Goal: Task Accomplishment & Management: Use online tool/utility

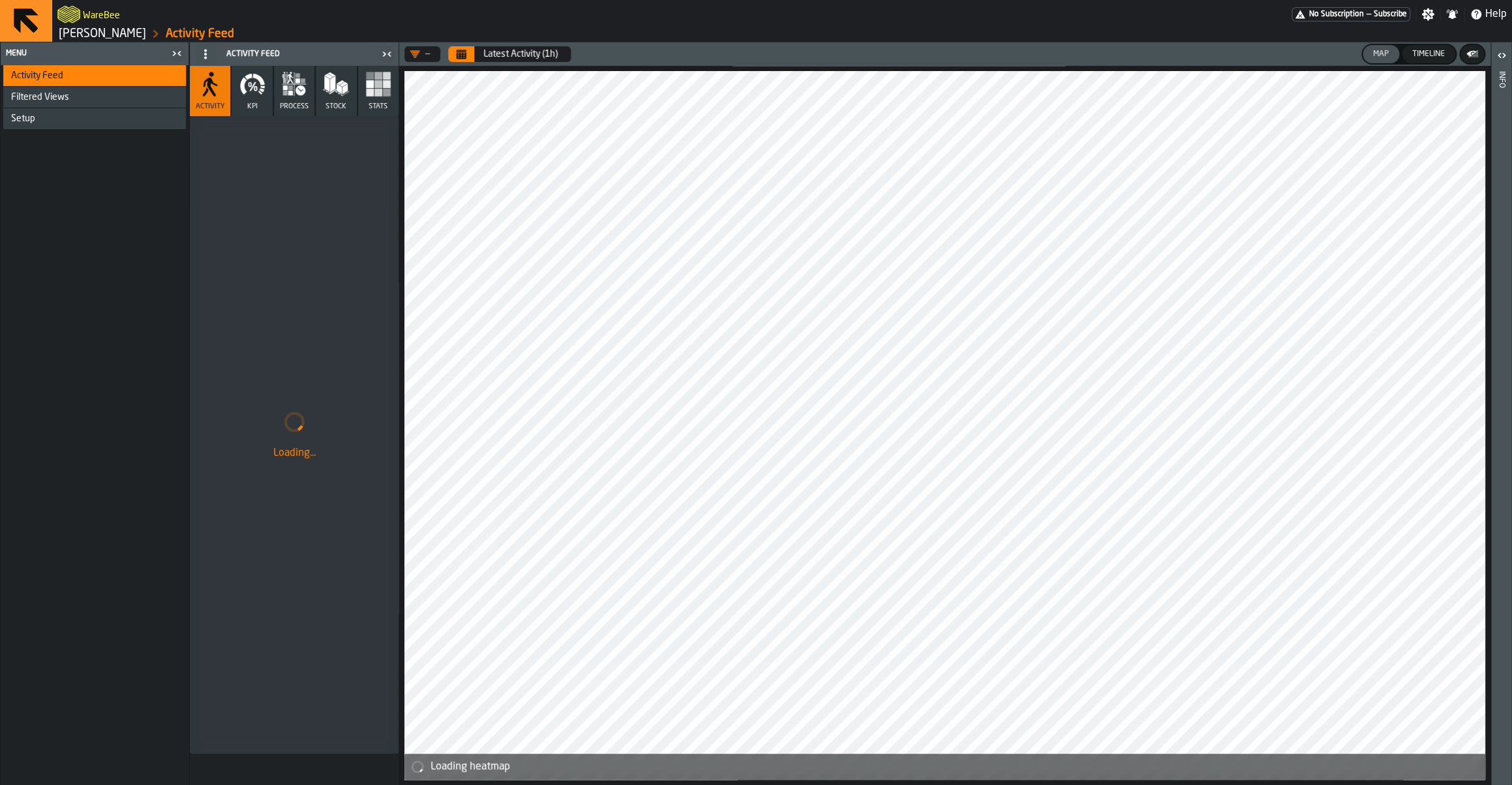
click at [96, 32] on link "[PERSON_NAME]" at bounding box center [102, 33] width 87 height 14
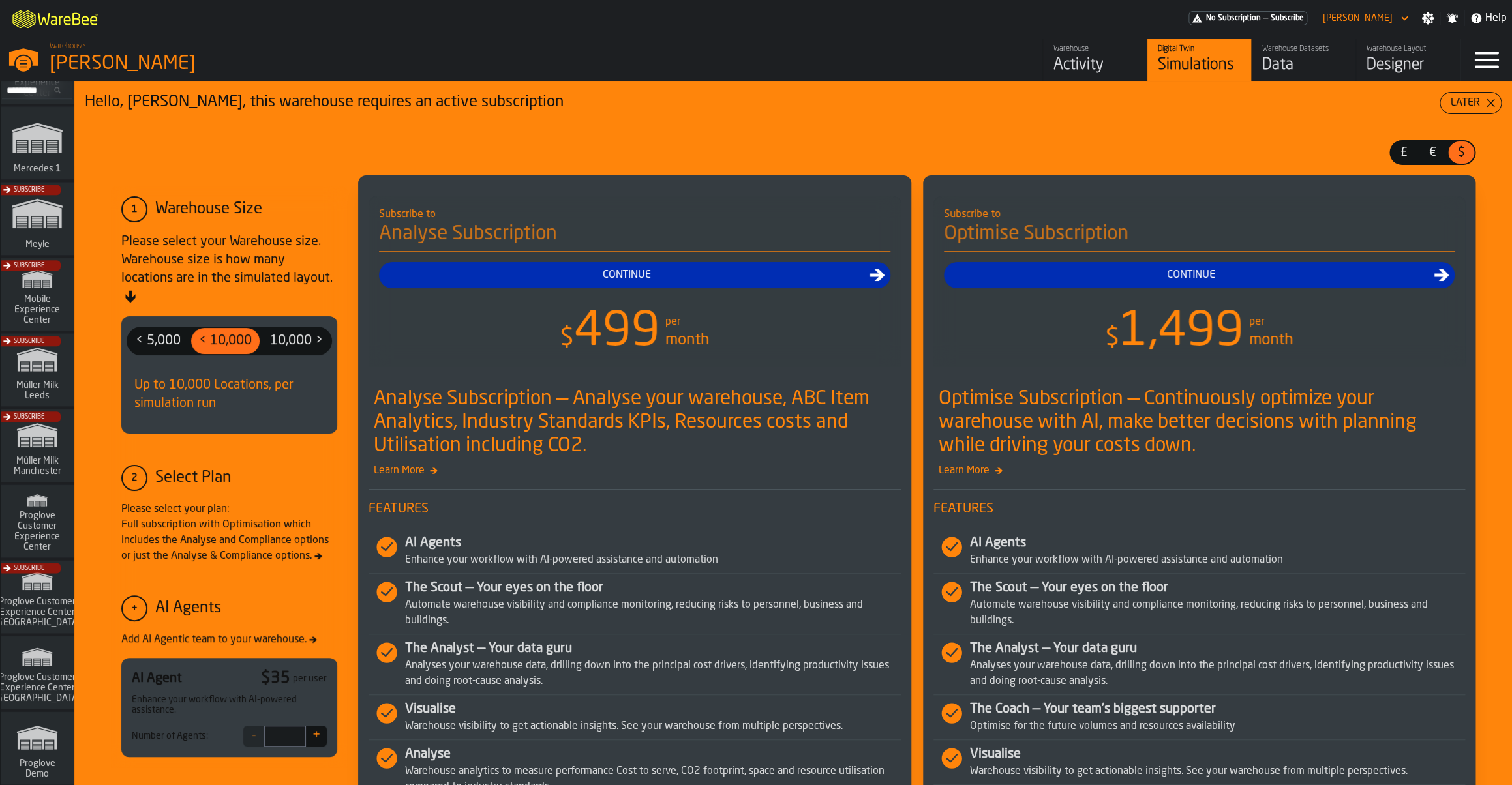
scroll to position [907, 0]
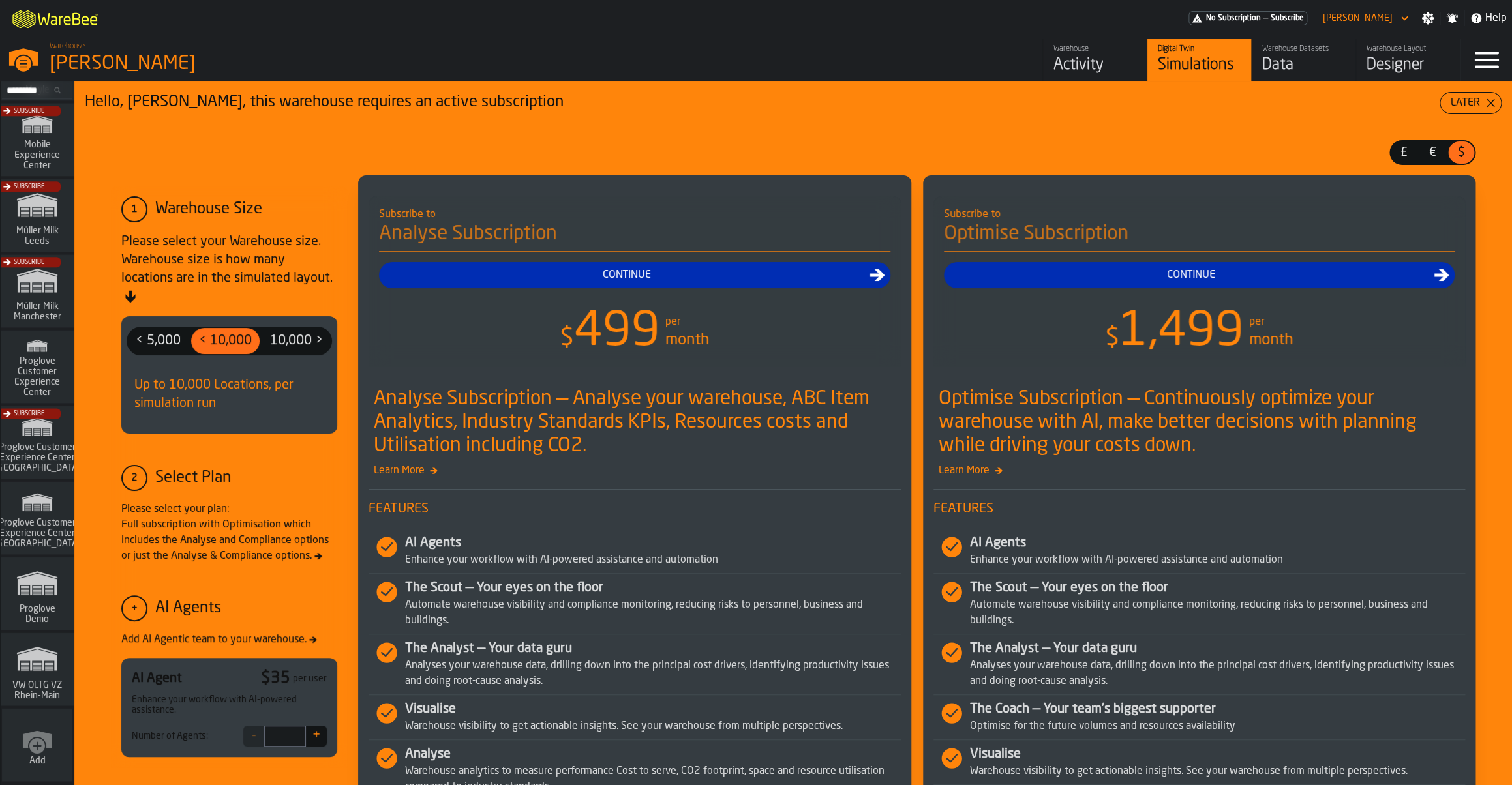
click at [32, 677] on icon "link-to-/wh/i/44979e6c-6f66-405e-9874-c1e29f02a54a/simulations" at bounding box center [37, 659] width 62 height 42
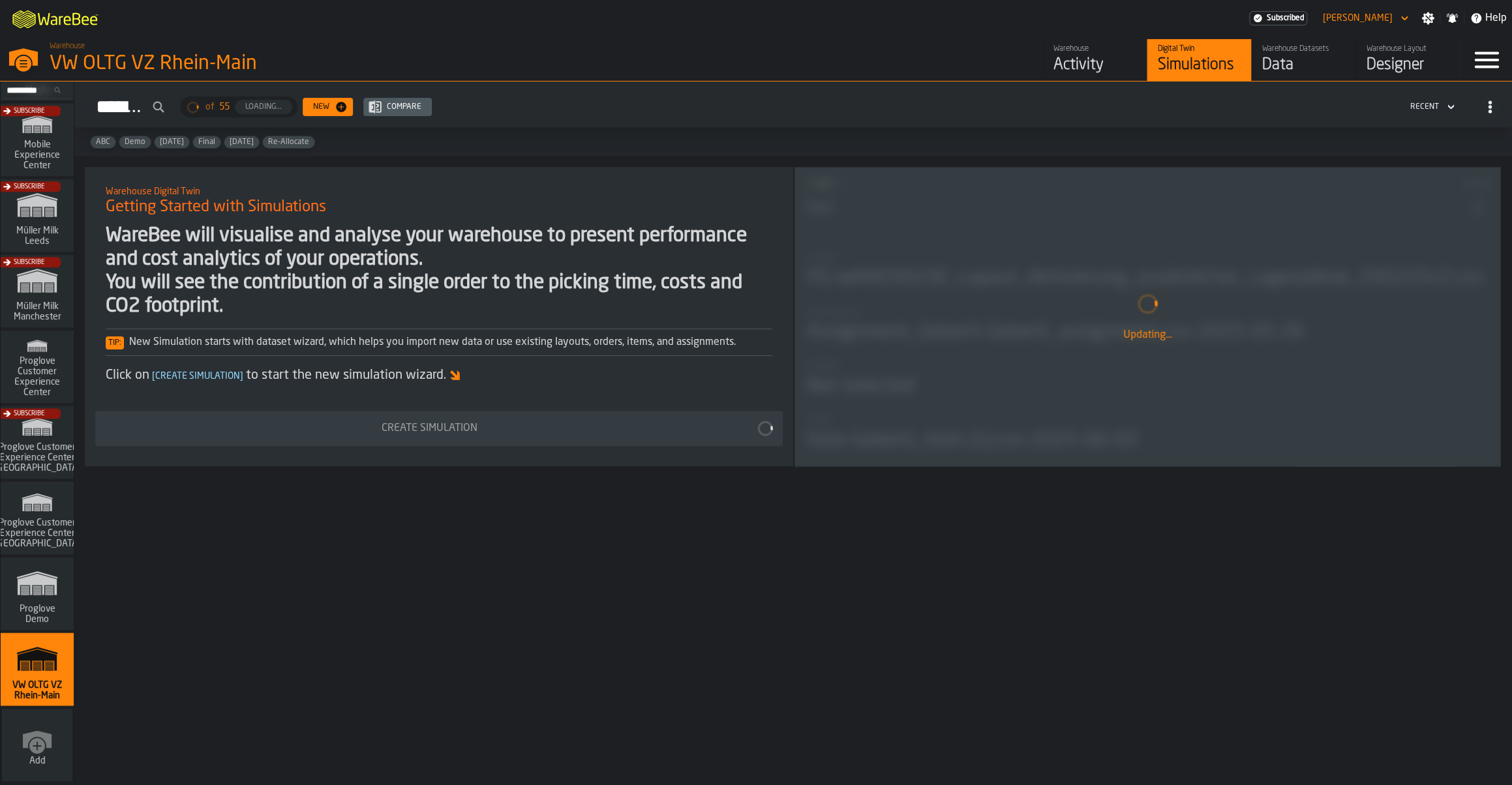
click at [1317, 56] on div "Data" at bounding box center [1304, 65] width 83 height 21
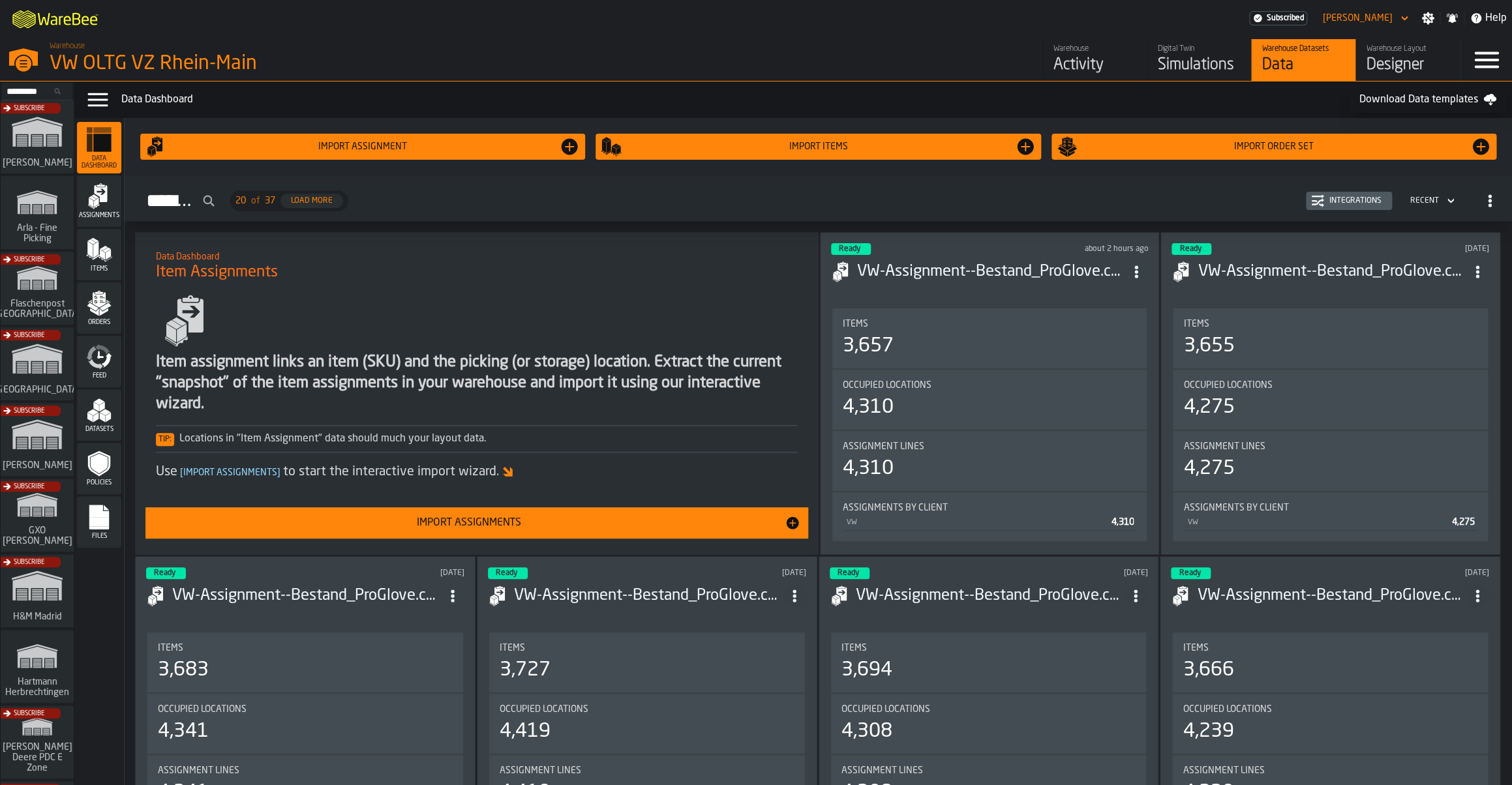
click at [1372, 198] on div "Integrations" at bounding box center [1355, 201] width 62 height 9
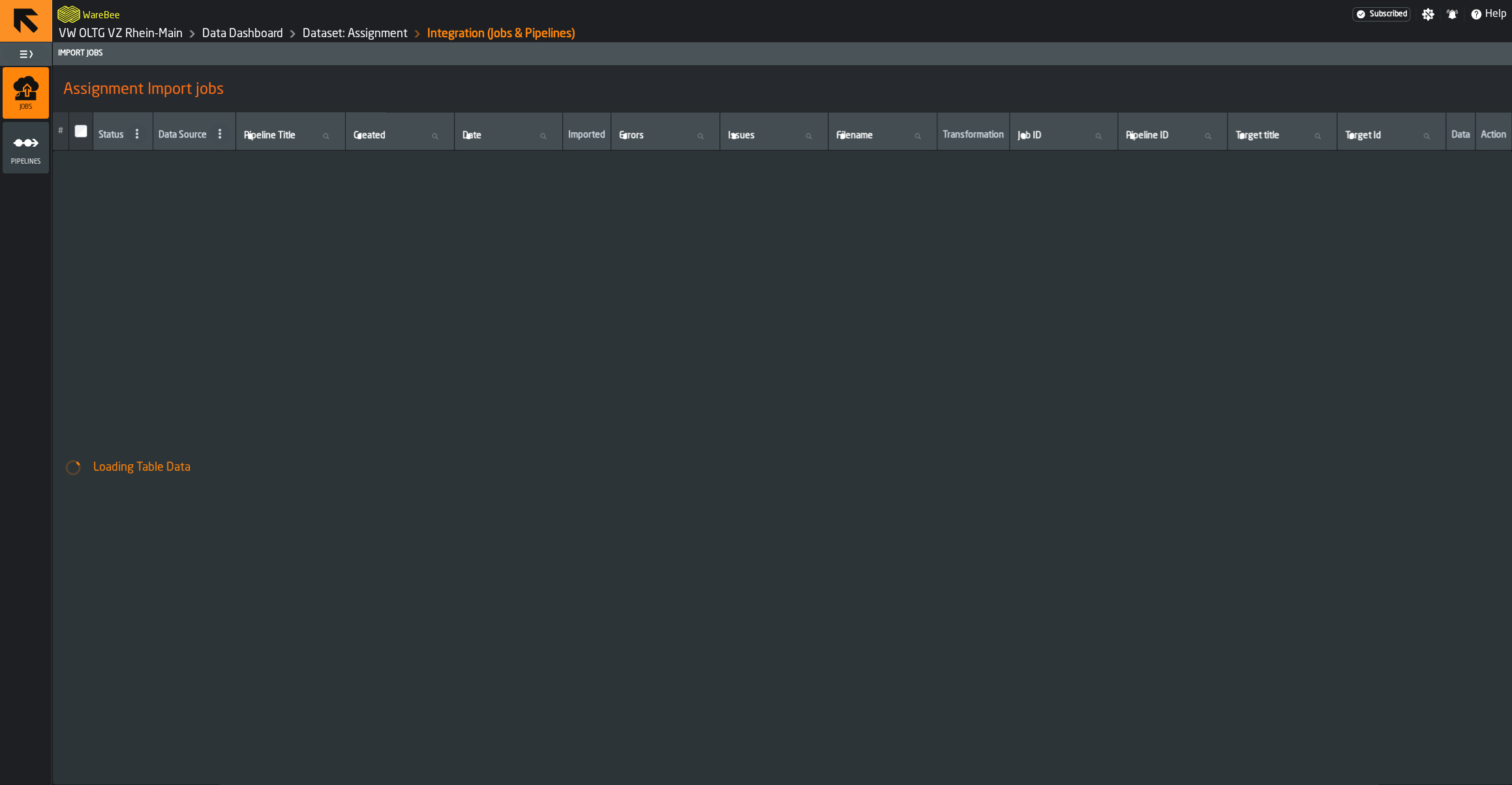
click at [355, 35] on link "Dataset: Assignment" at bounding box center [355, 33] width 105 height 14
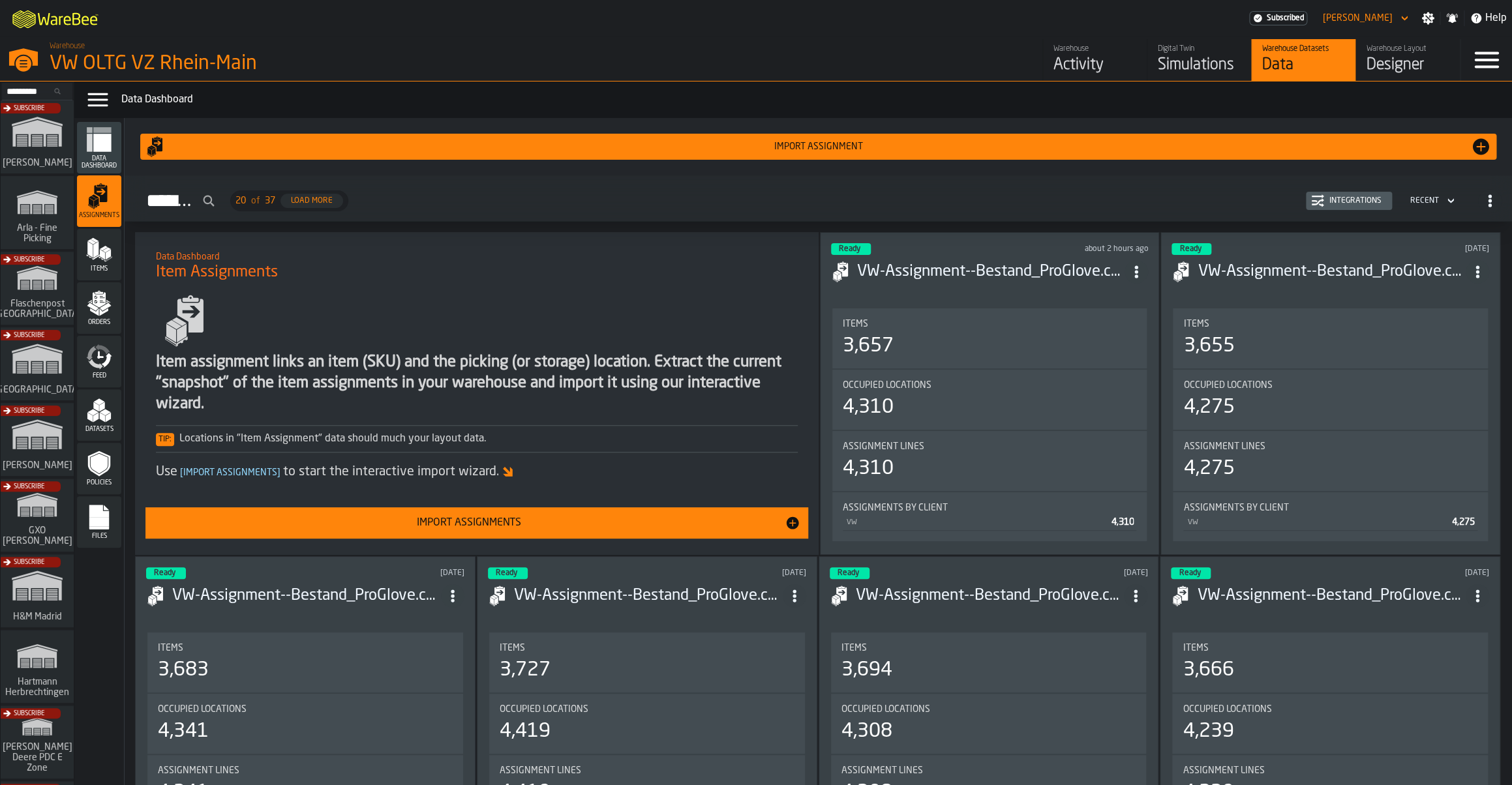
click at [1347, 197] on div "Integrations" at bounding box center [1348, 201] width 76 height 13
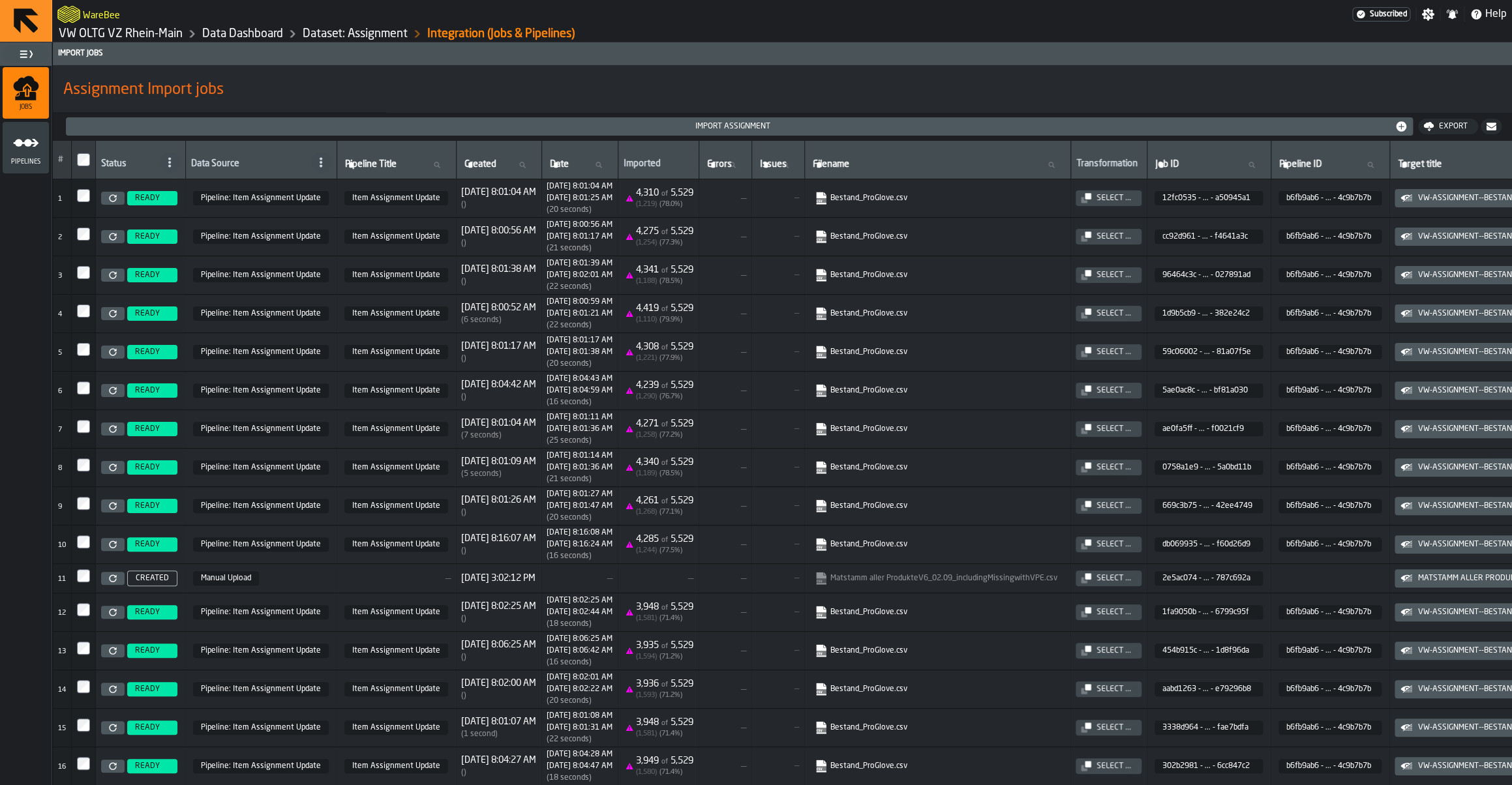
click at [2, 160] on ul "Jobs Pipelines" at bounding box center [26, 121] width 51 height 110
click at [13, 157] on div "Pipelines" at bounding box center [26, 148] width 46 height 36
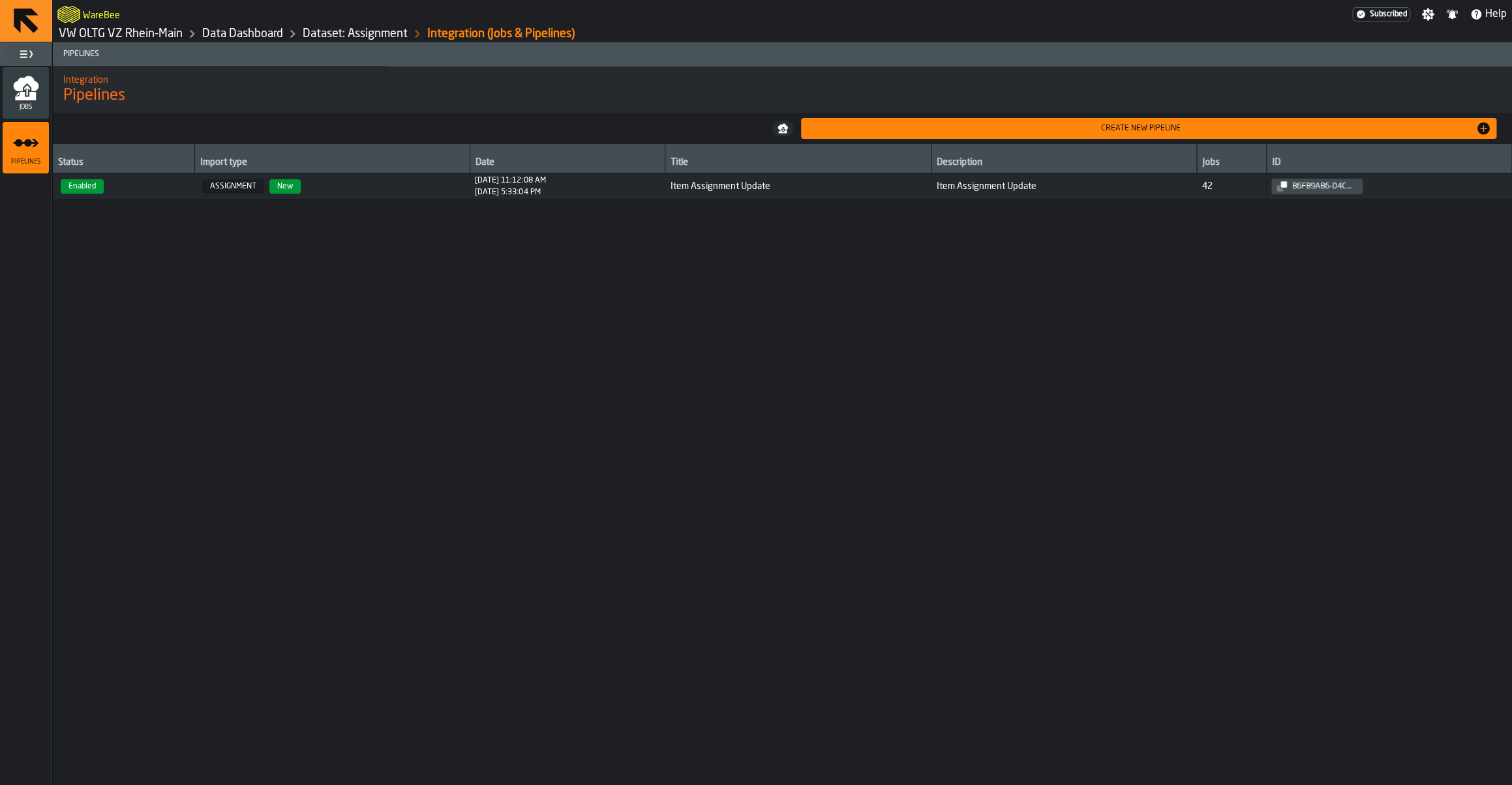
click at [257, 30] on link "Data Dashboard" at bounding box center [243, 33] width 81 height 14
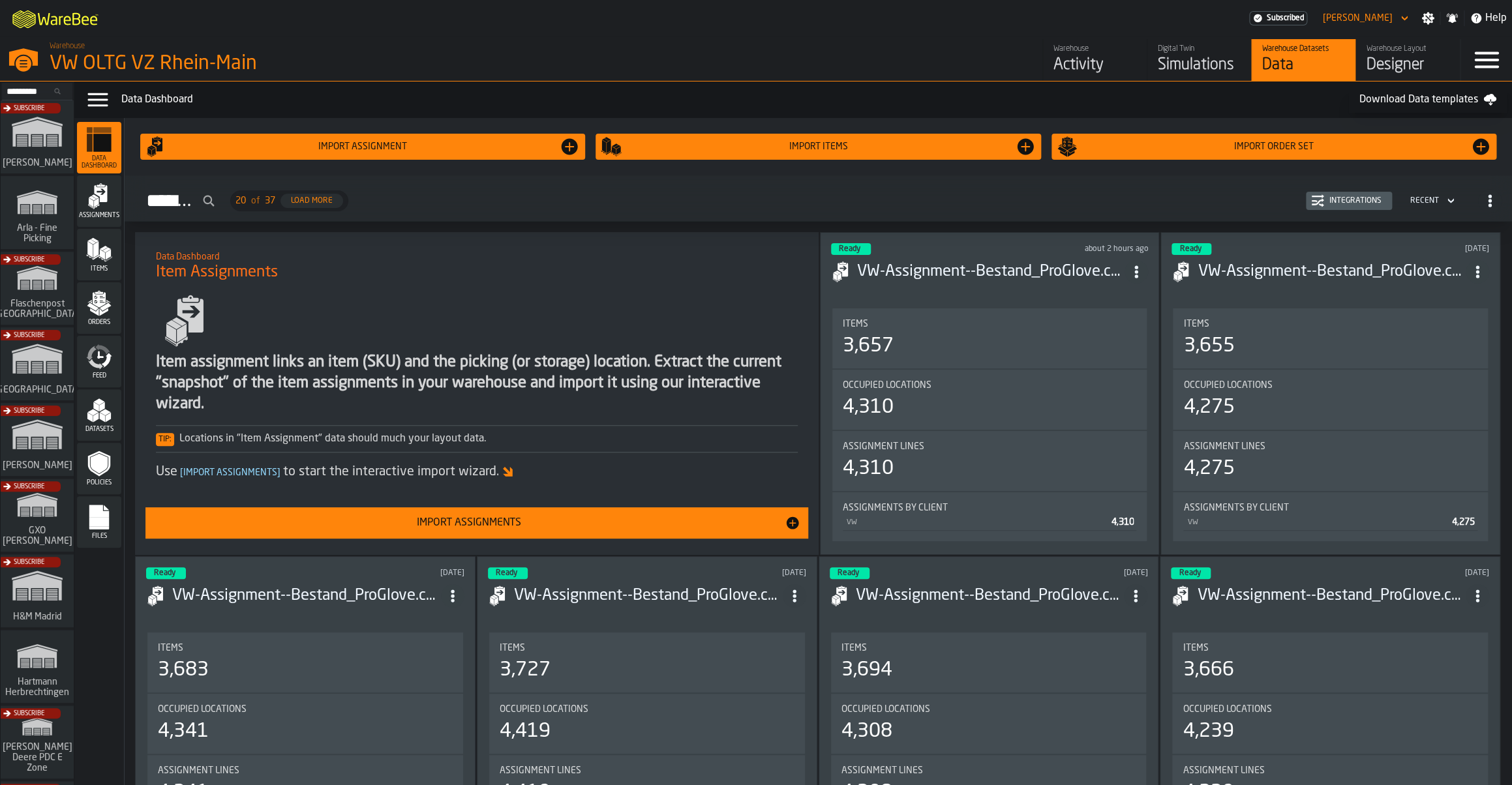
click at [113, 355] on div "Feed" at bounding box center [98, 362] width 44 height 36
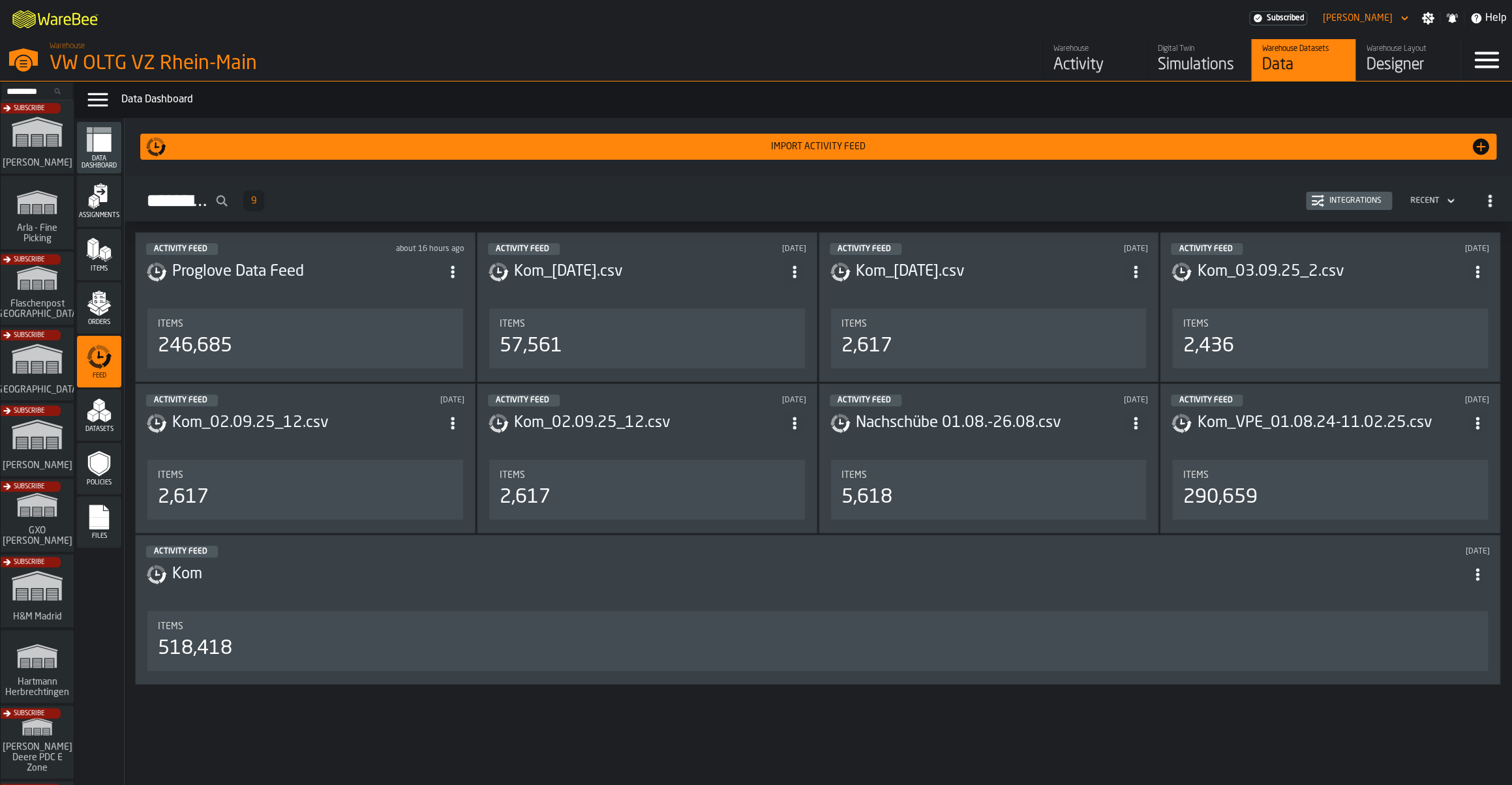
click at [1395, 196] on div "Activity Feed 9 Integrations Recent" at bounding box center [818, 201] width 1366 height 30
click at [1372, 201] on div "Integrations" at bounding box center [1355, 201] width 62 height 9
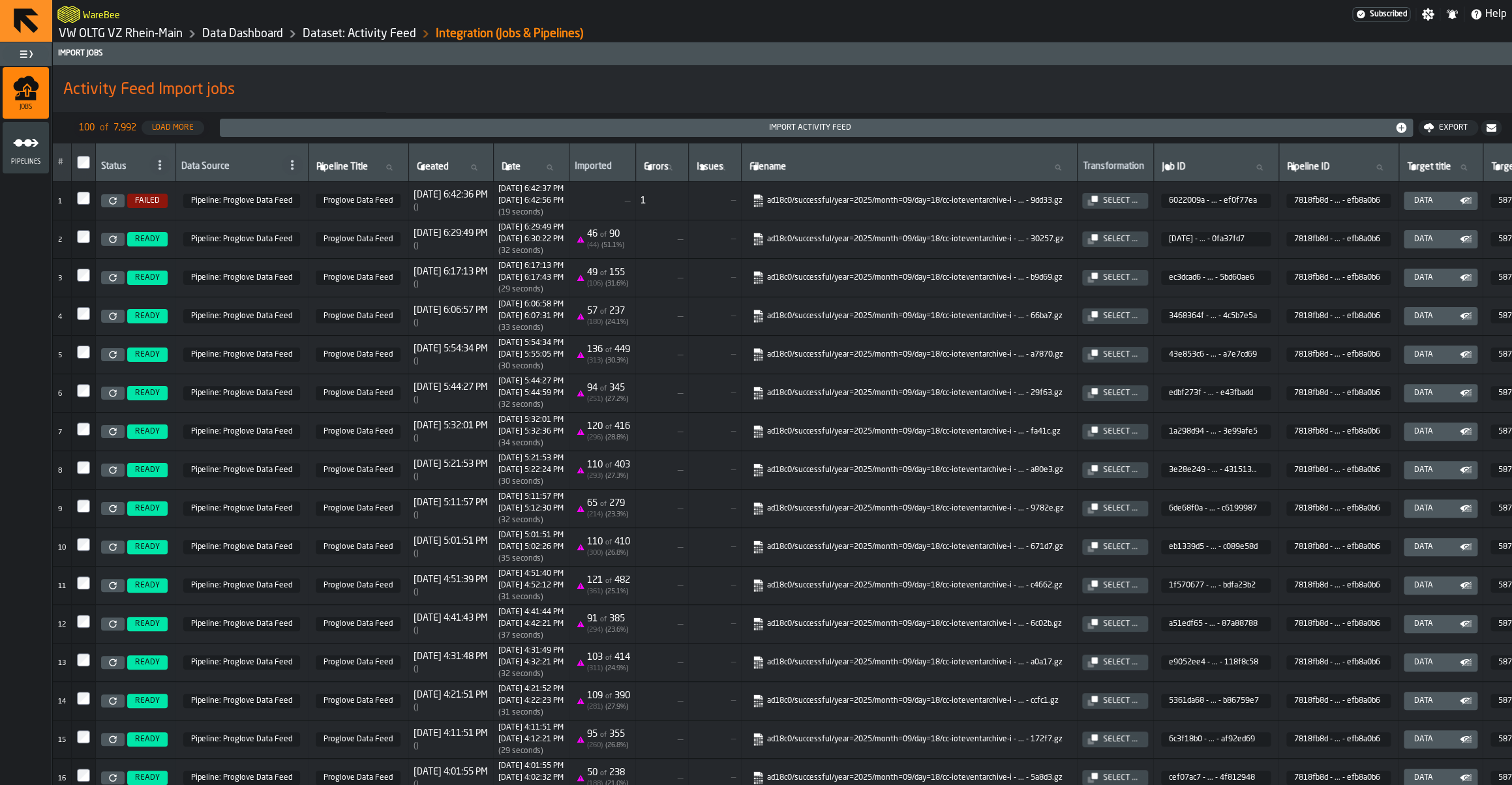
click at [333, 33] on link "Dataset: Activity Feed" at bounding box center [359, 33] width 113 height 14
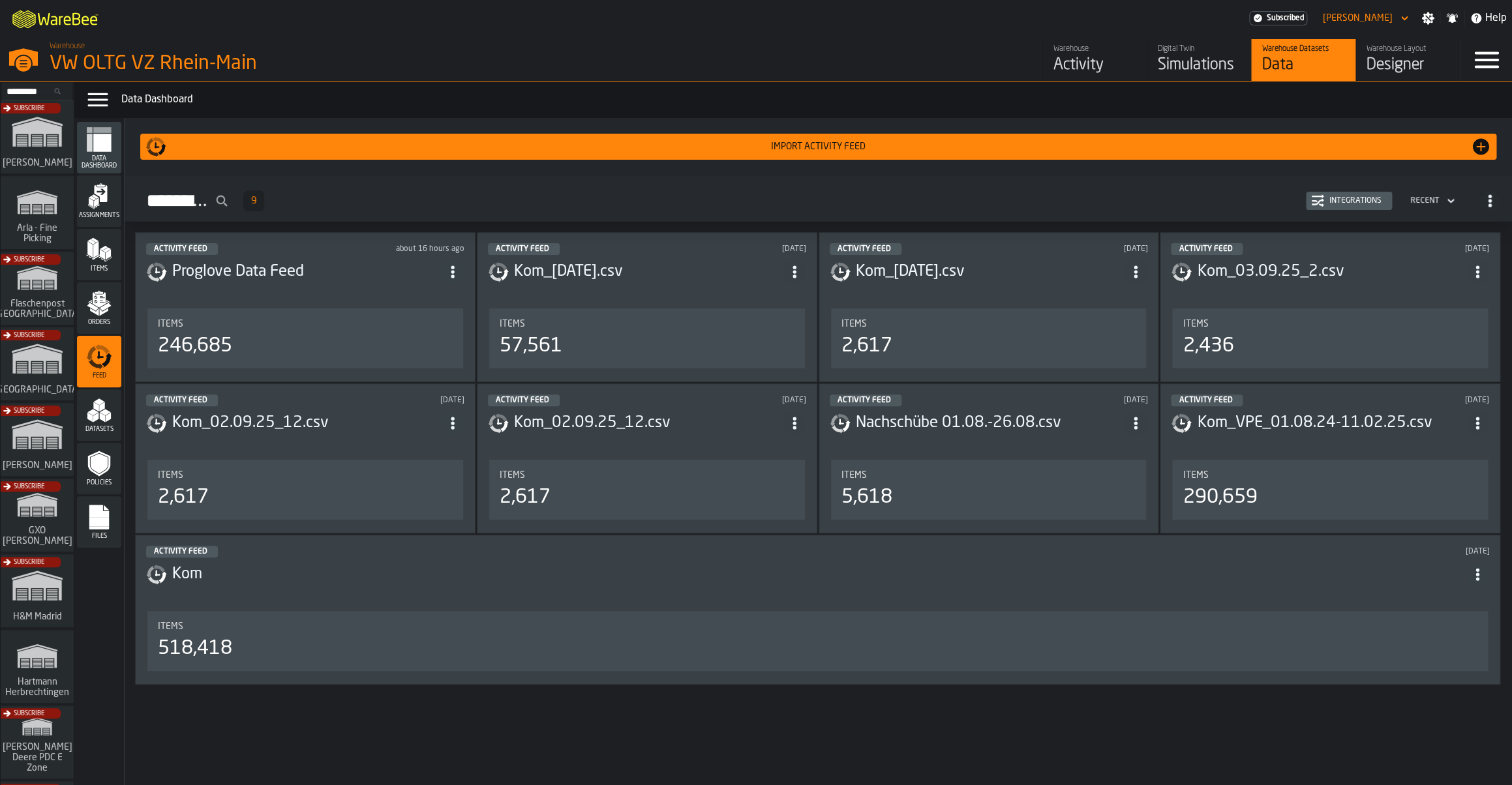
click at [1372, 201] on div "Integrations" at bounding box center [1355, 201] width 62 height 9
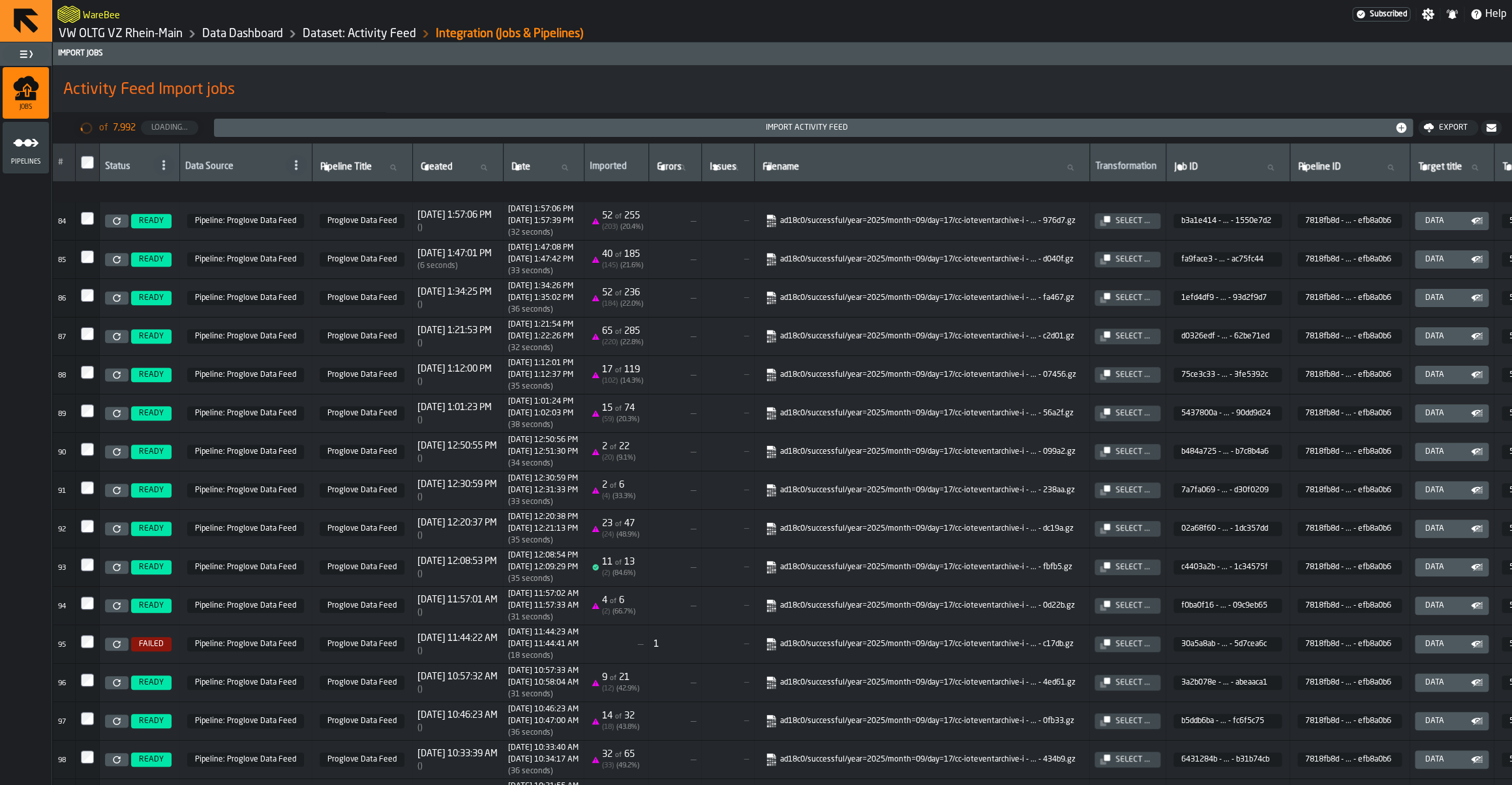
scroll to position [3517, 0]
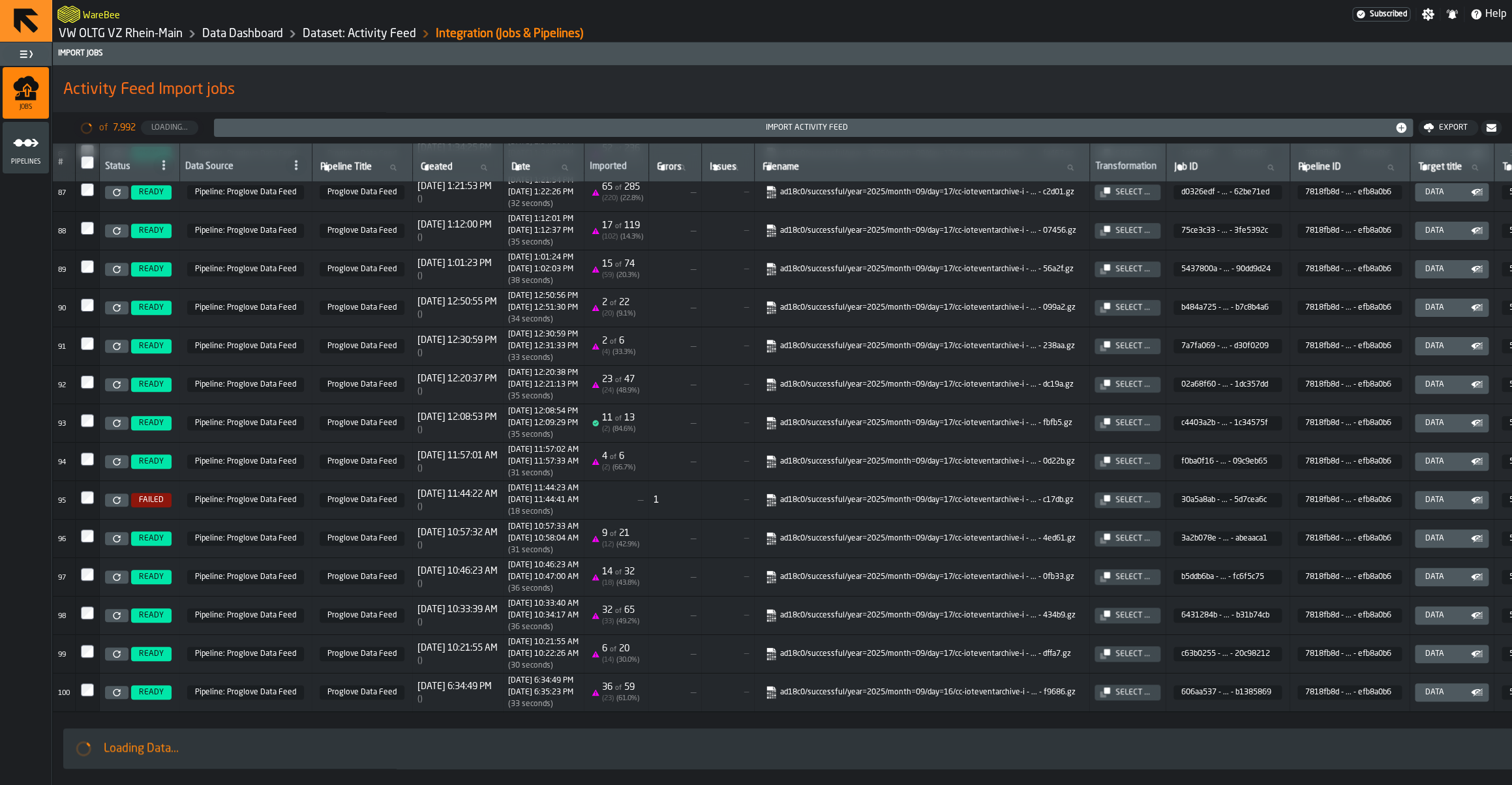
click at [296, 170] on icon at bounding box center [296, 165] width 10 height 10
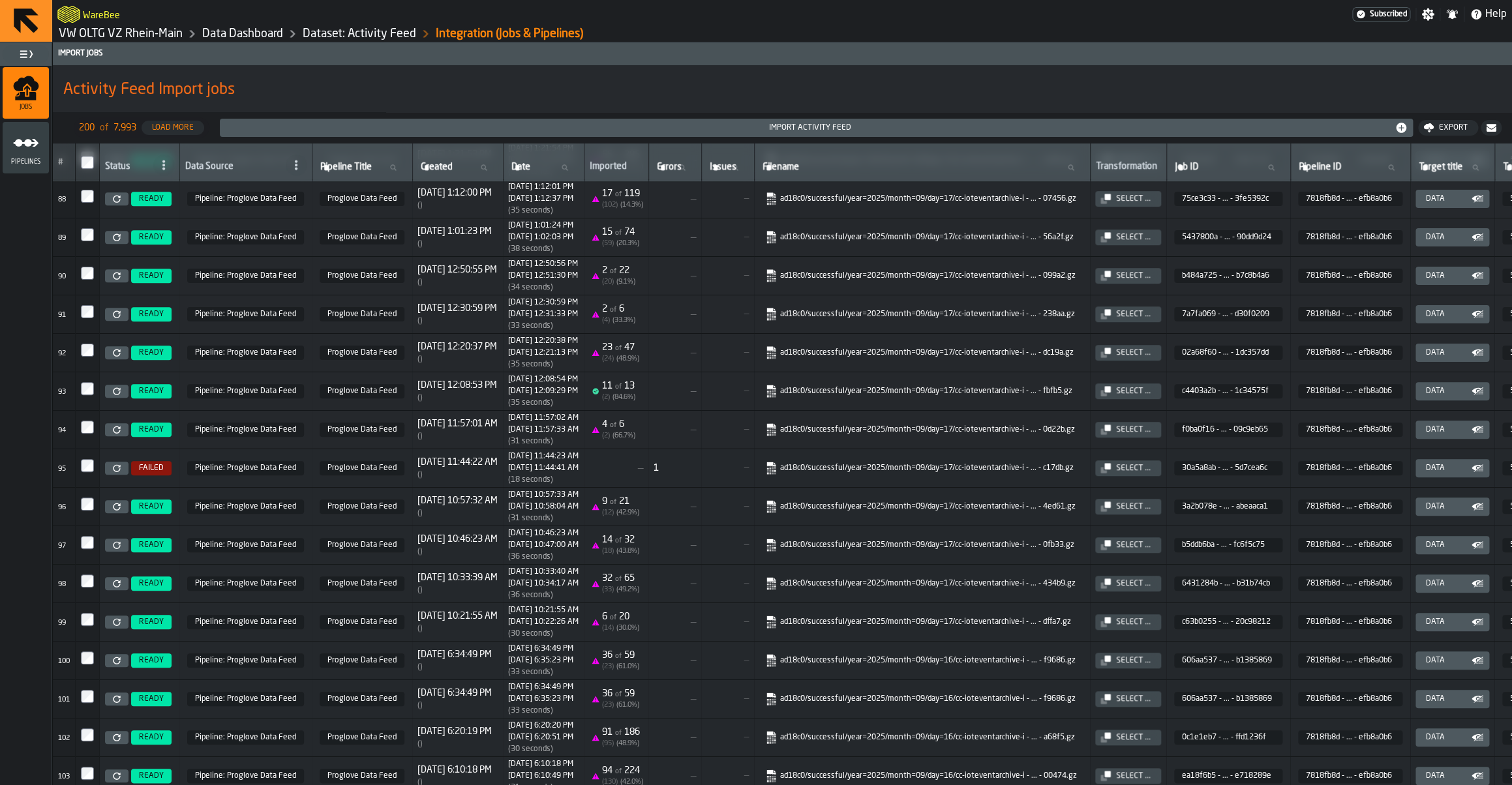
click at [294, 173] on span at bounding box center [296, 165] width 21 height 21
drag, startPoint x: 264, startPoint y: 218, endPoint x: 322, endPoint y: 89, distance: 141.4
click at [322, 89] on body "WareBee Subscribed Settings Notifications Help VW OLTG VZ Rhein-Main Data Dashb…" at bounding box center [756, 392] width 1512 height 785
click at [322, 89] on h1 "Activity Feed Import jobs" at bounding box center [782, 90] width 1438 height 21
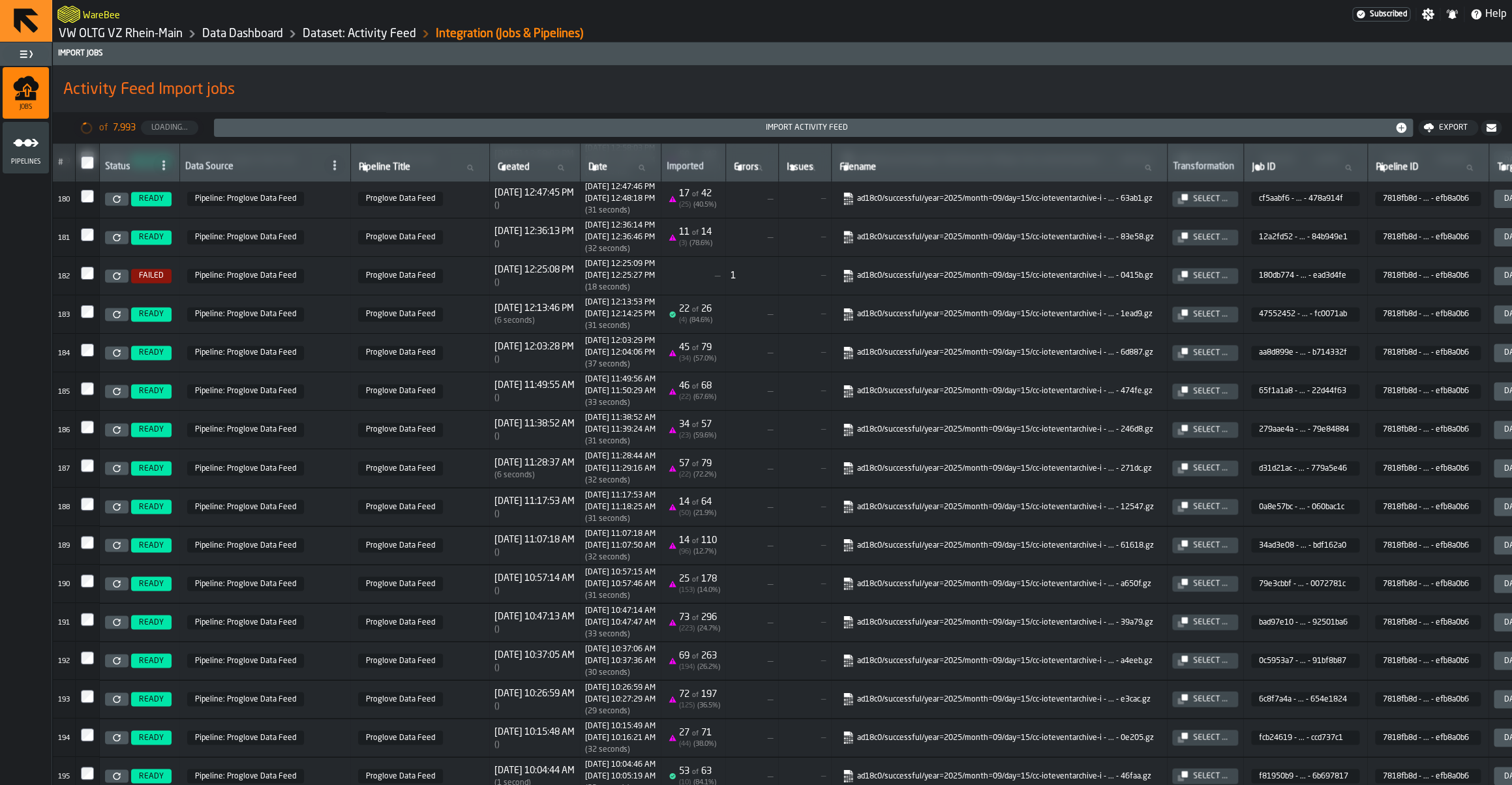
scroll to position [7562, 0]
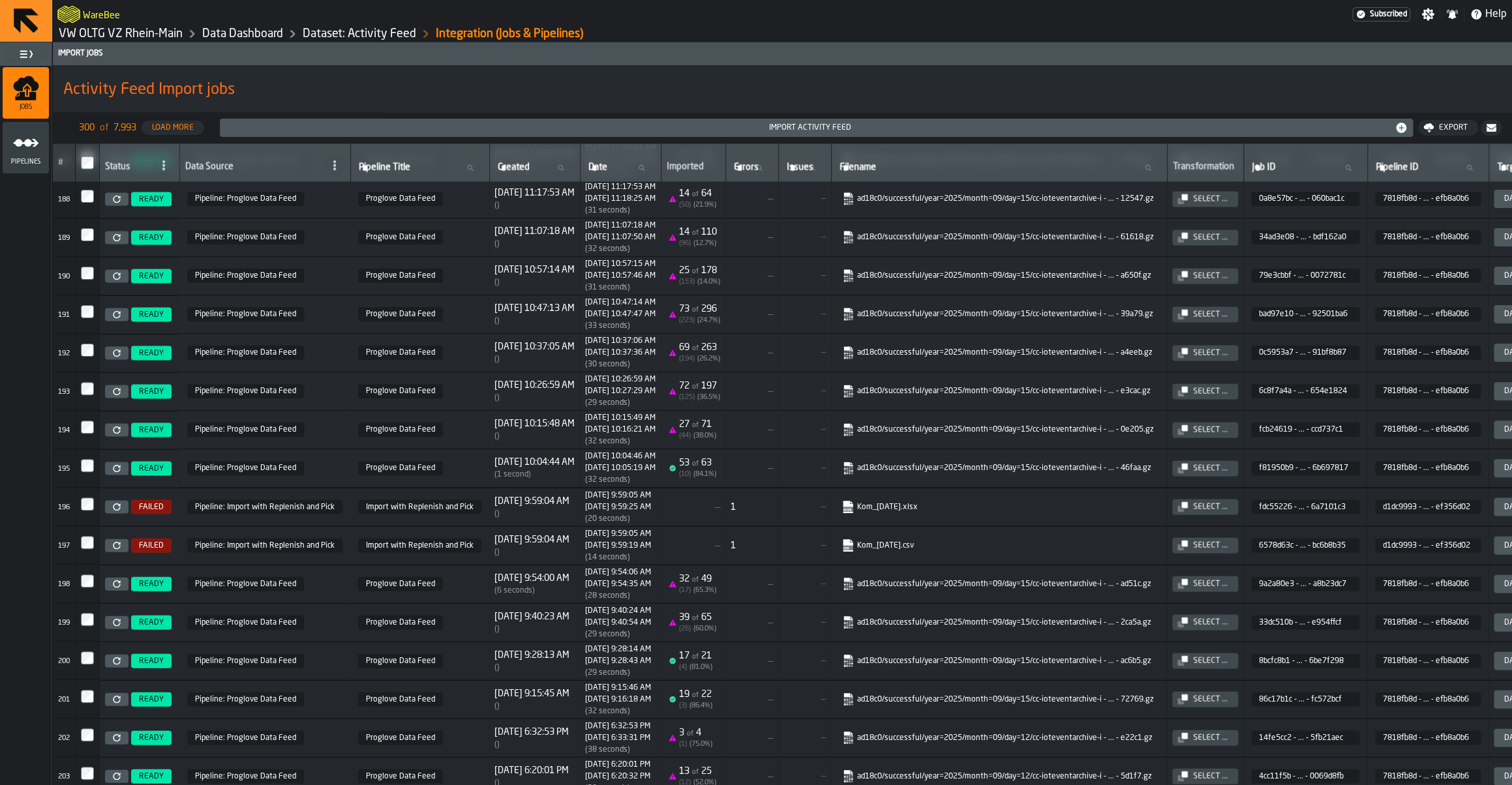
click at [121, 514] on link at bounding box center [116, 507] width 24 height 13
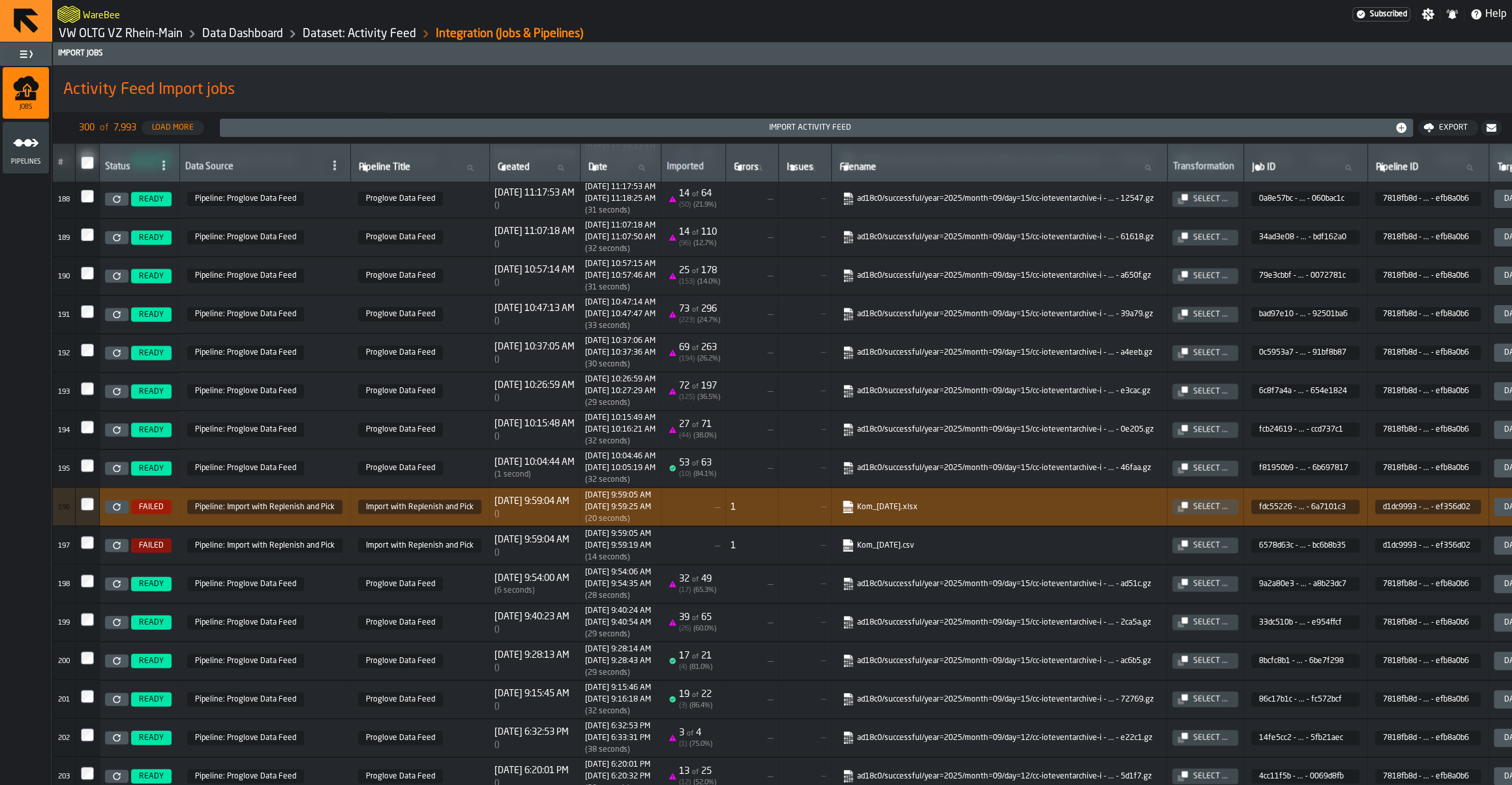
click at [506, 556] on div "( )" at bounding box center [531, 552] width 75 height 9
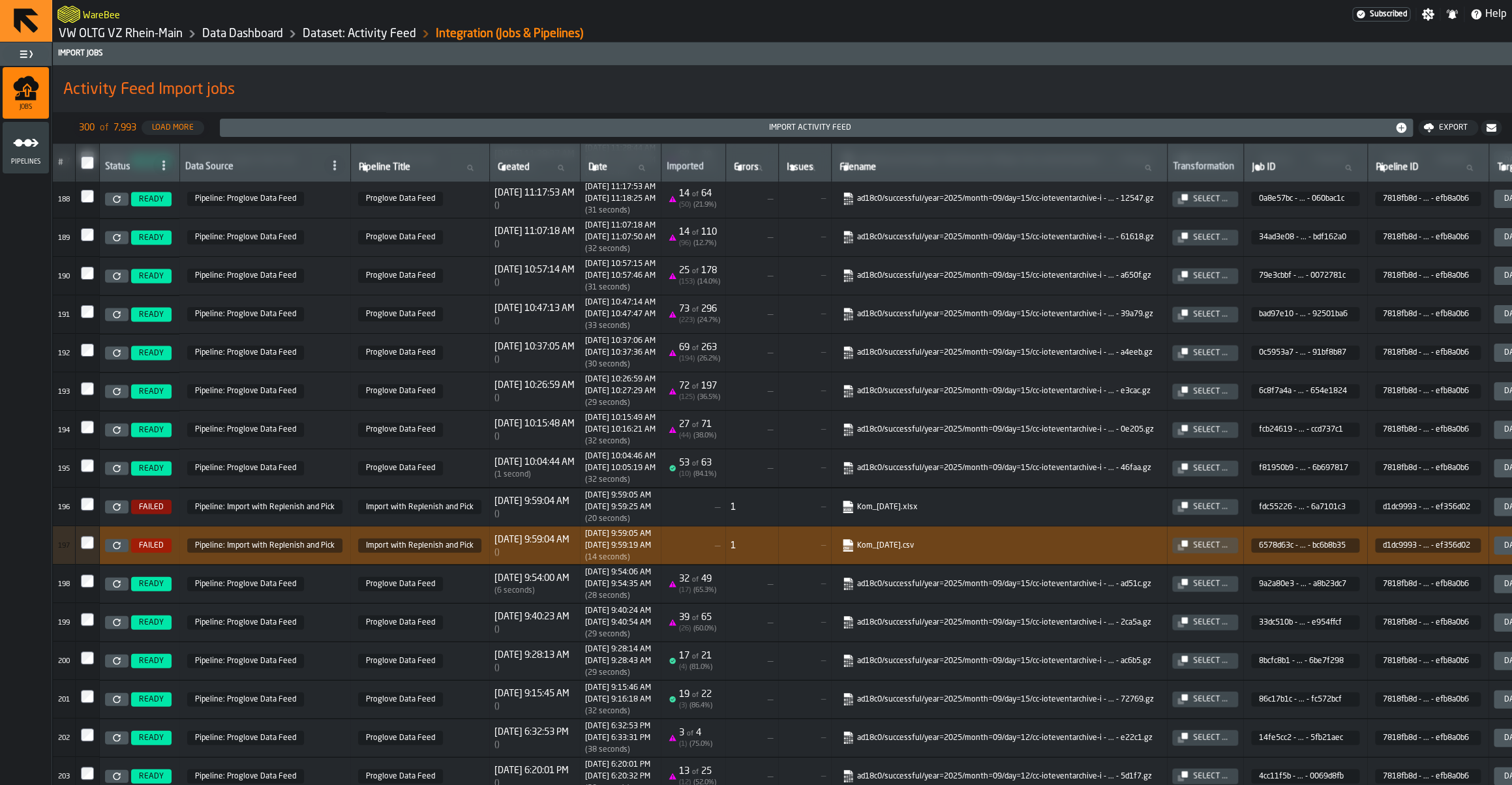
click at [120, 552] on link at bounding box center [116, 546] width 24 height 13
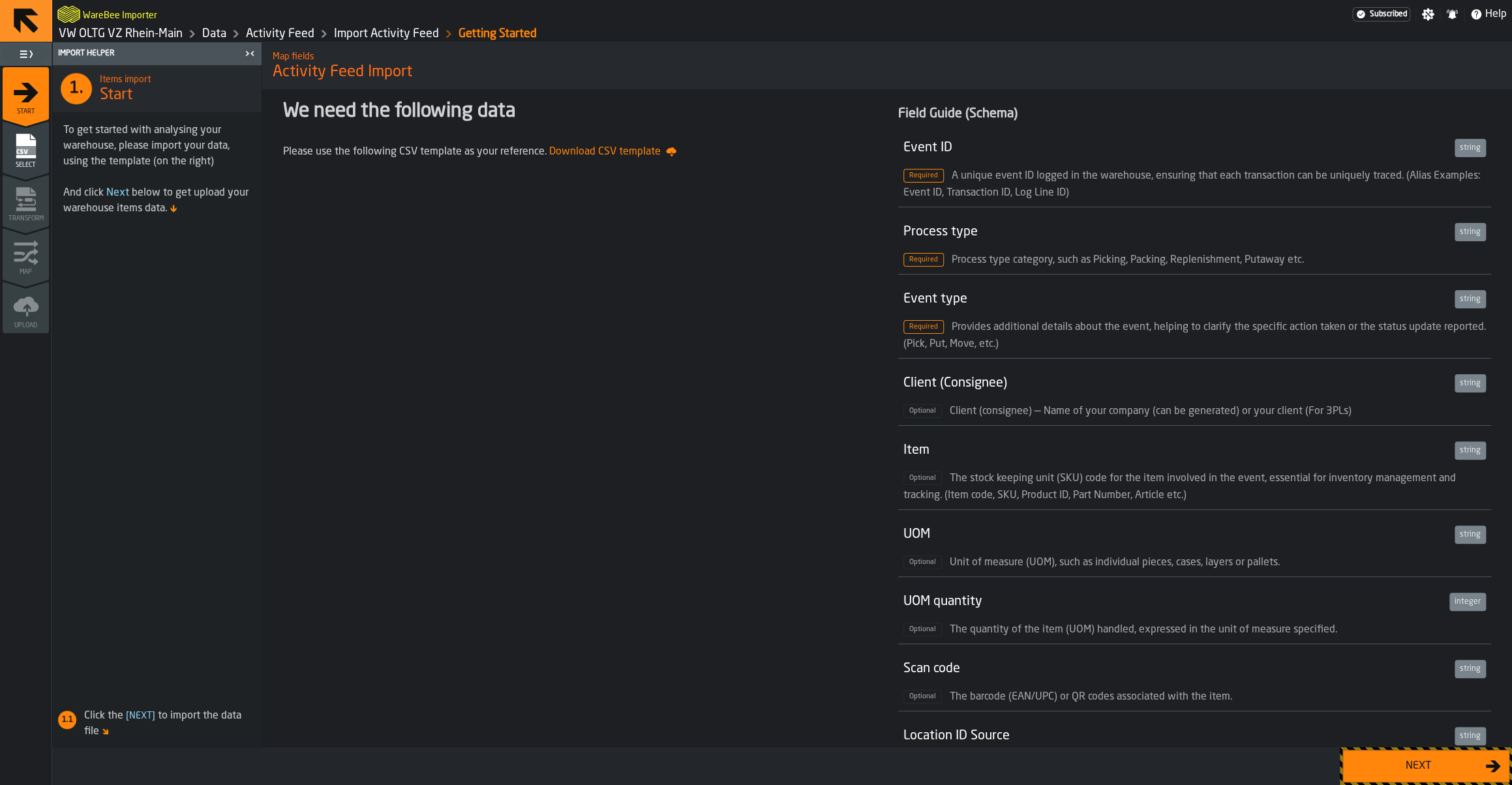
click at [1405, 773] on div "Next" at bounding box center [1418, 766] width 134 height 16
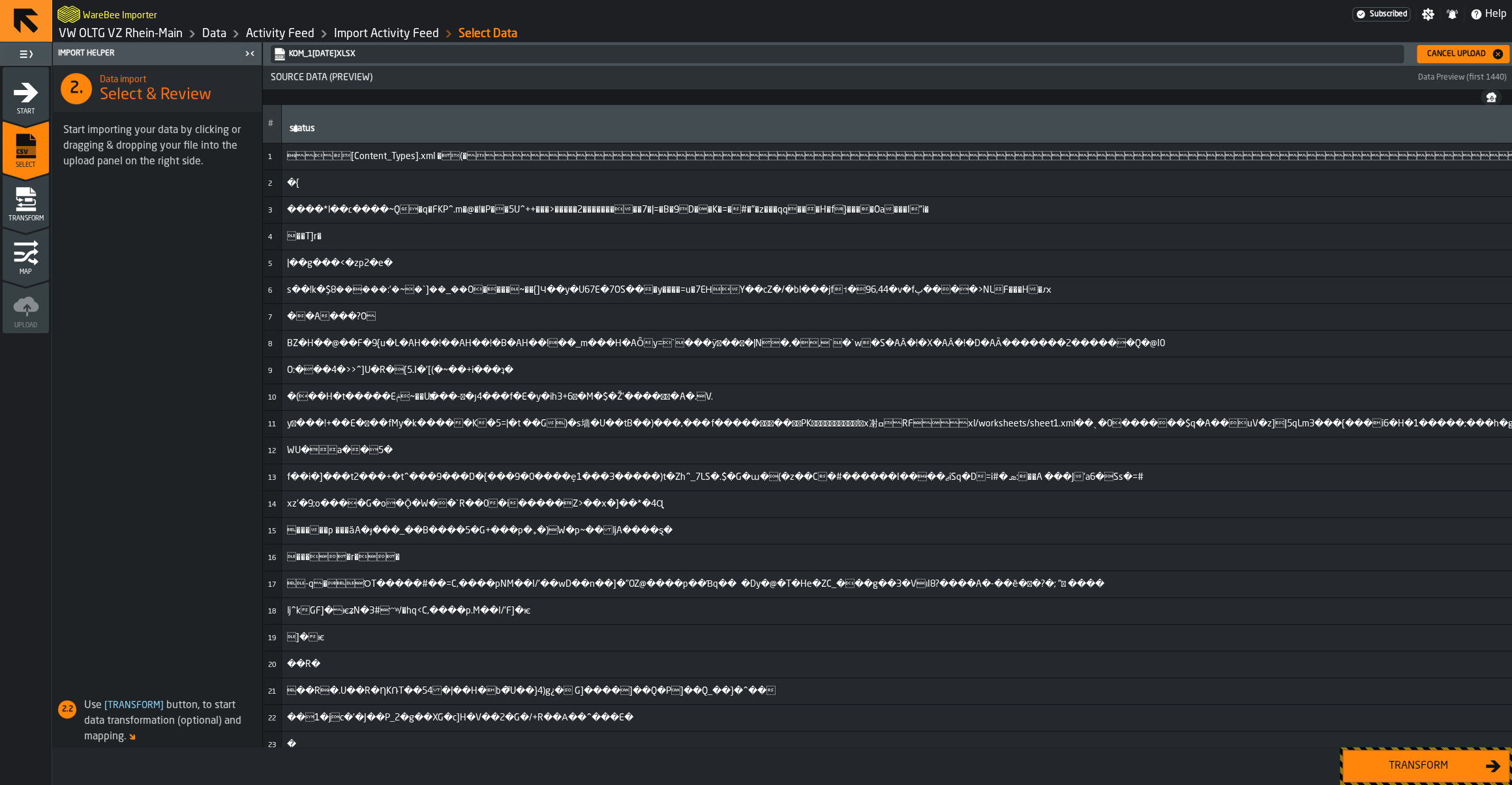
drag, startPoint x: 1405, startPoint y: 773, endPoint x: 802, endPoint y: 384, distance: 717.6
click at [802, 384] on div "Import Helper 2. Data import Select & Review Start importing your data by click…" at bounding box center [782, 414] width 1460 height 743
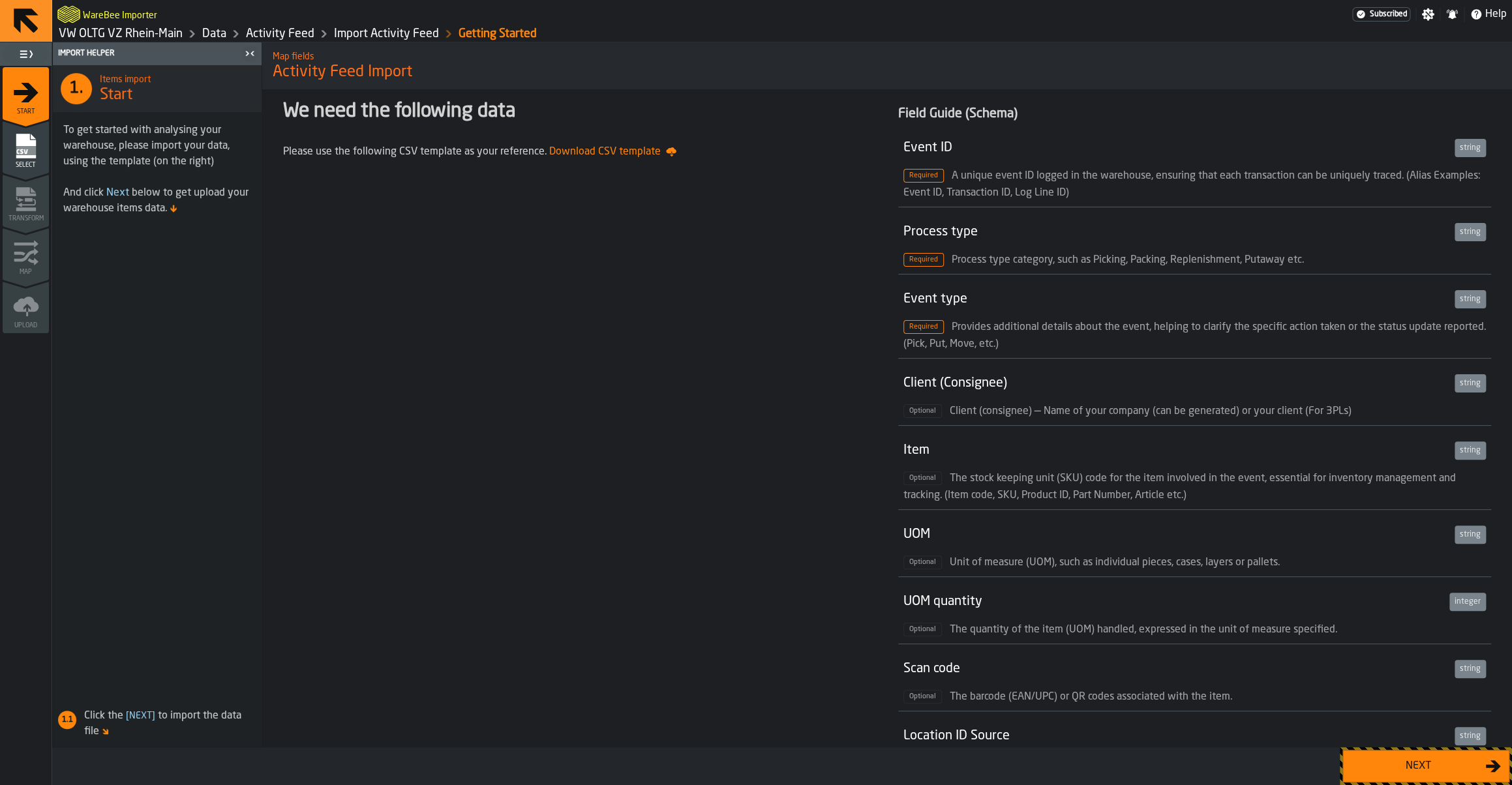
click at [1405, 772] on div "Next" at bounding box center [1418, 766] width 134 height 16
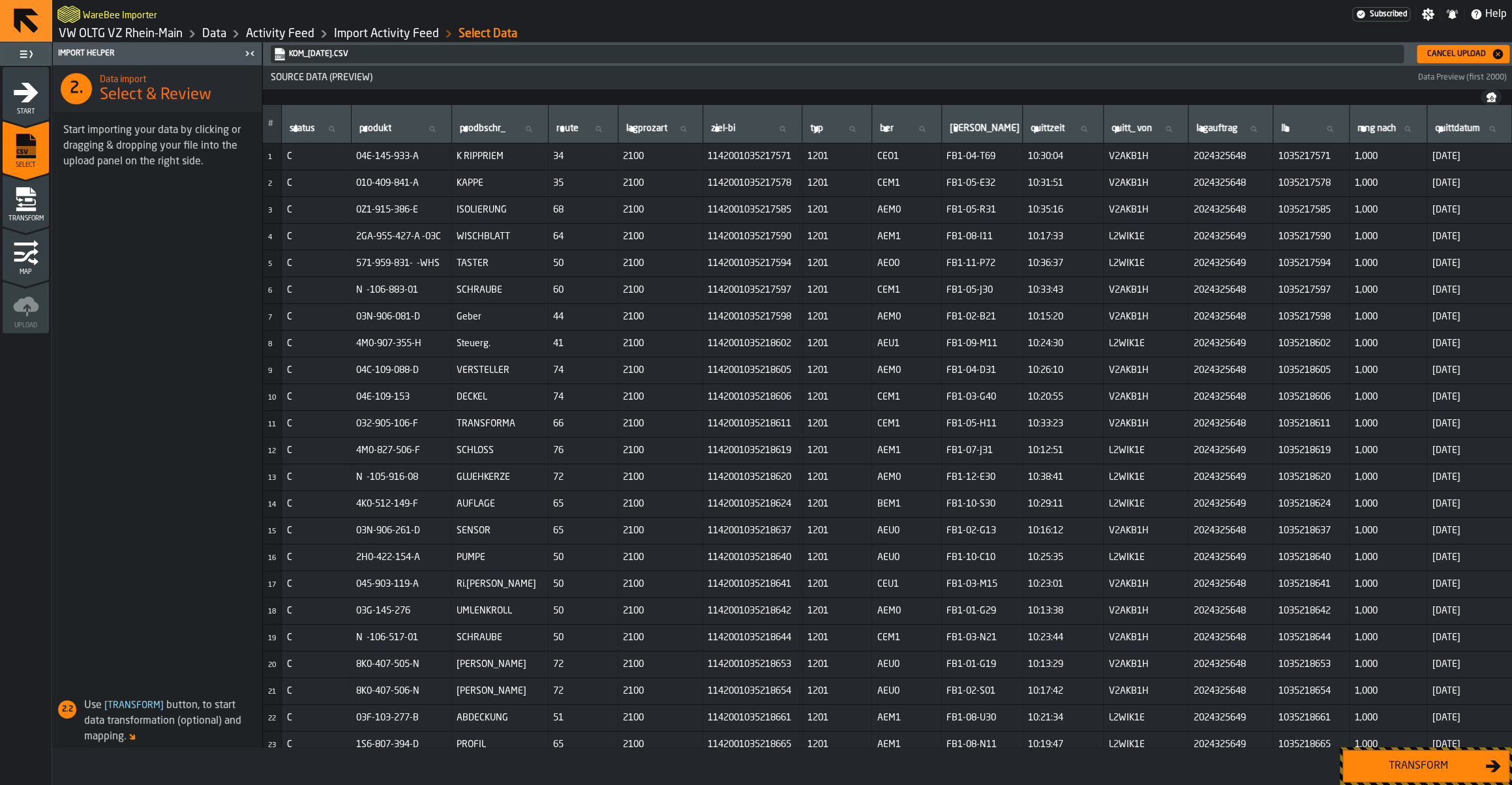
click at [1405, 772] on div "Transform" at bounding box center [1418, 766] width 134 height 16
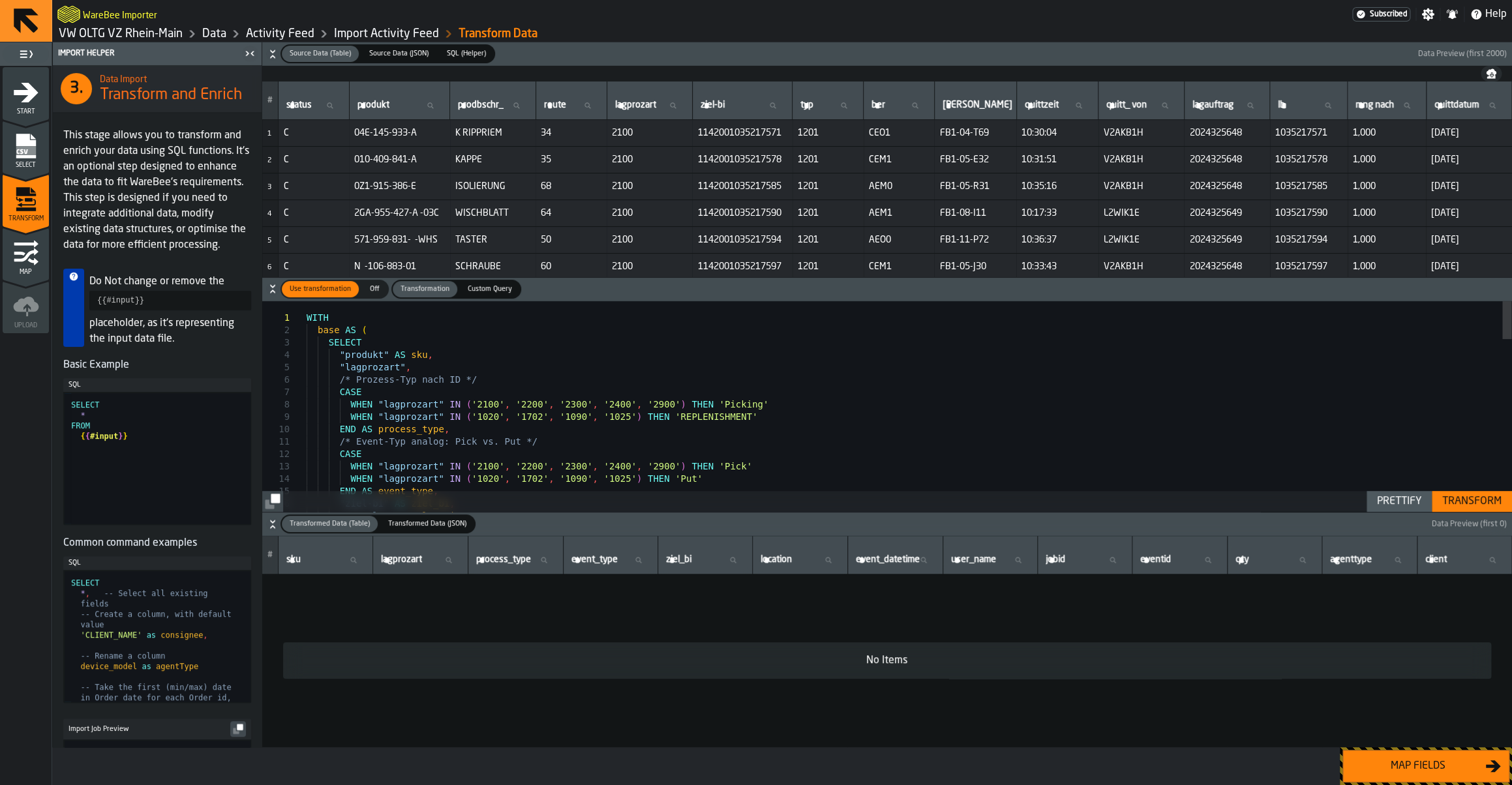
click at [1405, 772] on div "Map fields" at bounding box center [1418, 766] width 134 height 16
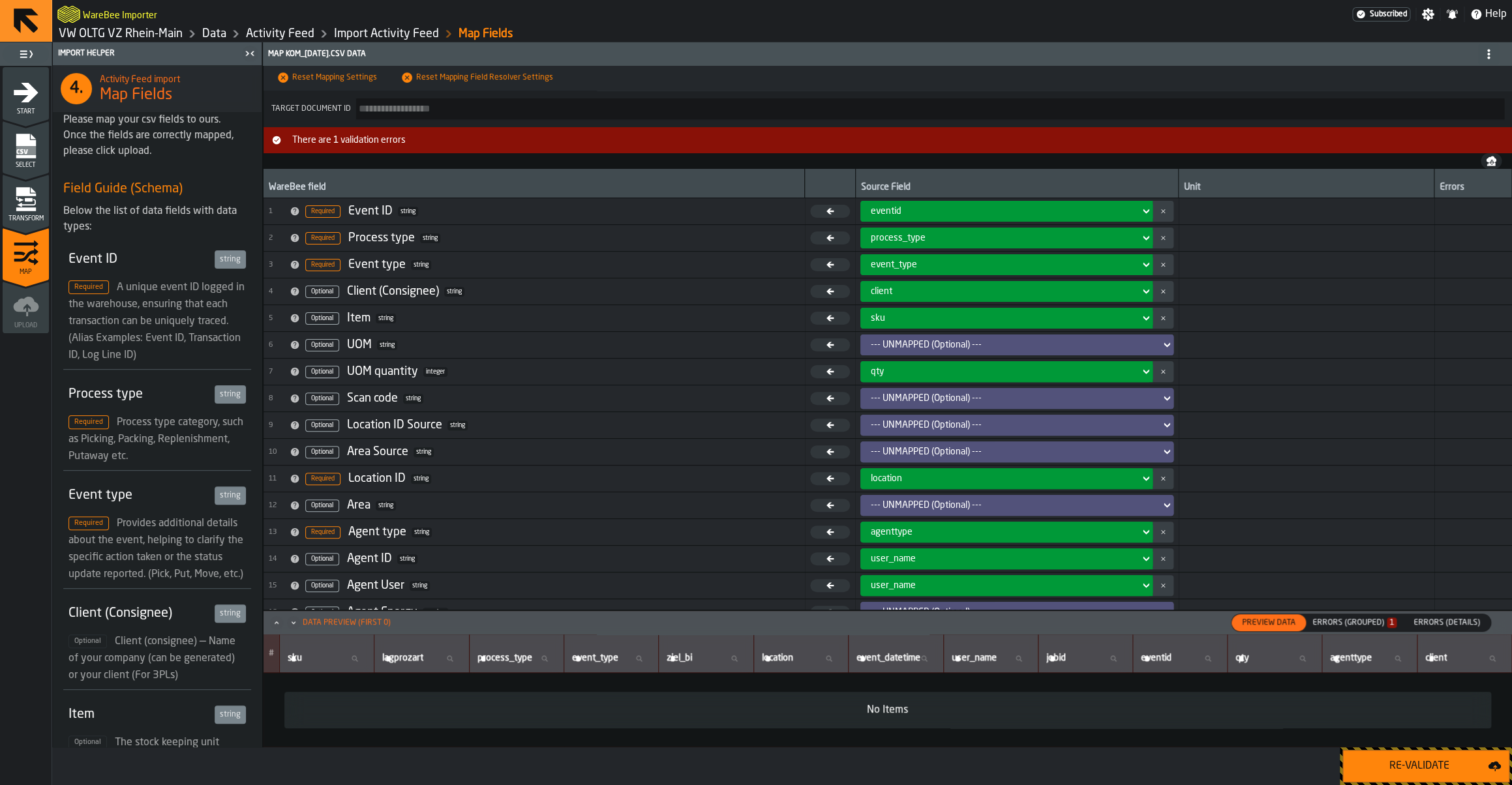
click at [1345, 610] on div "Reset Mapping Settings Reset Mapping Field Resolver Settings Target document id…" at bounding box center [887, 407] width 1249 height 682
click at [1343, 617] on div "Errors (Grouped) 1" at bounding box center [1354, 622] width 95 height 14
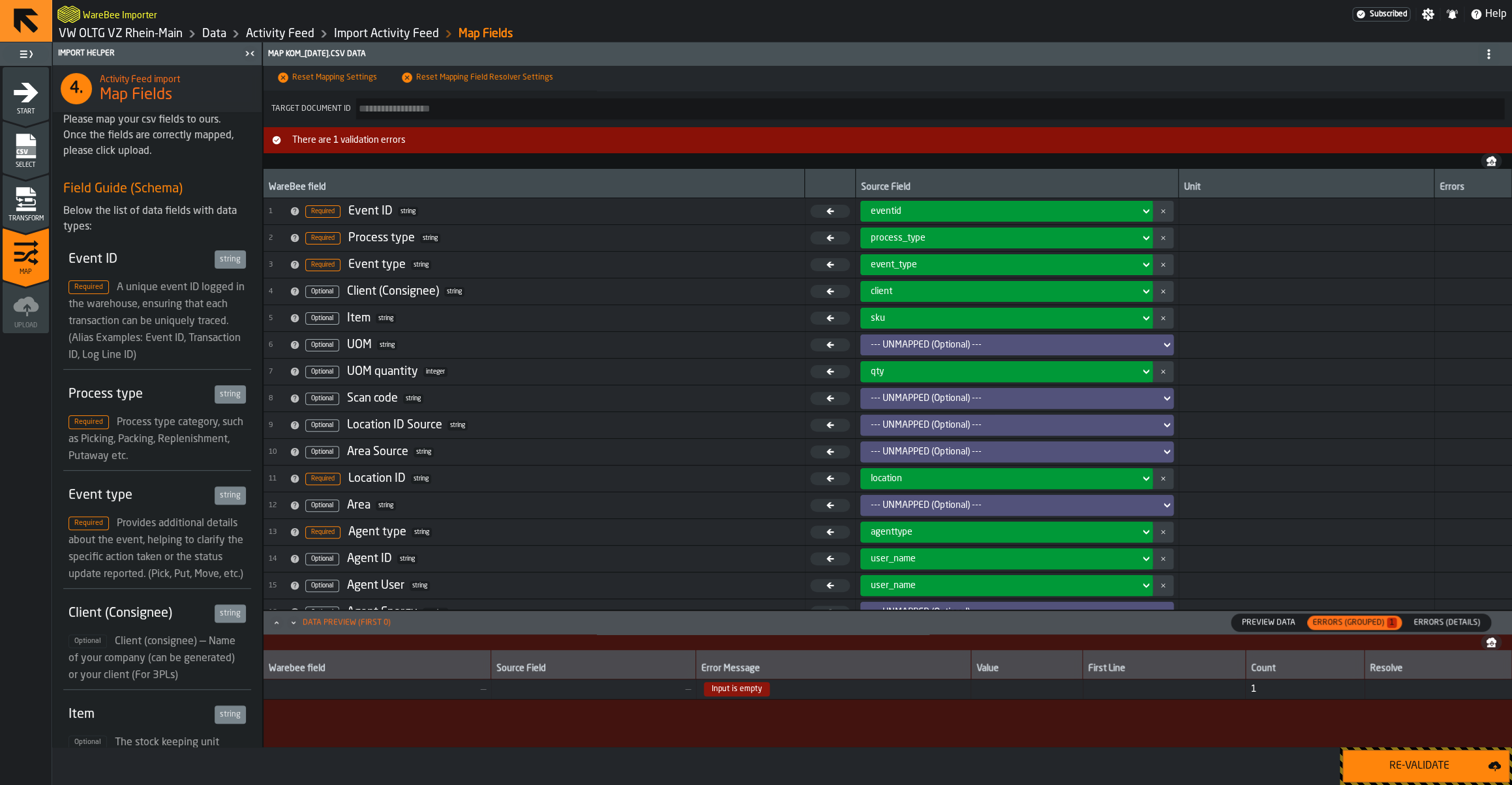
click at [794, 700] on td "Input is empty" at bounding box center [833, 689] width 274 height 20
click at [793, 690] on span "Input is empty" at bounding box center [833, 689] width 264 height 14
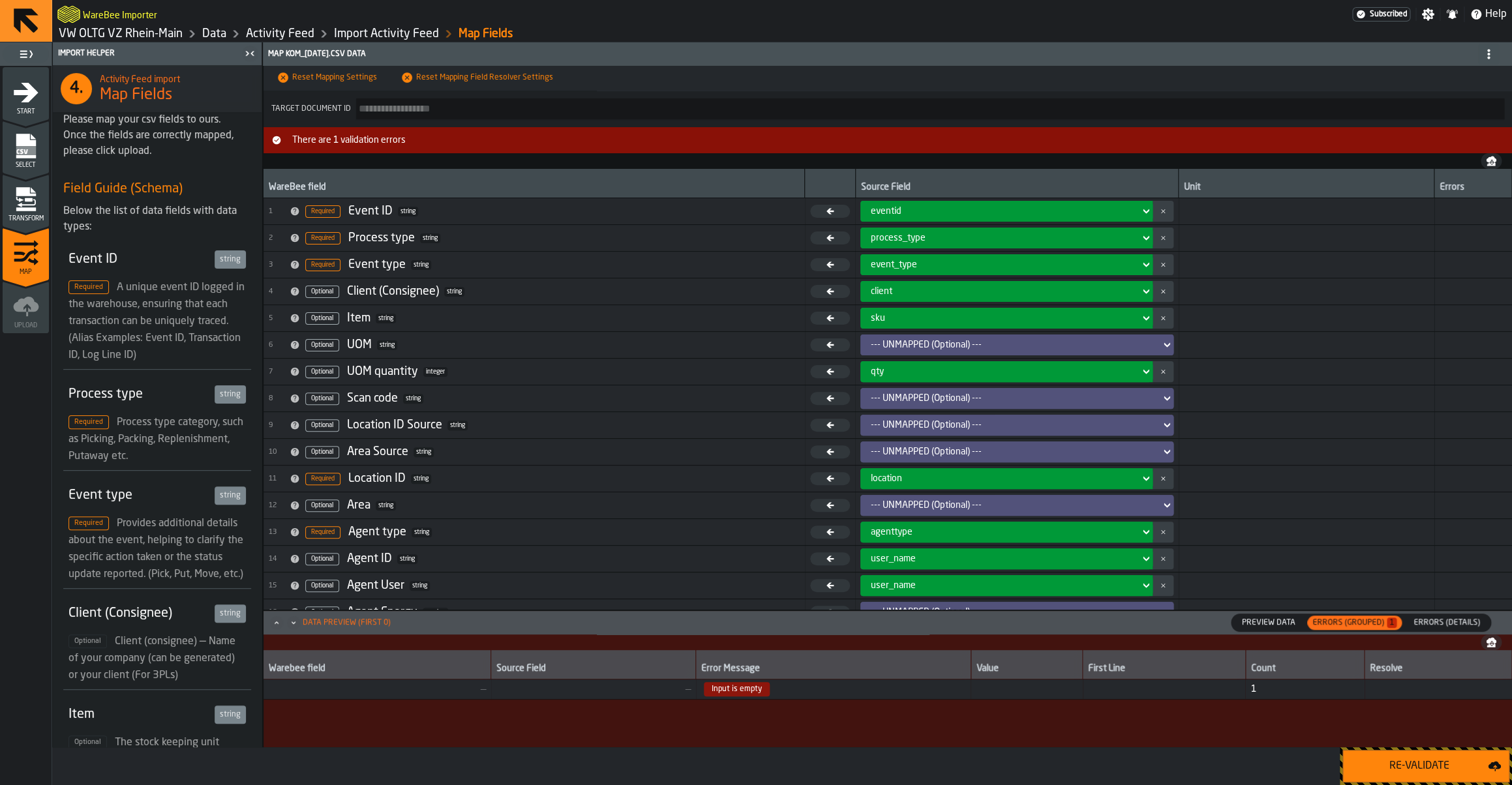
click at [1458, 623] on span "Errors (Details)" at bounding box center [1446, 623] width 77 height 11
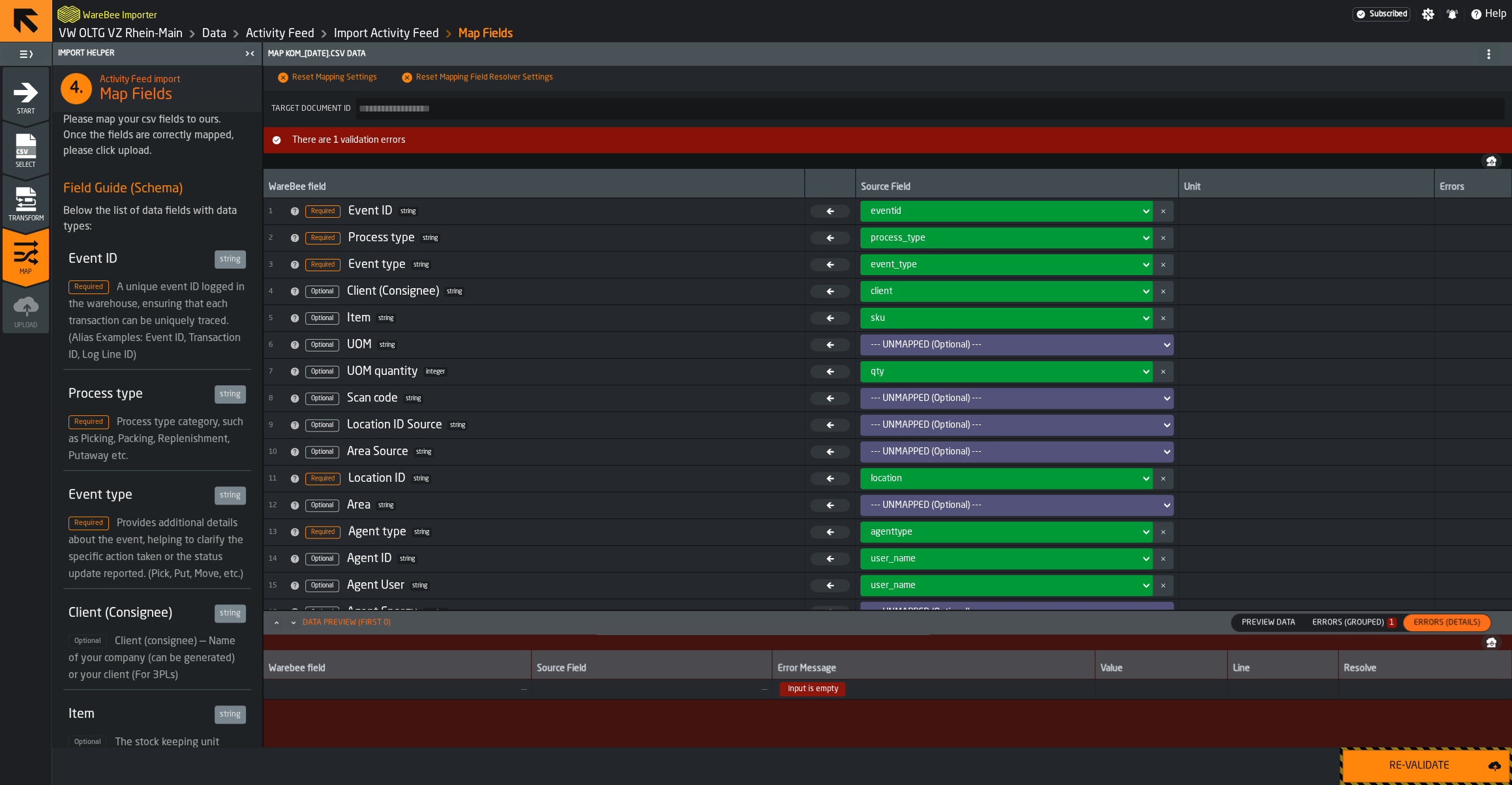
click at [1366, 627] on div "Errors (Grouped) 1" at bounding box center [1354, 623] width 84 height 9
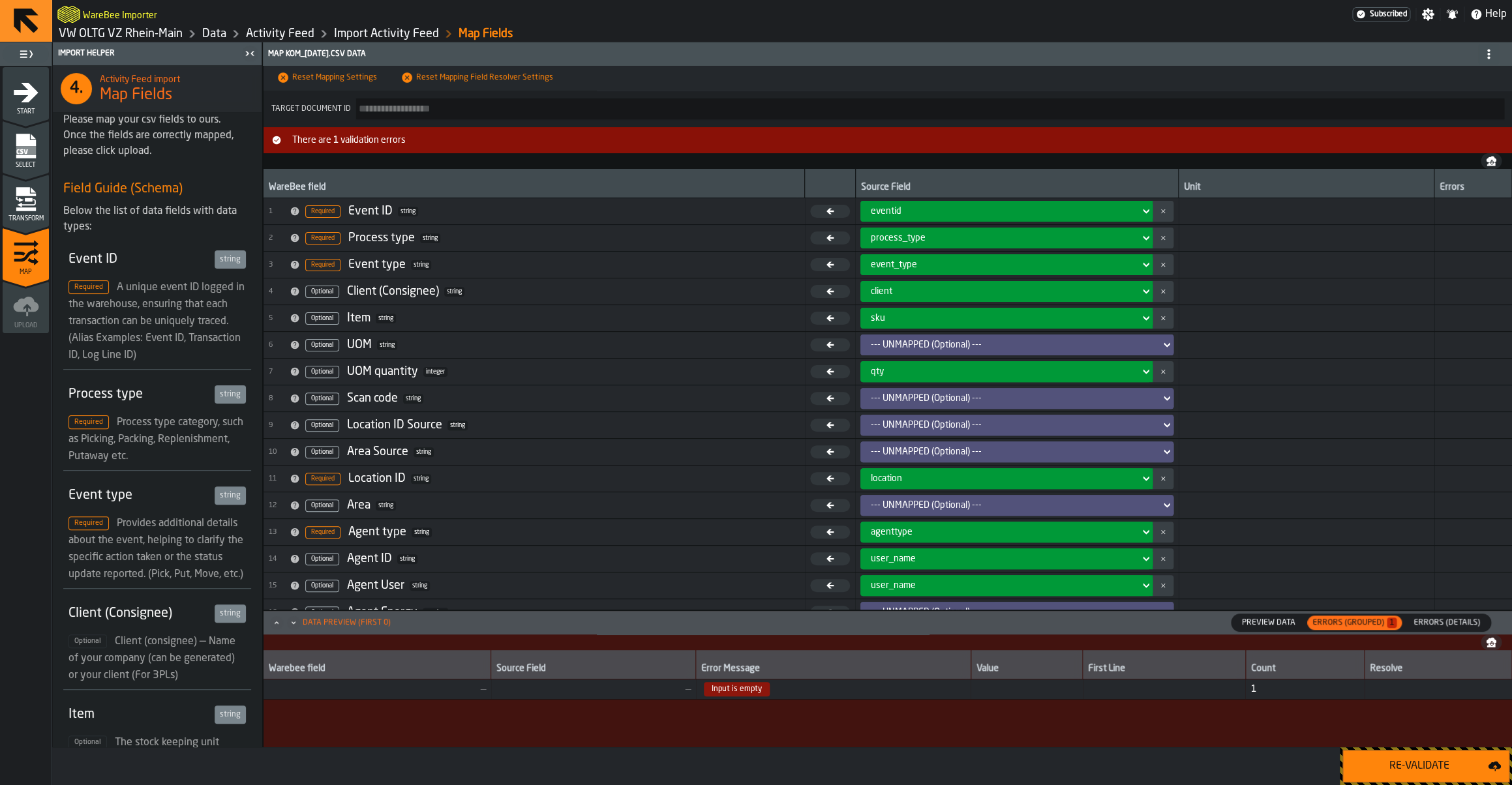
click at [33, 163] on span "Select" at bounding box center [26, 166] width 46 height 8
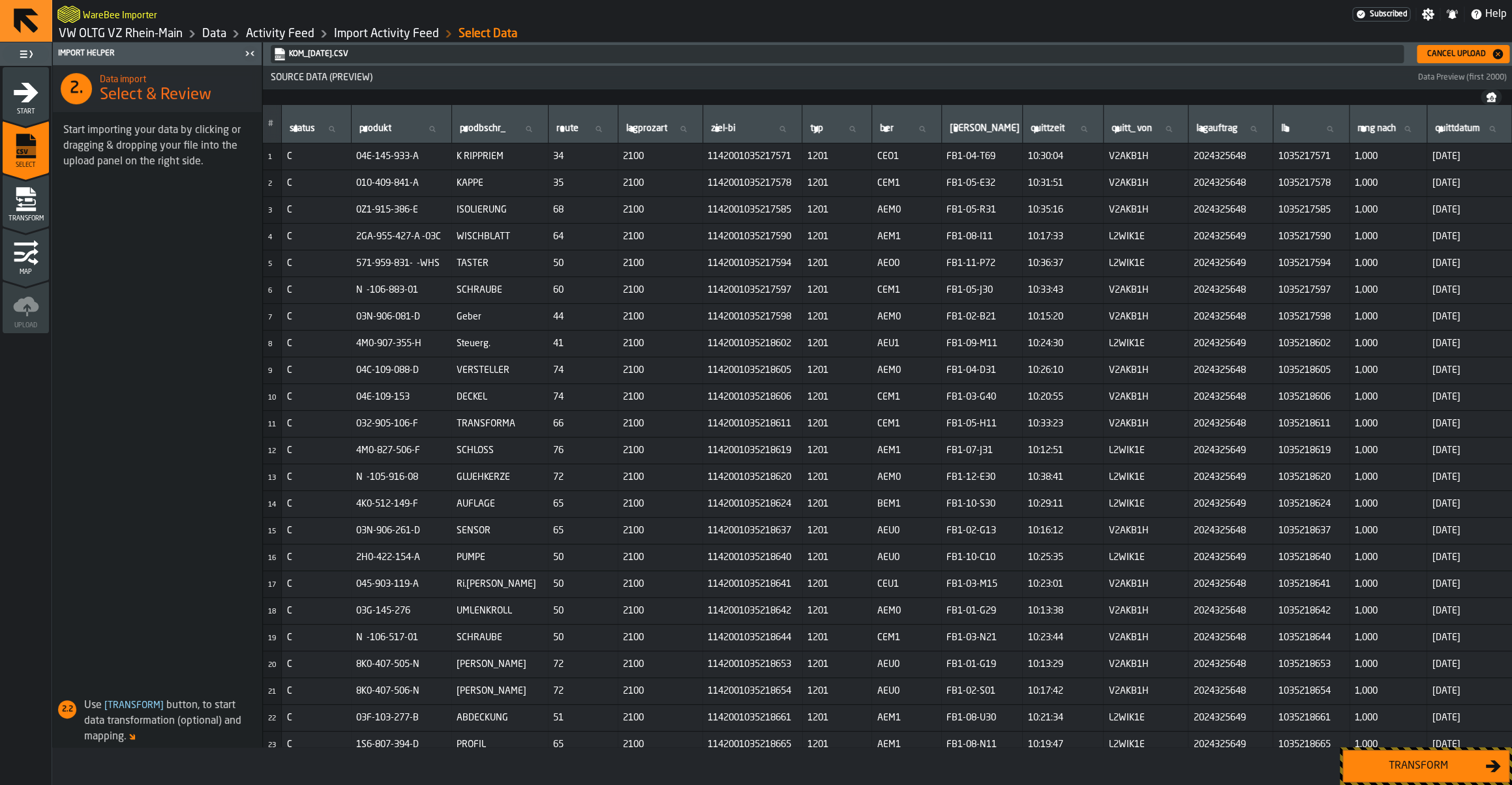
click at [380, 35] on link "Import Activity Feed" at bounding box center [386, 33] width 105 height 14
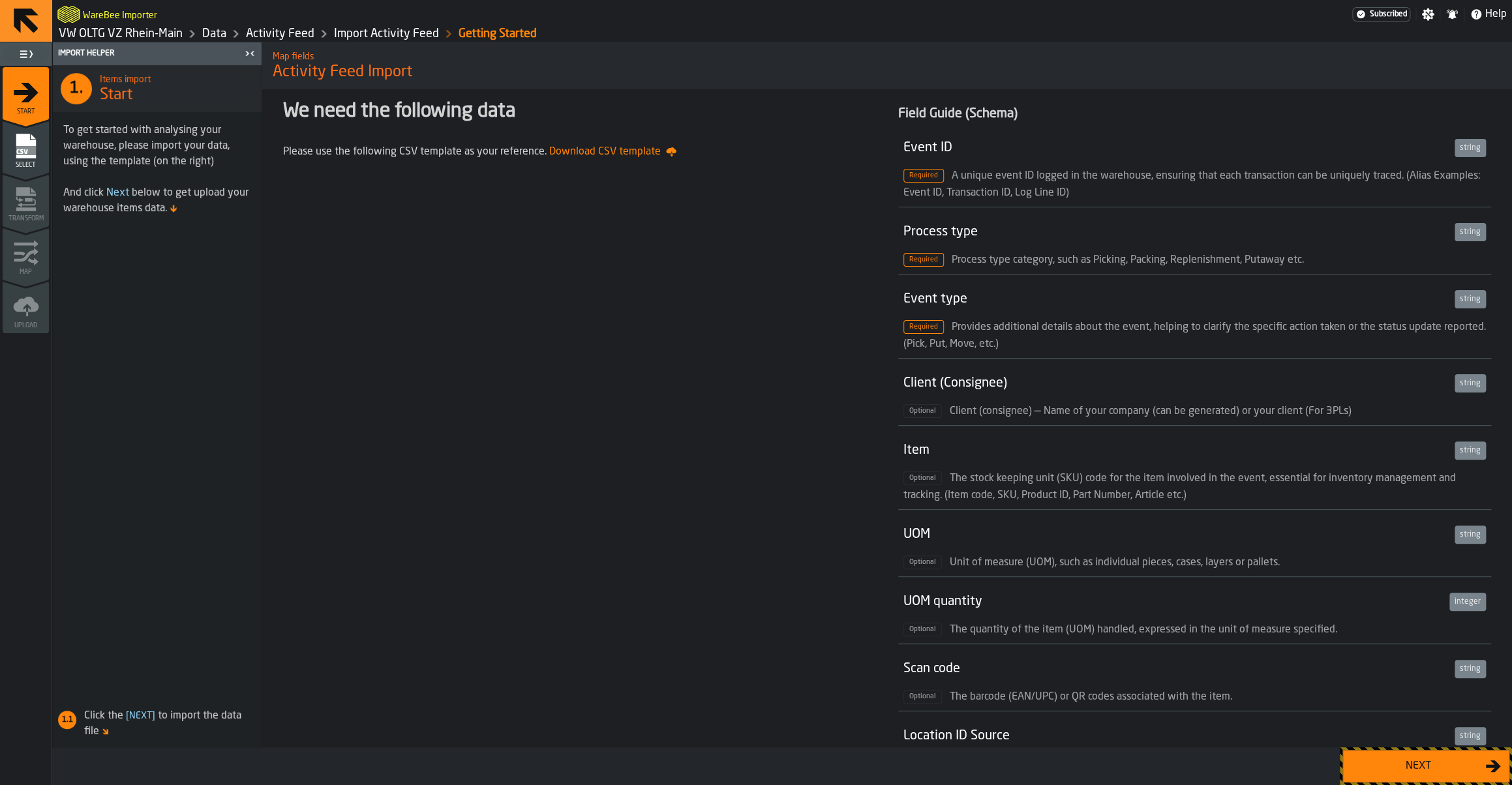
click at [156, 39] on link "VW OLTG VZ Rhein-Main" at bounding box center [120, 33] width 124 height 14
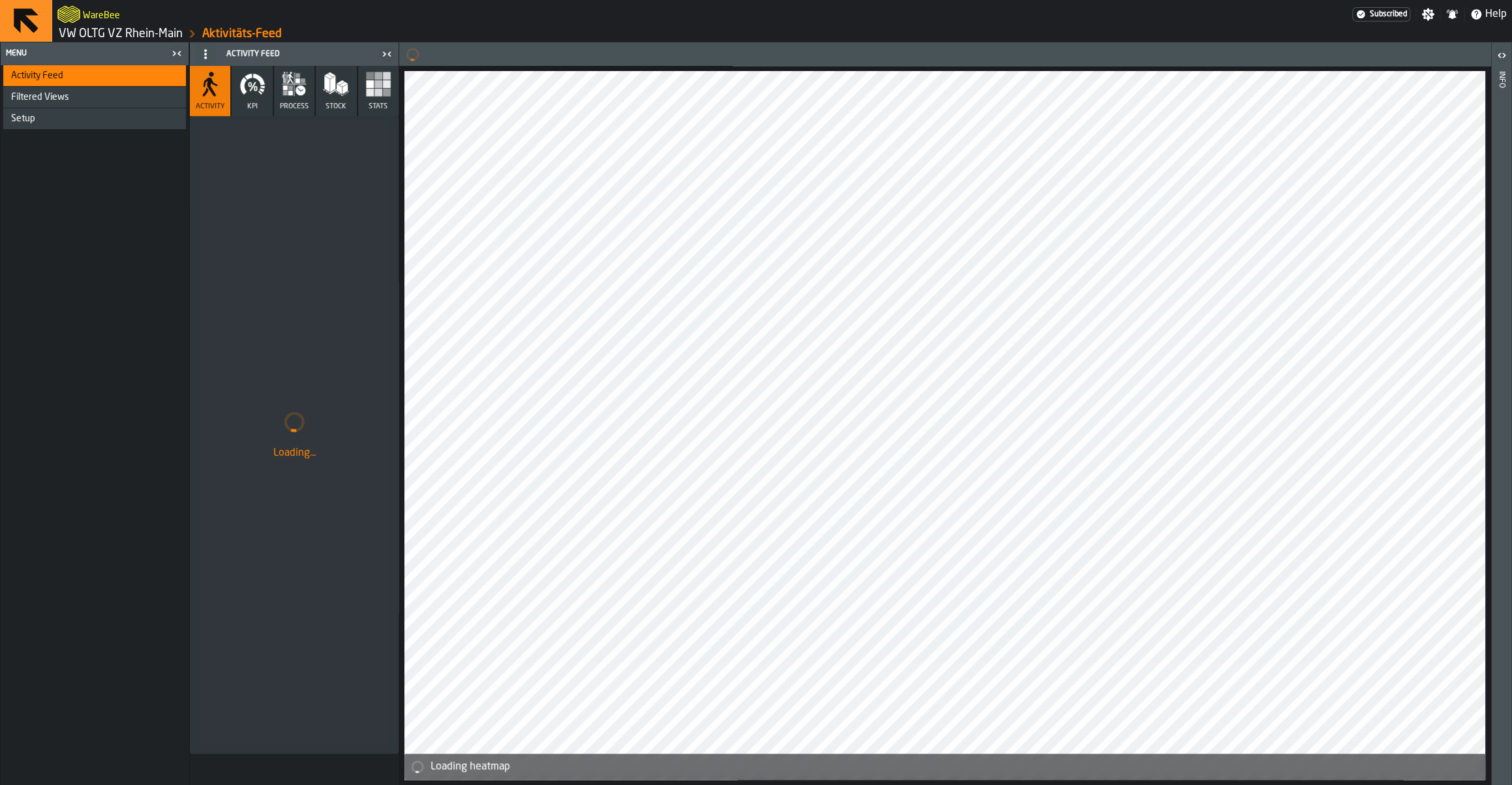
click at [146, 32] on link "VW OLTG VZ Rhein-Main" at bounding box center [120, 33] width 124 height 14
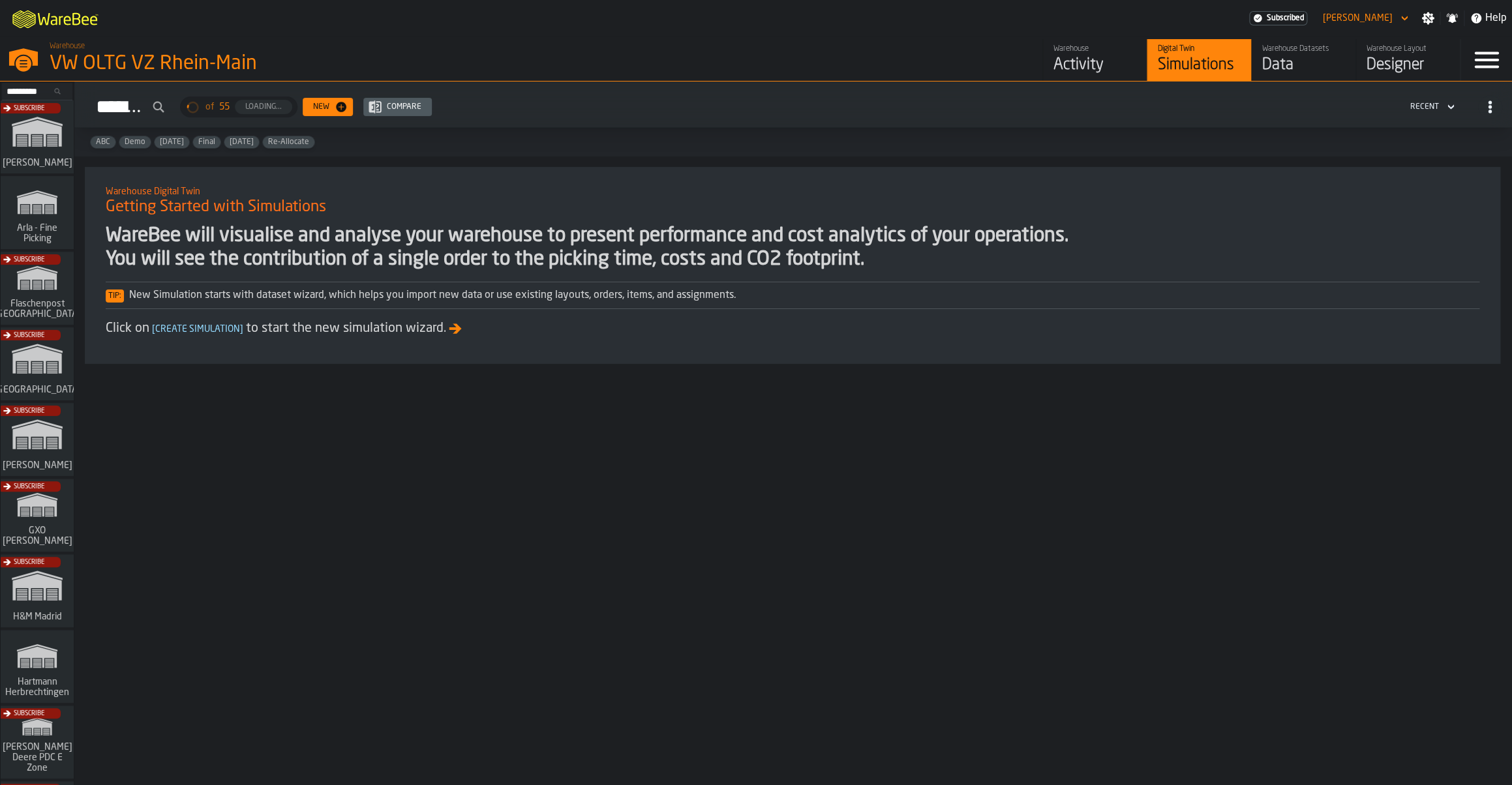
click at [1291, 61] on div "Data" at bounding box center [1304, 65] width 83 height 21
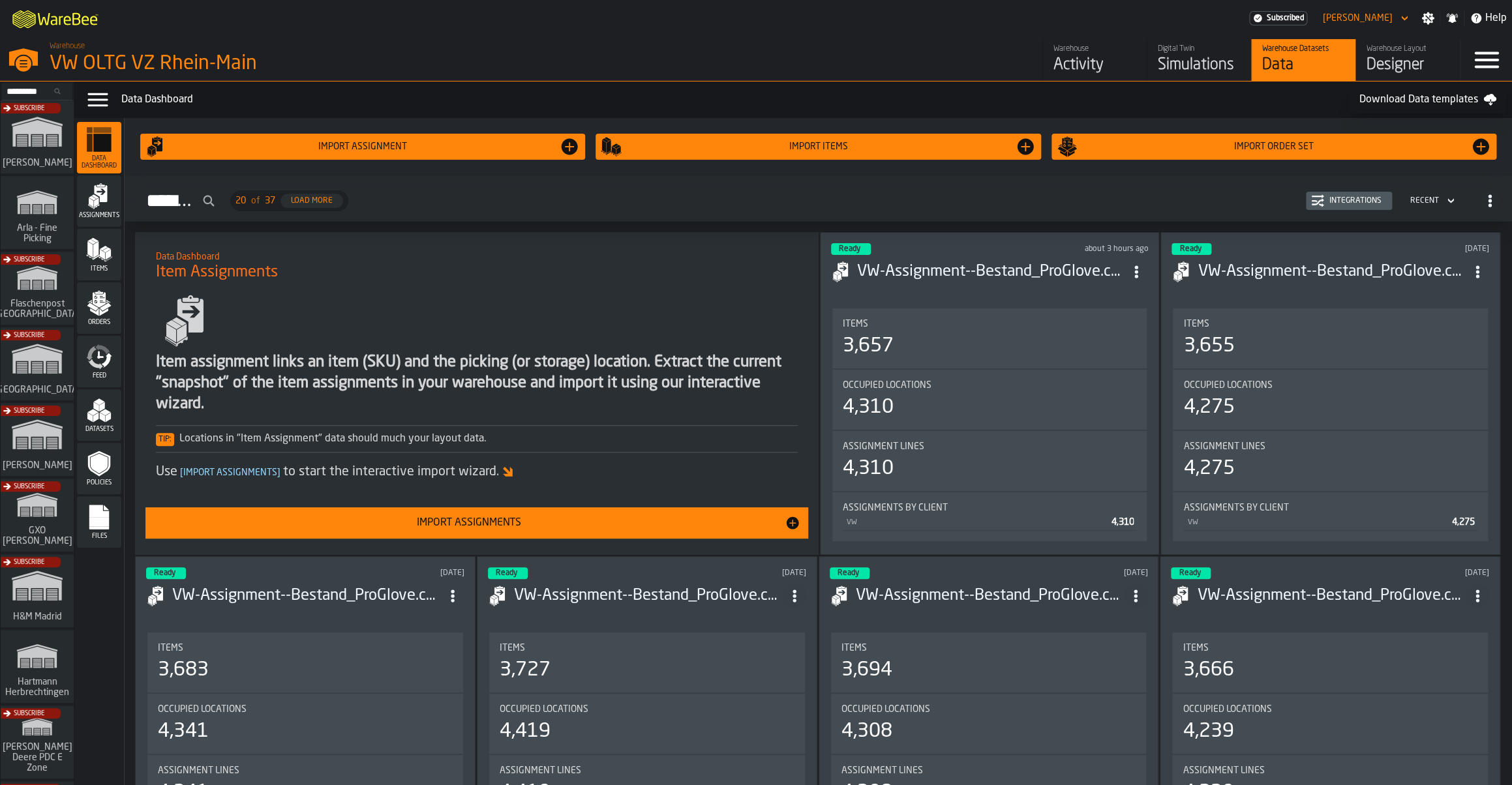
drag, startPoint x: 1370, startPoint y: 202, endPoint x: 424, endPoint y: 150, distance: 947.4
click at [482, 153] on div "Import assignment Import Items Import Order Set You are currently using the dem…" at bounding box center [818, 452] width 1387 height 668
click at [1069, 76] on div "Activity" at bounding box center [1095, 65] width 83 height 21
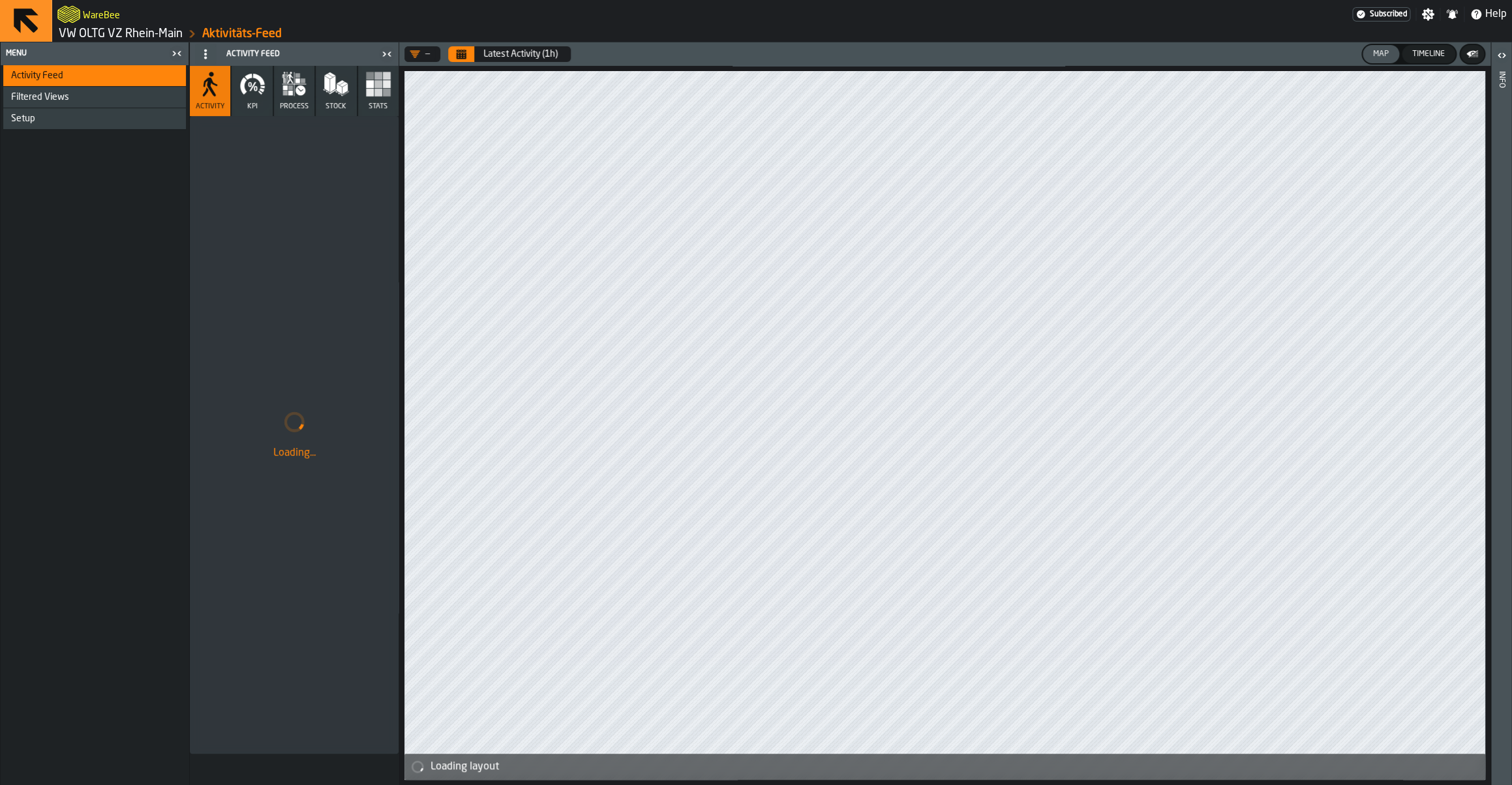
click at [461, 58] on icon "Calendar" at bounding box center [461, 55] width 9 height 7
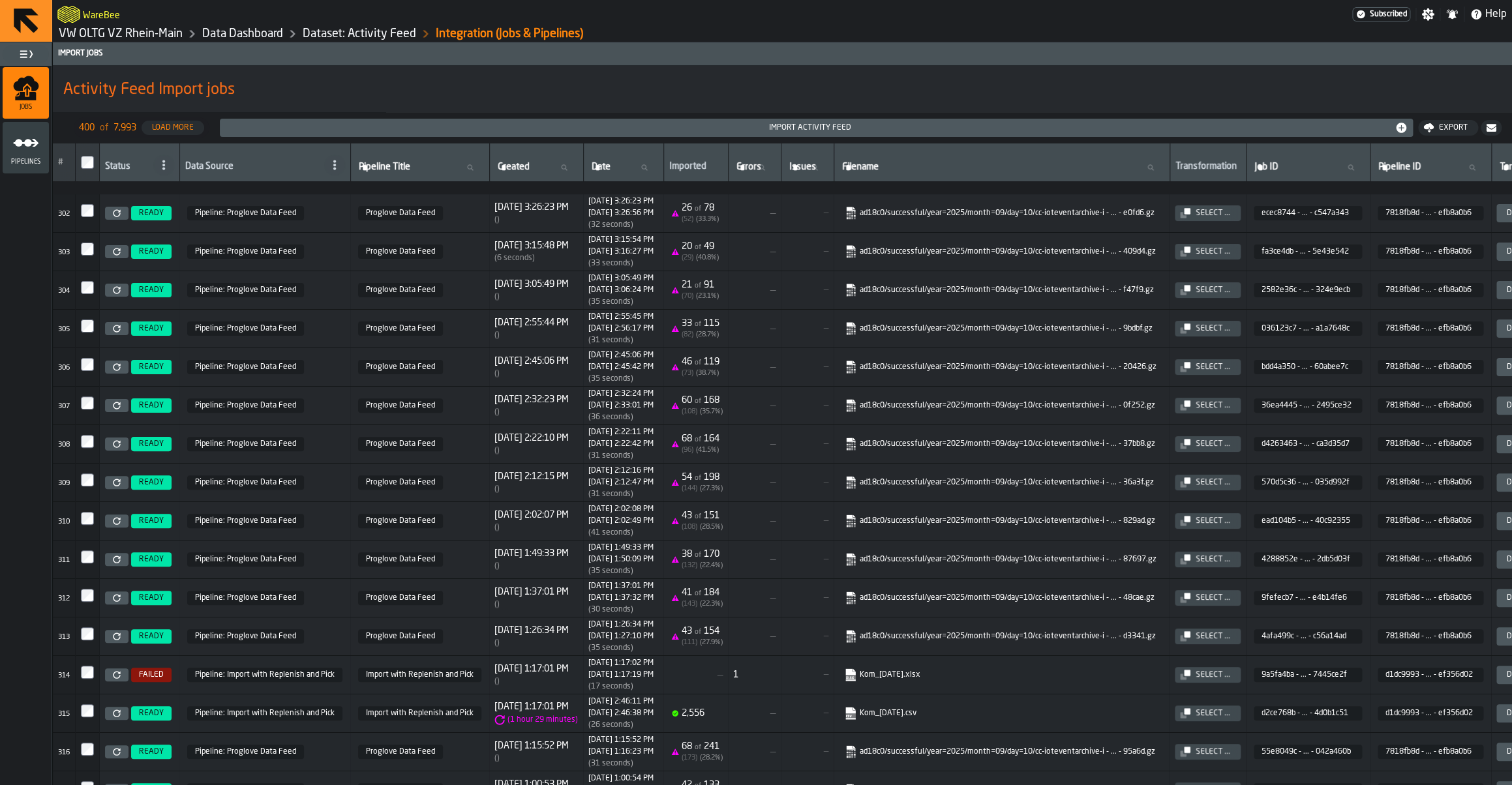
scroll to position [12436, 0]
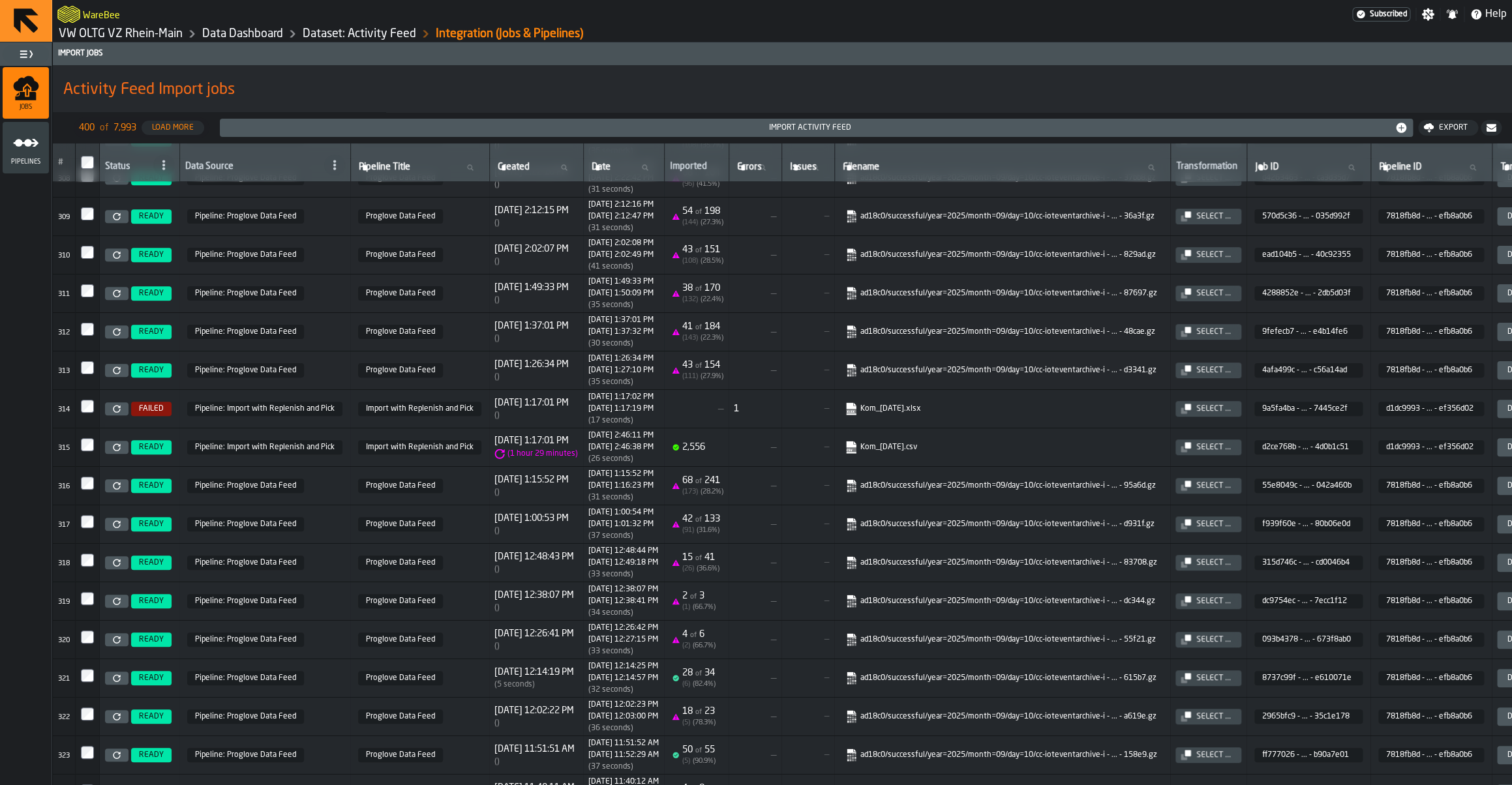
click at [1236, 452] on div "Select ..." at bounding box center [1214, 447] width 45 height 9
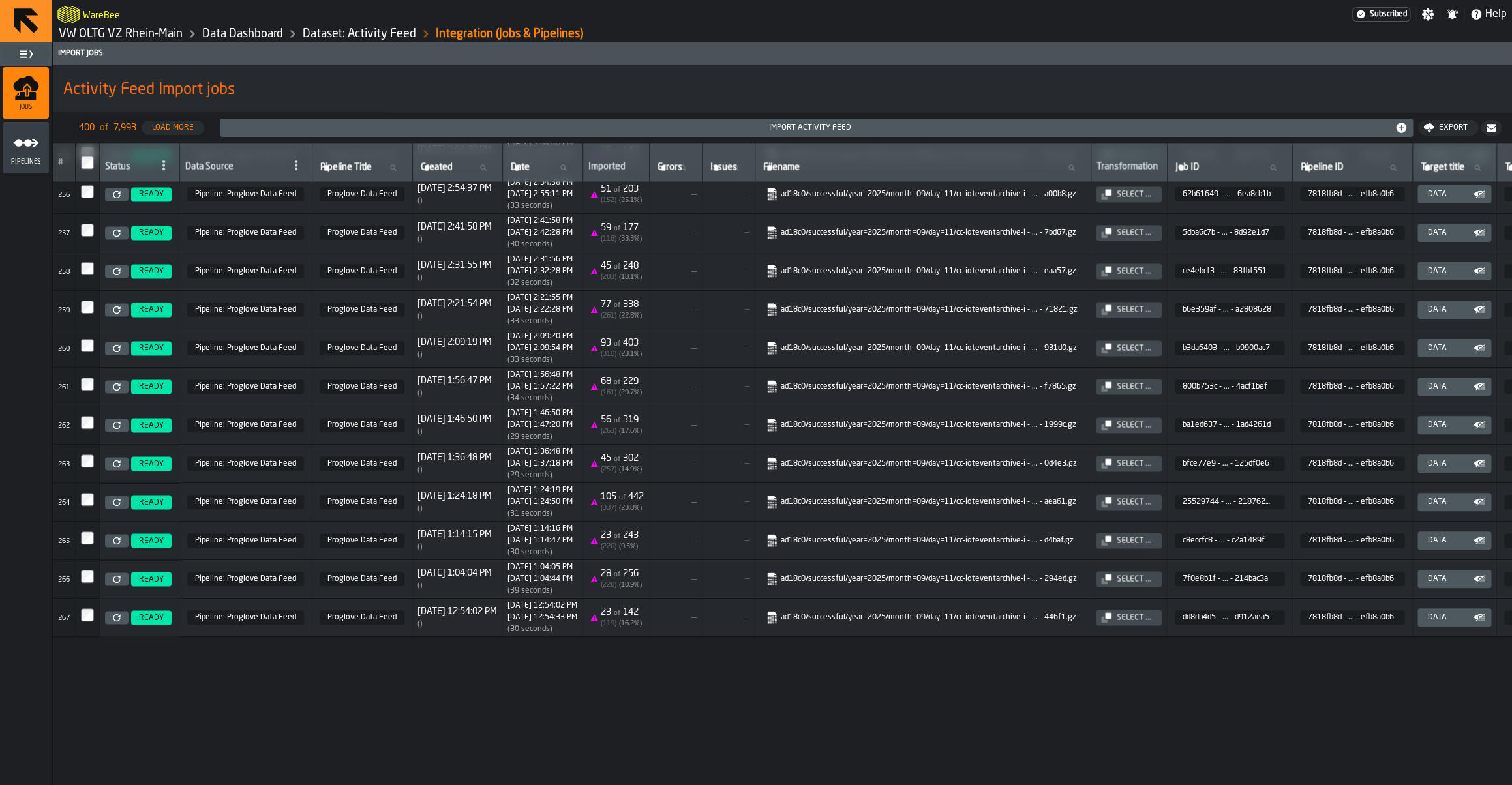
scroll to position [10116, 0]
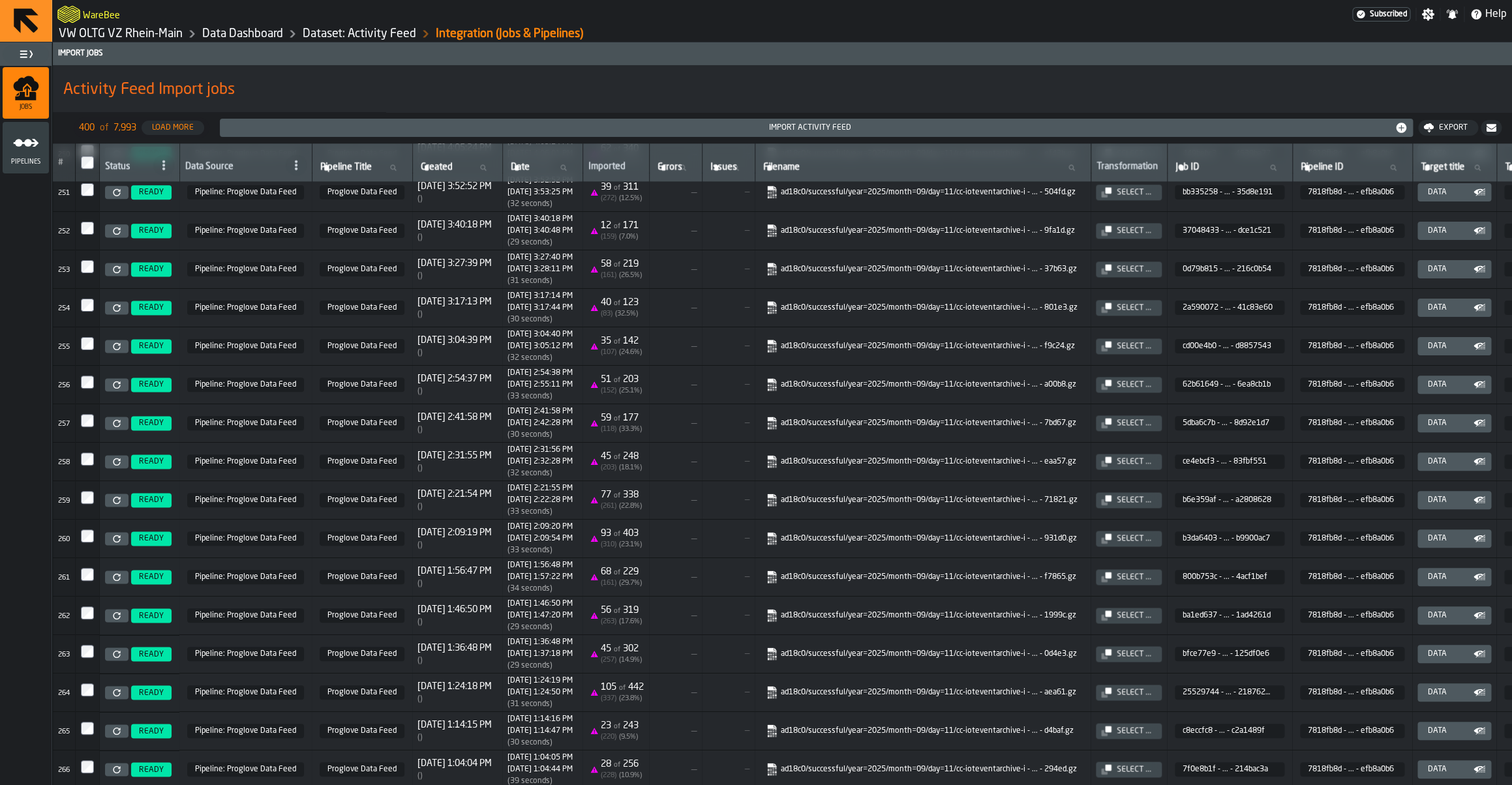
click at [155, 32] on link "VW OLTG VZ Rhein-Main" at bounding box center [120, 33] width 124 height 14
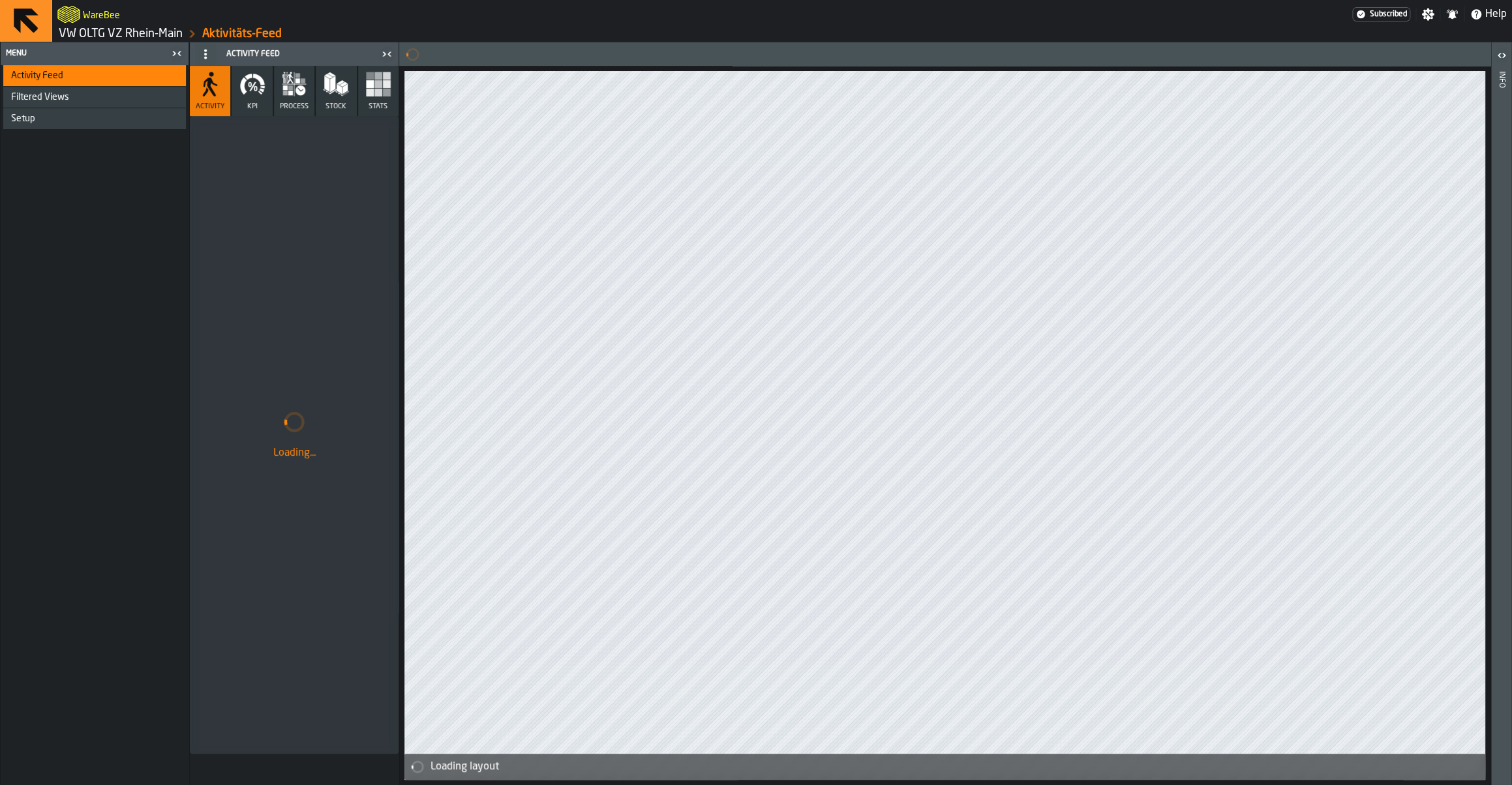
click at [154, 38] on link "VW OLTG VZ Rhein-Main" at bounding box center [120, 33] width 124 height 14
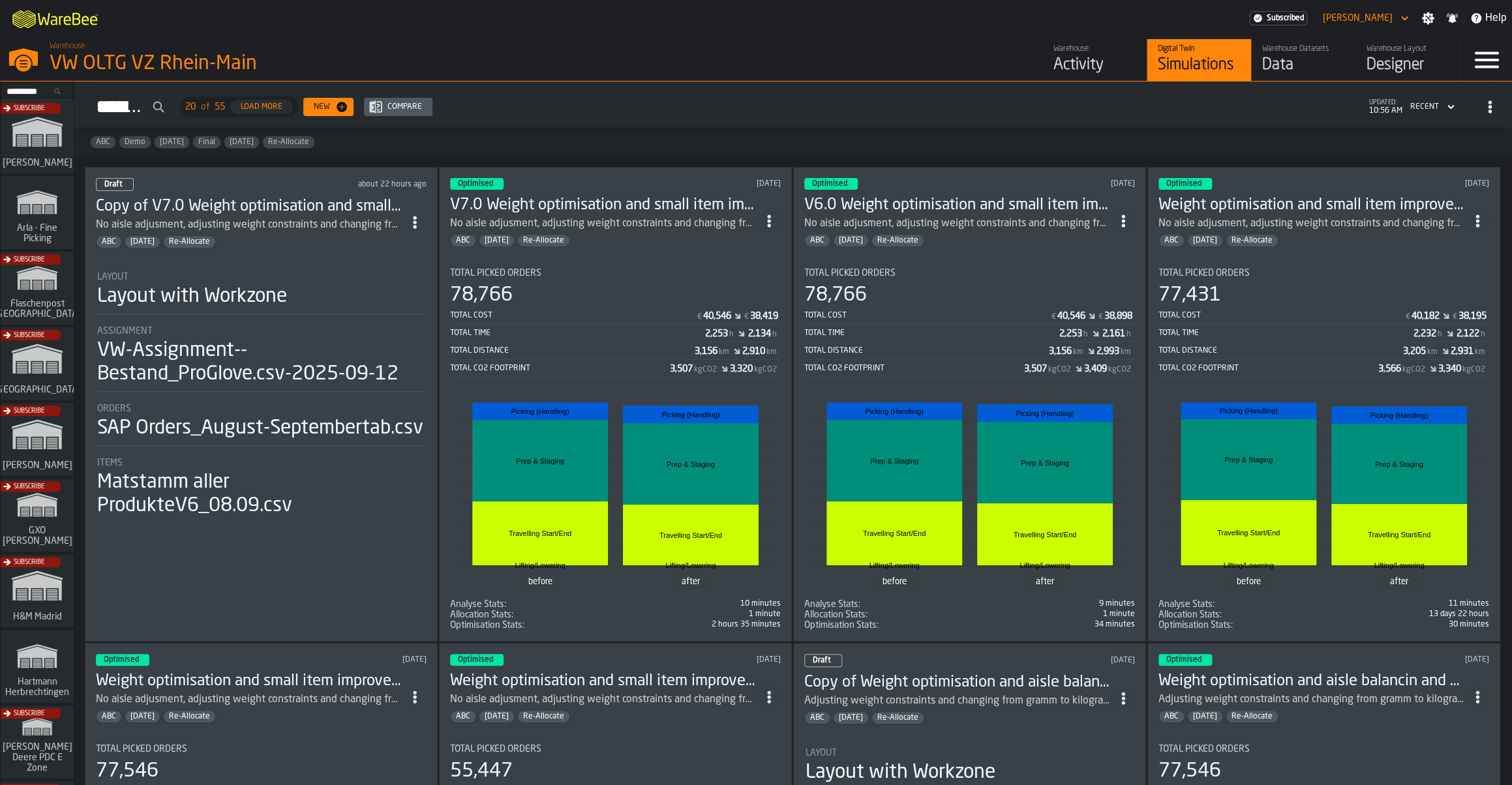
click at [1300, 62] on div "Data" at bounding box center [1304, 65] width 83 height 21
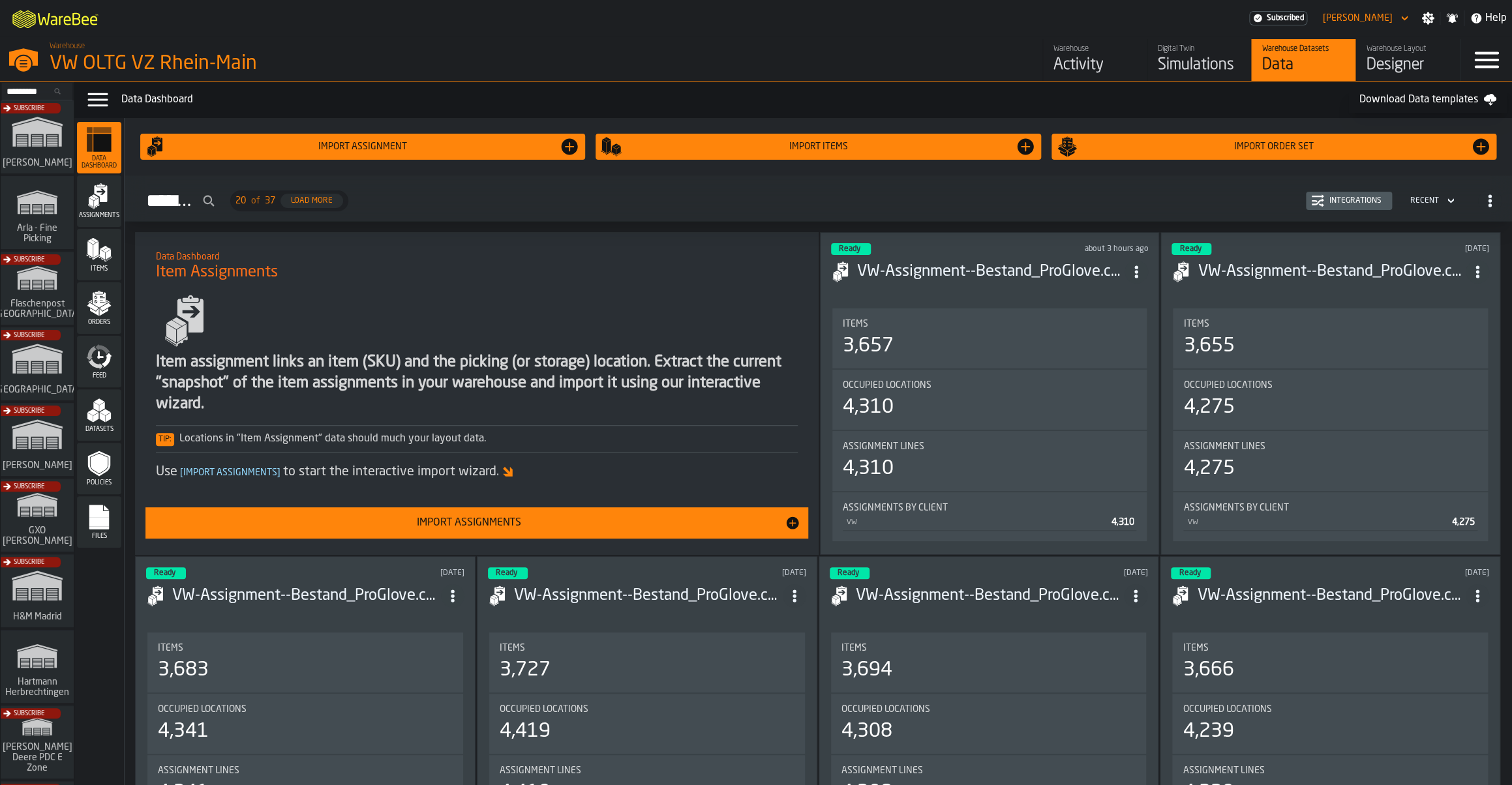
click at [1370, 202] on div "Integrations" at bounding box center [1355, 201] width 62 height 9
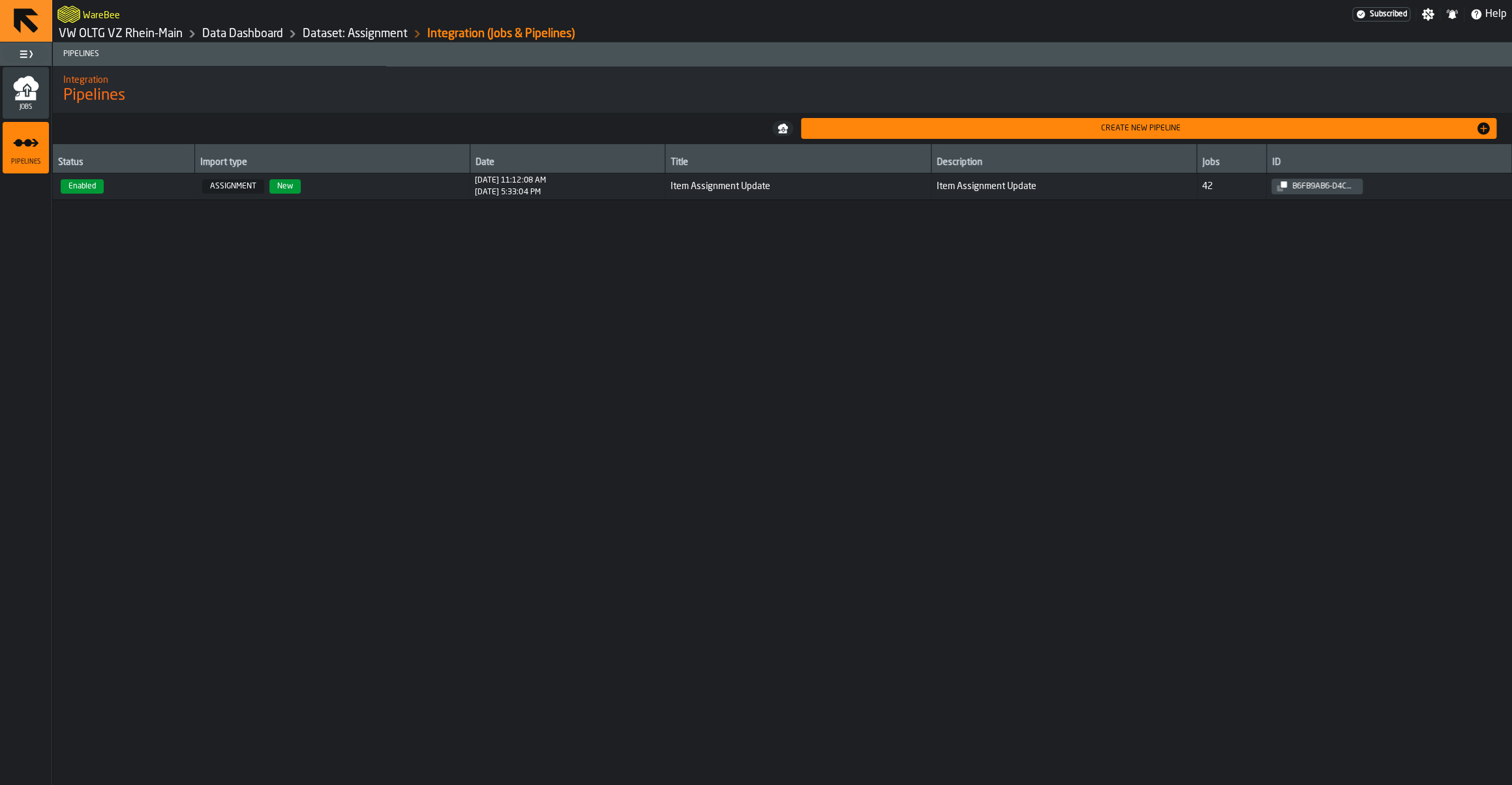
click at [19, 97] on icon "menu Jobs" at bounding box center [26, 96] width 21 height 9
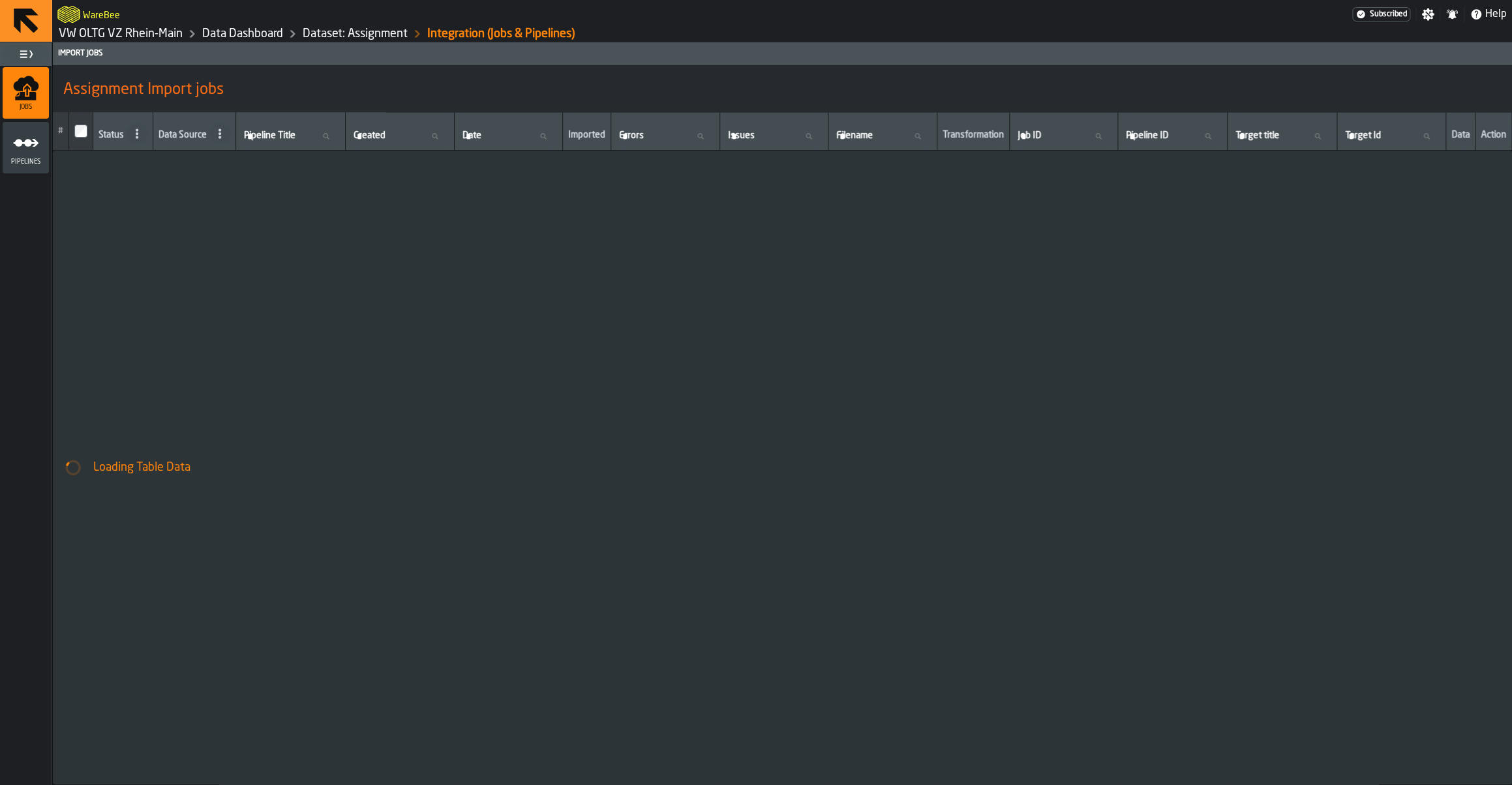
click at [245, 39] on link "Data Dashboard" at bounding box center [243, 33] width 81 height 14
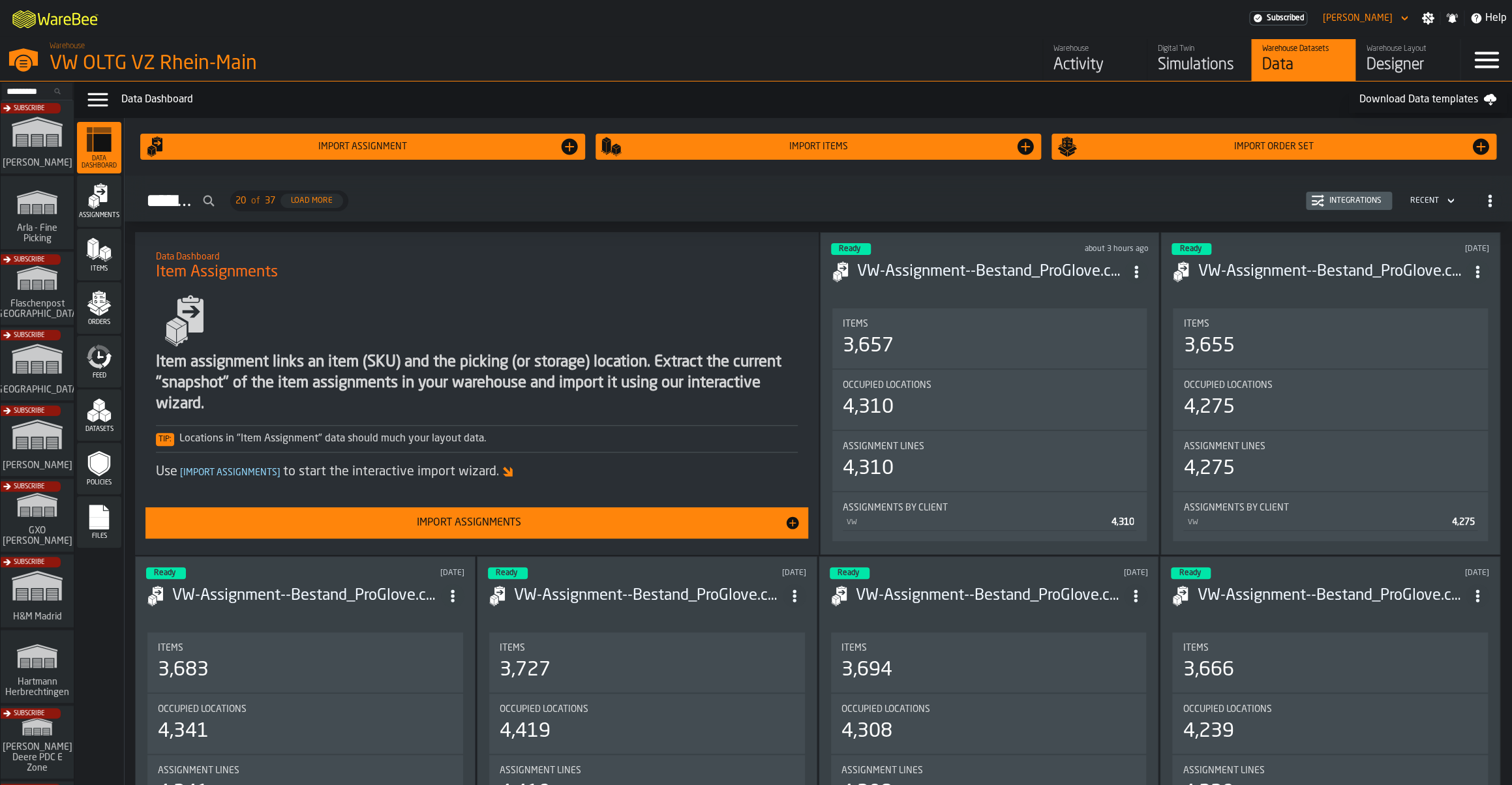
drag, startPoint x: 96, startPoint y: 358, endPoint x: 159, endPoint y: 358, distance: 63.0
click at [96, 358] on icon "menu Feed" at bounding box center [99, 358] width 26 height 26
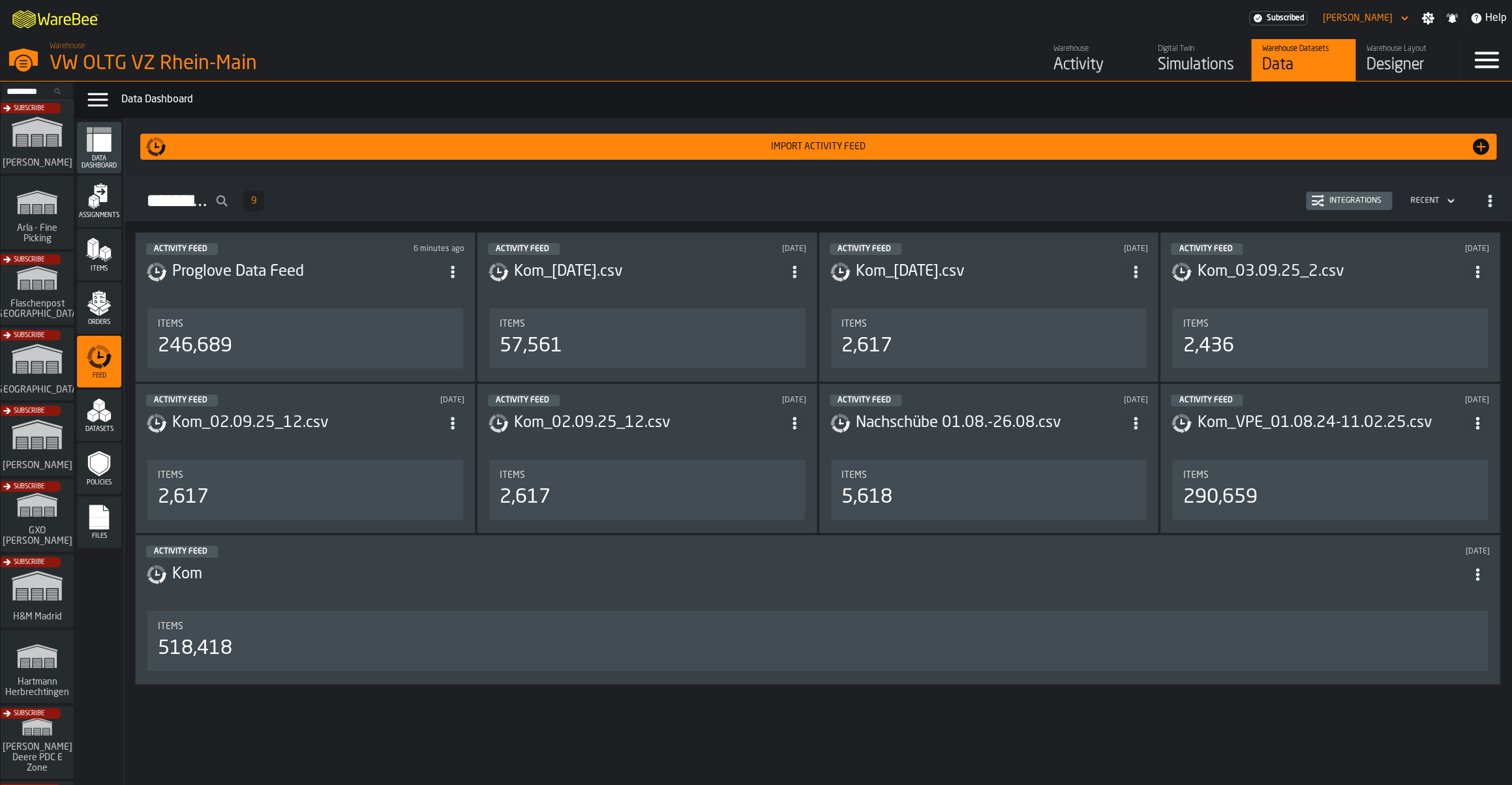
click at [1352, 195] on button "Integrations" at bounding box center [1348, 201] width 86 height 18
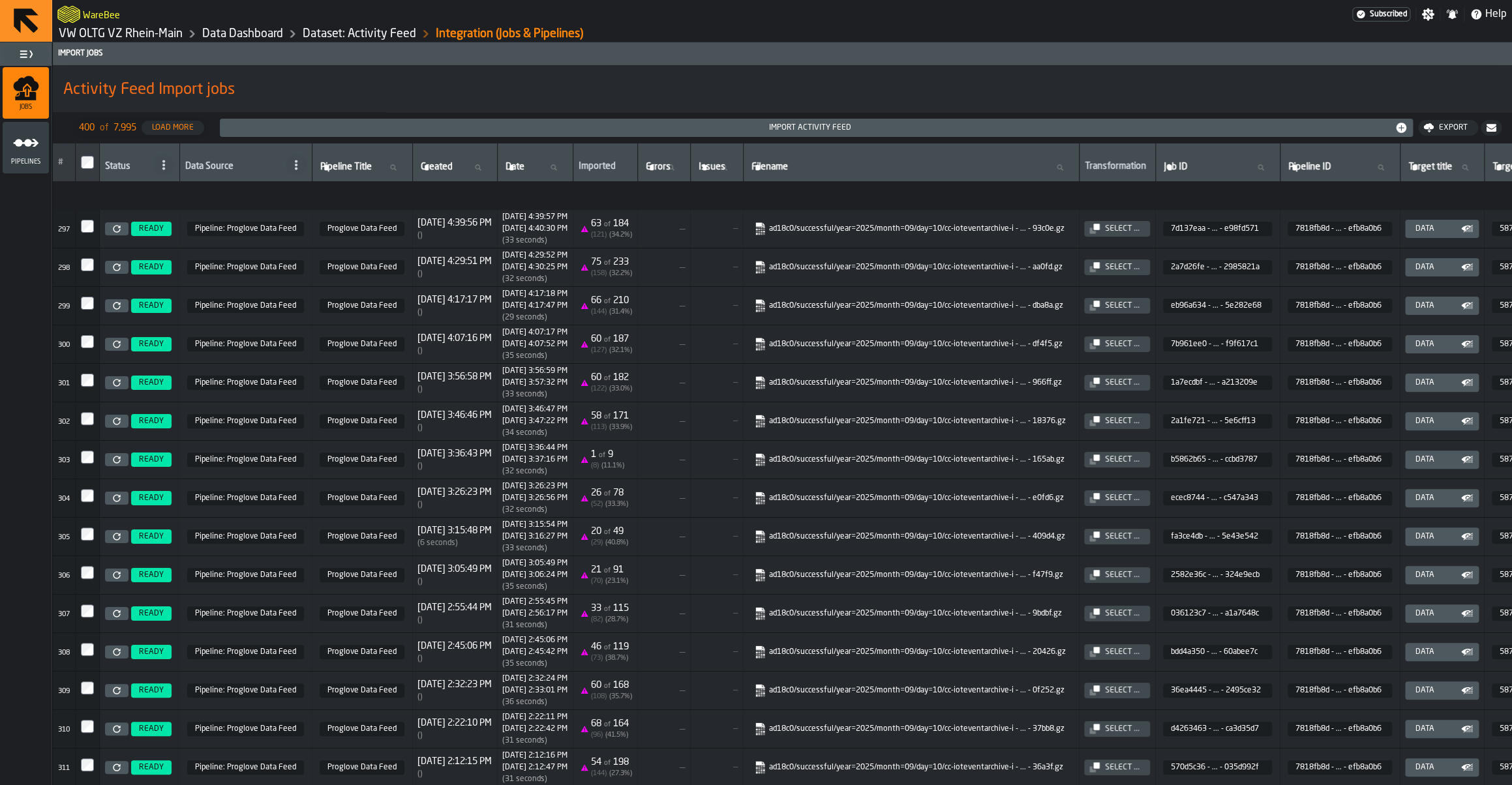
scroll to position [12371, 0]
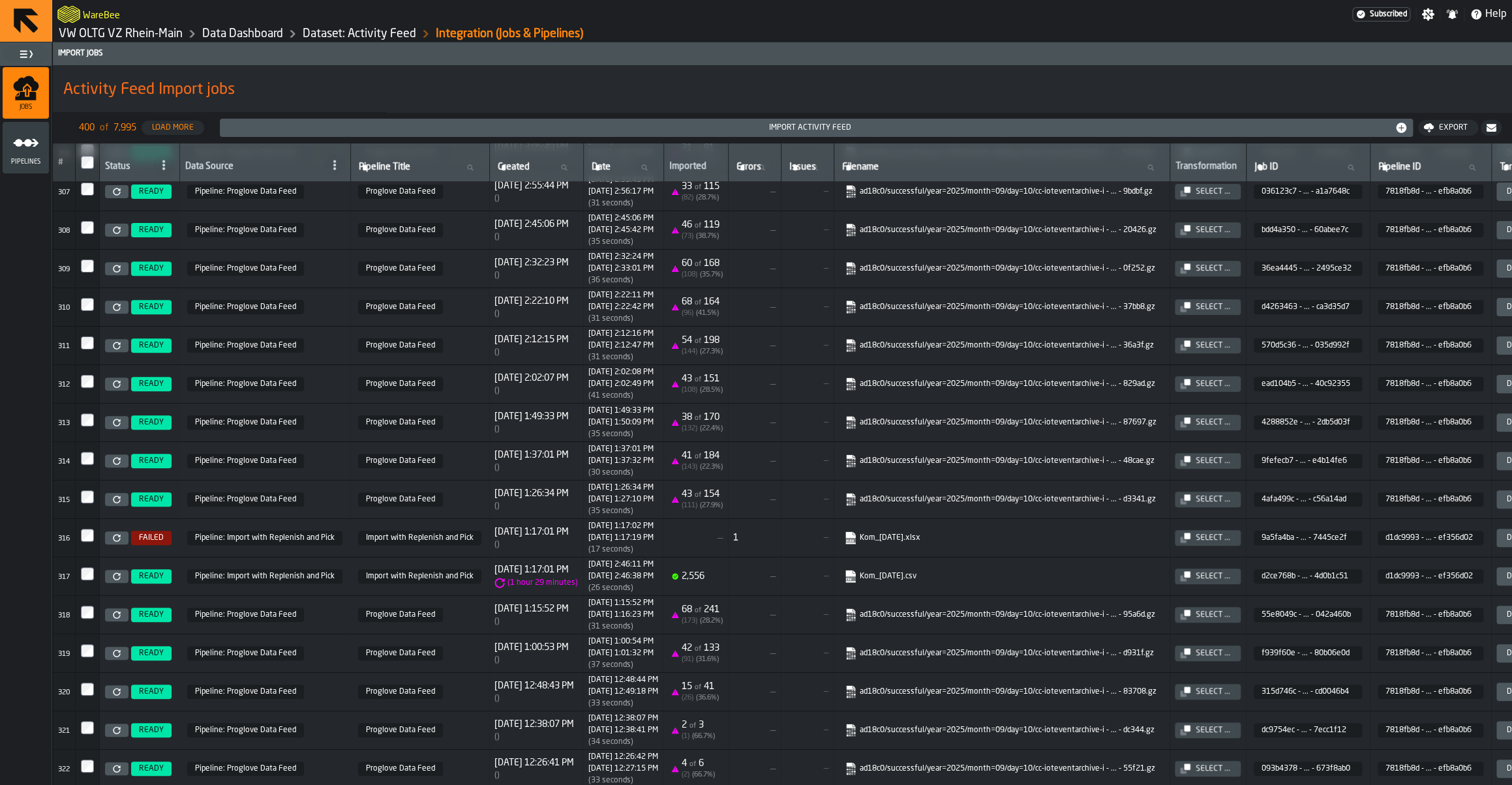
click at [1235, 582] on div "Select ..." at bounding box center [1213, 577] width 45 height 9
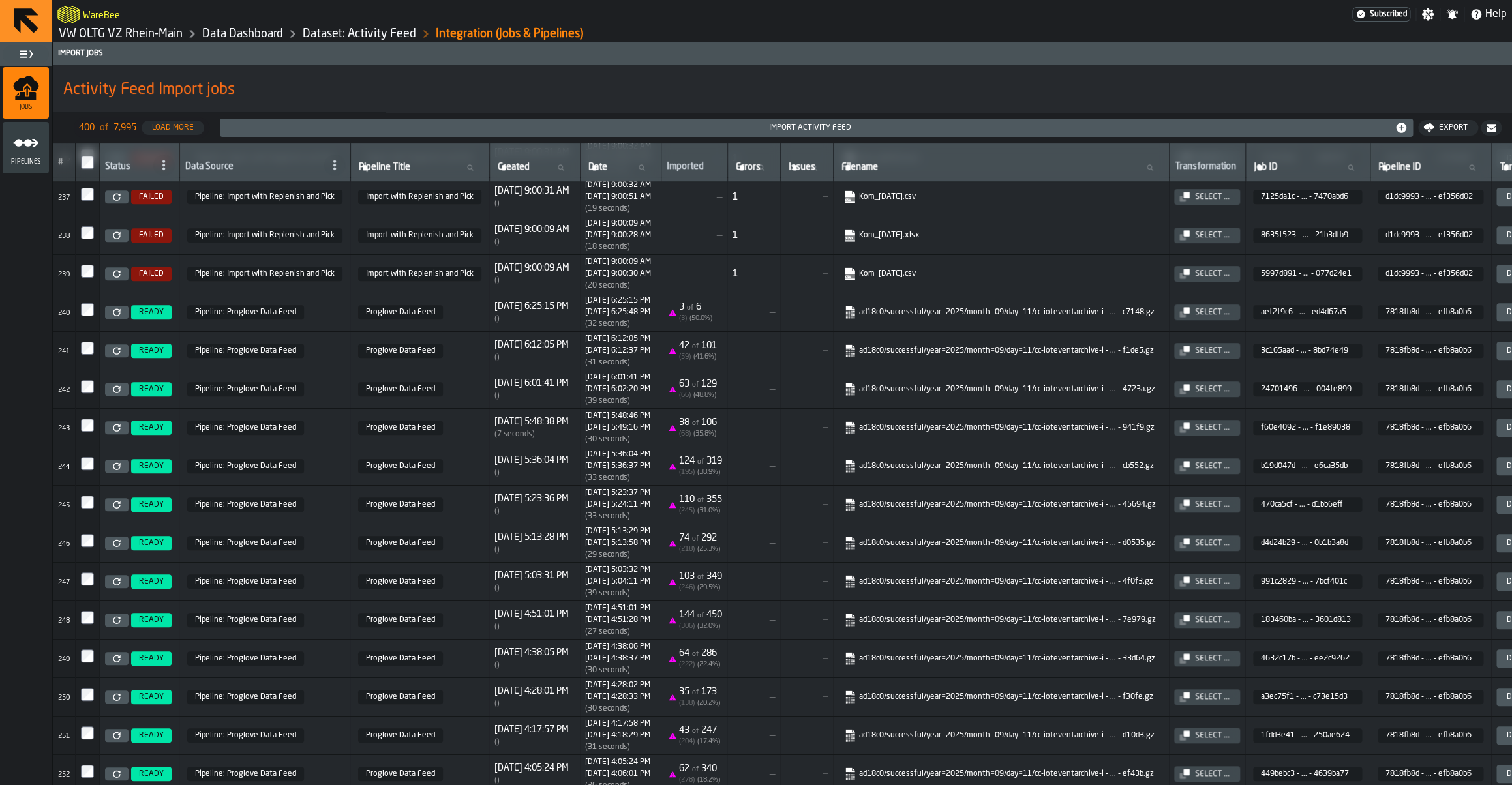
scroll to position [9530, 0]
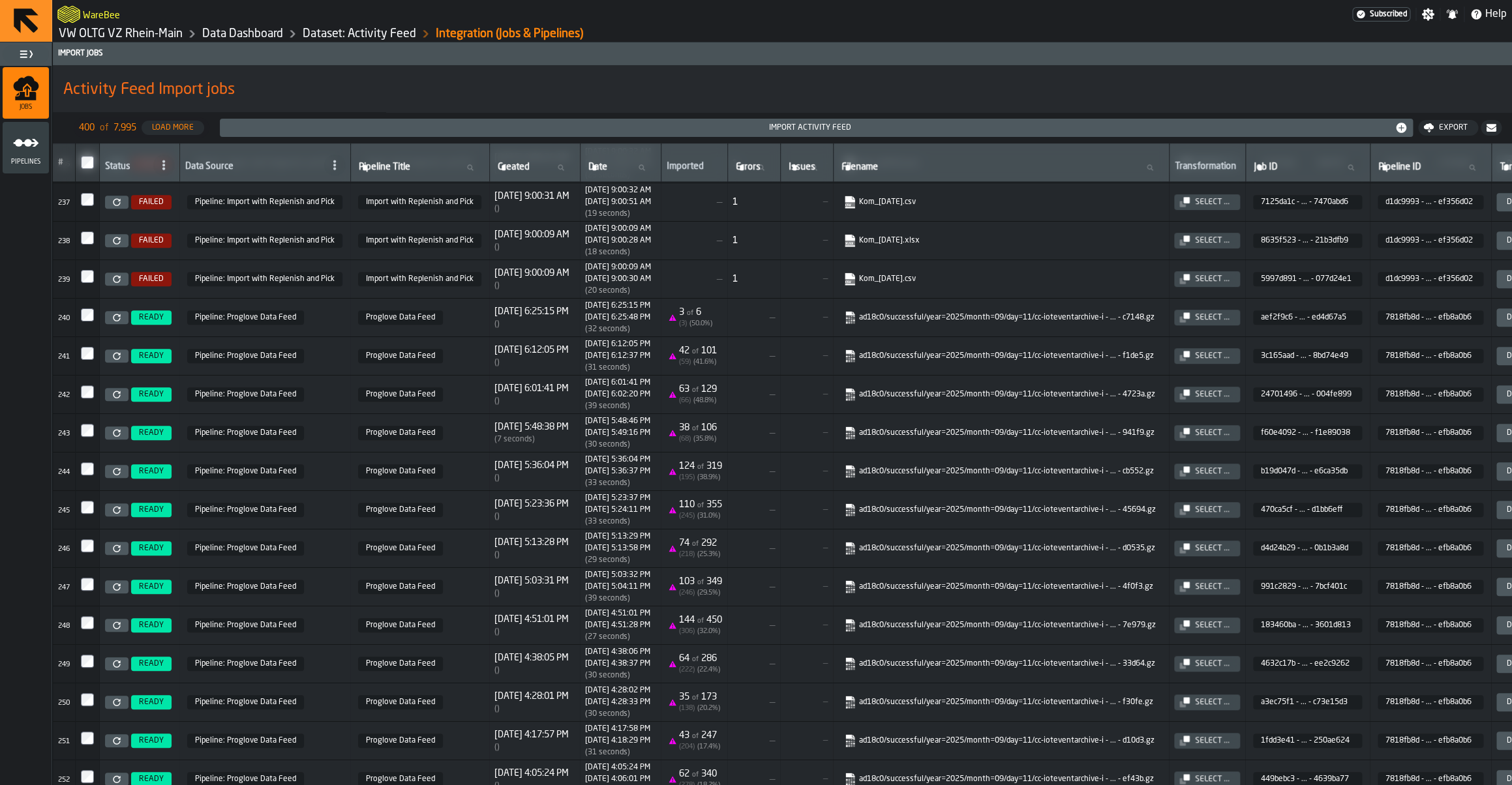
click at [118, 286] on link at bounding box center [116, 279] width 24 height 13
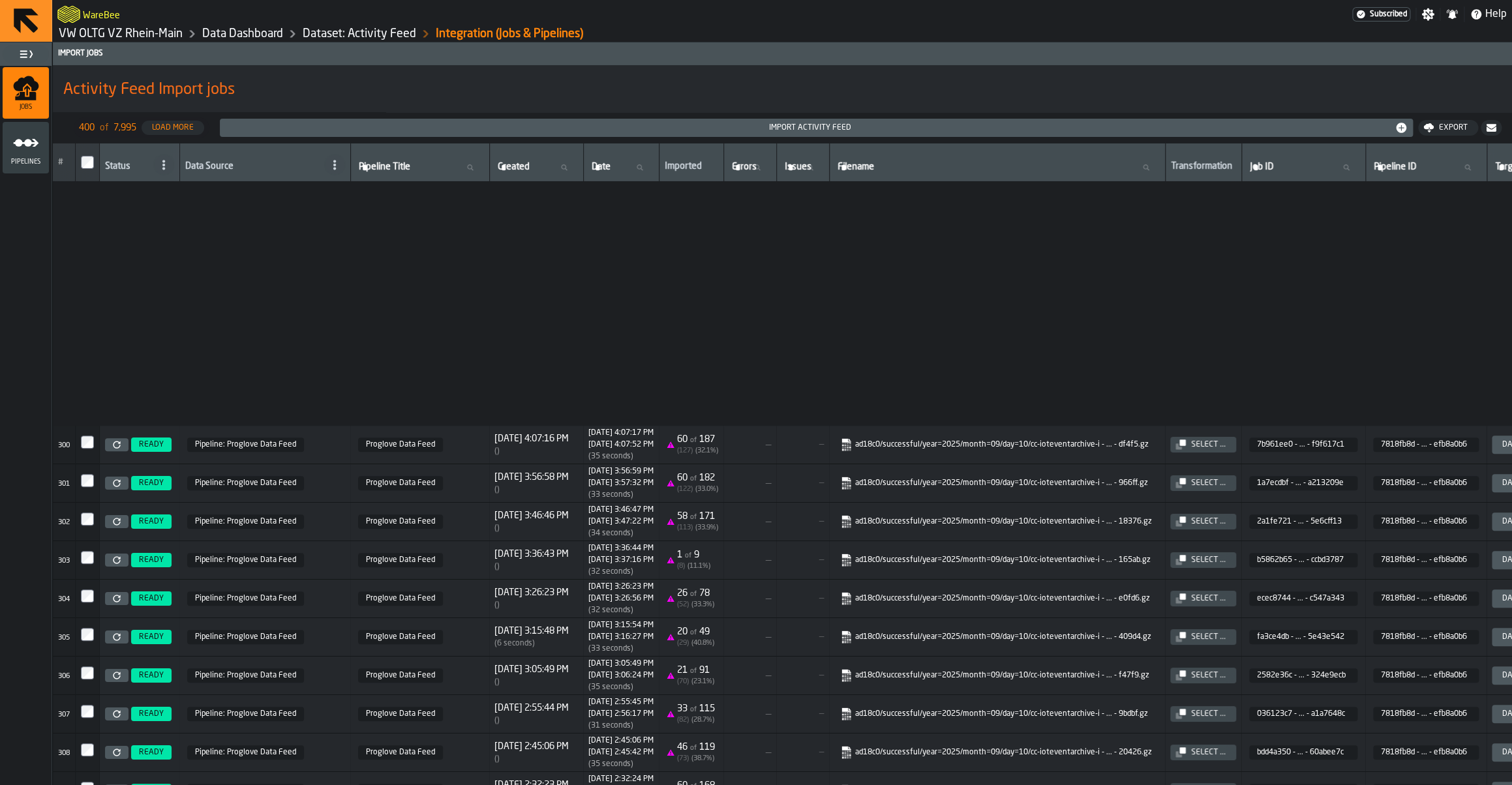
scroll to position [12227, 0]
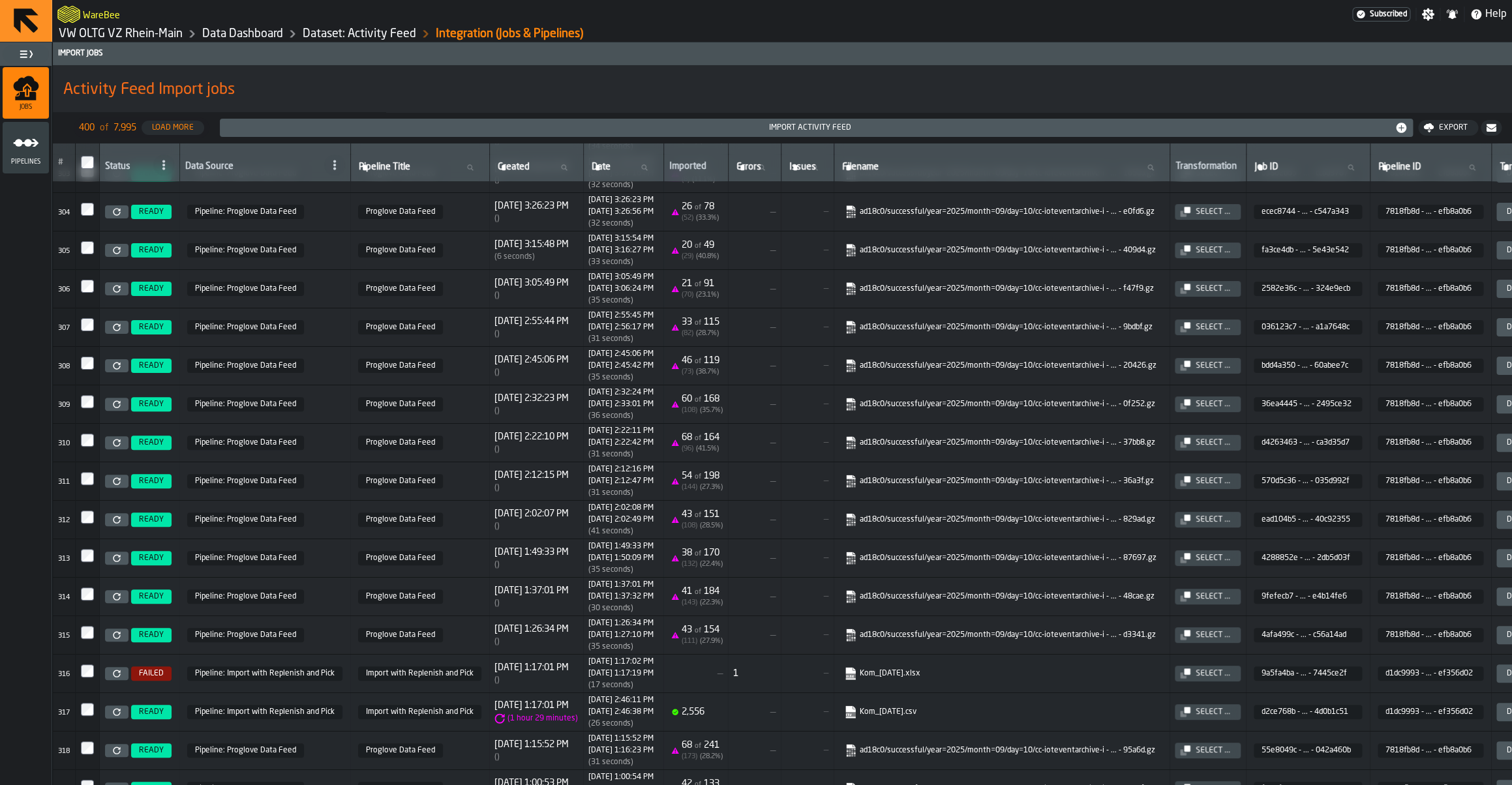
click at [1235, 717] on div "Select ..." at bounding box center [1213, 712] width 45 height 9
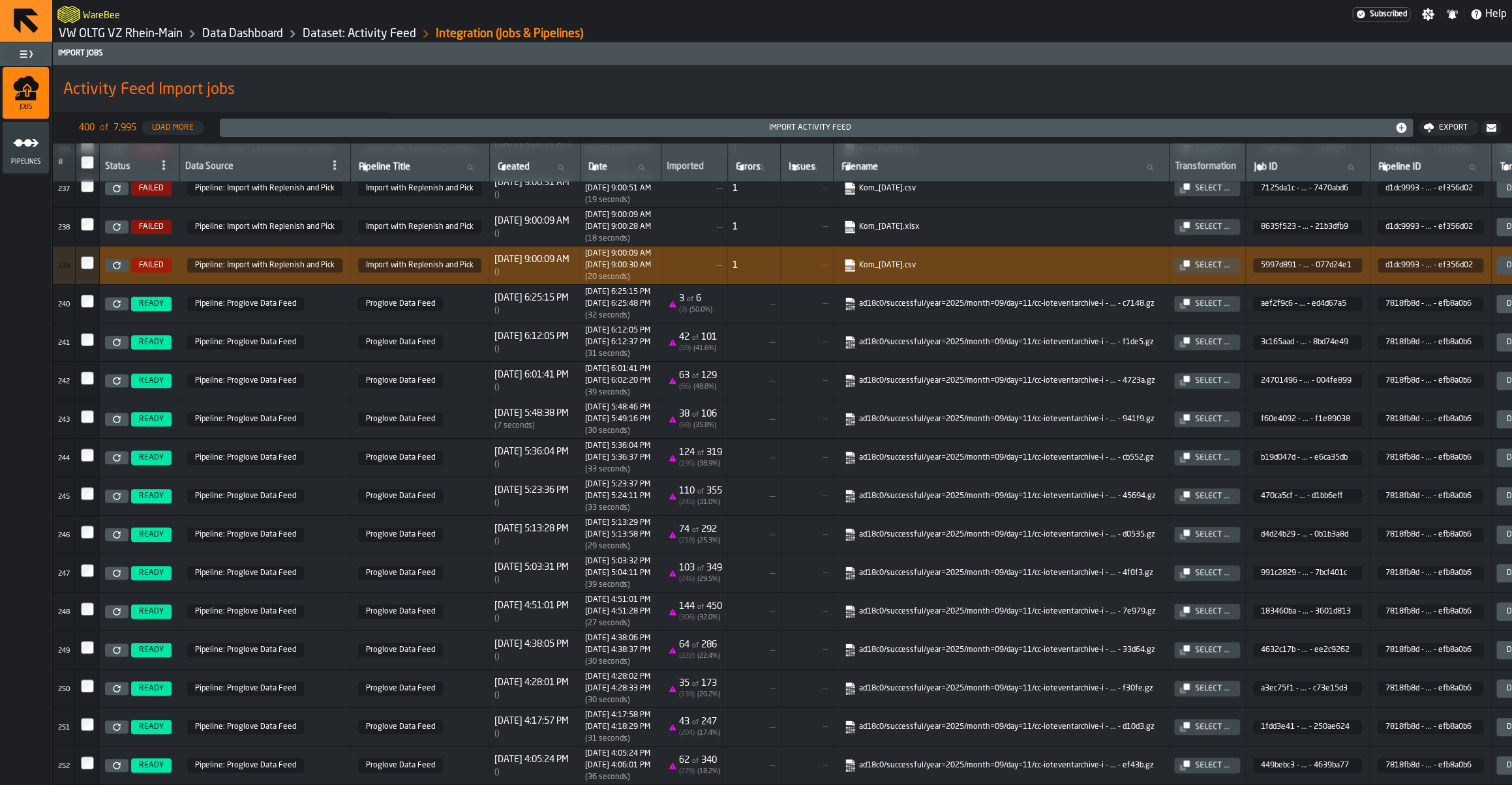
scroll to position [9342, 0]
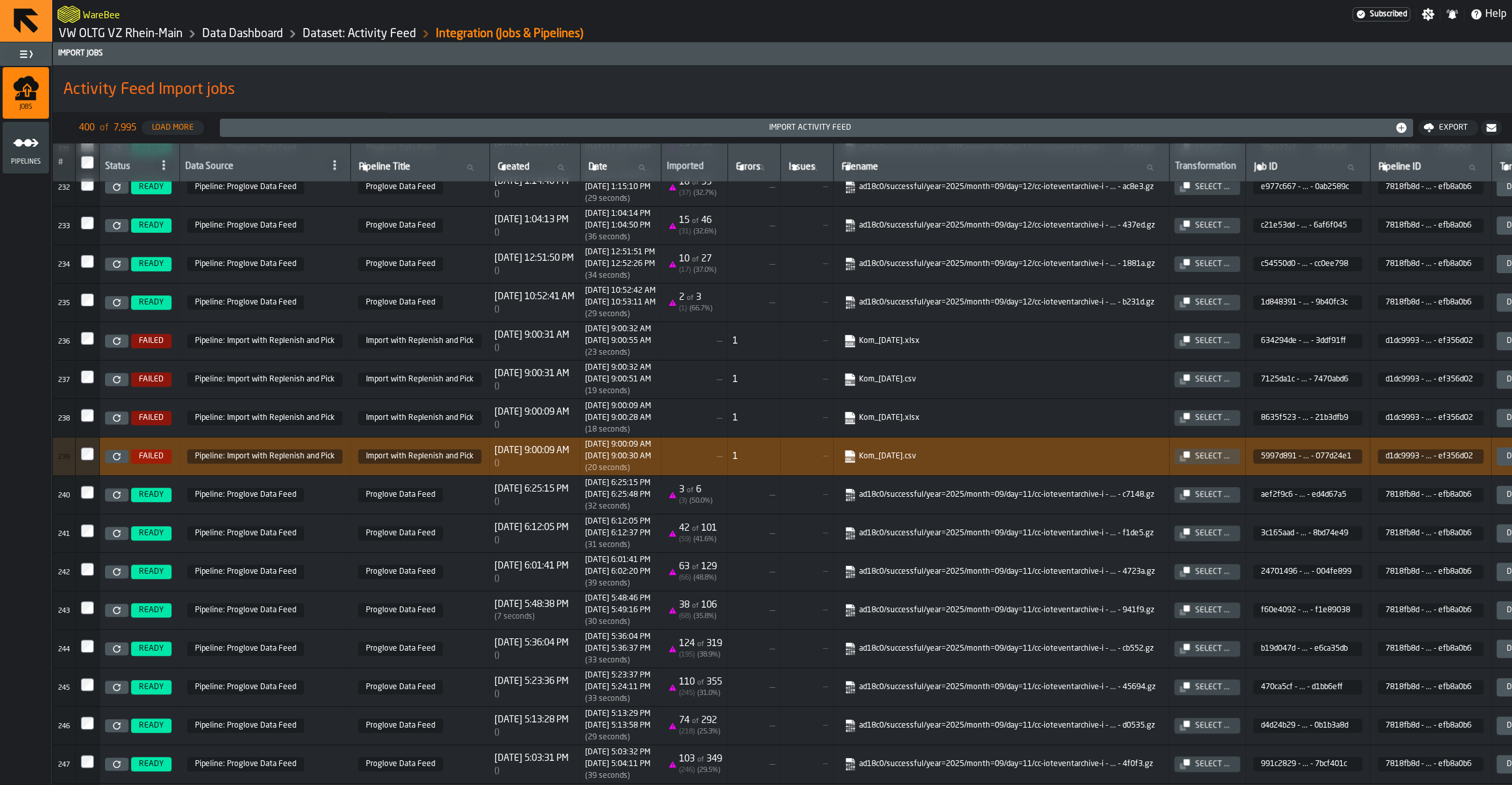
click at [117, 461] on icon at bounding box center [116, 457] width 8 height 8
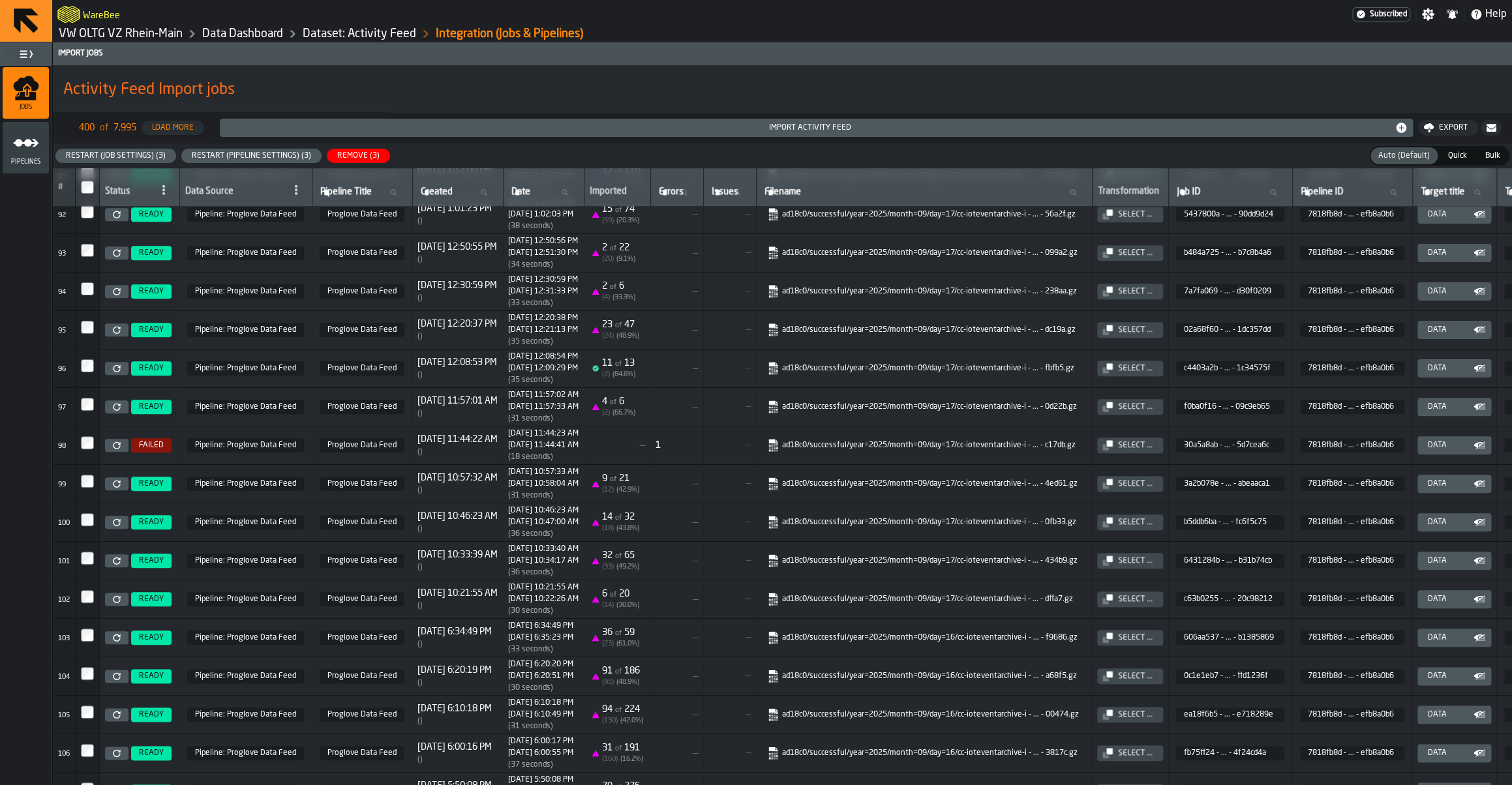
scroll to position [3423, 0]
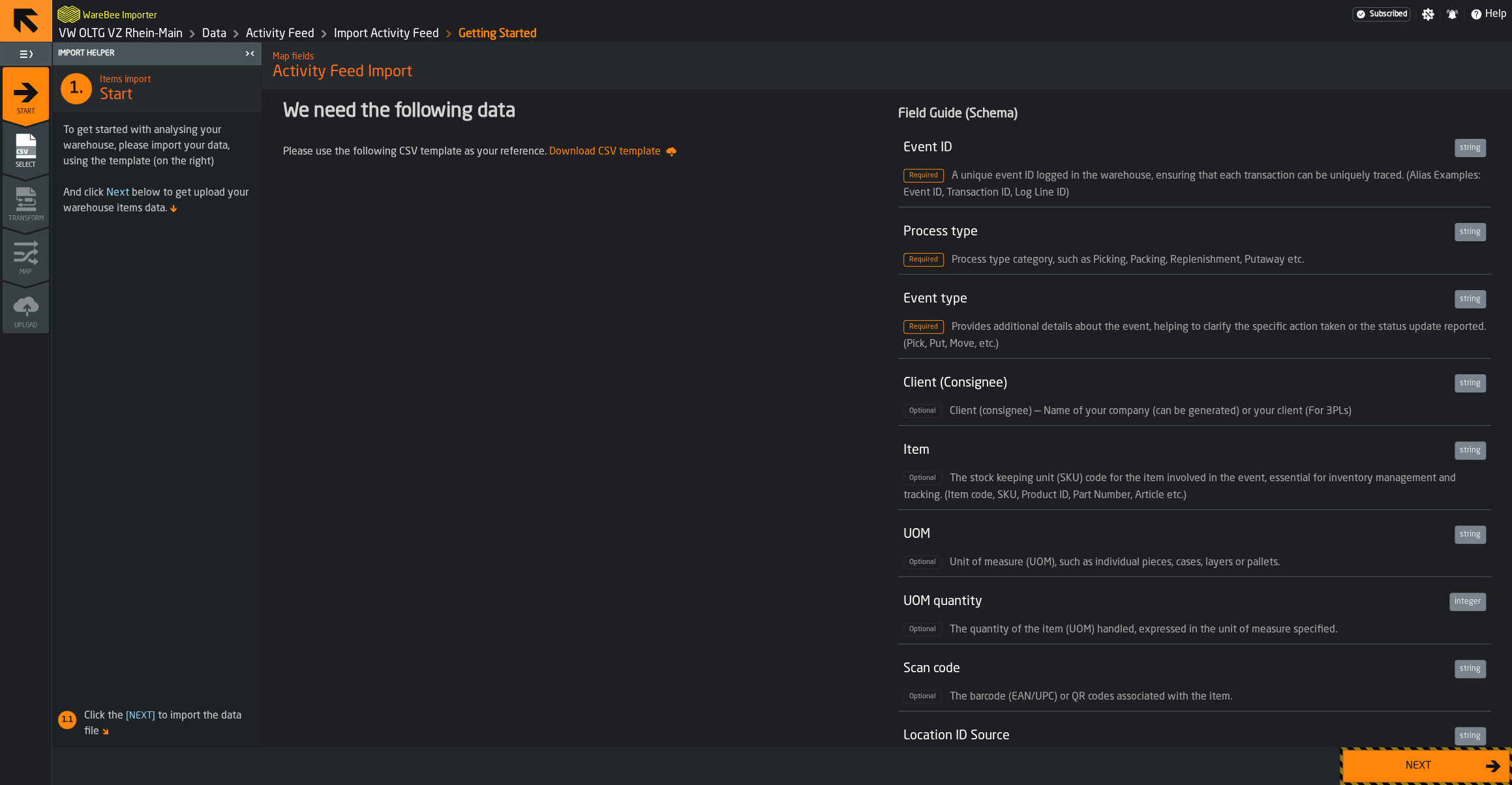
click at [1418, 766] on div "Next" at bounding box center [1418, 766] width 134 height 16
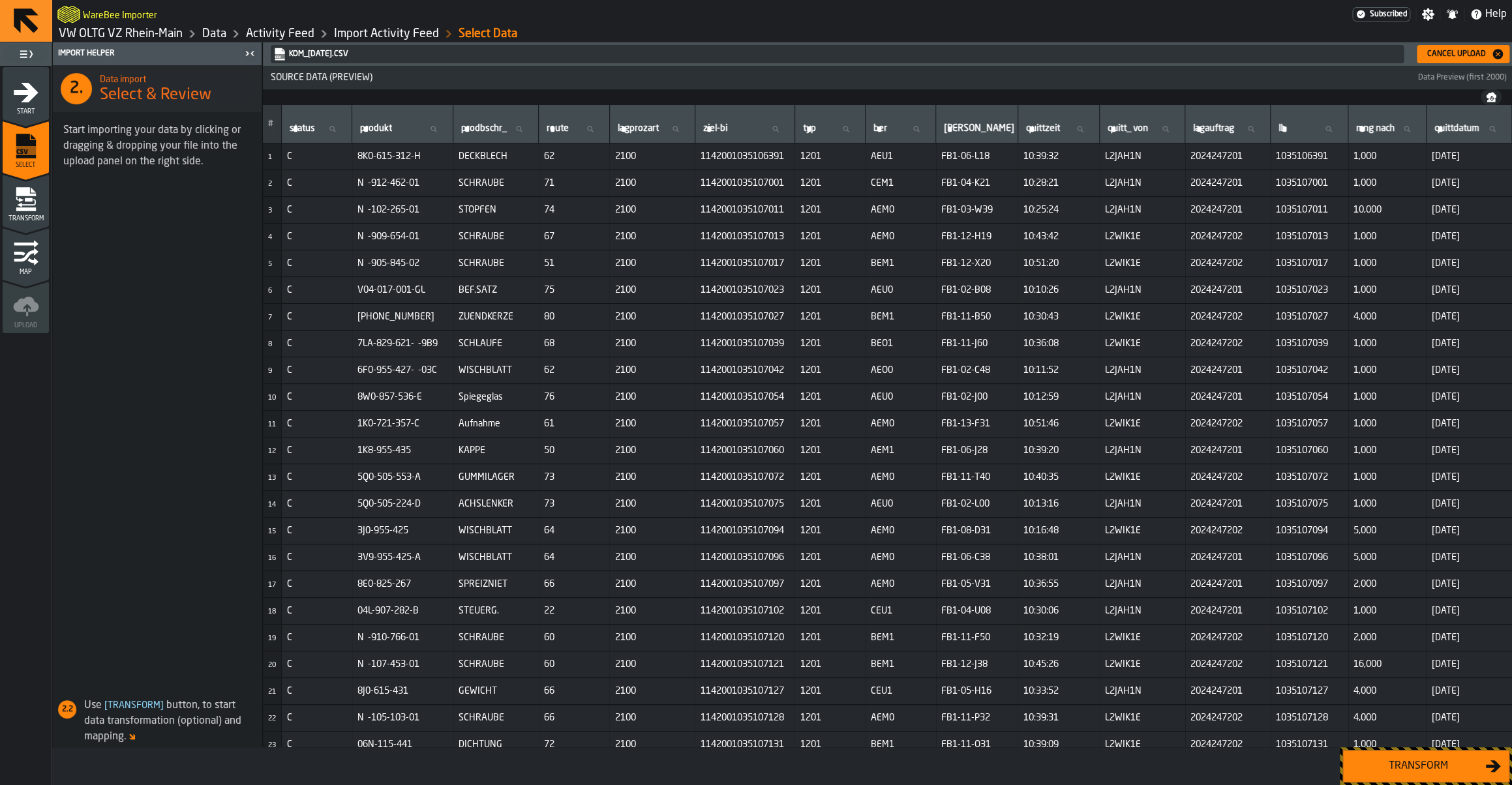
click at [1399, 762] on div "Transform" at bounding box center [1418, 766] width 134 height 16
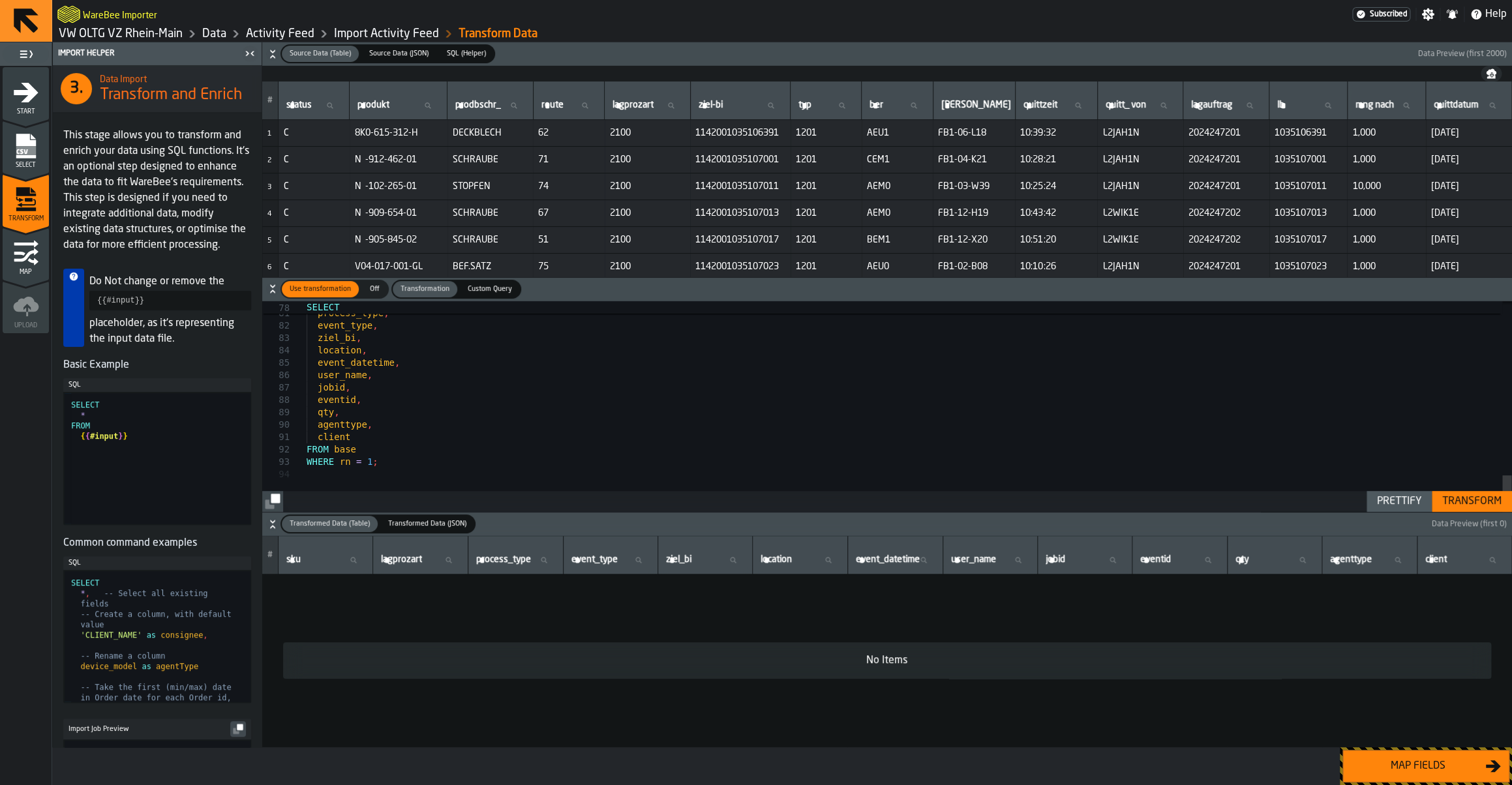
click at [1497, 501] on div "Transform" at bounding box center [1472, 501] width 70 height 16
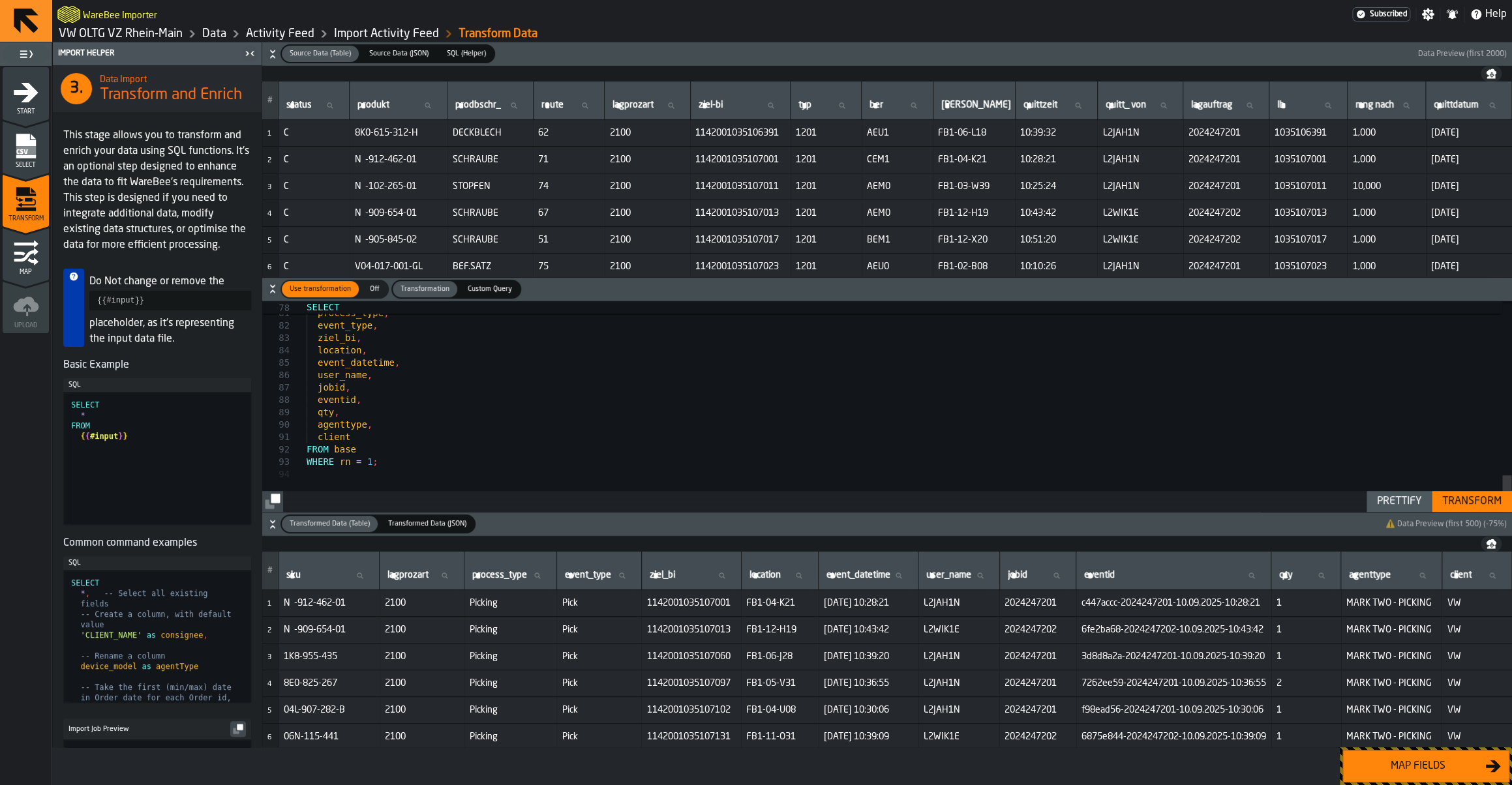
click at [1435, 766] on div "Map fields" at bounding box center [1418, 766] width 134 height 16
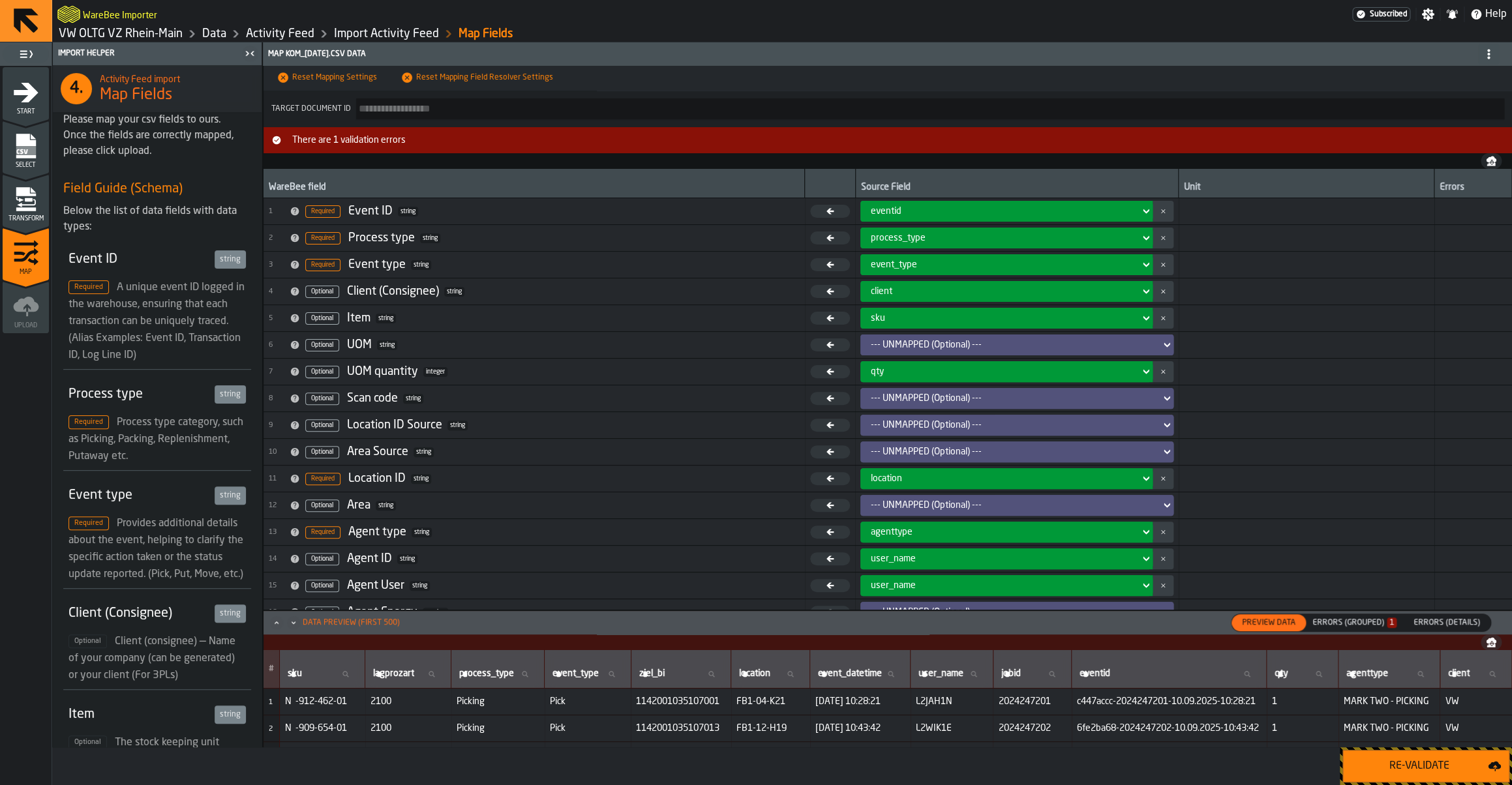
click at [1370, 629] on div "Errors (Grouped) 1" at bounding box center [1354, 622] width 95 height 14
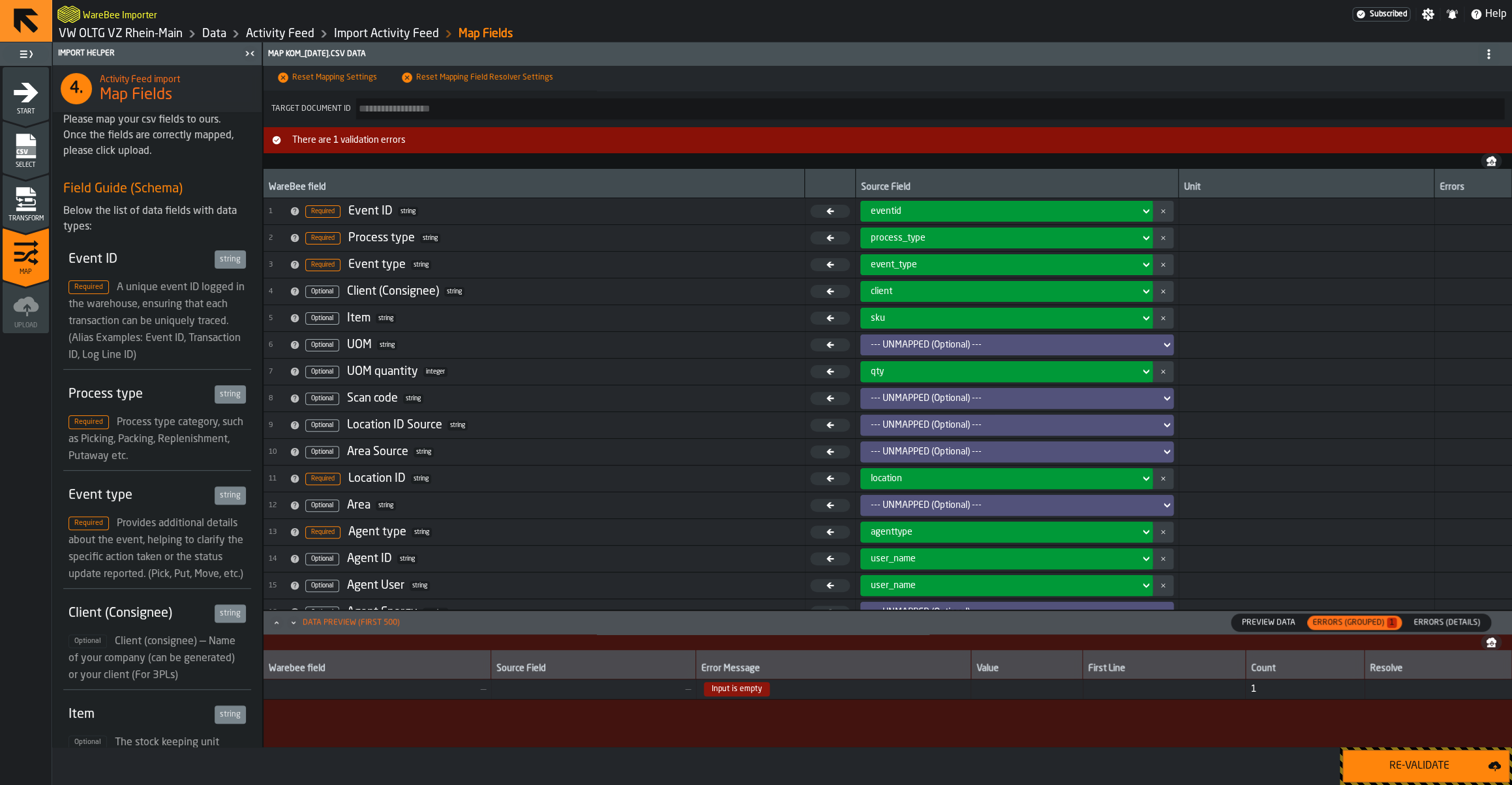
click at [42, 201] on div "Transform" at bounding box center [26, 204] width 46 height 36
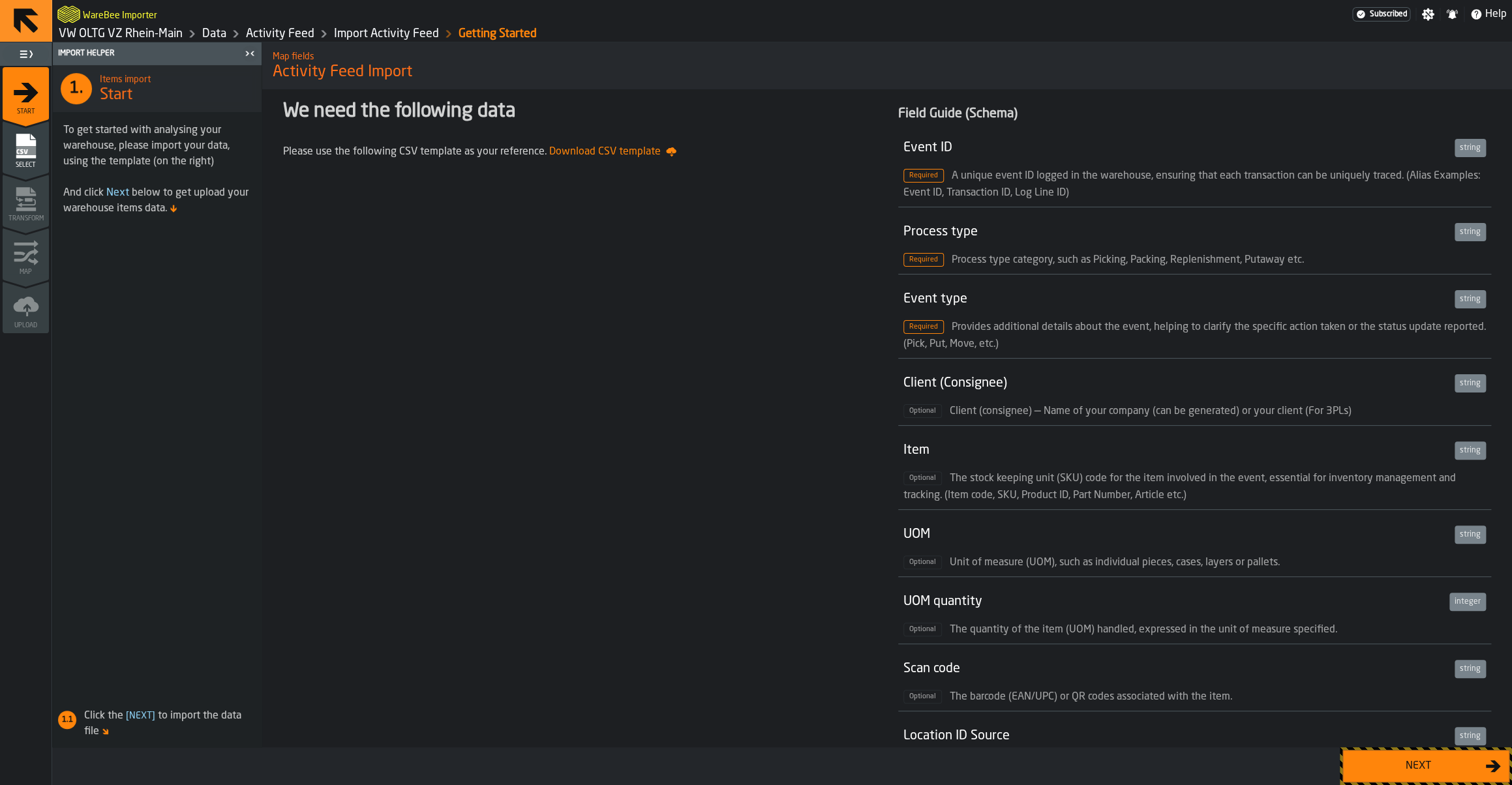
click at [1467, 772] on div "Next" at bounding box center [1418, 766] width 134 height 16
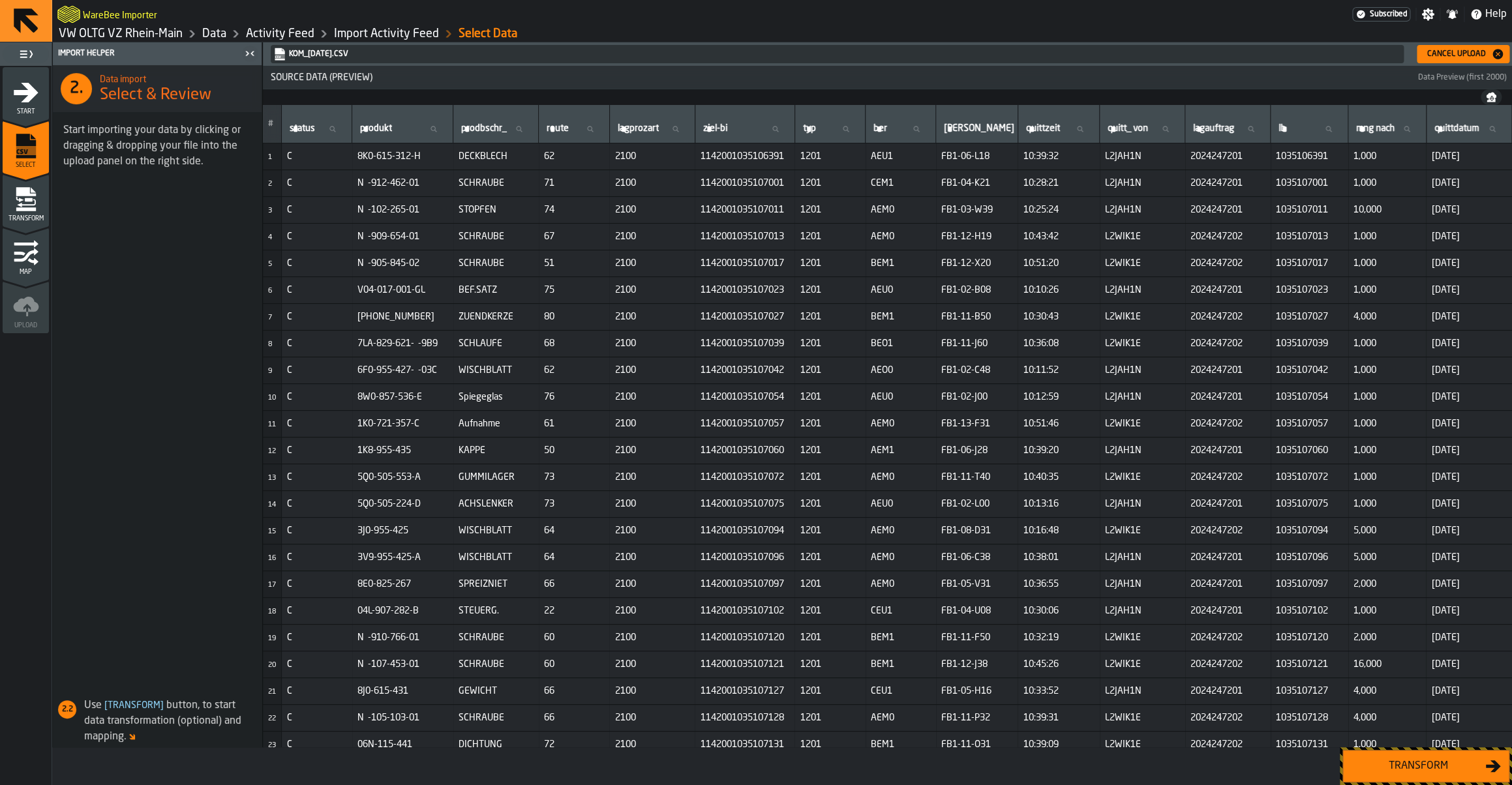
click at [1408, 769] on div "Transform" at bounding box center [1418, 766] width 134 height 16
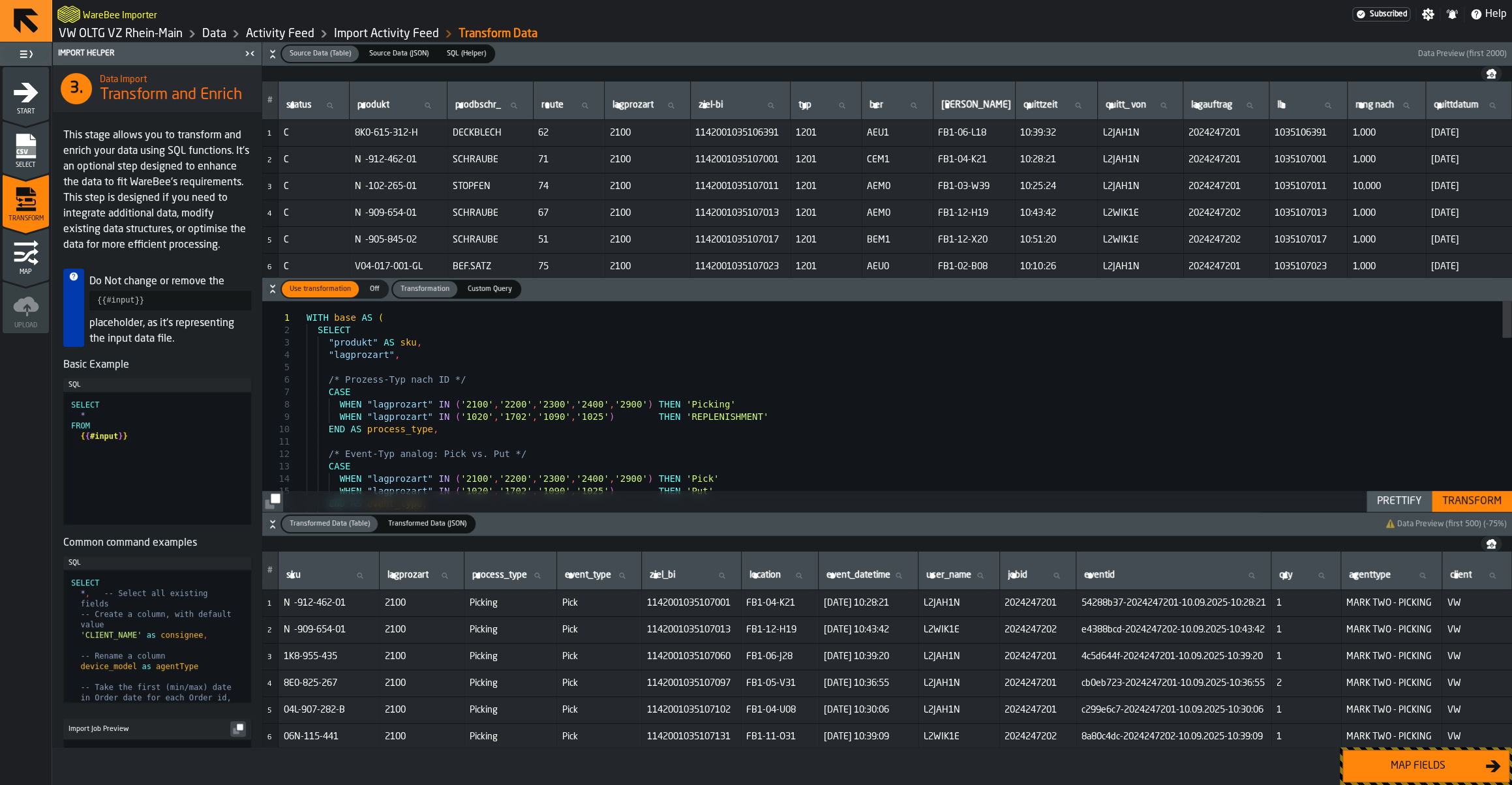
click at [1408, 769] on div "Map fields" at bounding box center [1418, 766] width 134 height 16
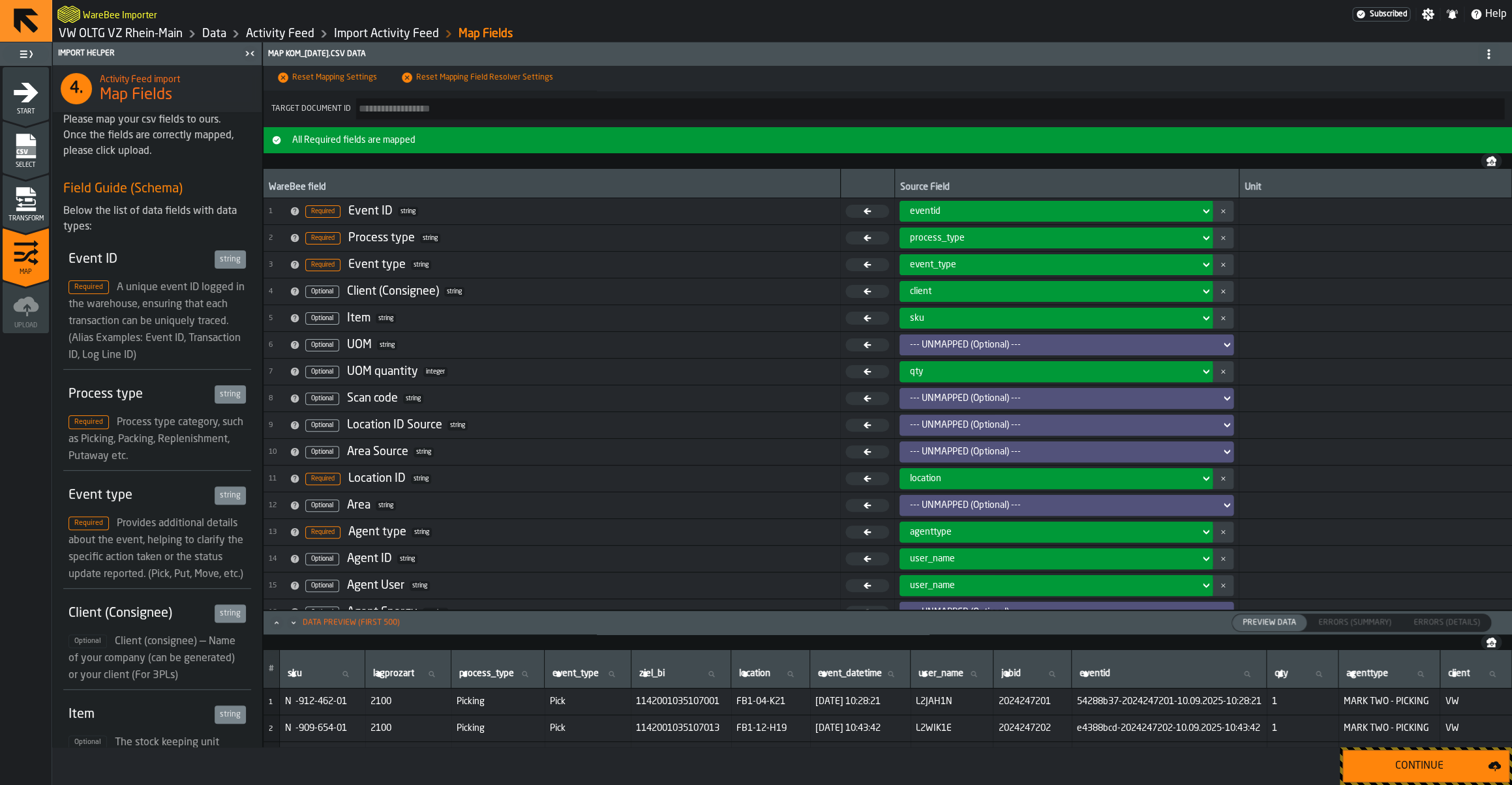
click at [1408, 769] on div "Continue" at bounding box center [1419, 766] width 137 height 16
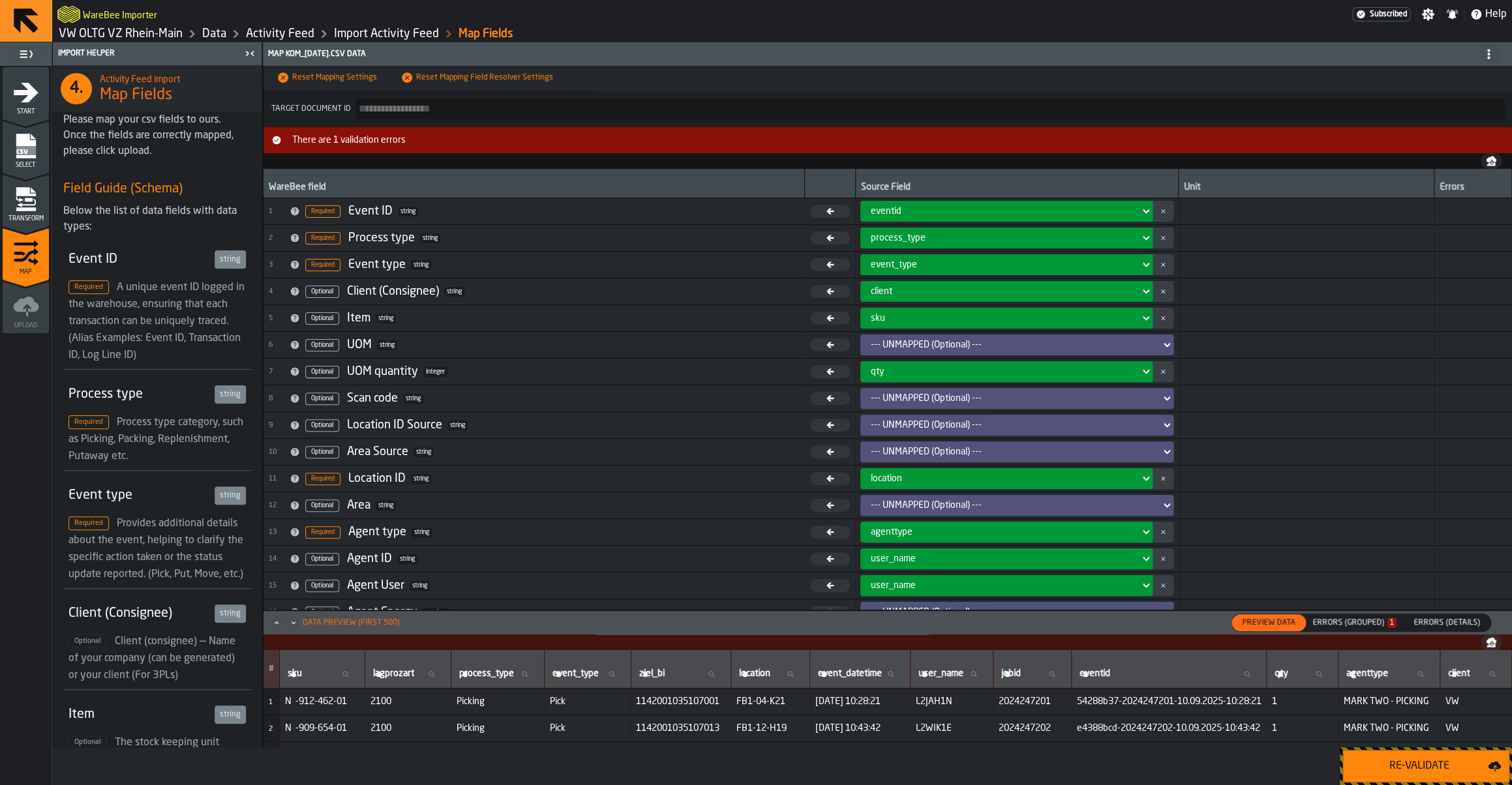
click at [1441, 779] on button "Re-Validate" at bounding box center [1426, 766] width 167 height 32
click at [1368, 619] on div "Errors (Grouped) 1" at bounding box center [1354, 623] width 84 height 9
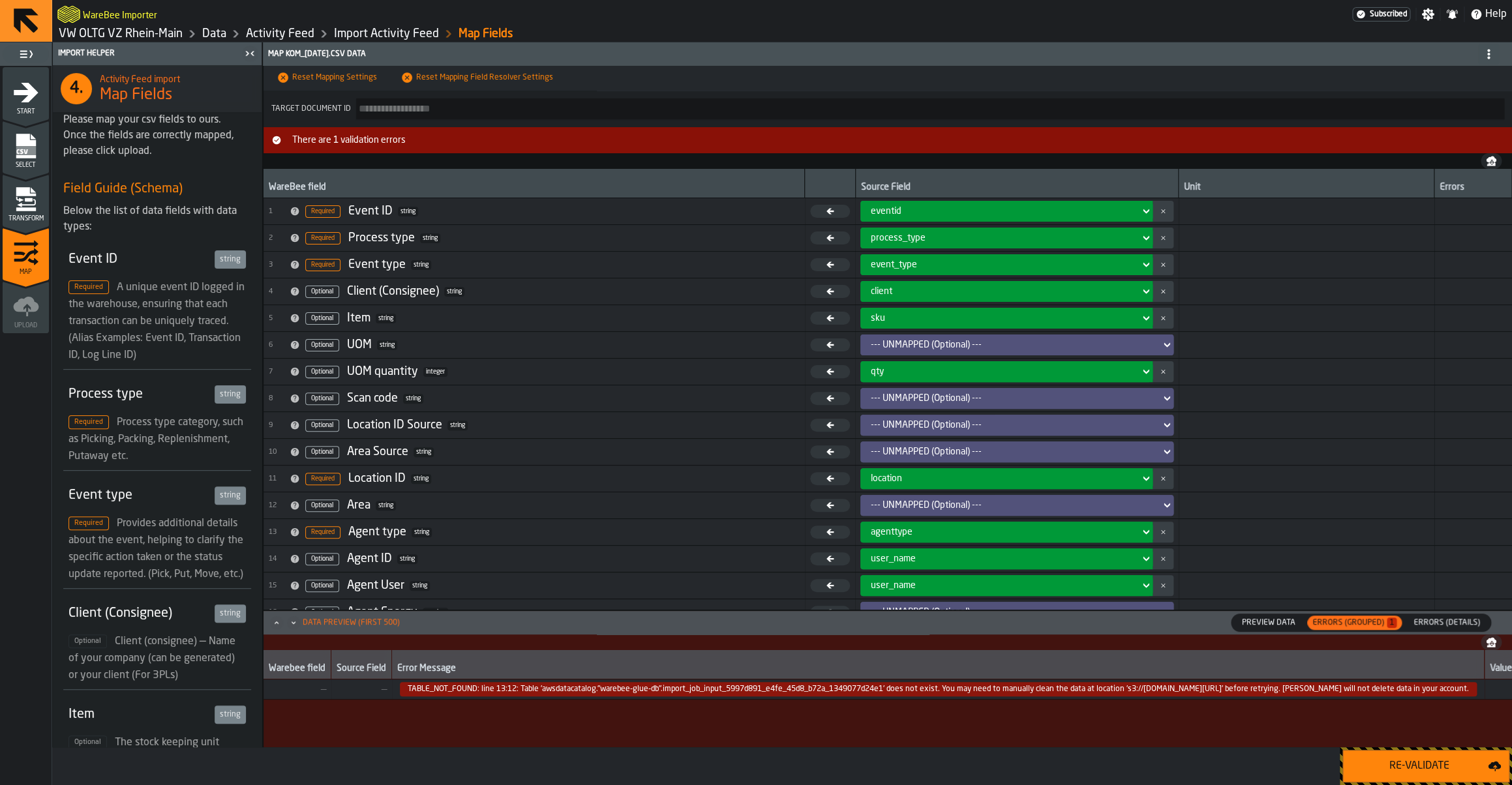
click at [1245, 619] on span "Preview Data" at bounding box center [1269, 623] width 64 height 11
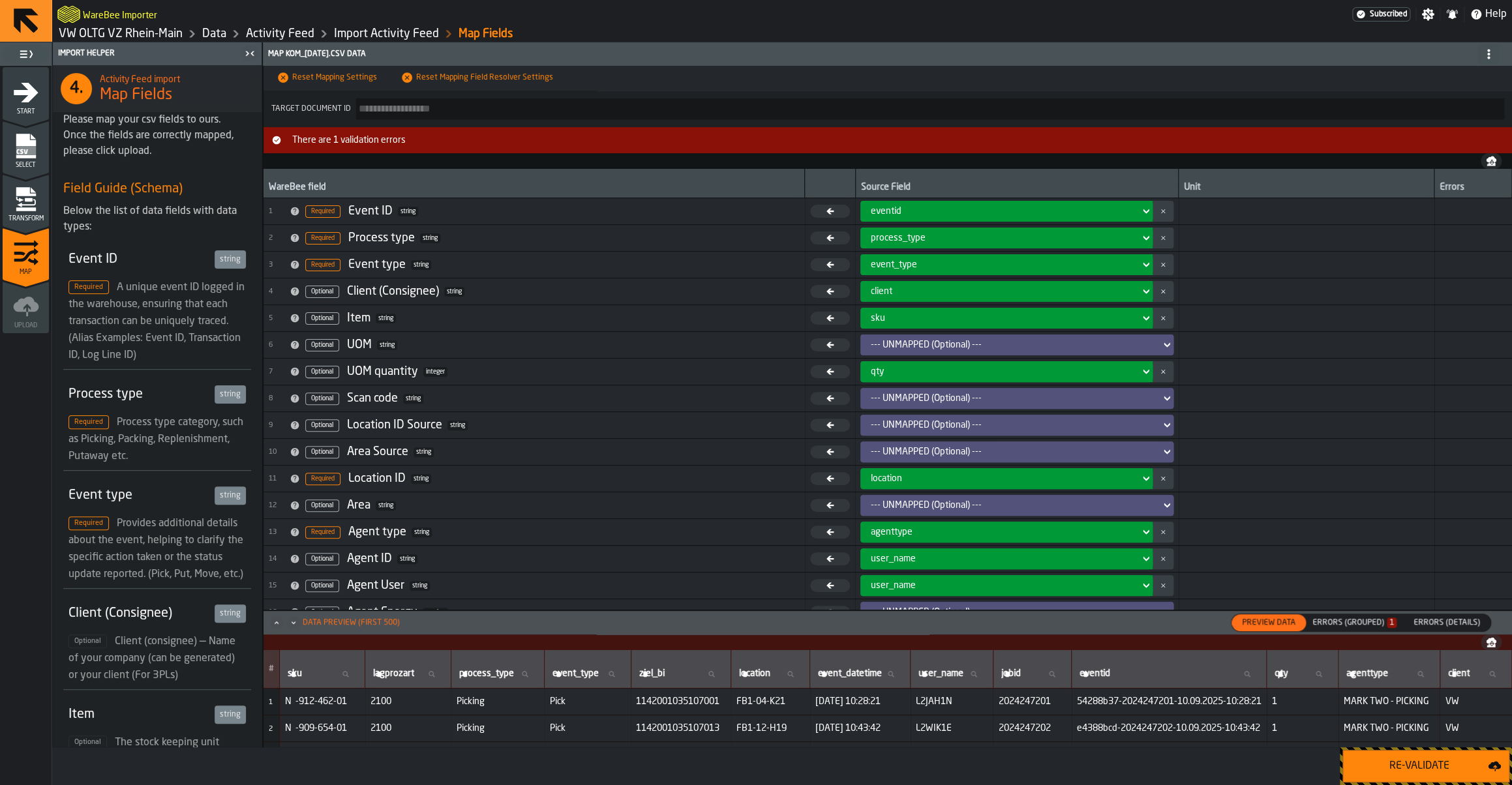
click at [1359, 619] on div "Errors (Grouped) 1" at bounding box center [1354, 622] width 95 height 14
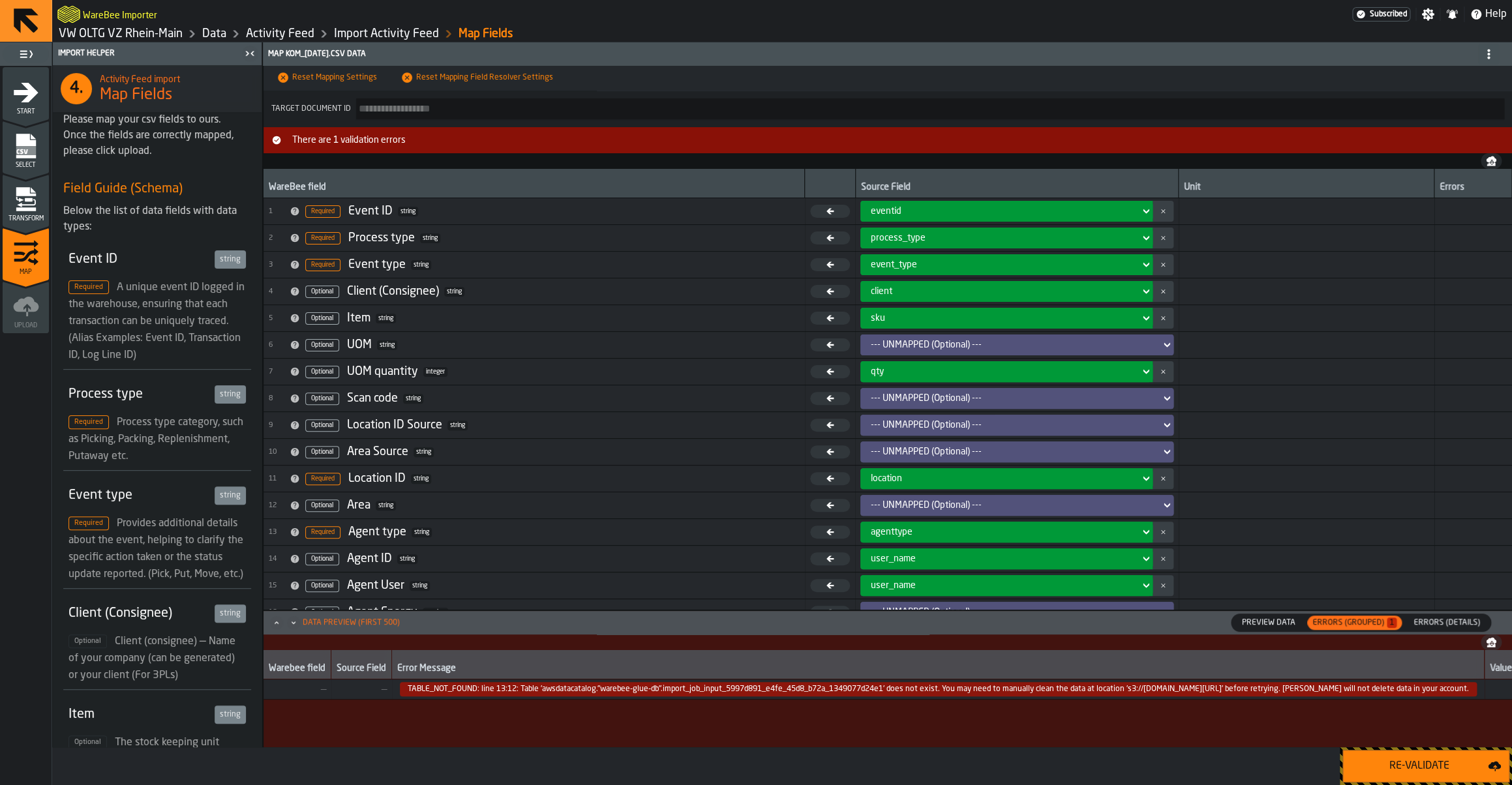
click at [581, 697] on span "TABLE_NOT_FOUND: line 13:12: Table 'awsdatacatalog."warebee-glue-db".import_job…" at bounding box center [938, 689] width 1077 height 14
click at [582, 693] on span "TABLE_NOT_FOUND: line 13:12: Table 'awsdatacatalog."warebee-glue-db".import_job…" at bounding box center [938, 689] width 1077 height 14
click at [661, 694] on span "TABLE_NOT_FOUND: line 13:12: Table 'awsdatacatalog."warebee-glue-db".import_job…" at bounding box center [938, 689] width 1077 height 14
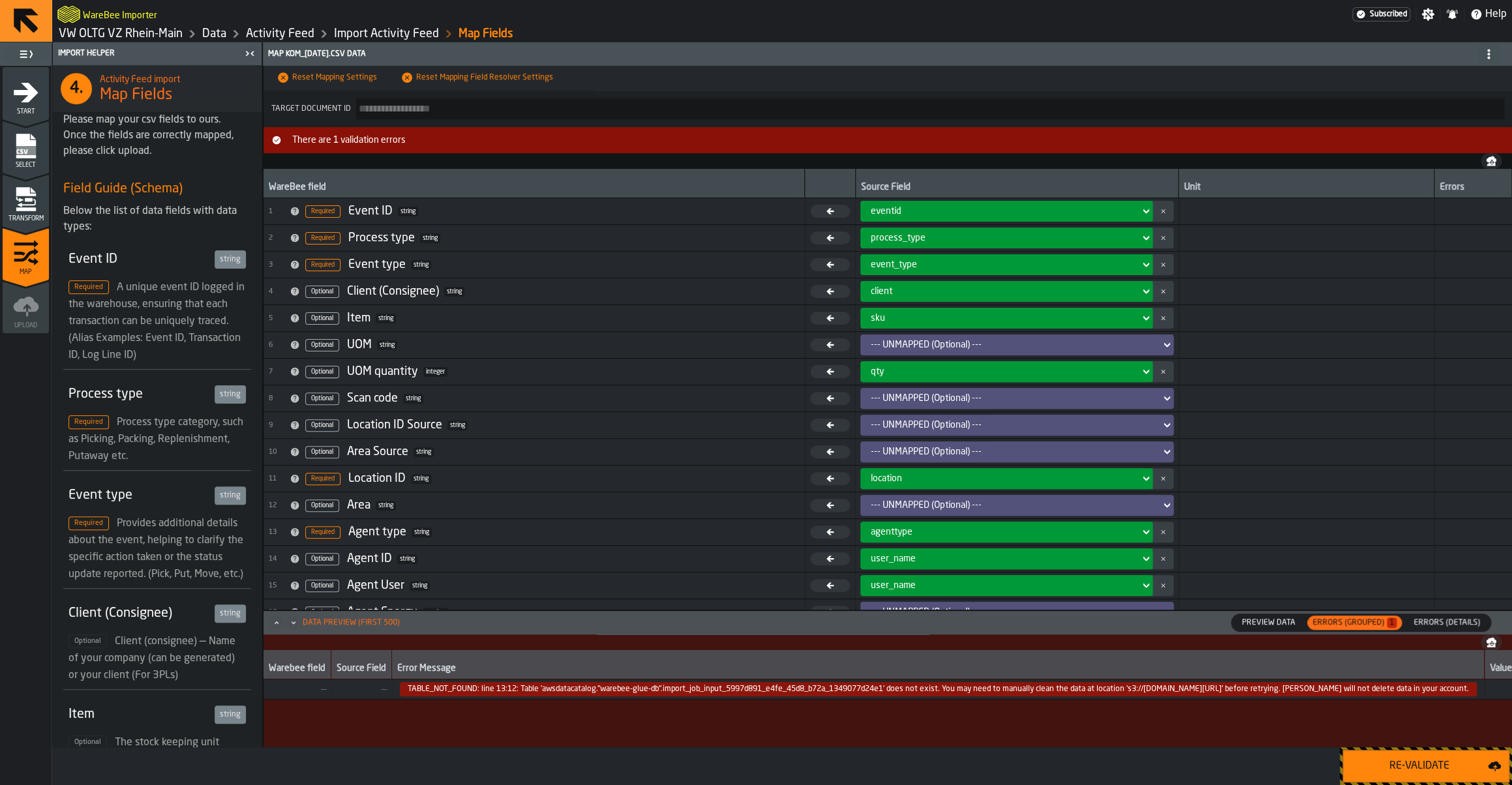
click at [1410, 759] on div "Re-Validate" at bounding box center [1419, 766] width 137 height 16
click at [266, 38] on link "Activity Feed" at bounding box center [280, 33] width 68 height 14
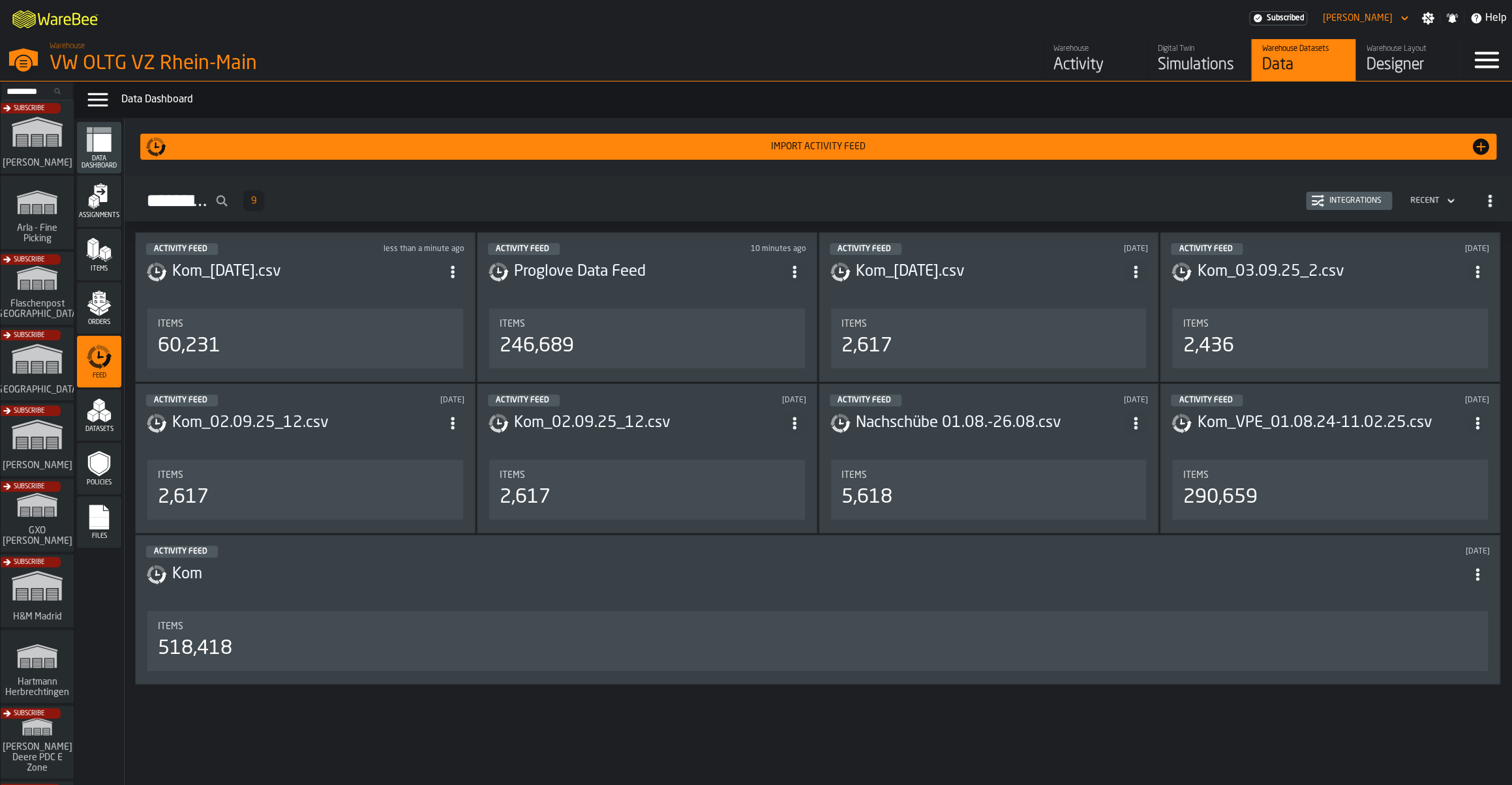
click at [1359, 205] on div "Integrations" at bounding box center [1355, 201] width 62 height 9
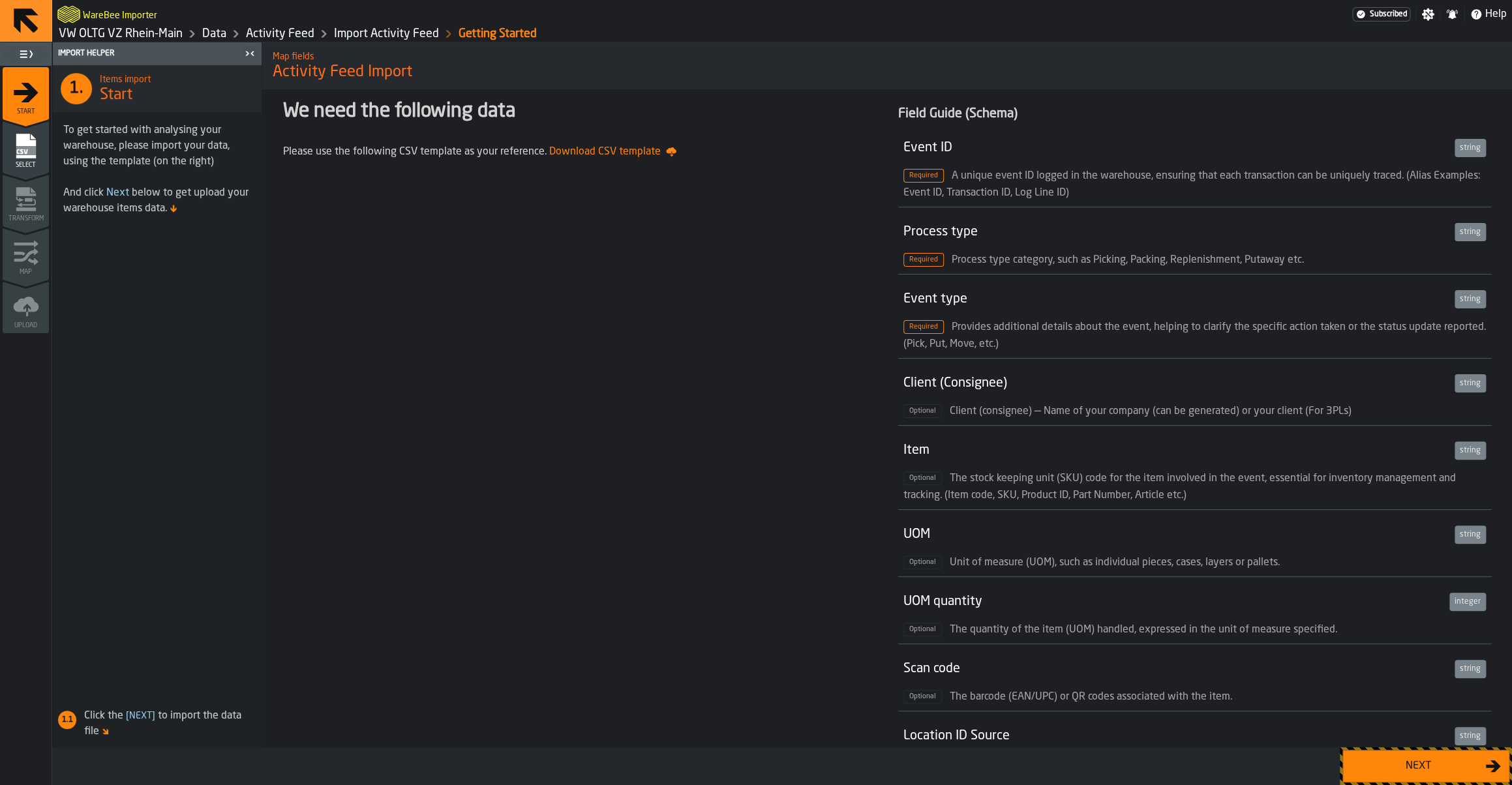
click at [1467, 763] on div "Next" at bounding box center [1418, 766] width 134 height 16
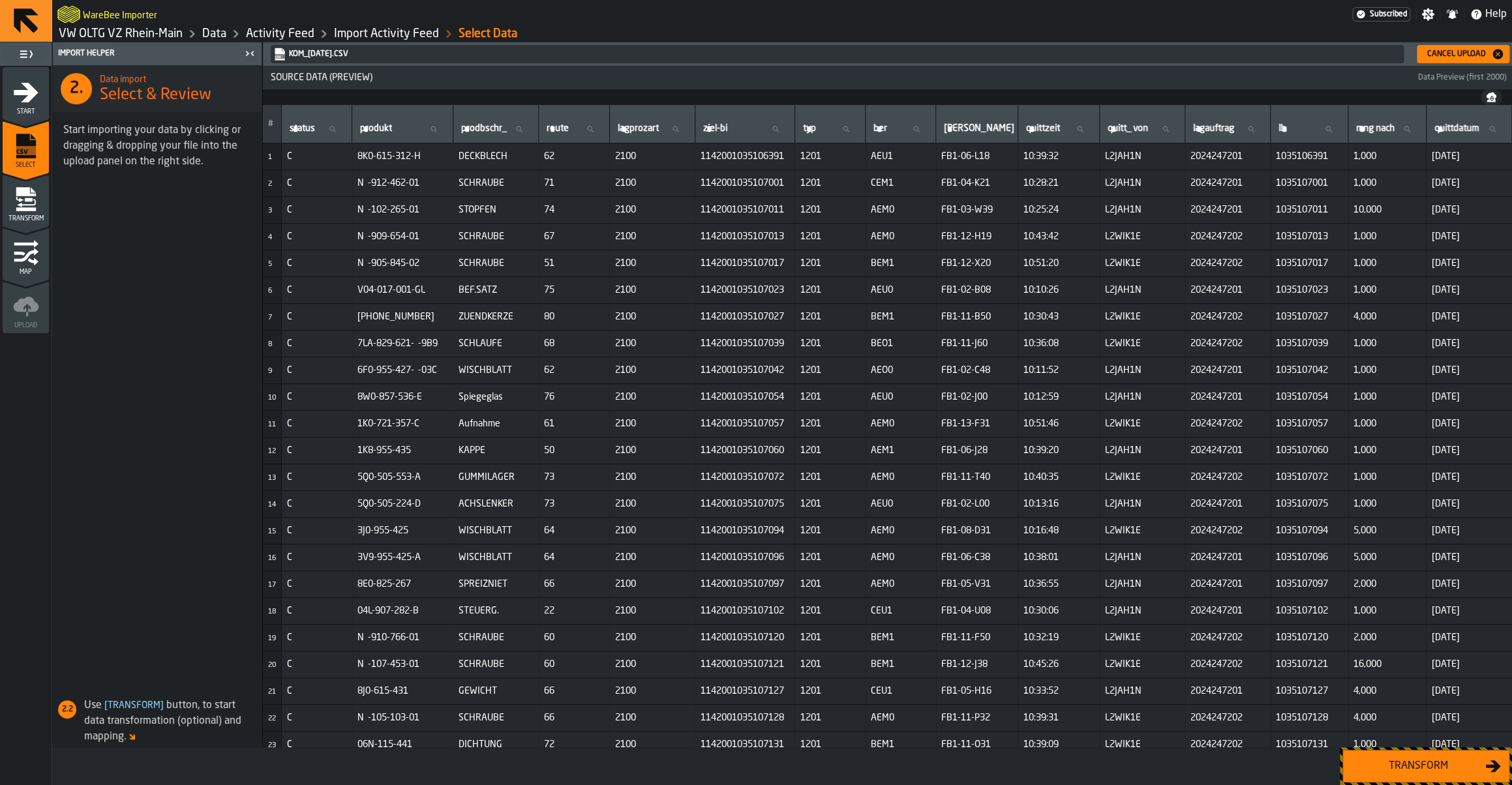
click at [1403, 754] on button "Transform" at bounding box center [1426, 766] width 167 height 32
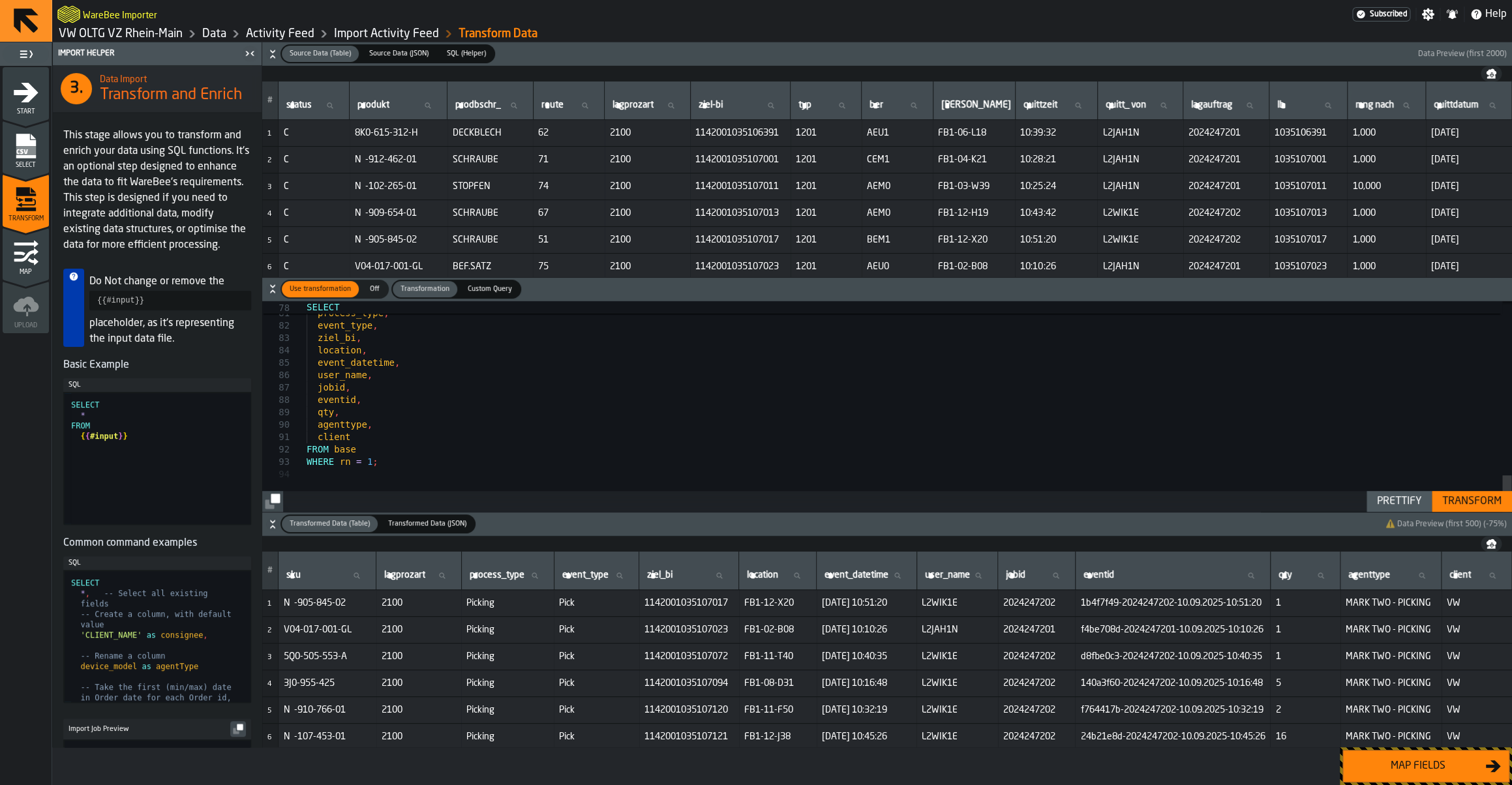
click at [1474, 492] on button "Transform" at bounding box center [1471, 501] width 80 height 21
click at [1424, 766] on div "Map fields" at bounding box center [1418, 766] width 134 height 16
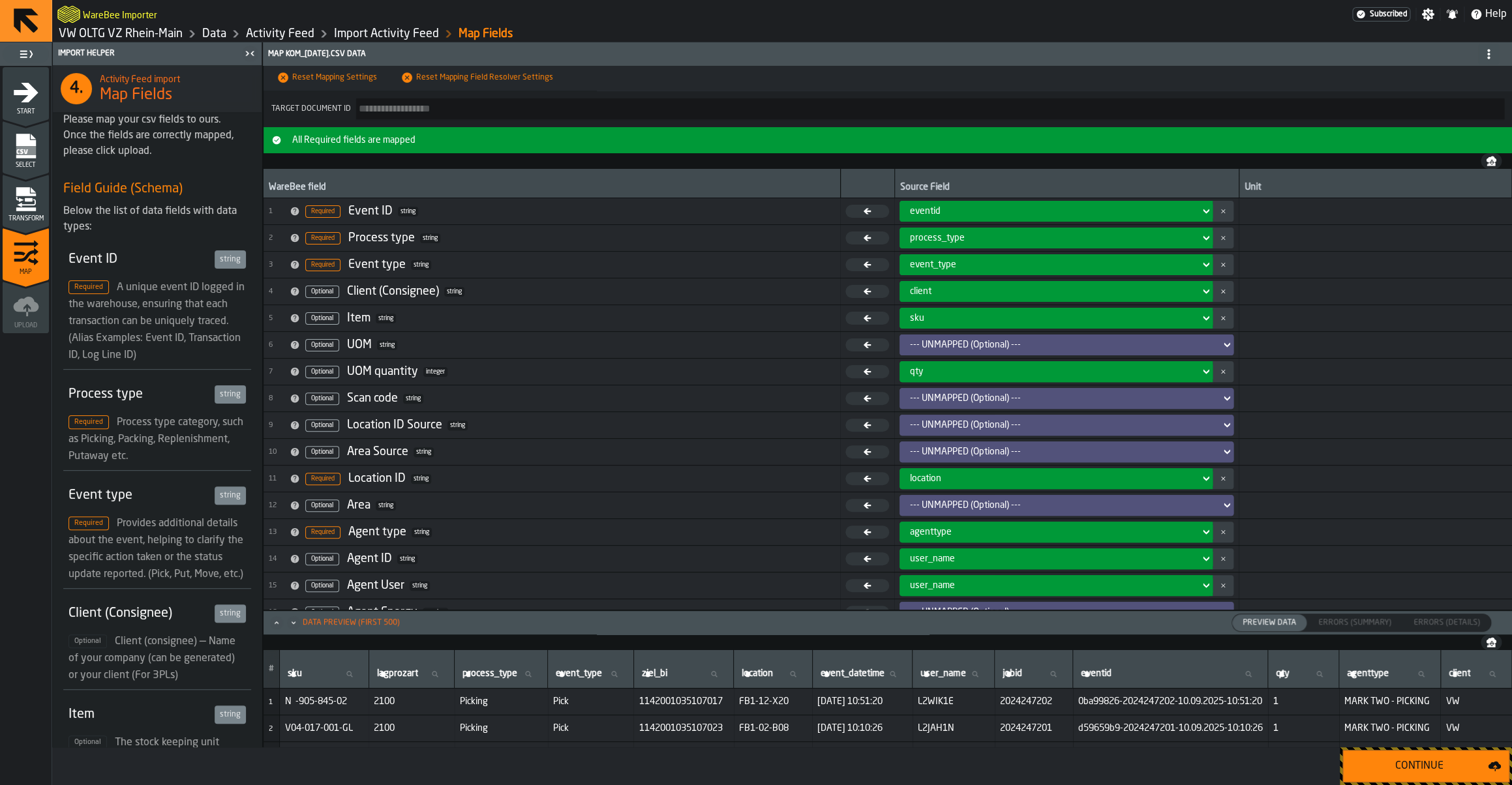
click at [1424, 766] on div "Continue" at bounding box center [1419, 766] width 137 height 16
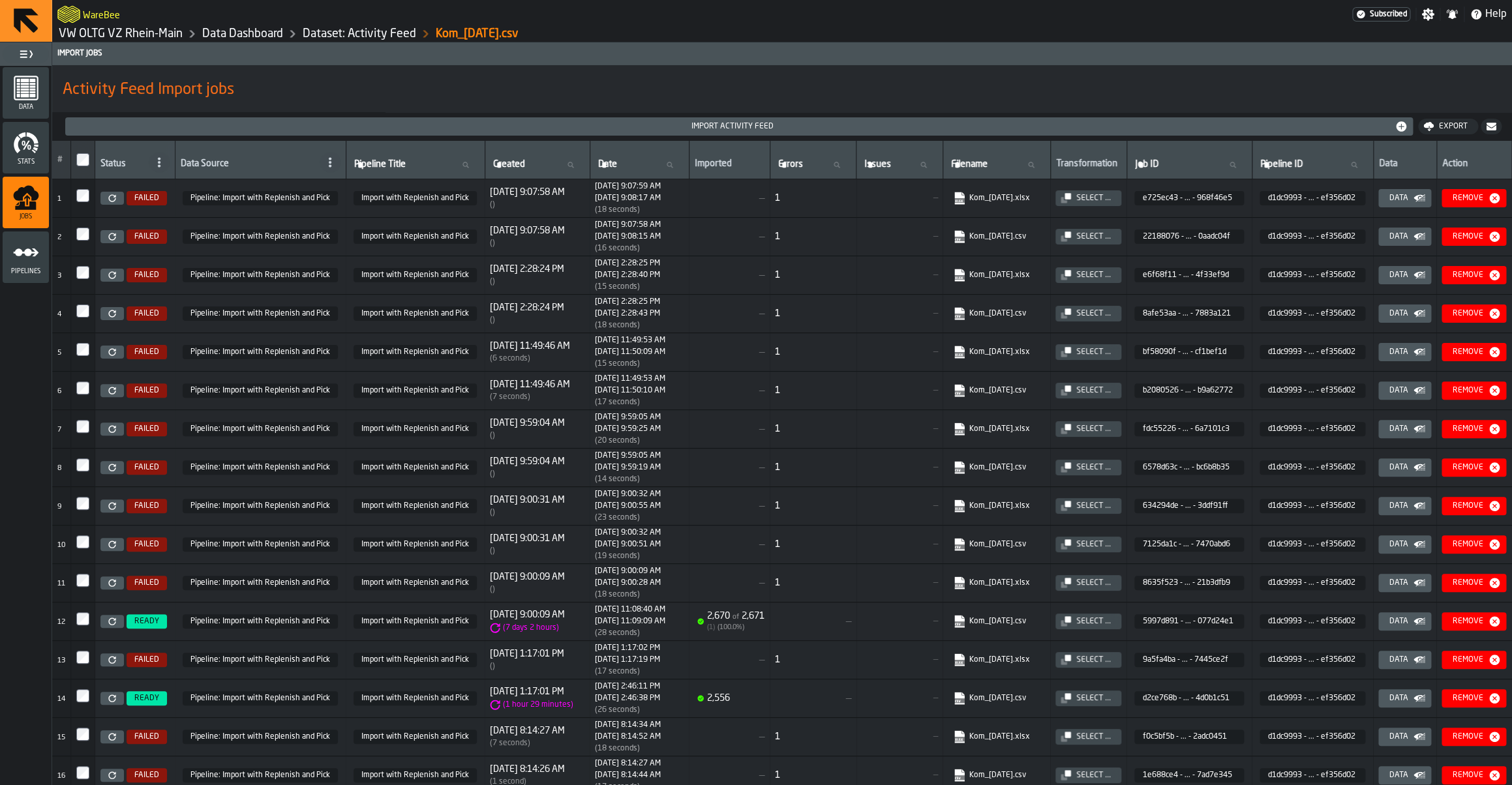
click at [362, 35] on link "Dataset: Activity Feed" at bounding box center [359, 33] width 113 height 14
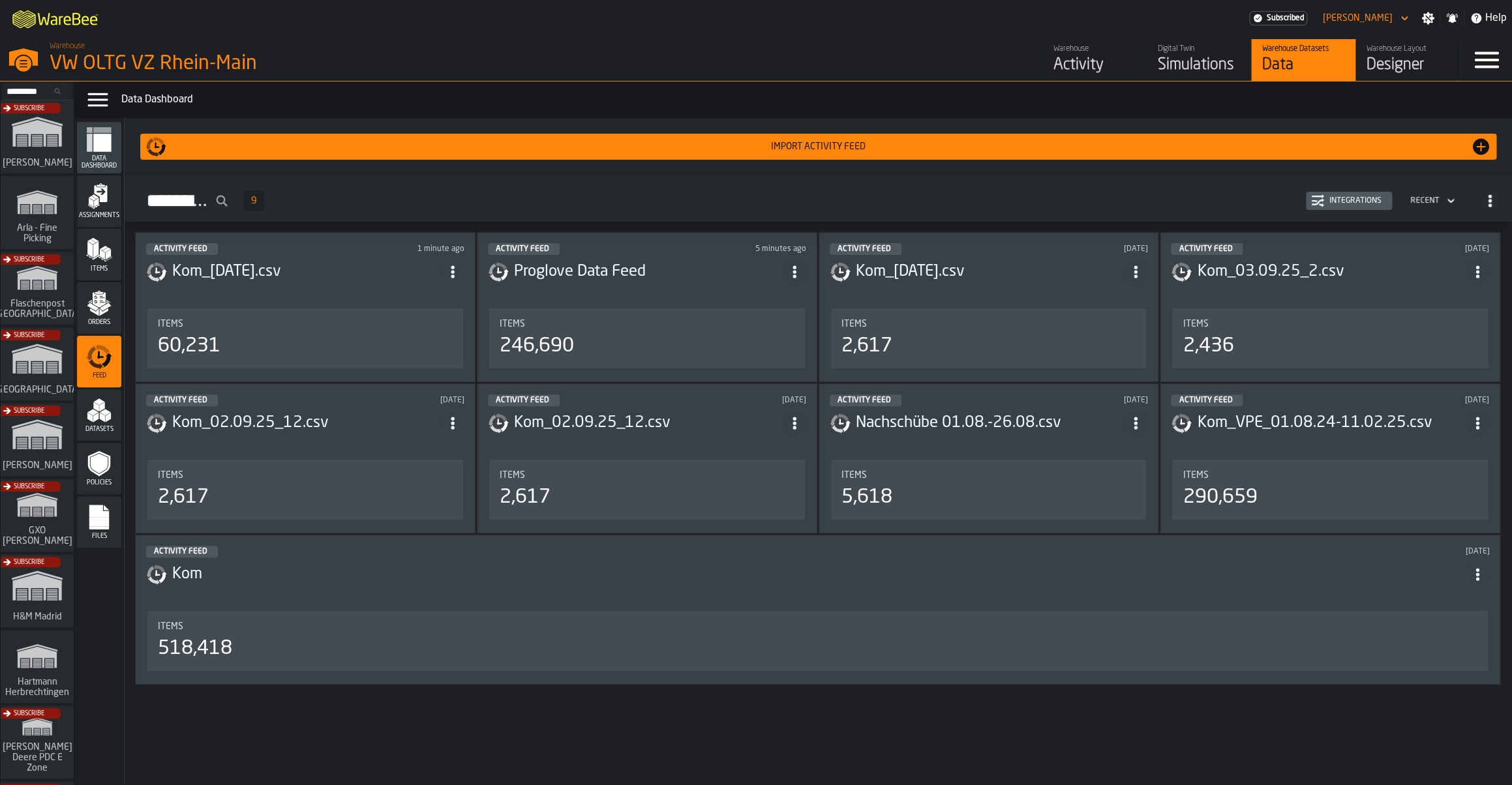
click at [1373, 205] on div "Integrations" at bounding box center [1355, 201] width 62 height 9
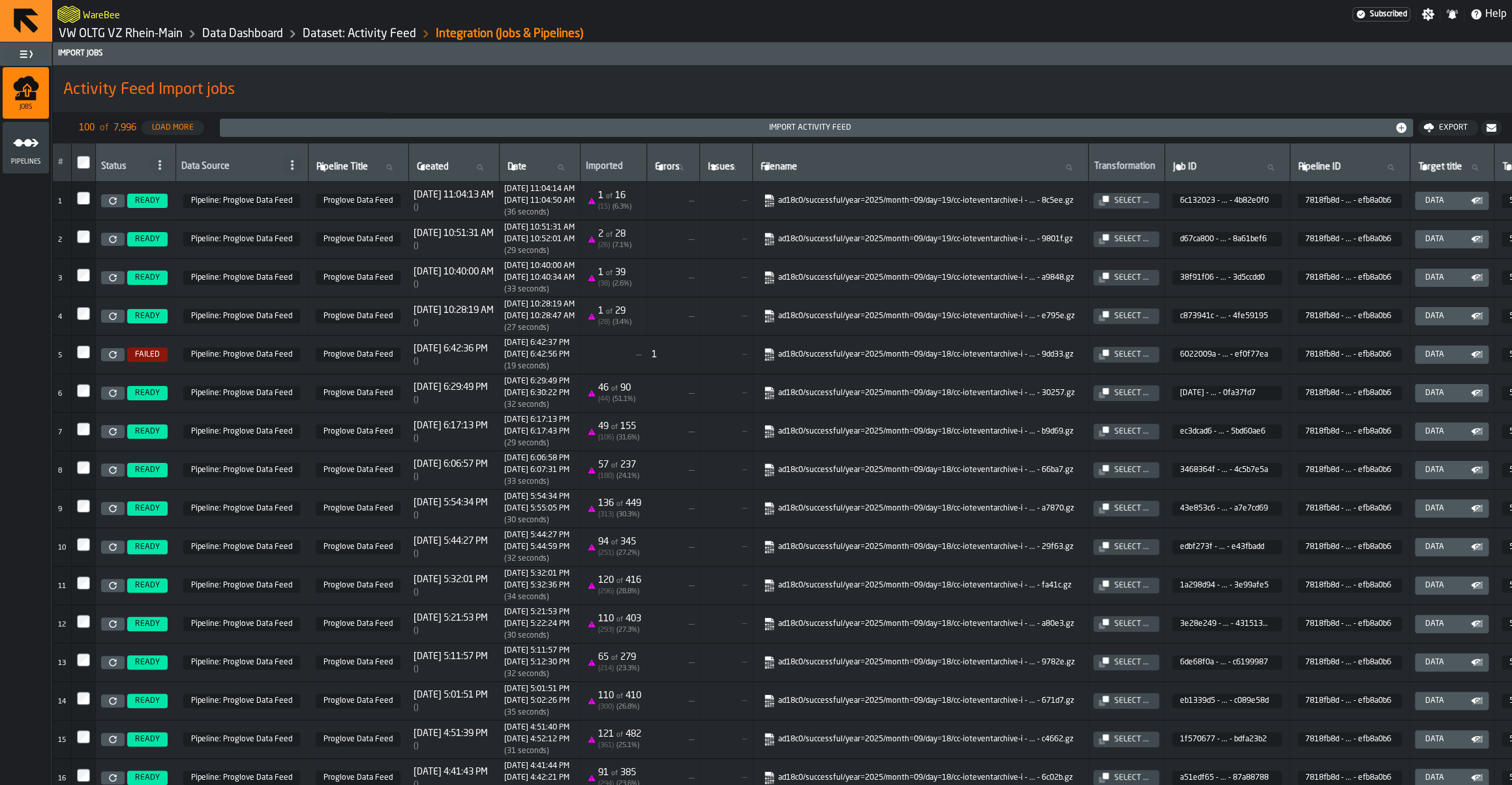
click at [373, 38] on link "Dataset: Activity Feed" at bounding box center [359, 33] width 113 height 14
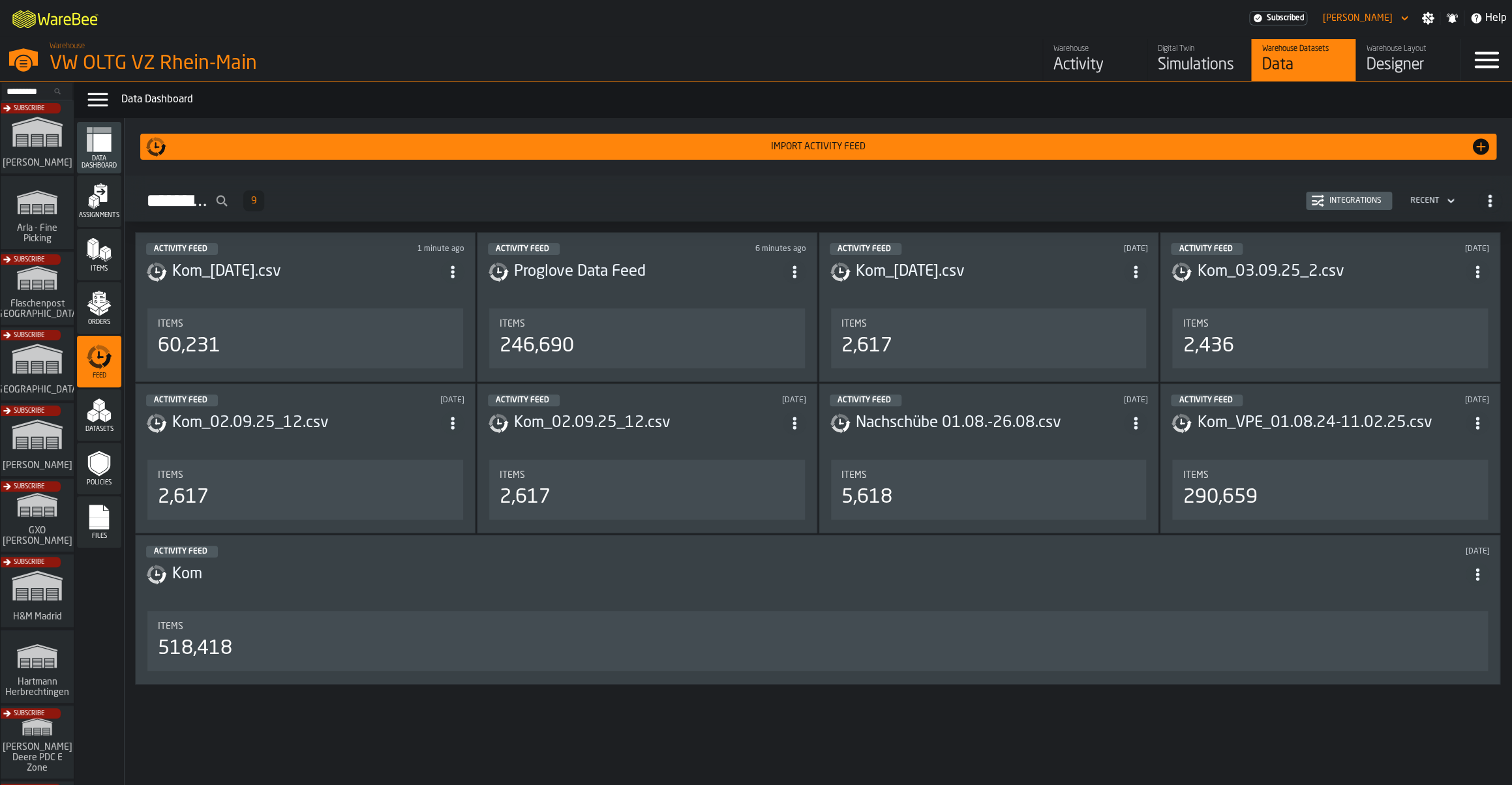
click at [1350, 203] on div "Integrations" at bounding box center [1355, 201] width 62 height 9
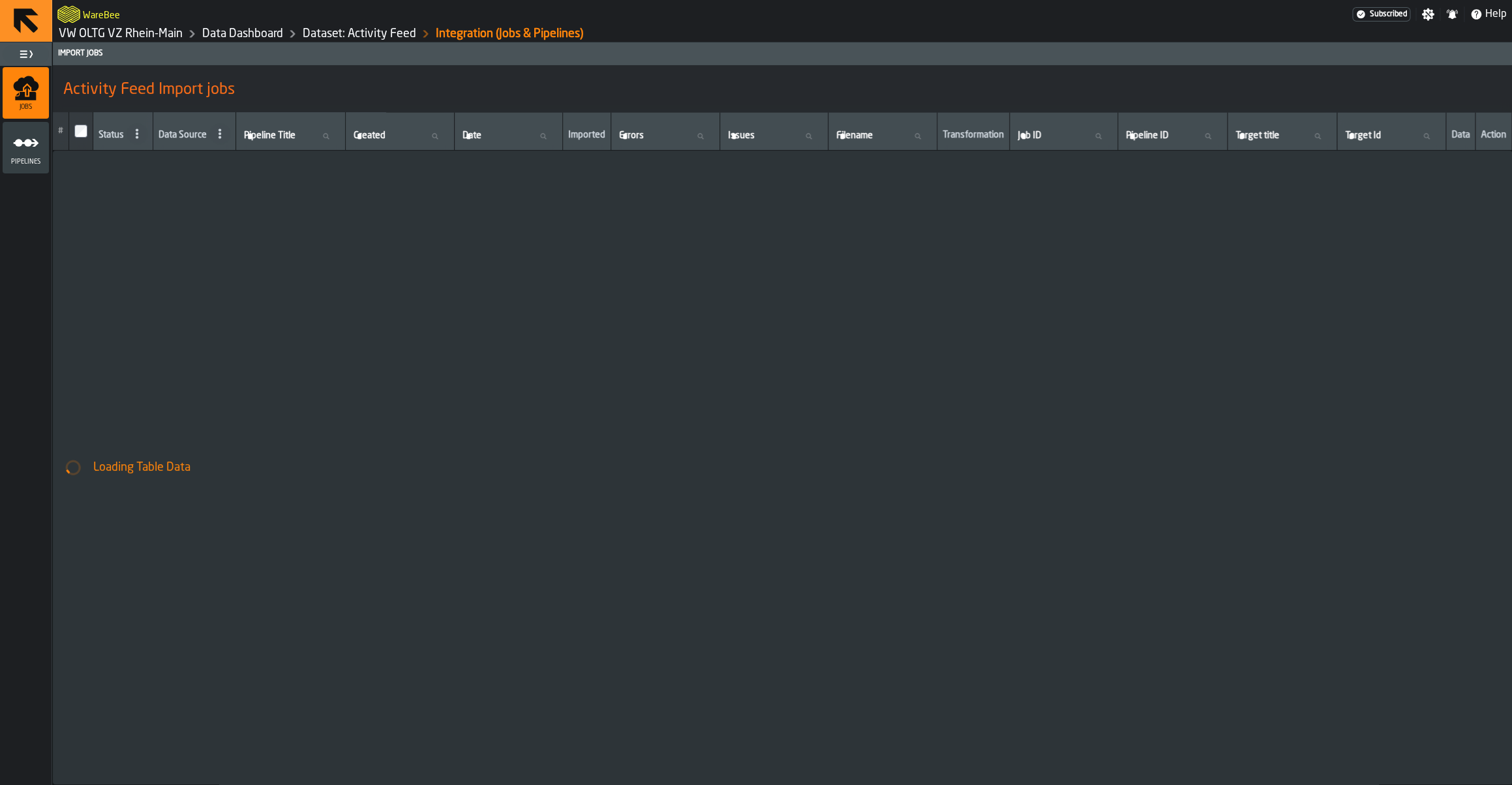
click at [26, 148] on icon "menu Pipelines" at bounding box center [26, 143] width 26 height 26
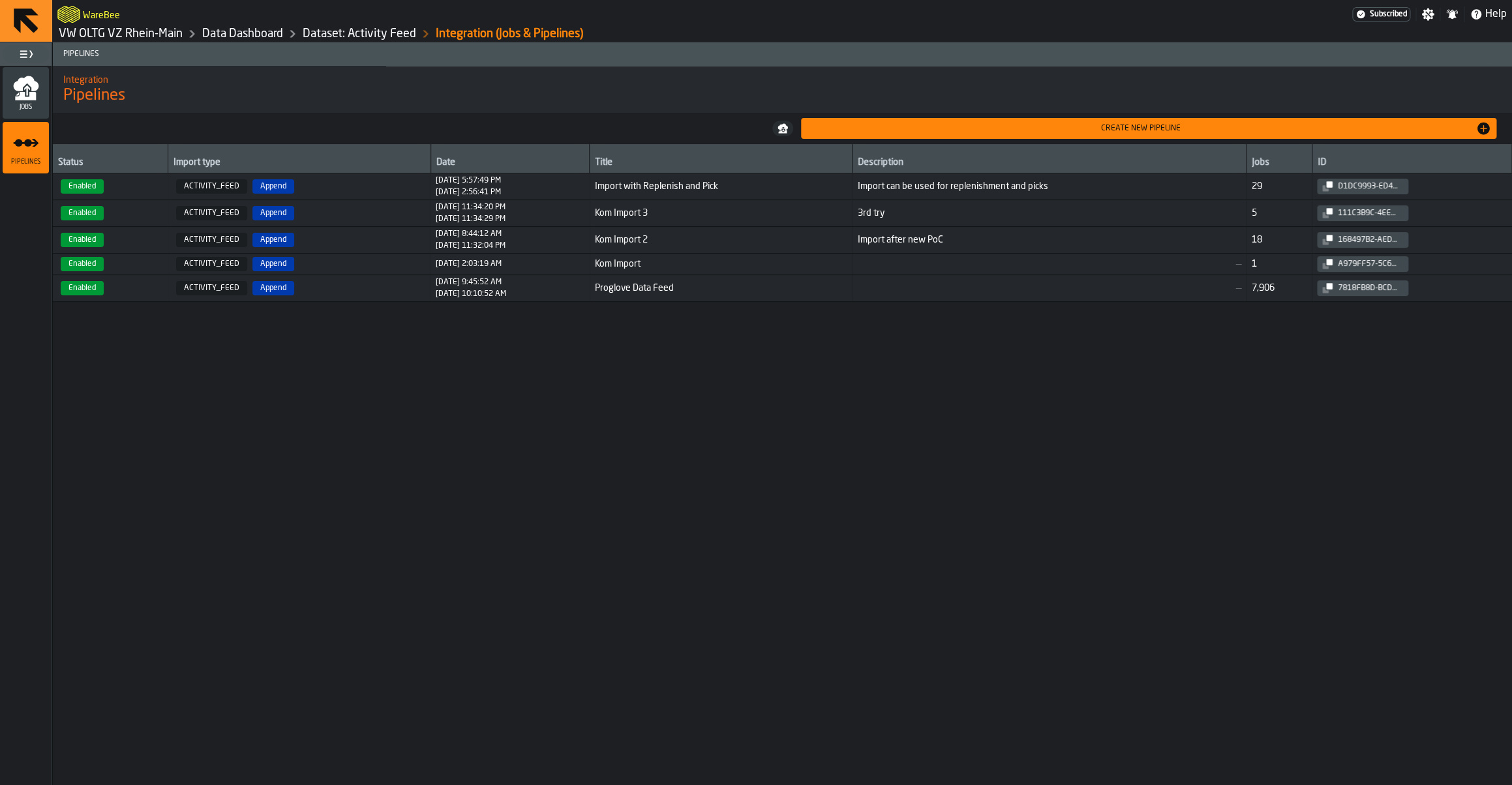
click at [947, 193] on td "Import can be used for replenishment and picks" at bounding box center [1049, 186] width 394 height 26
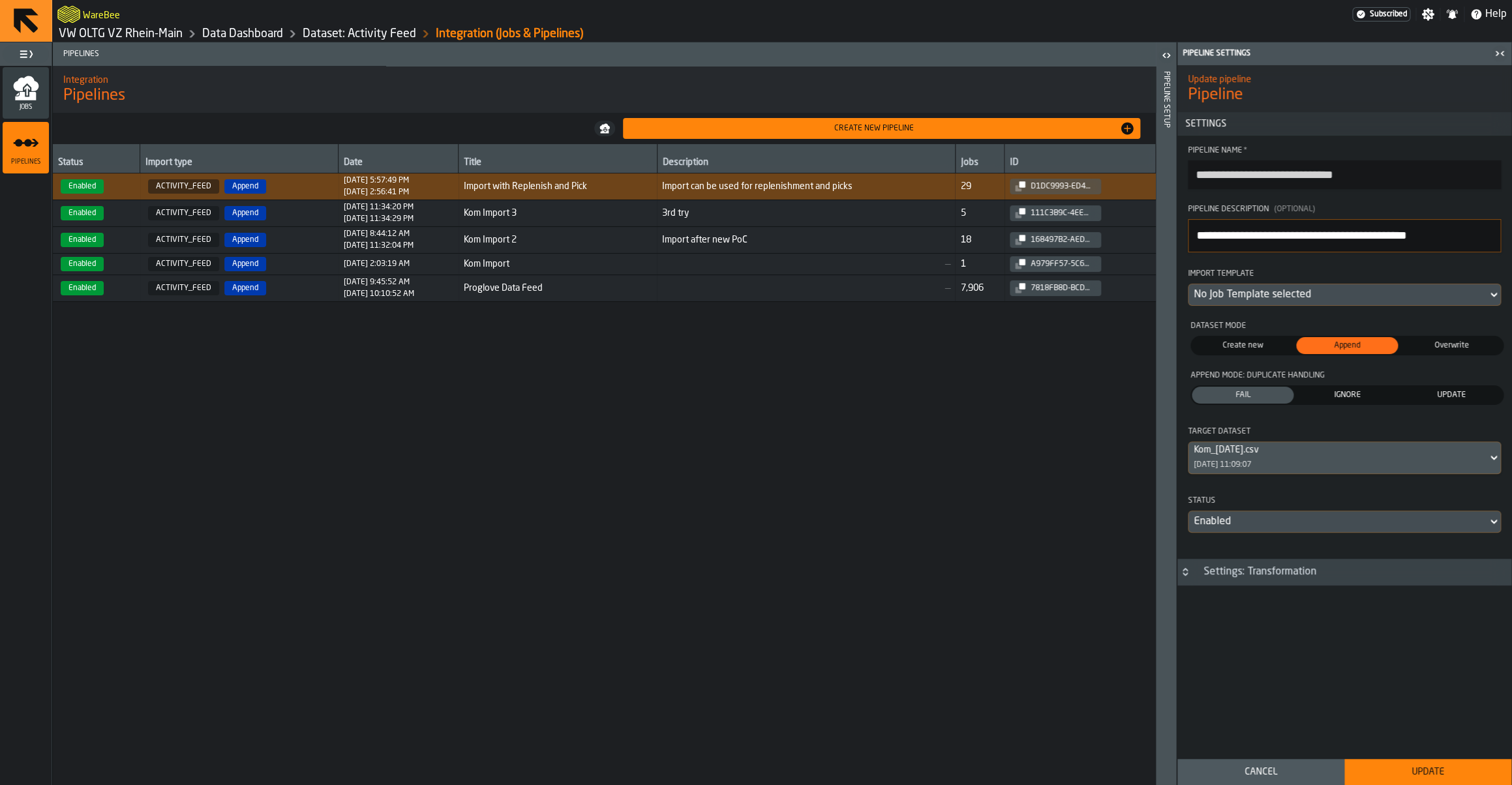
click at [1236, 580] on div "Settings: Transformation" at bounding box center [1260, 572] width 129 height 16
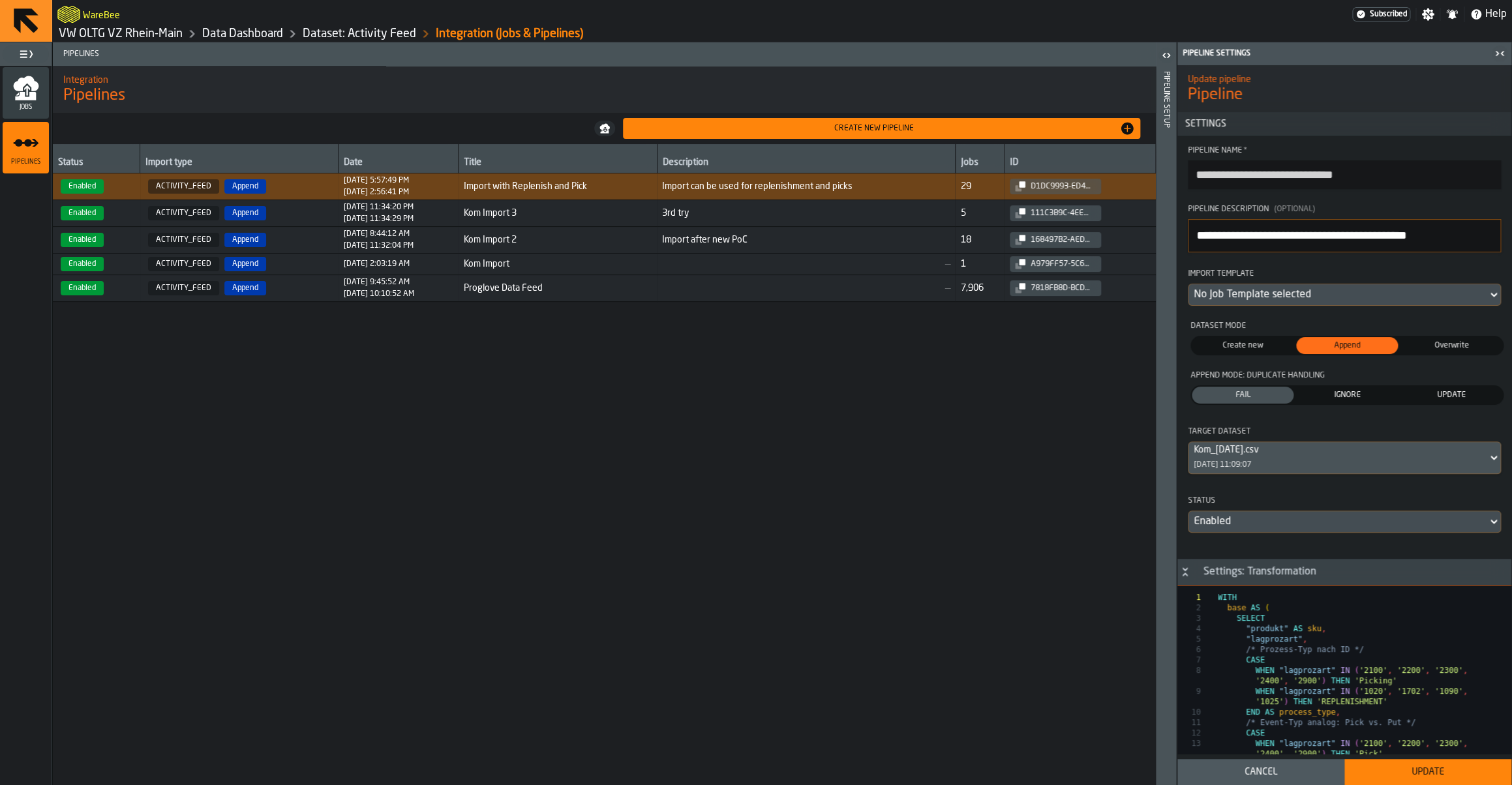
scroll to position [128, 0]
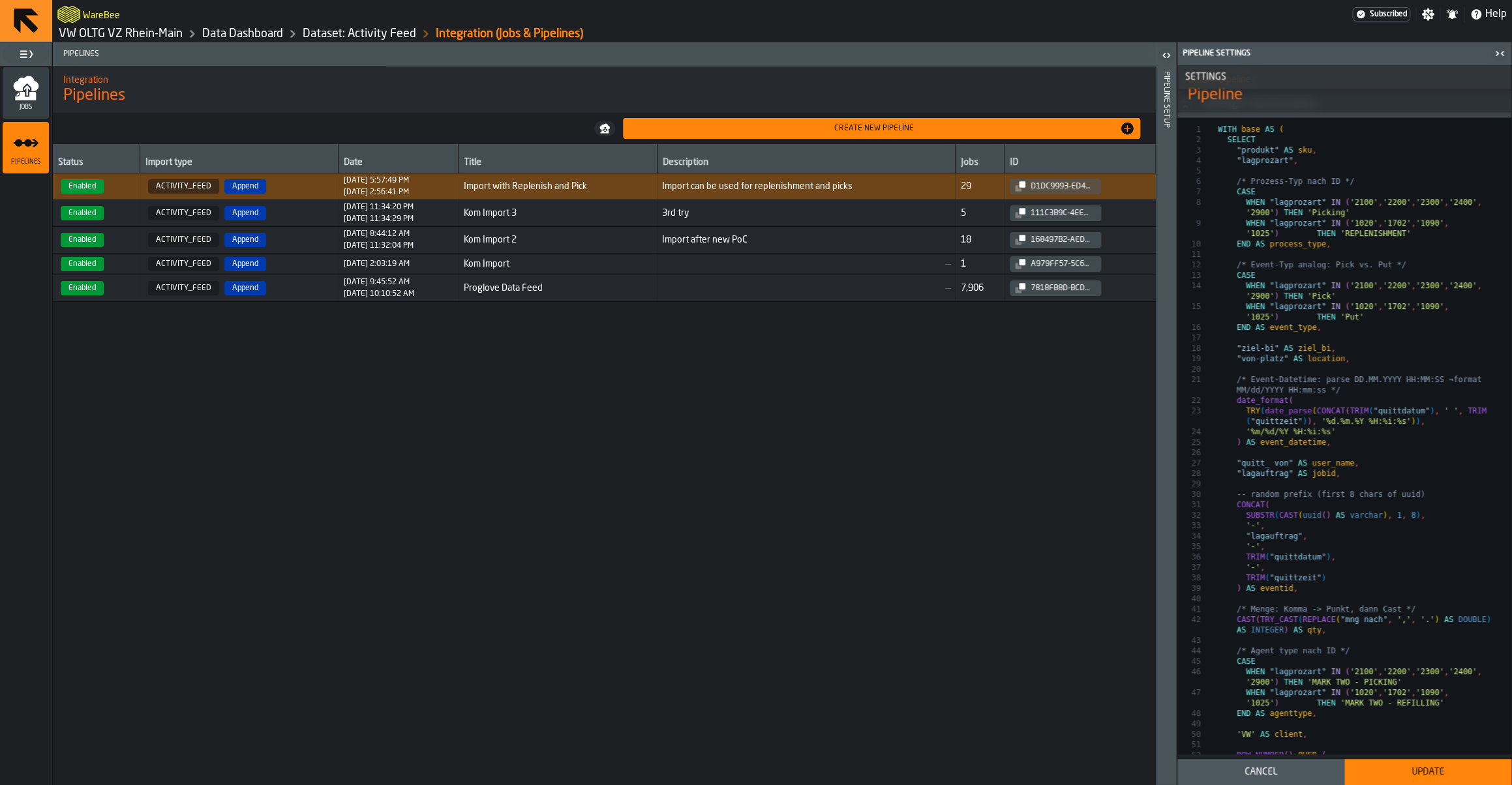
scroll to position [850, 0]
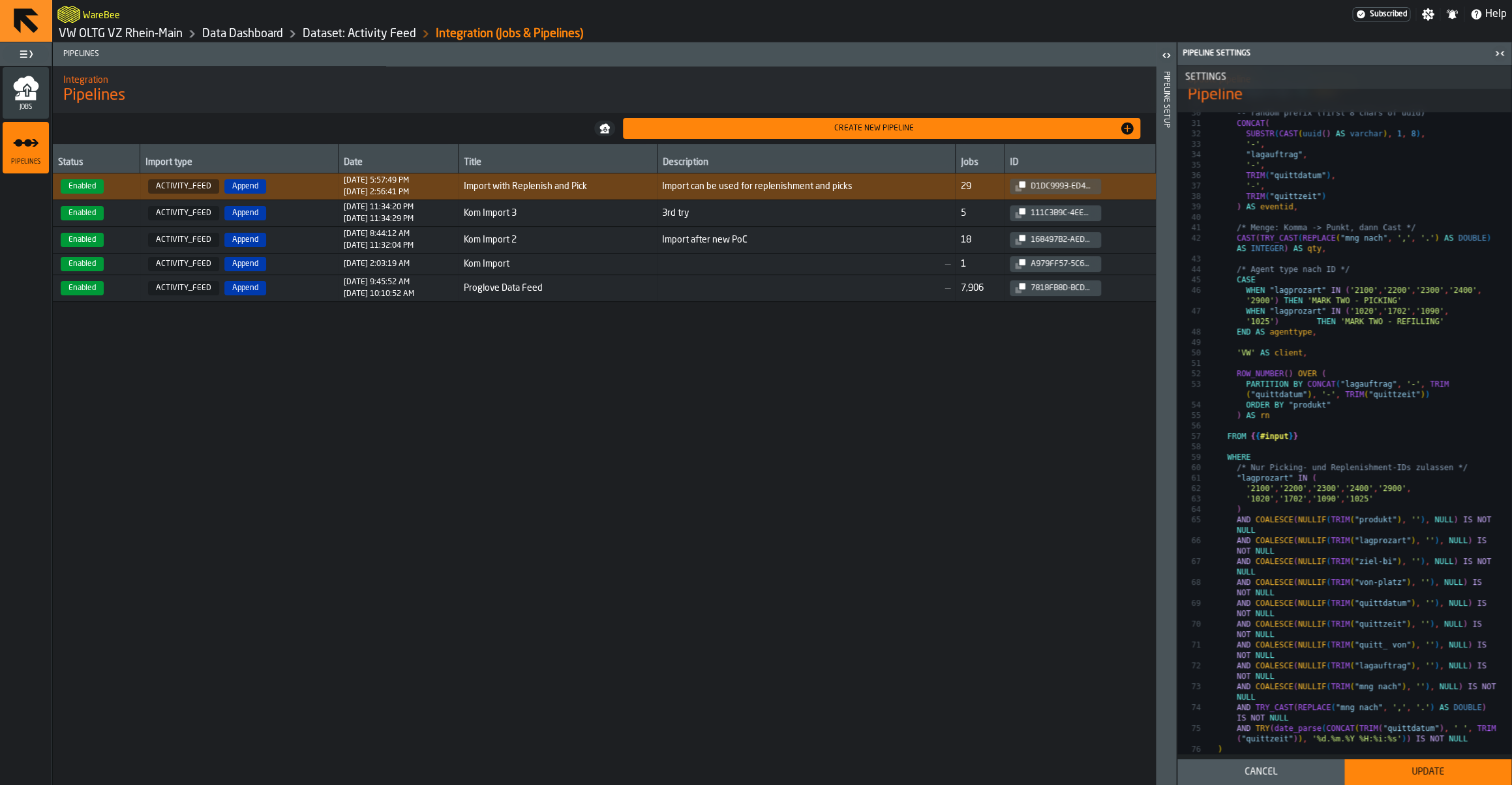
click at [1393, 785] on button "Update" at bounding box center [1428, 773] width 167 height 26
click at [26, 84] on icon "menu Jobs" at bounding box center [26, 88] width 26 height 26
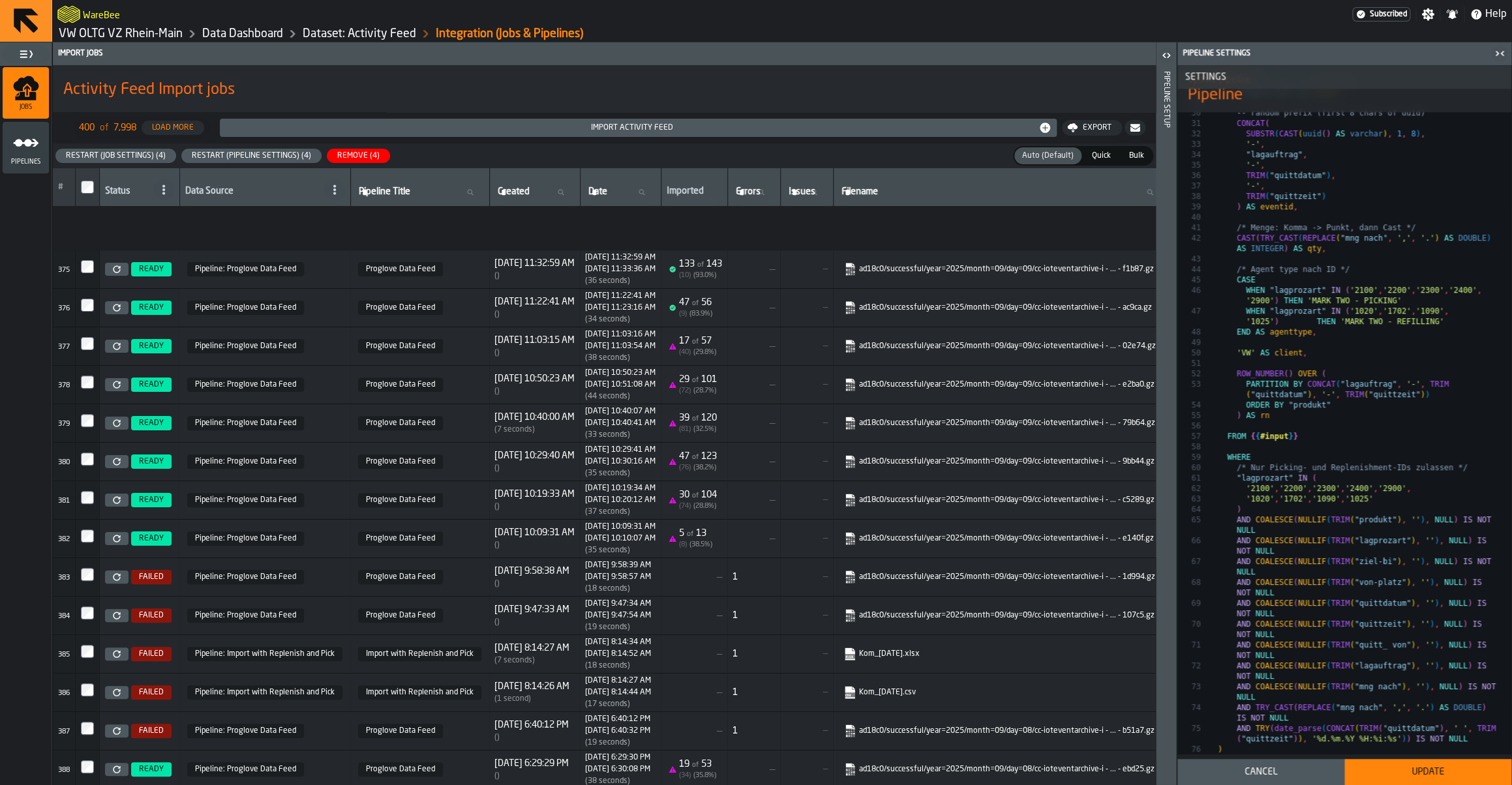
scroll to position [15371, 0]
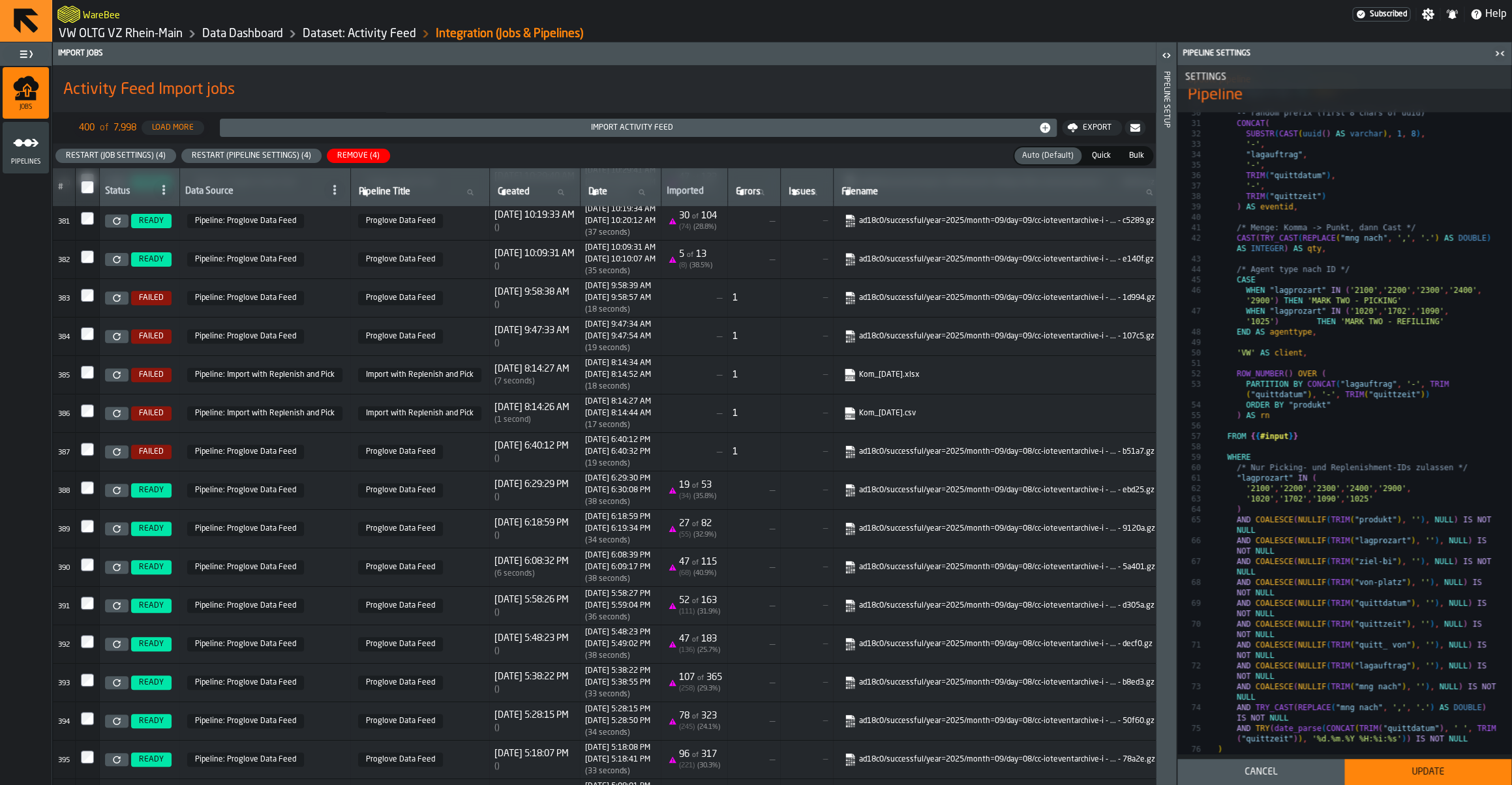
click at [132, 157] on div "Restart (Job Settings) (4)" at bounding box center [115, 156] width 111 height 9
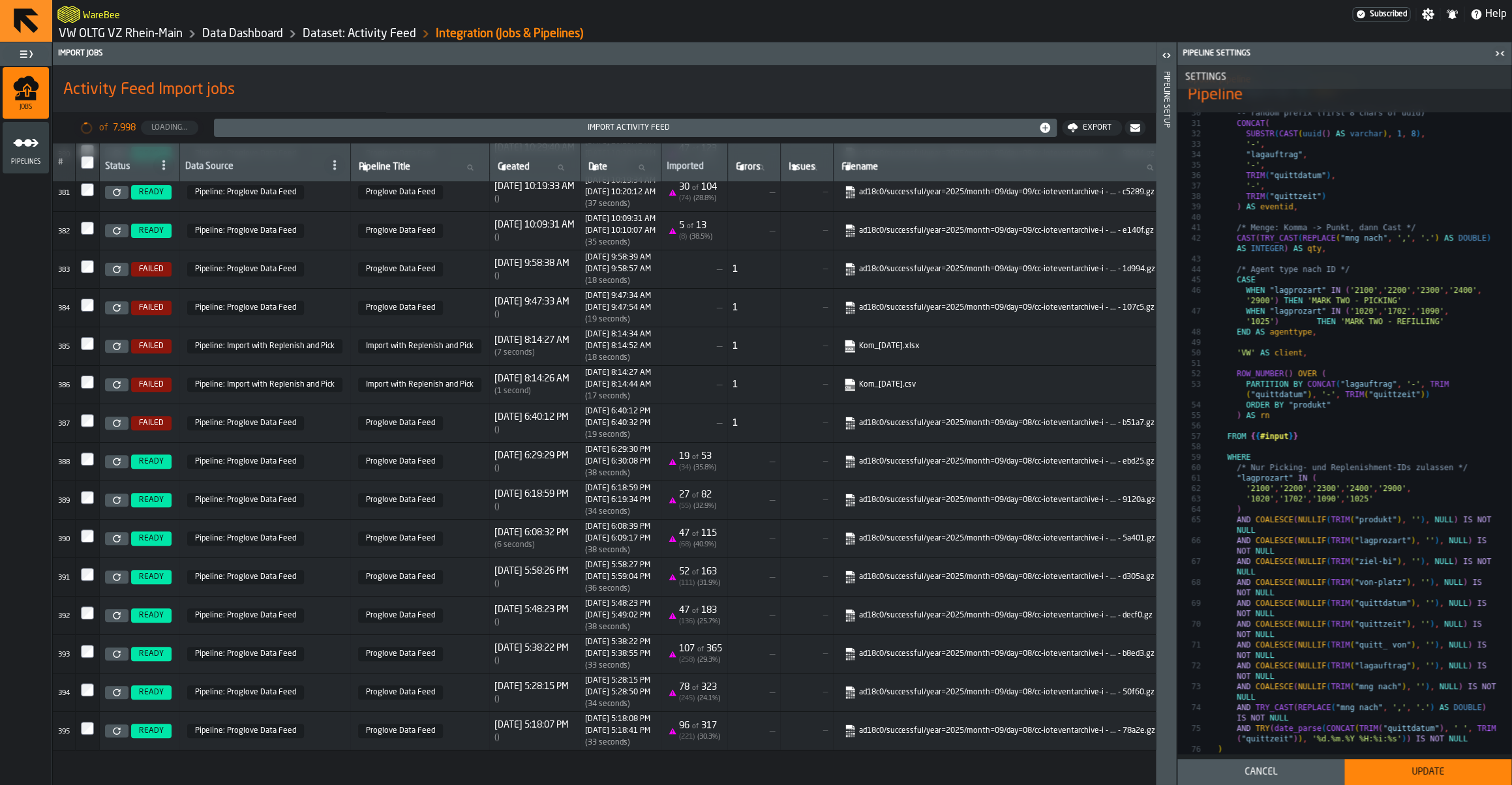
scroll to position [15052, 0]
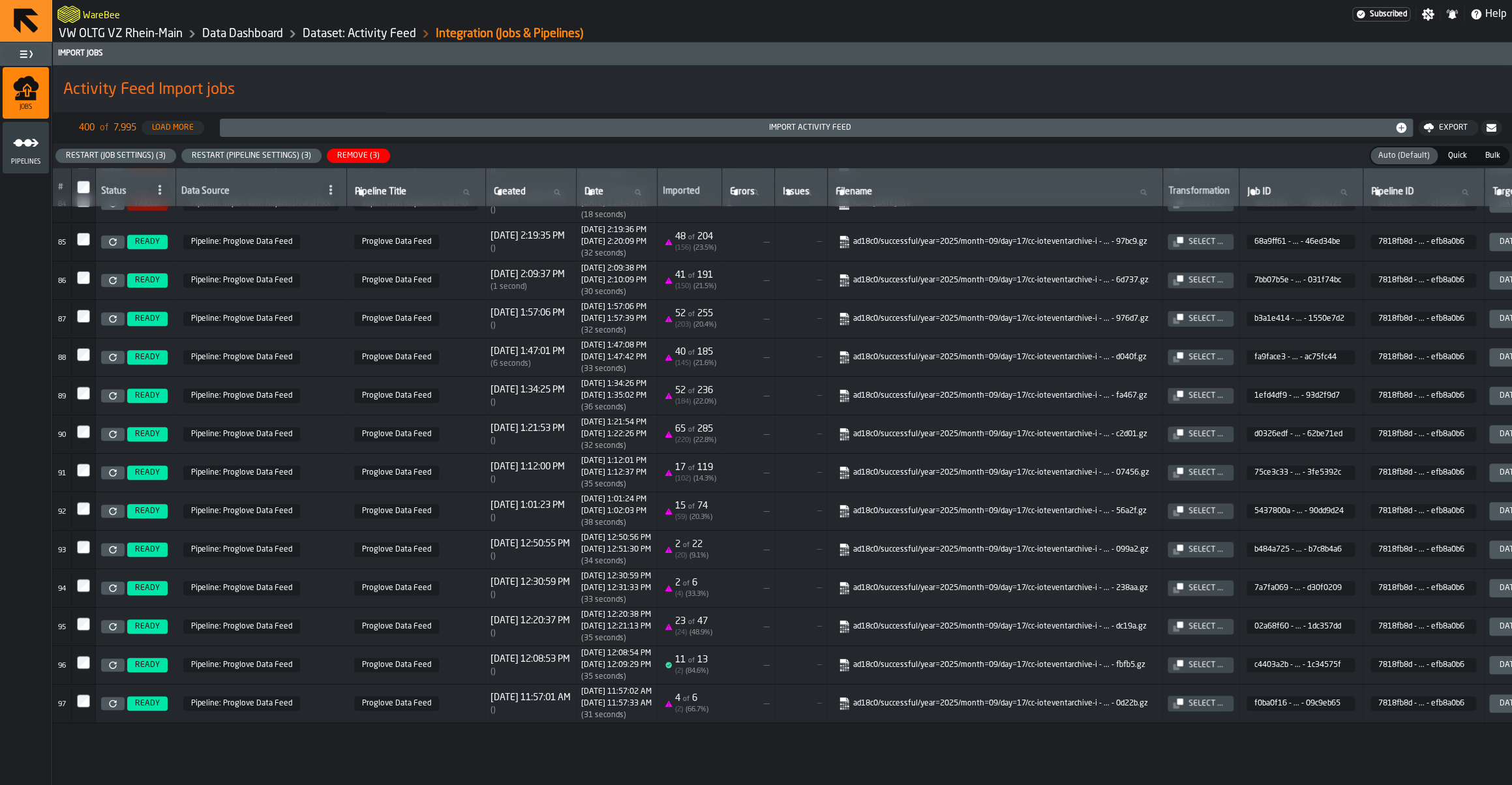
scroll to position [3096, 0]
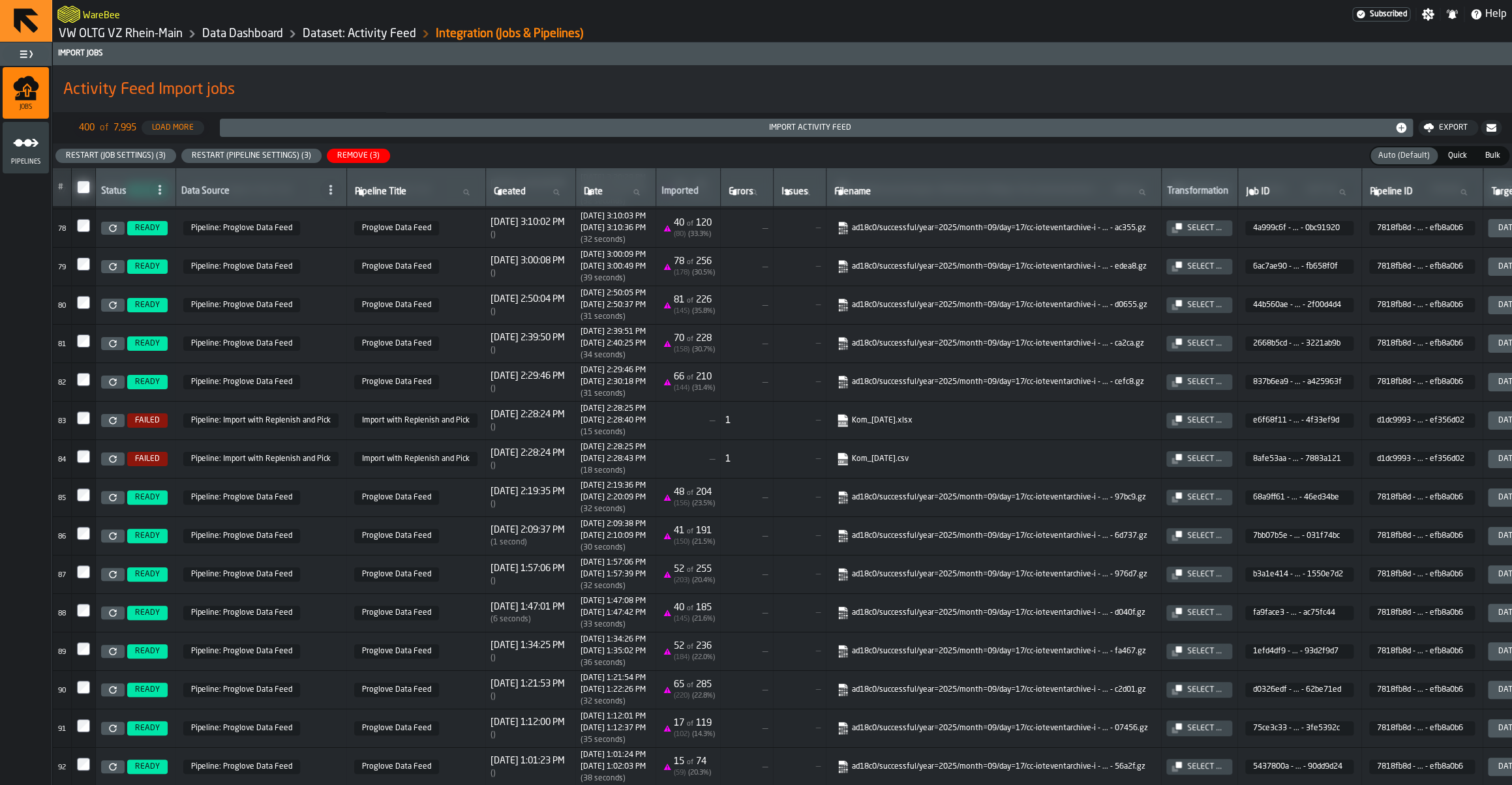
click at [125, 159] on div "Restart (Job Settings) (3)" at bounding box center [115, 156] width 111 height 9
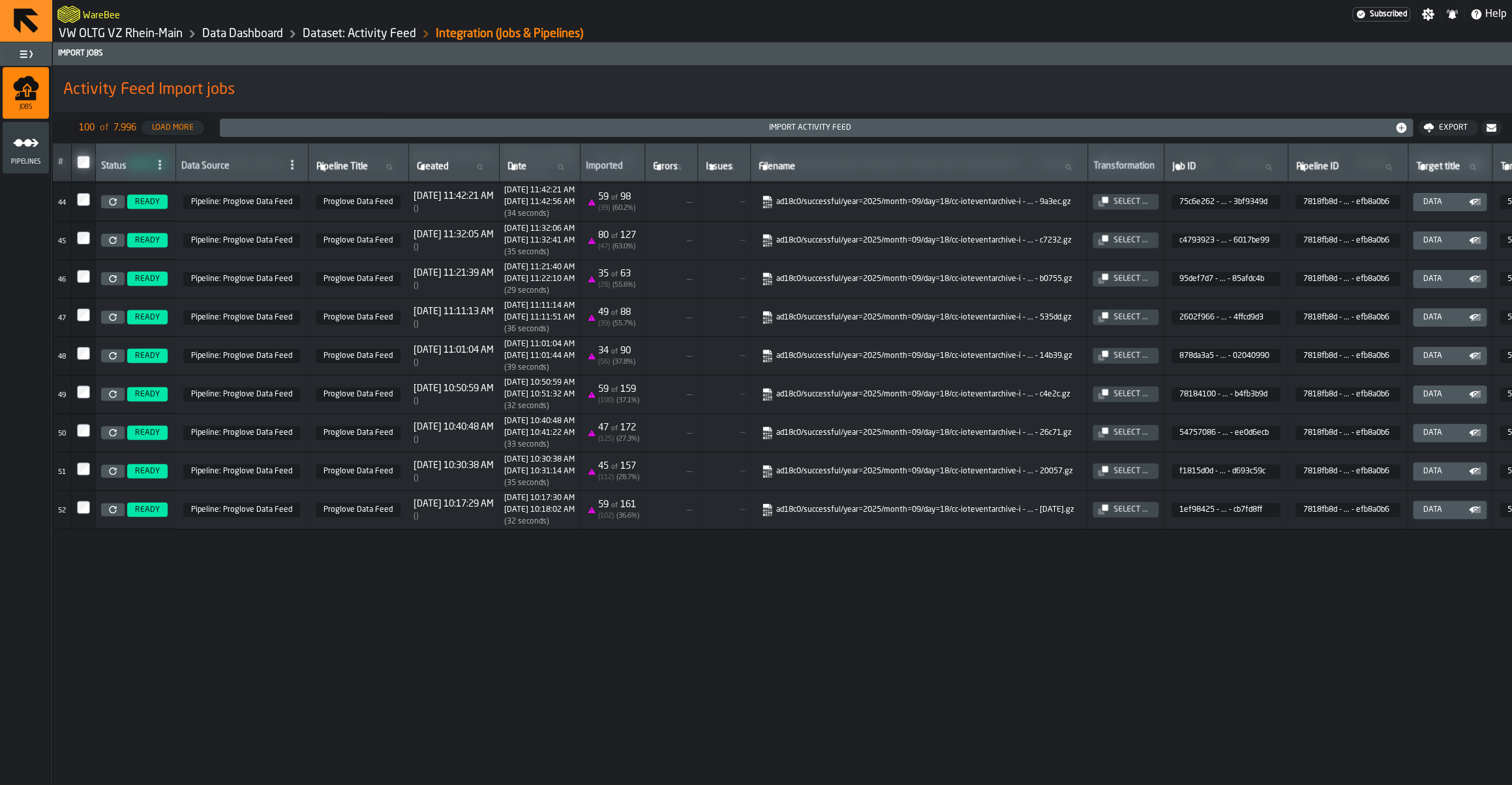
scroll to position [1355, 0]
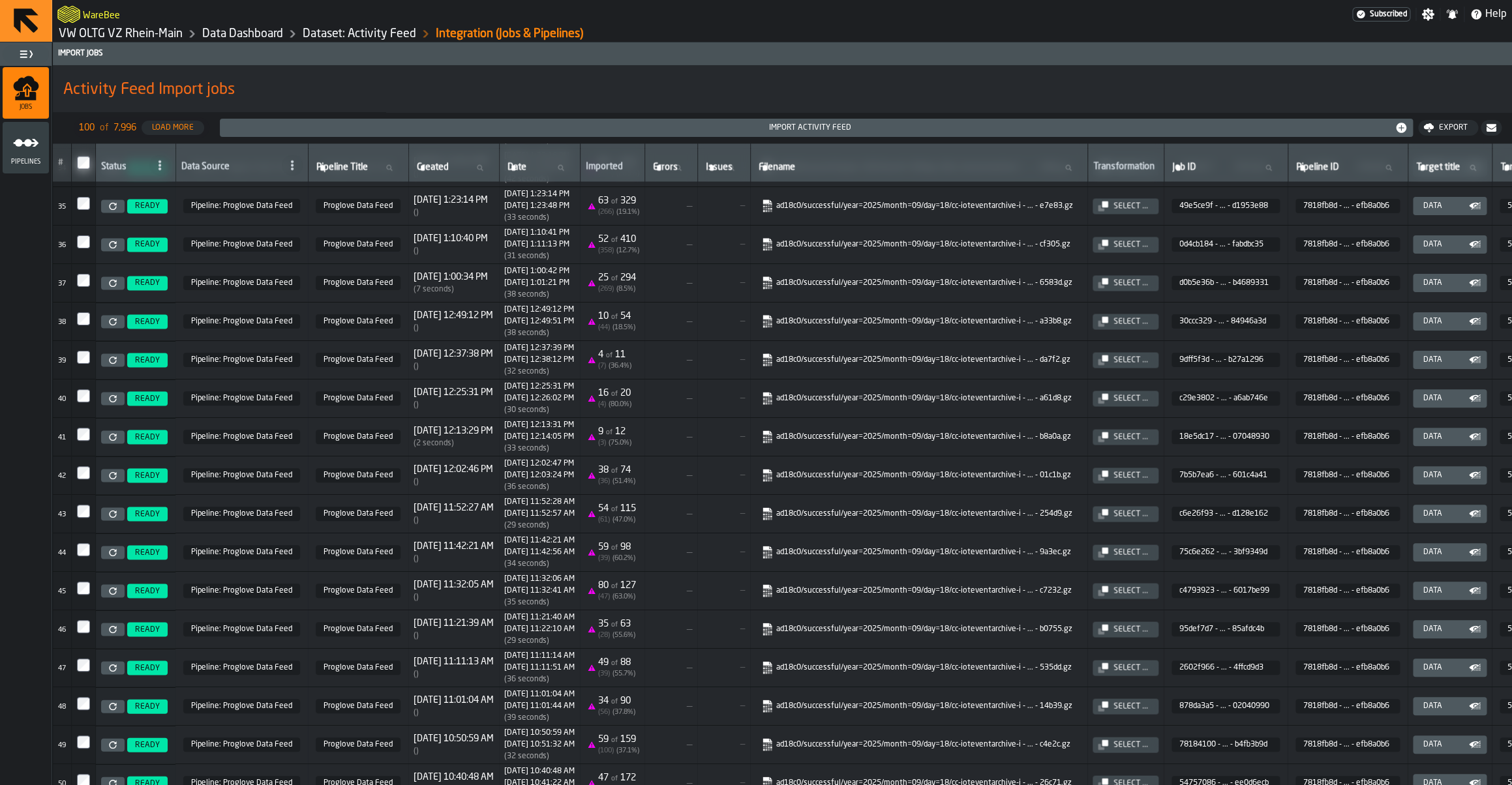
click at [159, 29] on link "VW OLTG VZ Rhein-Main" at bounding box center [120, 33] width 124 height 14
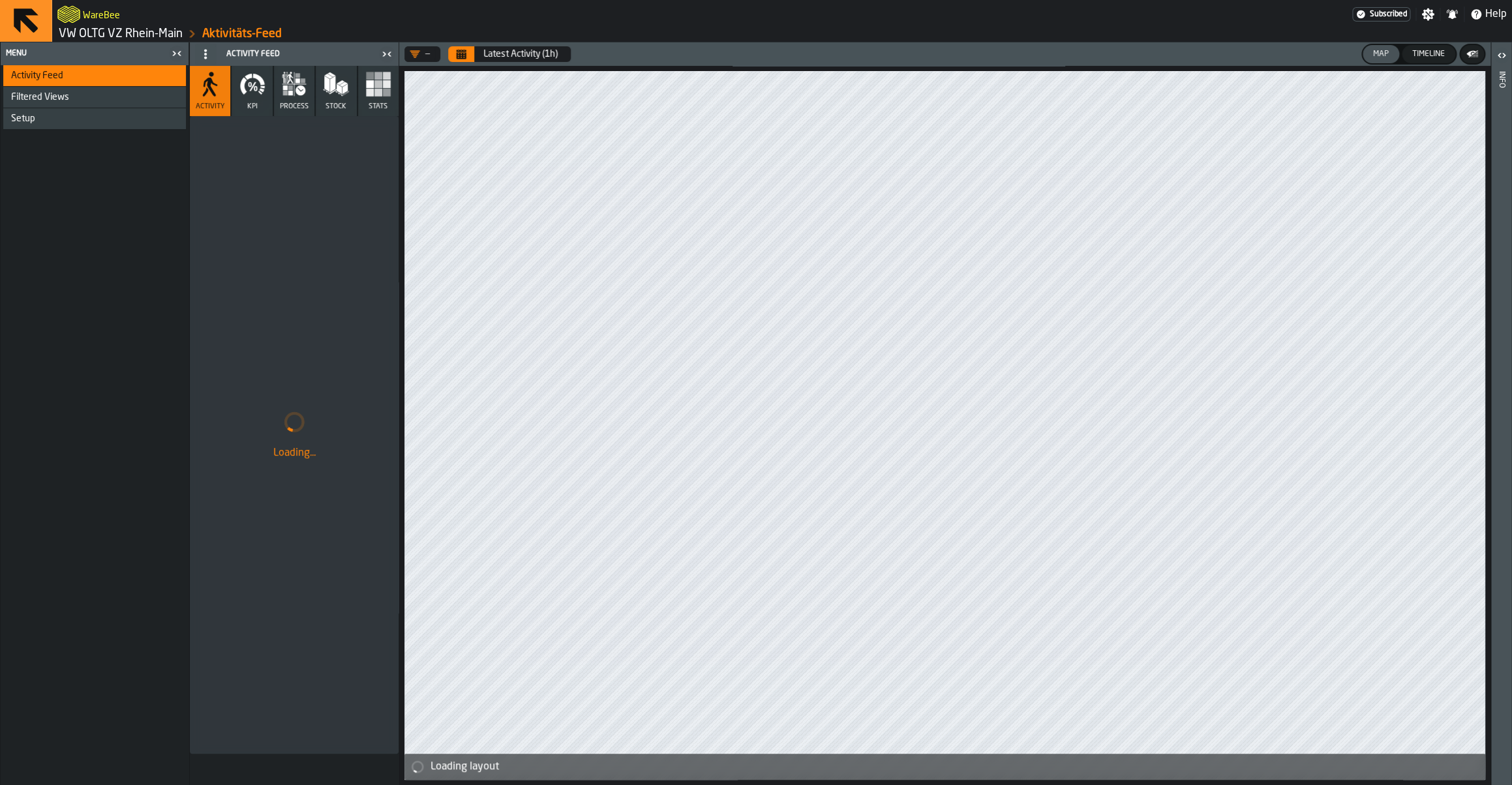
click at [465, 55] on icon "Calendar" at bounding box center [461, 55] width 9 height 7
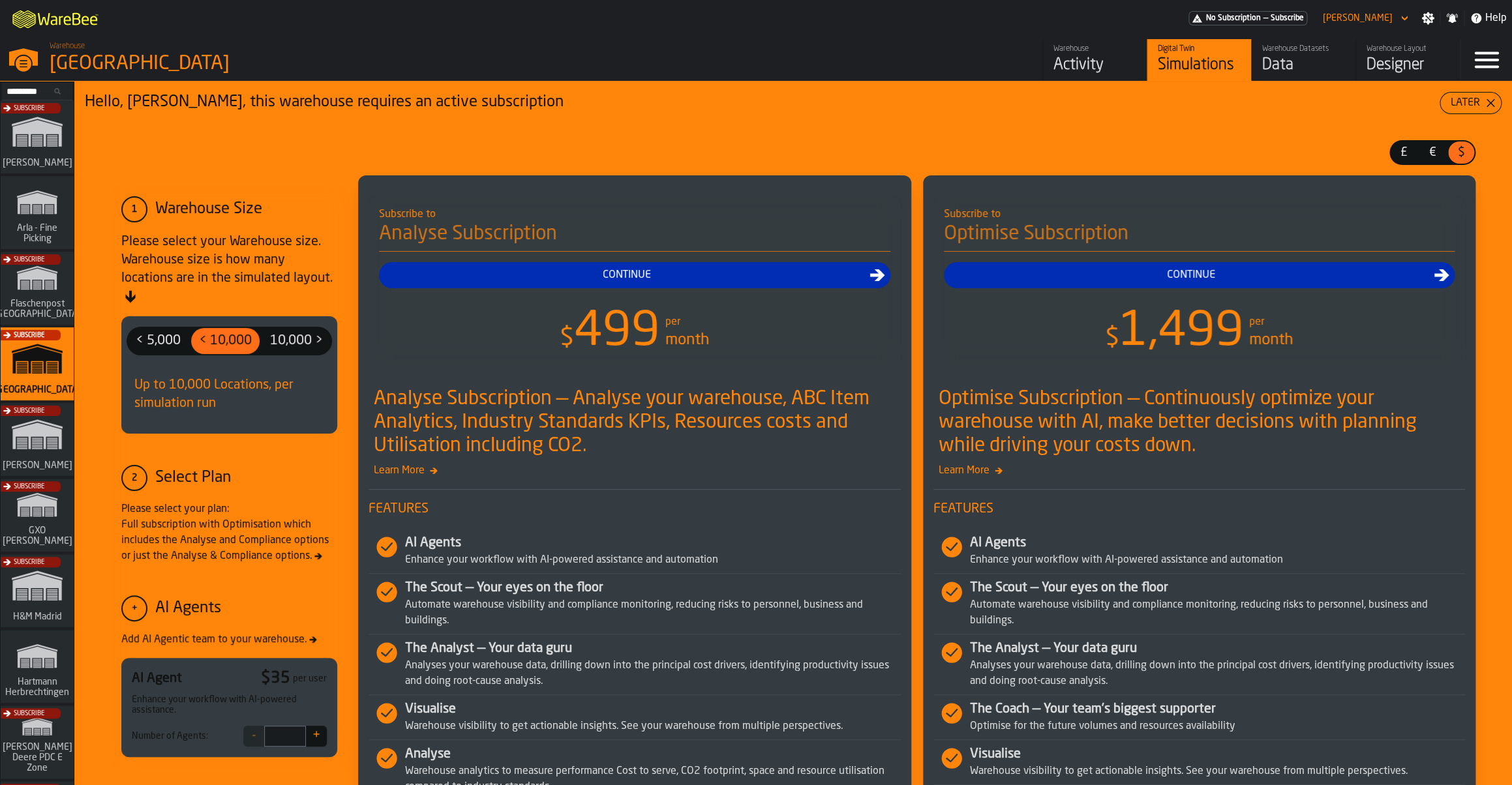
click at [1483, 78] on div "Menu" at bounding box center [1486, 60] width 51 height 42
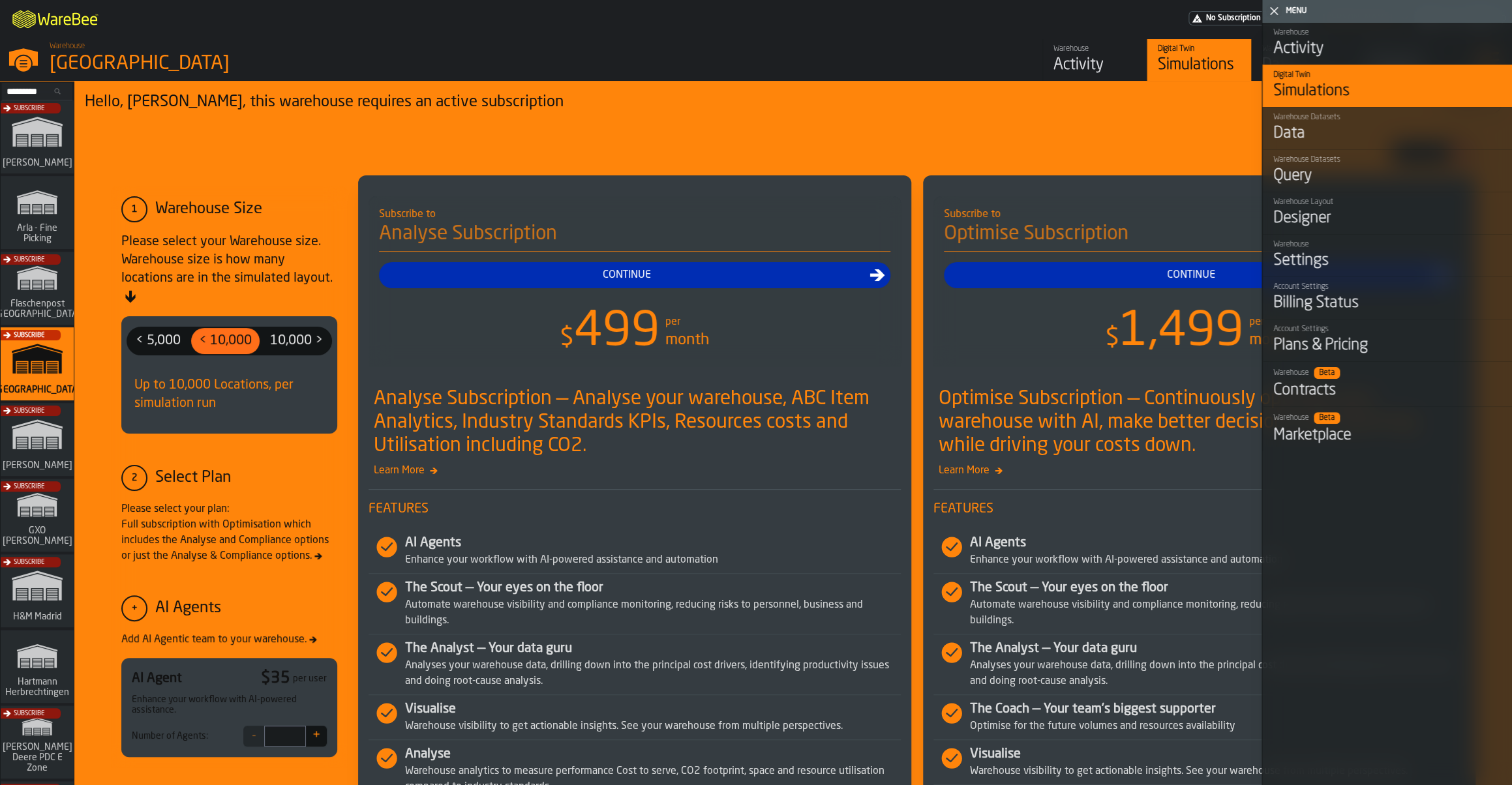
click at [1277, 13] on polygon "button-toggle-Close me" at bounding box center [1274, 11] width 9 height 9
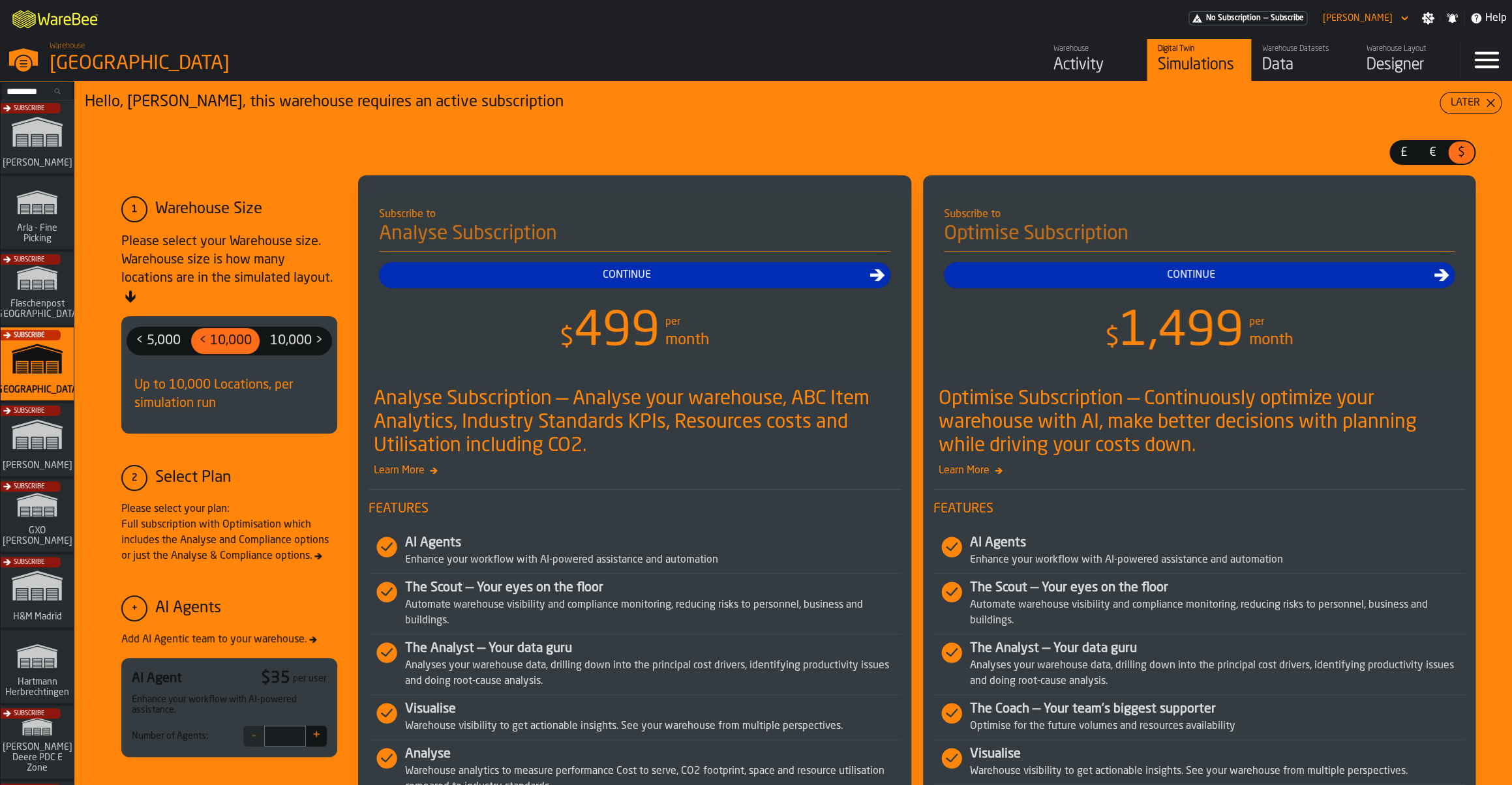
click at [1429, 24] on icon "button-toggle-Settings" at bounding box center [1428, 18] width 12 height 12
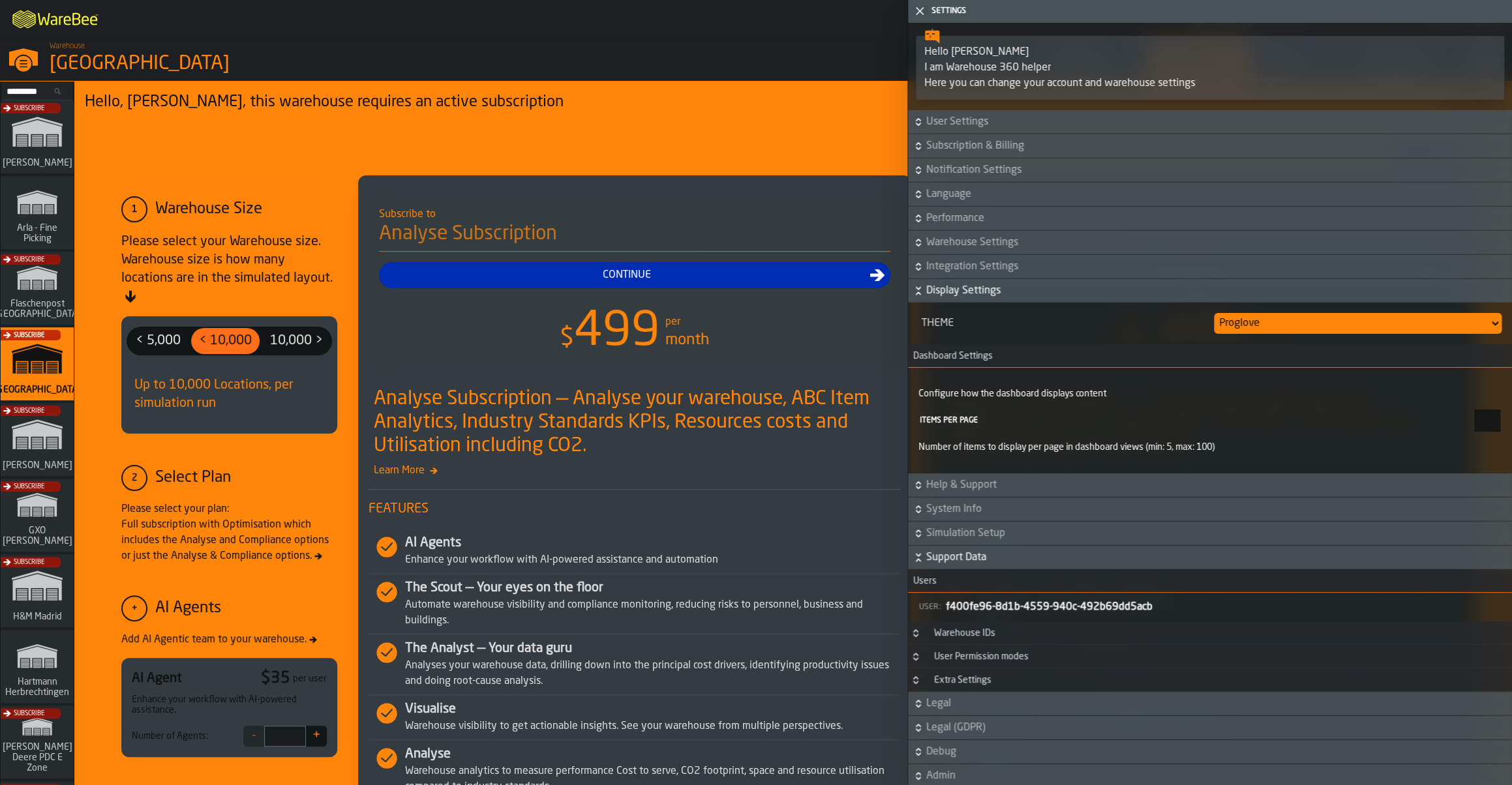
scroll to position [37, 0]
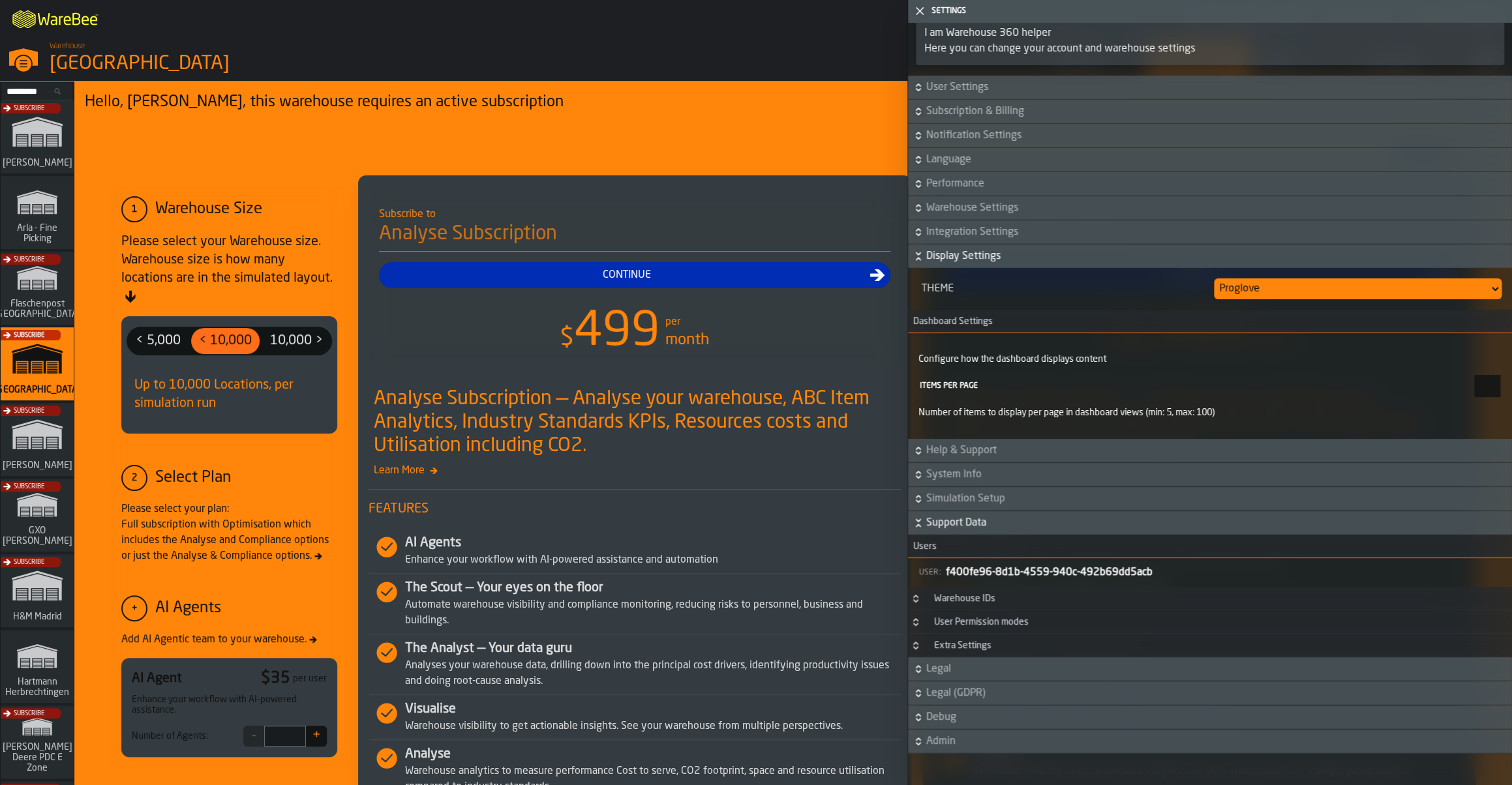
click at [699, 133] on div "Hello, [PERSON_NAME], this warehouse requires an active subscription Later £ £ …" at bounding box center [793, 563] width 1437 height 964
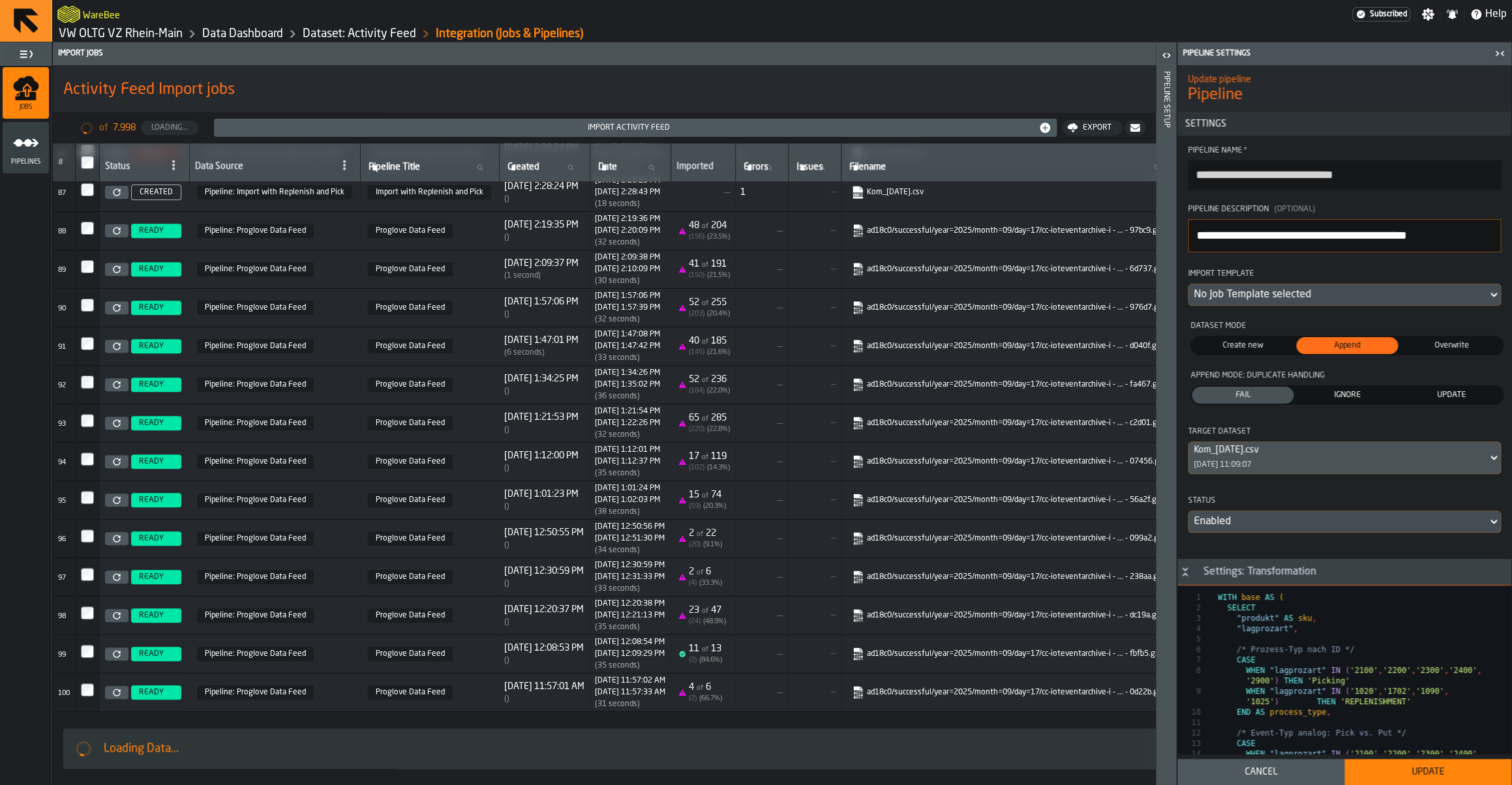
scroll to position [850, 0]
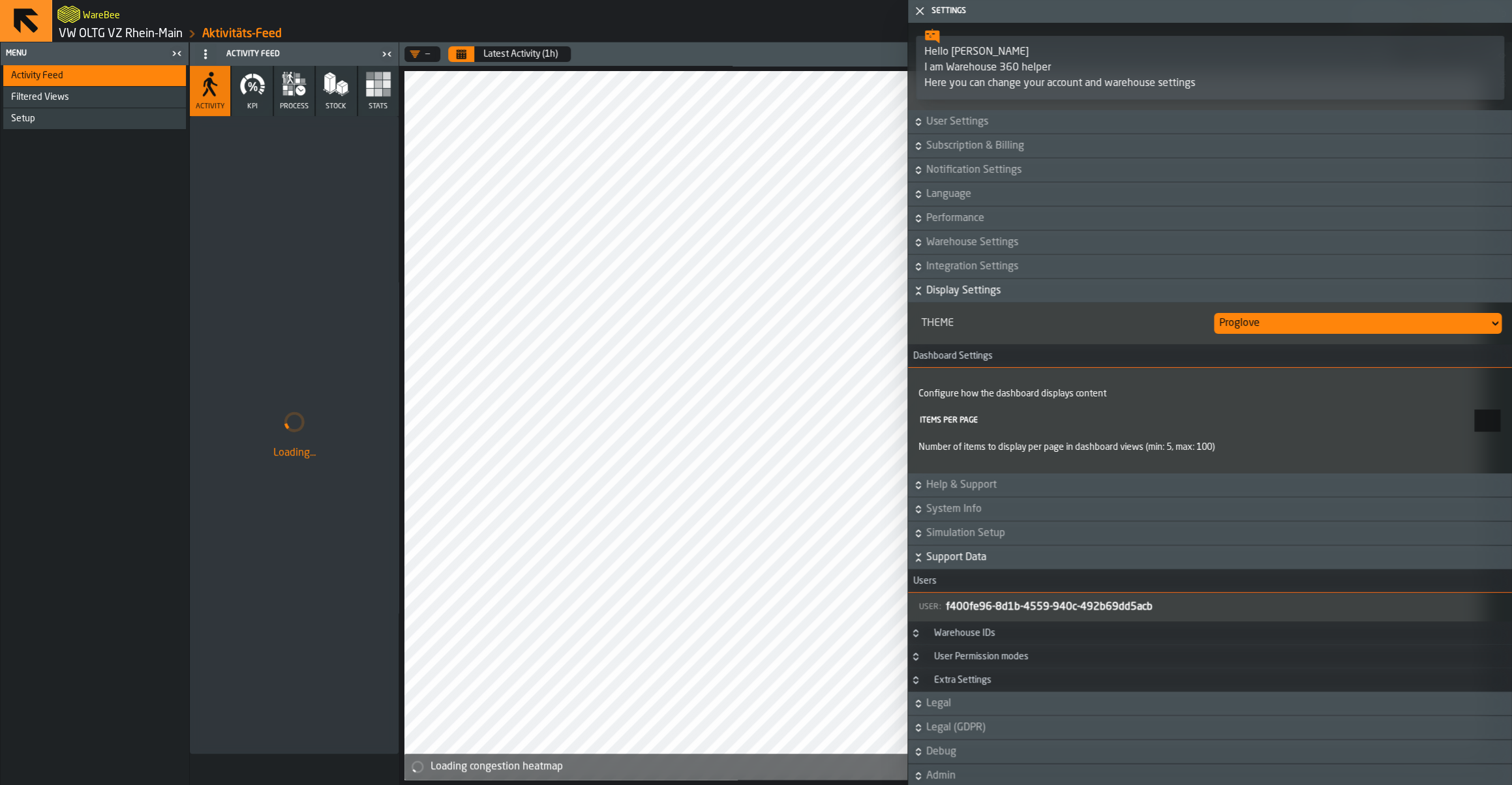
click at [450, 49] on button "Calendar" at bounding box center [461, 54] width 26 height 16
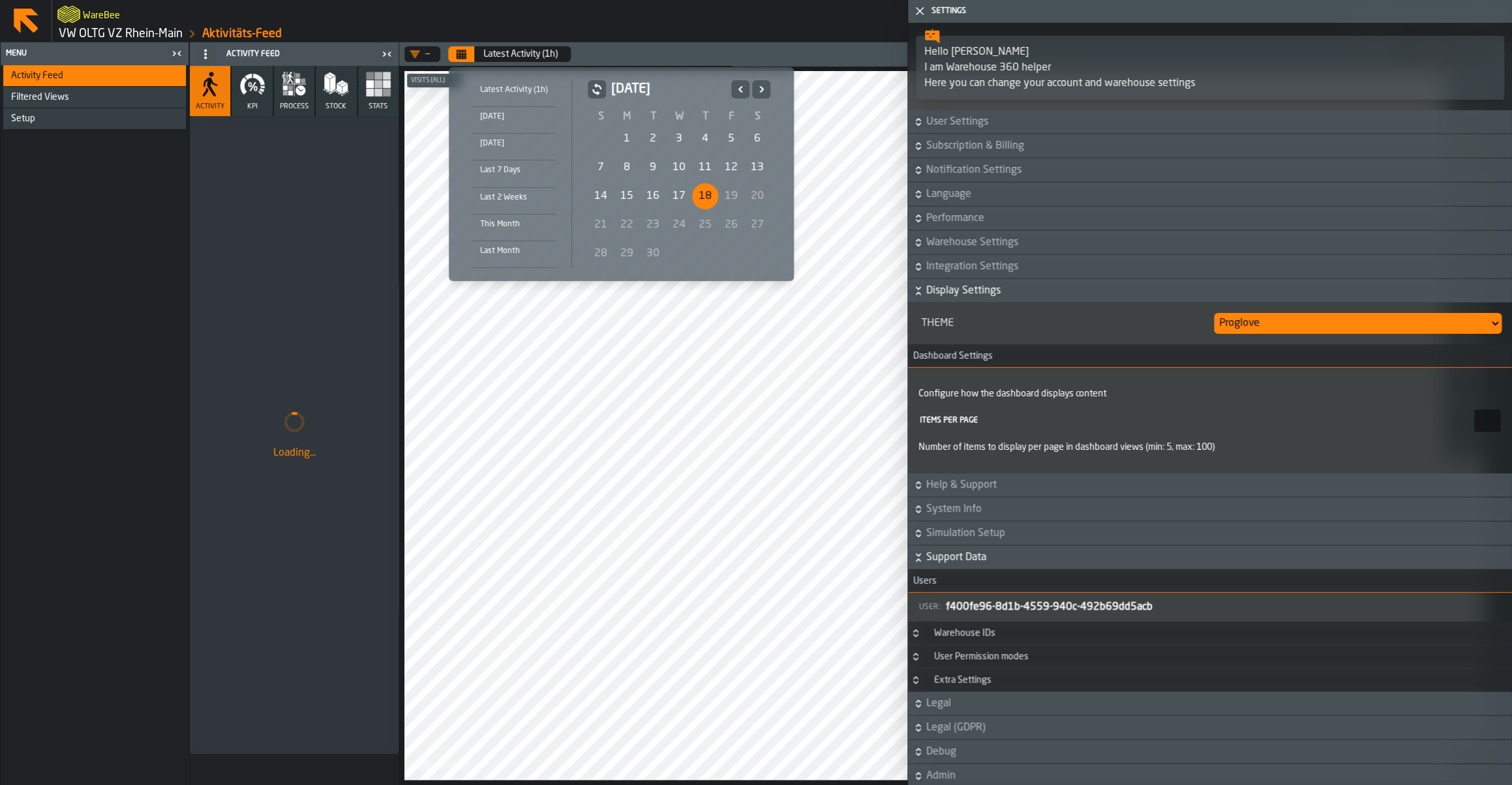
click at [913, 10] on icon "button-toggle-Close me" at bounding box center [919, 10] width 16 height 16
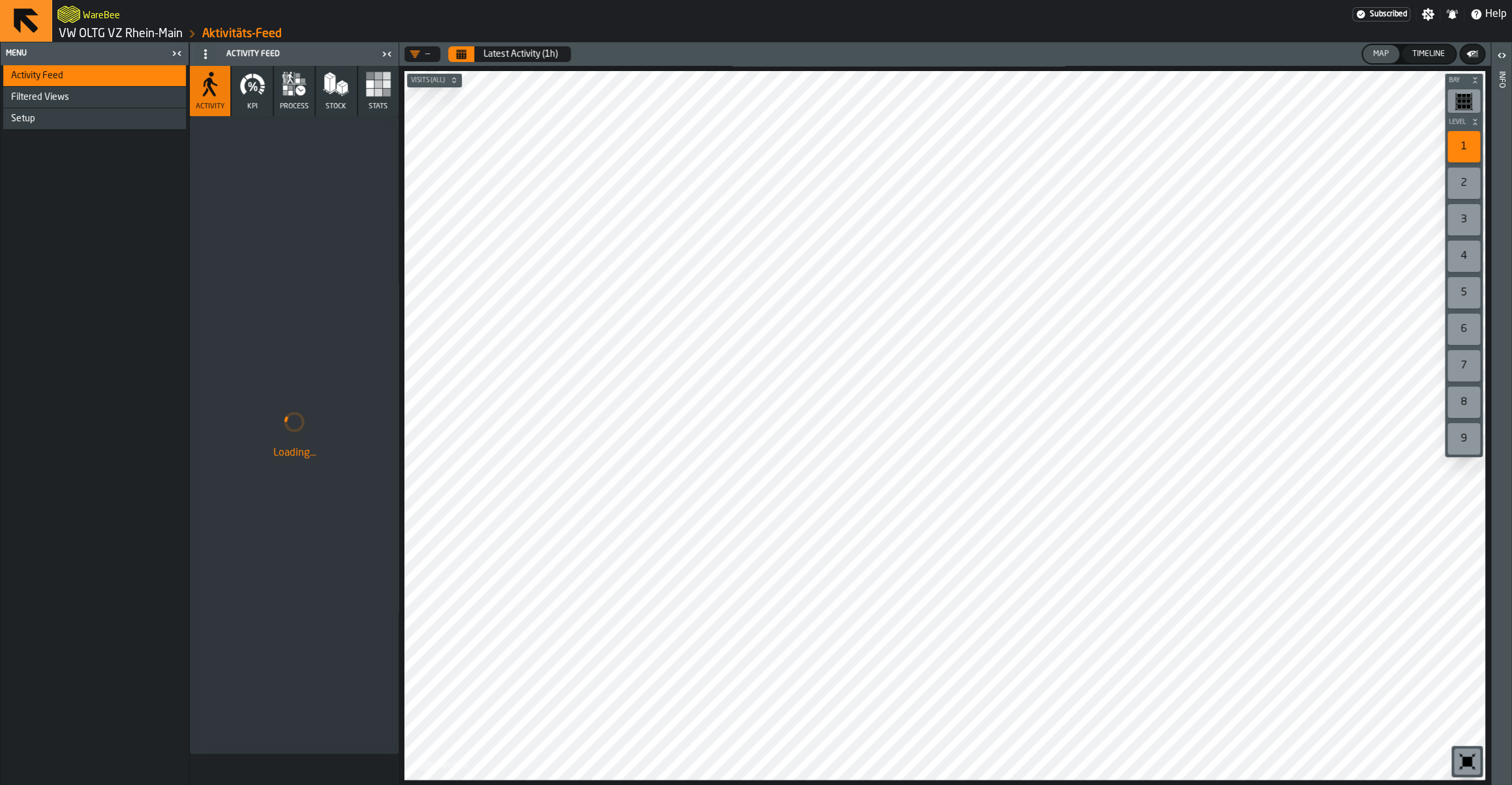
click at [457, 58] on button "Calendar" at bounding box center [461, 54] width 26 height 16
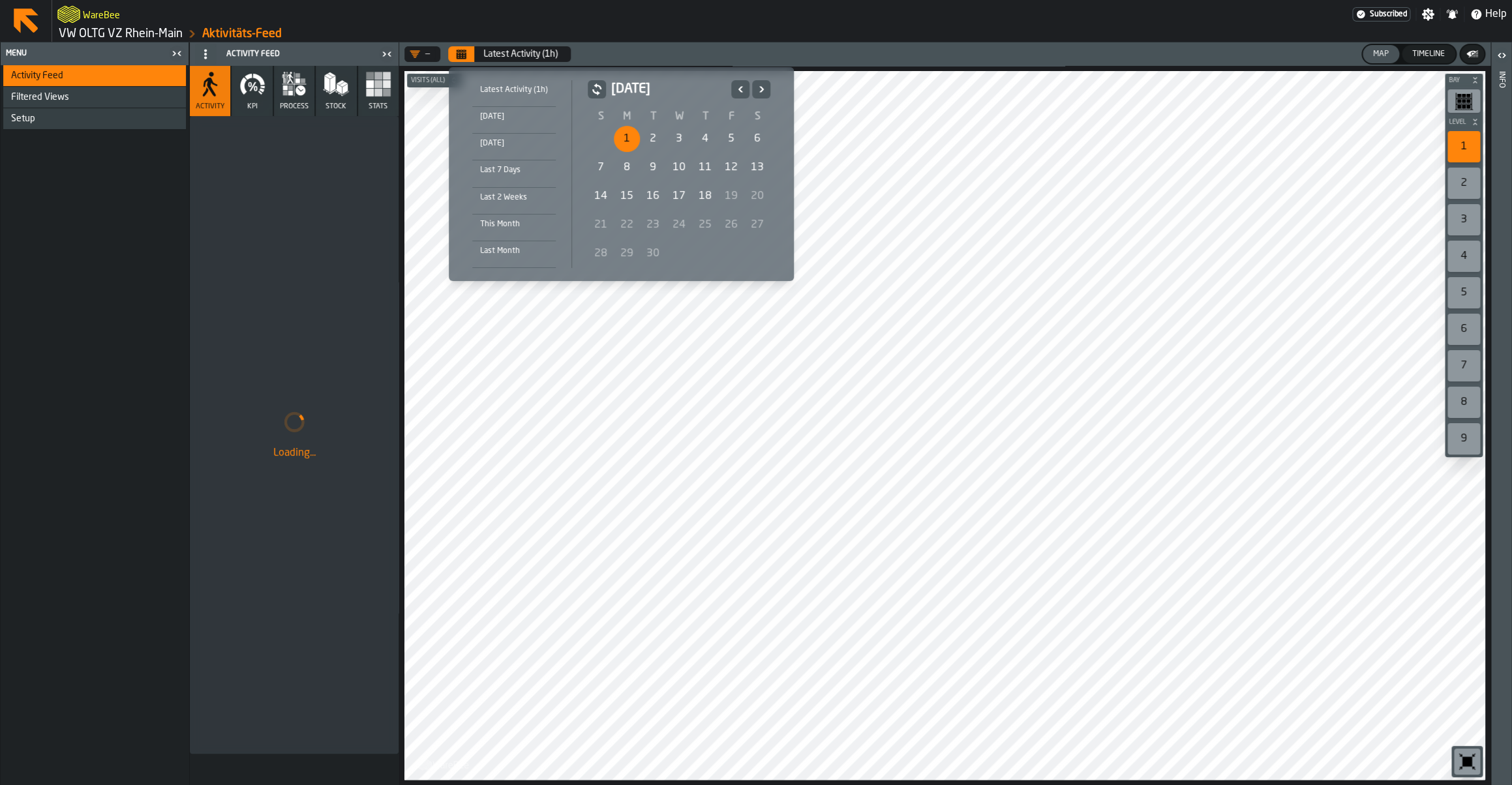
click at [634, 139] on div "1" at bounding box center [627, 139] width 26 height 26
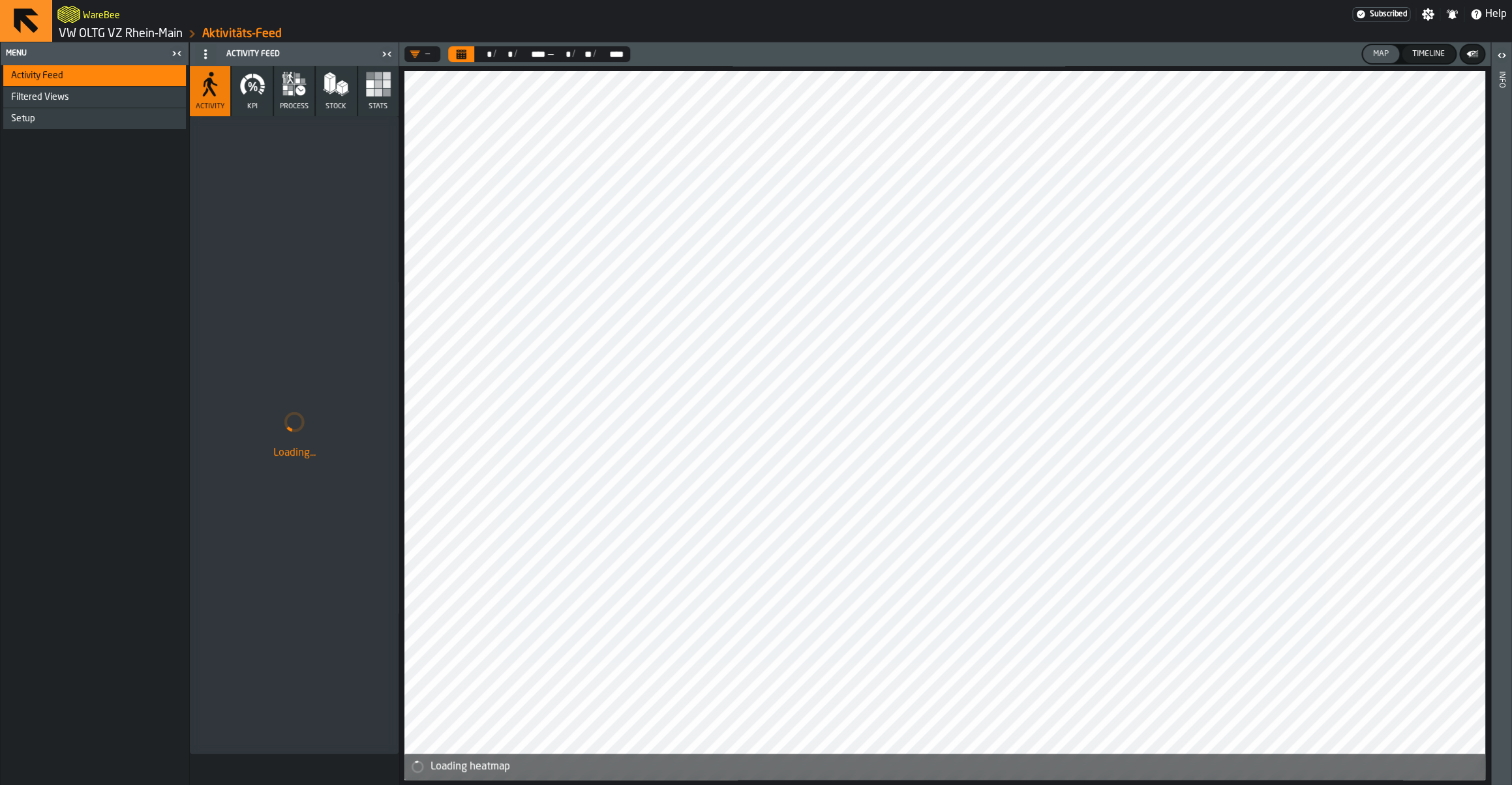
click at [262, 89] on icon "button" at bounding box center [261, 90] width 5 height 4
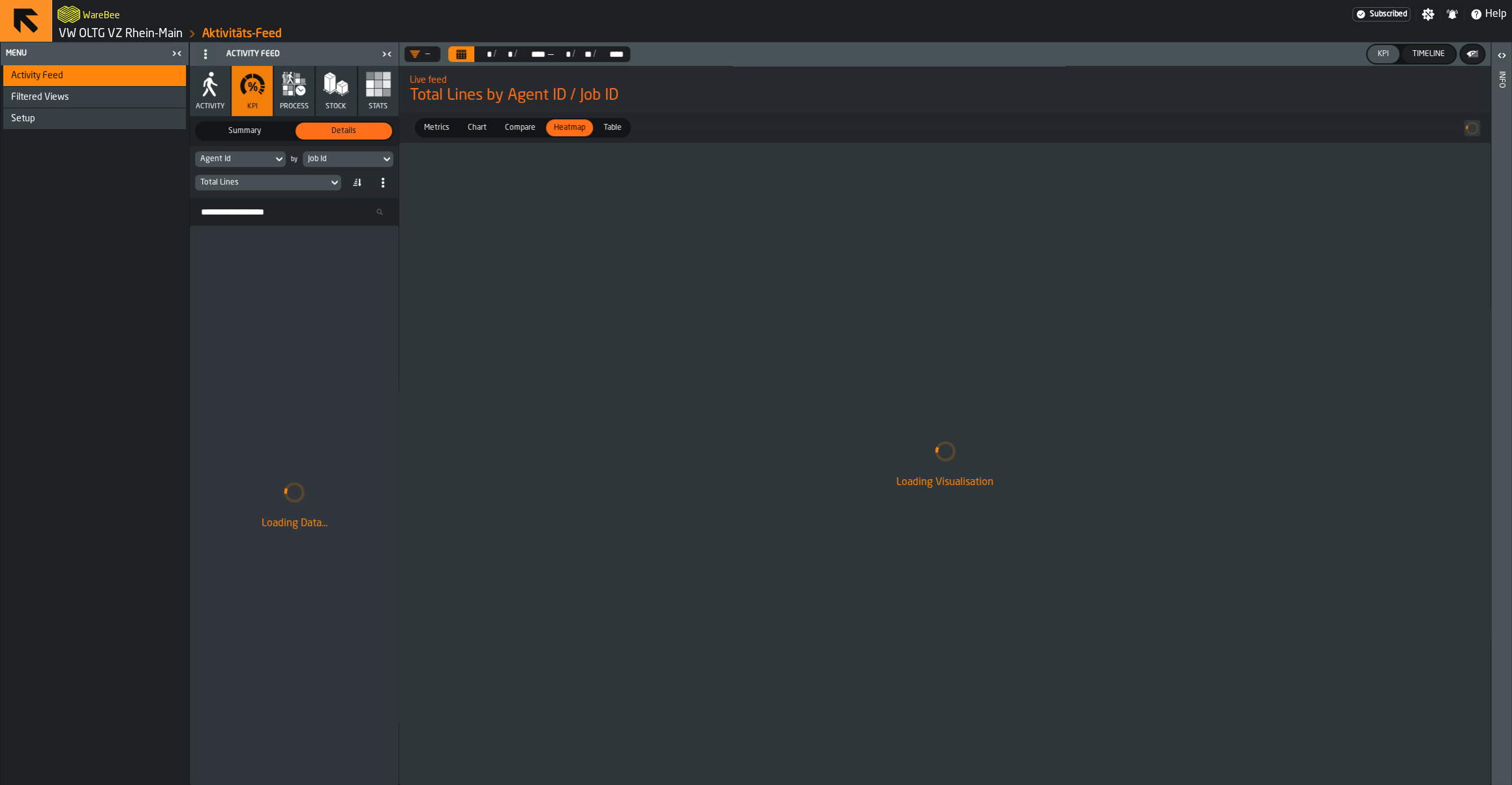
click at [293, 178] on div "Total Lines" at bounding box center [261, 183] width 133 height 14
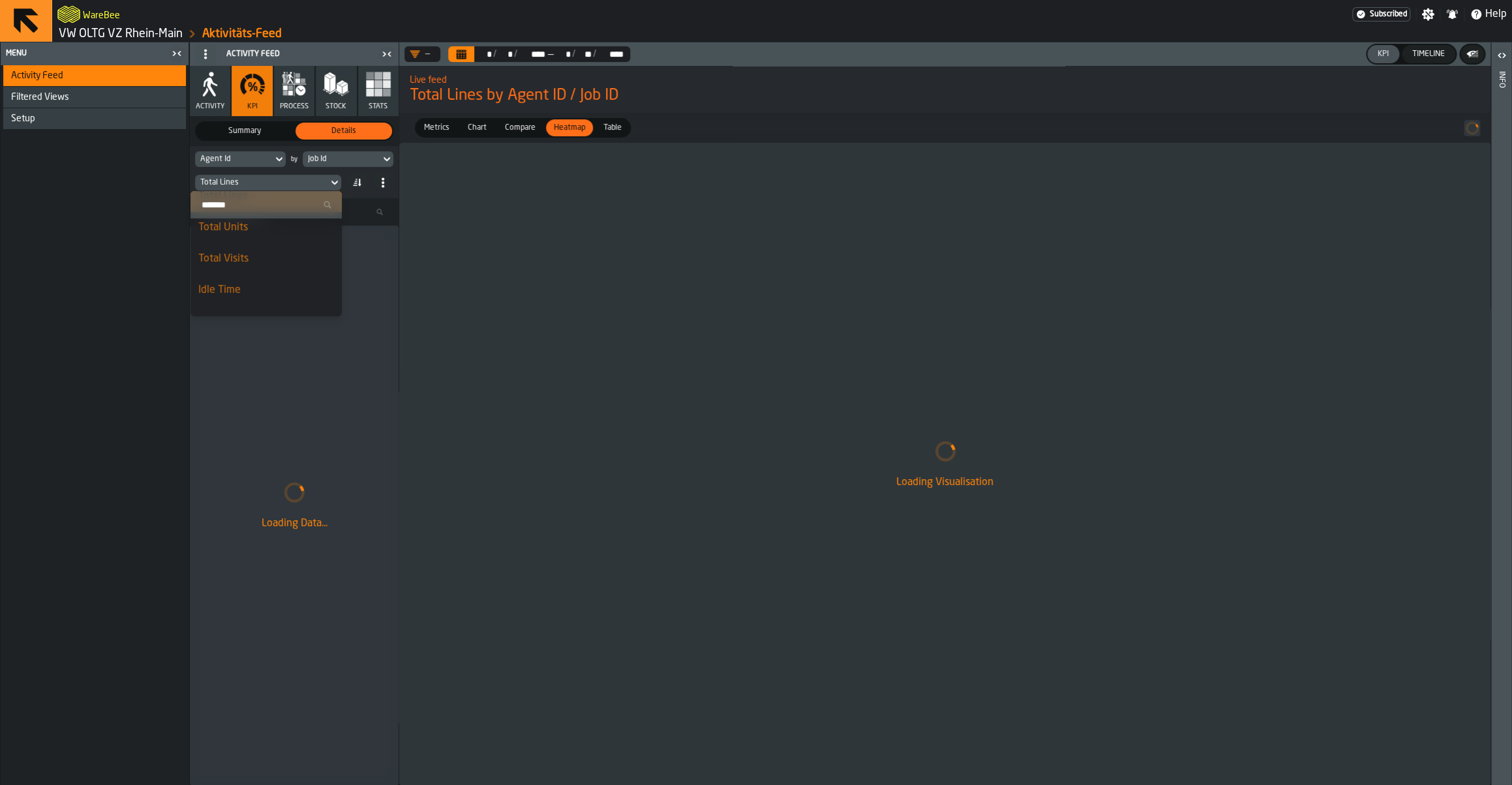
scroll to position [47, 0]
click at [238, 210] on input "Search" at bounding box center [266, 205] width 141 height 17
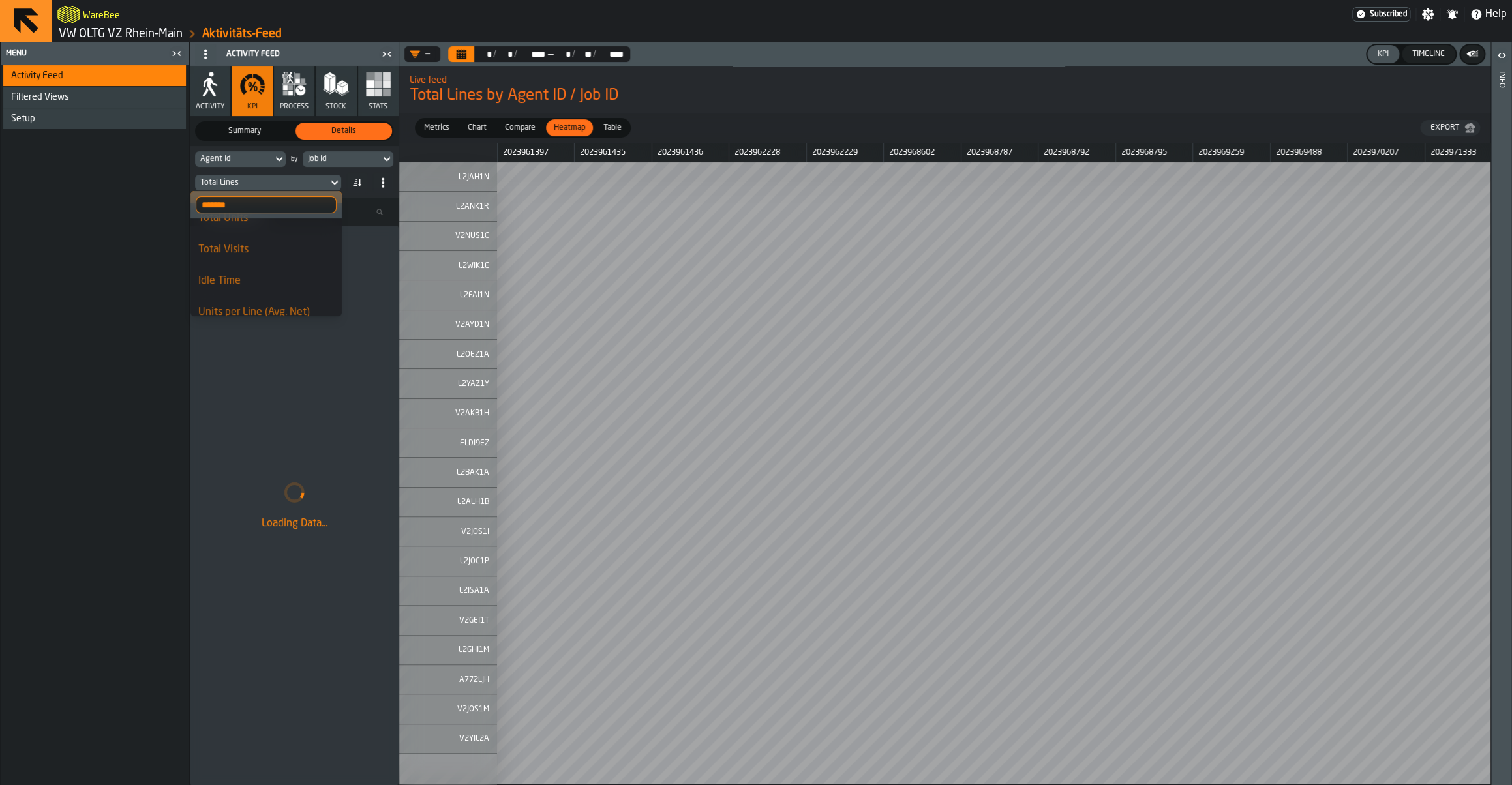
scroll to position [0, 0]
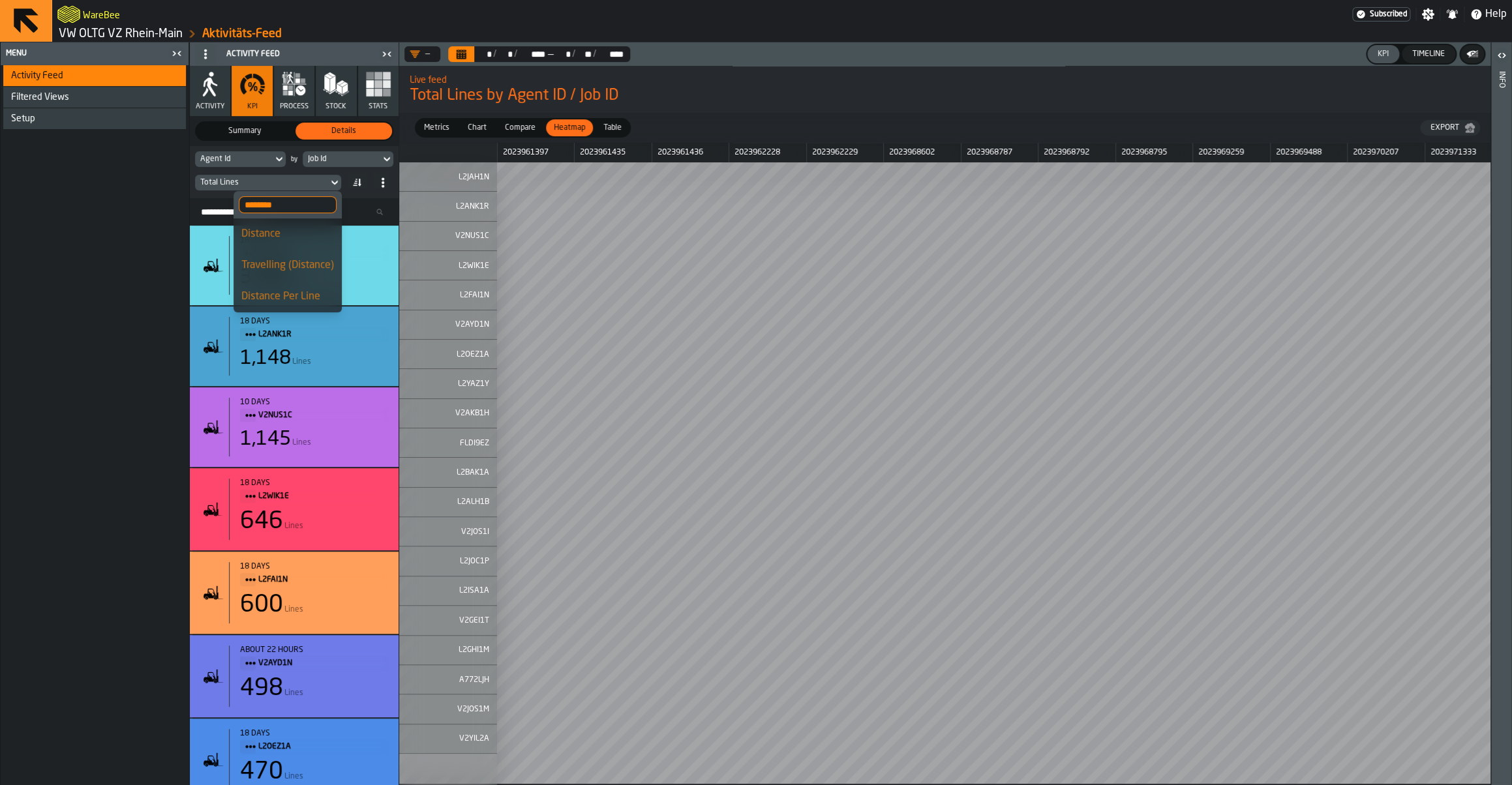
type input "********"
click at [293, 293] on div "Distance Per Line" at bounding box center [287, 297] width 93 height 16
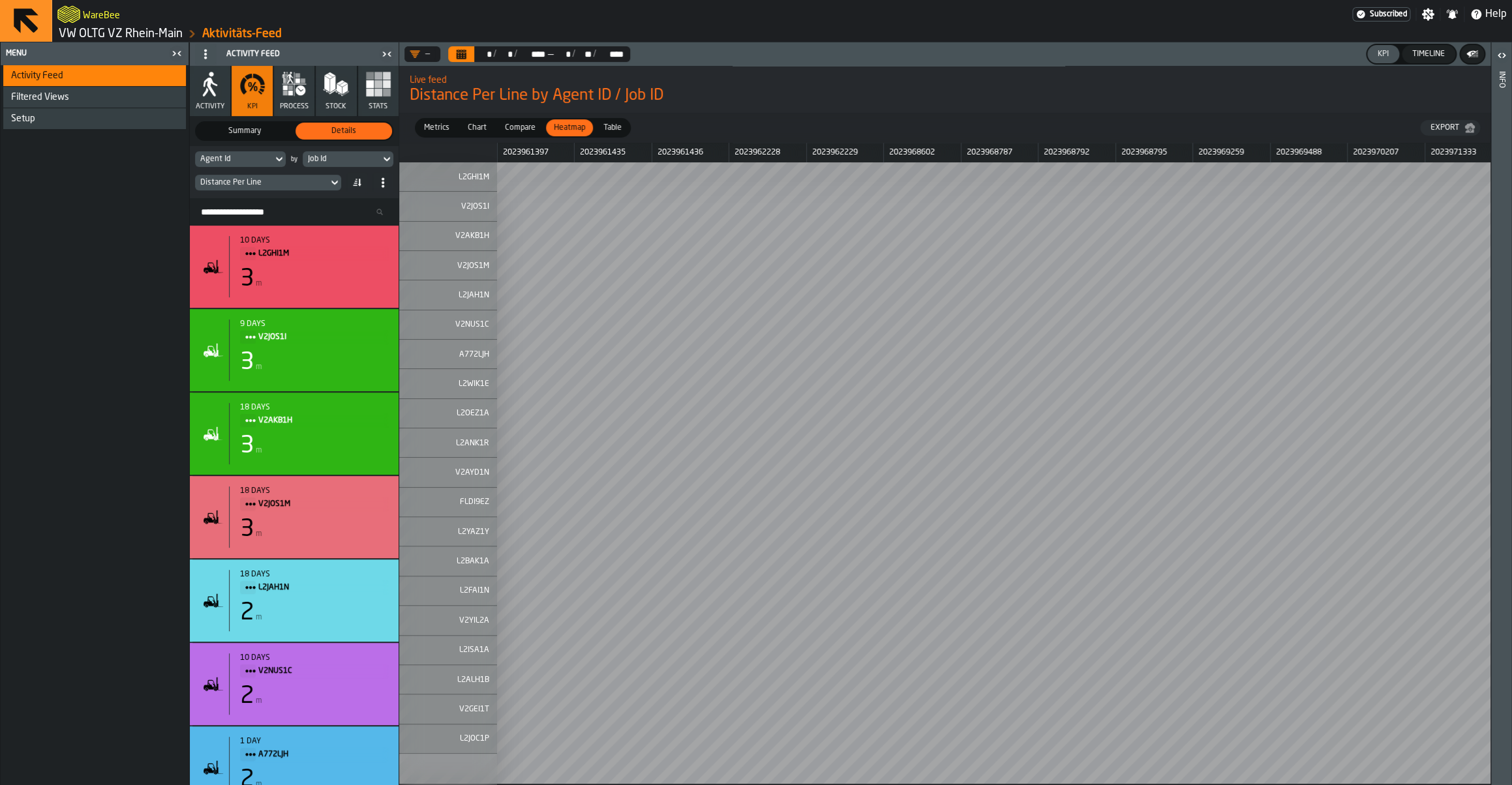
click at [335, 163] on div "Job Id" at bounding box center [341, 159] width 67 height 9
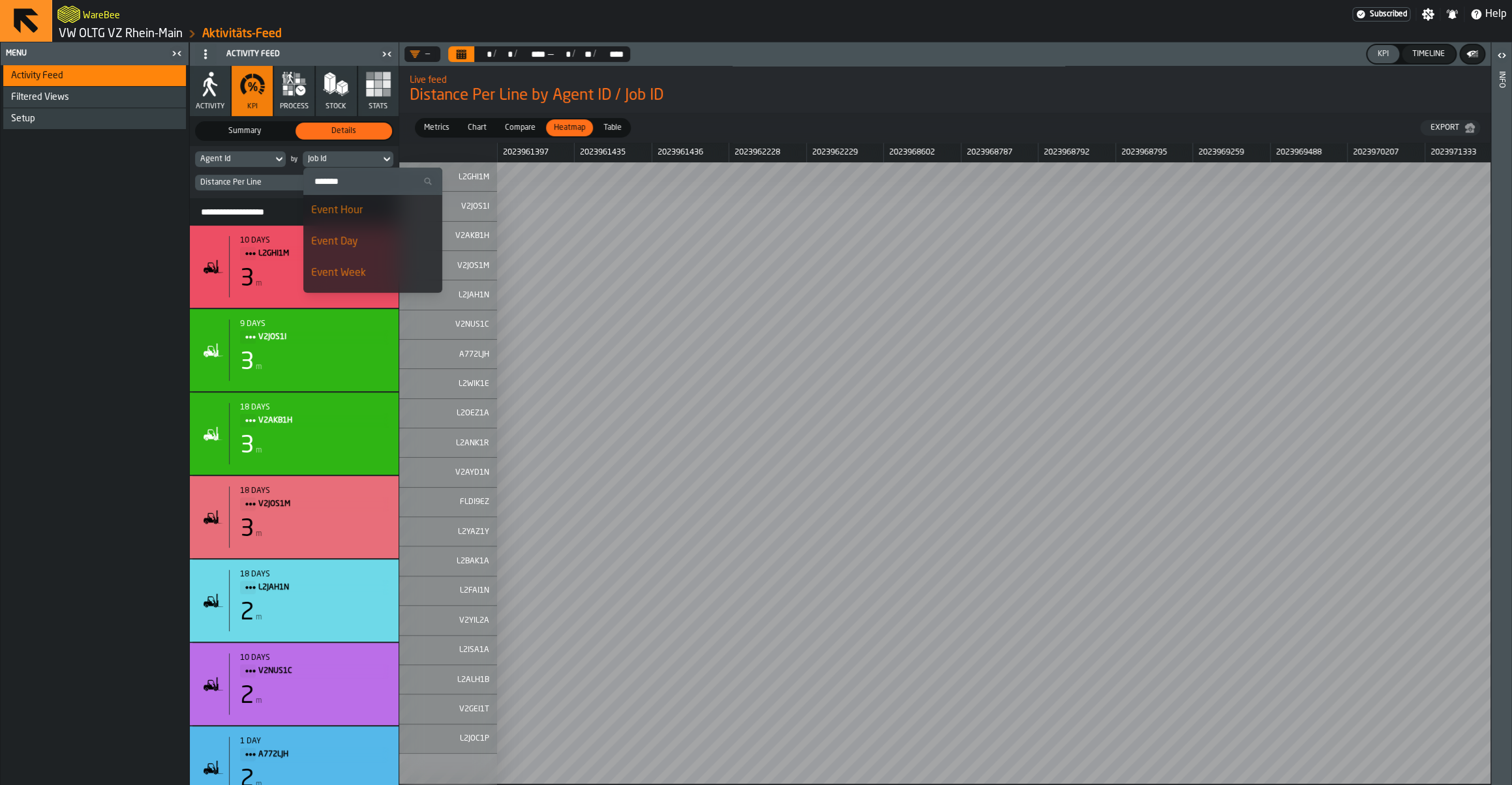
click at [353, 249] on div "Event Day" at bounding box center [373, 242] width 123 height 16
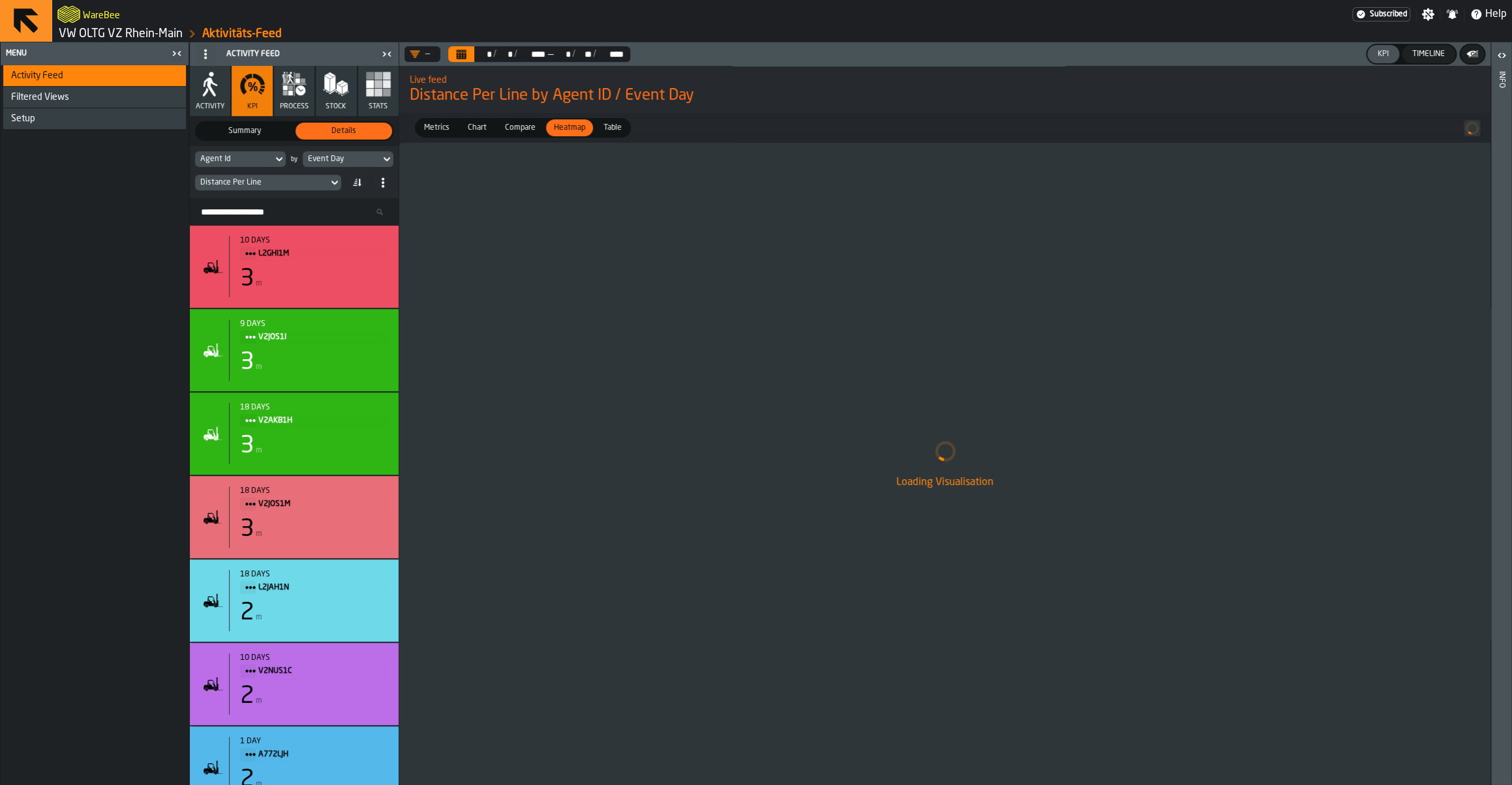
click at [249, 163] on div "Agent Id" at bounding box center [234, 159] width 67 height 9
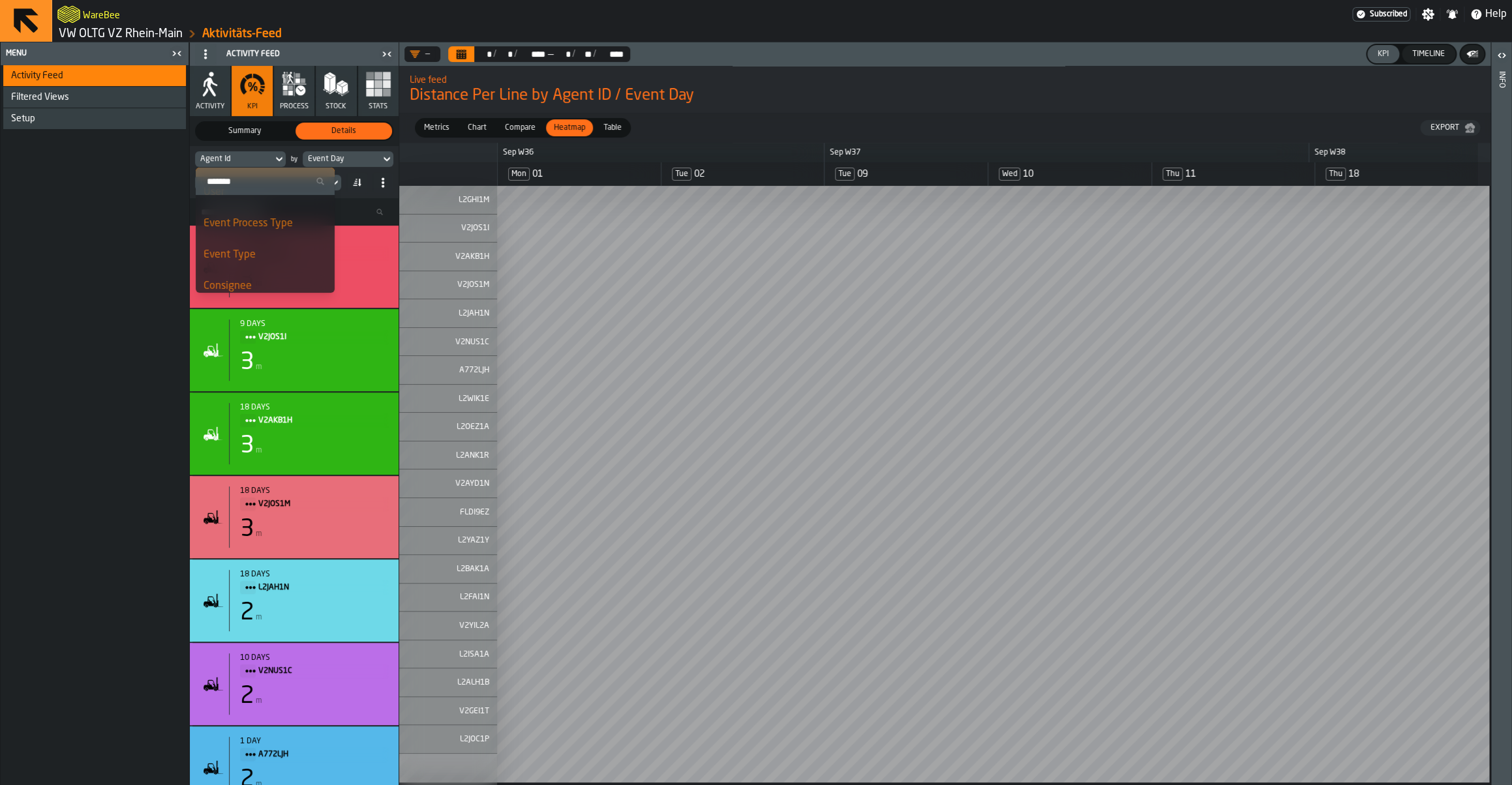
scroll to position [270, 0]
click at [244, 226] on div "Consignee" at bounding box center [265, 223] width 123 height 16
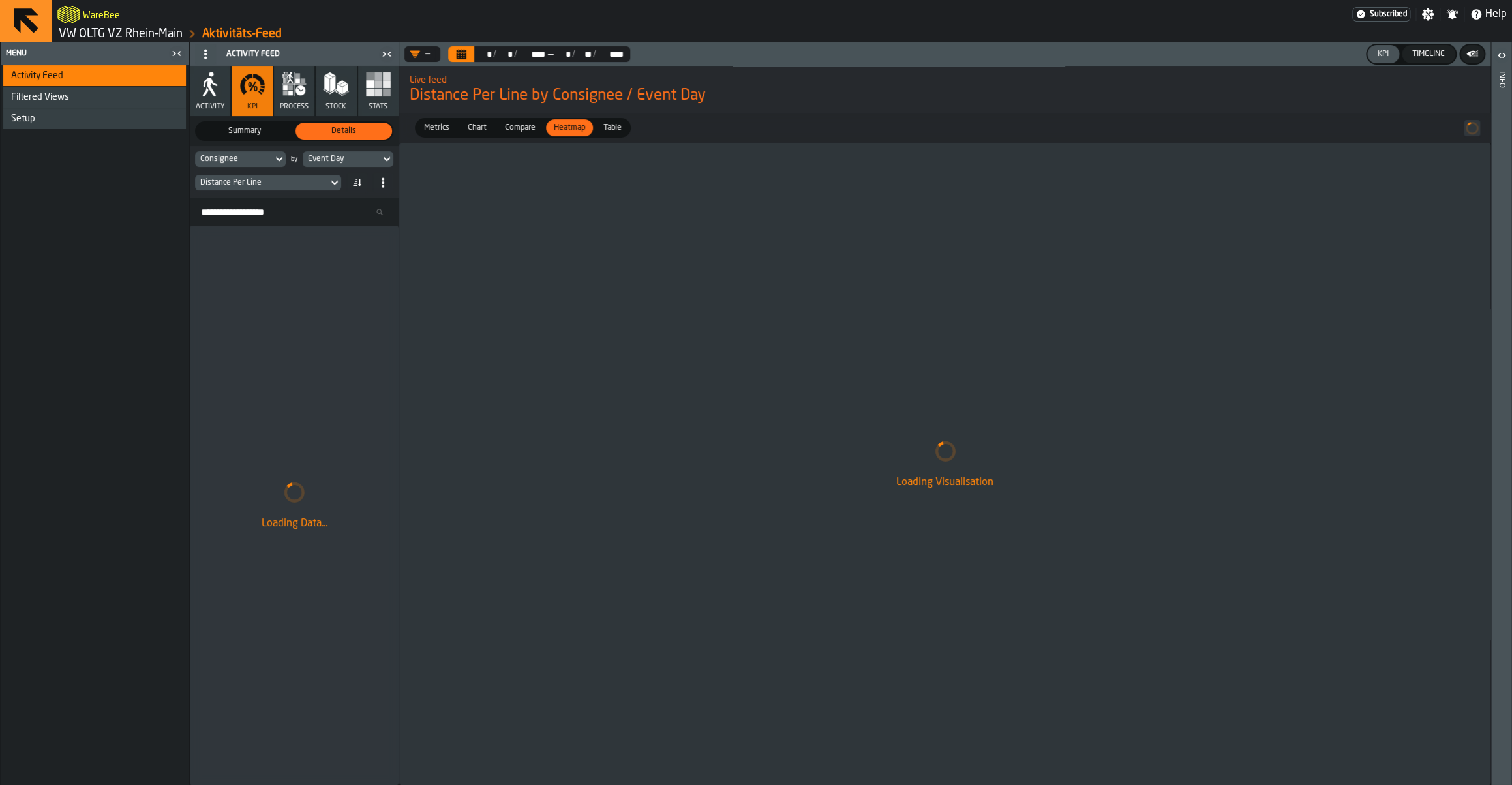
click at [477, 133] on span "Chart" at bounding box center [477, 128] width 29 height 11
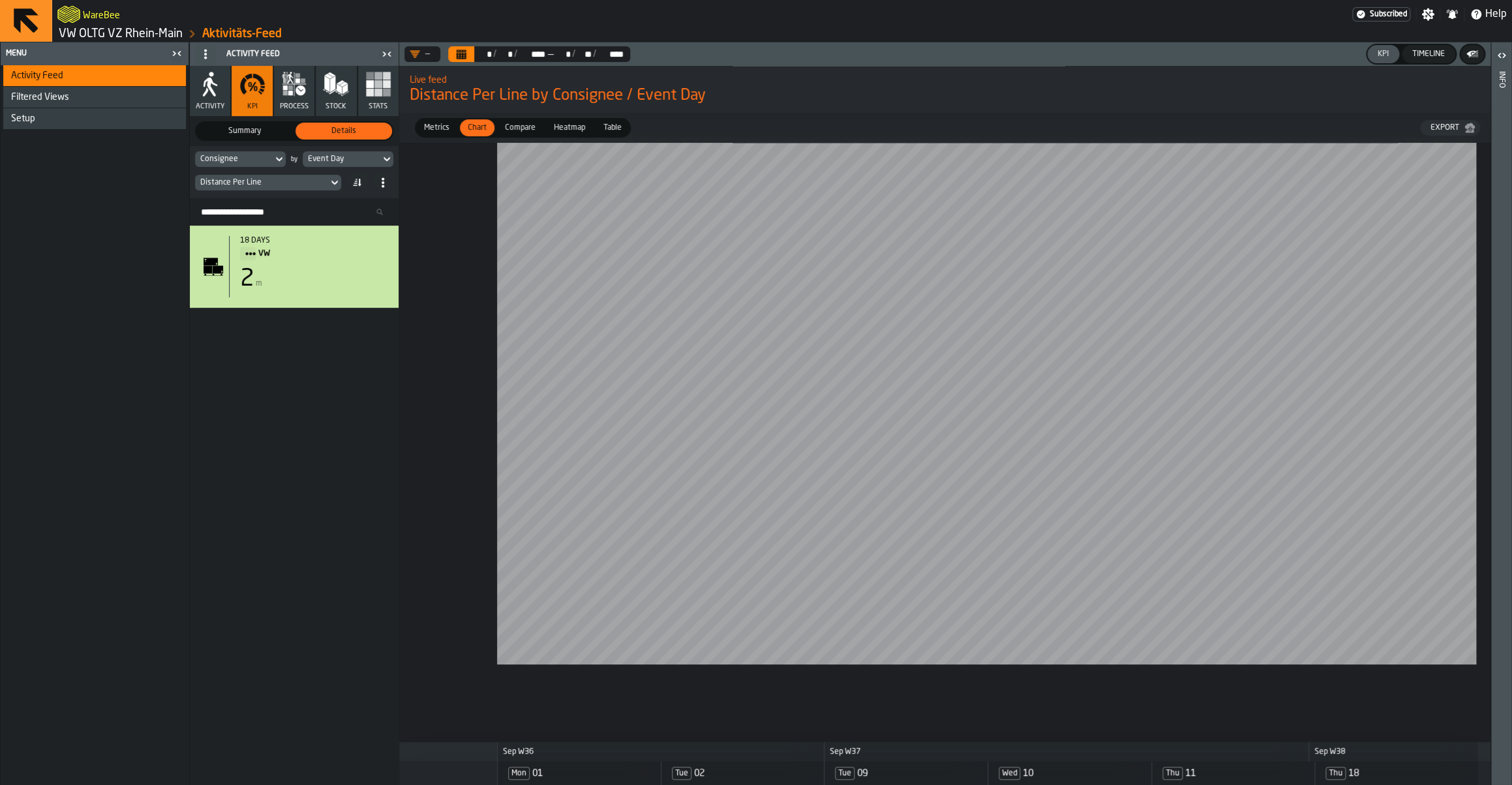
click at [350, 160] on div "Event Day" at bounding box center [341, 159] width 67 height 9
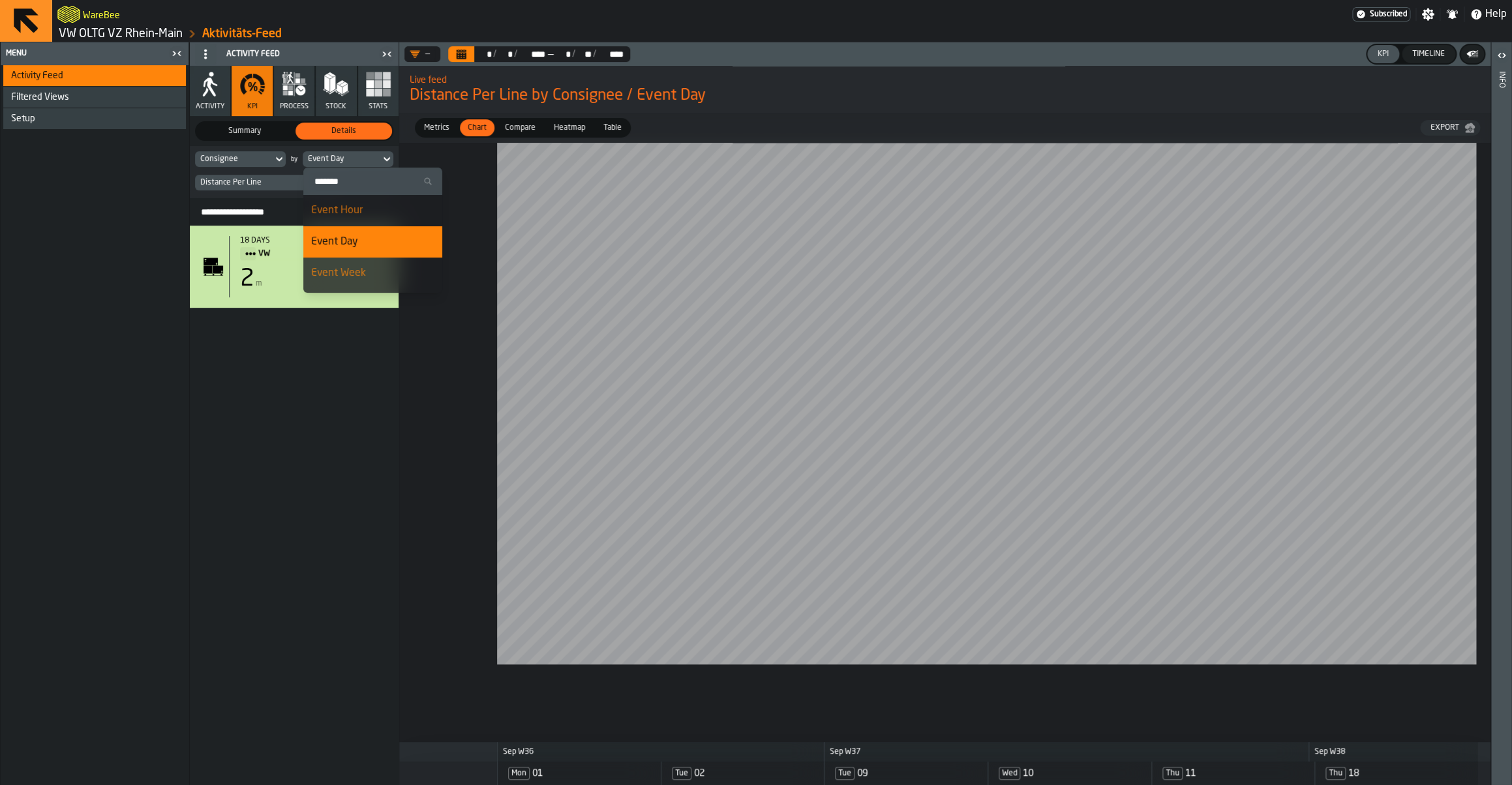
click at [763, 103] on span "Distance Per Line by Consignee / Event Day" at bounding box center [945, 96] width 1070 height 21
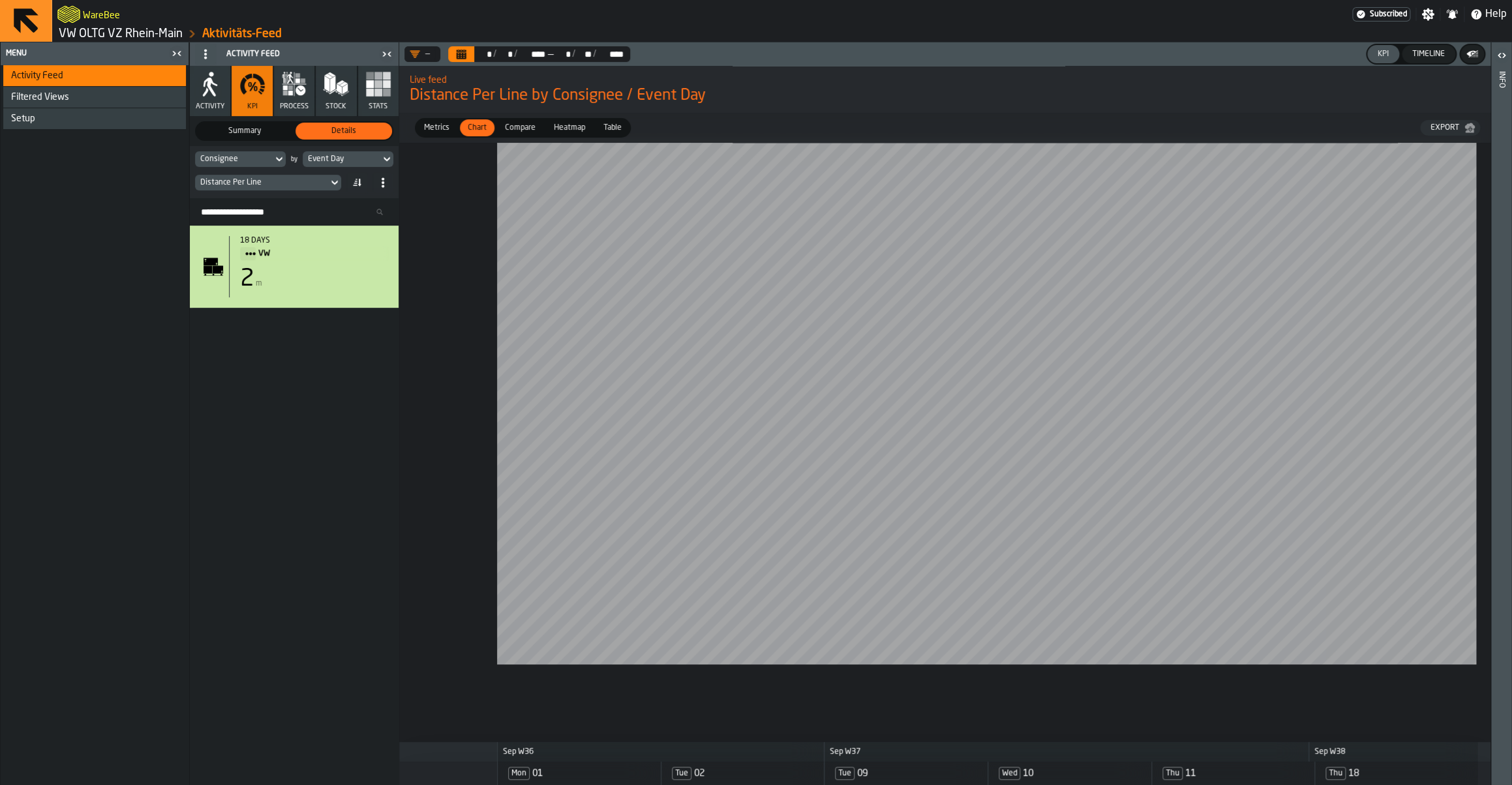
click at [1209, 114] on div "Metrics Metrics Chart Chart Compare Compare Heatmap Heatmap Table Table Export" at bounding box center [945, 128] width 1091 height 30
drag, startPoint x: 1122, startPoint y: 715, endPoint x: 1882, endPoint y: 649, distance: 762.9
click at [360, 163] on div "Event Day" at bounding box center [341, 159] width 67 height 9
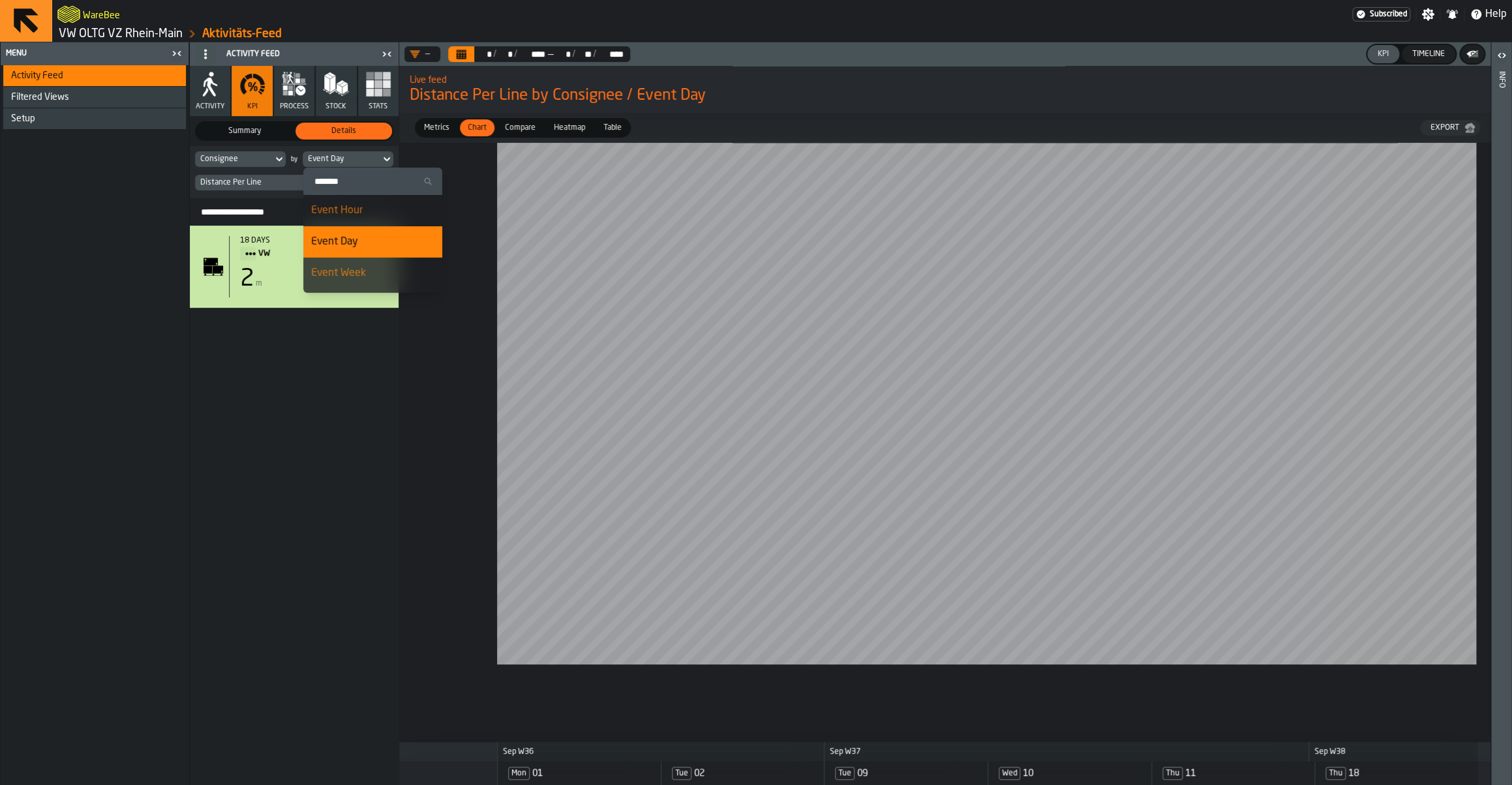
click at [360, 163] on div "Event Day" at bounding box center [341, 159] width 67 height 9
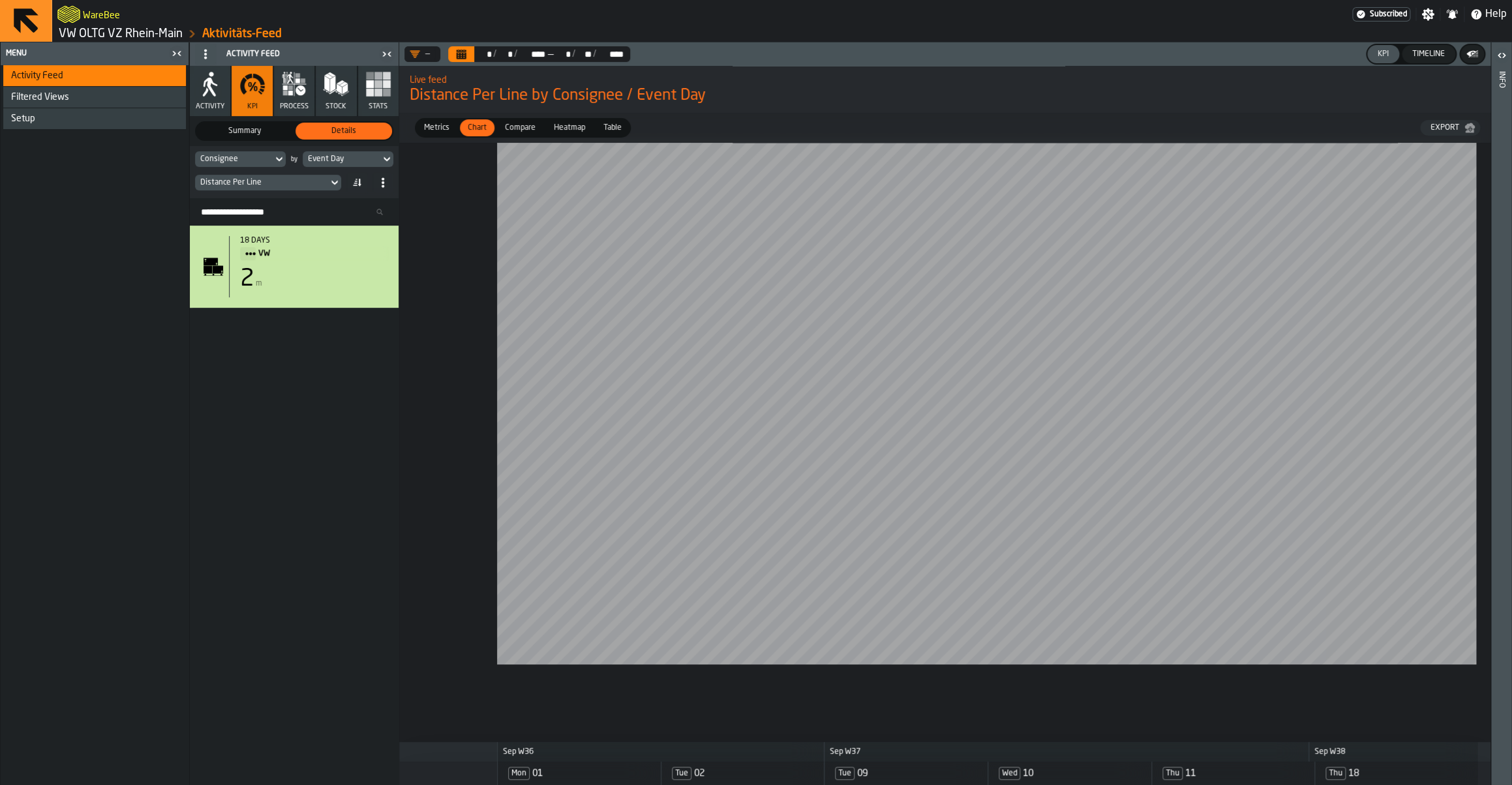
click at [518, 131] on span "Compare" at bounding box center [519, 128] width 41 height 11
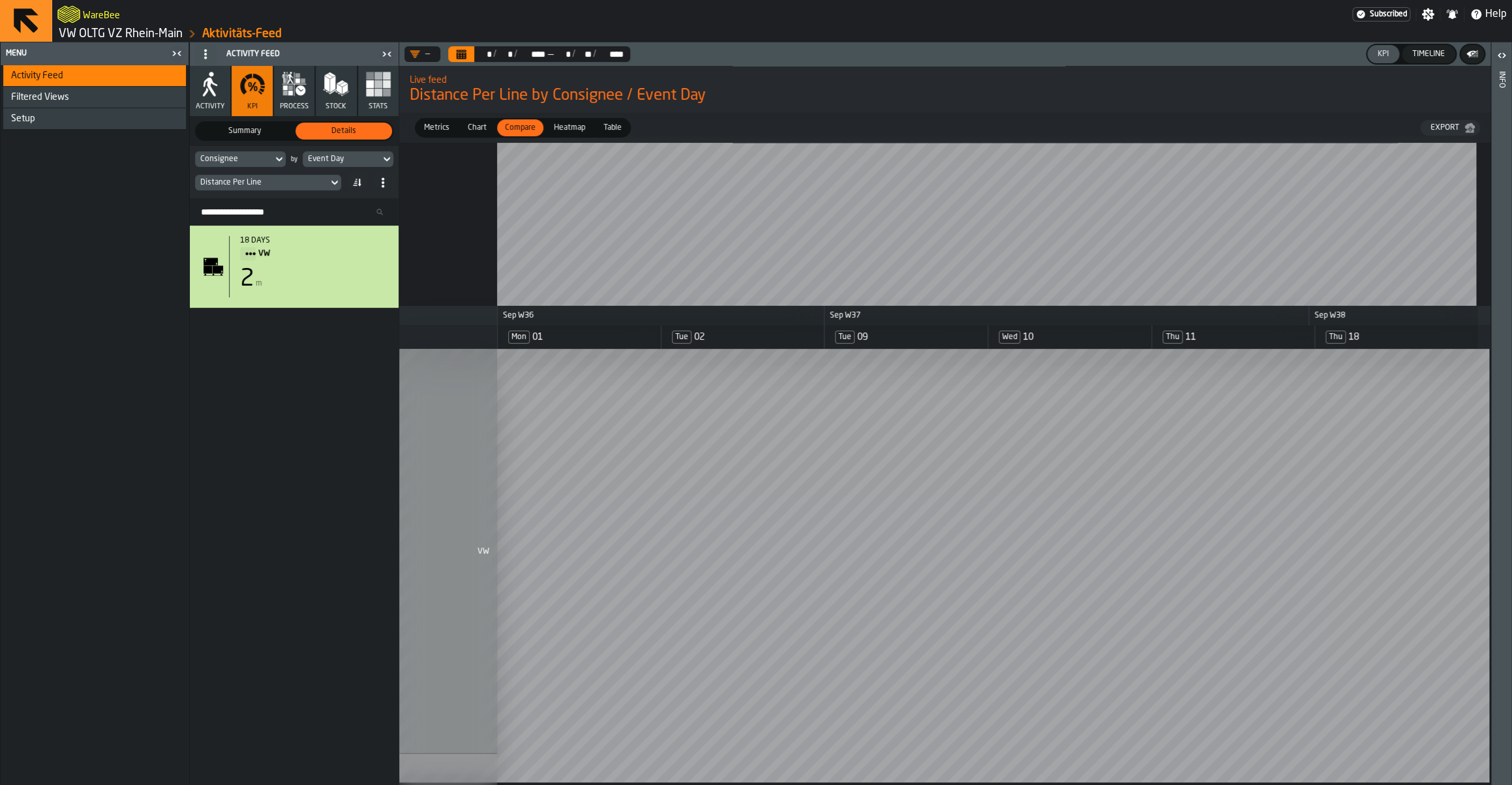
click at [564, 131] on span "Heatmap" at bounding box center [569, 128] width 42 height 11
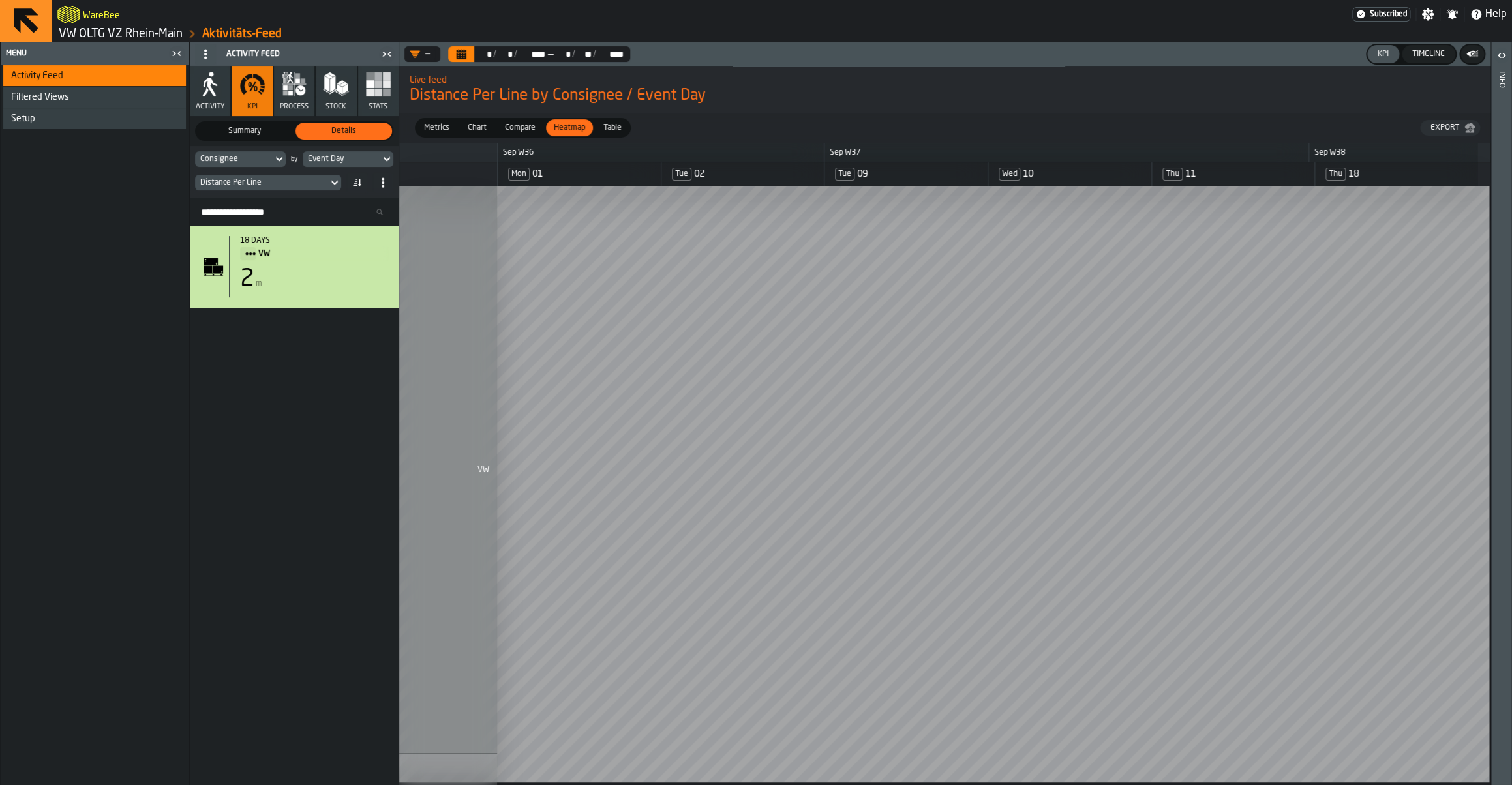
click at [600, 131] on span "Table" at bounding box center [613, 128] width 28 height 11
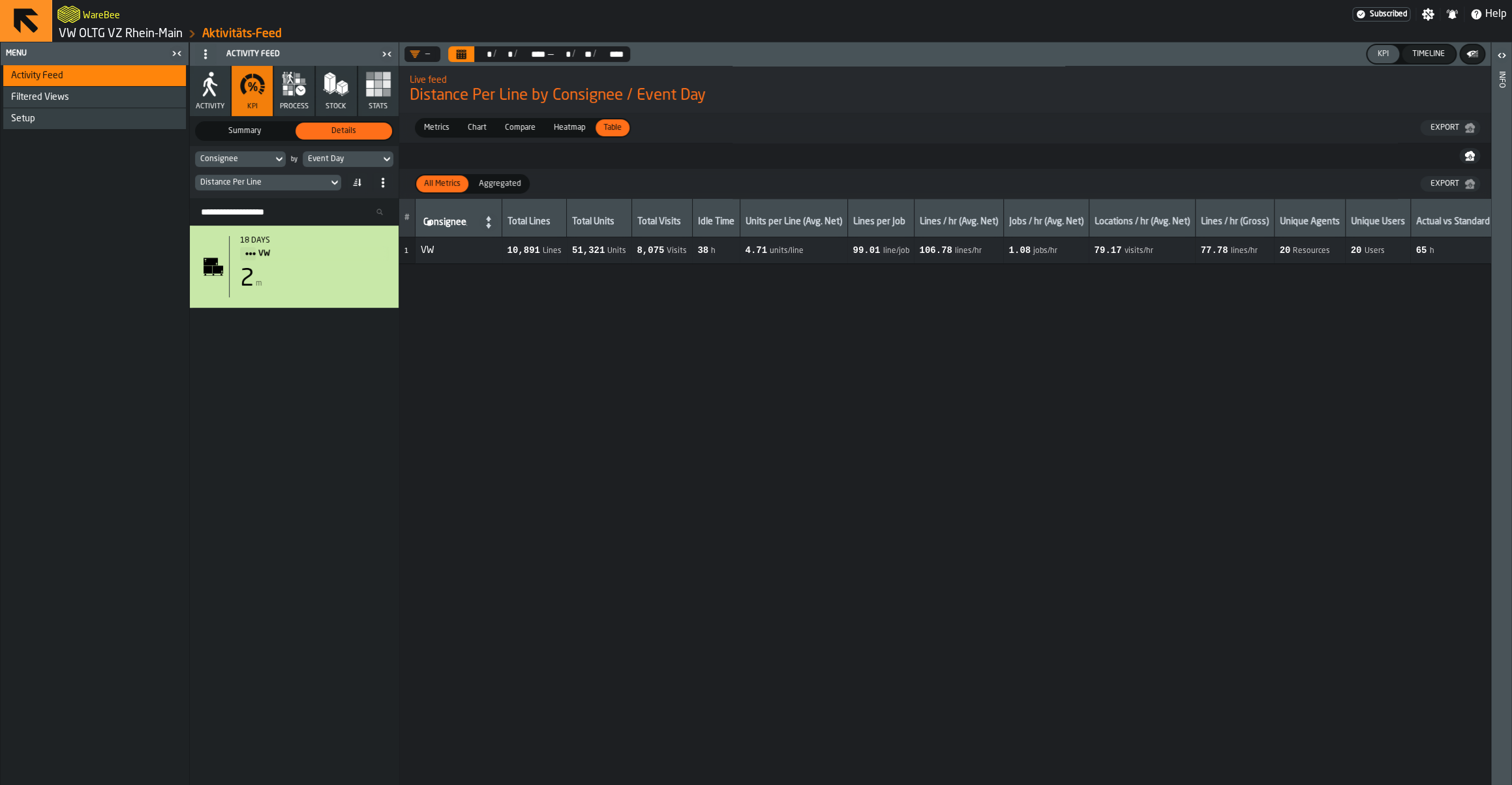
click at [576, 125] on span "Heatmap" at bounding box center [569, 128] width 42 height 11
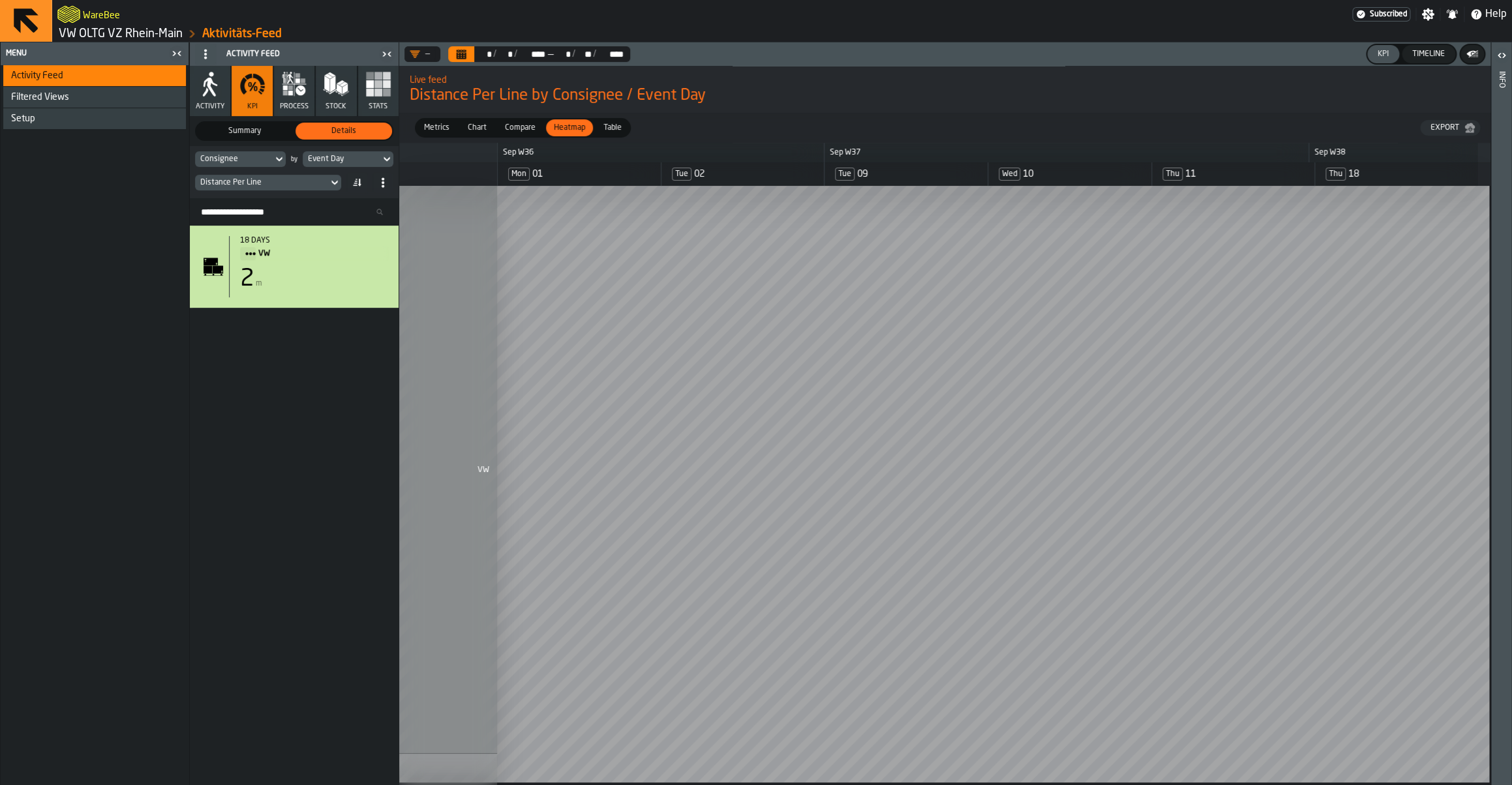
click at [613, 130] on span "Table" at bounding box center [613, 128] width 28 height 11
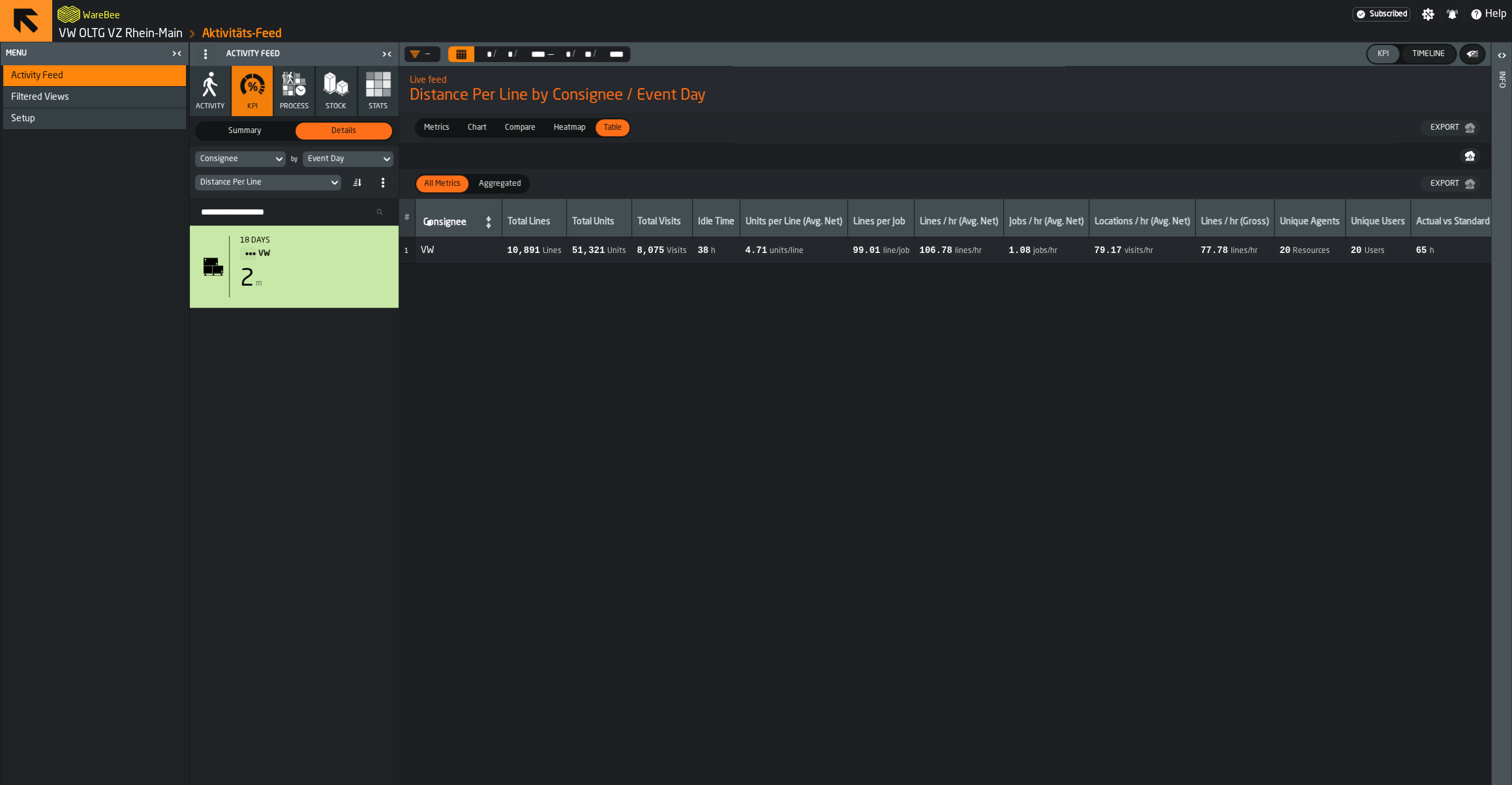
click at [487, 188] on span "Aggregated" at bounding box center [499, 183] width 52 height 11
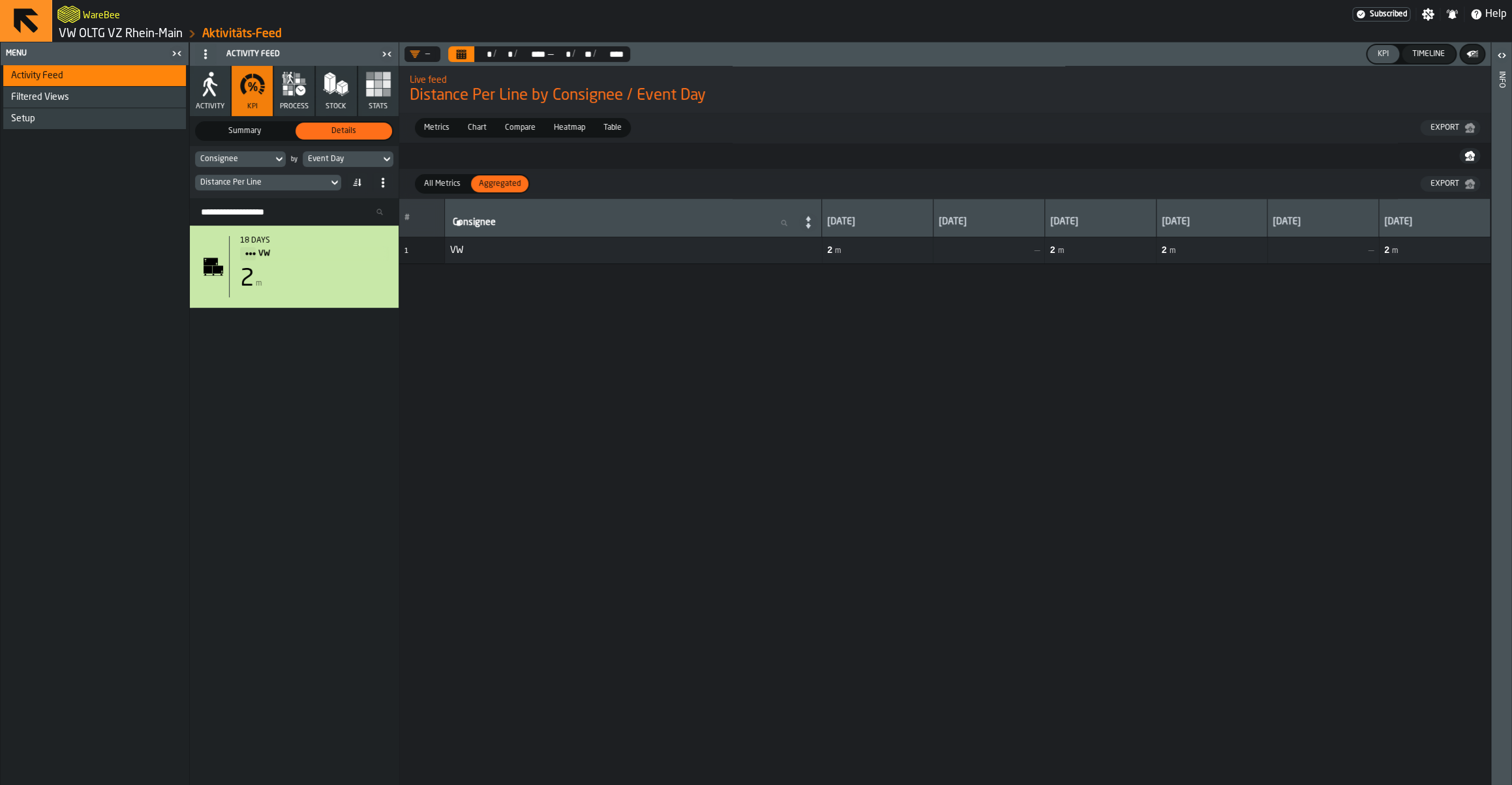
click at [452, 186] on span "All Metrics" at bounding box center [443, 183] width 47 height 11
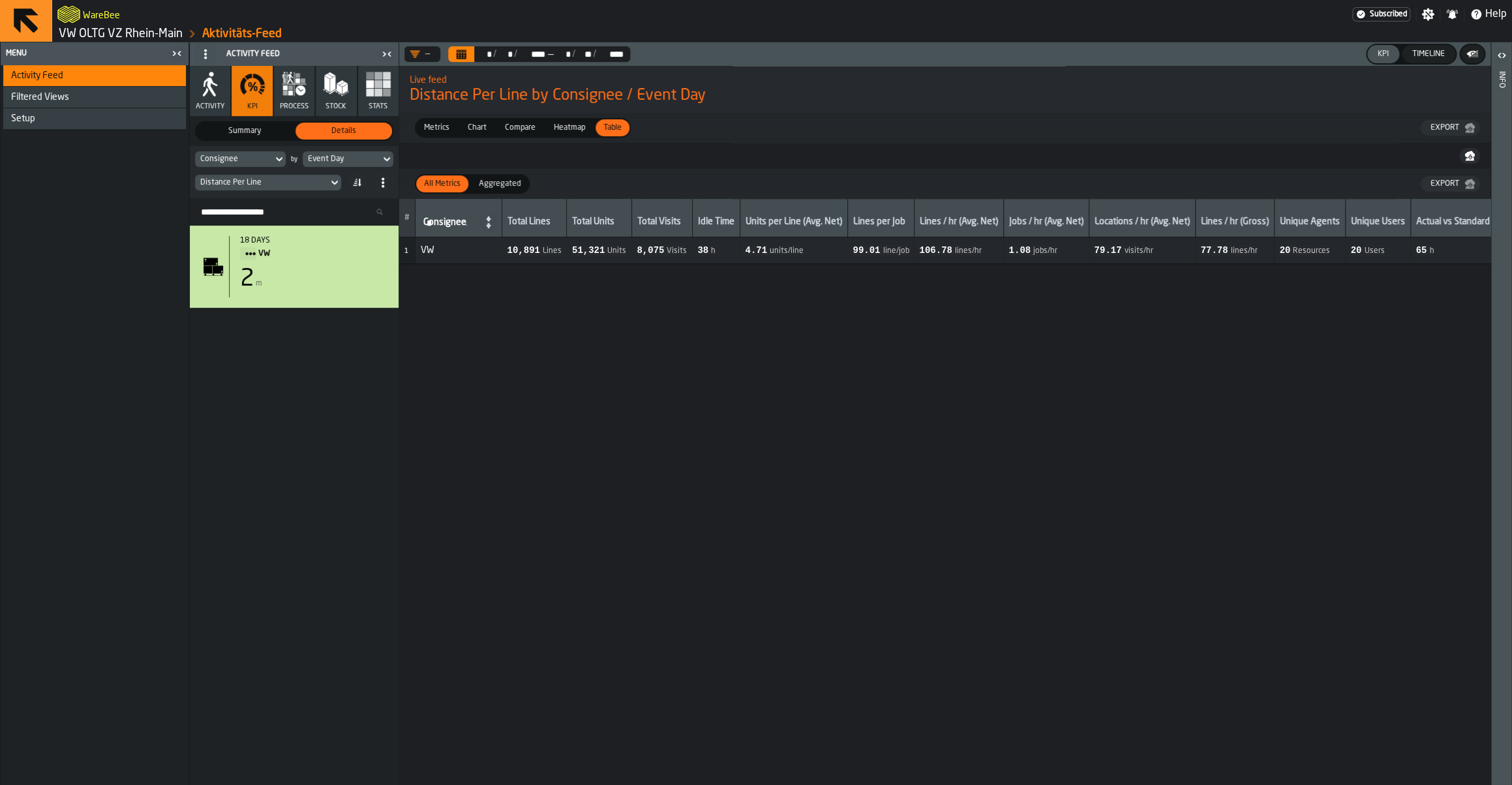
click at [580, 128] on span "Heatmap" at bounding box center [569, 128] width 42 height 11
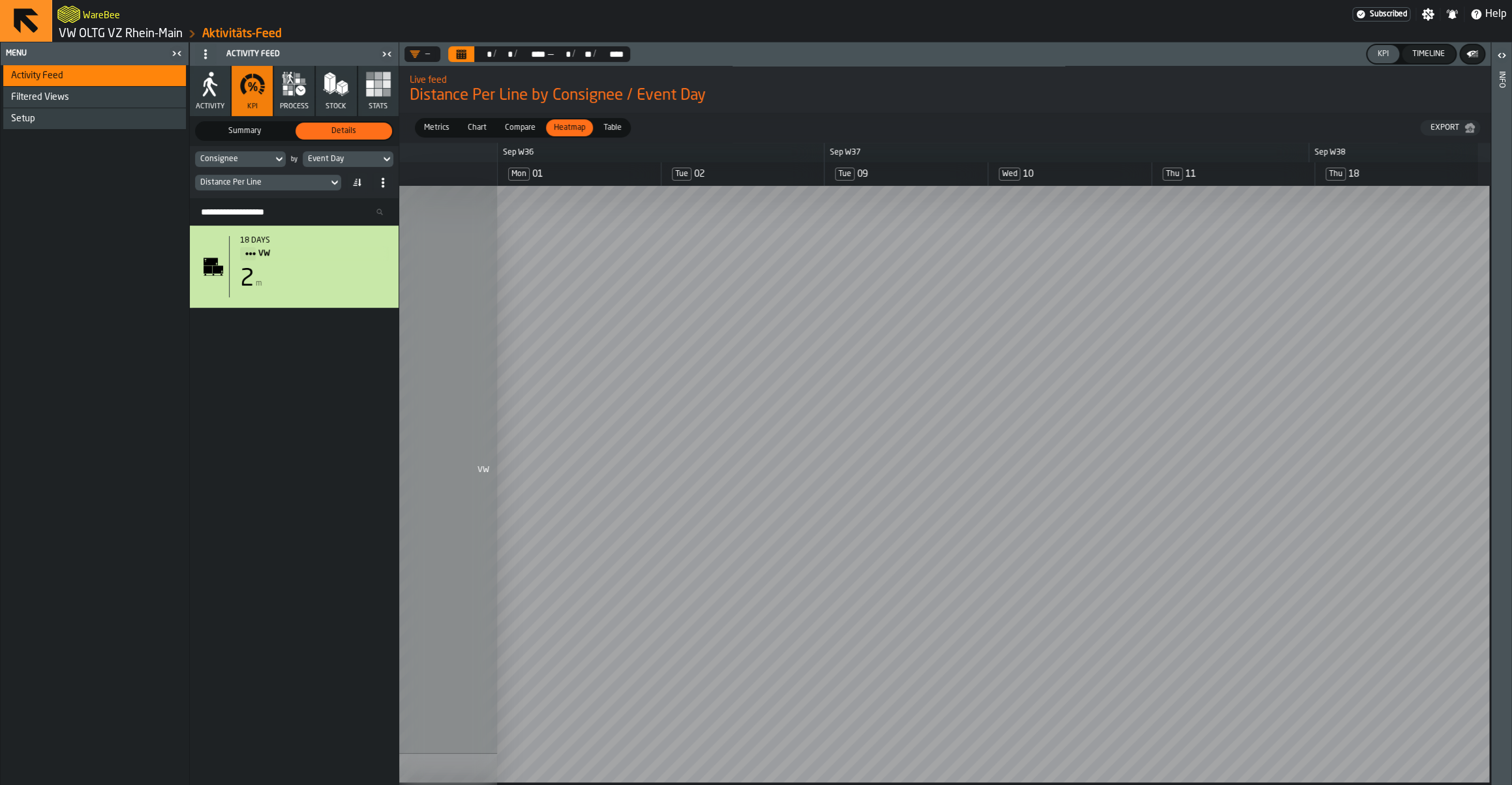
click at [524, 130] on span "Compare" at bounding box center [519, 128] width 41 height 11
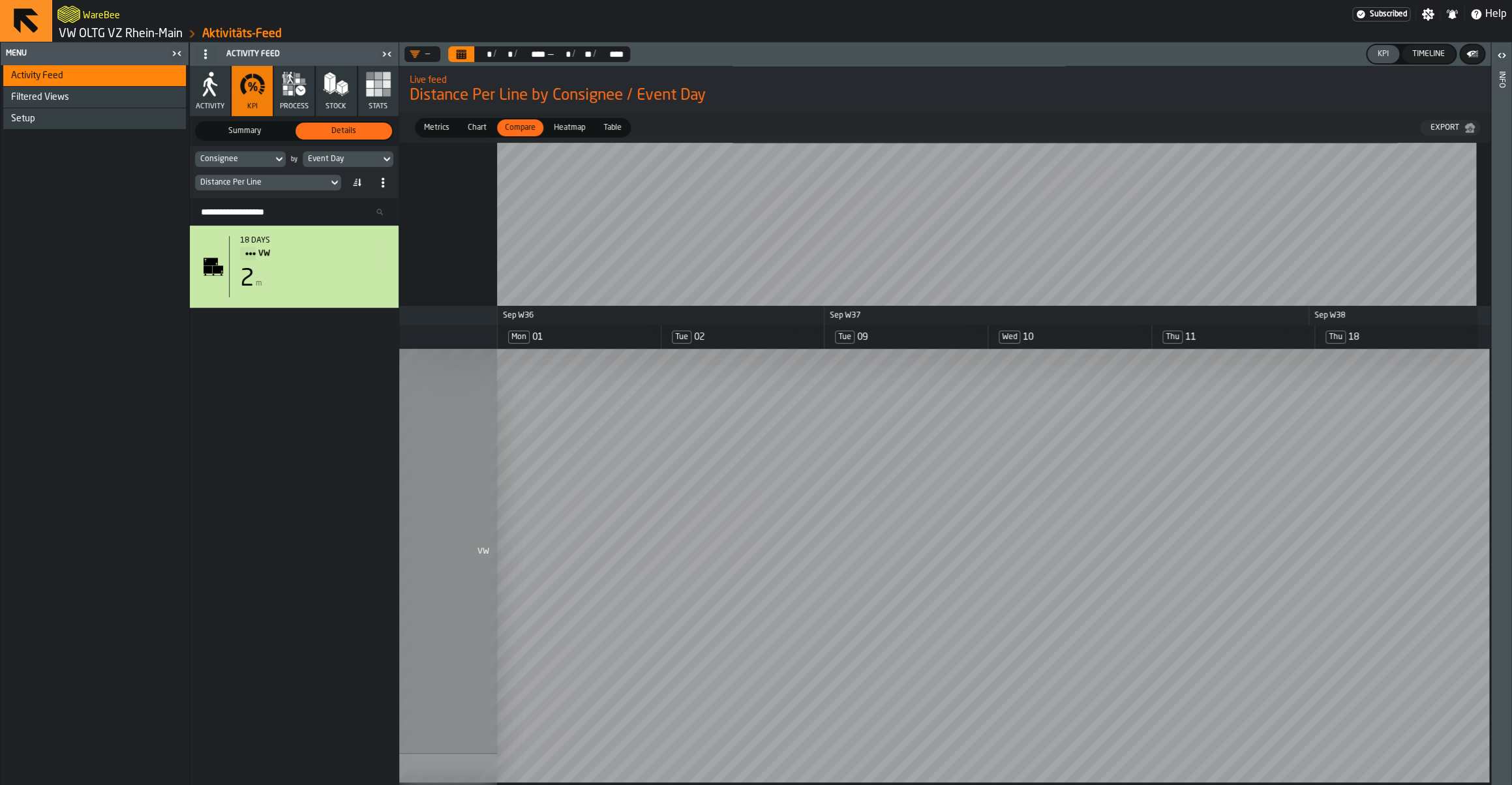
click at [480, 133] on span "Chart" at bounding box center [477, 128] width 29 height 11
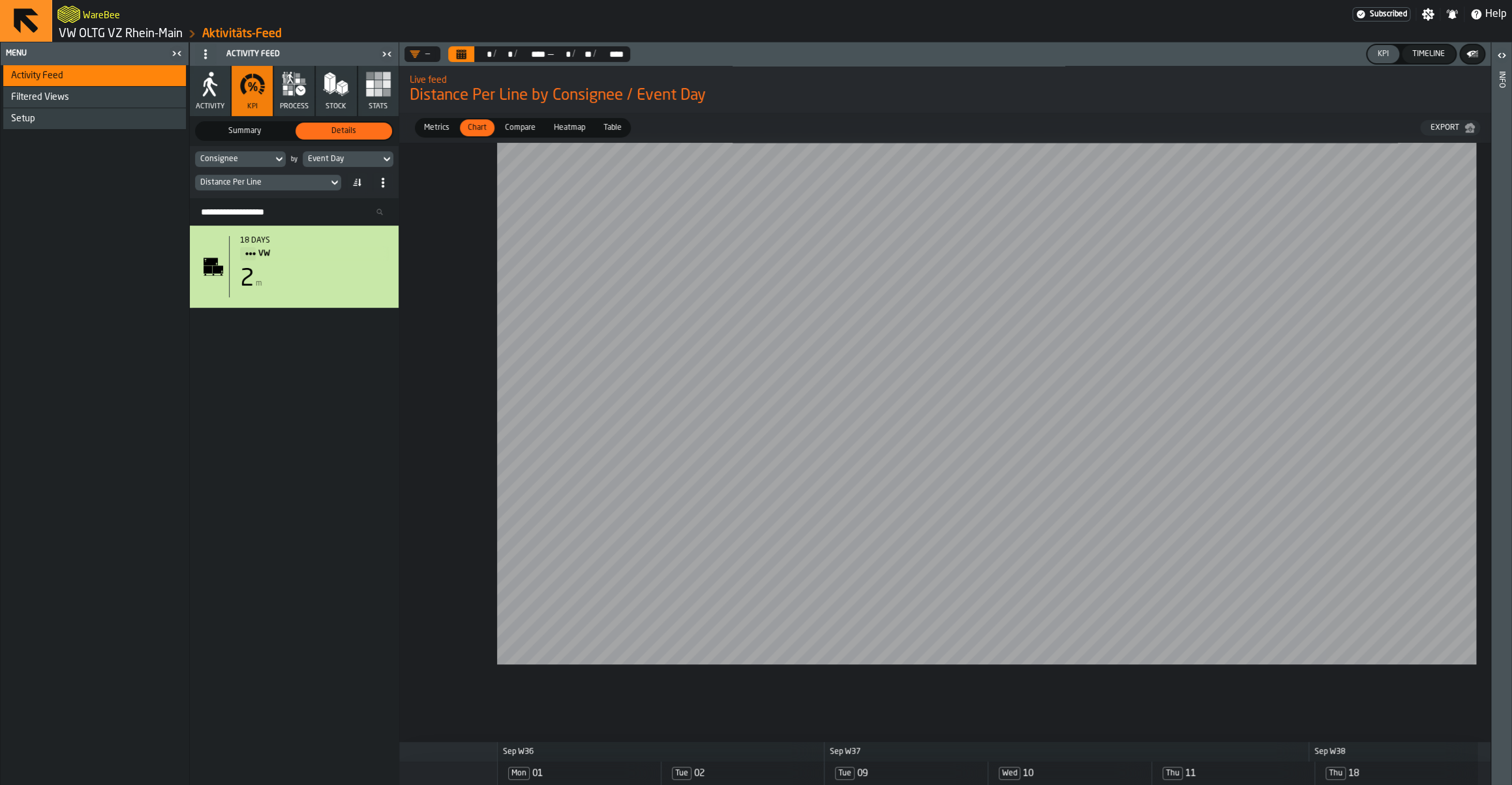
click at [509, 133] on span "Compare" at bounding box center [519, 128] width 41 height 11
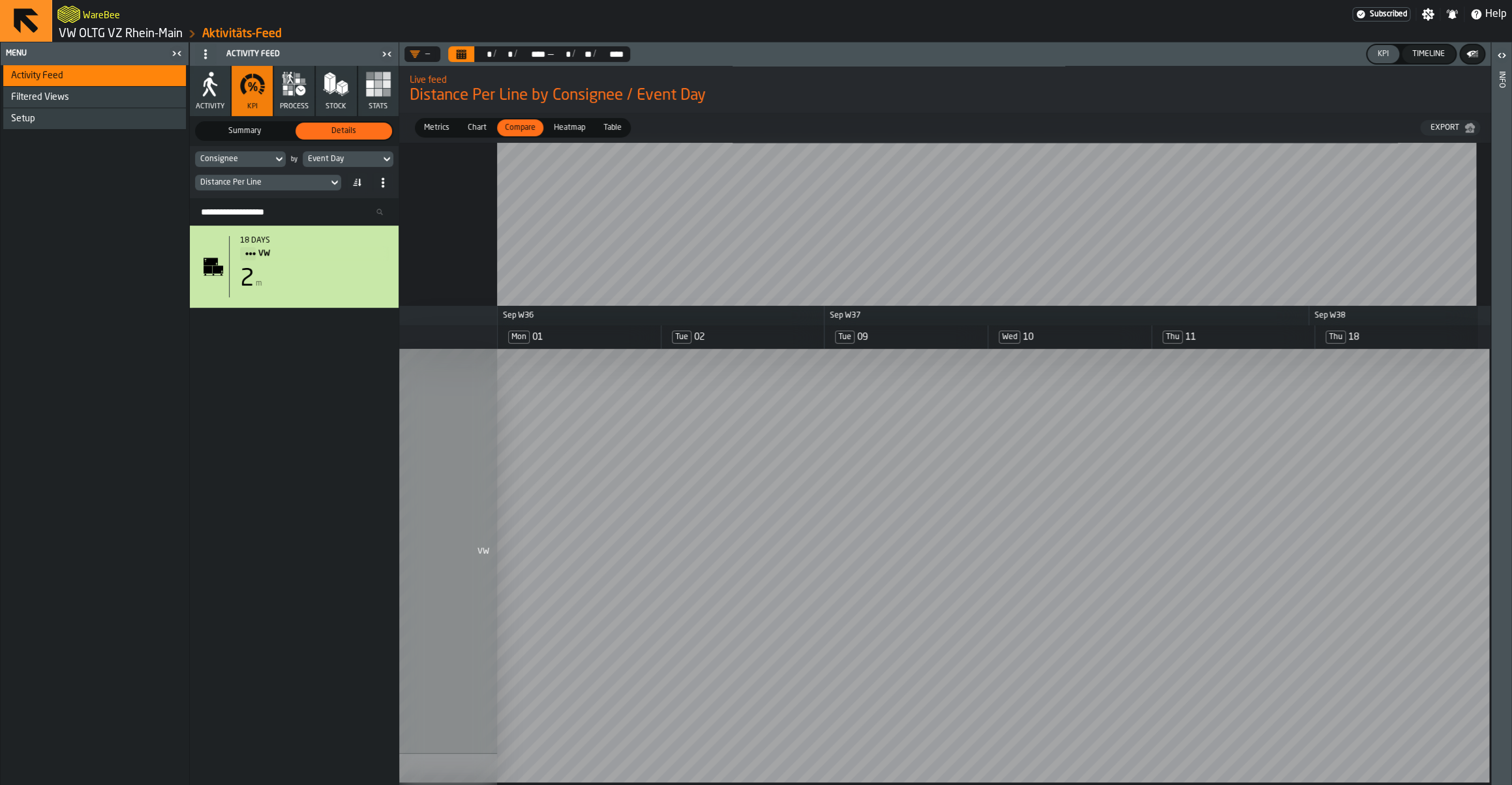
click at [477, 127] on span "Chart" at bounding box center [477, 128] width 29 height 11
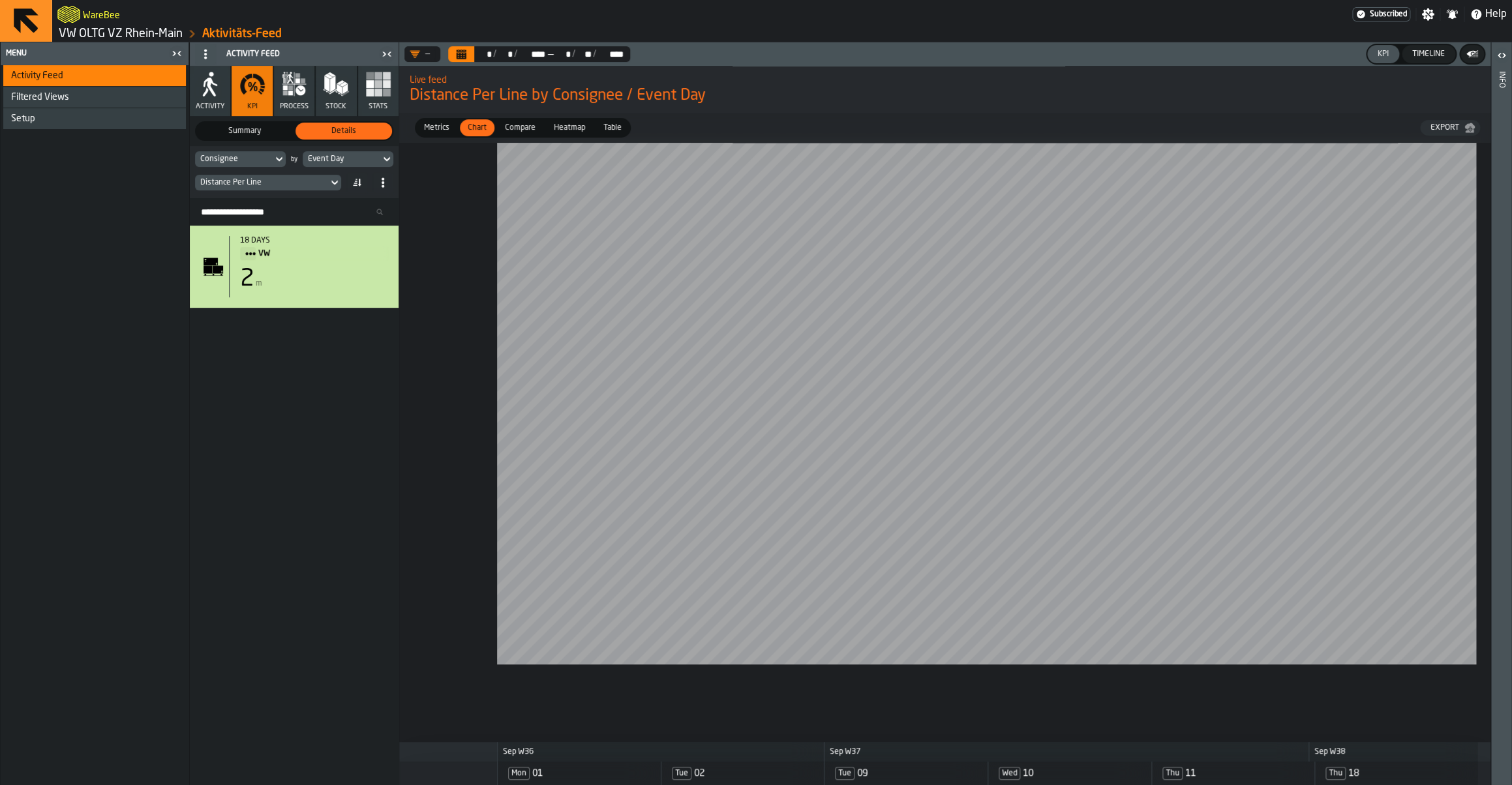
click at [1332, 684] on div at bounding box center [987, 427] width 981 height 569
click at [216, 97] on button "Activity" at bounding box center [210, 91] width 41 height 50
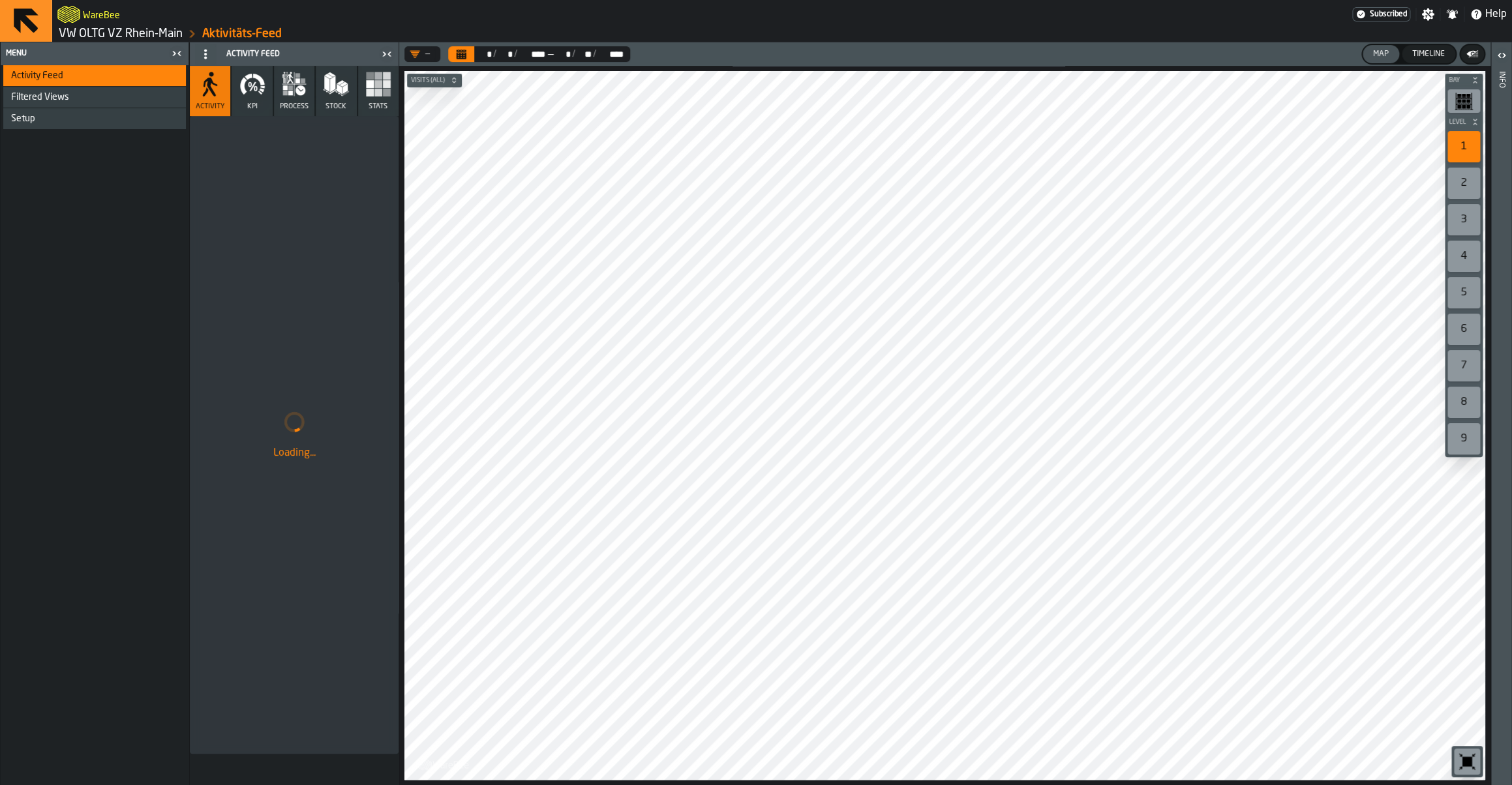
click at [261, 95] on icon "button" at bounding box center [252, 84] width 26 height 26
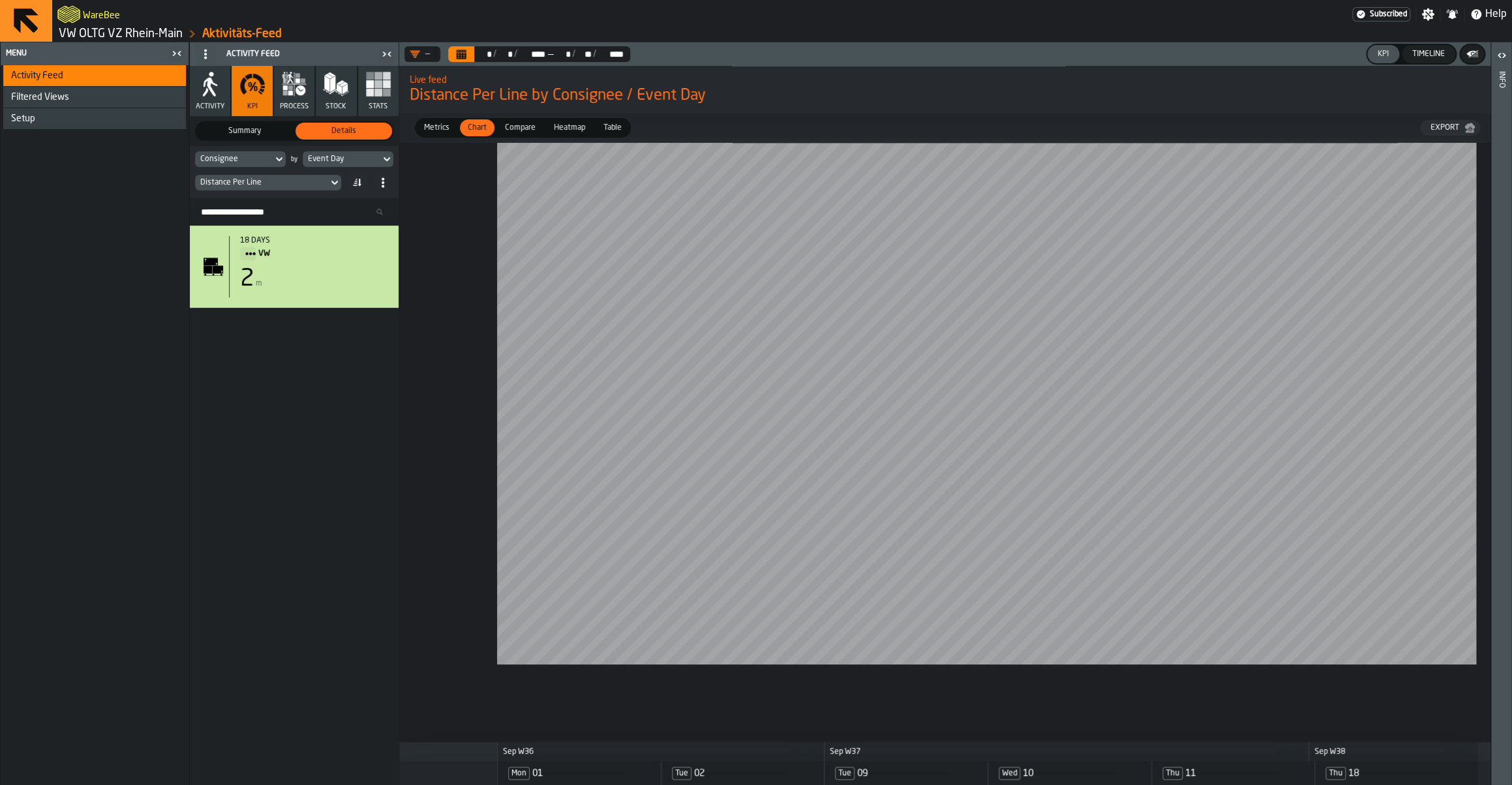
click at [519, 130] on span "Compare" at bounding box center [519, 128] width 41 height 11
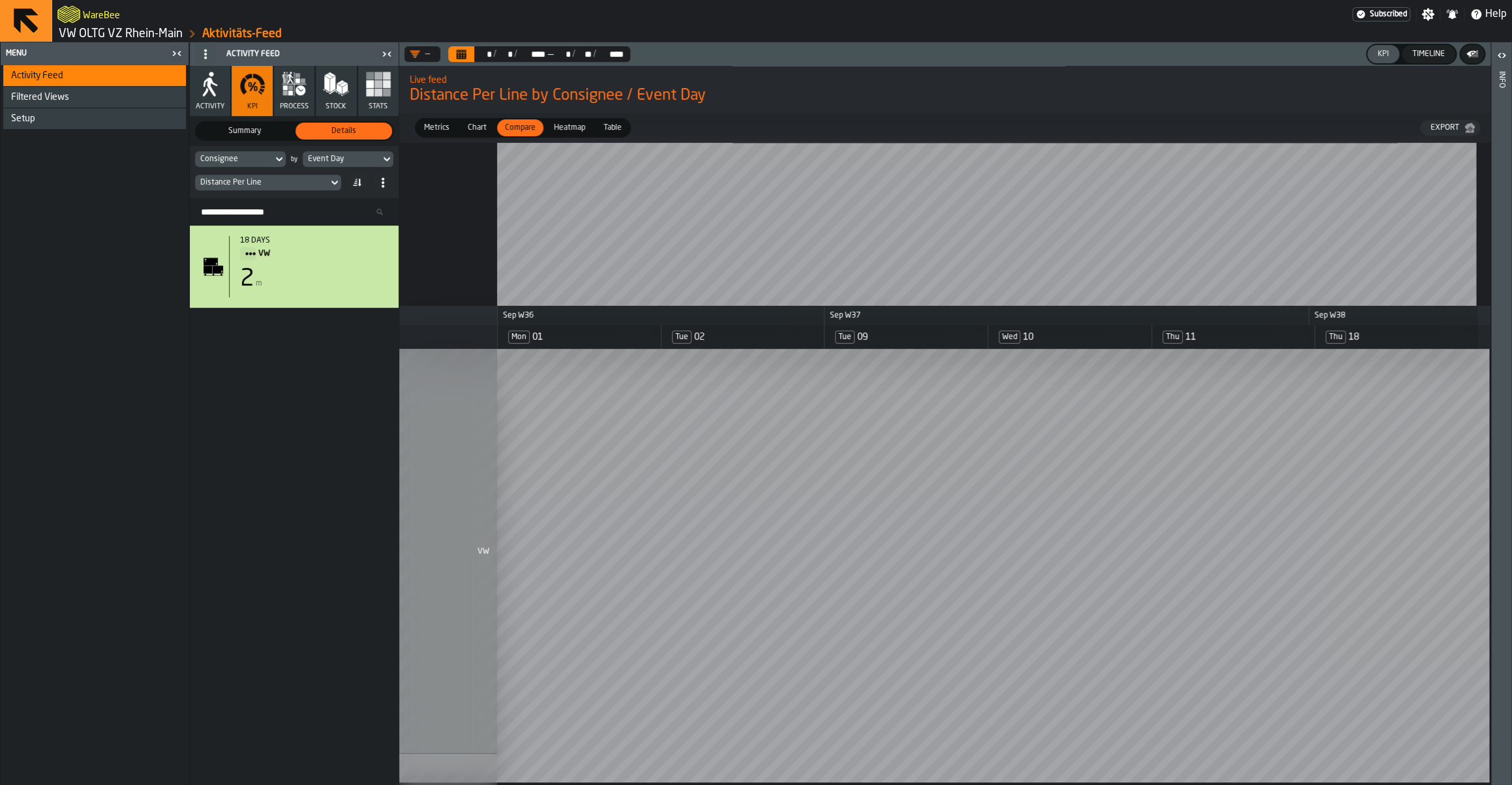
click at [1028, 111] on div "Live feed Distance Per Line by Consignee / Event Day" at bounding box center [945, 90] width 1091 height 55
click at [470, 49] on button "Calendar" at bounding box center [461, 54] width 26 height 16
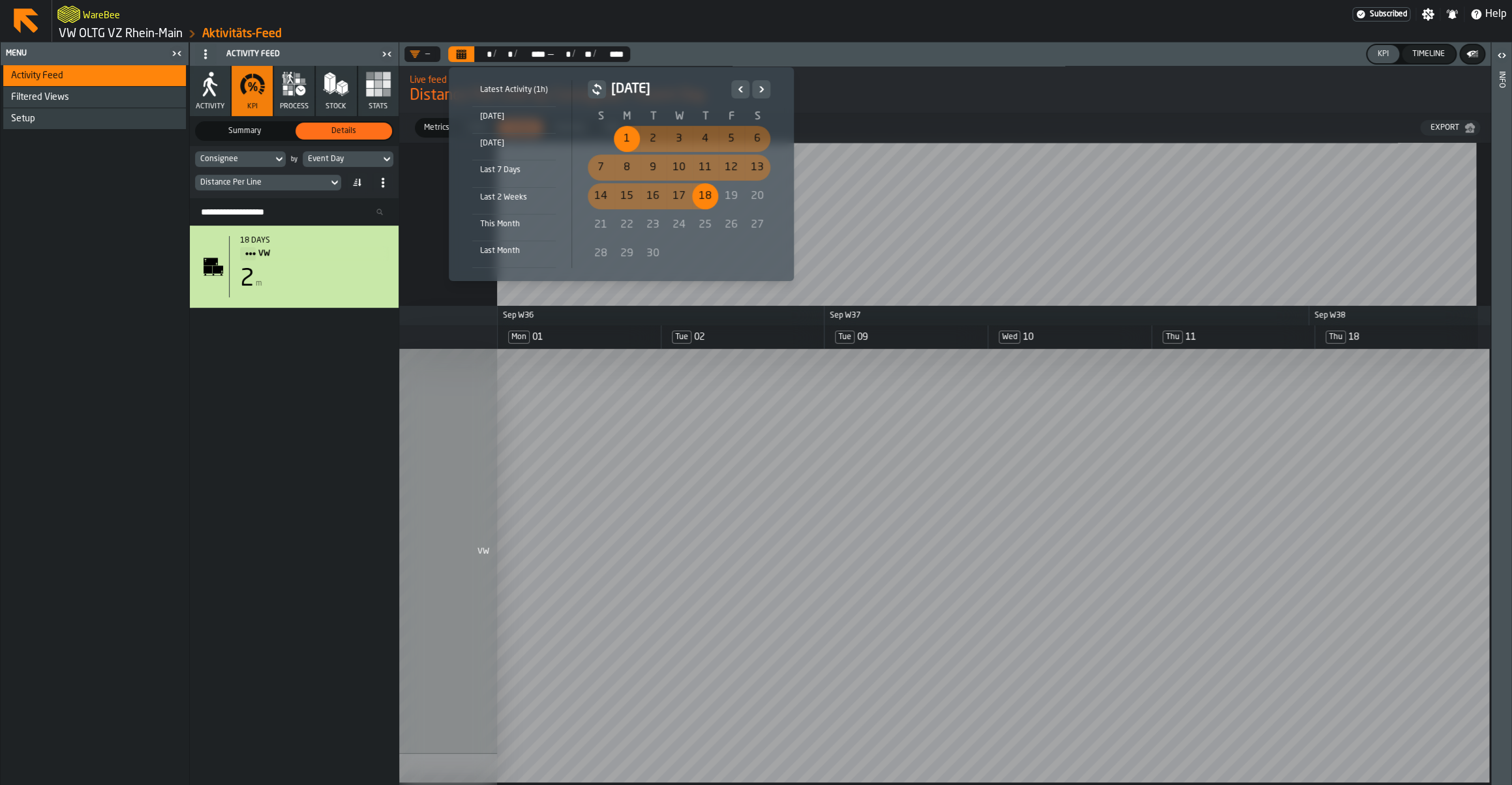
click at [607, 169] on div "7" at bounding box center [600, 167] width 26 height 26
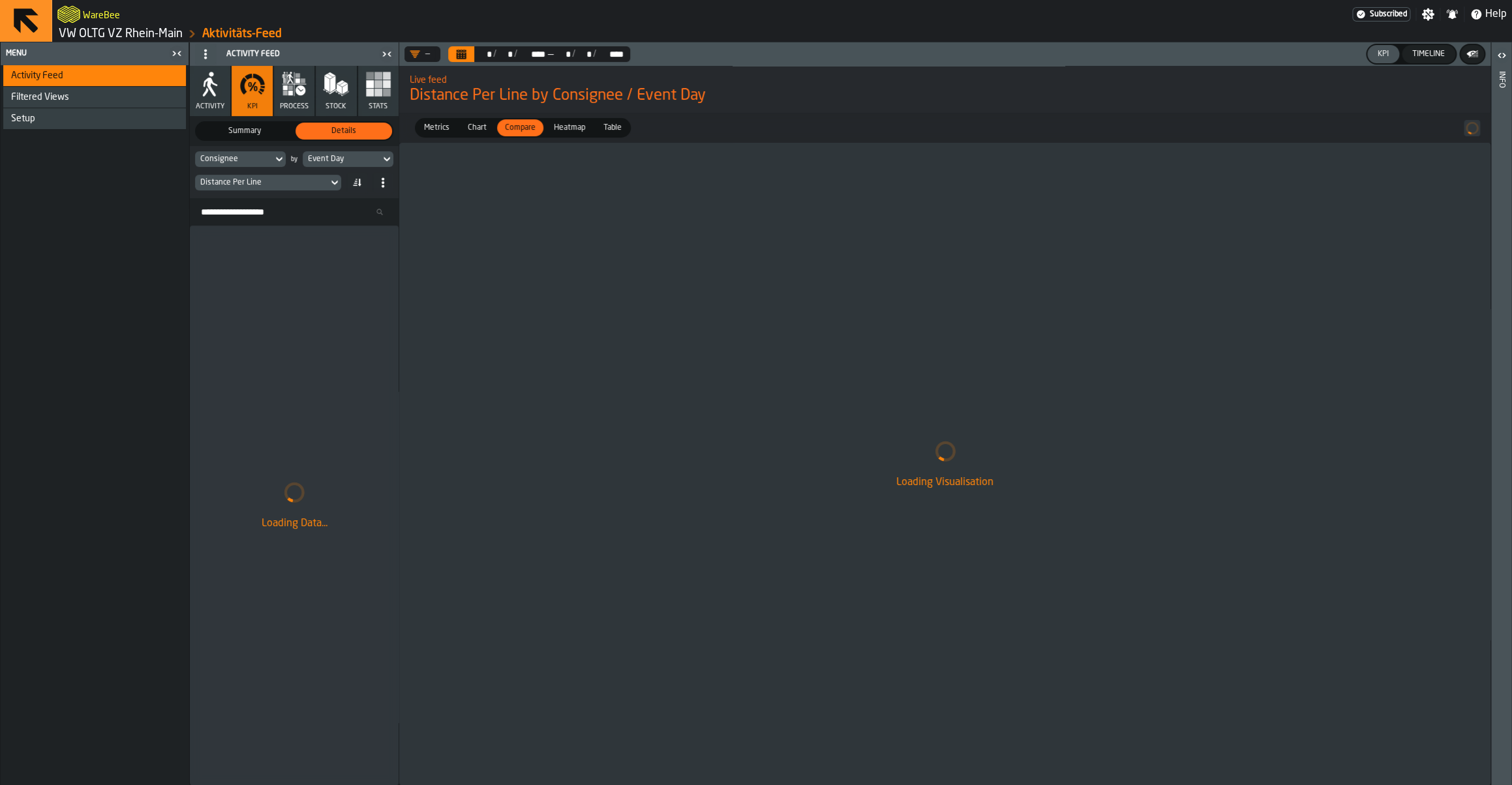
click at [476, 56] on div "** * / ** * / **** **** — ** * / ** * / **** ****" at bounding box center [551, 54] width 156 height 16
click at [469, 55] on button "Calendar" at bounding box center [461, 54] width 26 height 16
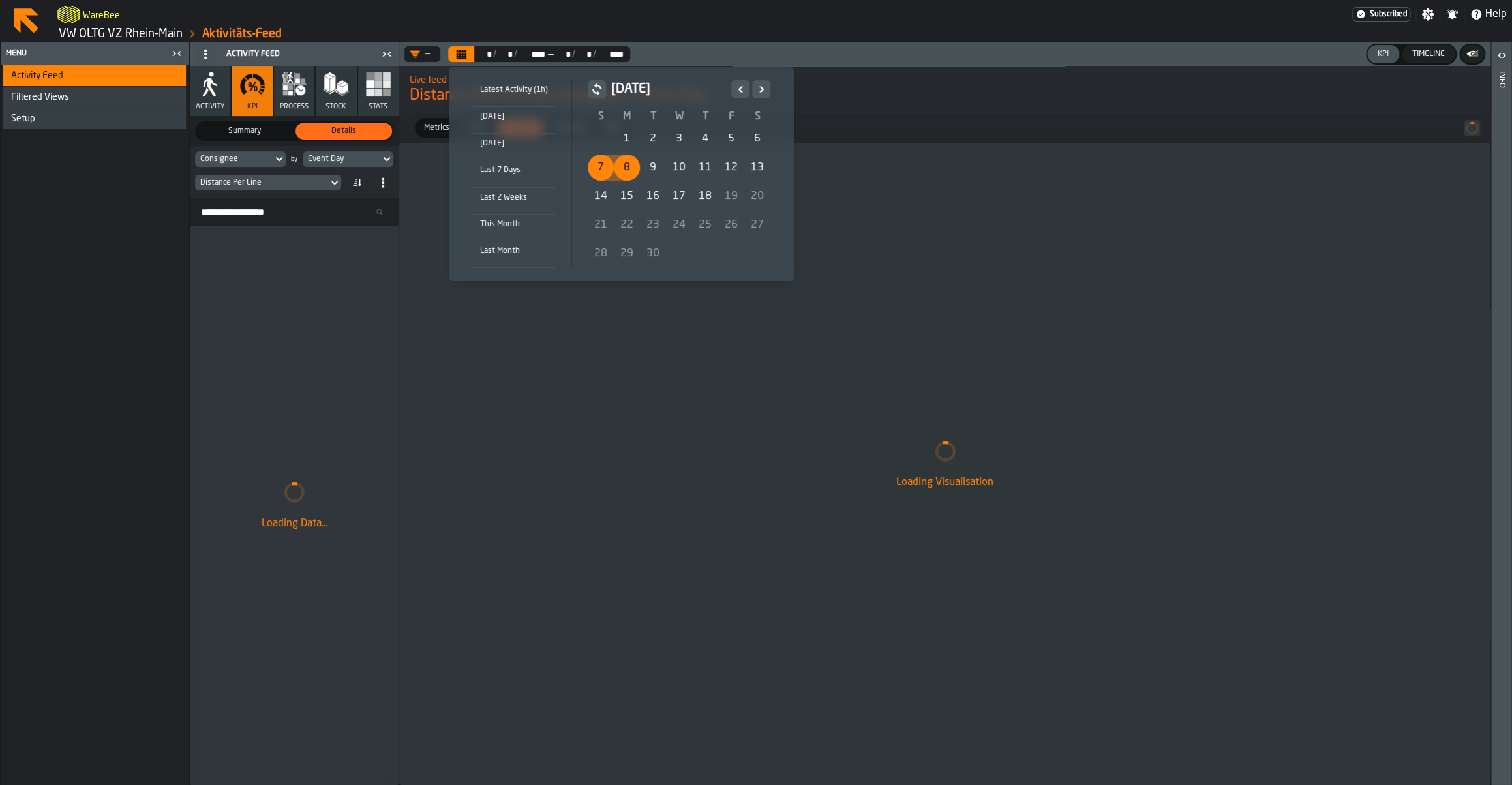
click at [638, 166] on div "8" at bounding box center [627, 167] width 26 height 26
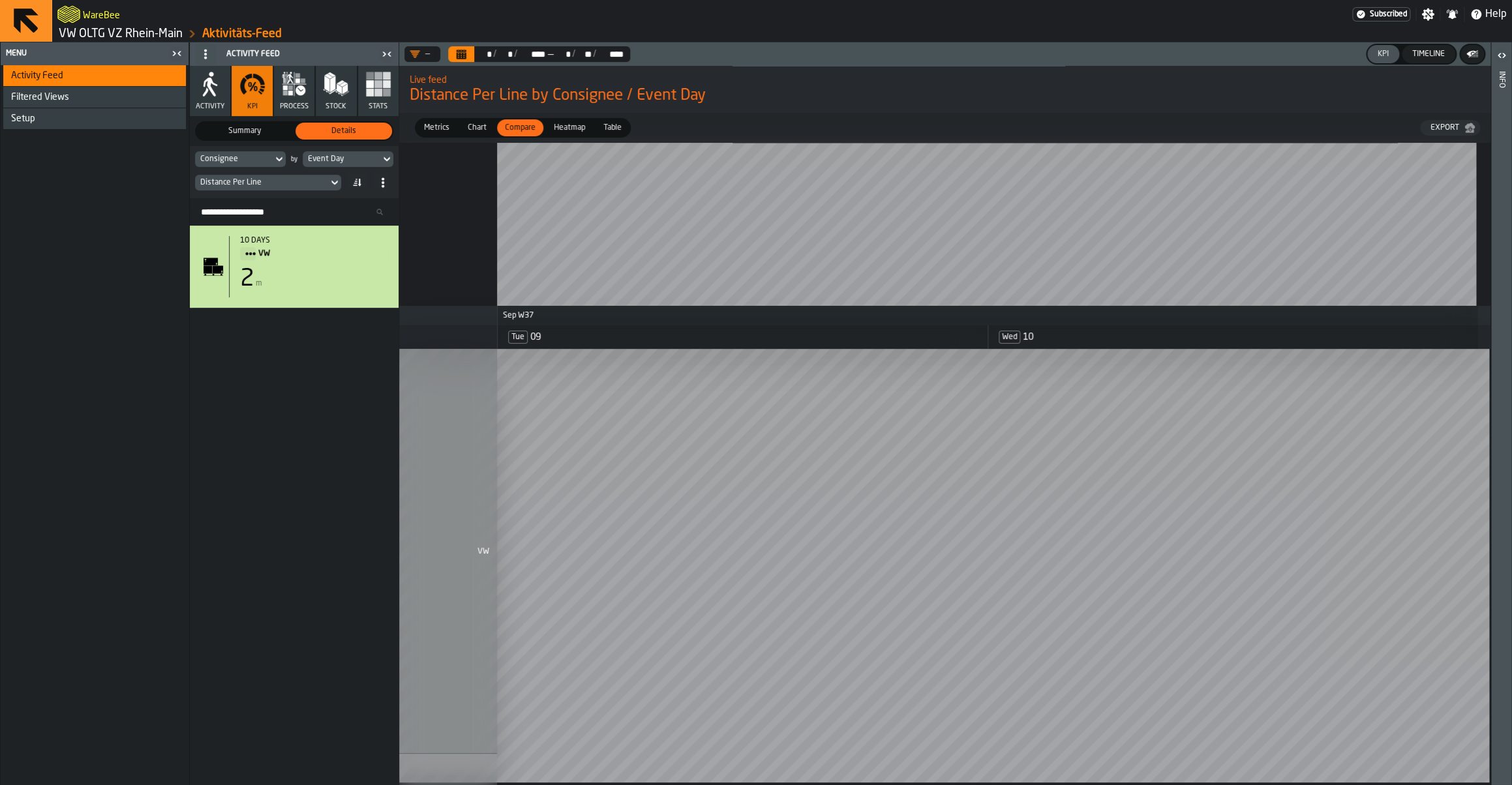
click at [462, 47] on button "Calendar" at bounding box center [461, 54] width 26 height 16
click at [159, 38] on link "VW OLTG VZ Rhein-Main" at bounding box center [120, 33] width 124 height 14
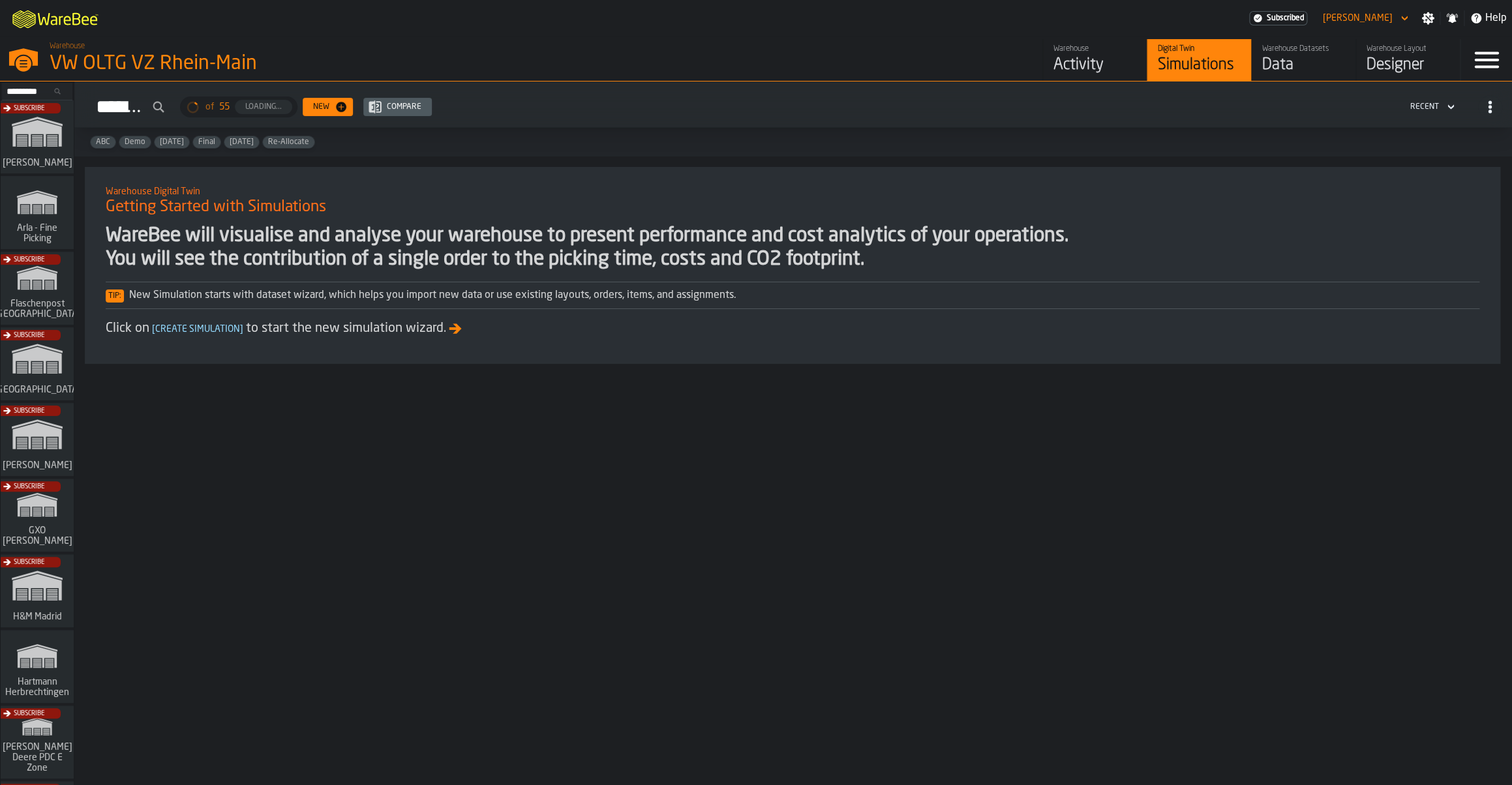
click at [1255, 58] on link "Warehouse Datasets Data" at bounding box center [1303, 60] width 104 height 42
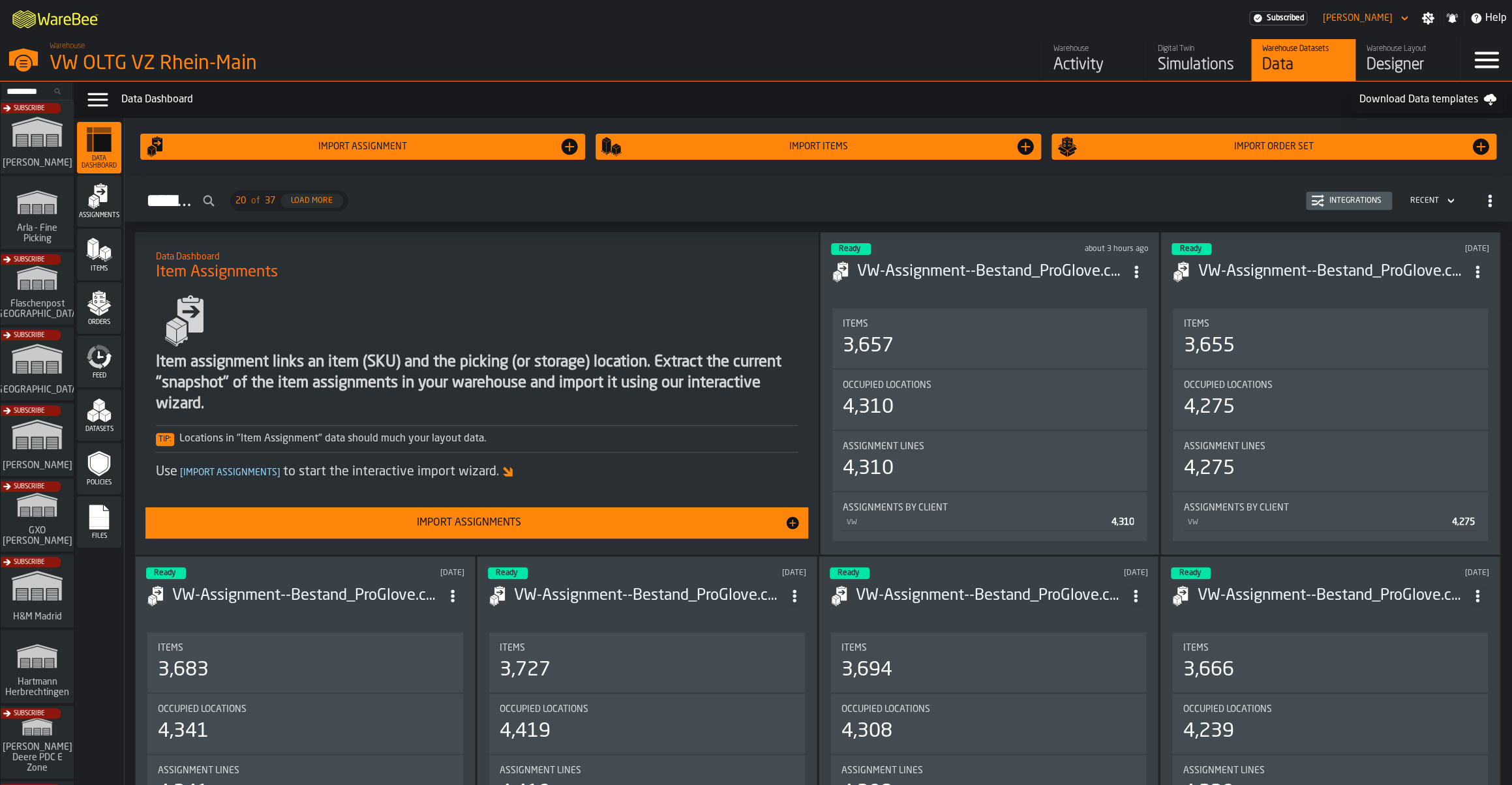
click at [104, 340] on div "Feed" at bounding box center [98, 361] width 44 height 51
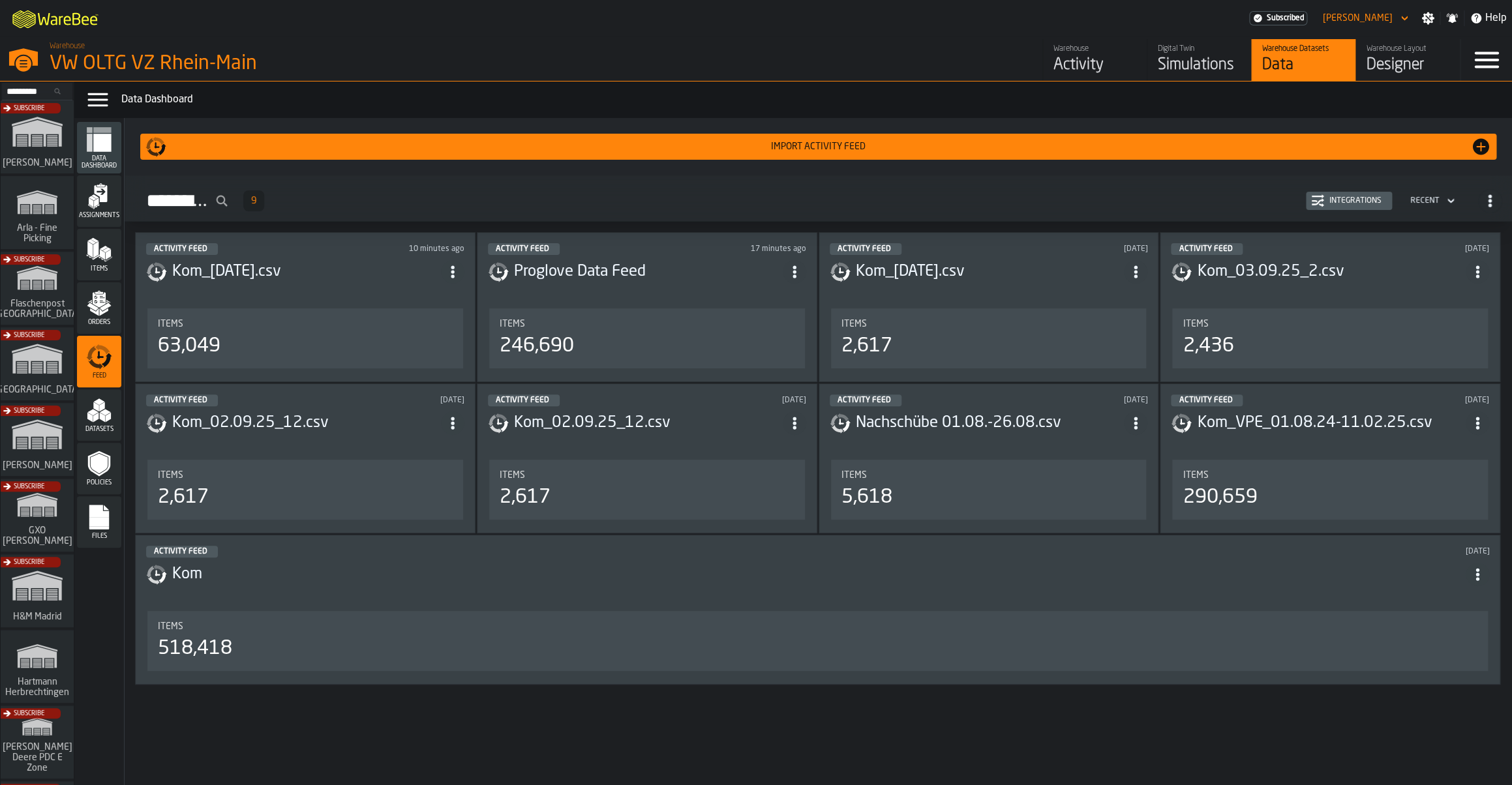
click at [1356, 207] on div "Integrations" at bounding box center [1348, 201] width 76 height 13
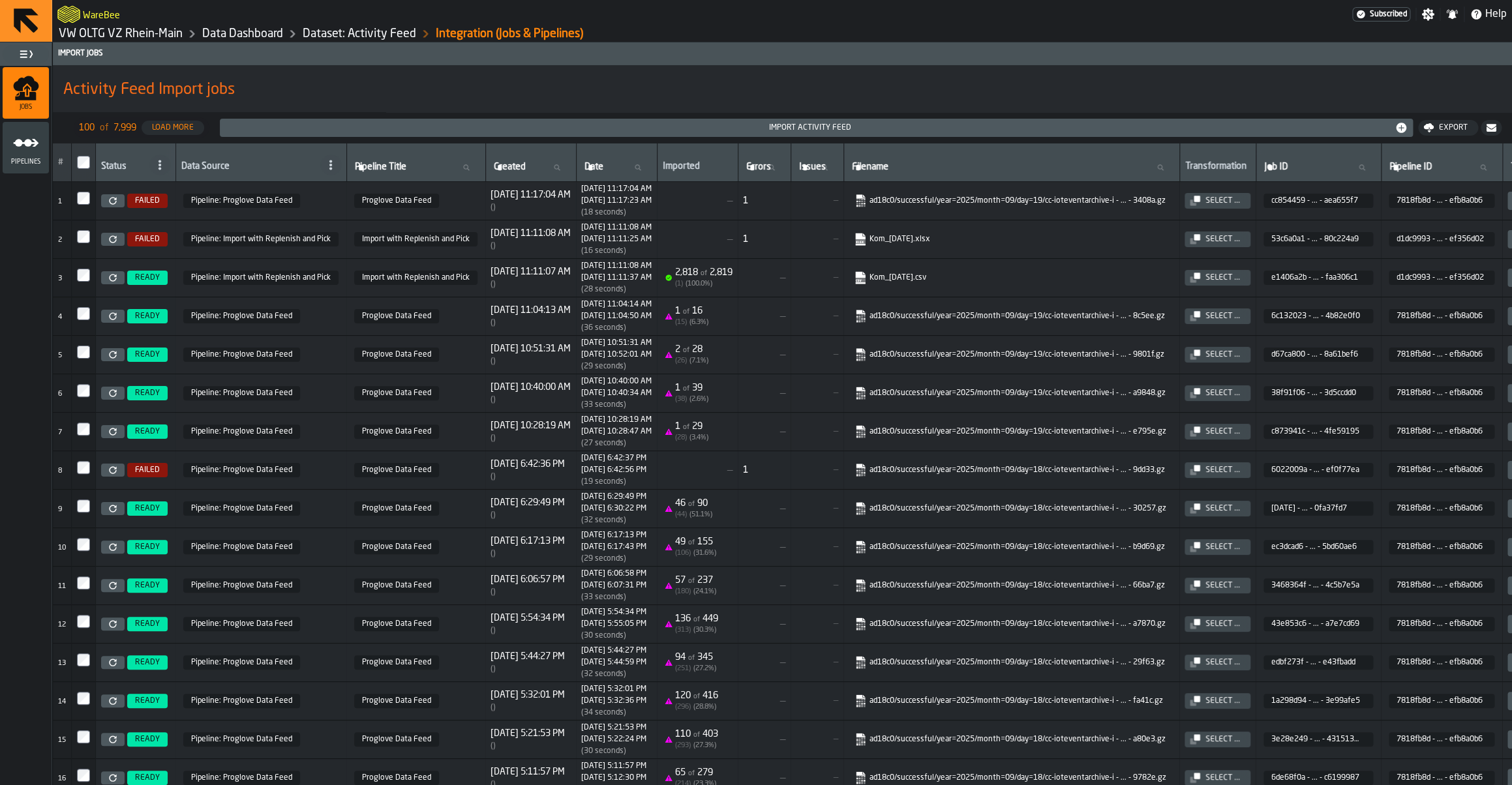
click at [116, 243] on icon at bounding box center [113, 239] width 8 height 8
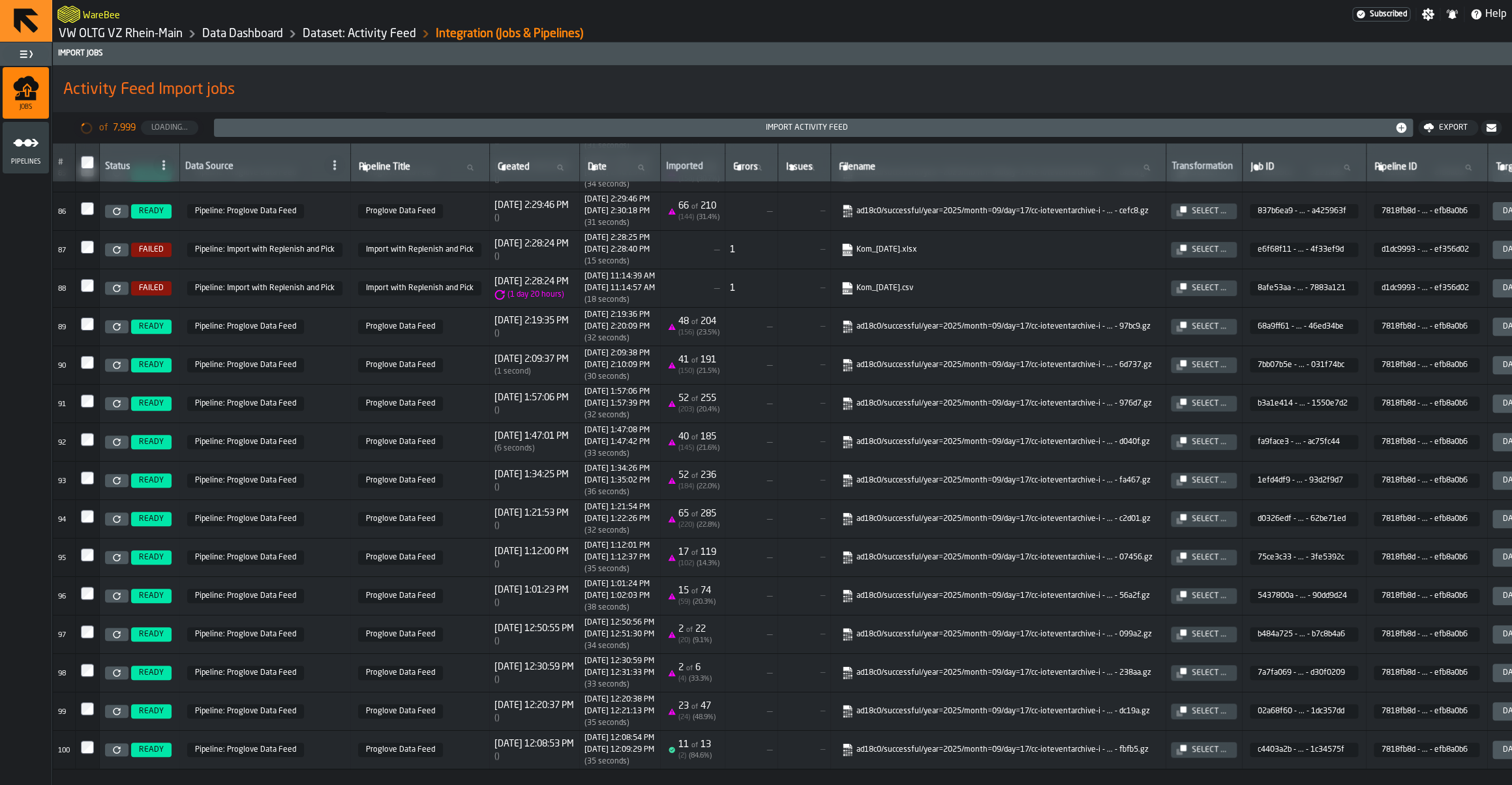
scroll to position [3332, 0]
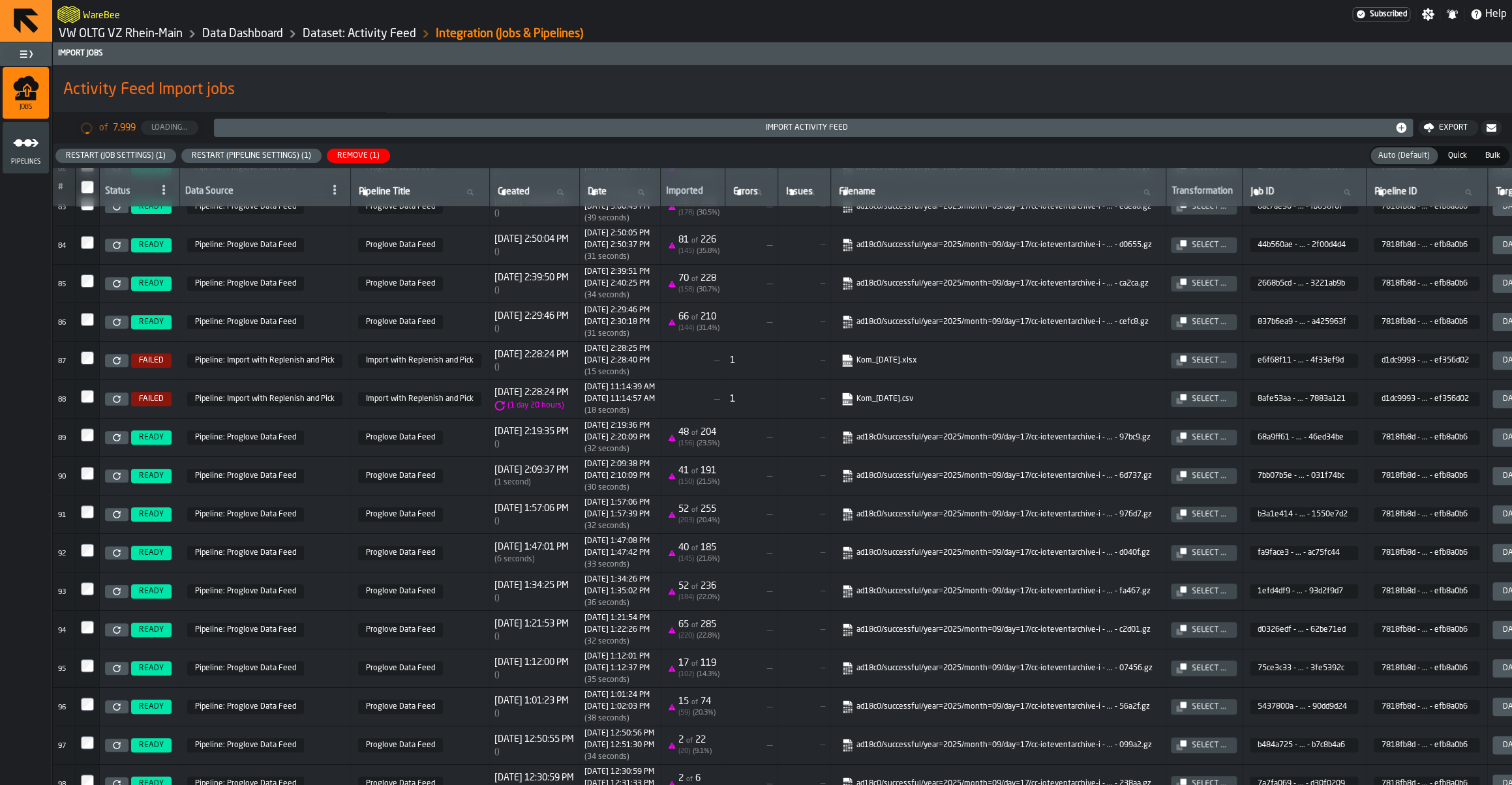
click at [117, 403] on icon at bounding box center [116, 399] width 8 height 8
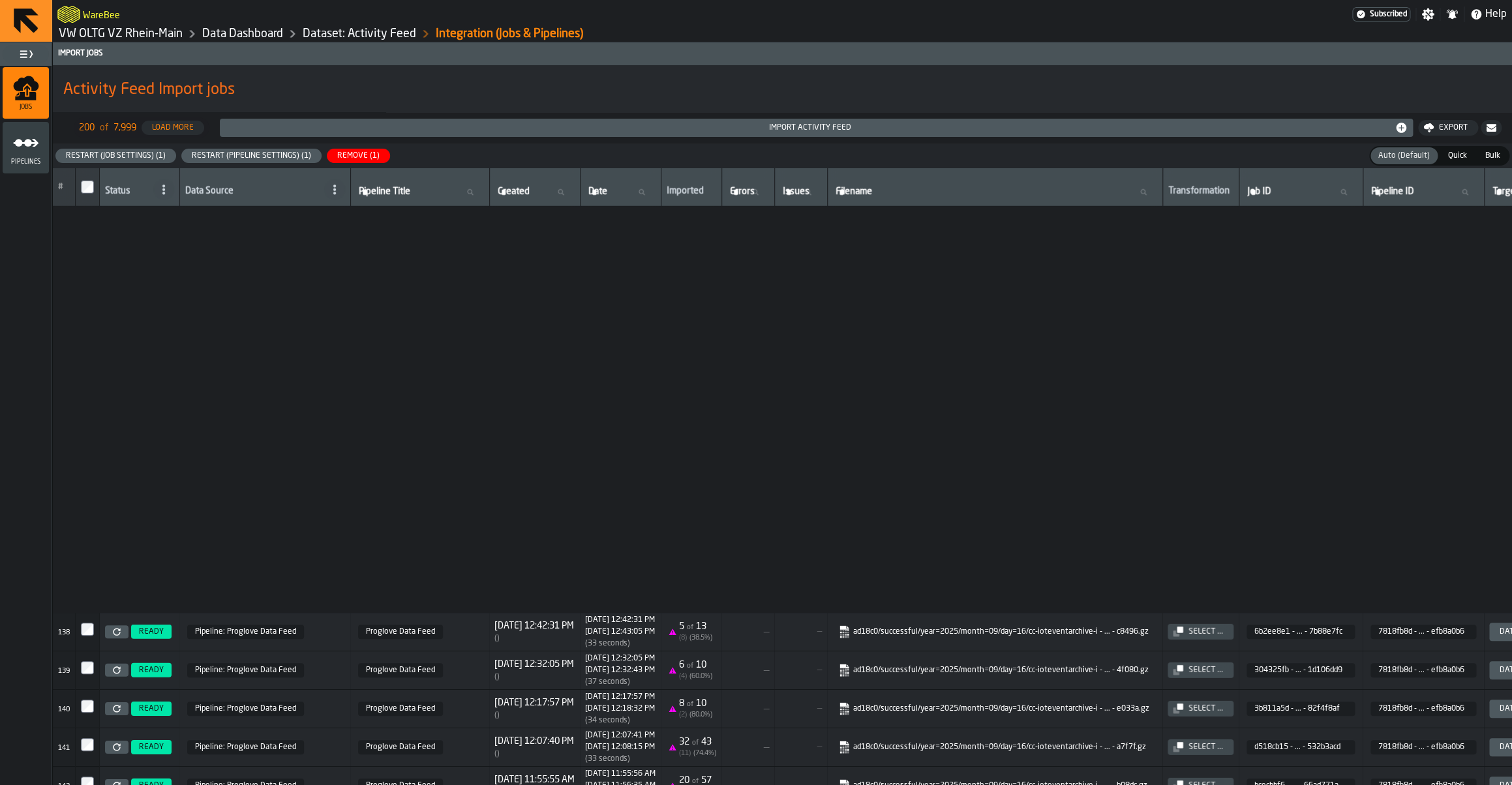
scroll to position [5622, 0]
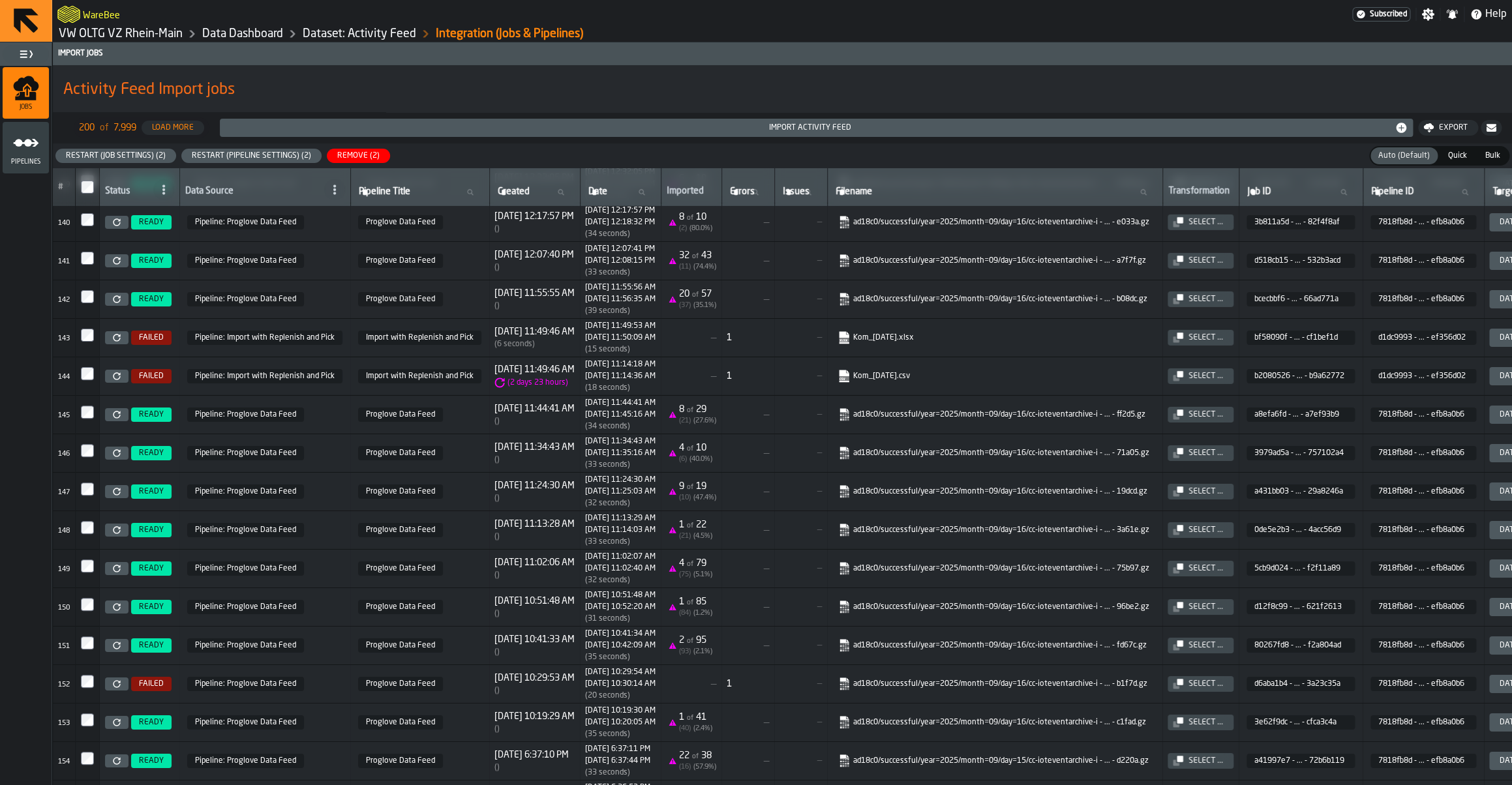
click at [118, 380] on icon at bounding box center [116, 376] width 8 height 8
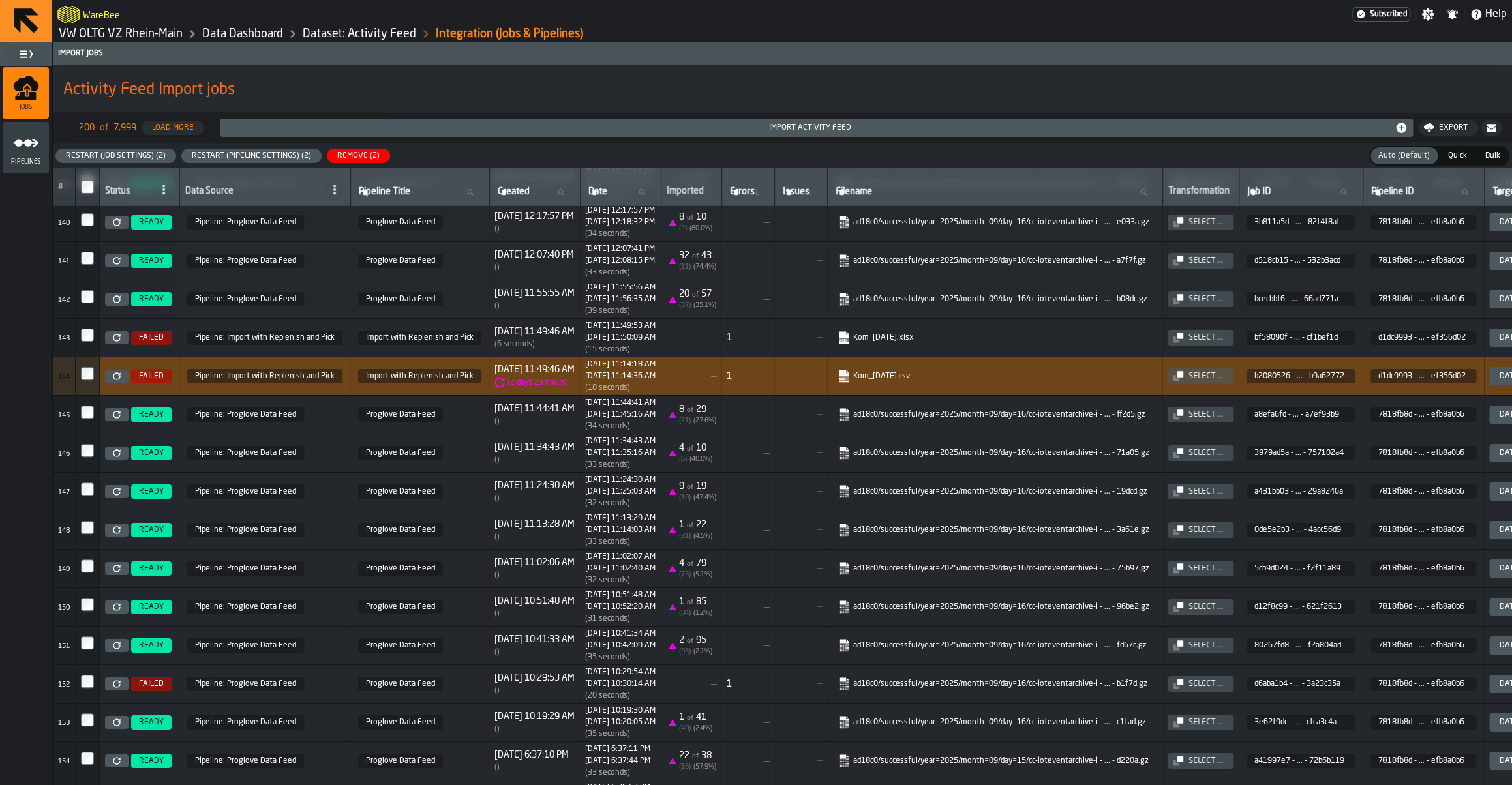
click at [408, 2] on nav "WareBee Subscribed Settings Notifications Help" at bounding box center [782, 13] width 1460 height 26
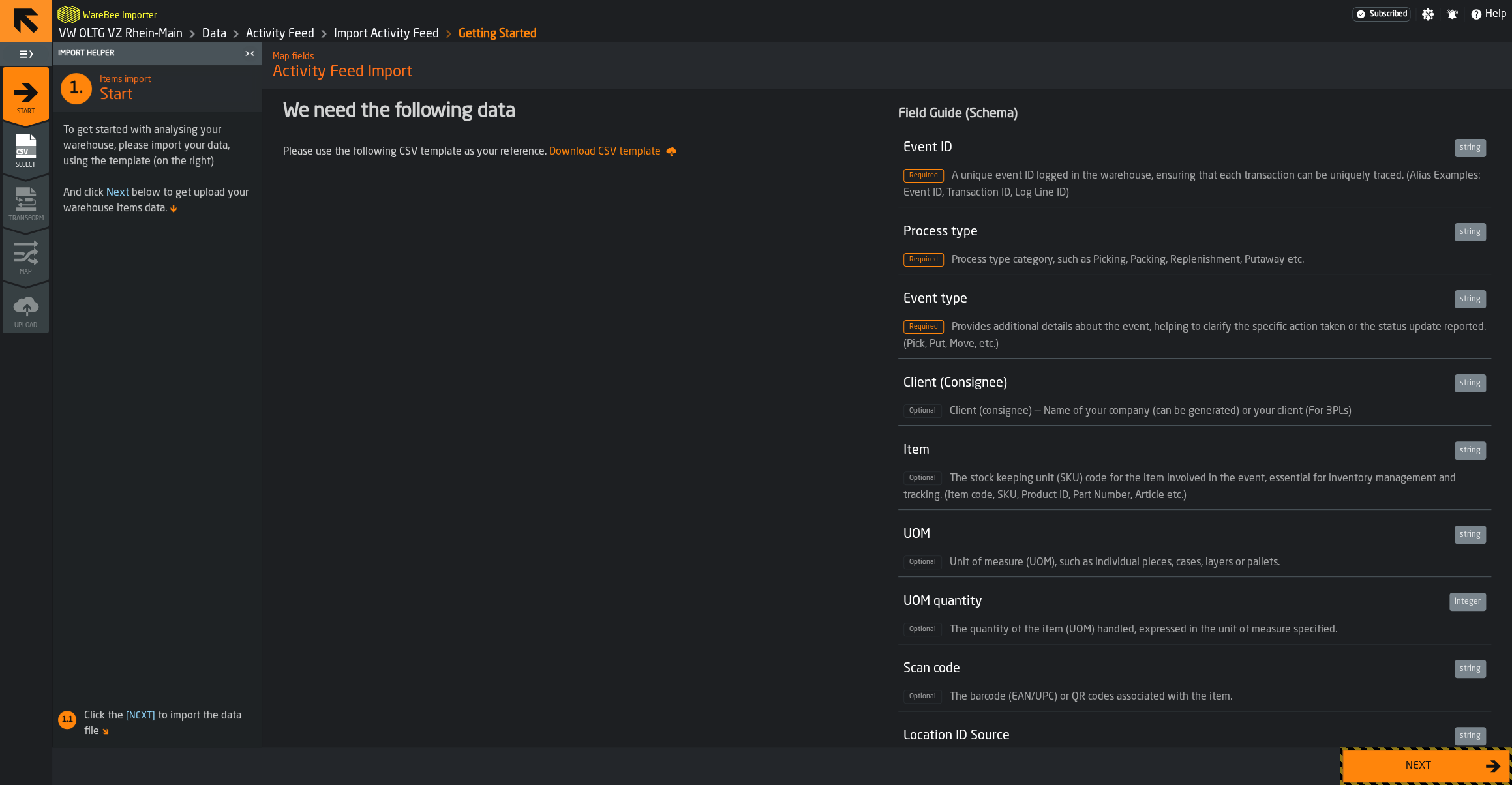
click at [1398, 773] on div "Next" at bounding box center [1418, 766] width 134 height 16
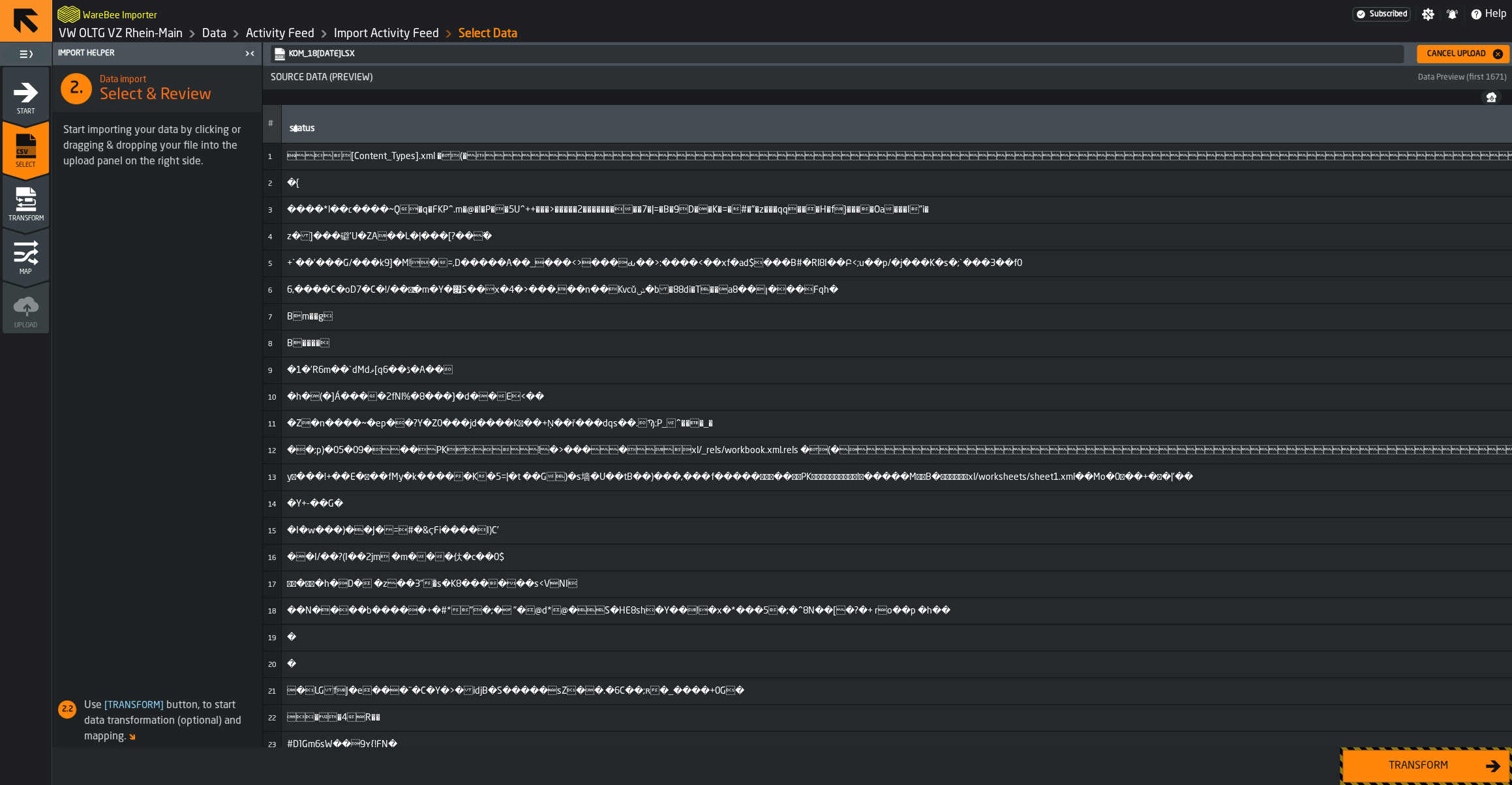
click at [1449, 60] on div "Cancel Upload" at bounding box center [1463, 54] width 82 height 13
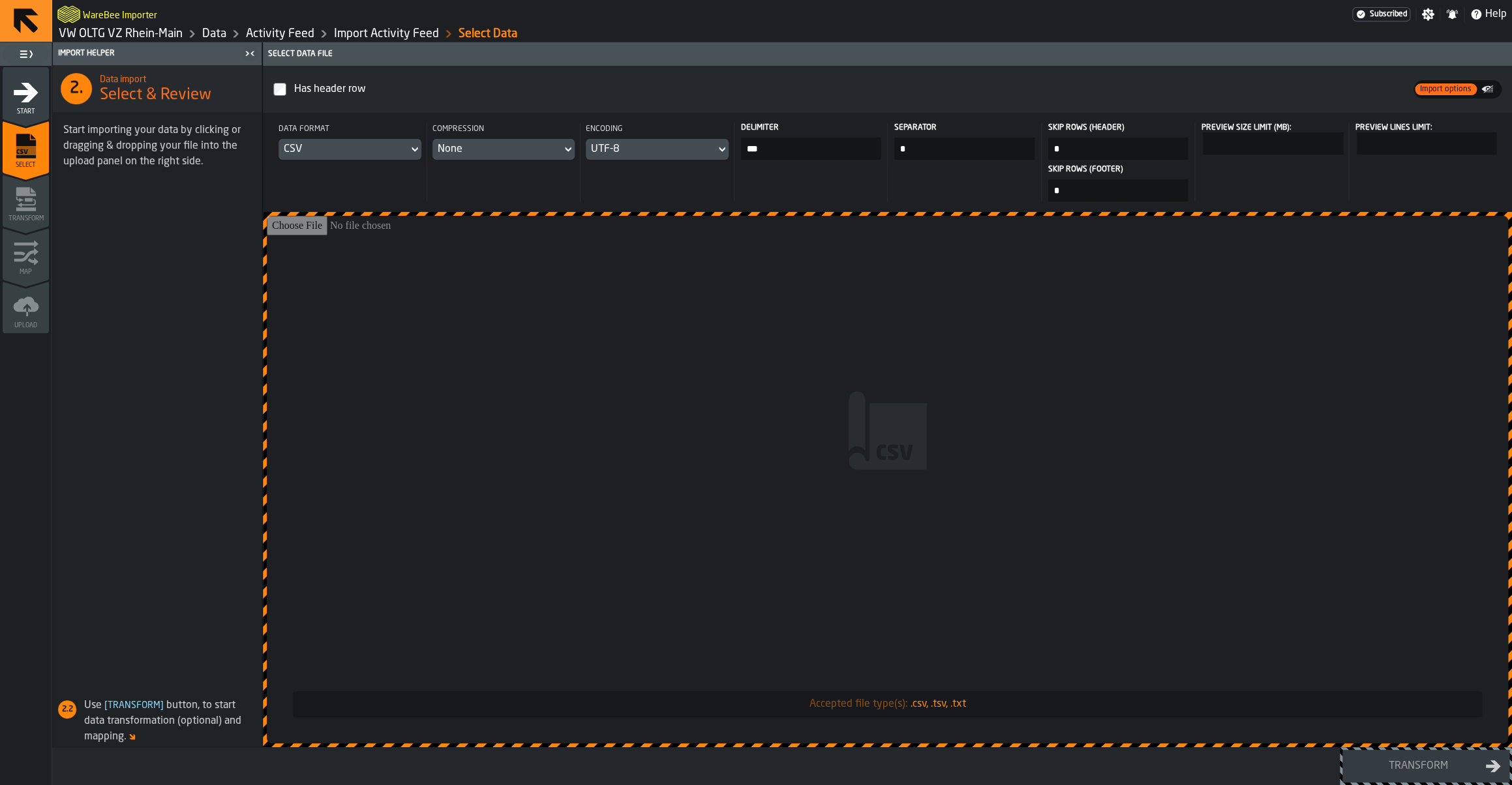
click at [26, 105] on icon "menu Start" at bounding box center [26, 93] width 26 height 26
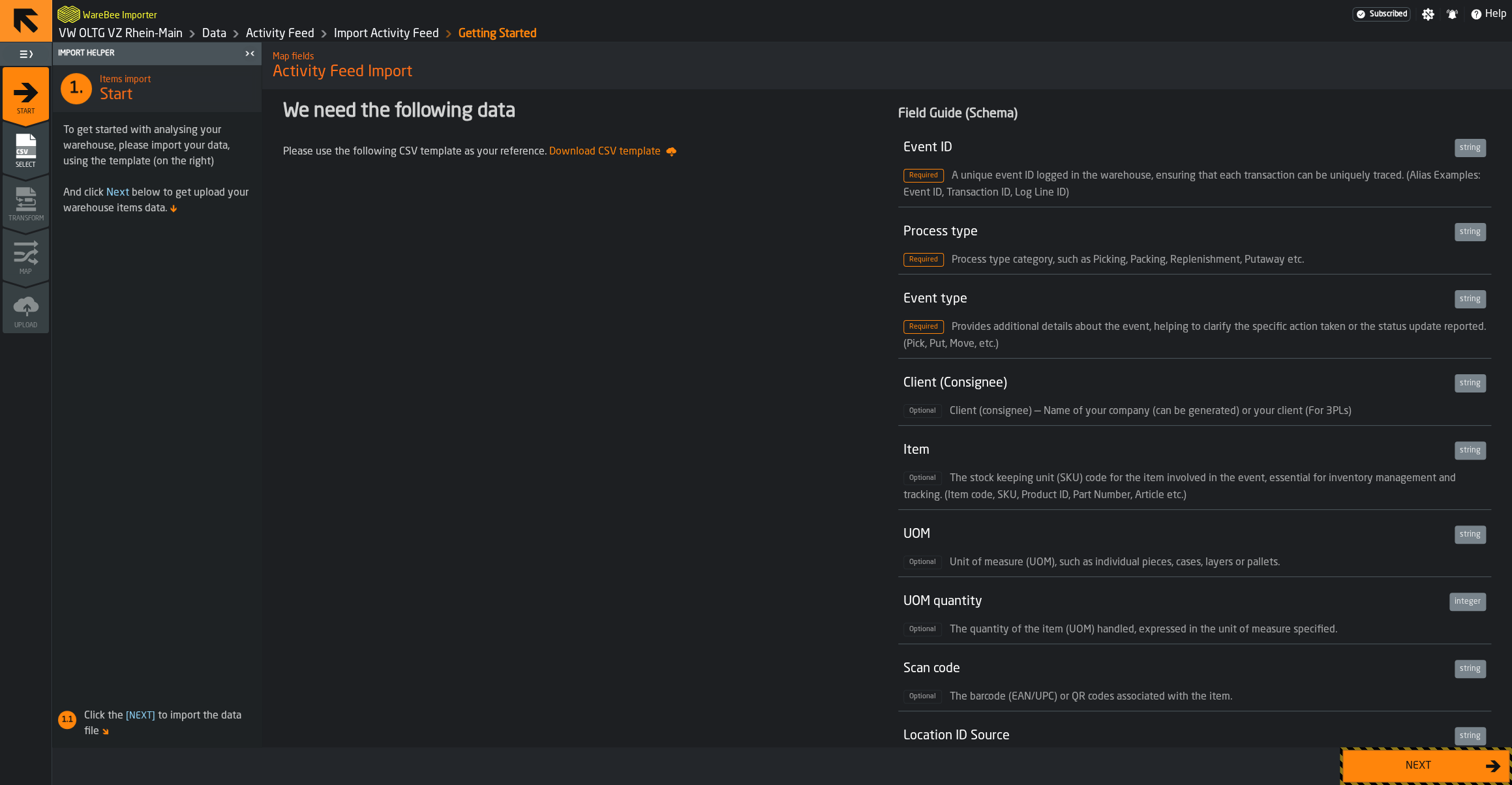
click at [373, 29] on link "Import Activity Feed" at bounding box center [386, 33] width 105 height 14
click at [405, 44] on div "Map fields Activity Feed Import" at bounding box center [887, 66] width 1250 height 55
click at [405, 37] on link "Import Activity Feed" at bounding box center [386, 33] width 105 height 14
click at [283, 36] on link "Activity Feed" at bounding box center [280, 33] width 68 height 14
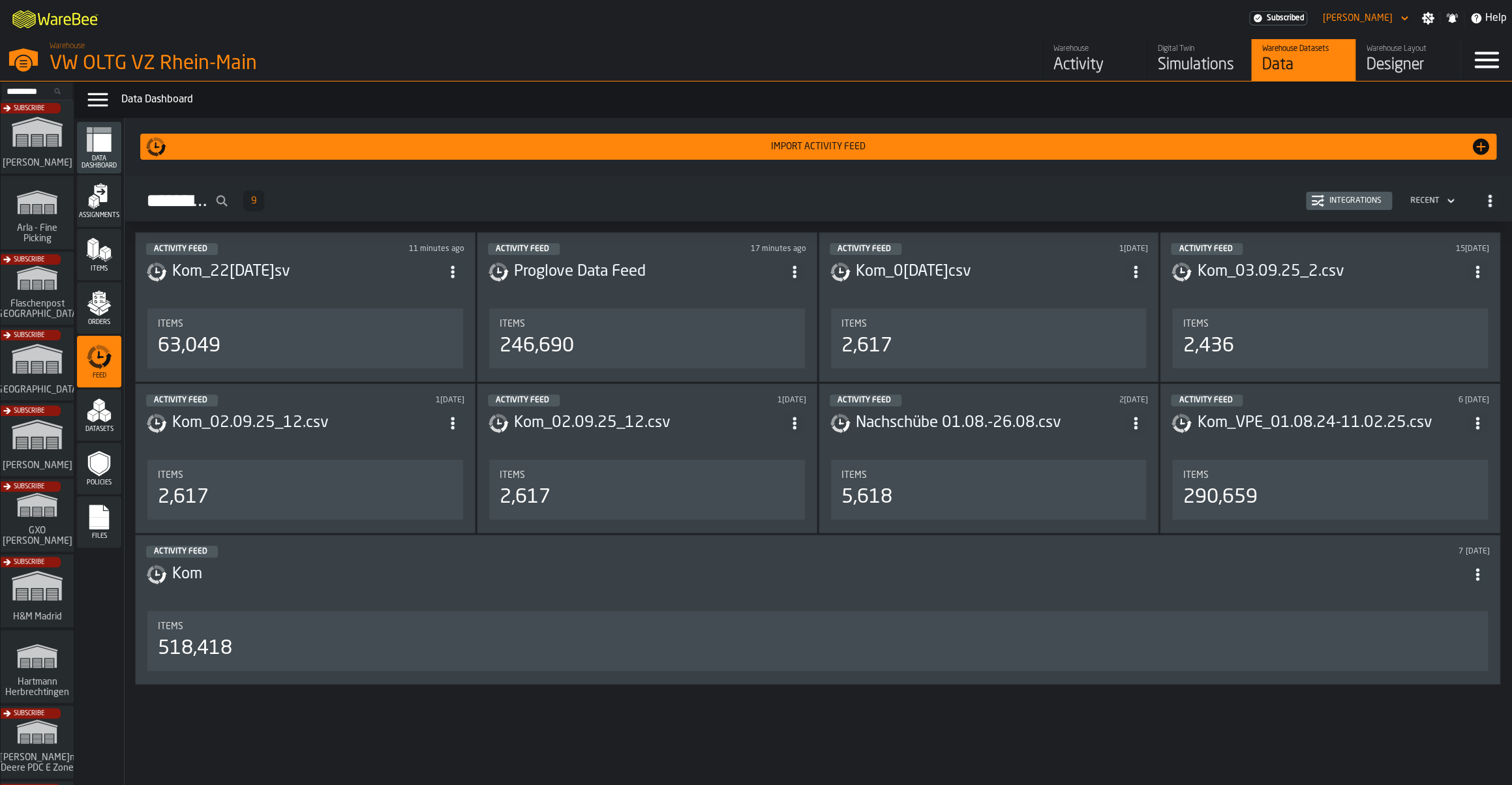
click at [1352, 201] on div "Integrations" at bounding box center [1355, 201] width 62 height 9
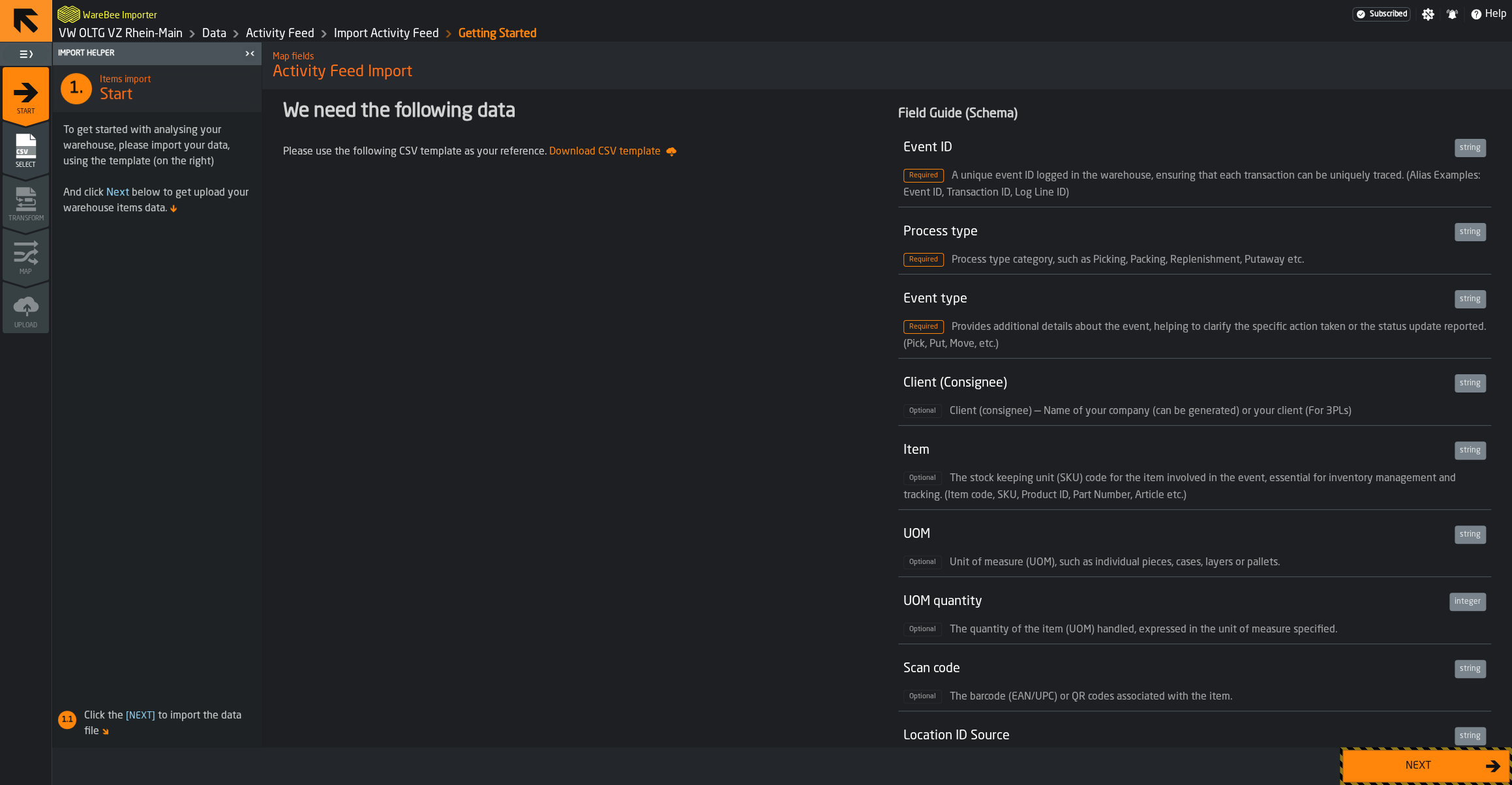
click at [1421, 785] on div "Next" at bounding box center [1426, 766] width 172 height 38
click at [1416, 769] on div "Next" at bounding box center [1418, 766] width 134 height 16
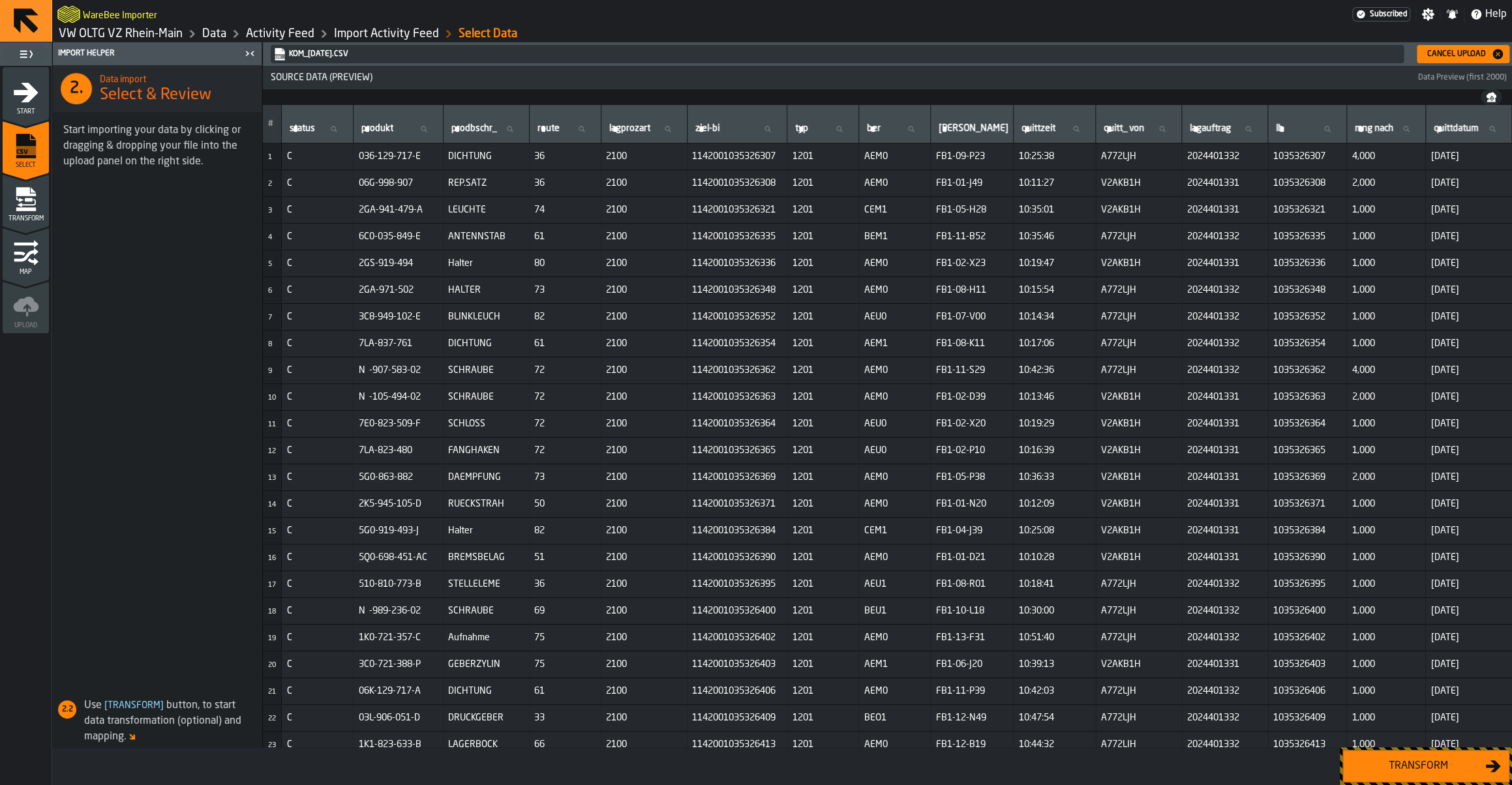
click at [1419, 762] on div "Transform" at bounding box center [1418, 766] width 134 height 16
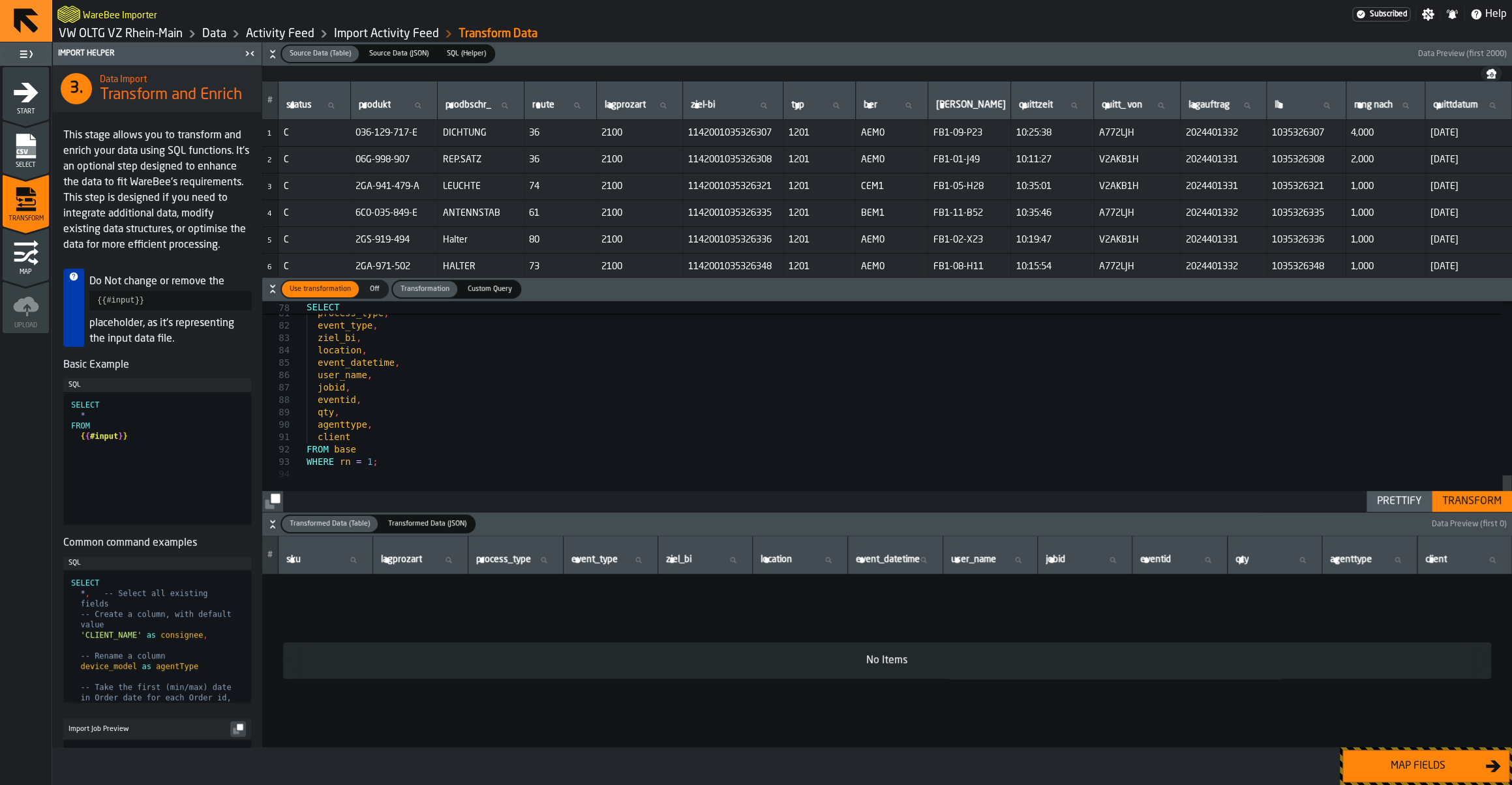
click at [1445, 497] on div "Transform" at bounding box center [1472, 501] width 70 height 16
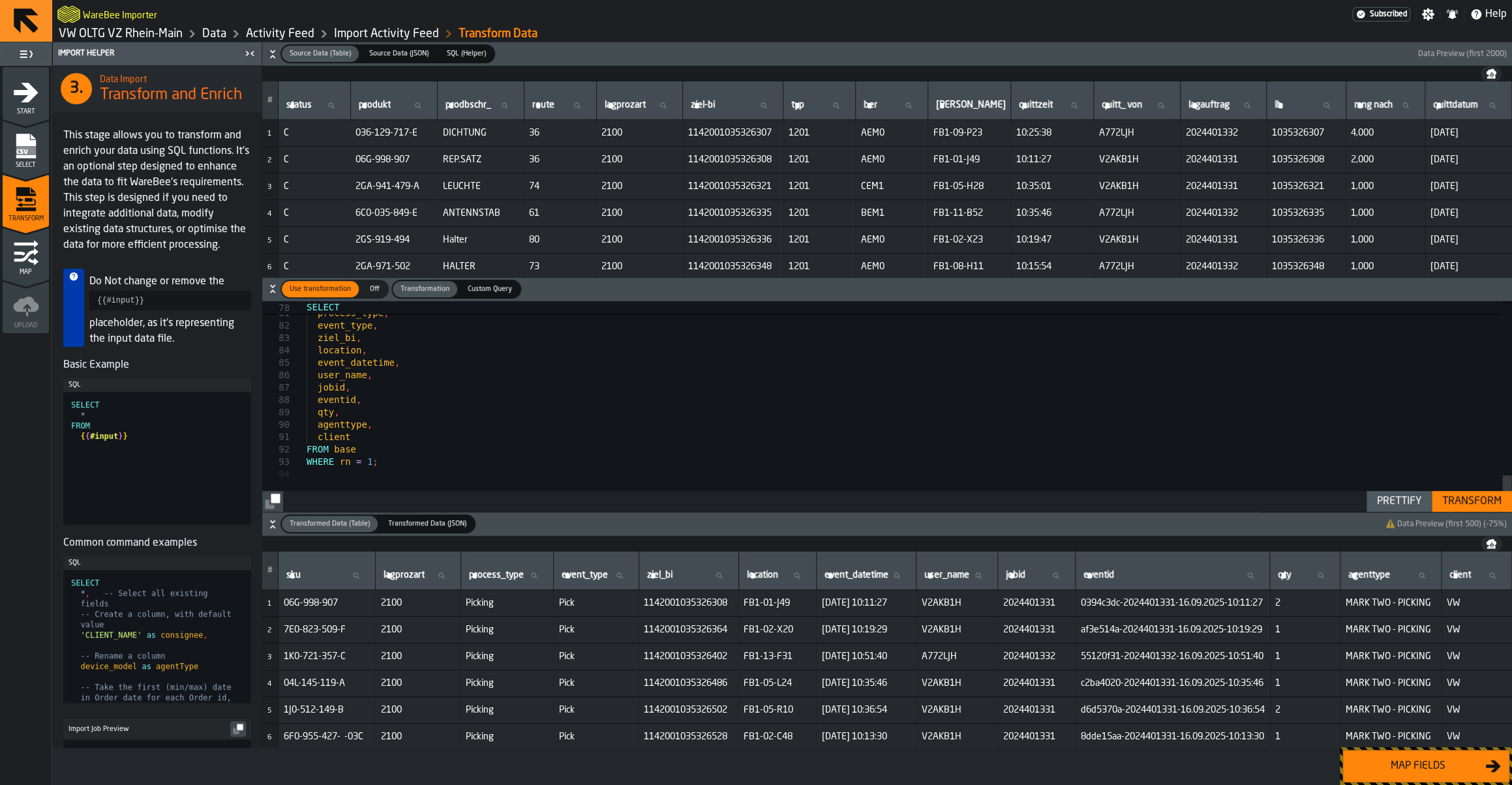
click at [1448, 766] on div "Map fields" at bounding box center [1418, 766] width 134 height 16
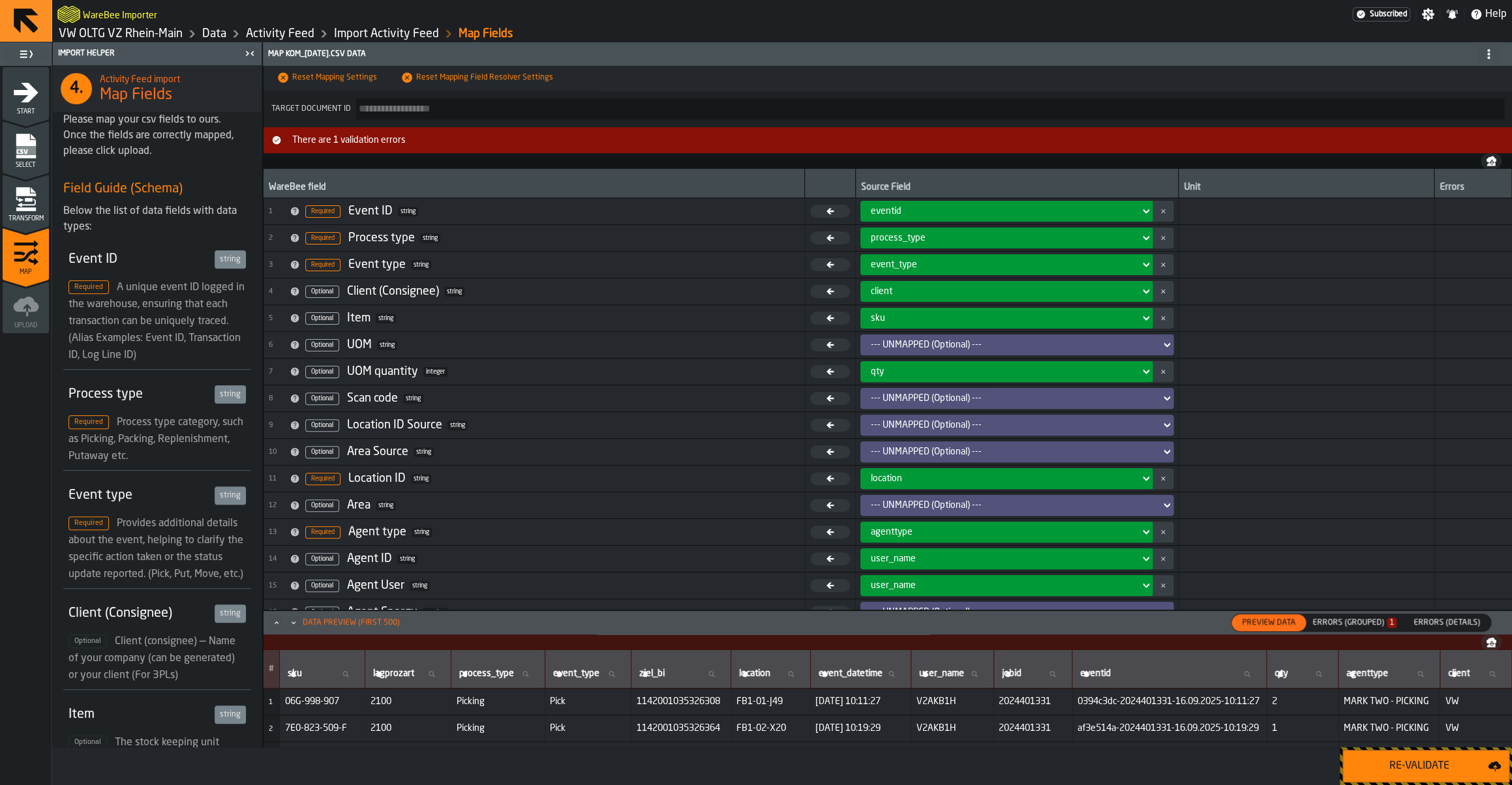
click at [1410, 756] on button "Re-Validate" at bounding box center [1426, 766] width 167 height 32
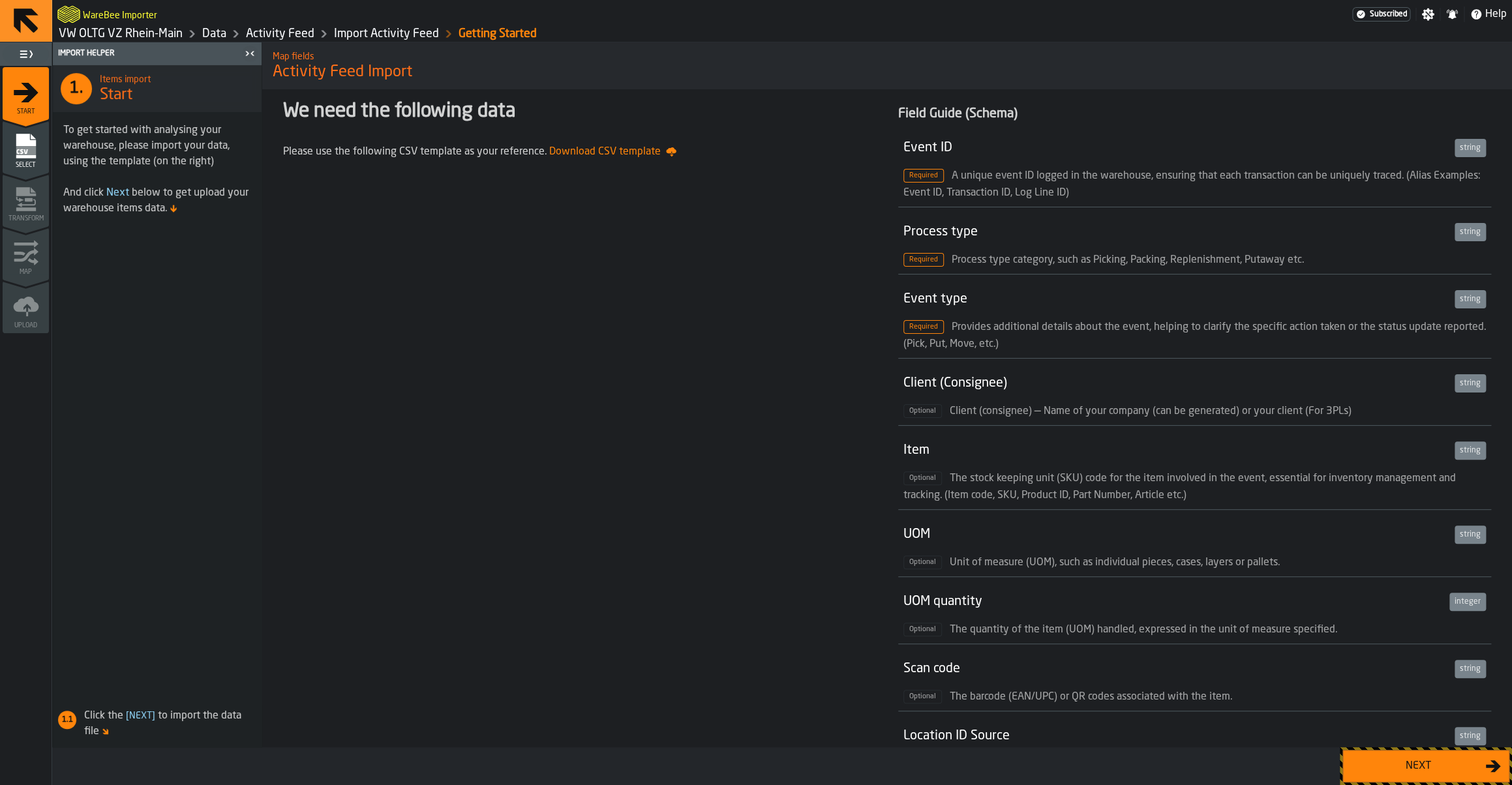
click at [1399, 757] on button "Next" at bounding box center [1426, 766] width 167 height 32
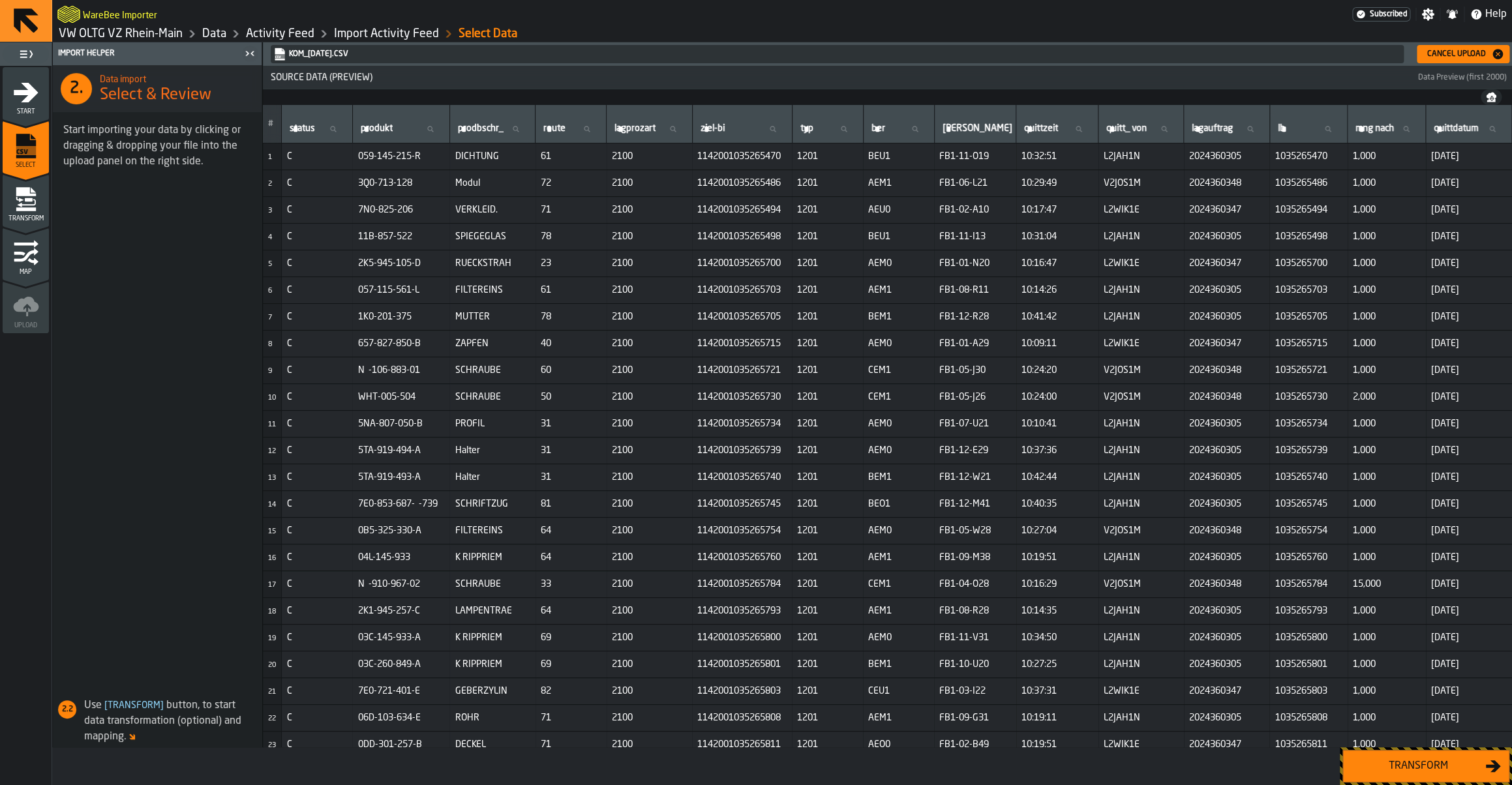
click at [1399, 757] on button "Transform" at bounding box center [1426, 766] width 167 height 32
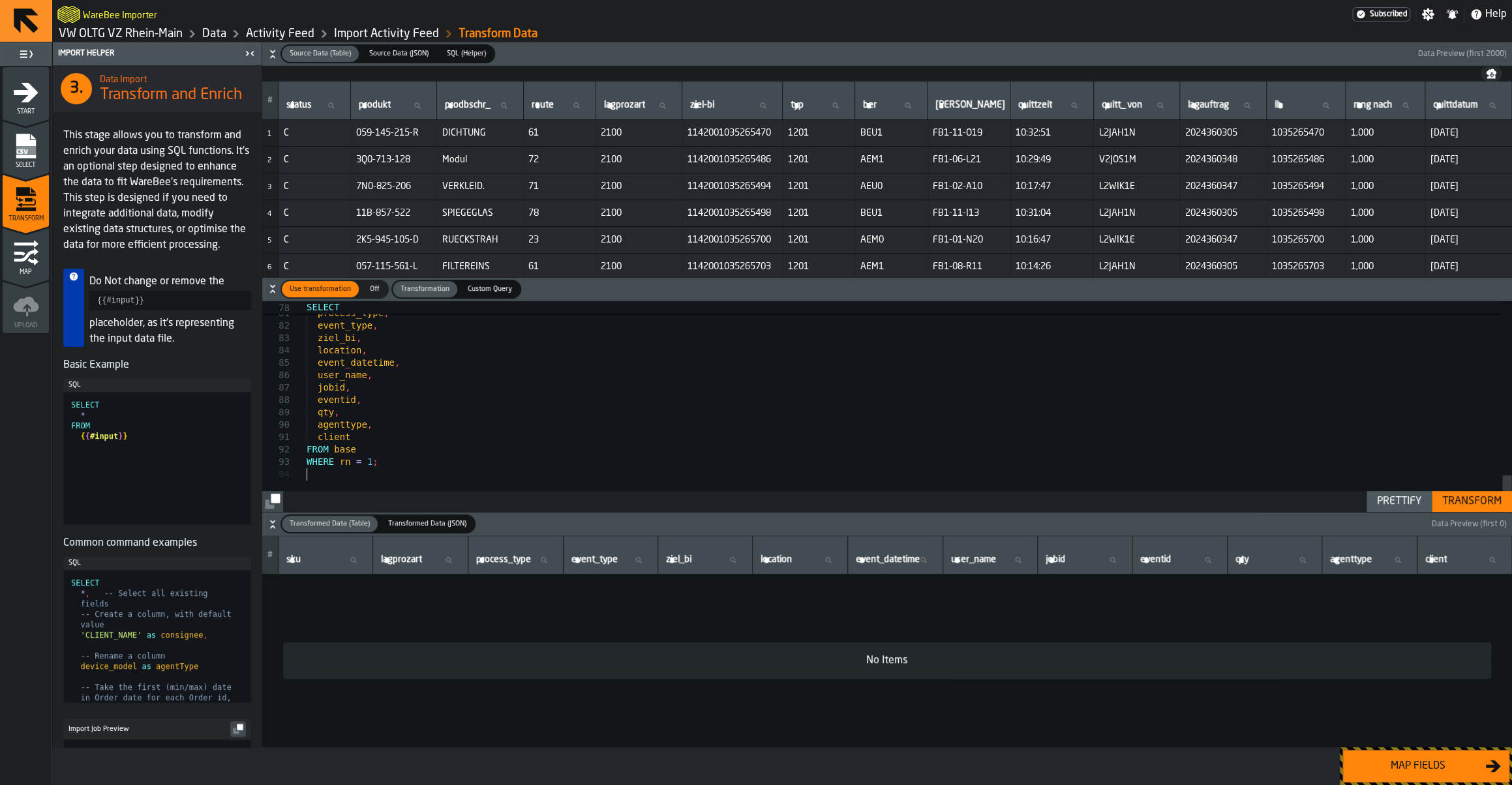
click at [1479, 504] on div "Transform" at bounding box center [1472, 501] width 70 height 16
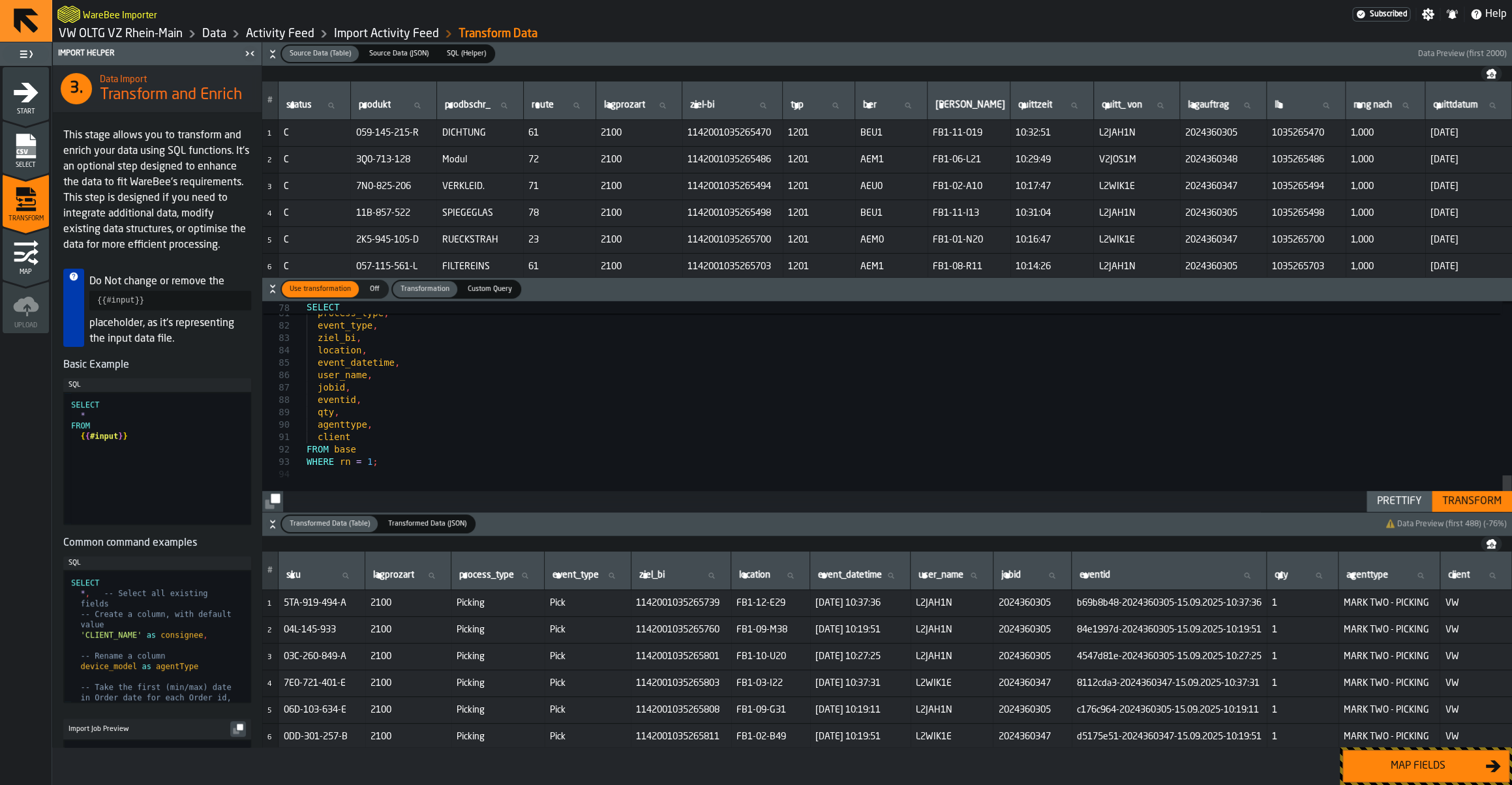
click at [1393, 772] on div "Map fields" at bounding box center [1418, 766] width 134 height 16
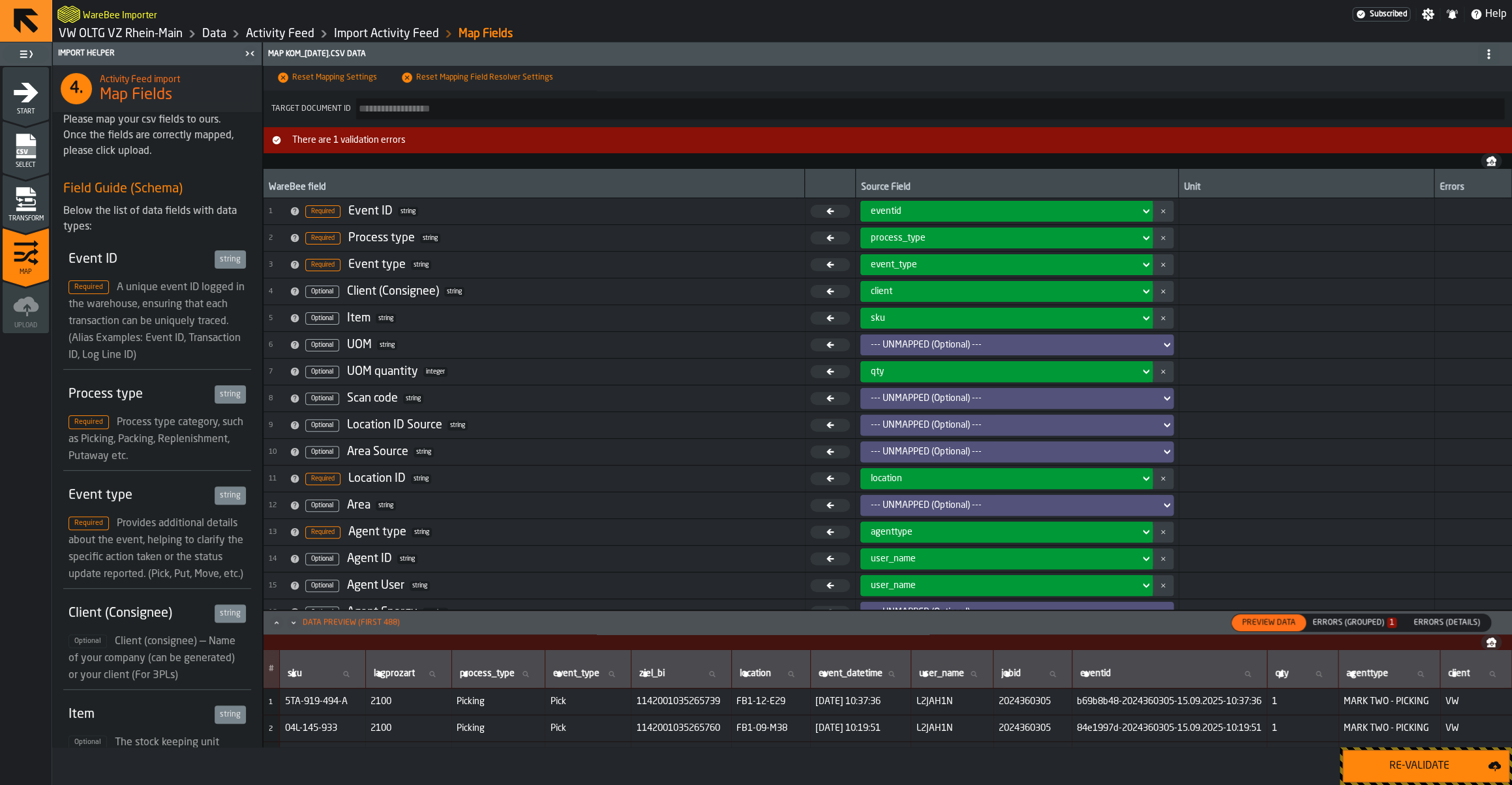
click at [1393, 772] on div "Re-Validate" at bounding box center [1419, 766] width 137 height 16
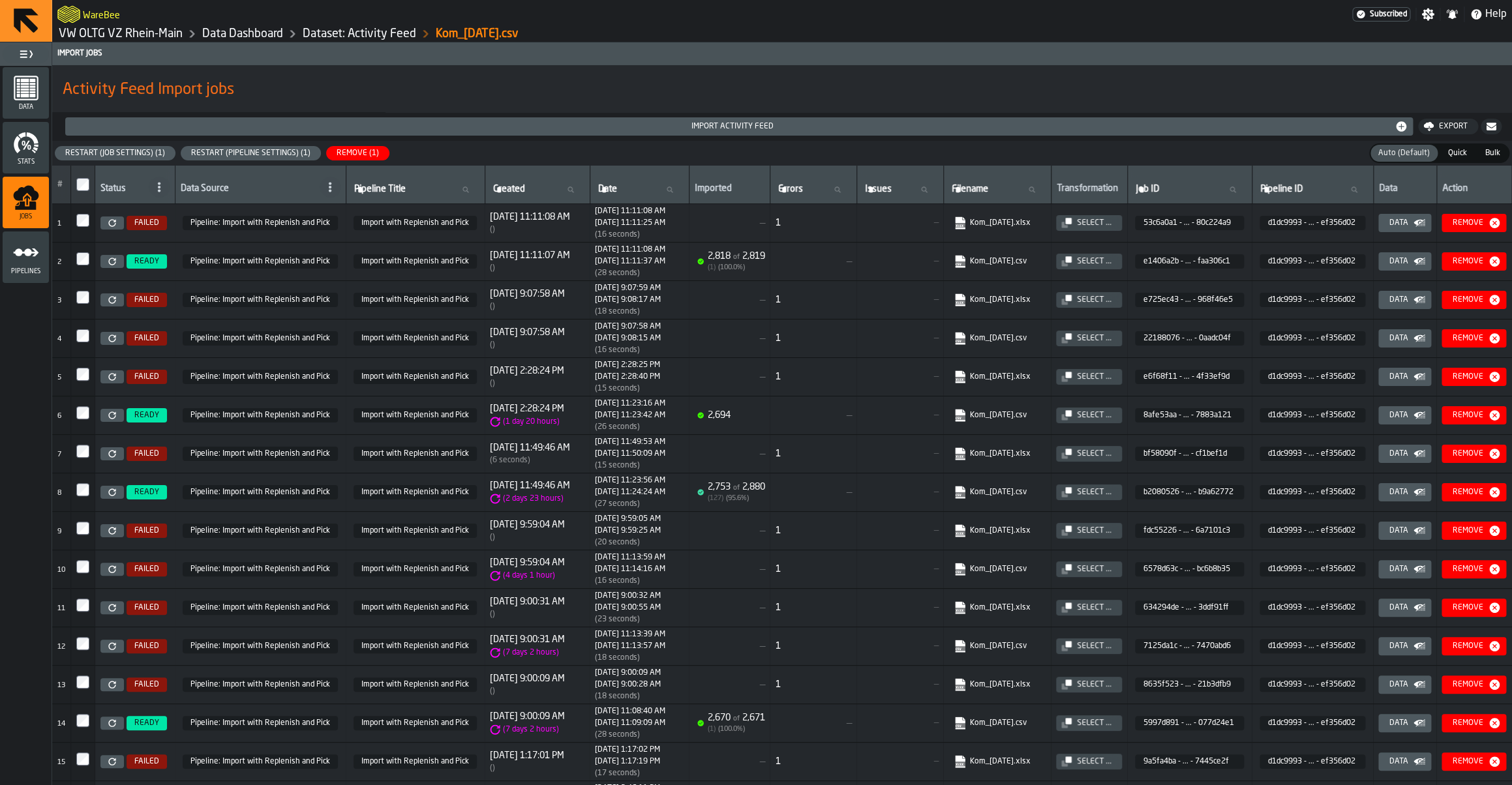
click at [114, 342] on icon at bounding box center [113, 339] width 8 height 8
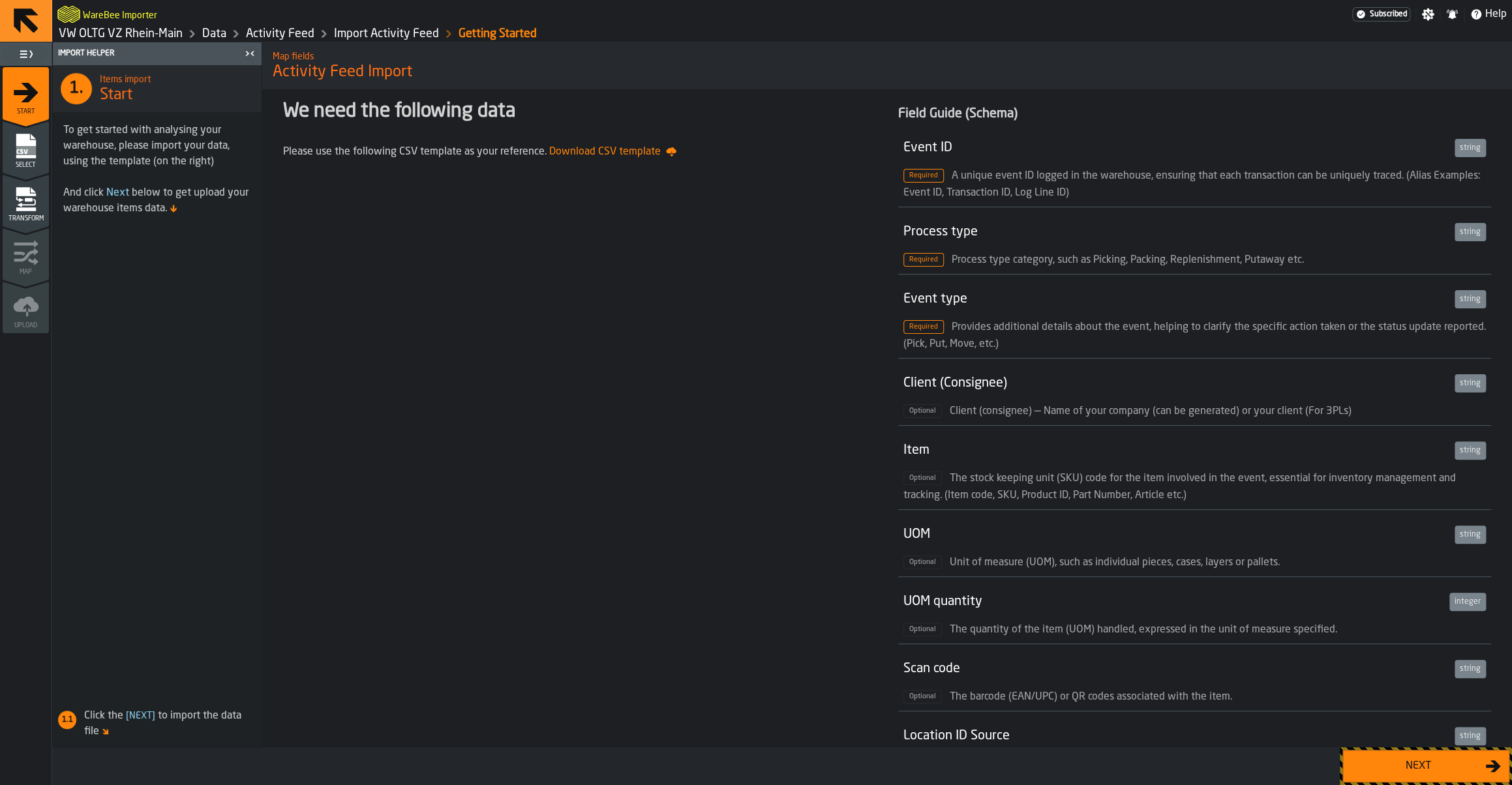
click at [1454, 762] on div "Next" at bounding box center [1418, 766] width 134 height 16
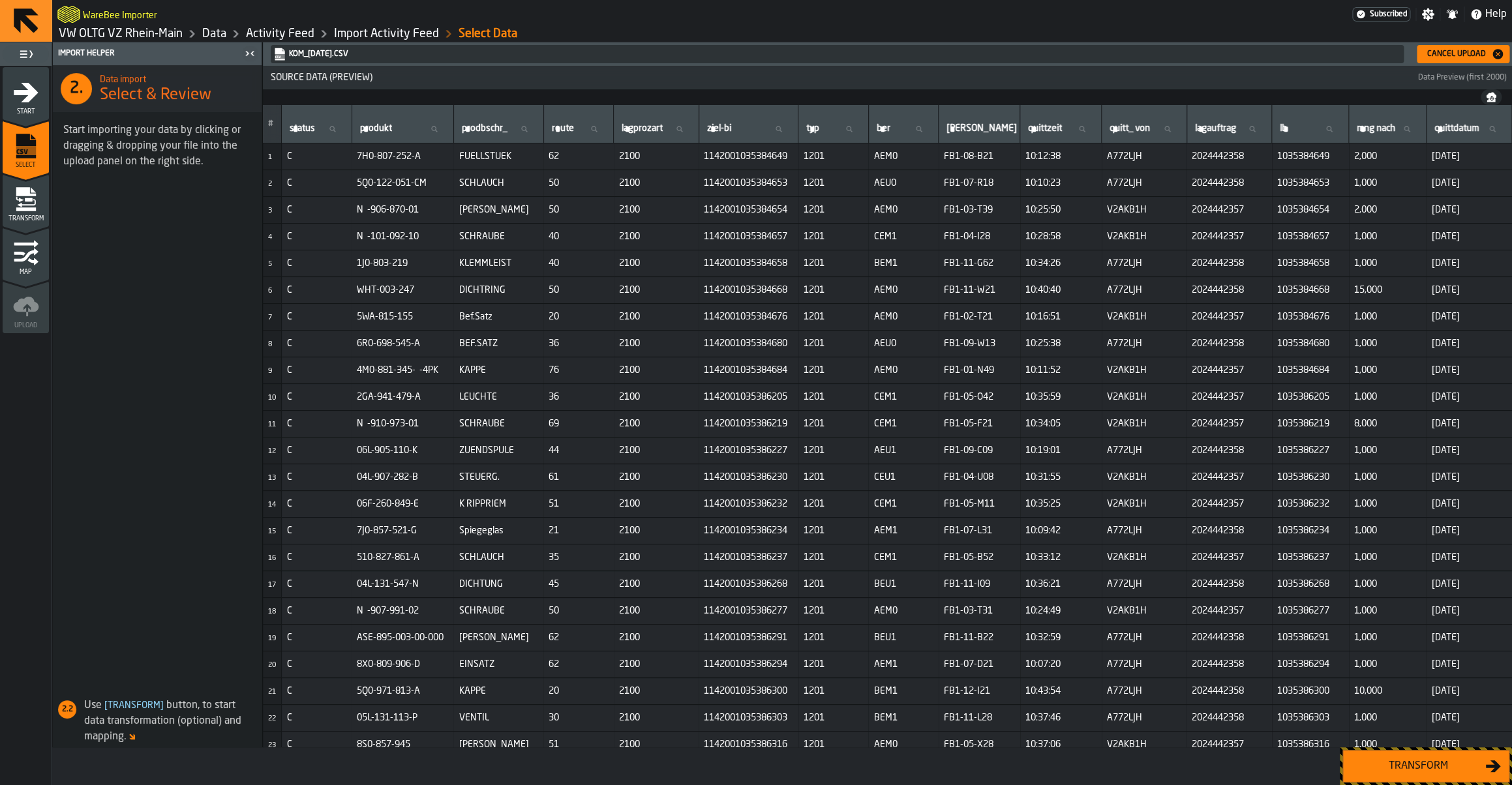
click at [1454, 762] on div "Transform" at bounding box center [1418, 766] width 134 height 16
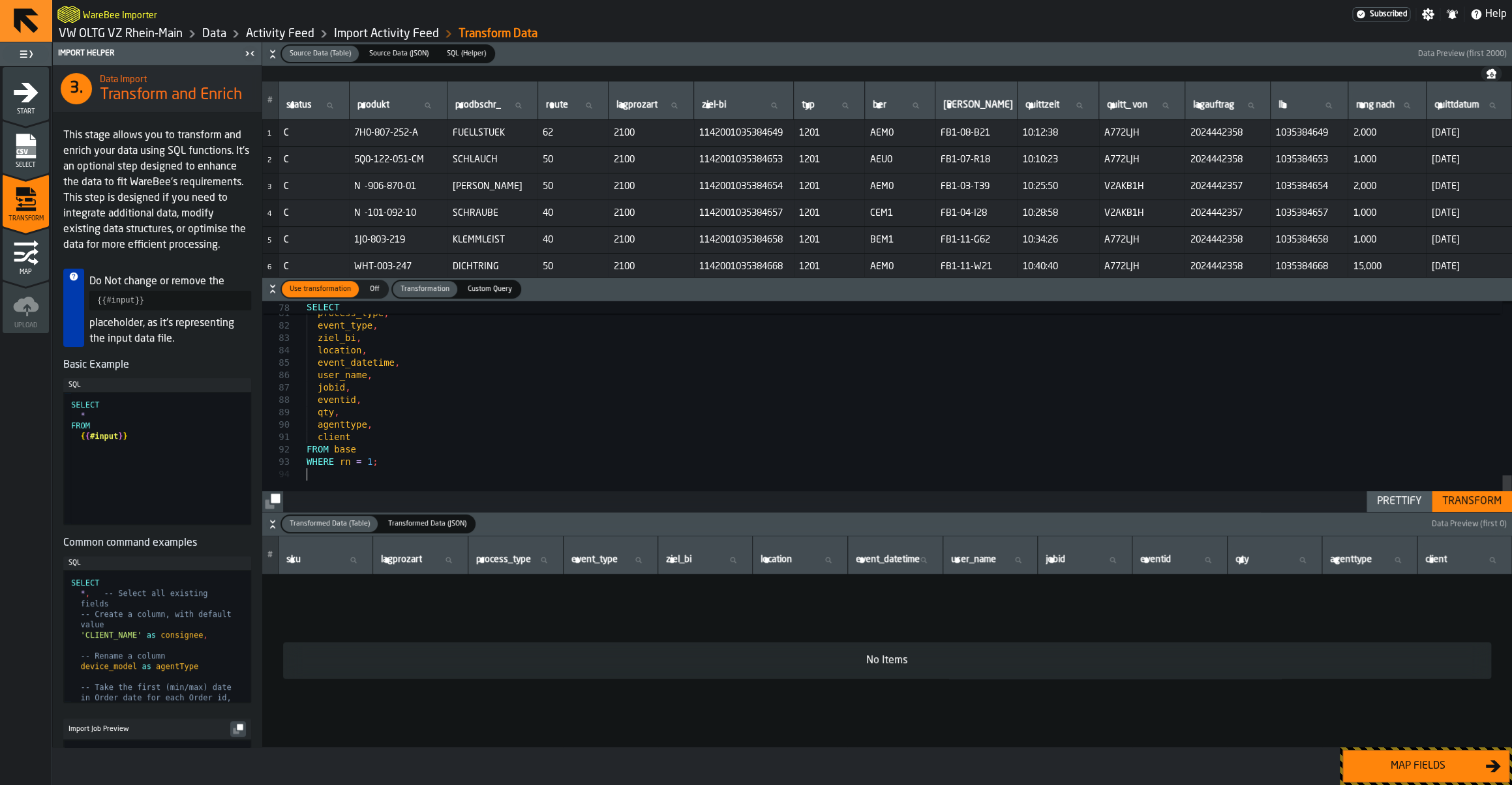
click at [1481, 493] on button "Transform" at bounding box center [1471, 501] width 80 height 21
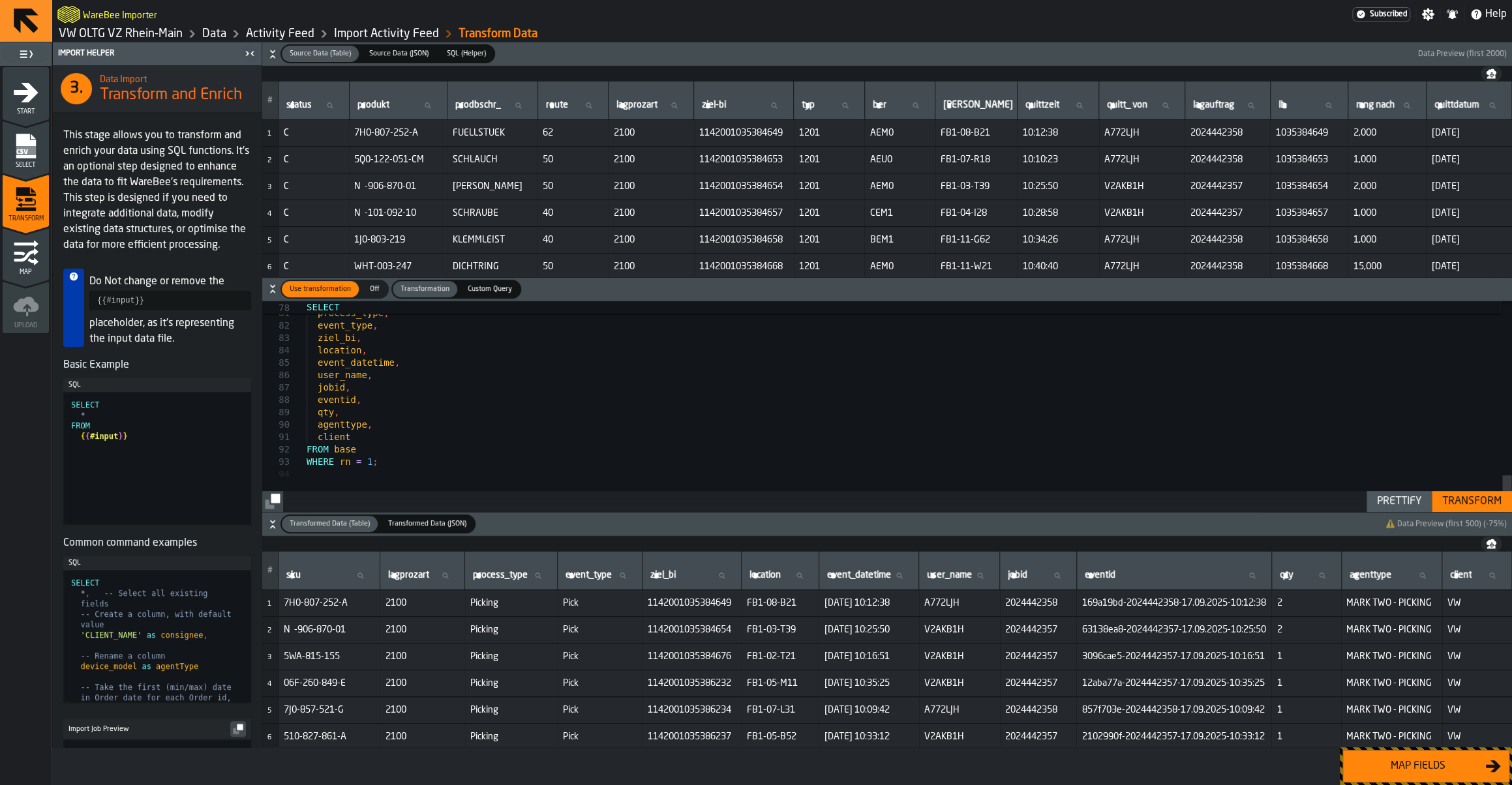
click at [1437, 766] on div "Map fields" at bounding box center [1418, 766] width 134 height 16
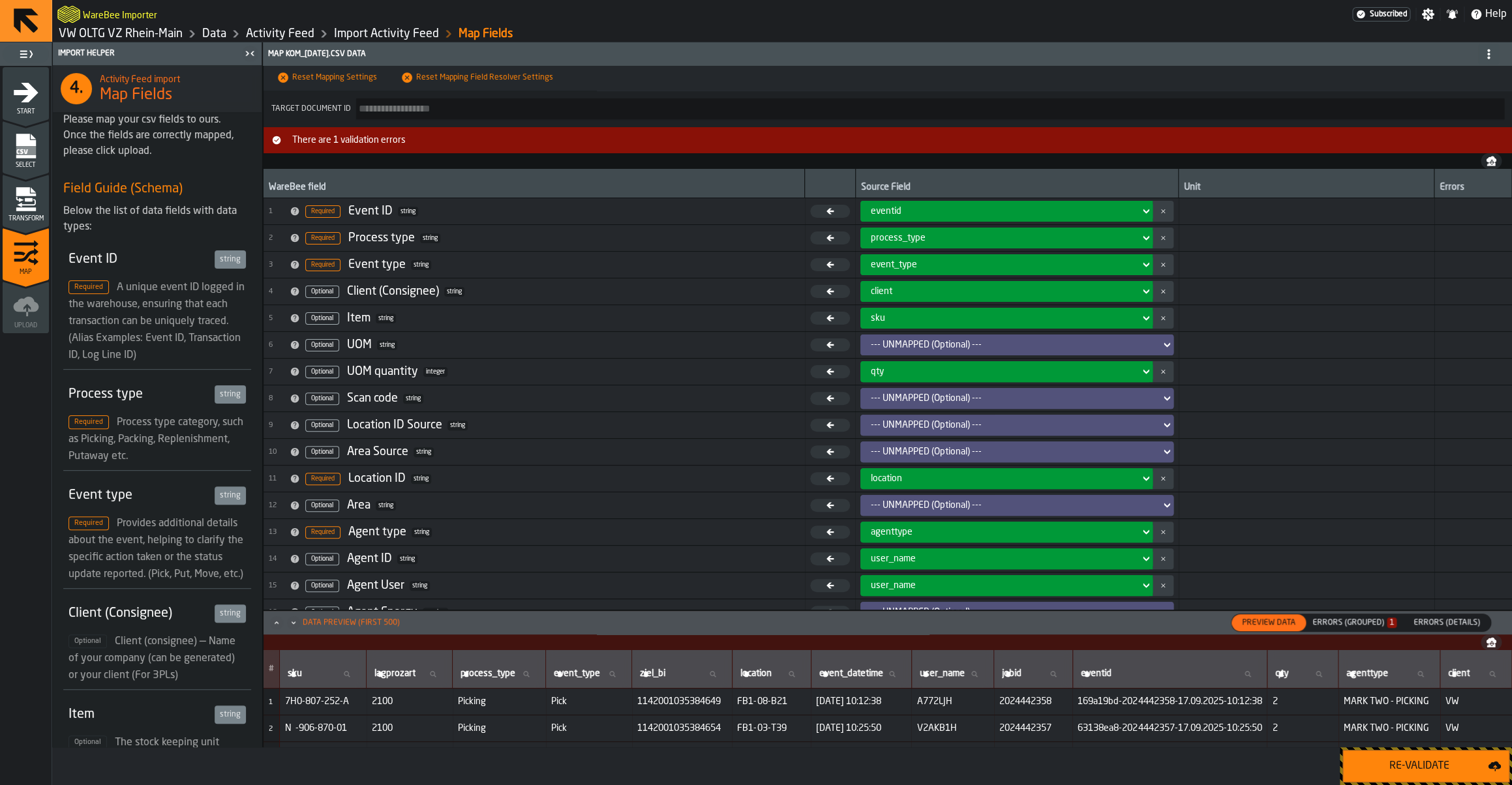
click at [1437, 766] on div "Re-Validate" at bounding box center [1419, 766] width 137 height 16
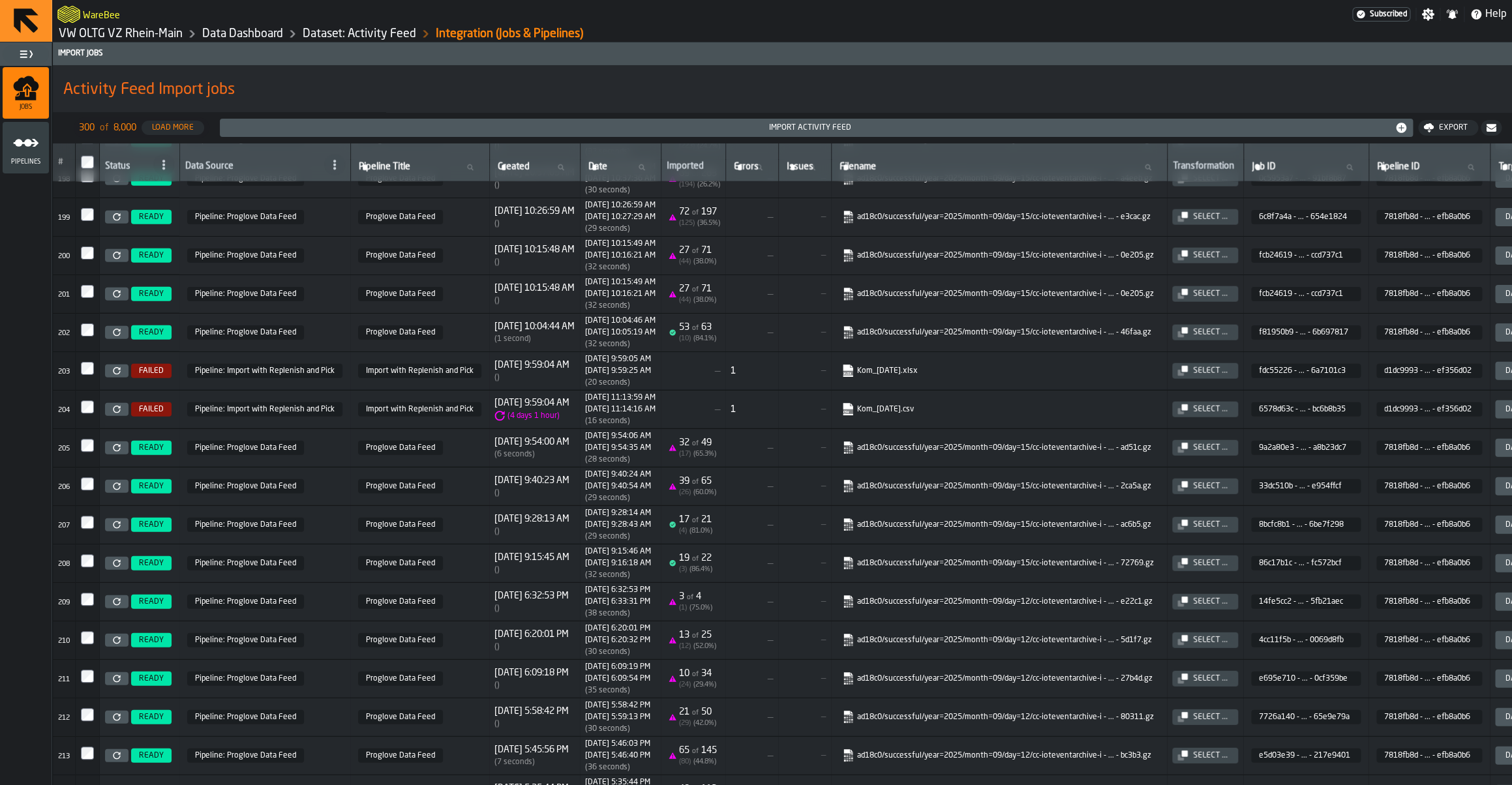
scroll to position [7986, 0]
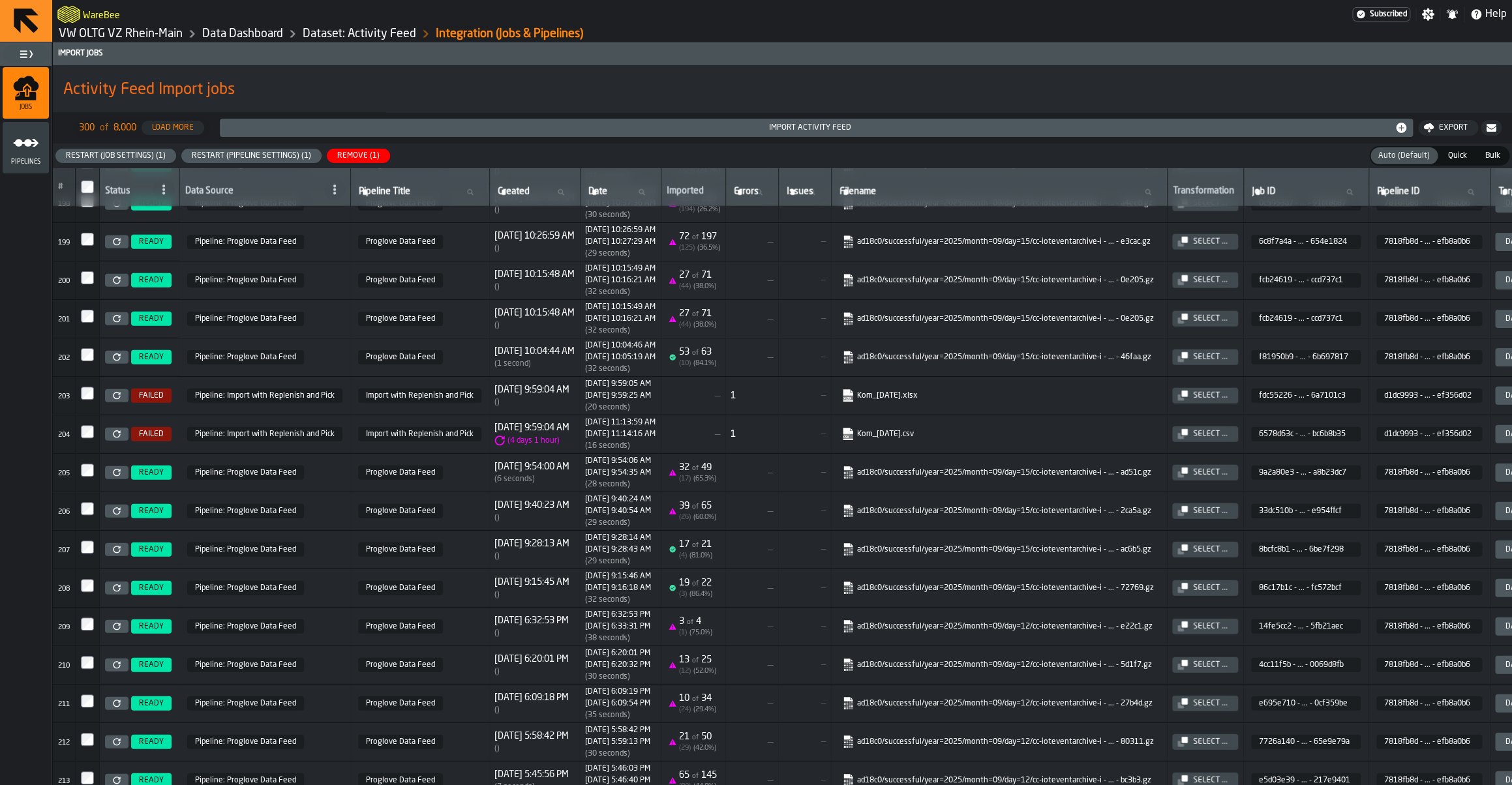
click at [125, 441] on link at bounding box center [116, 434] width 24 height 13
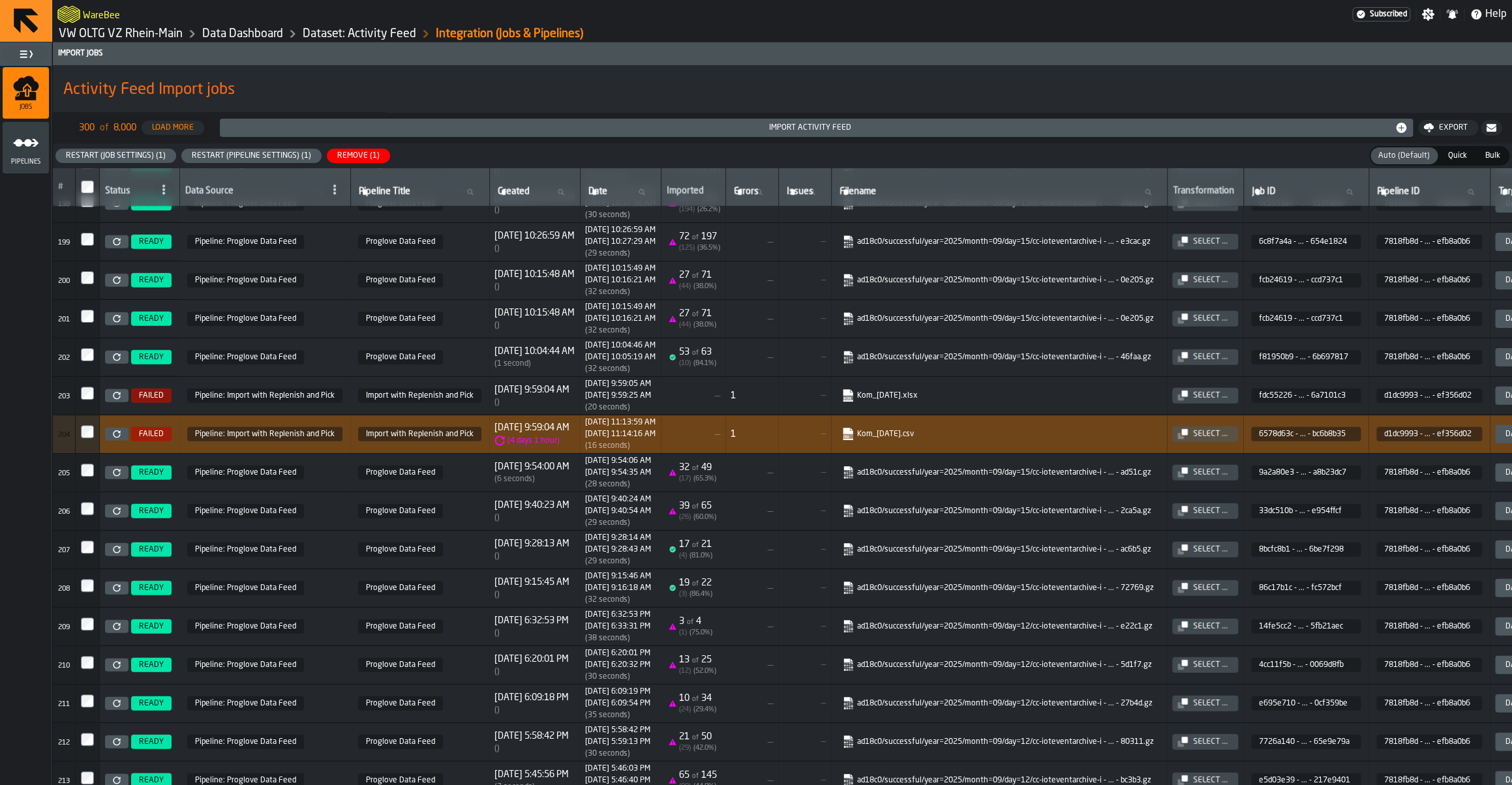
click at [101, 32] on link "VW OLTG VZ Rhein-Main" at bounding box center [120, 33] width 124 height 14
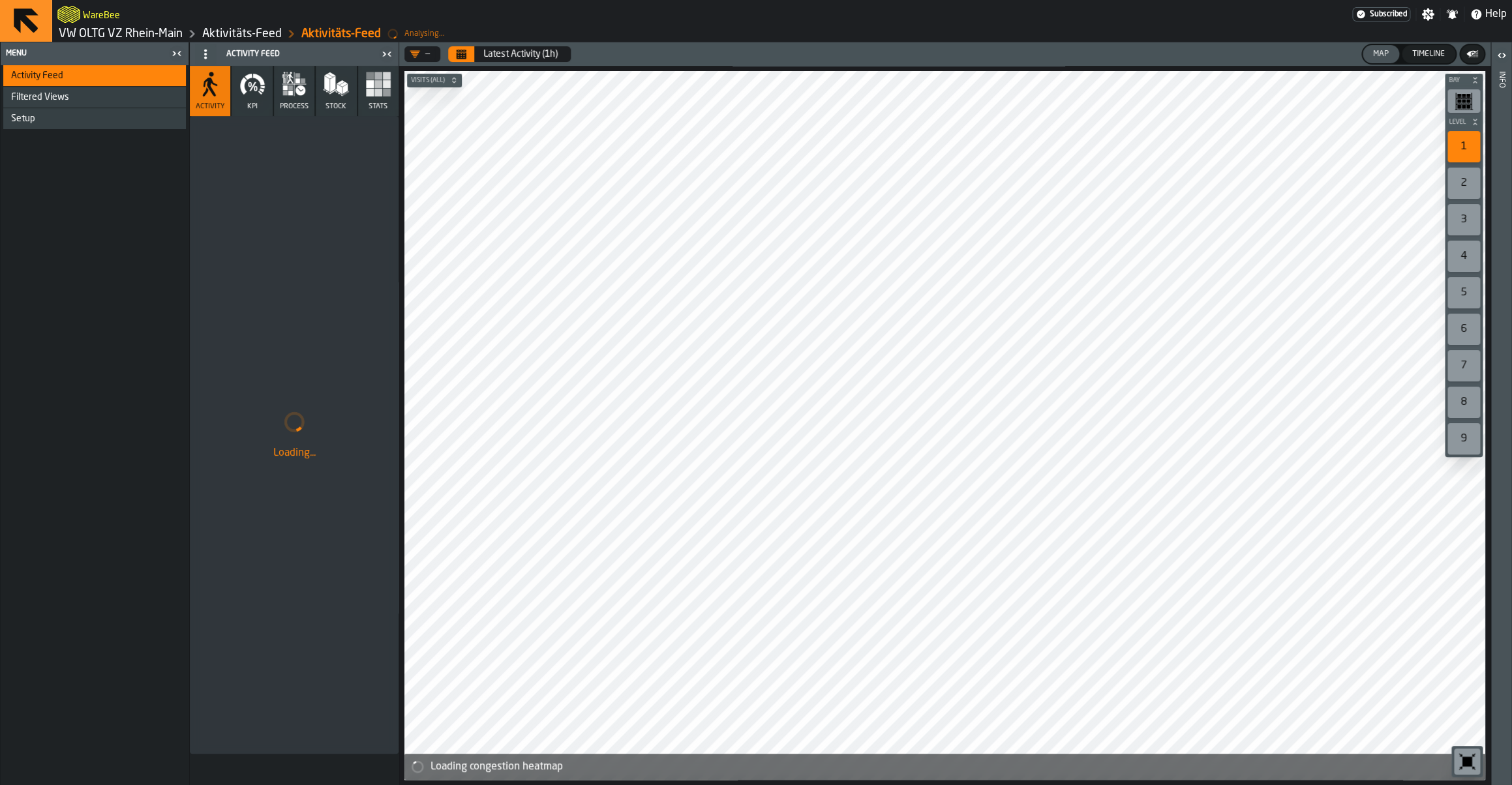
click at [255, 91] on icon "button" at bounding box center [254, 89] width 3 height 6
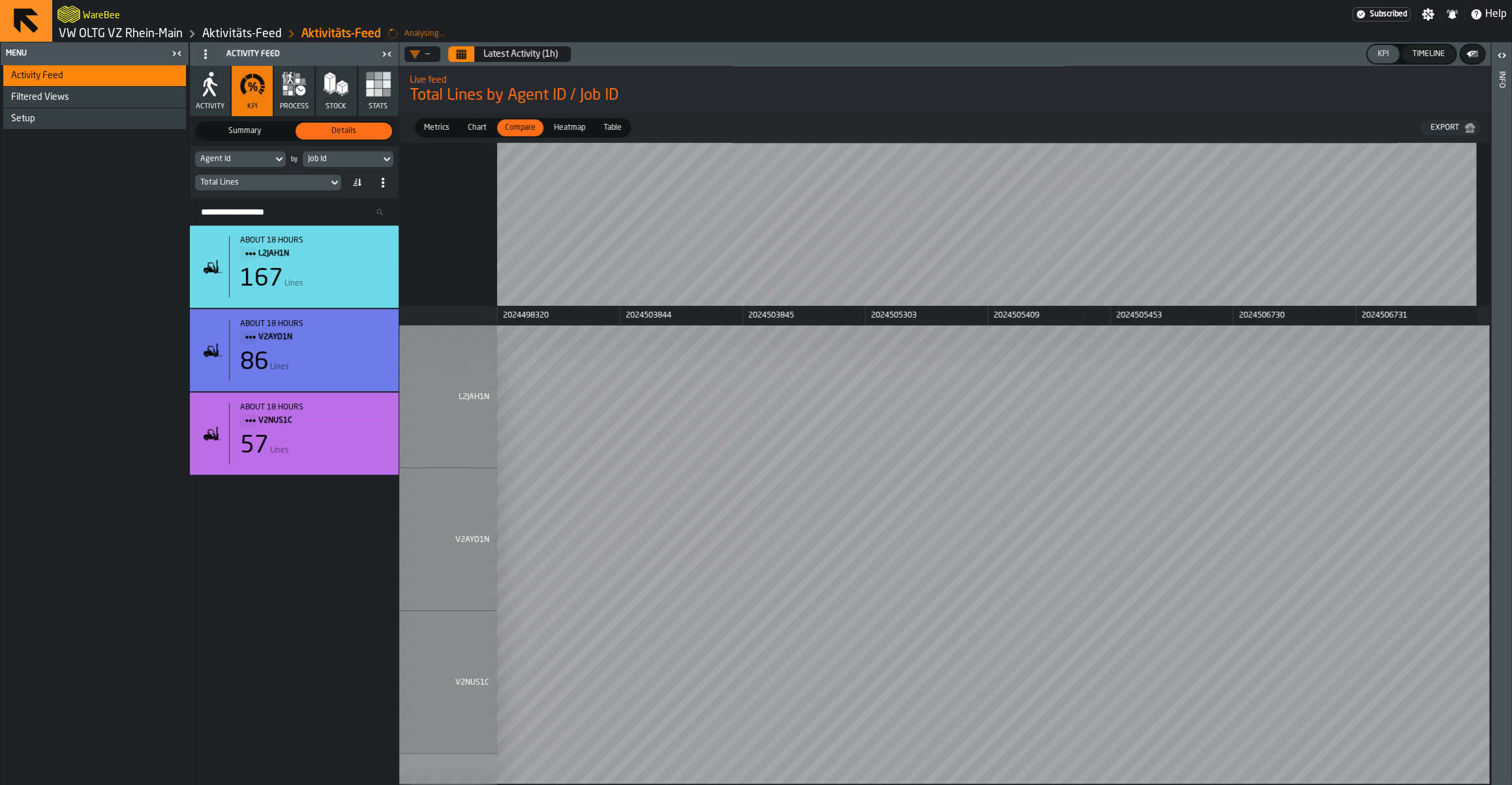
click at [465, 51] on icon "Calendar" at bounding box center [461, 51] width 9 height 2
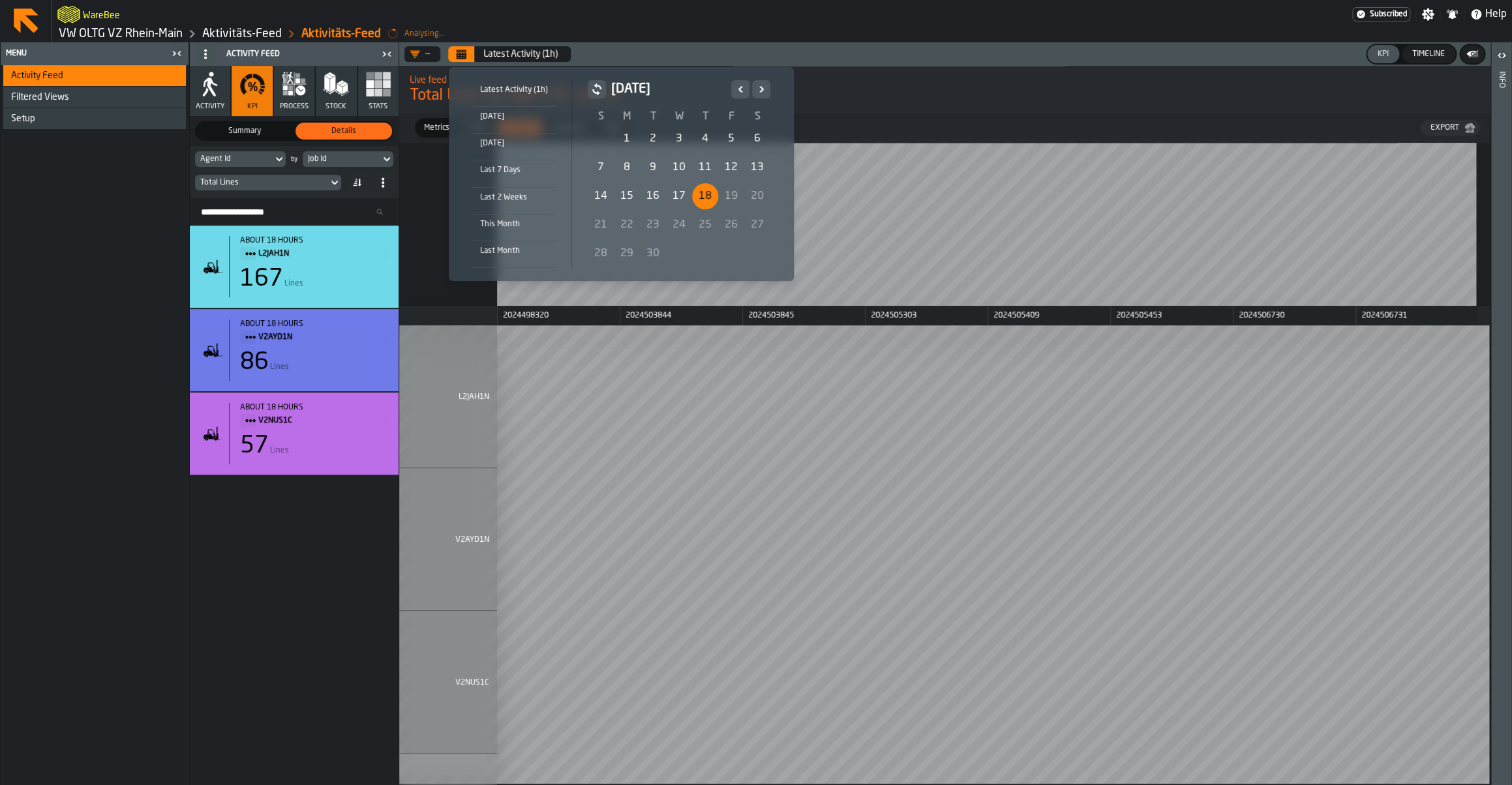
click at [625, 136] on div "1" at bounding box center [627, 139] width 26 height 26
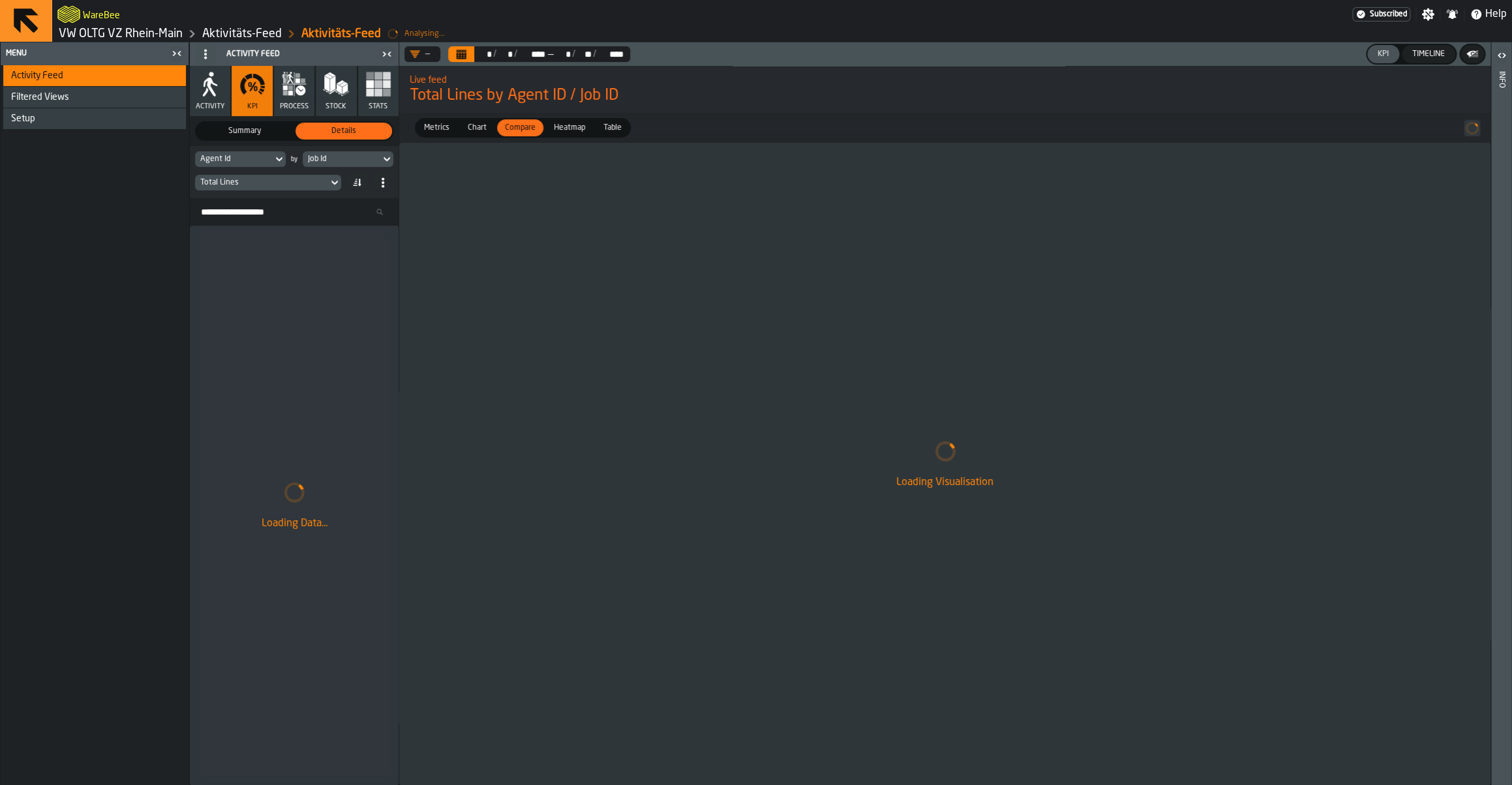
click at [251, 180] on div "Total Lines" at bounding box center [262, 183] width 123 height 9
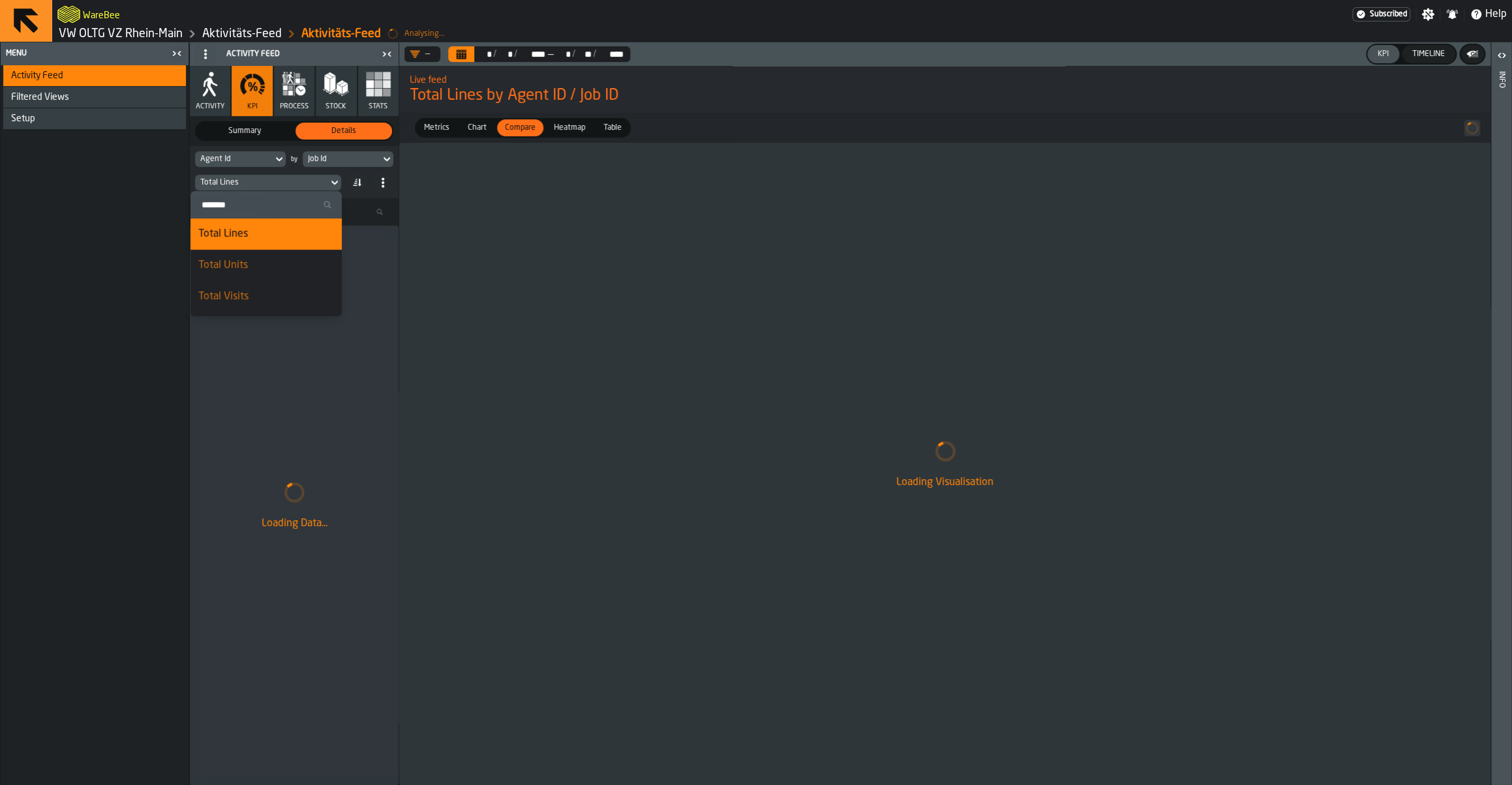
click at [315, 154] on div "Job Id" at bounding box center [341, 159] width 78 height 14
drag, startPoint x: 373, startPoint y: 209, endPoint x: 375, endPoint y: 241, distance: 32.1
click at [375, 241] on ul "Search Event Hour Event Day Event Week Day of Week Agent Type Agent Id User Eve…" at bounding box center [373, 776] width 139 height 1217
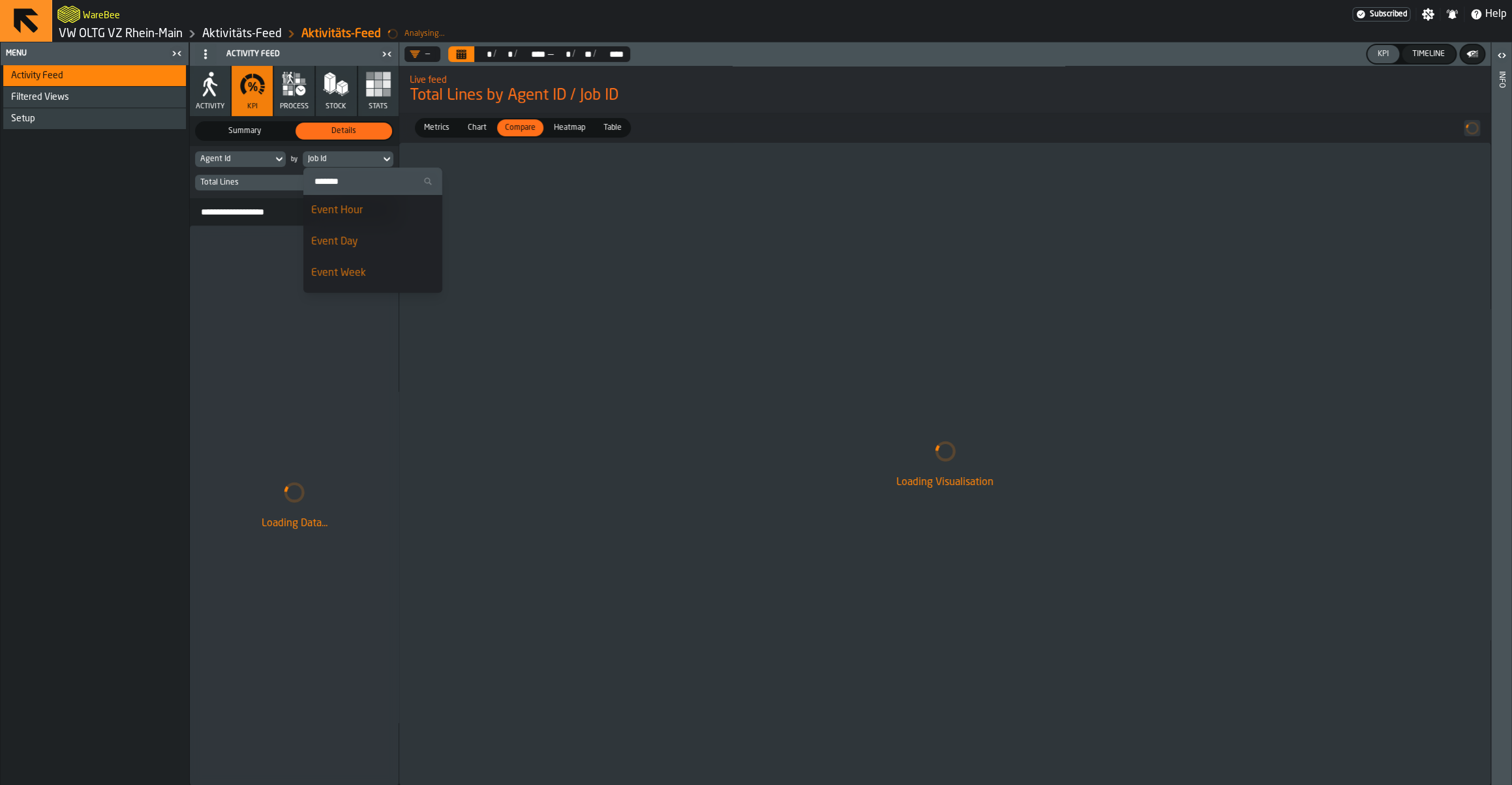
click at [375, 241] on div "Event Day" at bounding box center [373, 242] width 123 height 16
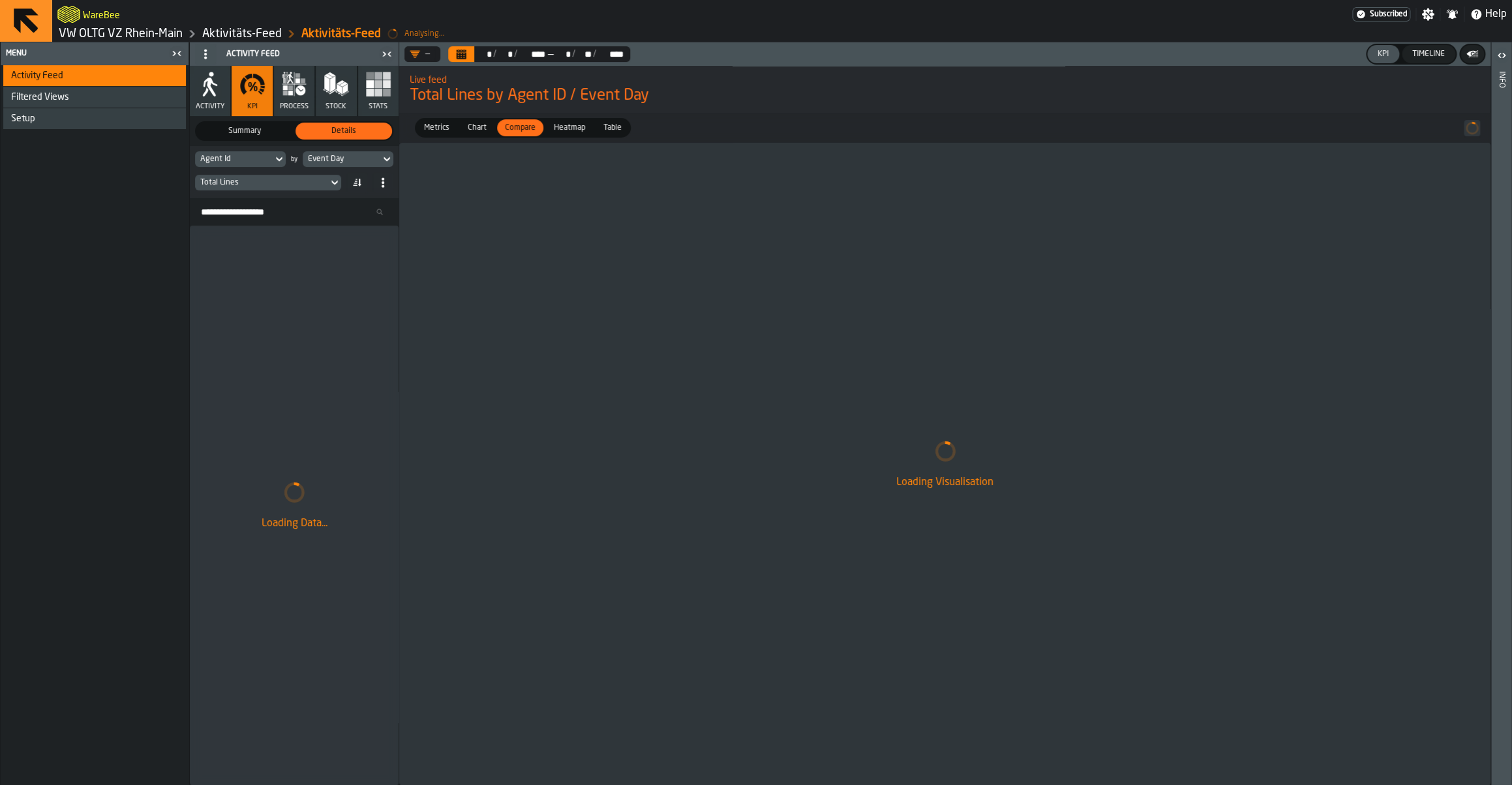
click at [274, 182] on div "Total Lines" at bounding box center [262, 183] width 123 height 9
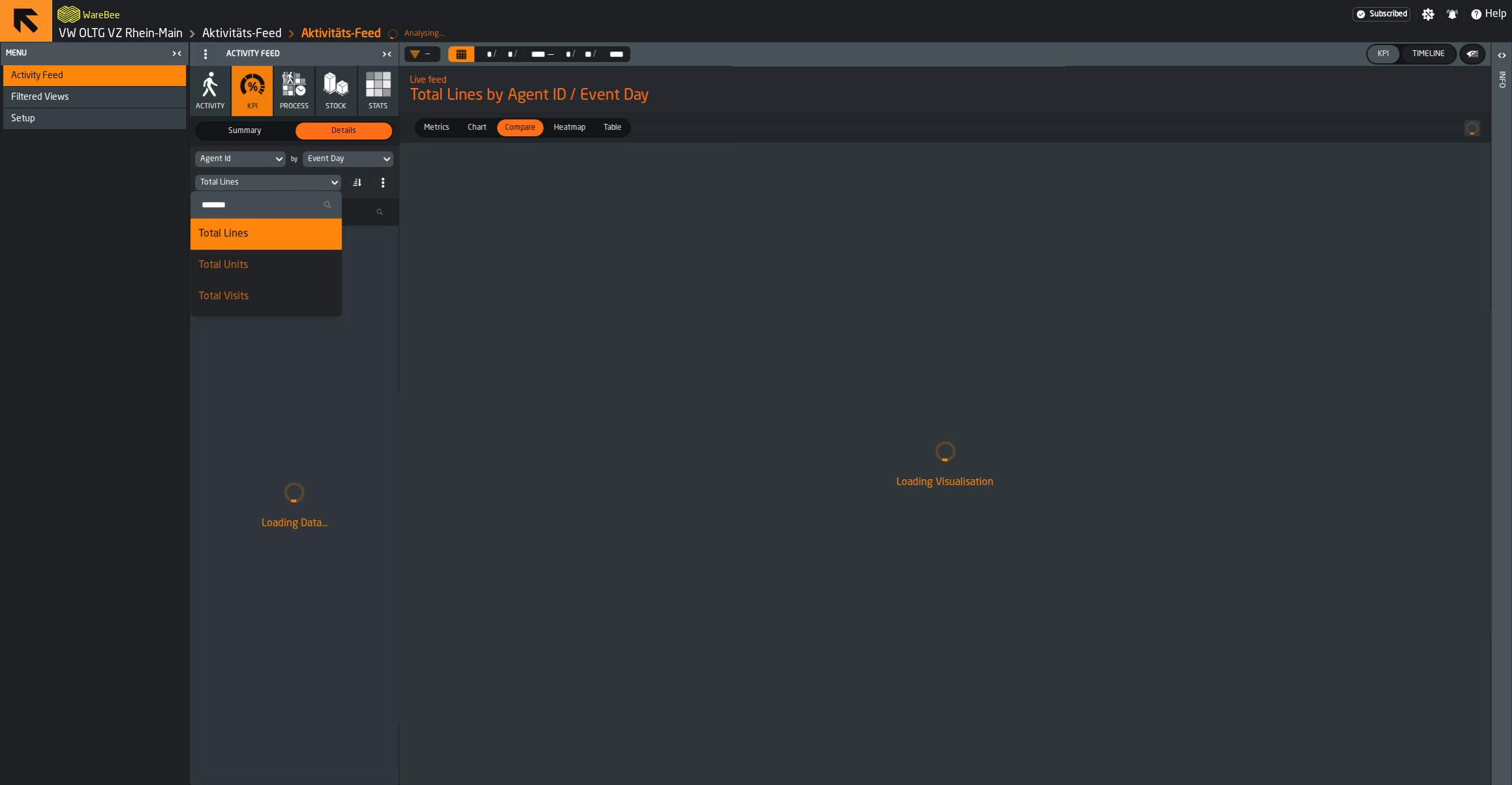
click at [238, 192] on label "Search" at bounding box center [266, 204] width 151 height 27
click at [238, 197] on input "Search" at bounding box center [266, 205] width 141 height 17
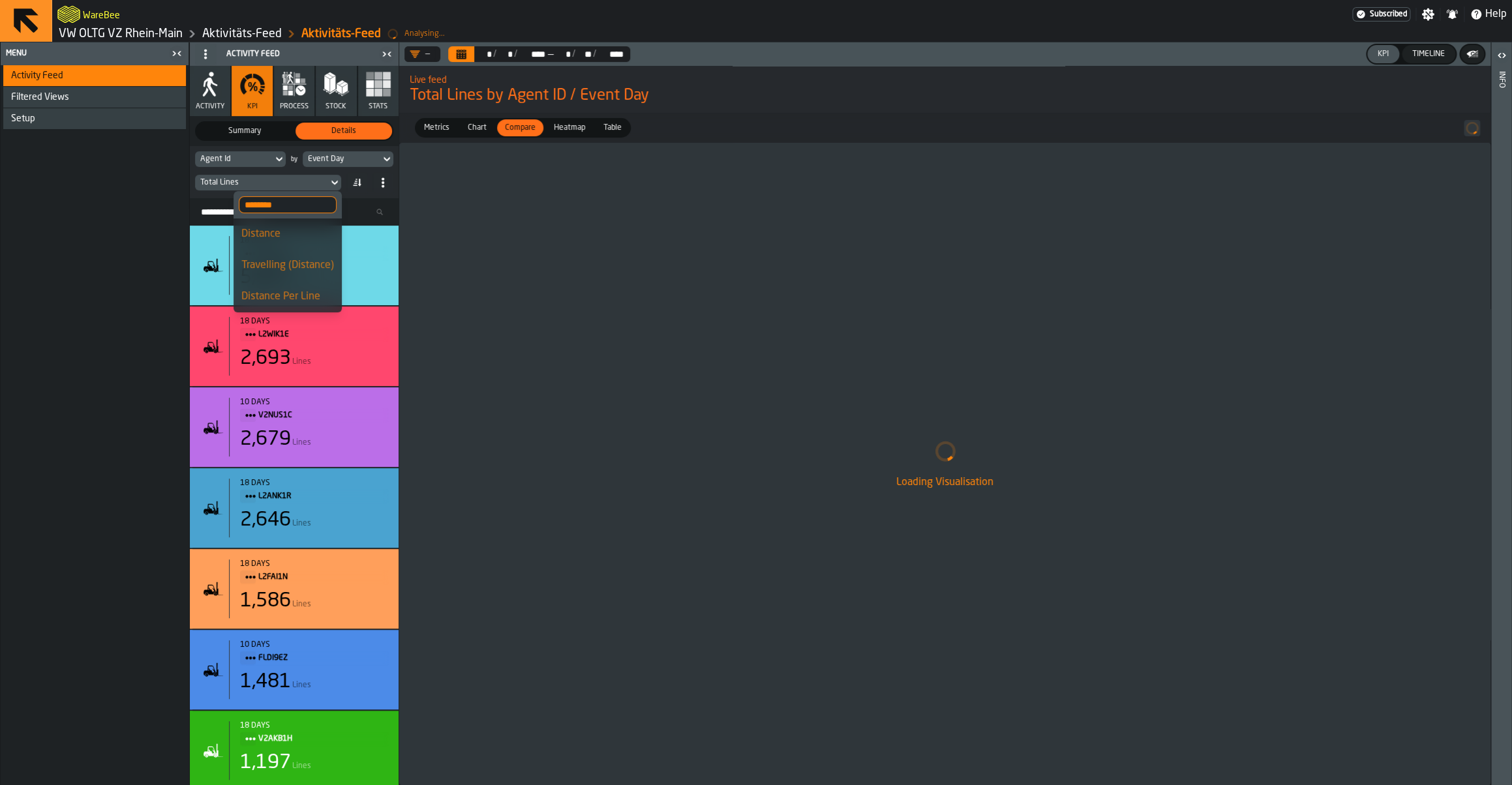
type input "********"
click at [281, 298] on div "Distance Per Line" at bounding box center [287, 297] width 93 height 16
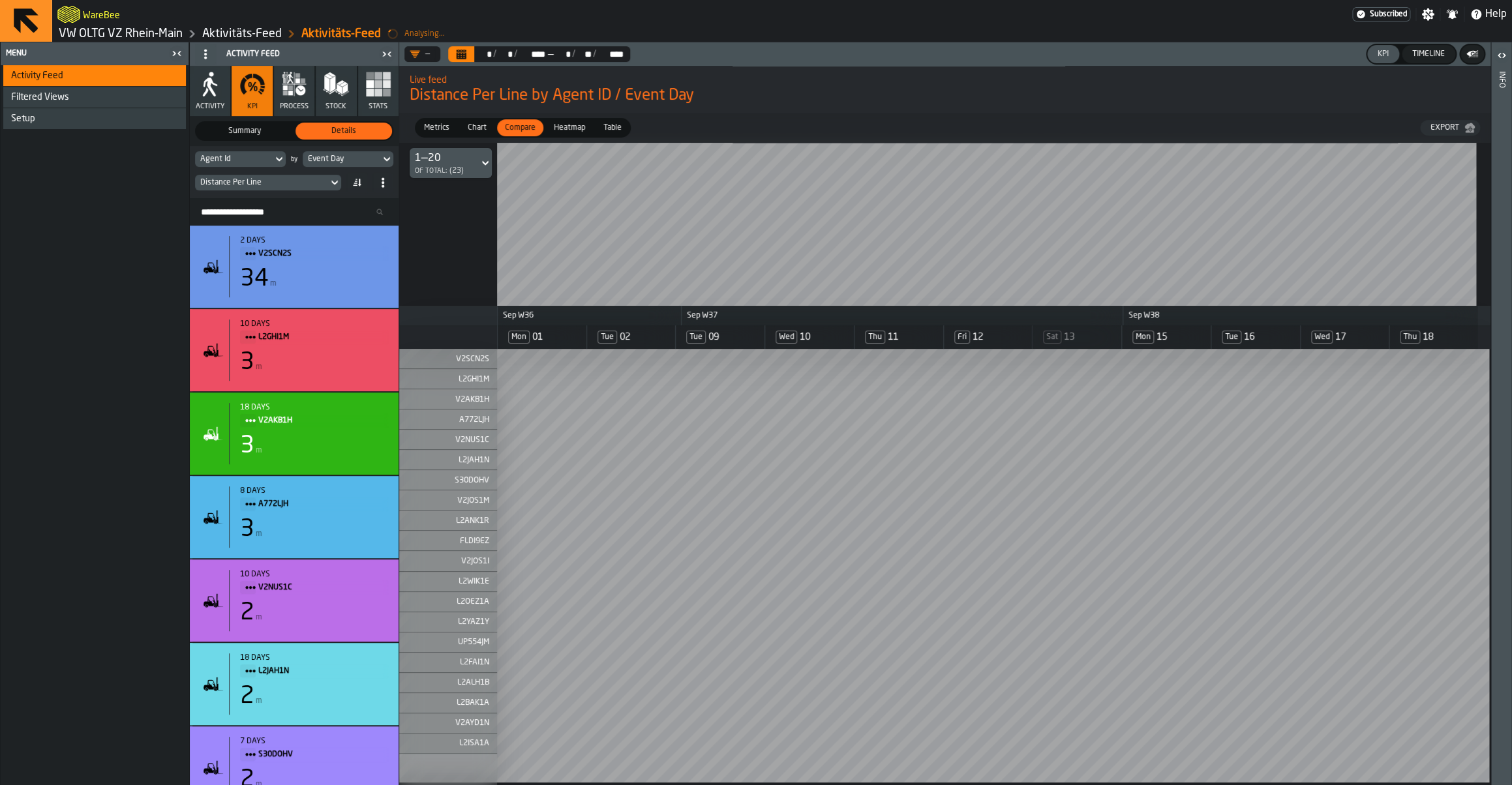
click at [359, 152] on div "Event Day" at bounding box center [341, 159] width 78 height 14
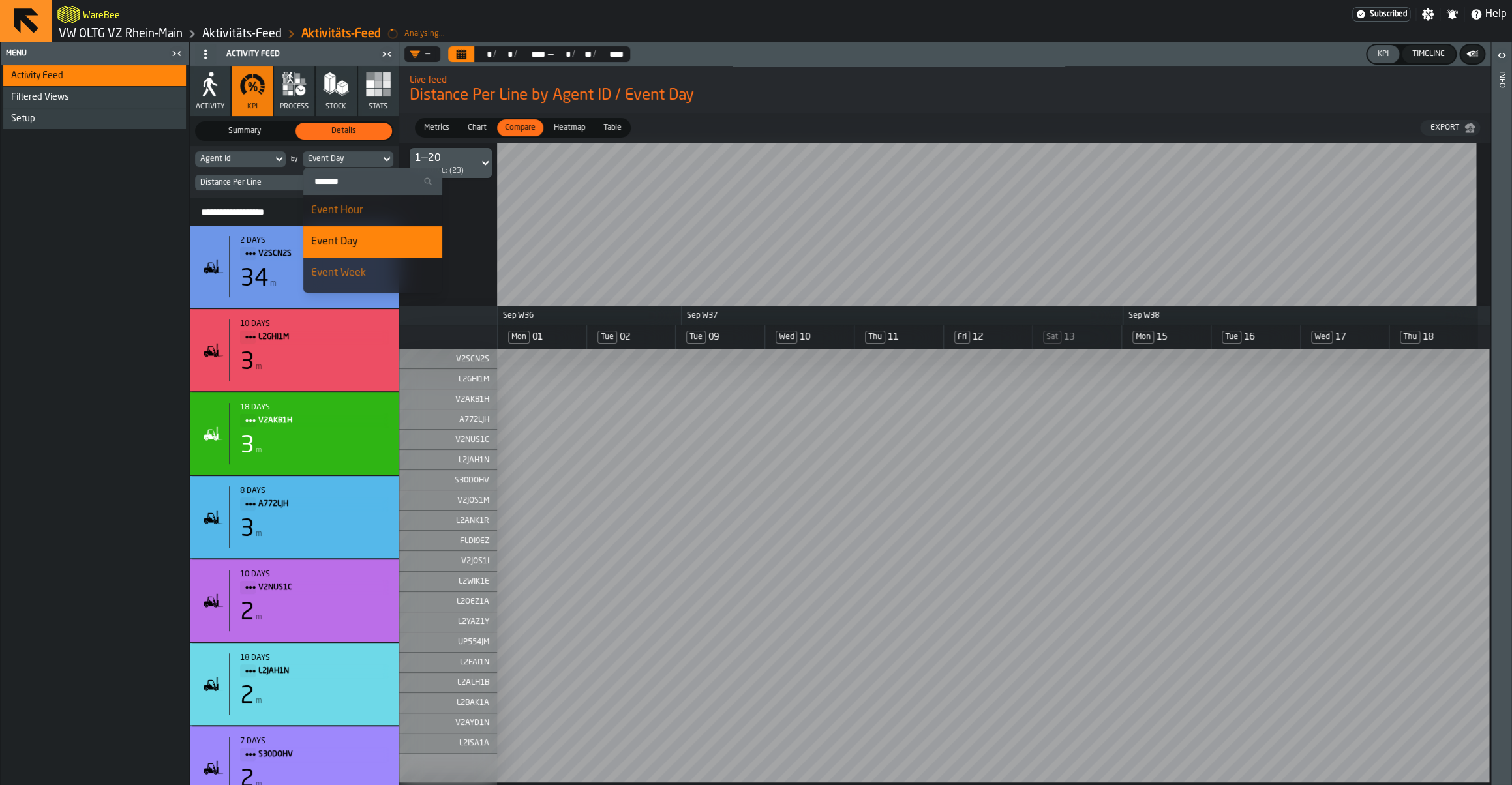
click at [359, 152] on div "Event Day" at bounding box center [341, 159] width 78 height 14
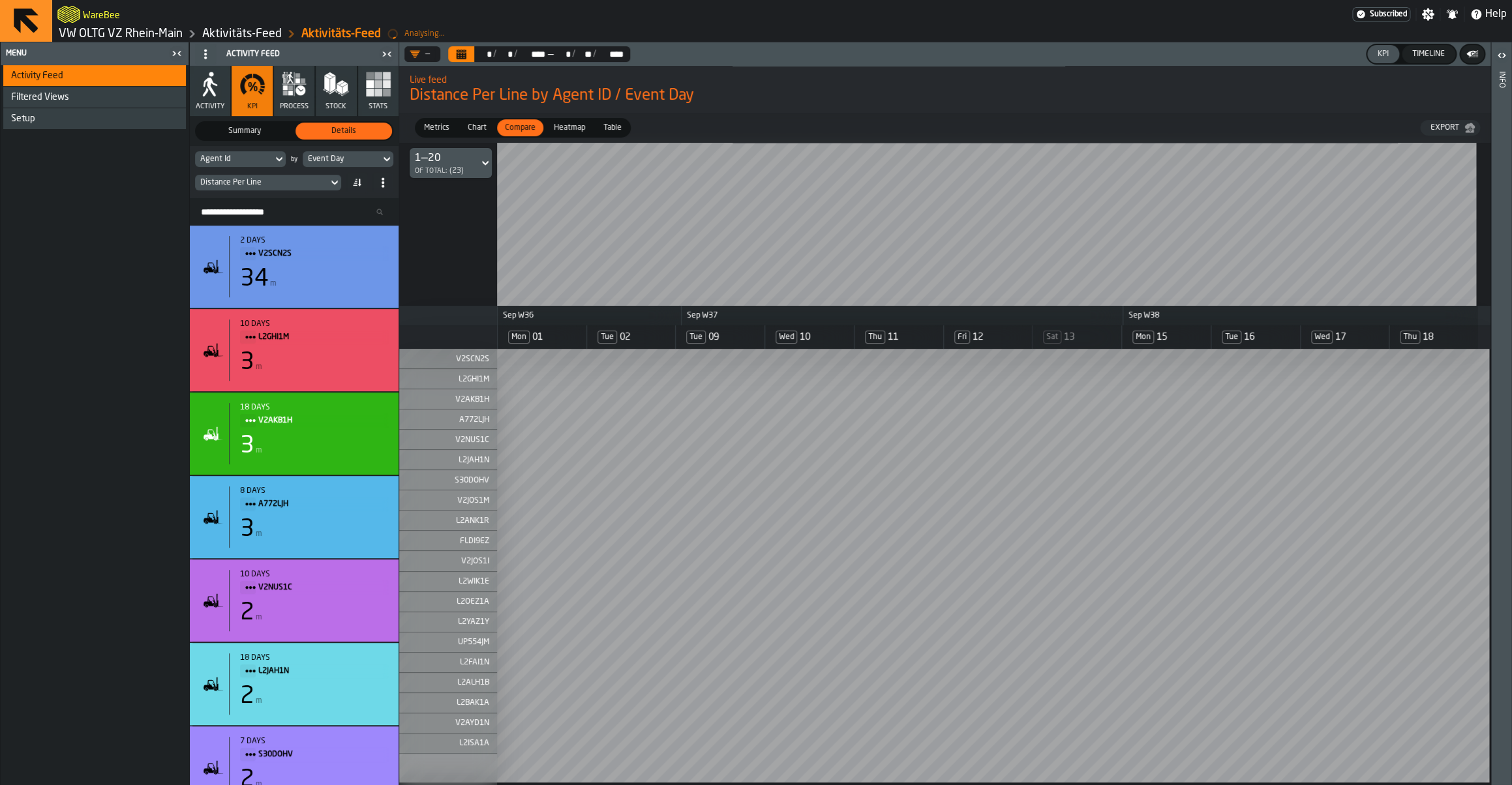
click at [252, 156] on div "Agent Id" at bounding box center [234, 159] width 67 height 9
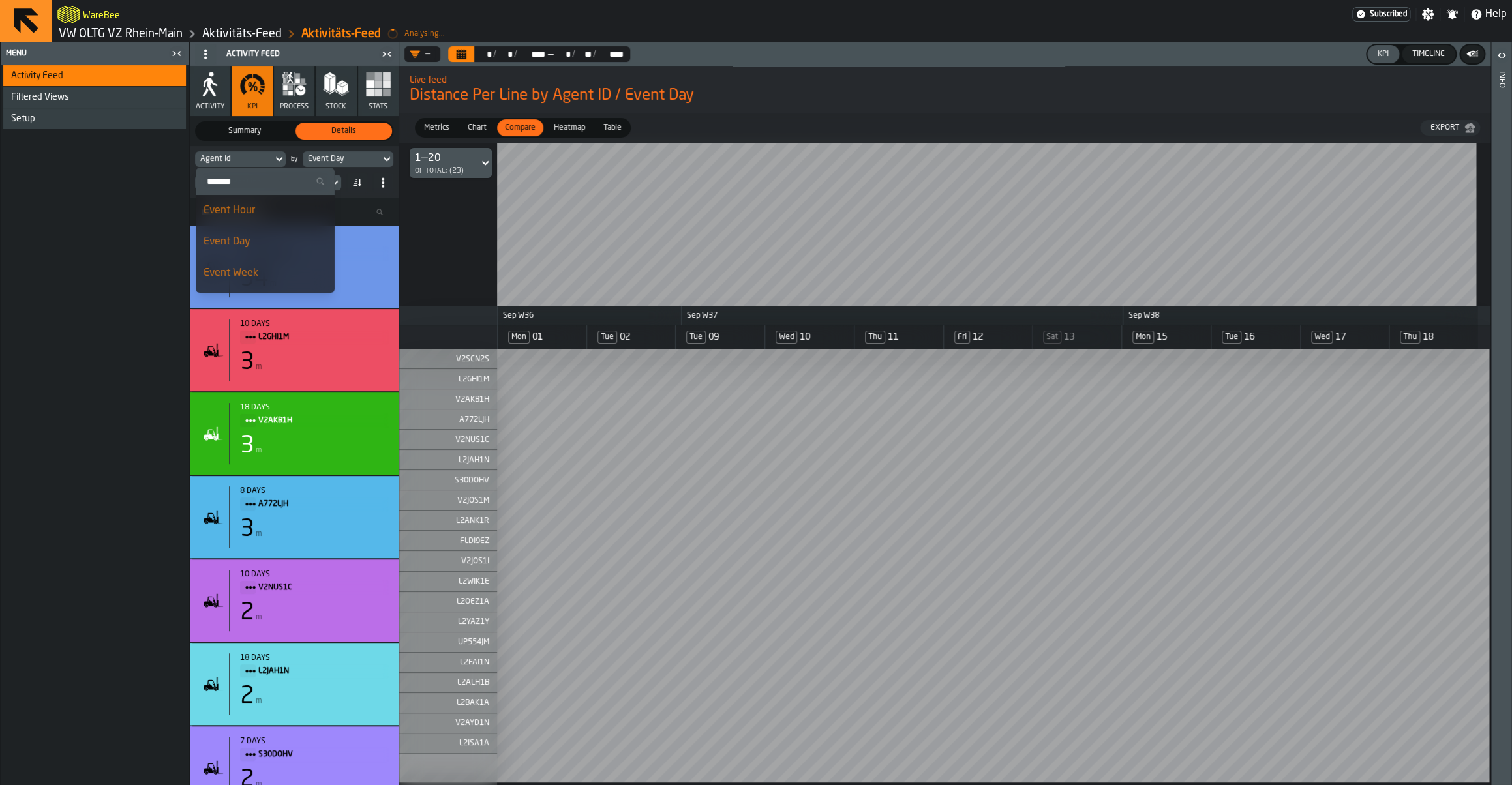
scroll to position [135, 0]
click at [231, 176] on input "Search" at bounding box center [265, 182] width 129 height 17
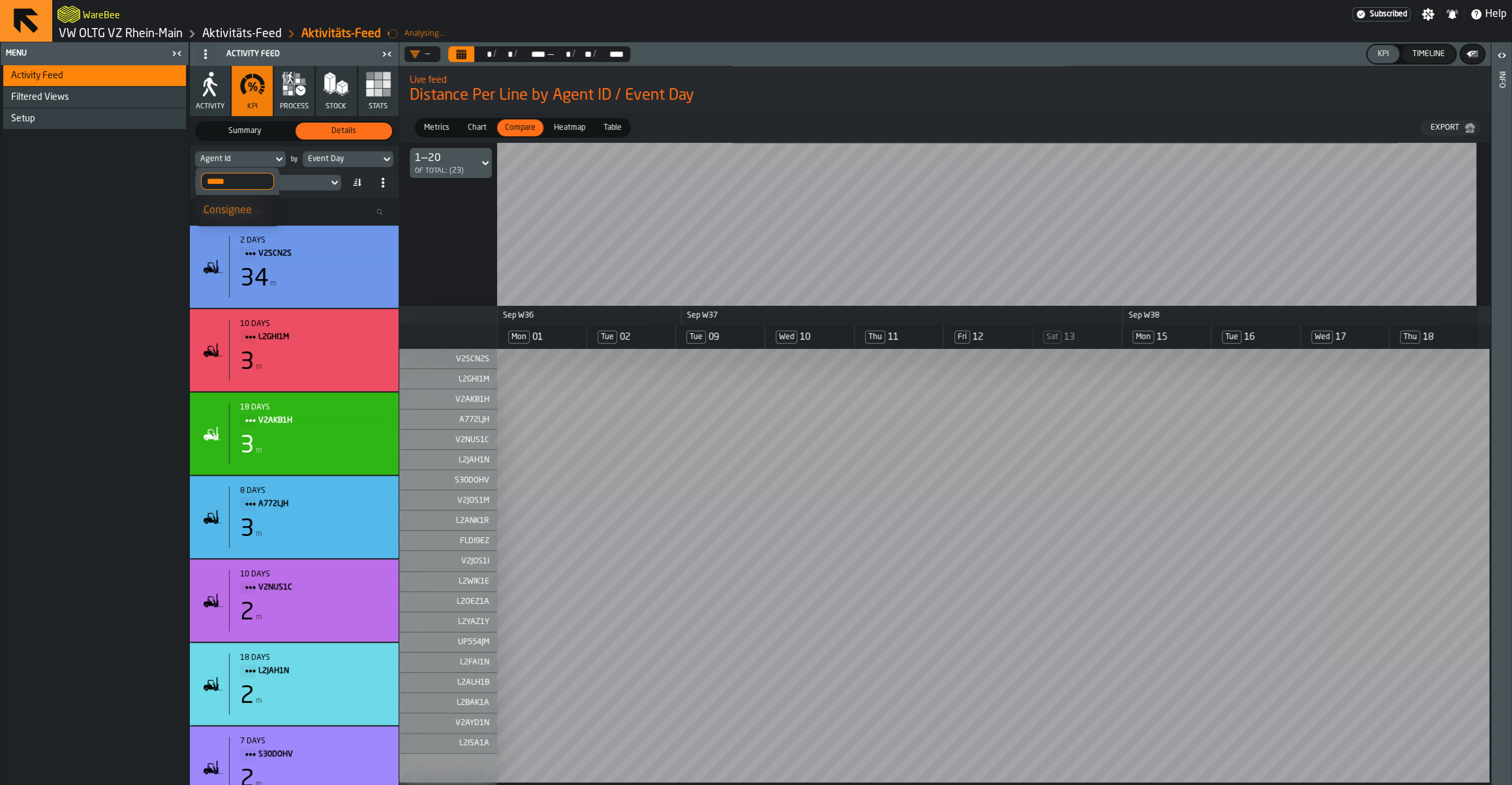
scroll to position [0, 0]
type input "*****"
click at [235, 206] on div "Consignee" at bounding box center [237, 211] width 68 height 16
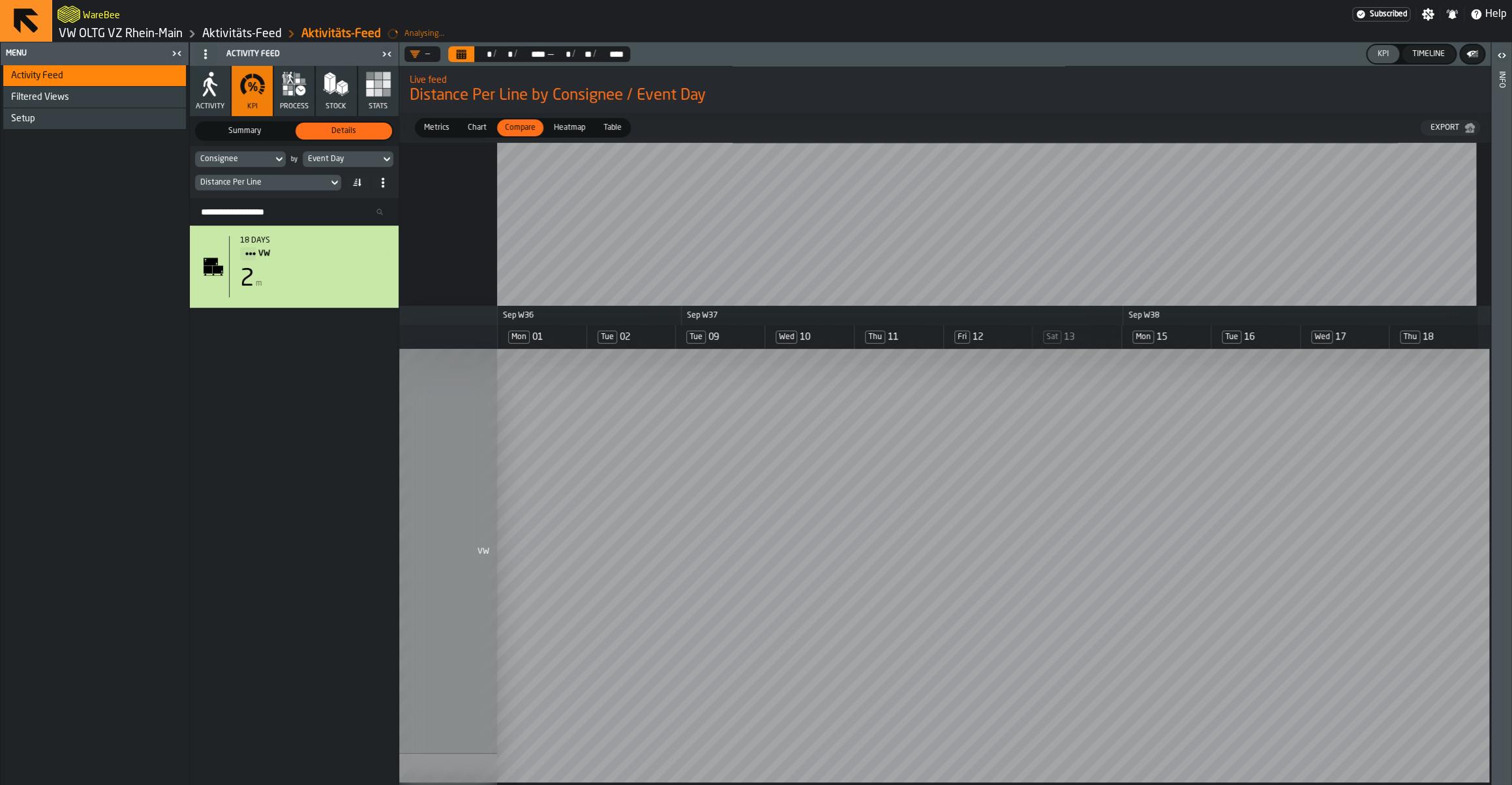
click at [290, 180] on div "Distance Per Line" at bounding box center [262, 183] width 123 height 9
click at [292, 266] on div "Travelling (Distance)" at bounding box center [287, 265] width 93 height 16
click at [252, 182] on div "Travelling (Distance)" at bounding box center [262, 183] width 123 height 9
click at [269, 295] on div "Distance Per Line" at bounding box center [287, 297] width 93 height 16
click at [620, 131] on span "Table" at bounding box center [613, 128] width 28 height 11
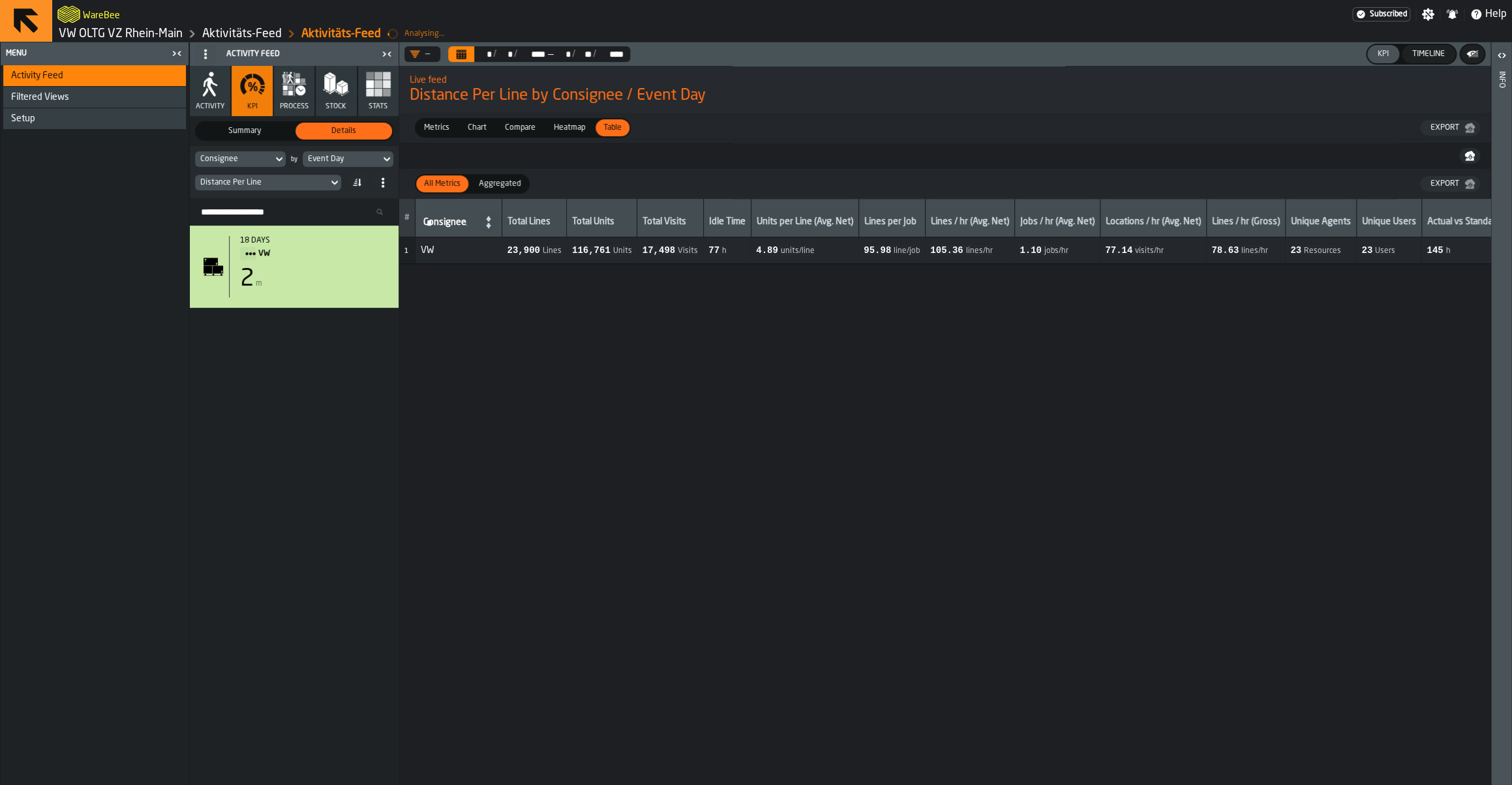
click at [268, 162] on div "Consignee" at bounding box center [234, 159] width 78 height 14
click at [235, 176] on input "*****" at bounding box center [236, 182] width 73 height 17
click at [235, 162] on div "Consignee" at bounding box center [234, 159] width 67 height 9
click at [235, 161] on div "Consignee" at bounding box center [234, 159] width 67 height 9
click at [228, 184] on input "*****" at bounding box center [236, 182] width 73 height 17
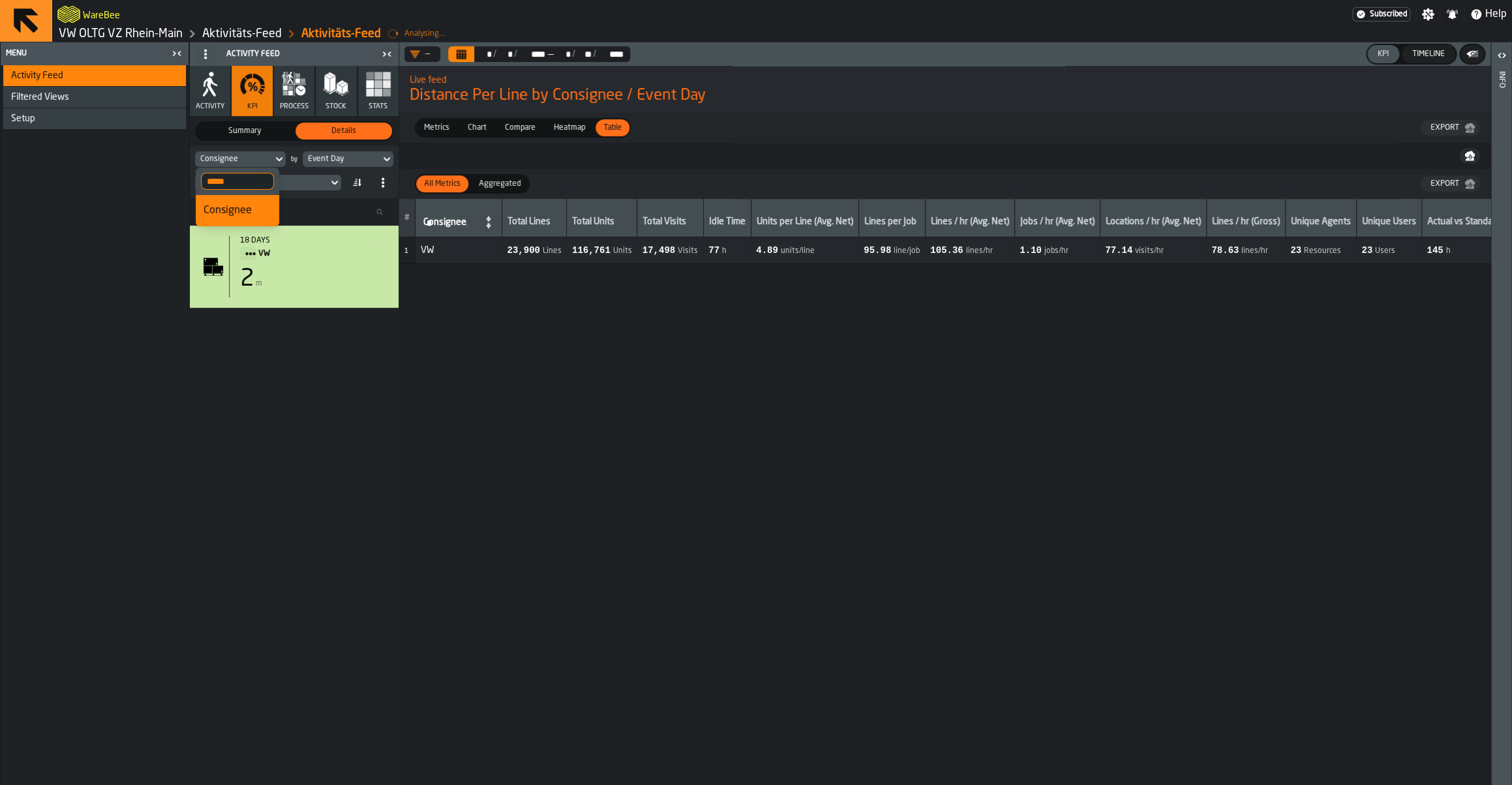
click at [228, 184] on input "*****" at bounding box center [236, 182] width 73 height 17
type input "****"
click at [236, 248] on div "Agent Id" at bounding box center [237, 242] width 68 height 16
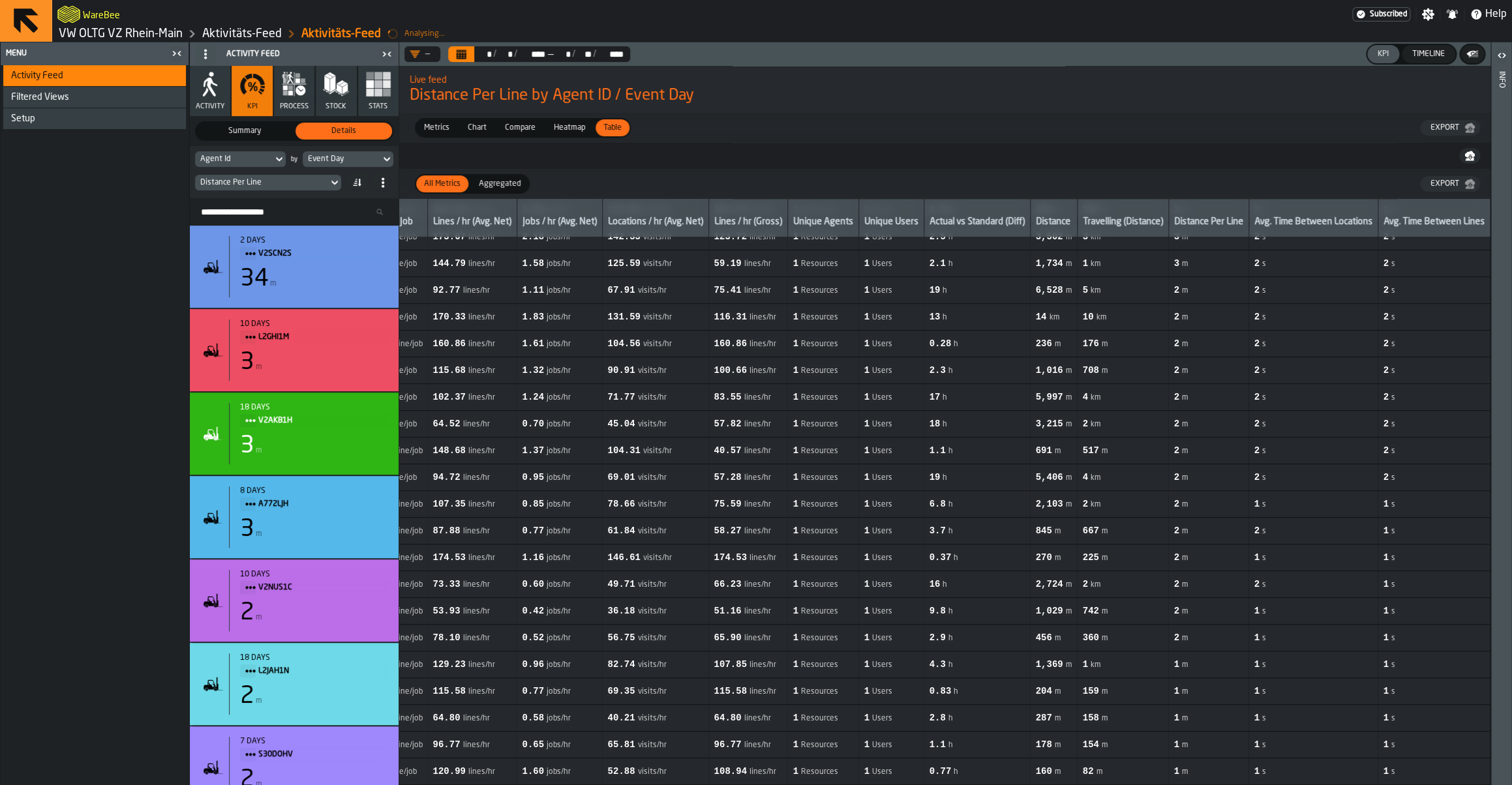
scroll to position [0, 497]
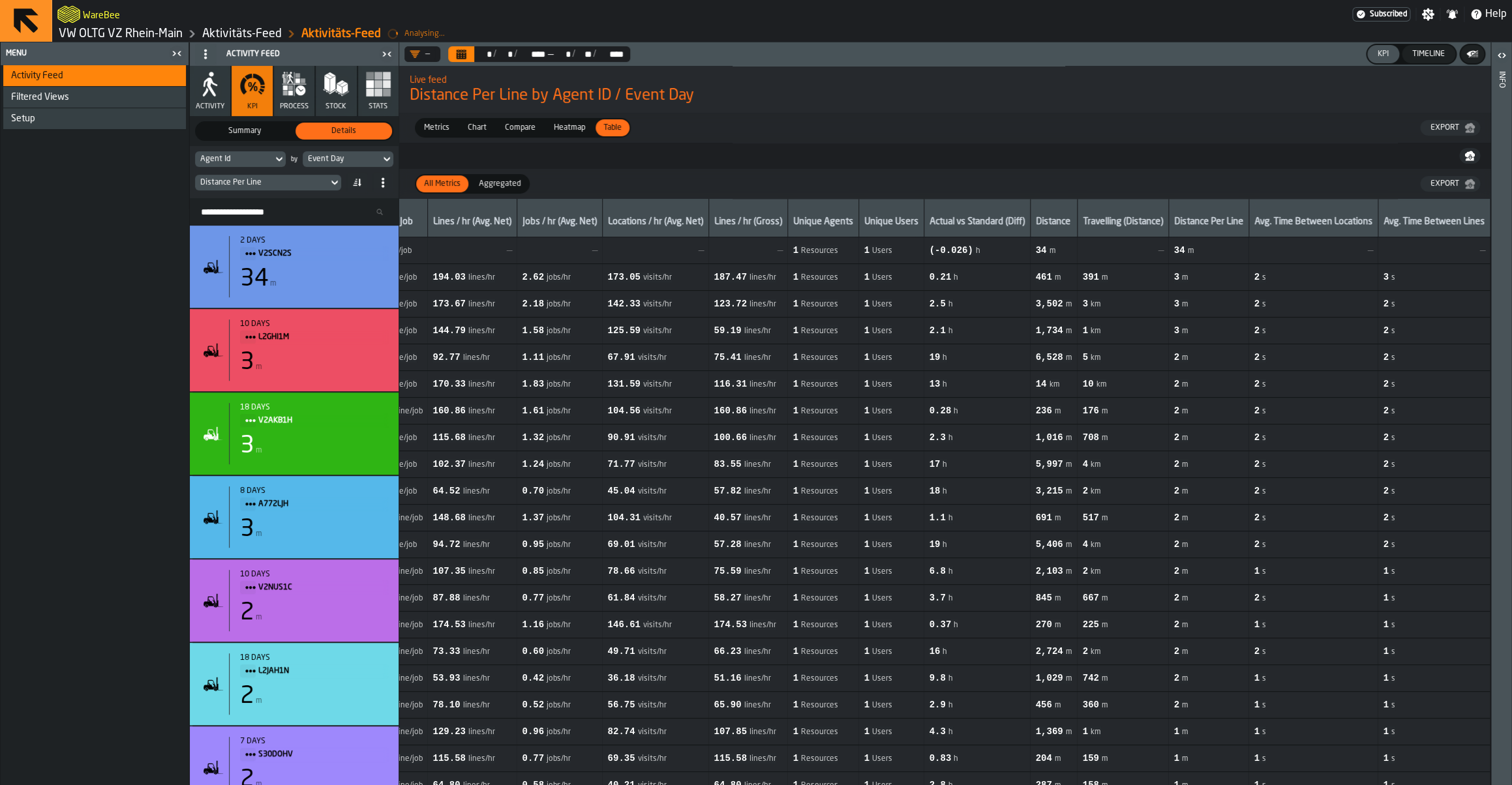
click at [476, 133] on span "Chart" at bounding box center [477, 128] width 29 height 11
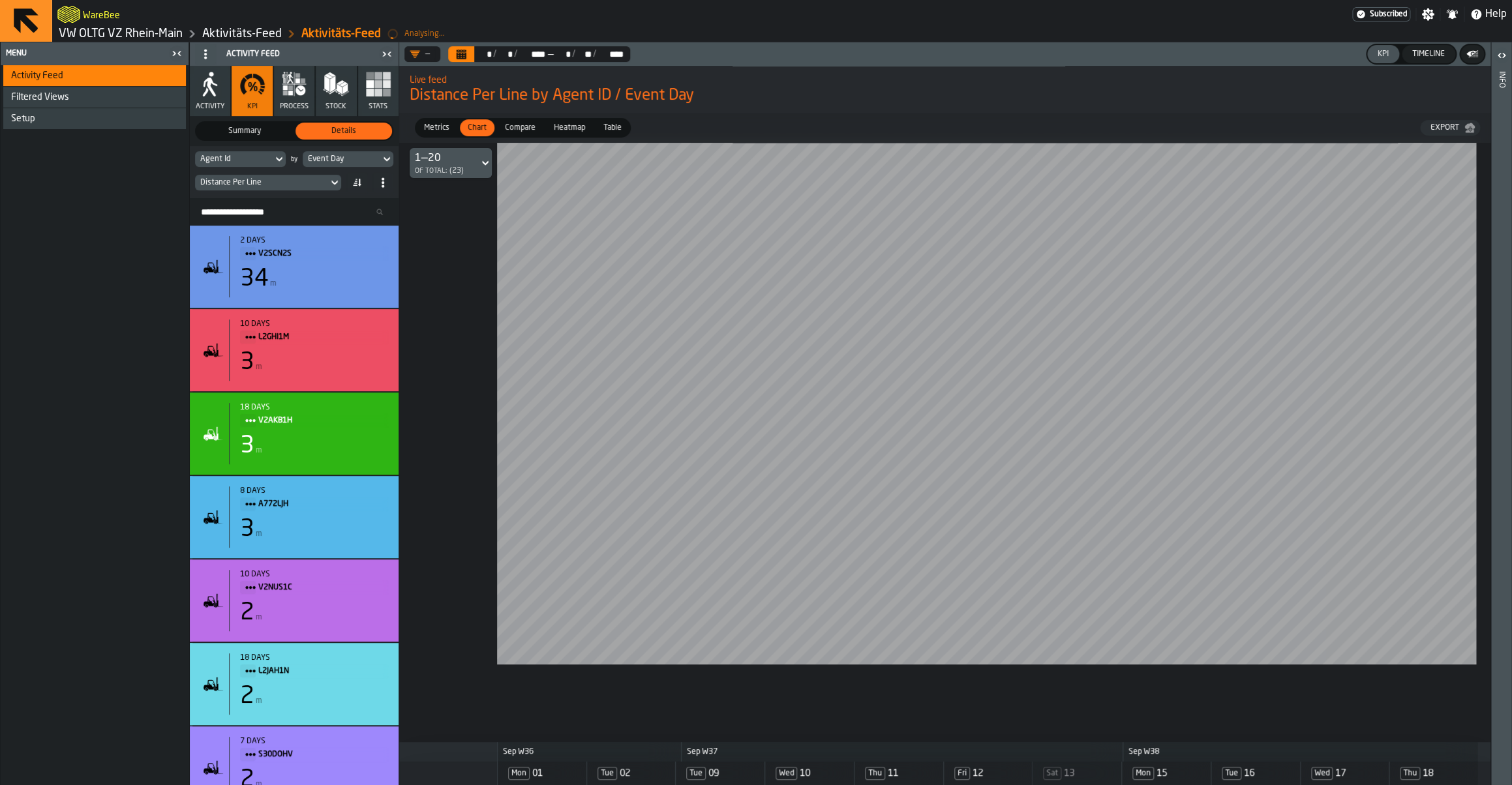
click at [514, 130] on span "Compare" at bounding box center [519, 128] width 41 height 11
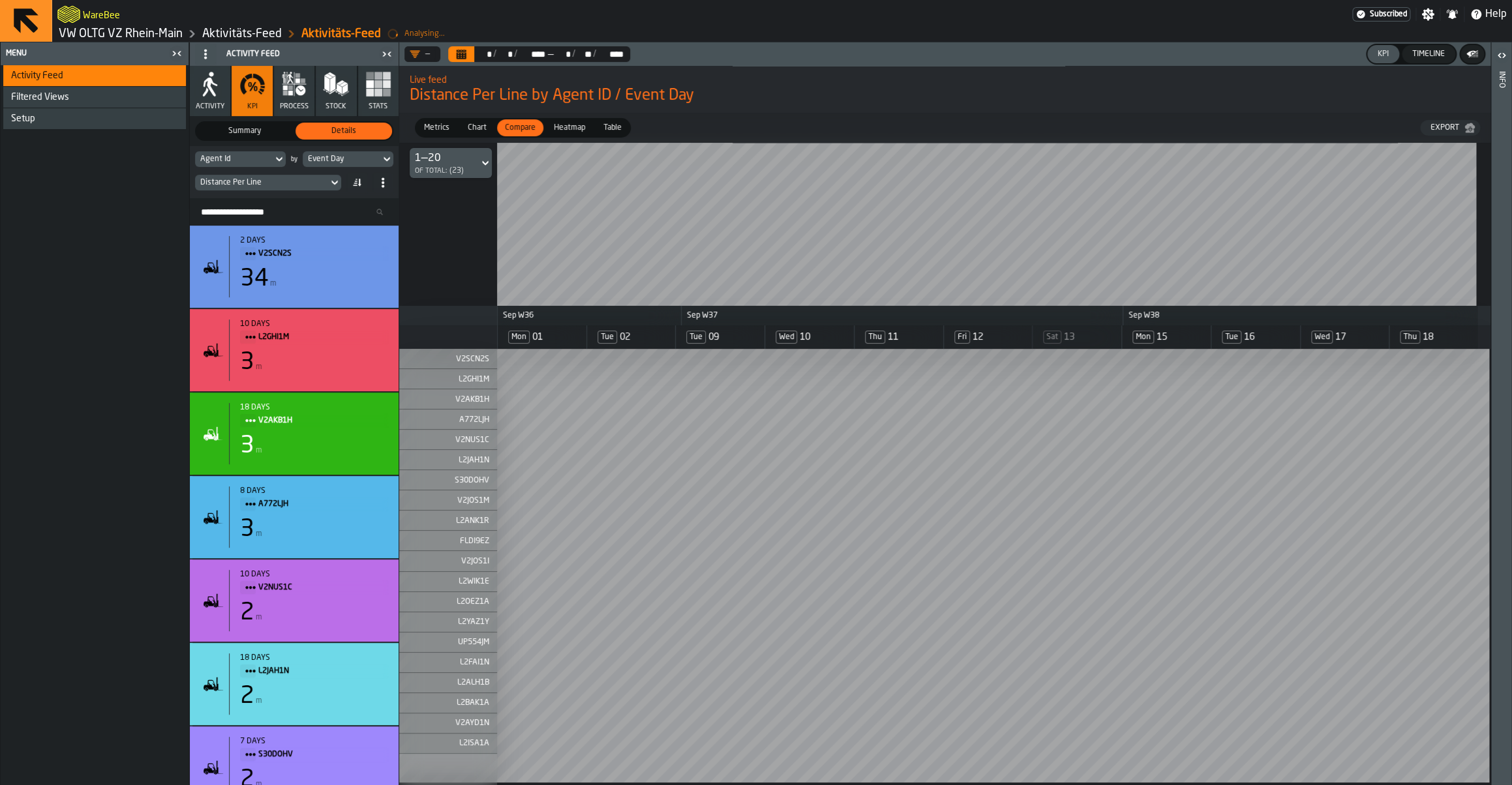
click at [474, 132] on span "Chart" at bounding box center [477, 128] width 29 height 11
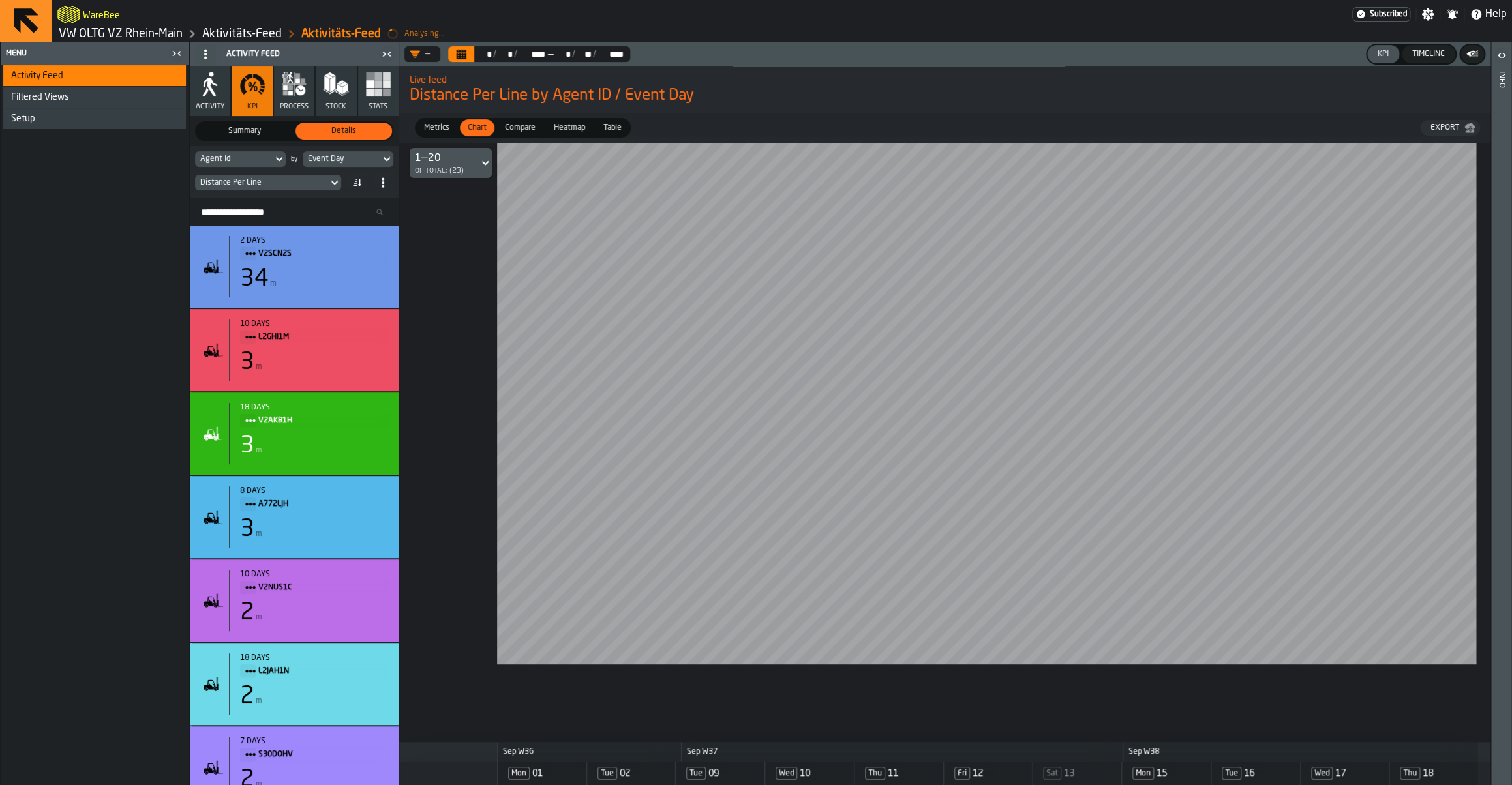
click at [445, 133] on span "Metrics" at bounding box center [437, 128] width 36 height 11
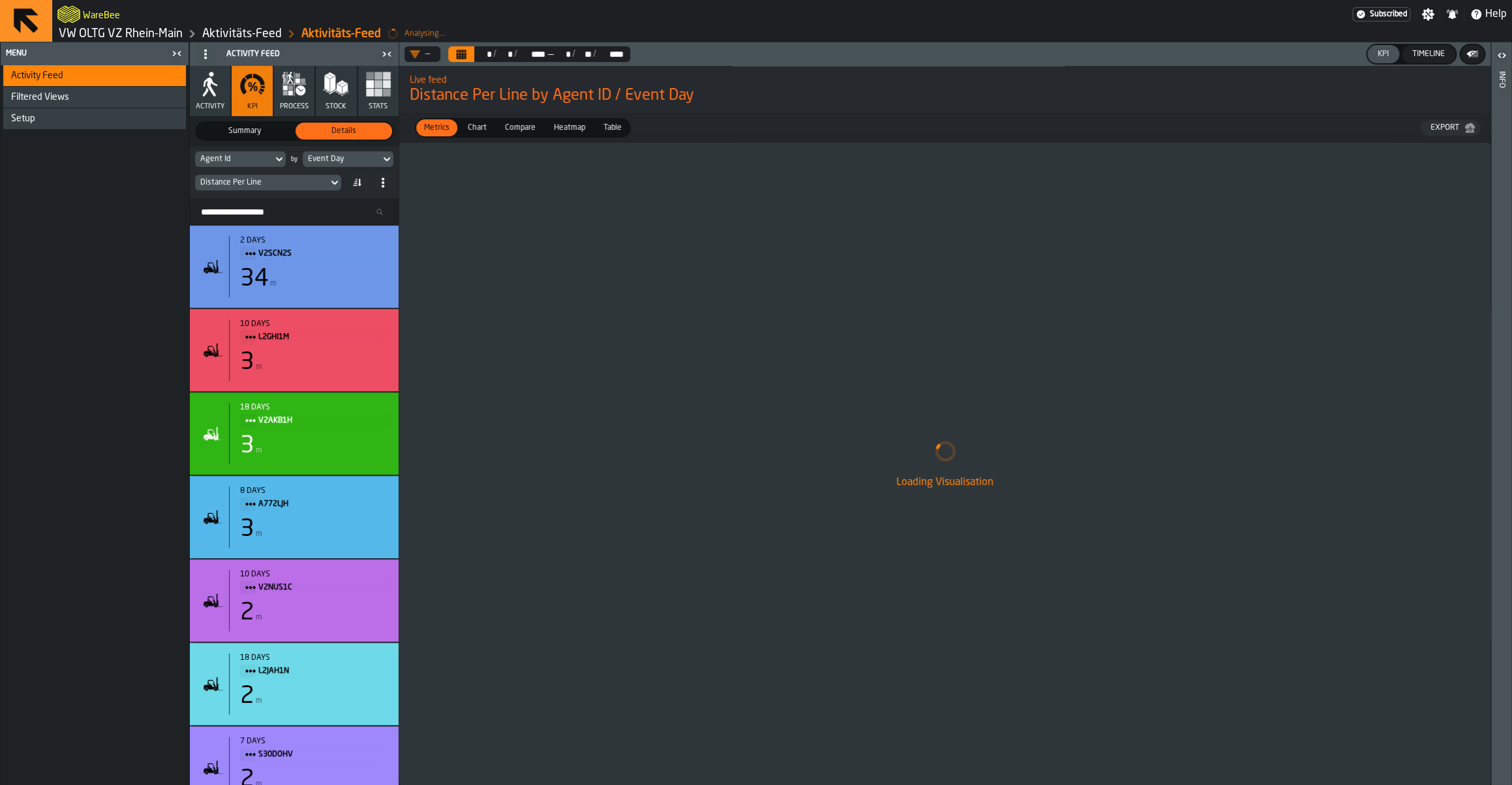
click at [508, 133] on span "Compare" at bounding box center [519, 128] width 41 height 11
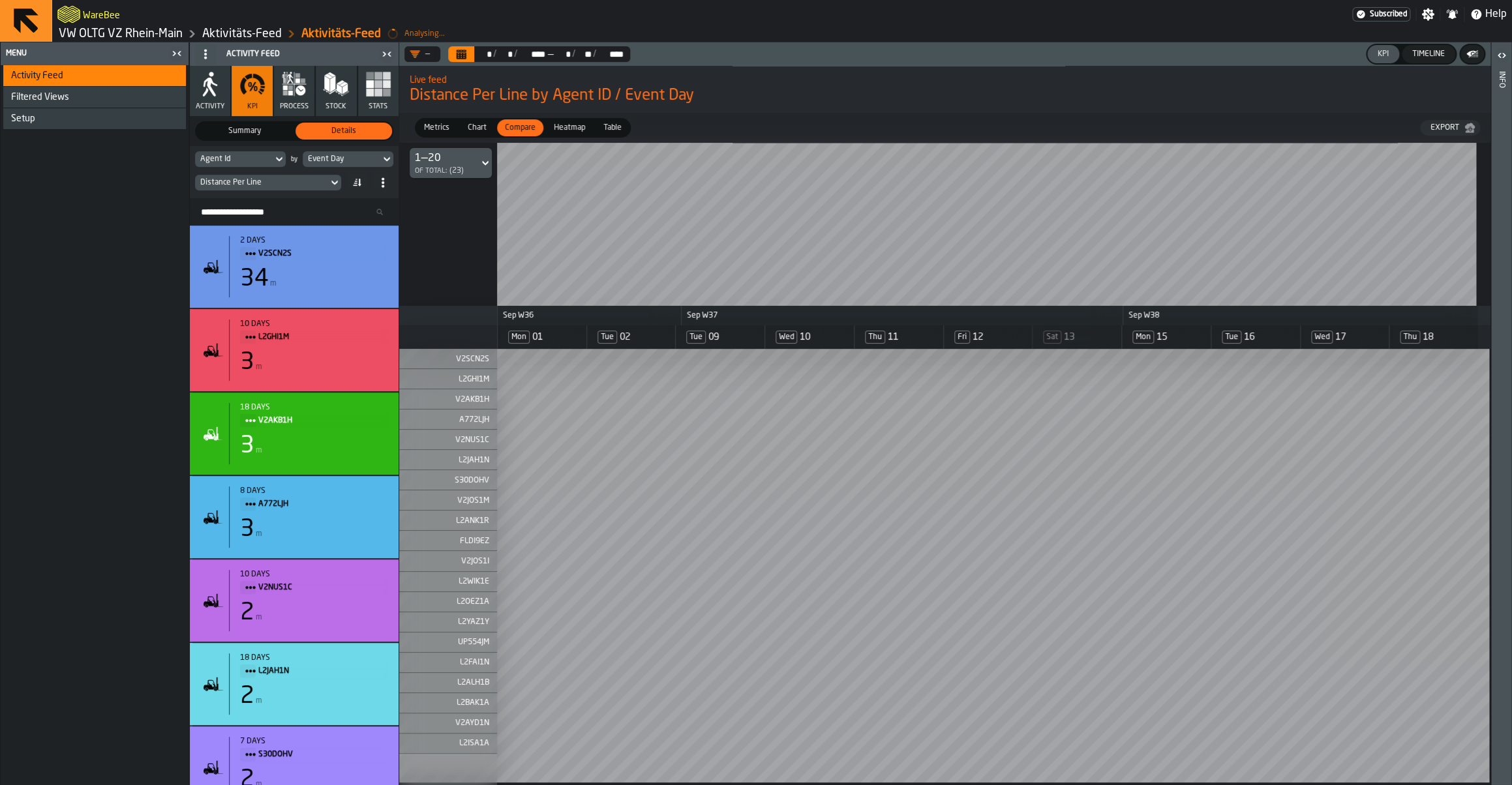
click at [482, 133] on span "Chart" at bounding box center [477, 128] width 29 height 11
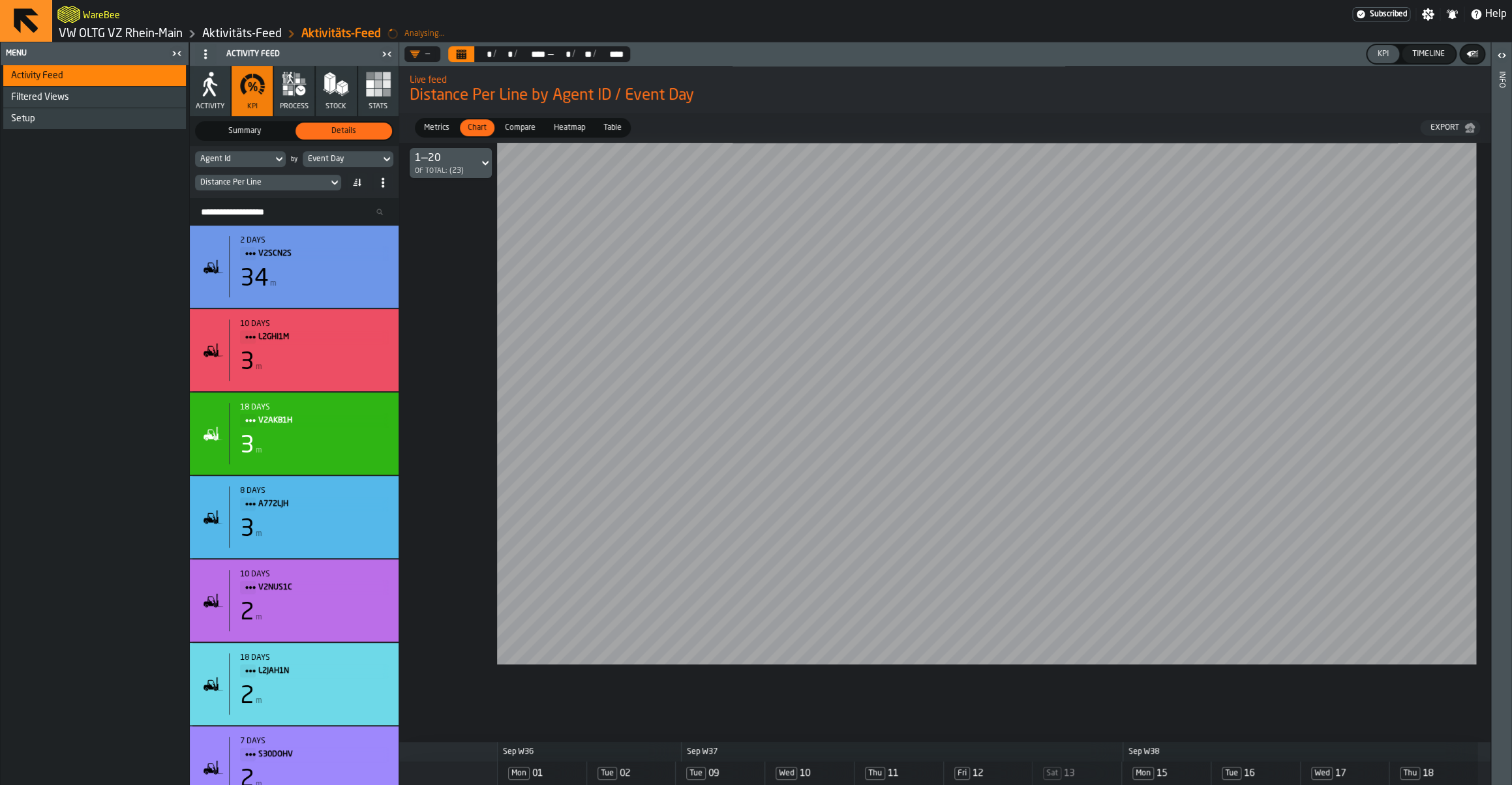
click at [252, 161] on div "Agent Id" at bounding box center [234, 159] width 67 height 9
click at [227, 189] on input "****" at bounding box center [236, 182] width 73 height 17
type input "*****"
click at [252, 218] on div "Consignee" at bounding box center [237, 211] width 68 height 16
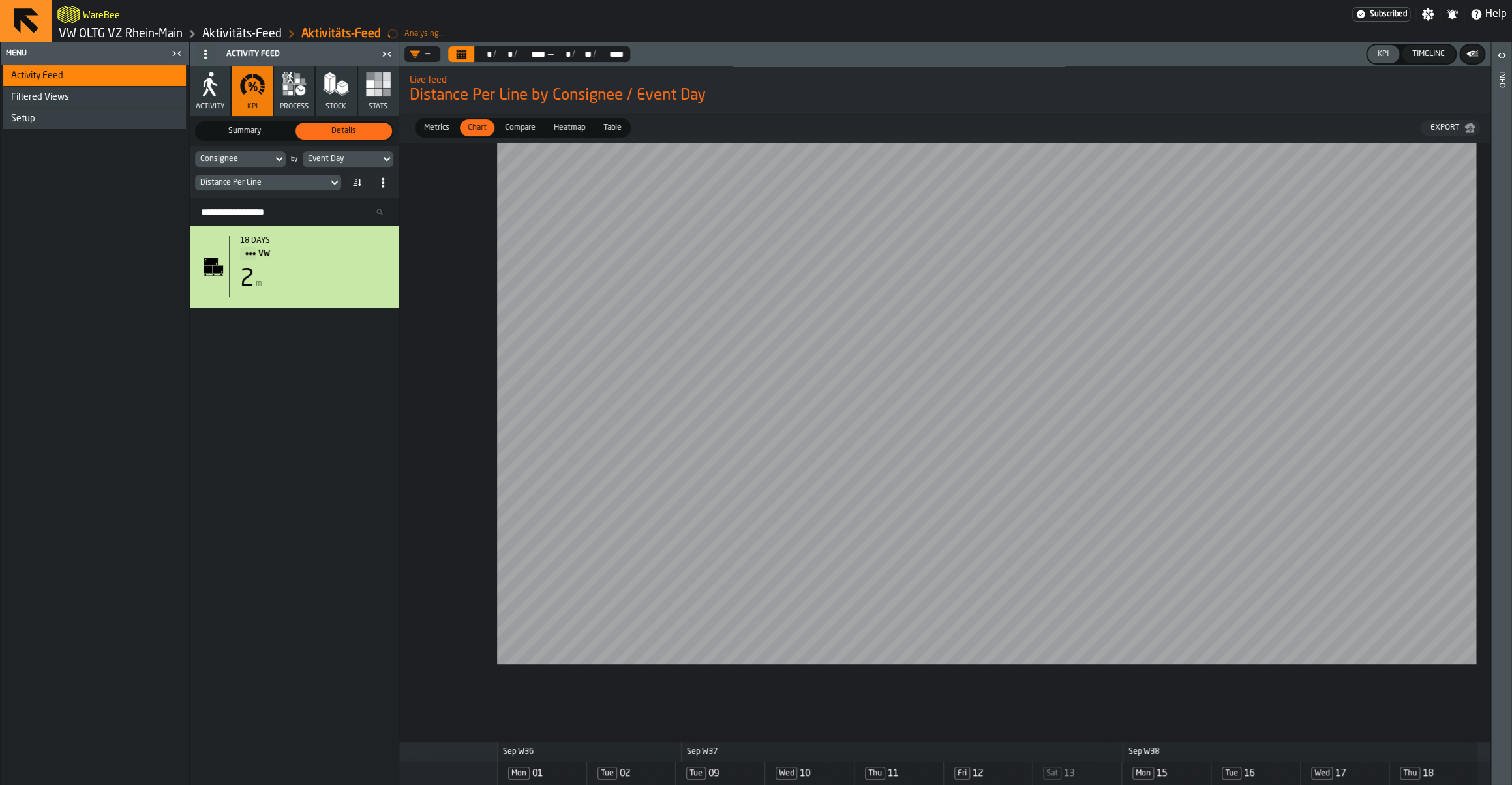
click at [252, 160] on div "Consignee" at bounding box center [234, 159] width 67 height 9
click at [238, 177] on input "*****" at bounding box center [236, 182] width 73 height 17
type input "****"
click at [247, 206] on div "Agent Type" at bounding box center [237, 211] width 68 height 16
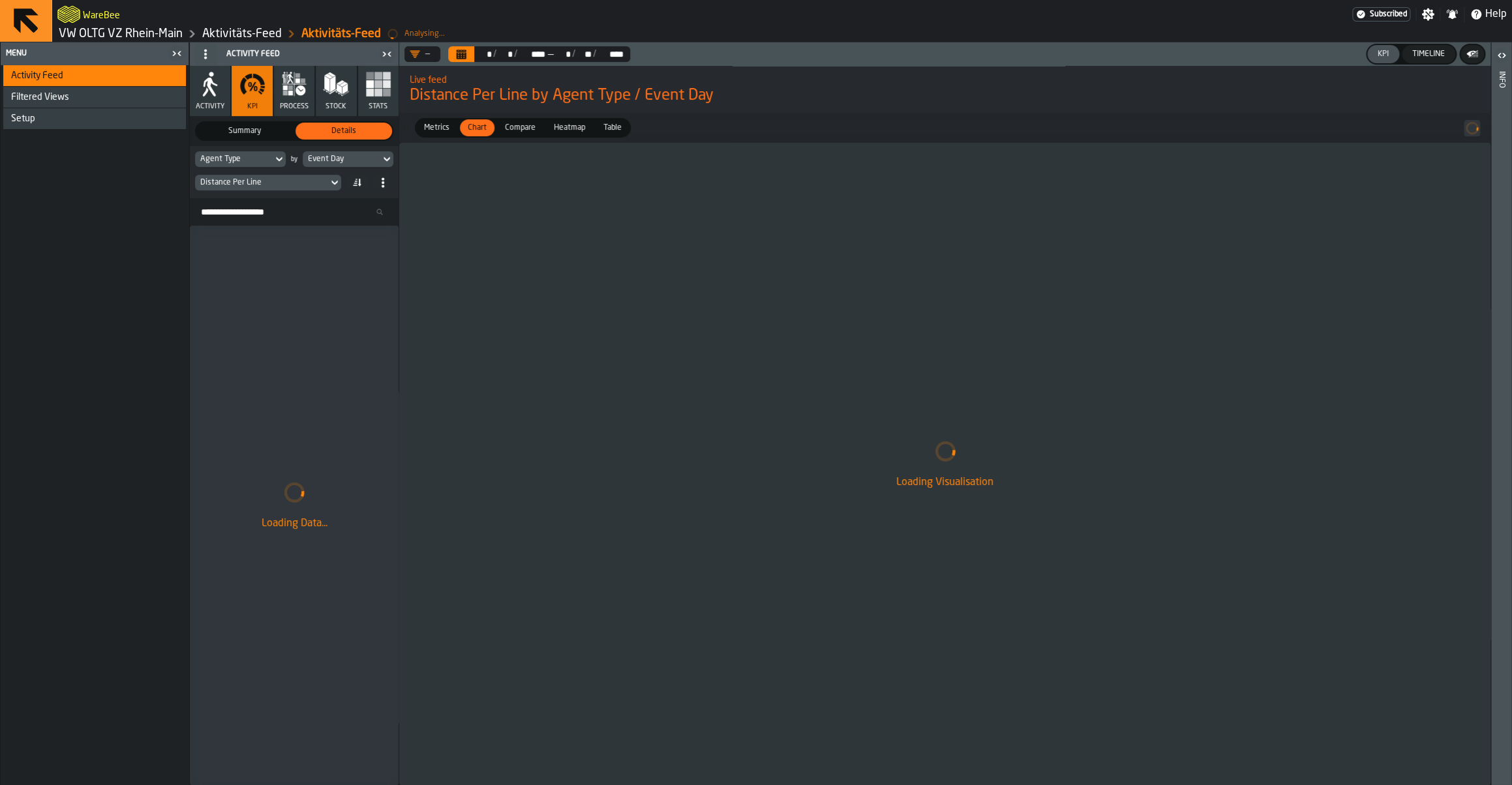
click at [249, 153] on div "Agent Type" at bounding box center [234, 159] width 78 height 14
click at [728, 197] on div "Loading Visualisation" at bounding box center [945, 463] width 1091 height 642
click at [245, 163] on div "Agent Type" at bounding box center [234, 159] width 67 height 9
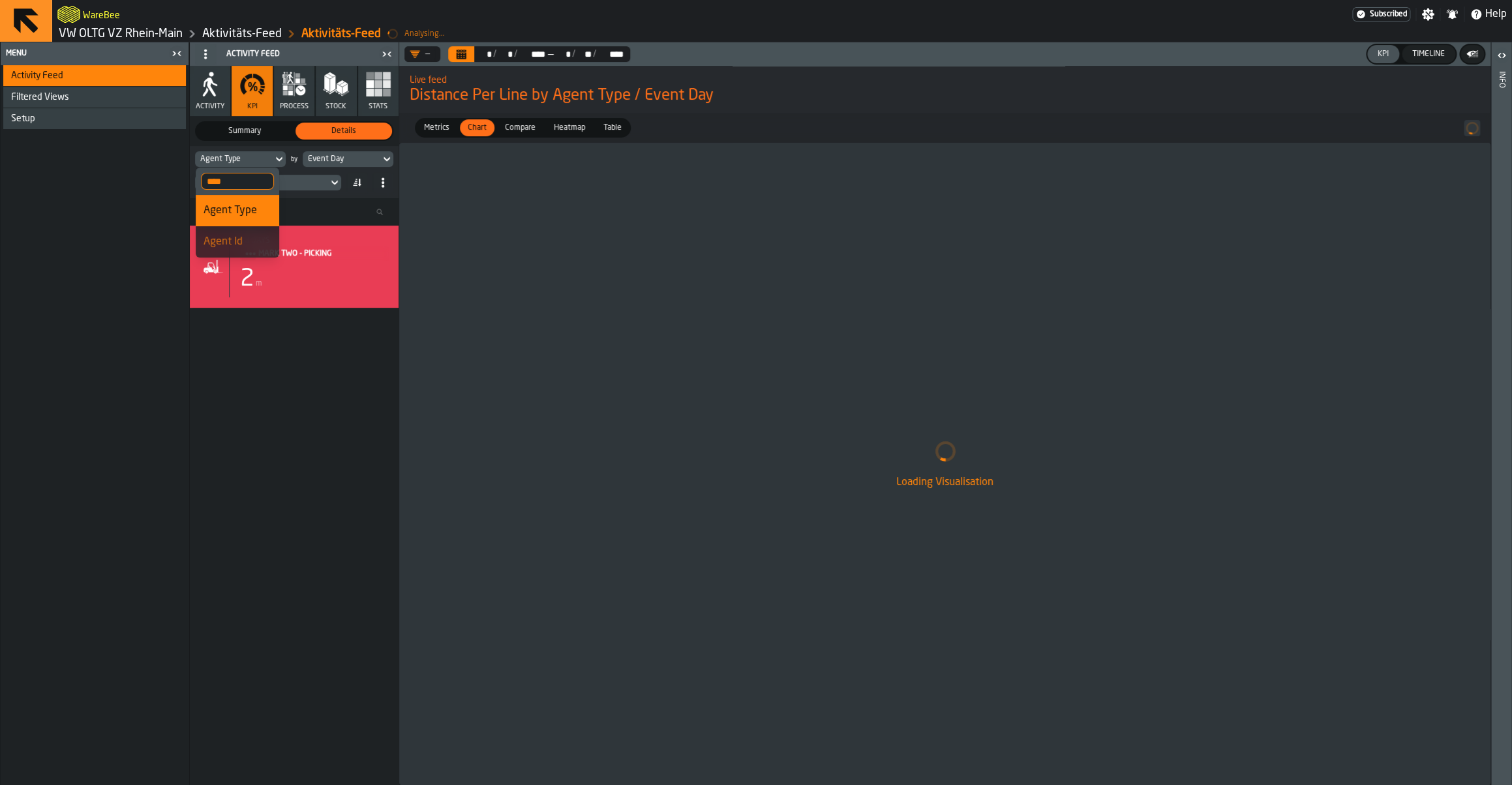
click at [600, 319] on div "Loading Visualisation" at bounding box center [945, 463] width 1091 height 642
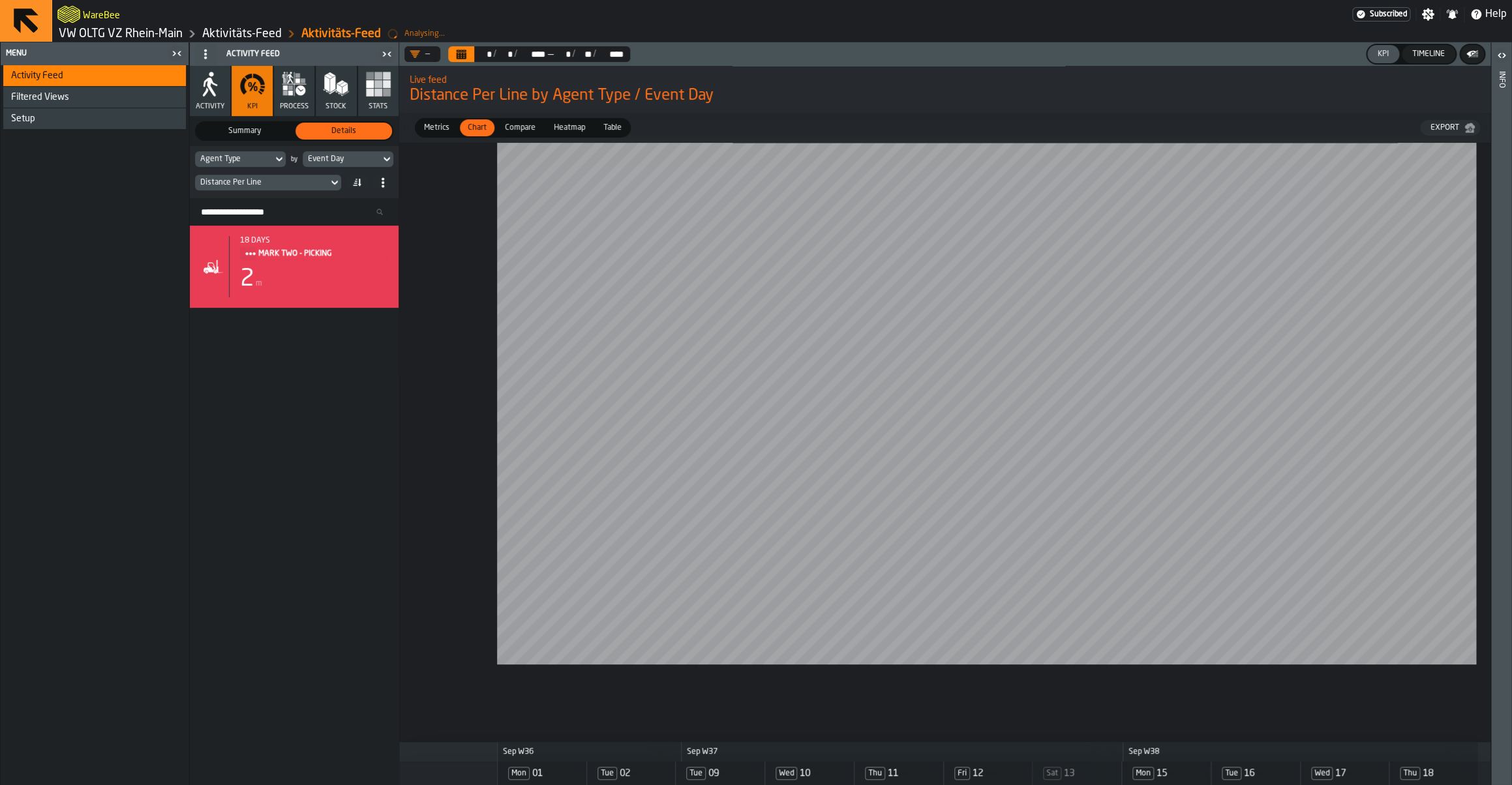
click at [236, 163] on div "Agent Type" at bounding box center [234, 159] width 67 height 9
click at [235, 238] on div "Agent Id" at bounding box center [237, 242] width 68 height 16
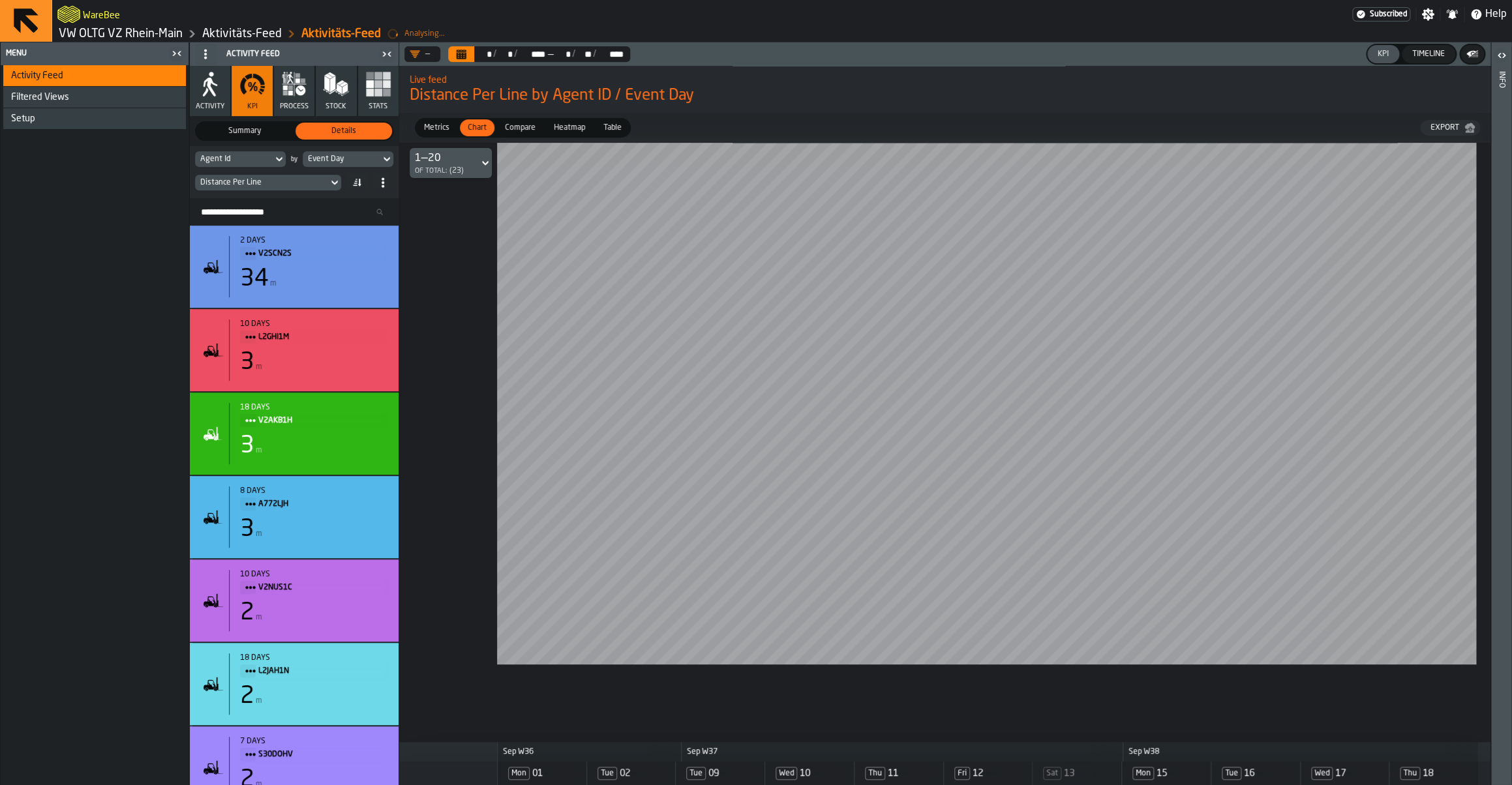
click at [461, 56] on icon "Calendar" at bounding box center [461, 55] width 9 height 7
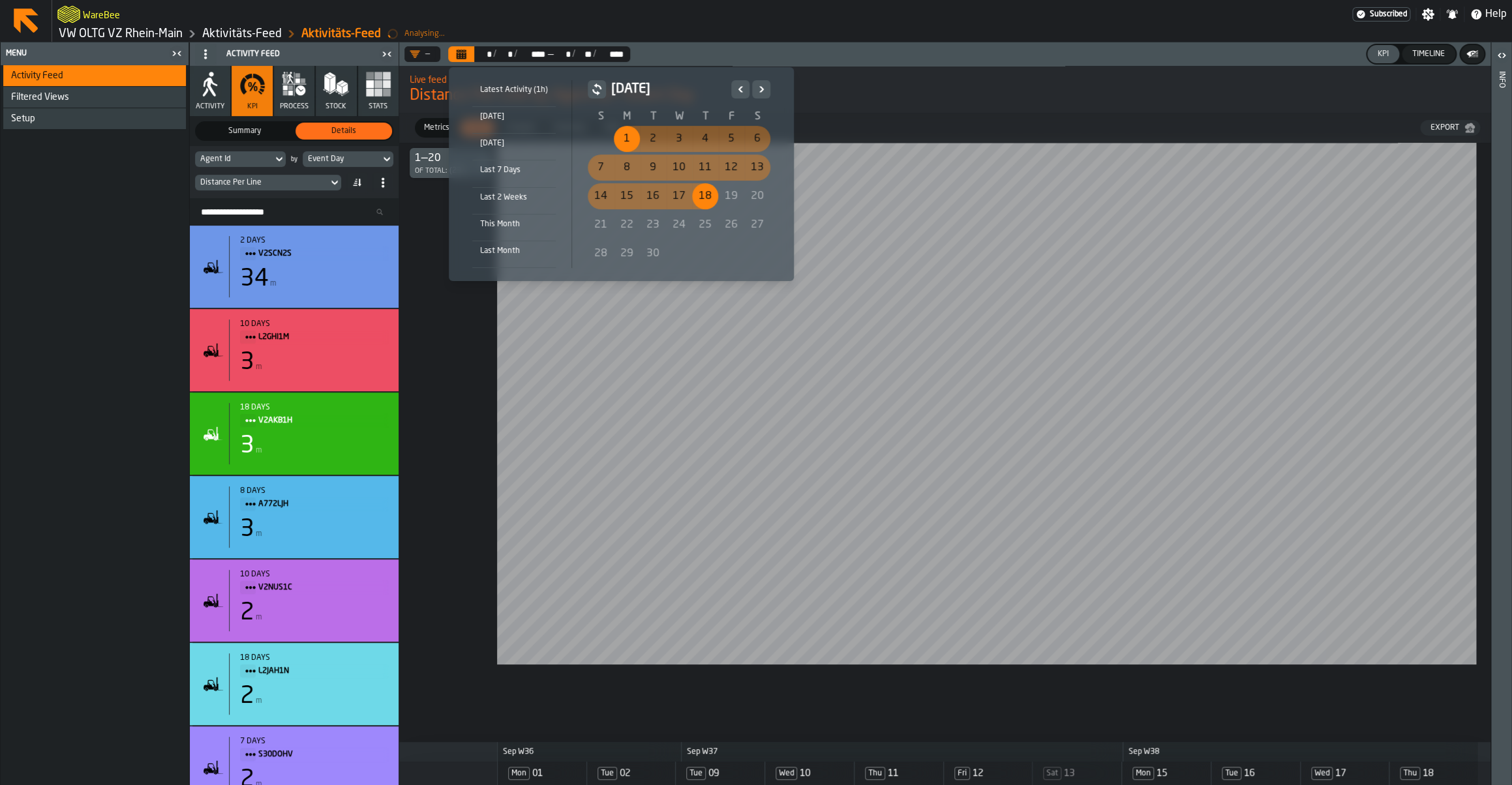
click at [739, 94] on icon "Previous" at bounding box center [740, 89] width 13 height 16
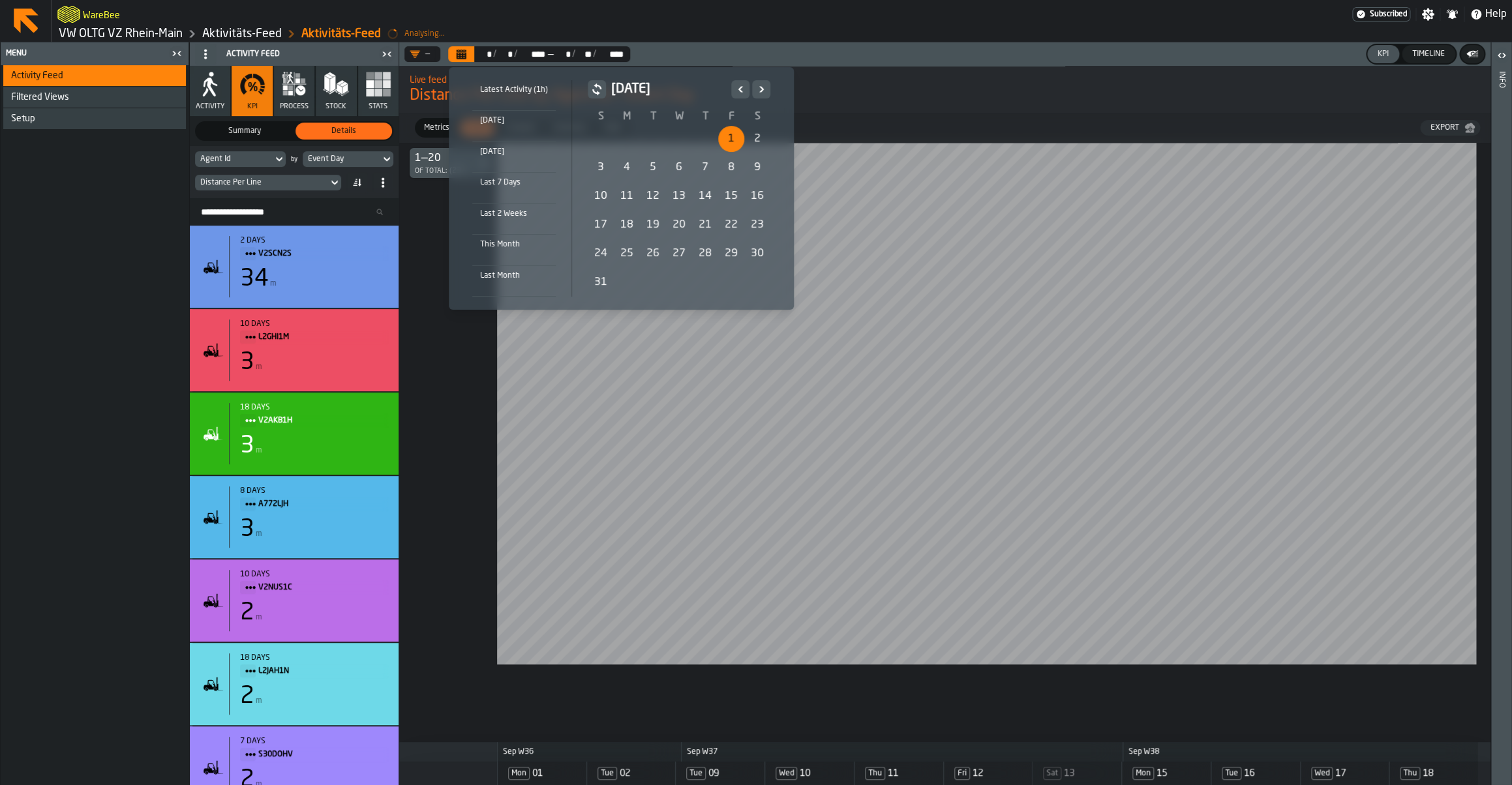
click at [724, 144] on div "1" at bounding box center [731, 139] width 26 height 26
click at [759, 92] on icon "Next" at bounding box center [761, 89] width 5 height 6
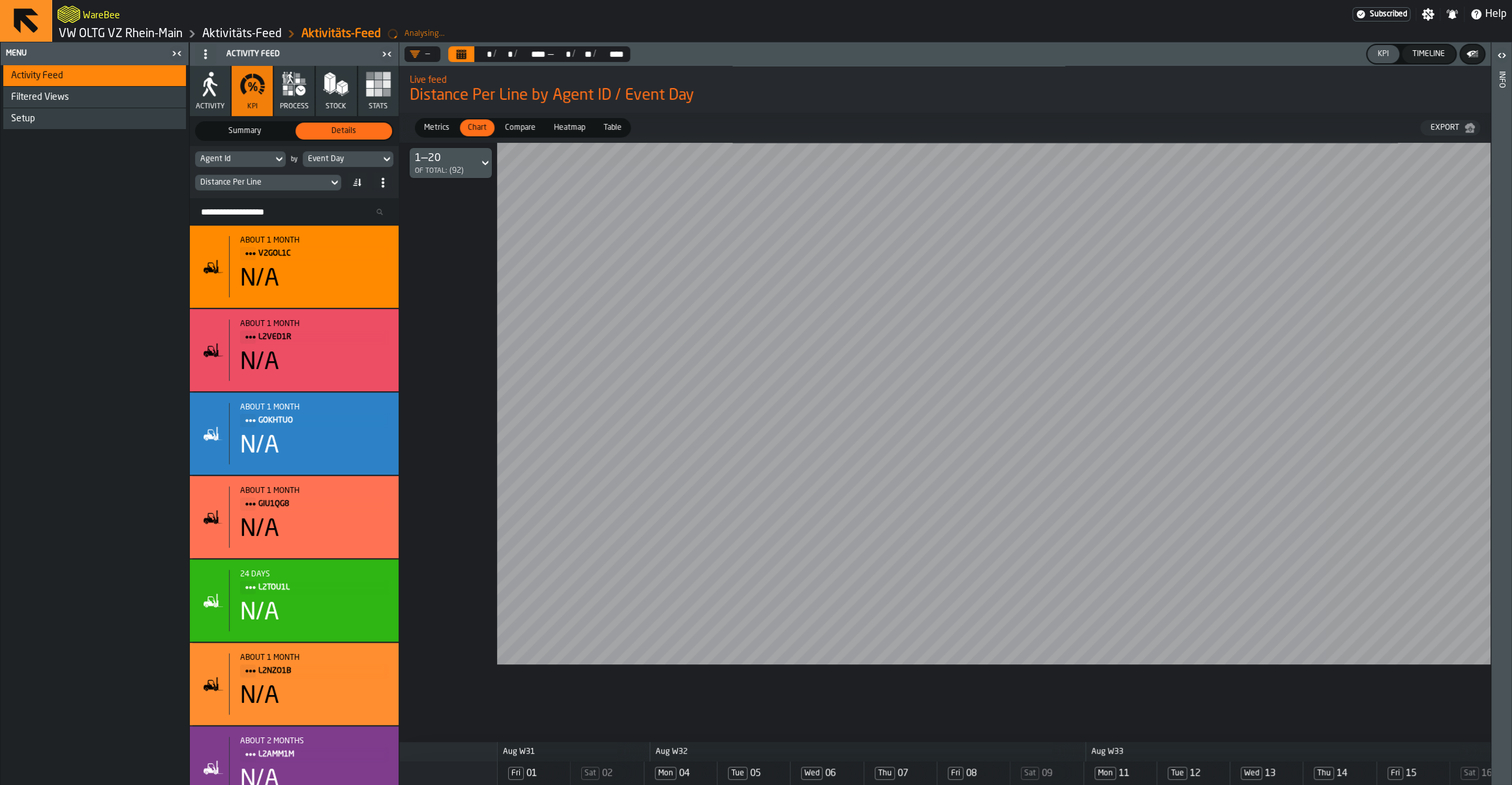
click at [124, 35] on link "VW OLTG VZ Rhein-Main" at bounding box center [120, 33] width 124 height 14
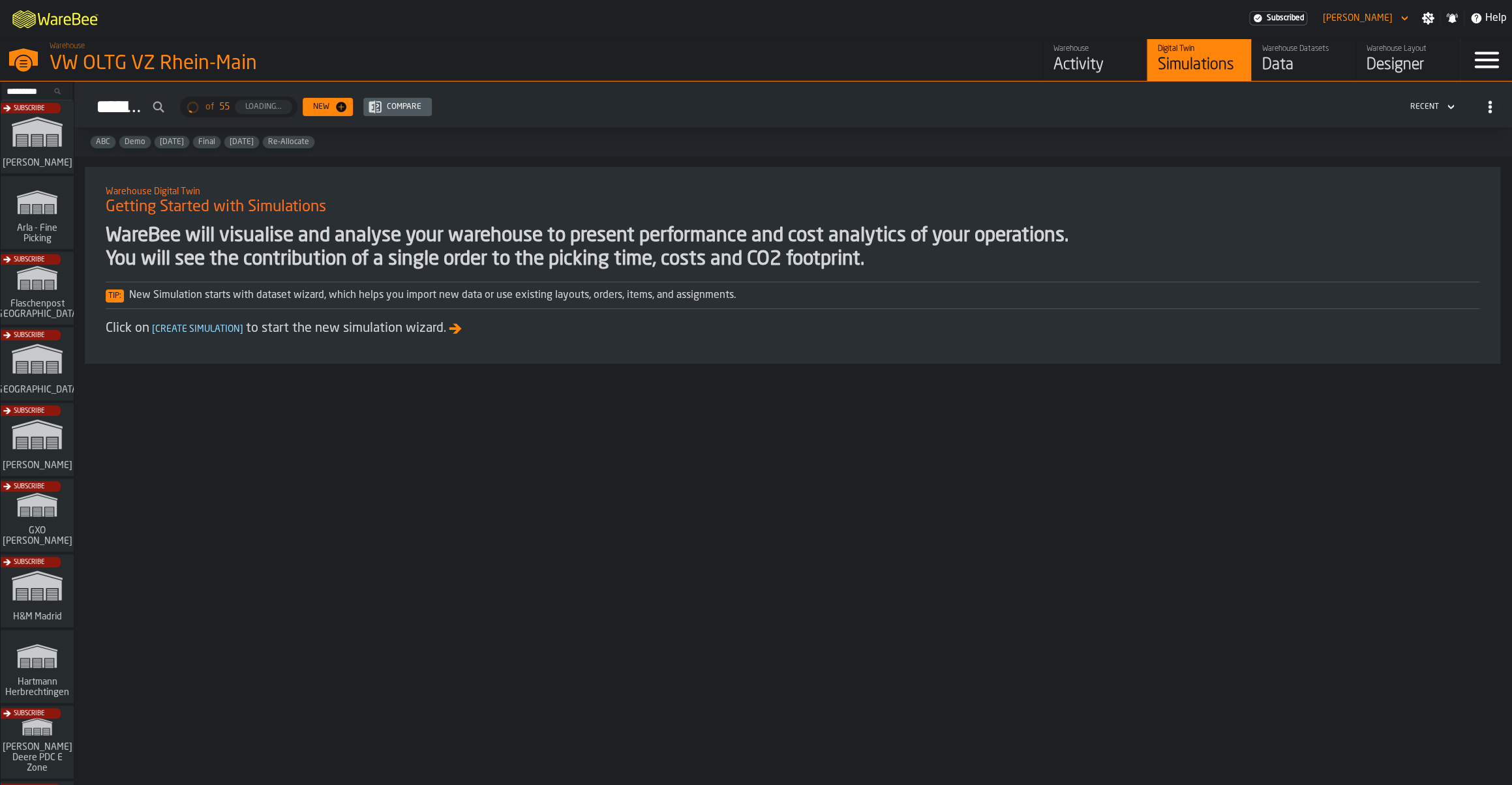
click at [1099, 64] on div "Activity" at bounding box center [1095, 65] width 83 height 21
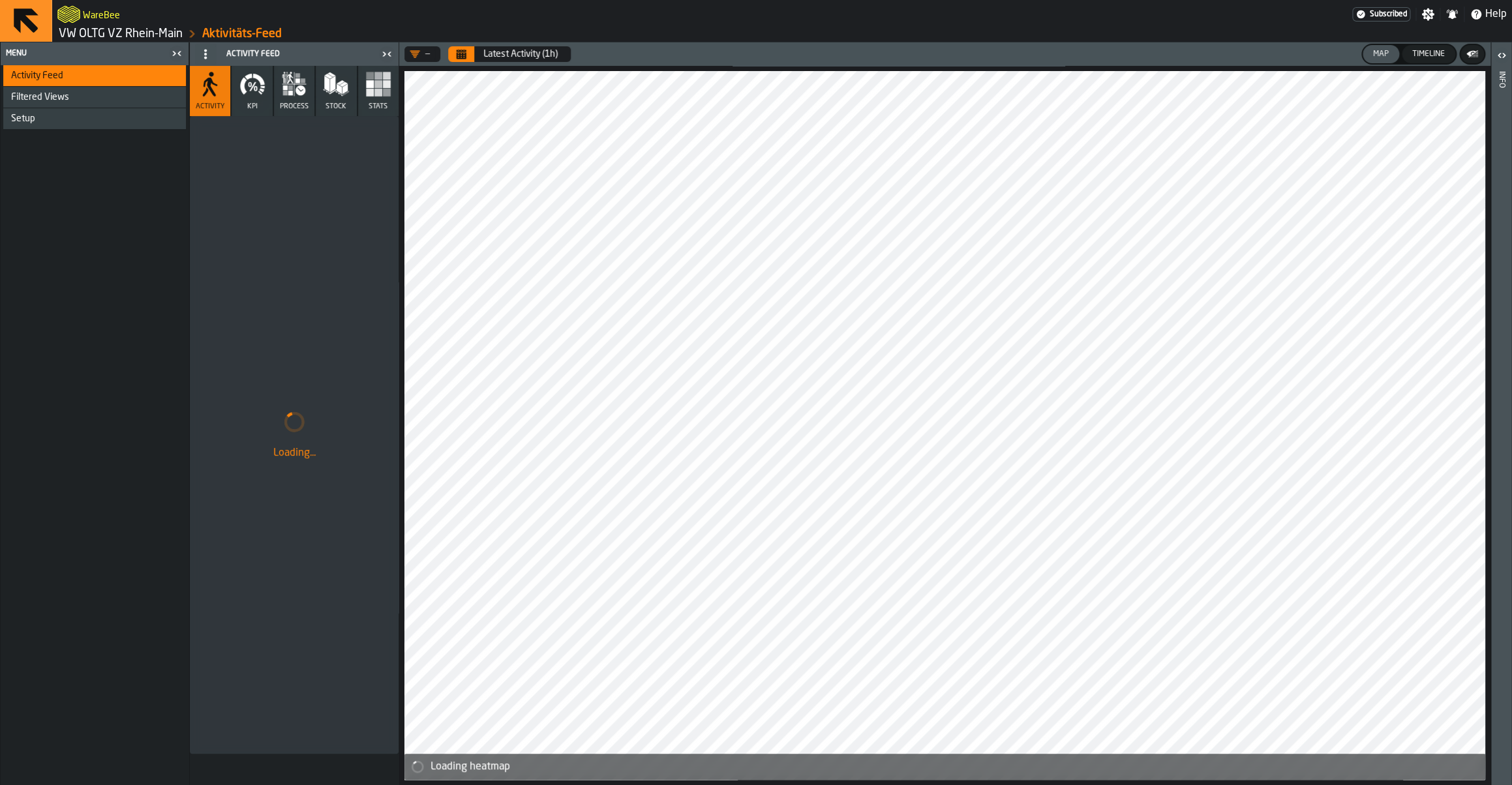
click at [461, 56] on icon "Calendar" at bounding box center [461, 55] width 9 height 7
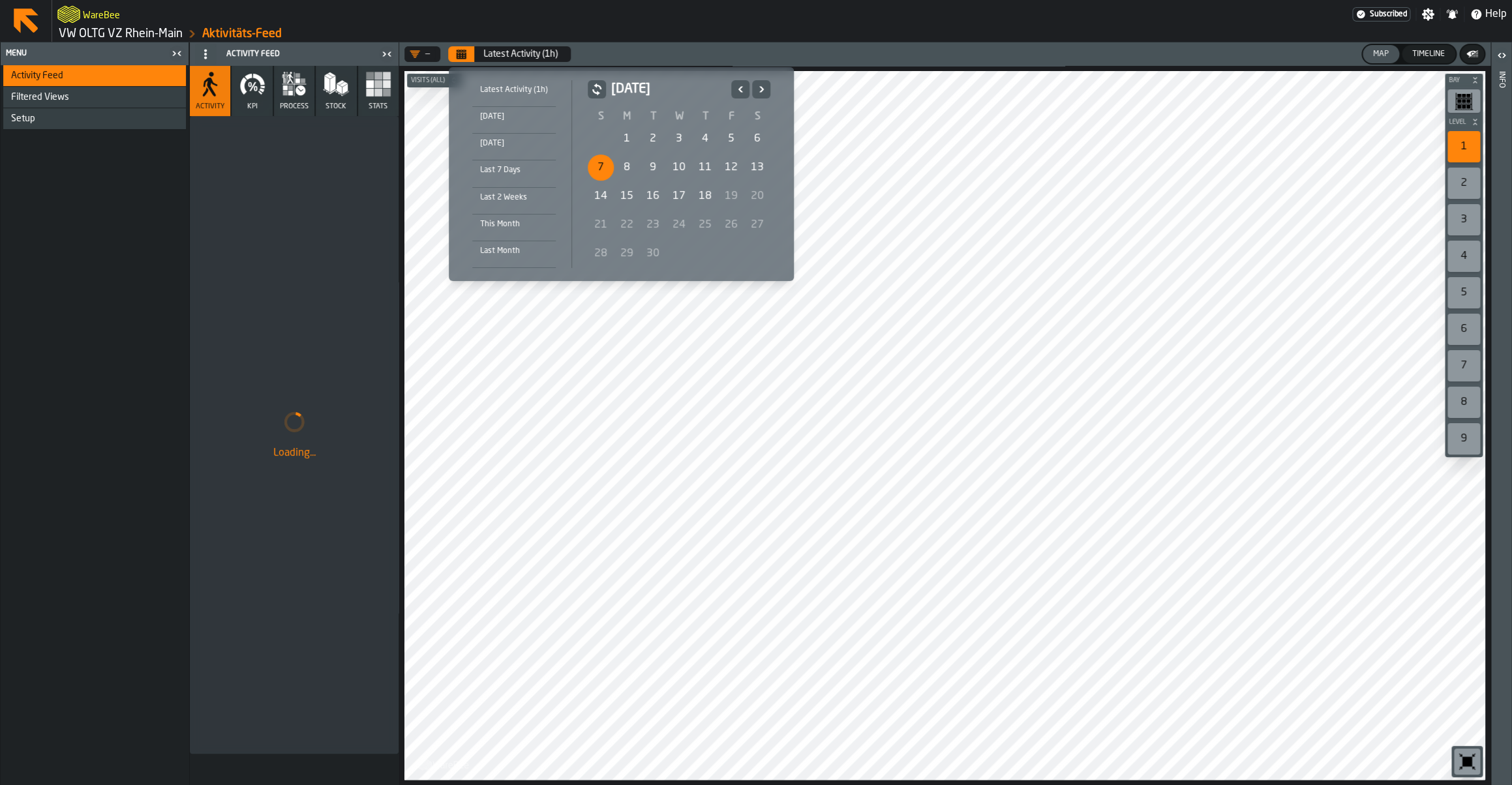
click at [603, 168] on div "7" at bounding box center [600, 167] width 26 height 26
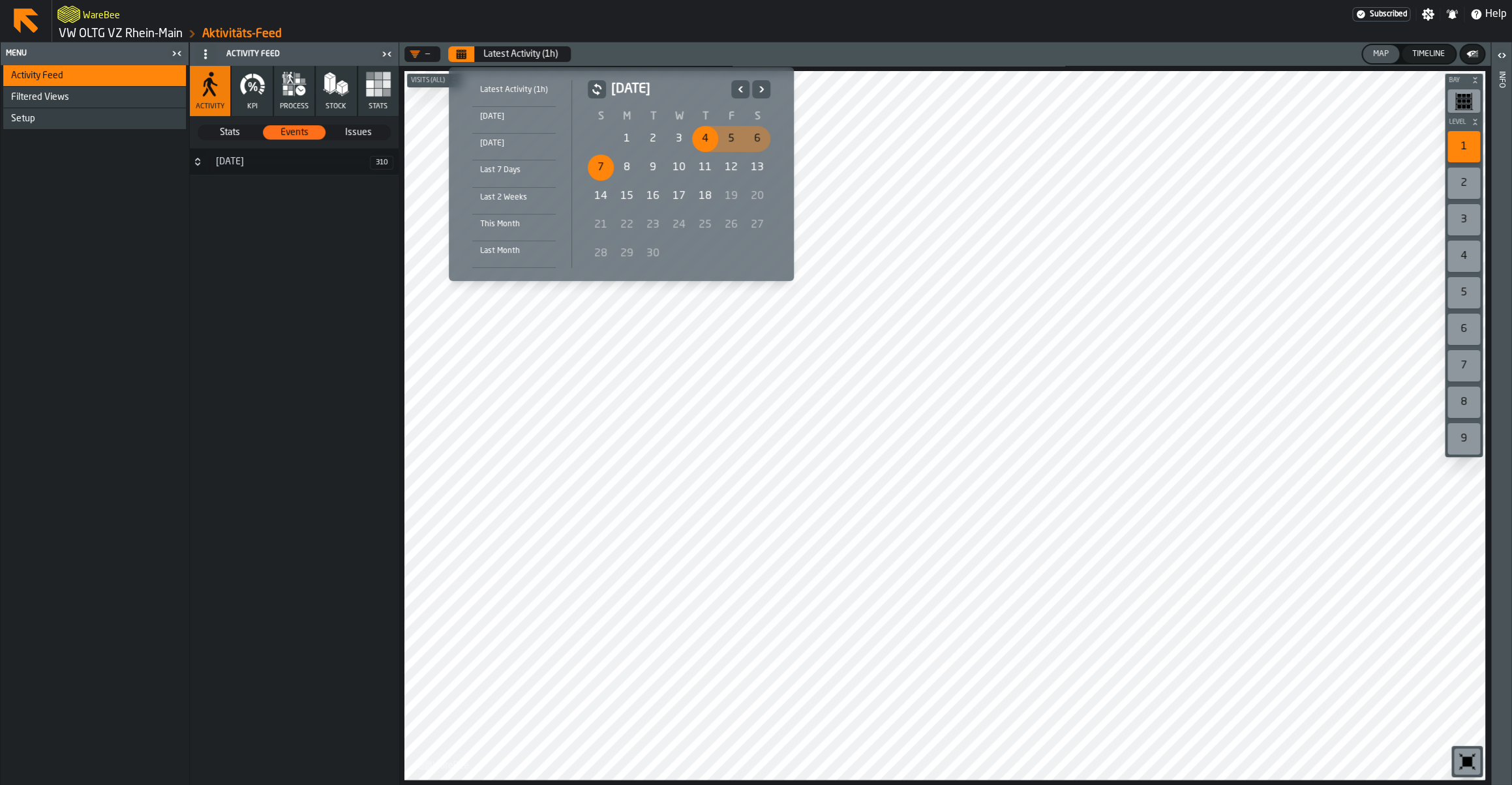
click at [740, 90] on icon "Previous" at bounding box center [740, 89] width 13 height 16
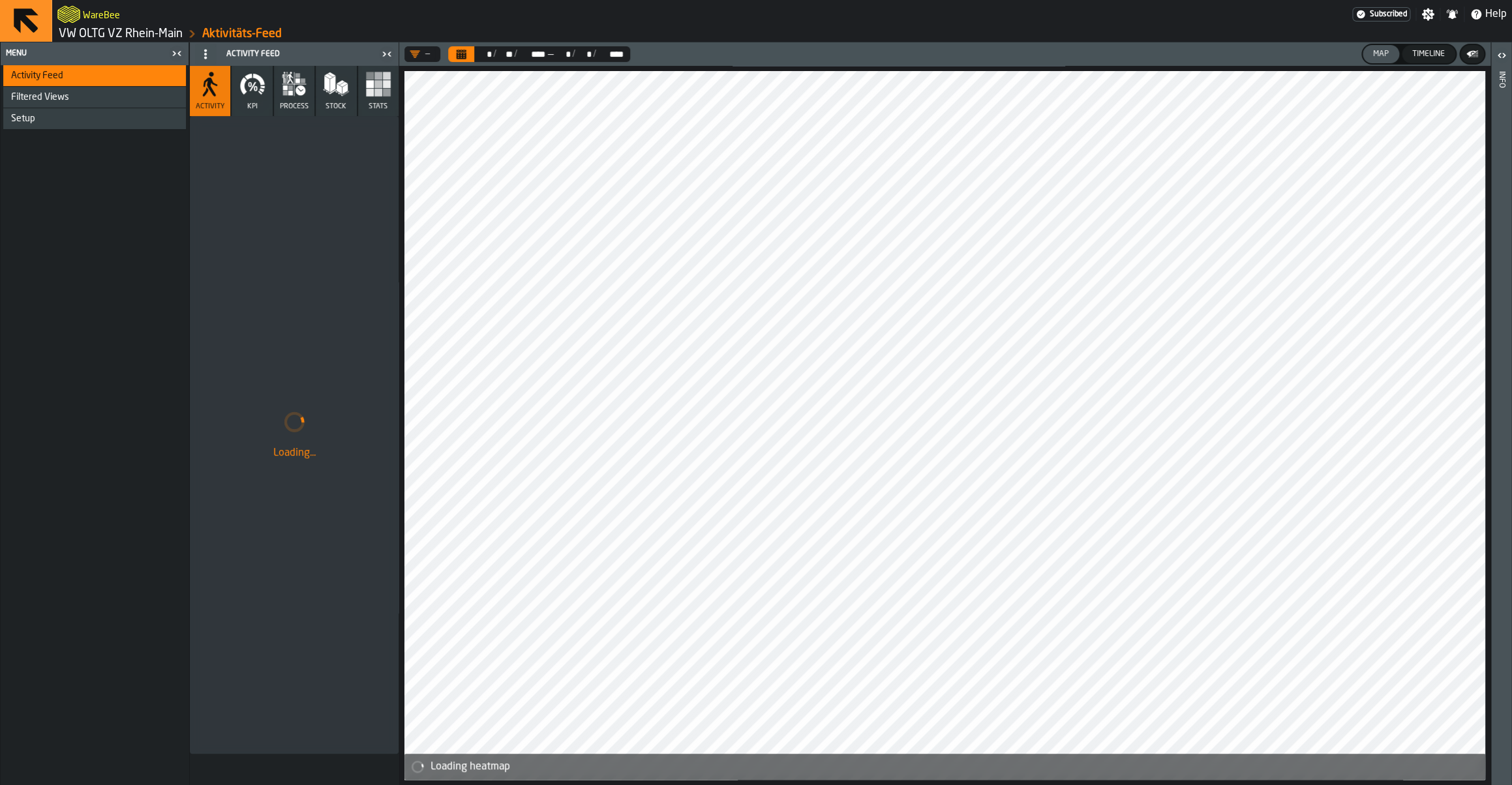
click at [473, 62] on header "— ** * / ** ** / **** **** — ** * / ** * / **** **** Map Timeline" at bounding box center [945, 54] width 1091 height 24
click at [468, 53] on button "Calendar" at bounding box center [461, 54] width 26 height 16
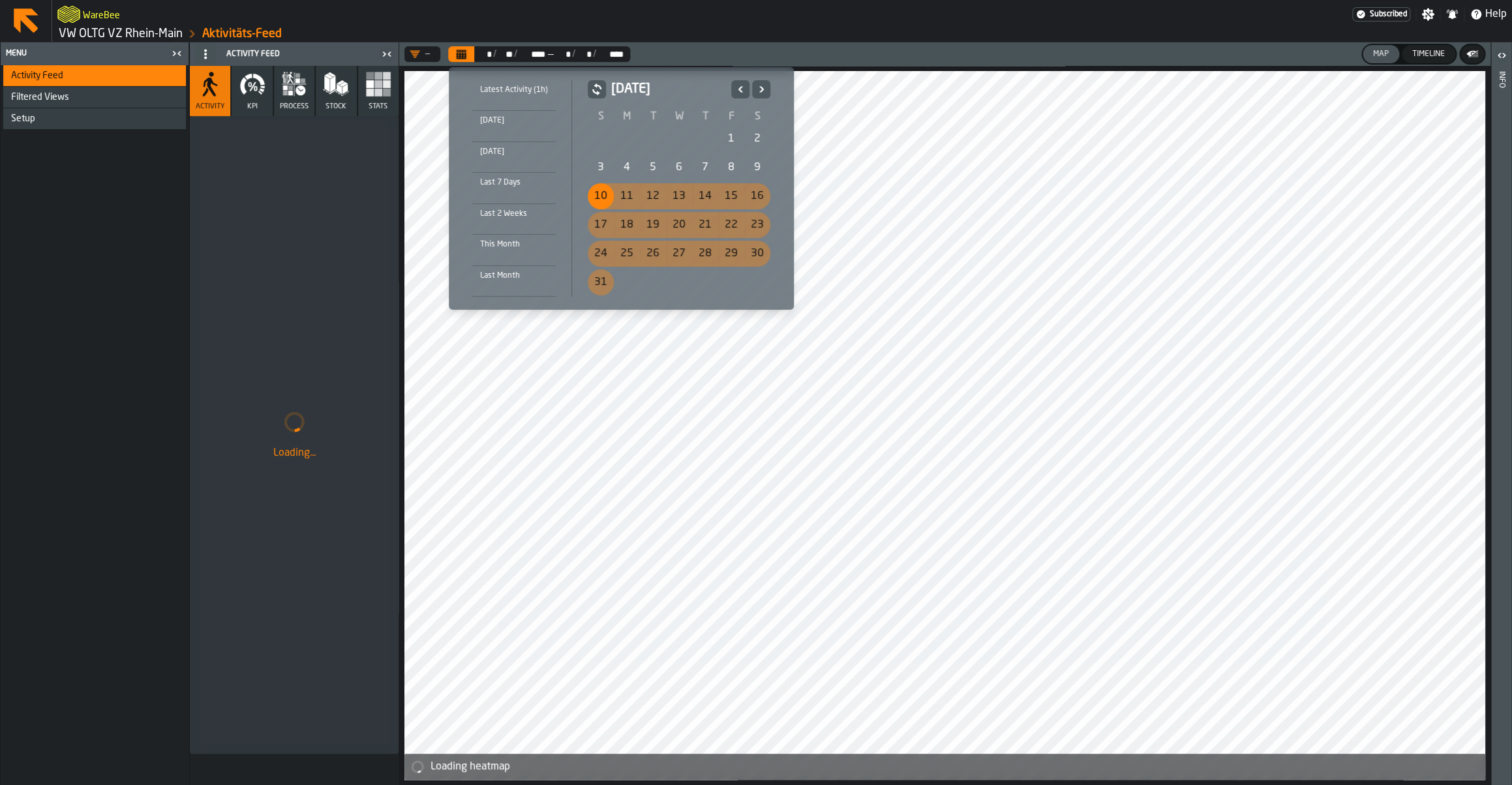
click at [596, 196] on div "10" at bounding box center [600, 197] width 26 height 26
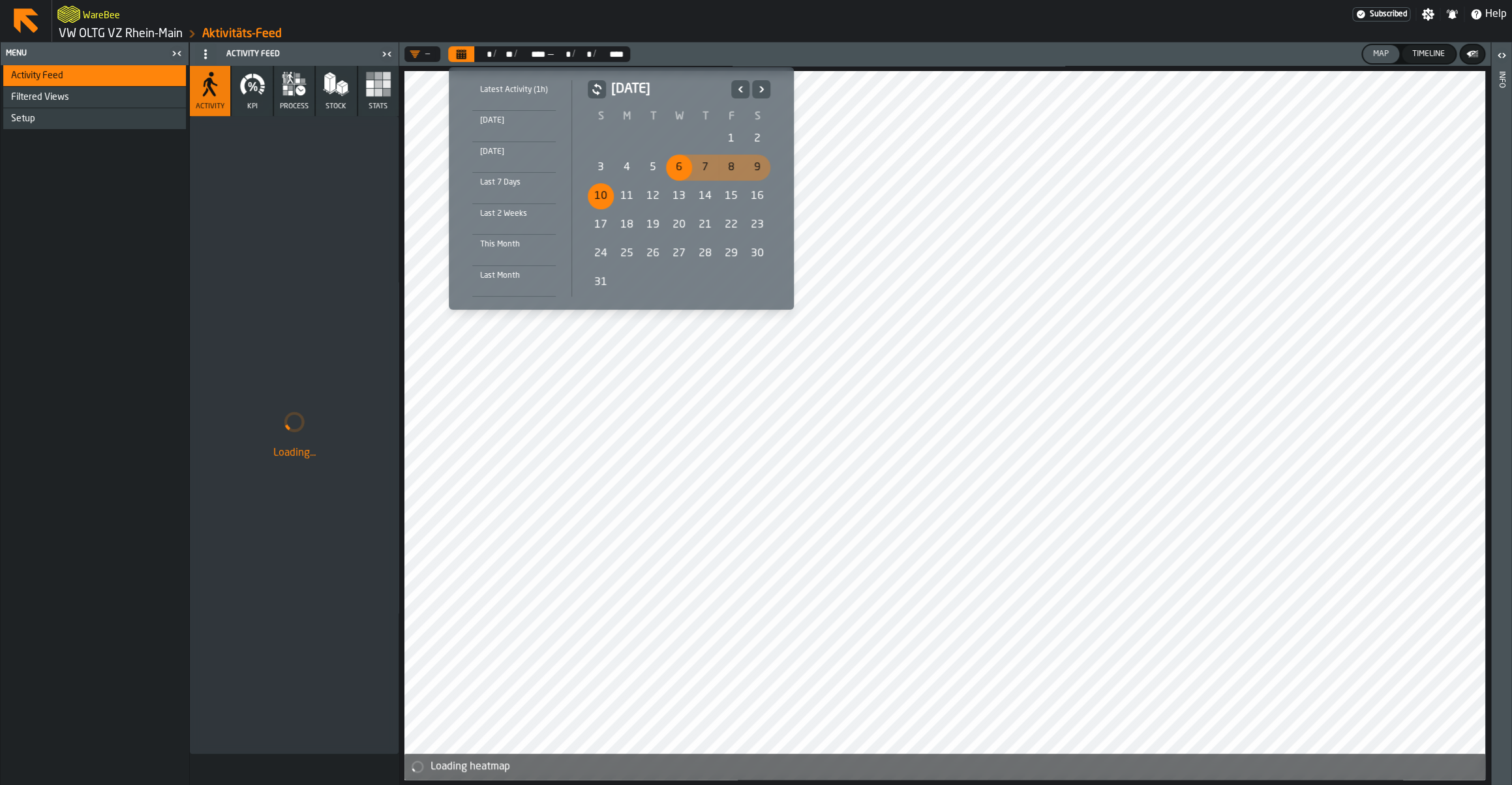
click at [766, 95] on button "Next" at bounding box center [760, 89] width 18 height 18
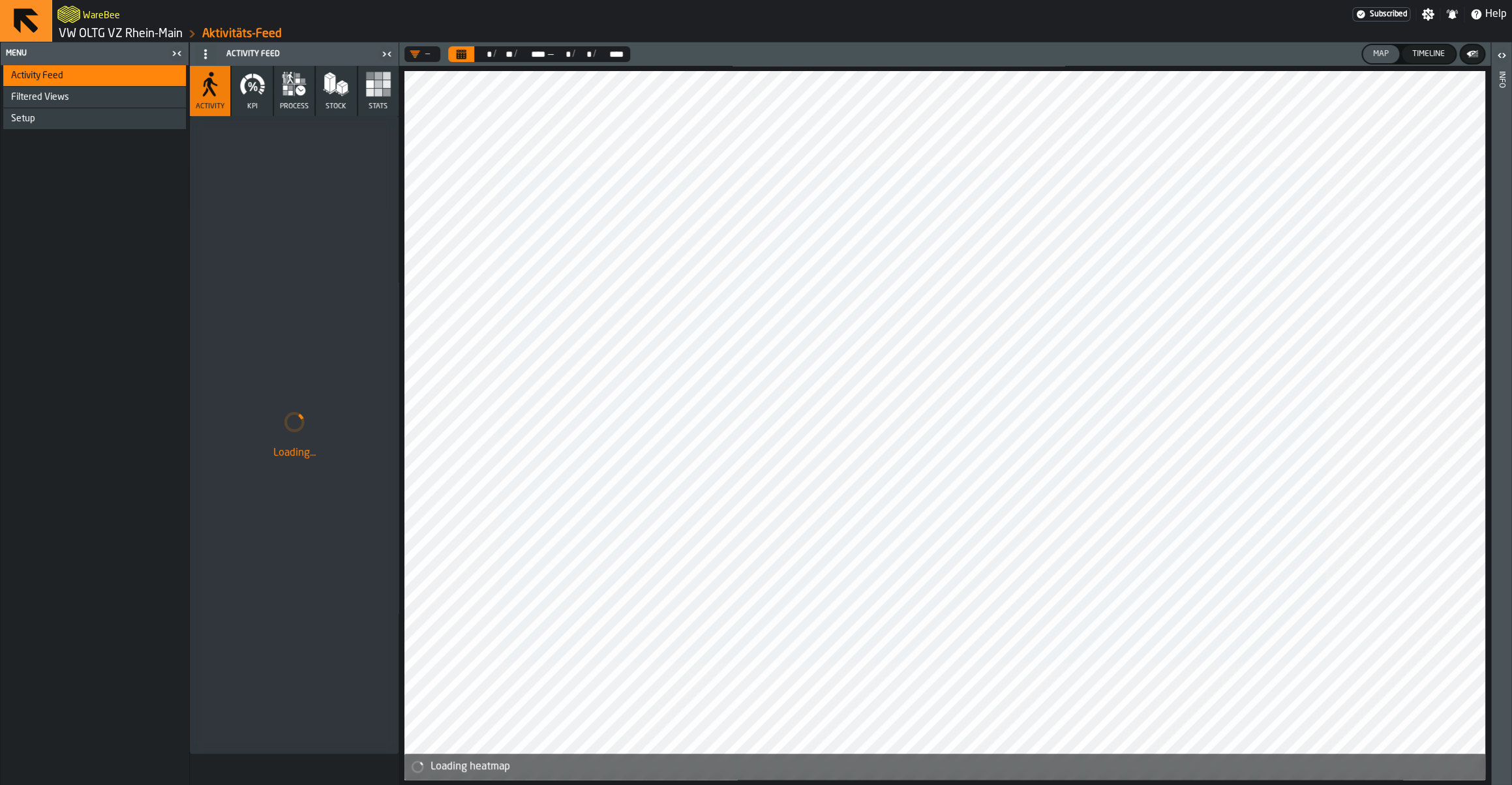
click at [465, 54] on icon "Calendar" at bounding box center [461, 55] width 9 height 7
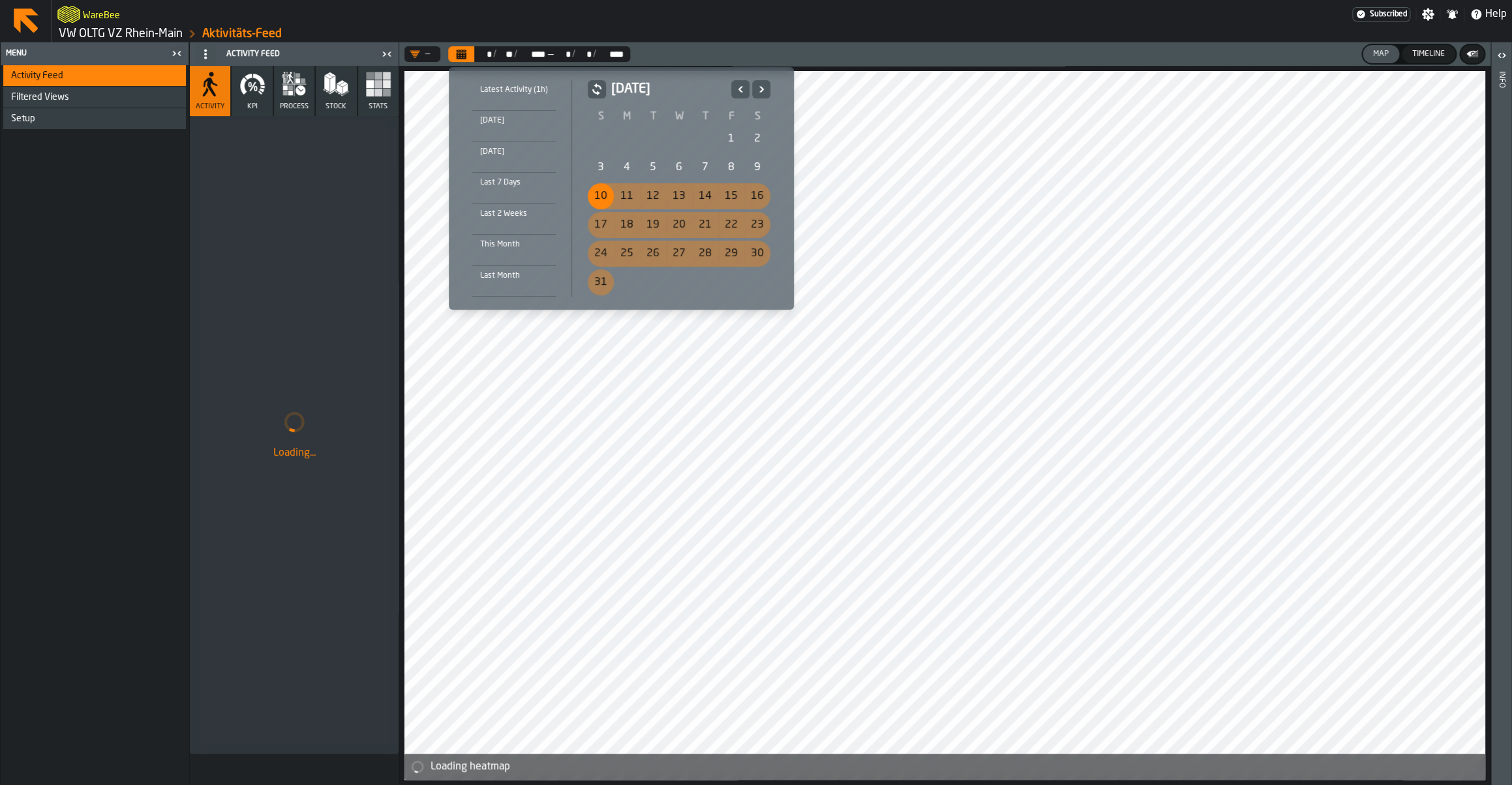
click at [603, 195] on div "10" at bounding box center [600, 197] width 26 height 26
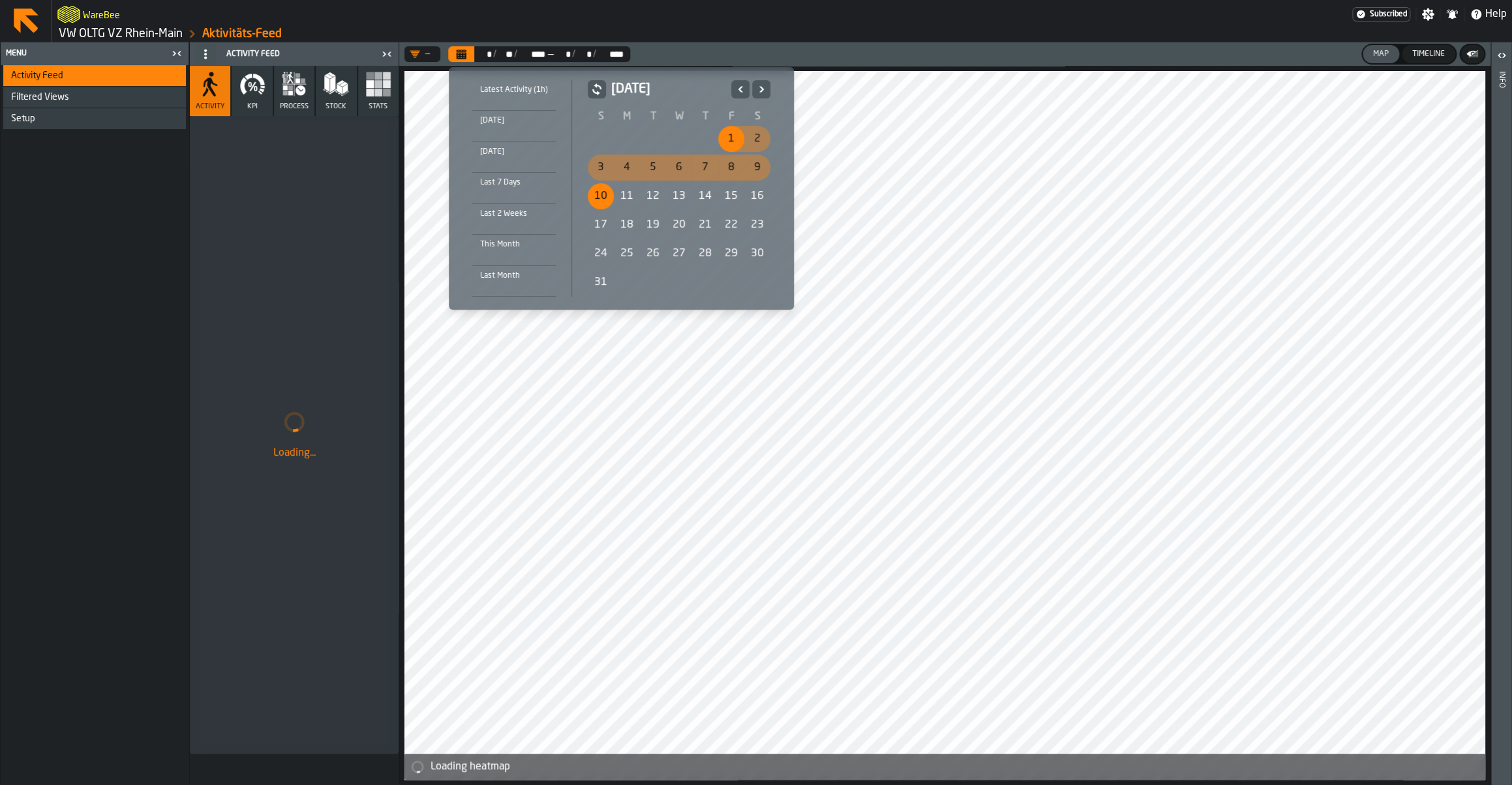
click at [760, 90] on icon "Next" at bounding box center [761, 89] width 13 height 16
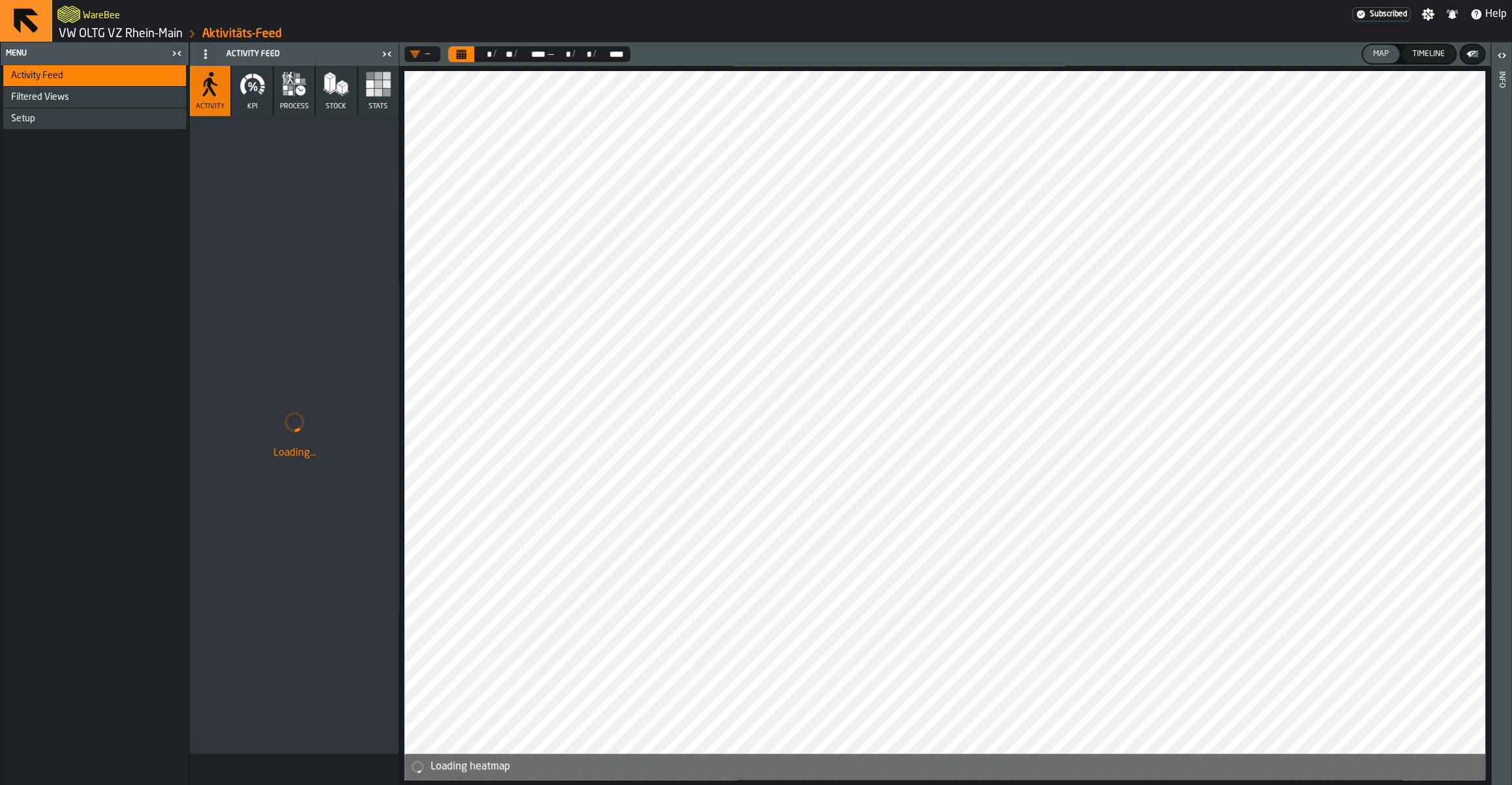
click at [461, 56] on icon "Calendar" at bounding box center [461, 55] width 9 height 7
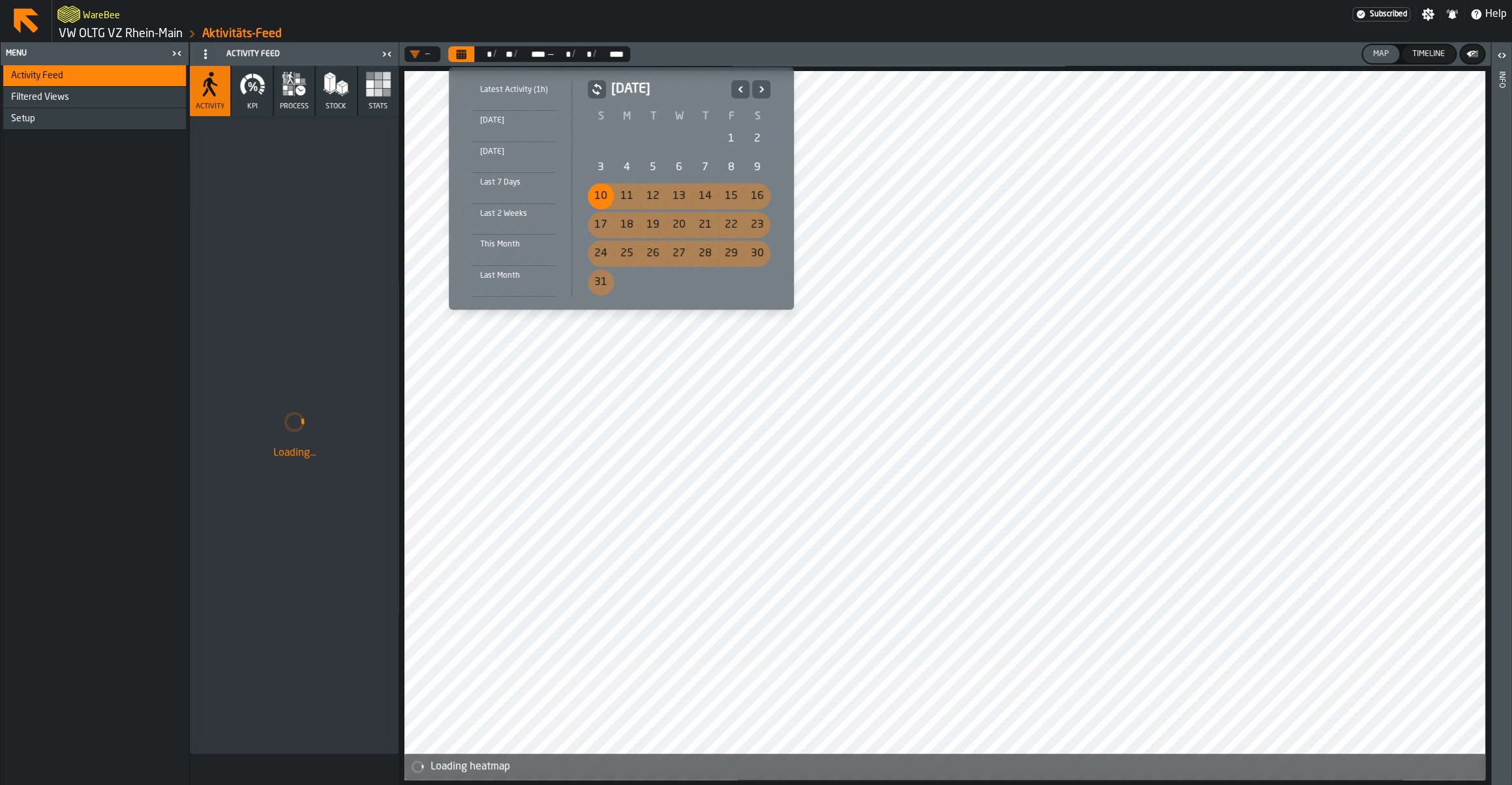
click at [600, 199] on div "10" at bounding box center [600, 197] width 26 height 26
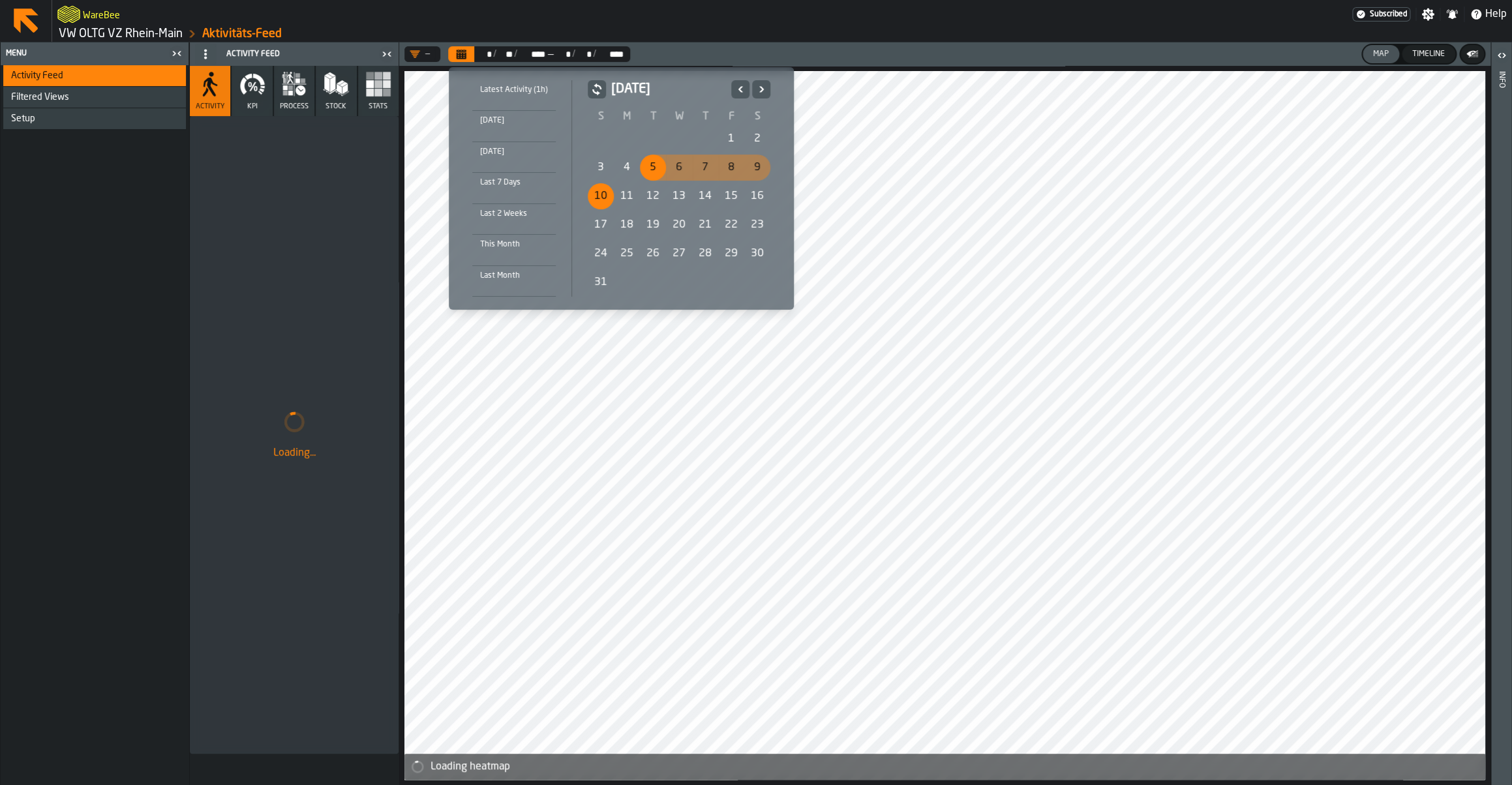
click at [766, 94] on icon "Next" at bounding box center [761, 89] width 13 height 16
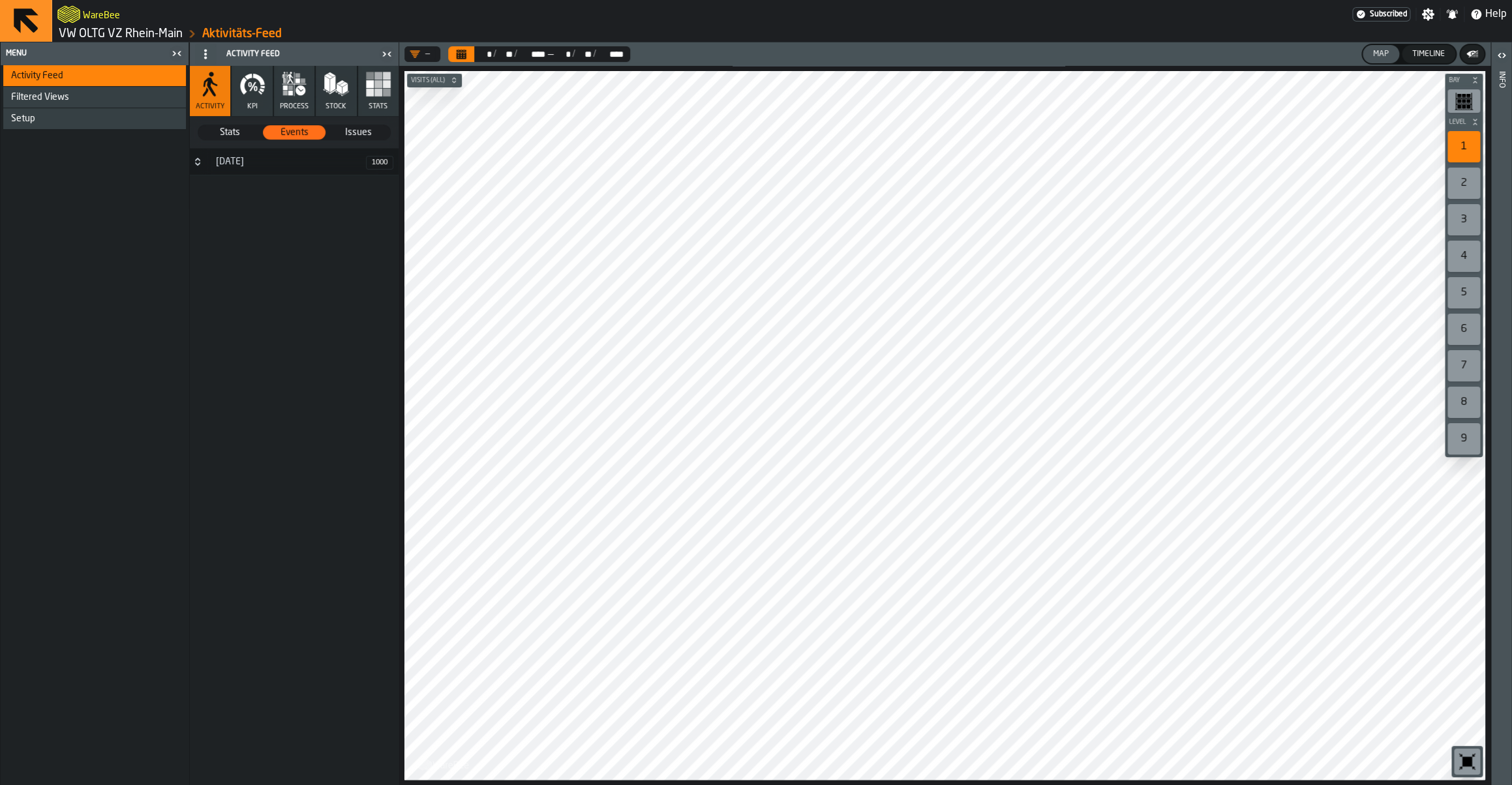
click at [200, 157] on icon "Button-18 September-closed" at bounding box center [197, 162] width 10 height 10
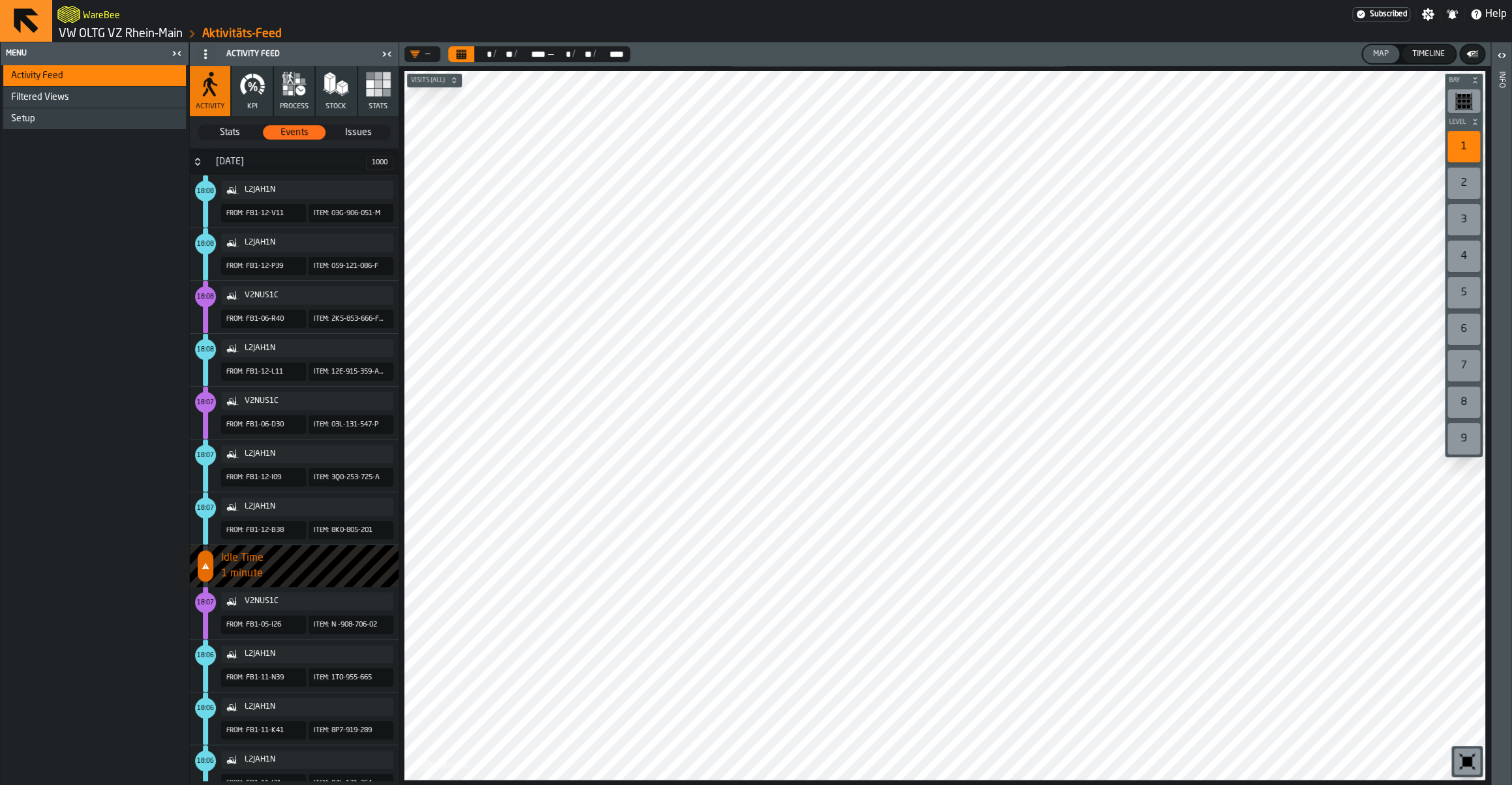
click at [108, 28] on link "VW OLTG VZ Rhein-Main" at bounding box center [120, 33] width 124 height 14
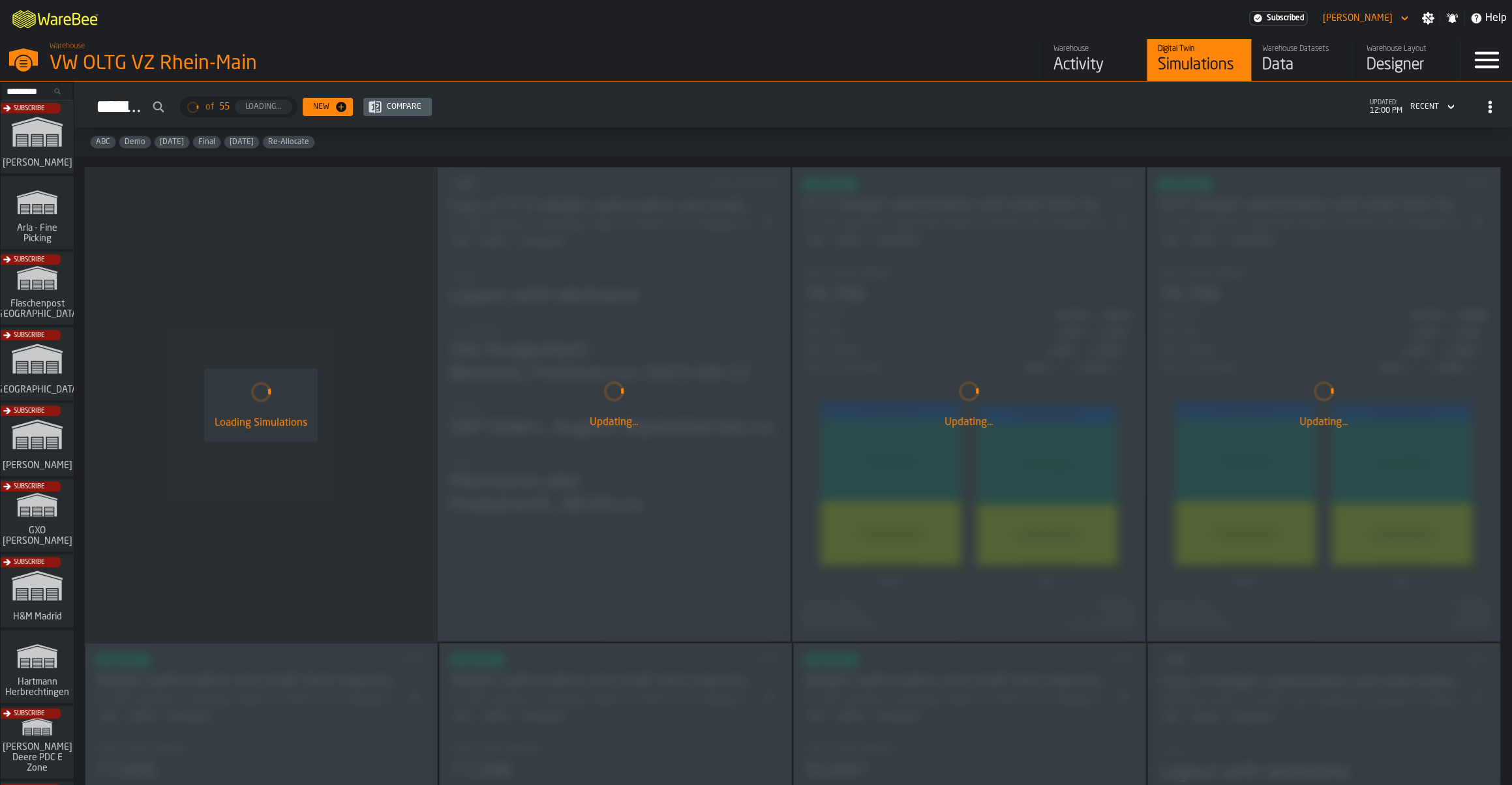
click at [1097, 66] on div "Activity" at bounding box center [1095, 65] width 83 height 21
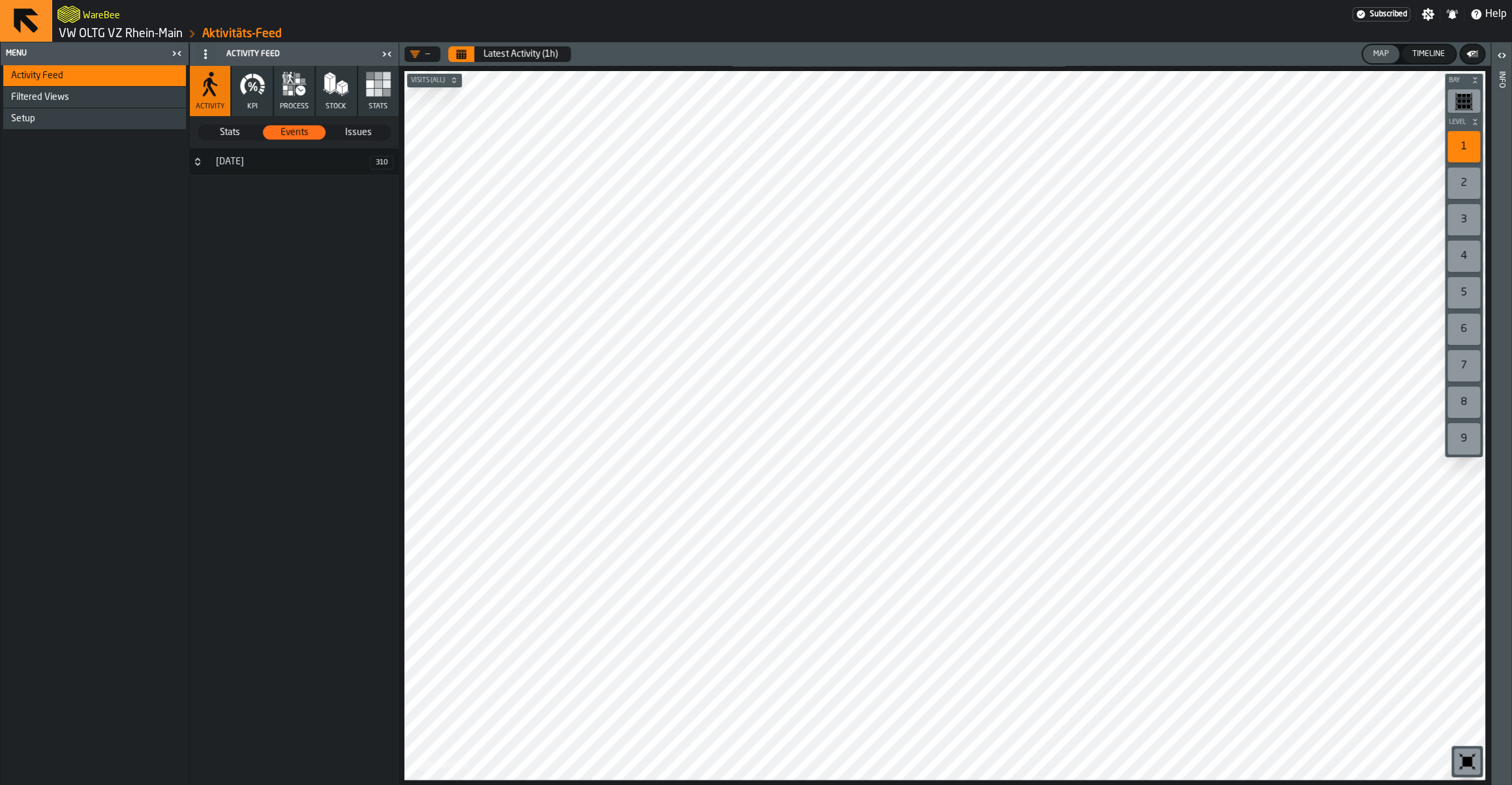
click at [121, 35] on link "VW OLTG VZ Rhein-Main" at bounding box center [120, 33] width 124 height 14
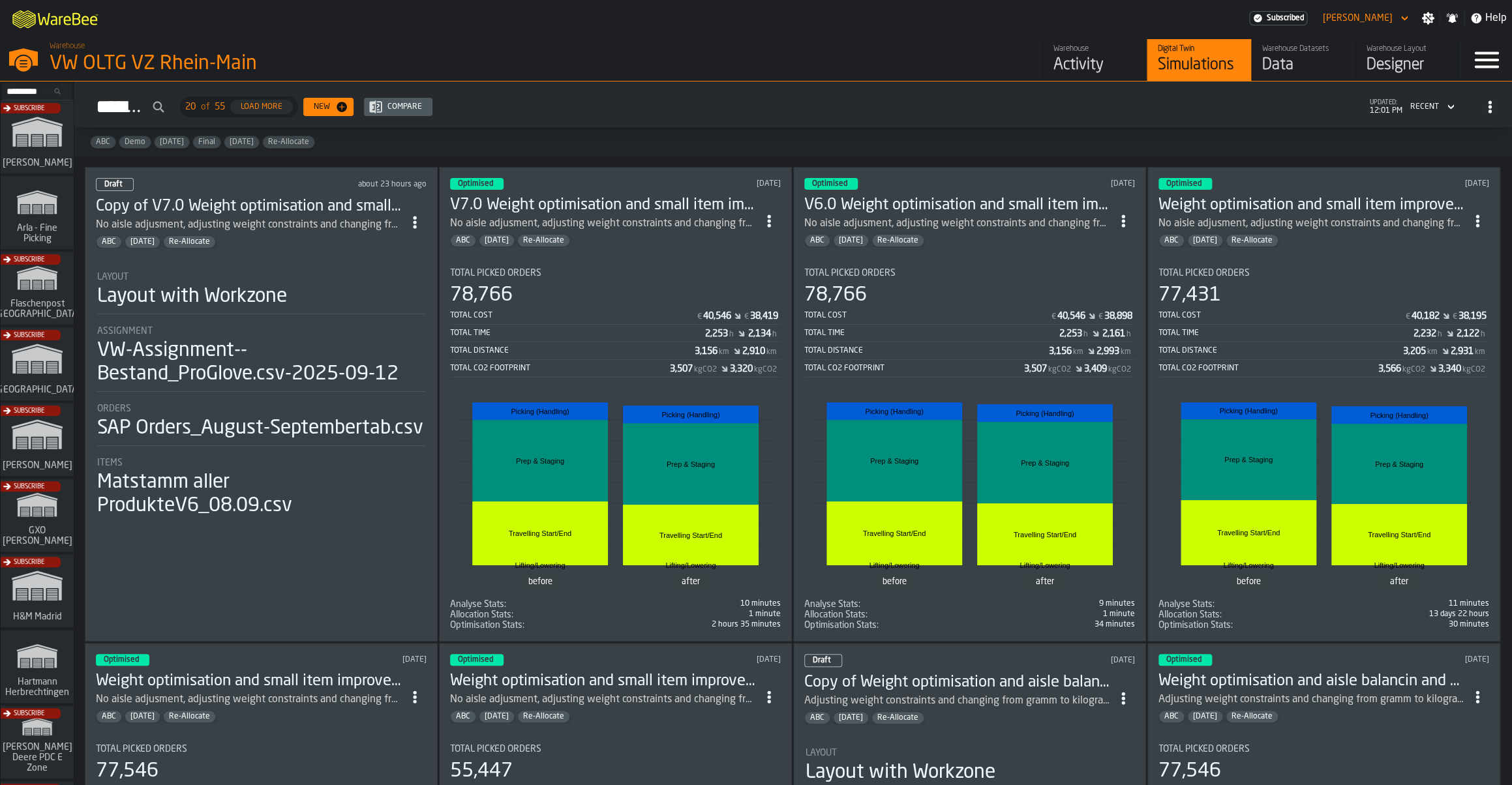
click at [1084, 59] on div "Activity" at bounding box center [1095, 65] width 83 height 21
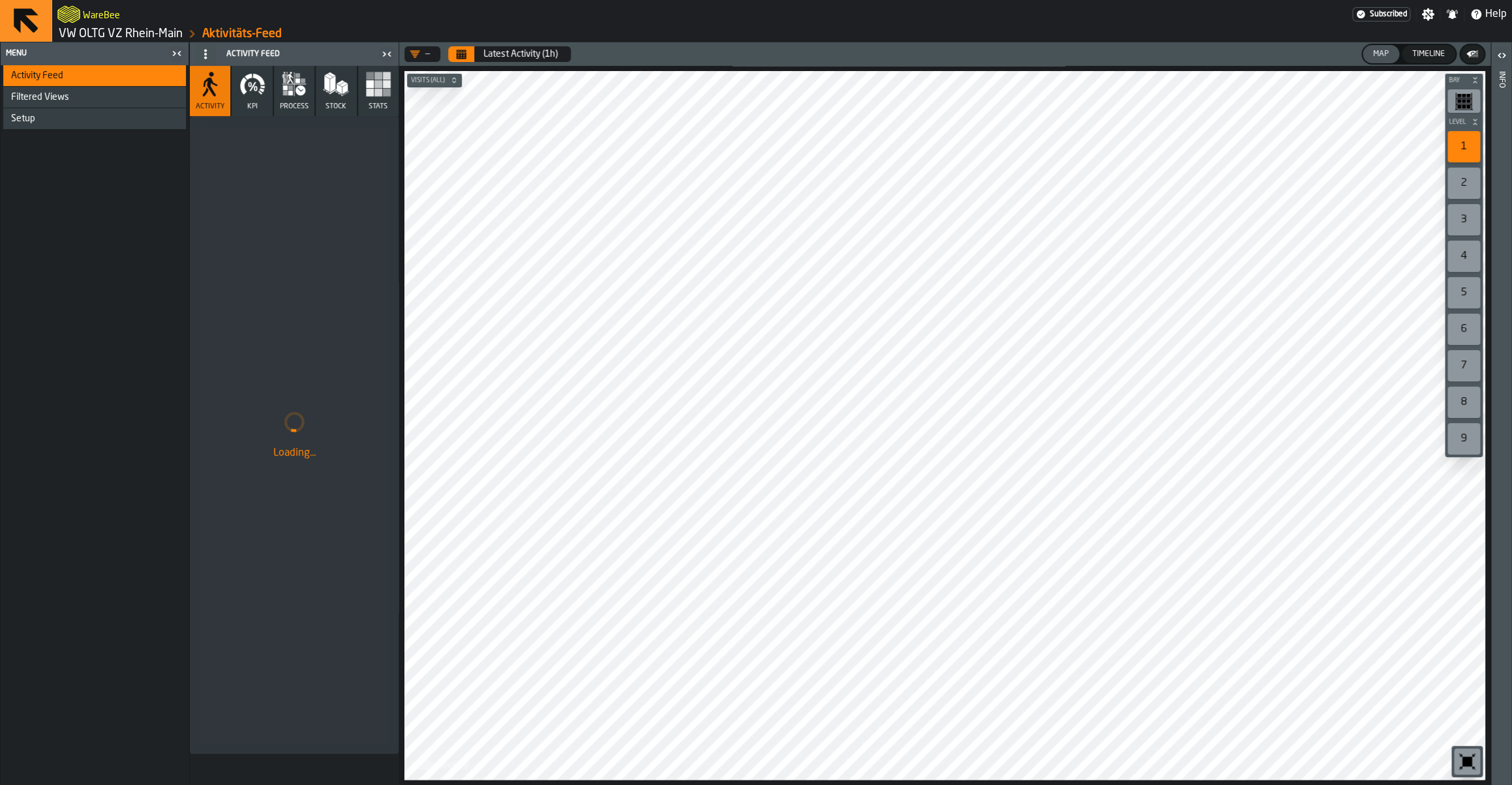
click at [294, 96] on icon "button" at bounding box center [294, 84] width 26 height 26
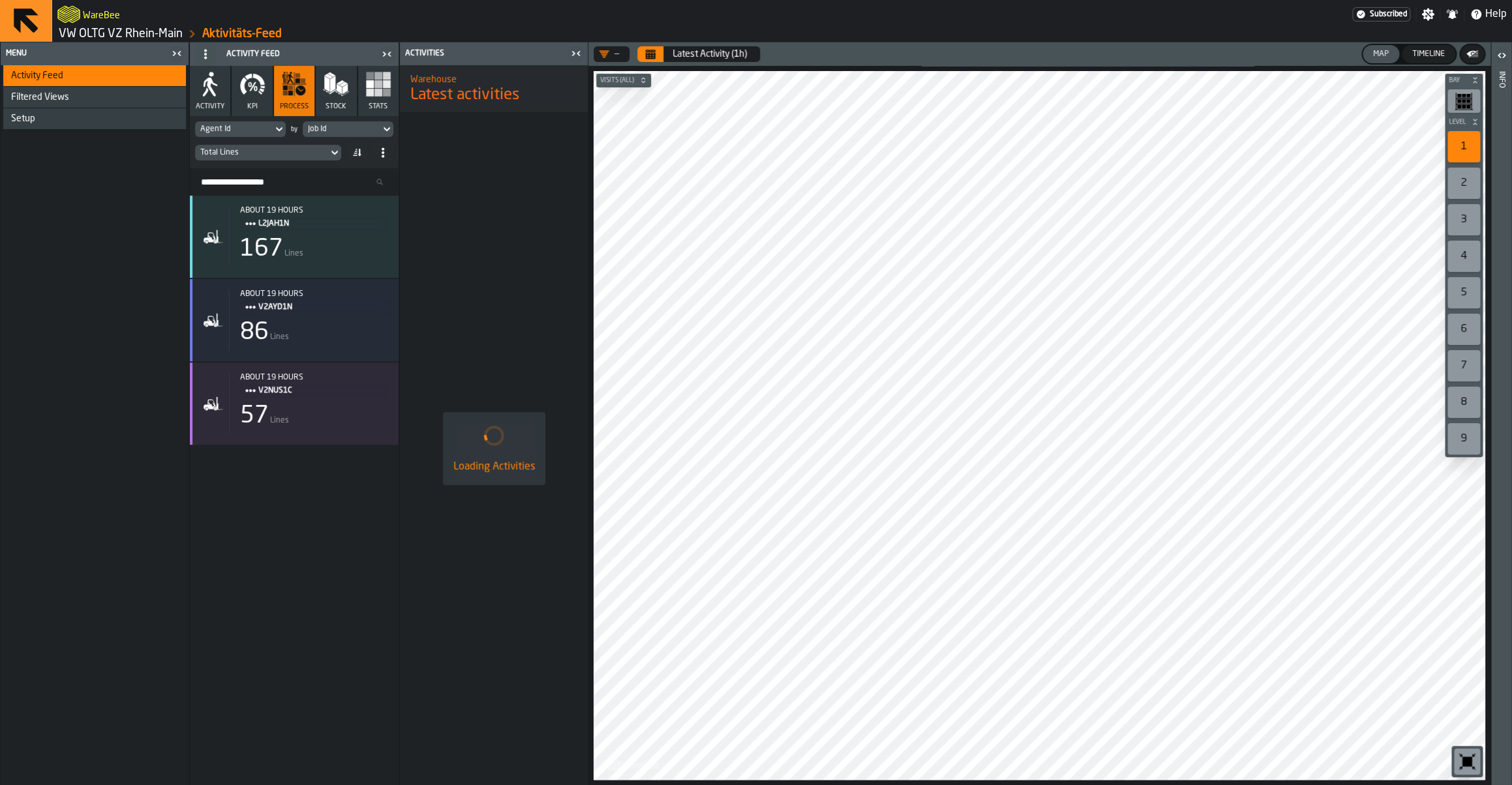
click at [294, 155] on div "Total Lines" at bounding box center [262, 153] width 123 height 9
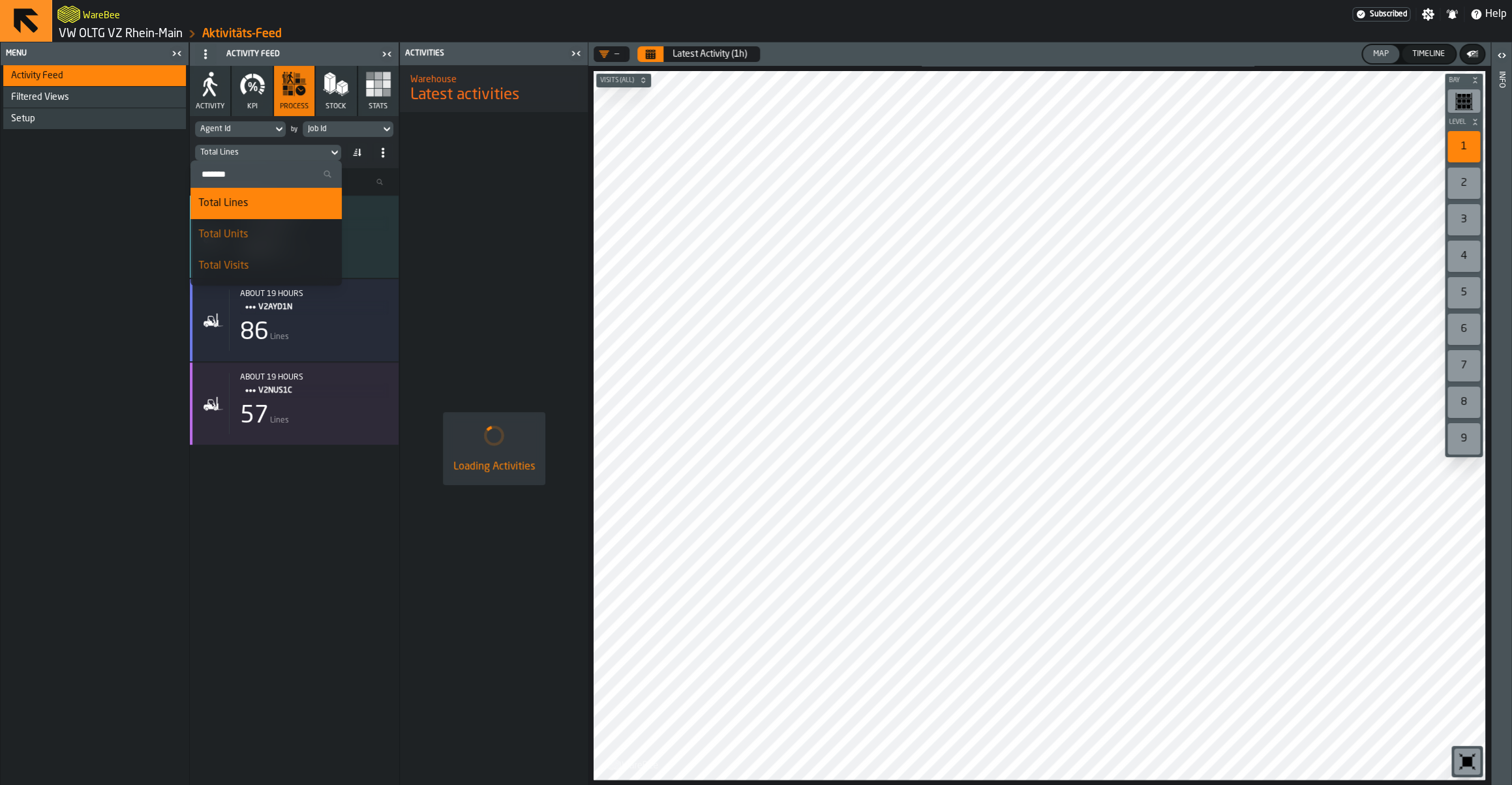
click at [229, 170] on input "Search" at bounding box center [266, 174] width 141 height 17
type input "****"
click at [284, 268] on div "Distance Per Line" at bounding box center [287, 266] width 93 height 16
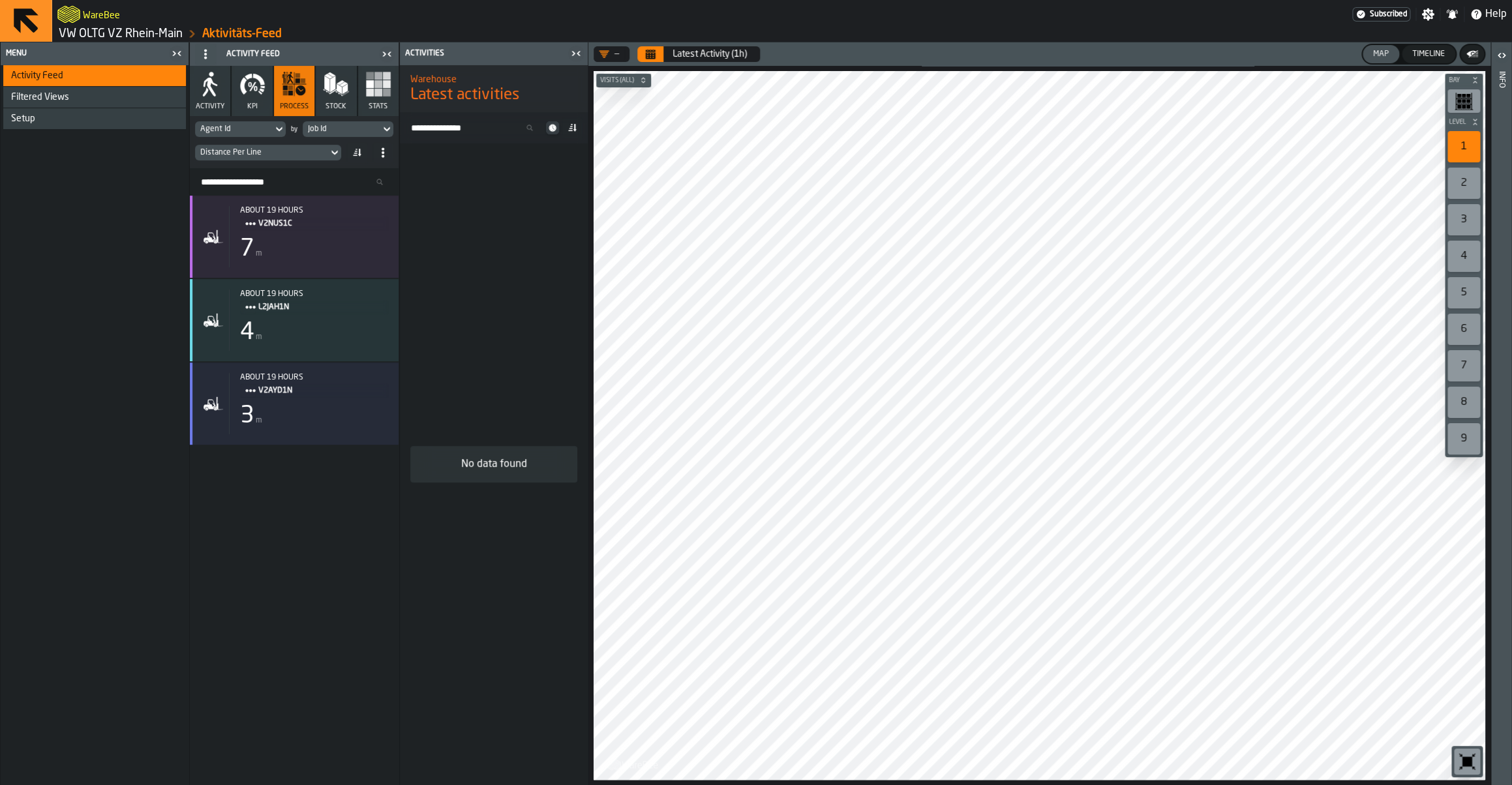
click at [648, 42] on main "WareBee Subscribed Settings Notifications Help VW OLTG VZ Rhein-Main Aktivitäts…" at bounding box center [756, 392] width 1512 height 785
click at [633, 55] on header "— Latest Activity (1h) Map Timeline" at bounding box center [1039, 54] width 902 height 24
click at [643, 52] on button "Calendar" at bounding box center [651, 54] width 26 height 16
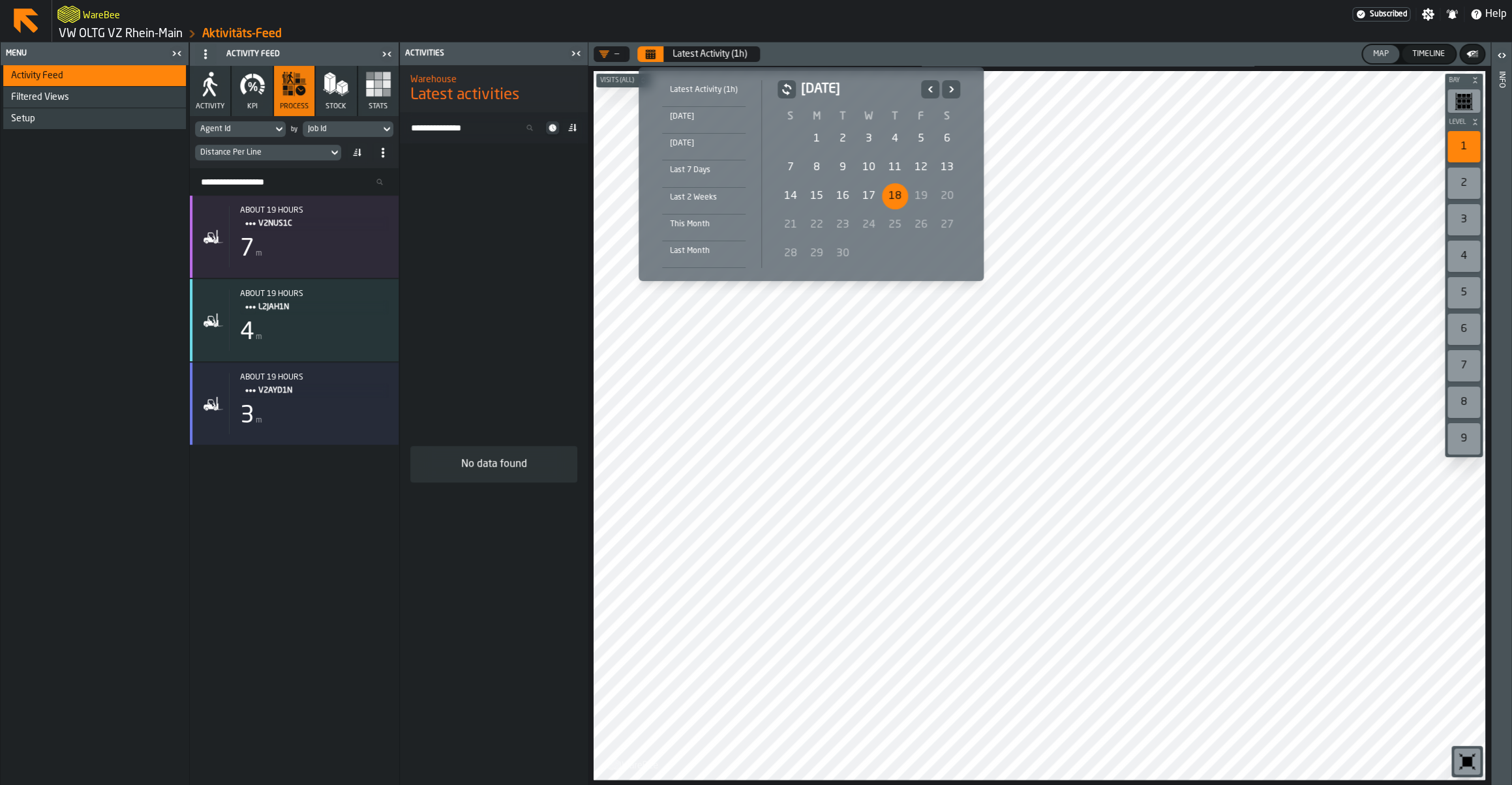
click at [805, 175] on div "8" at bounding box center [817, 167] width 26 height 26
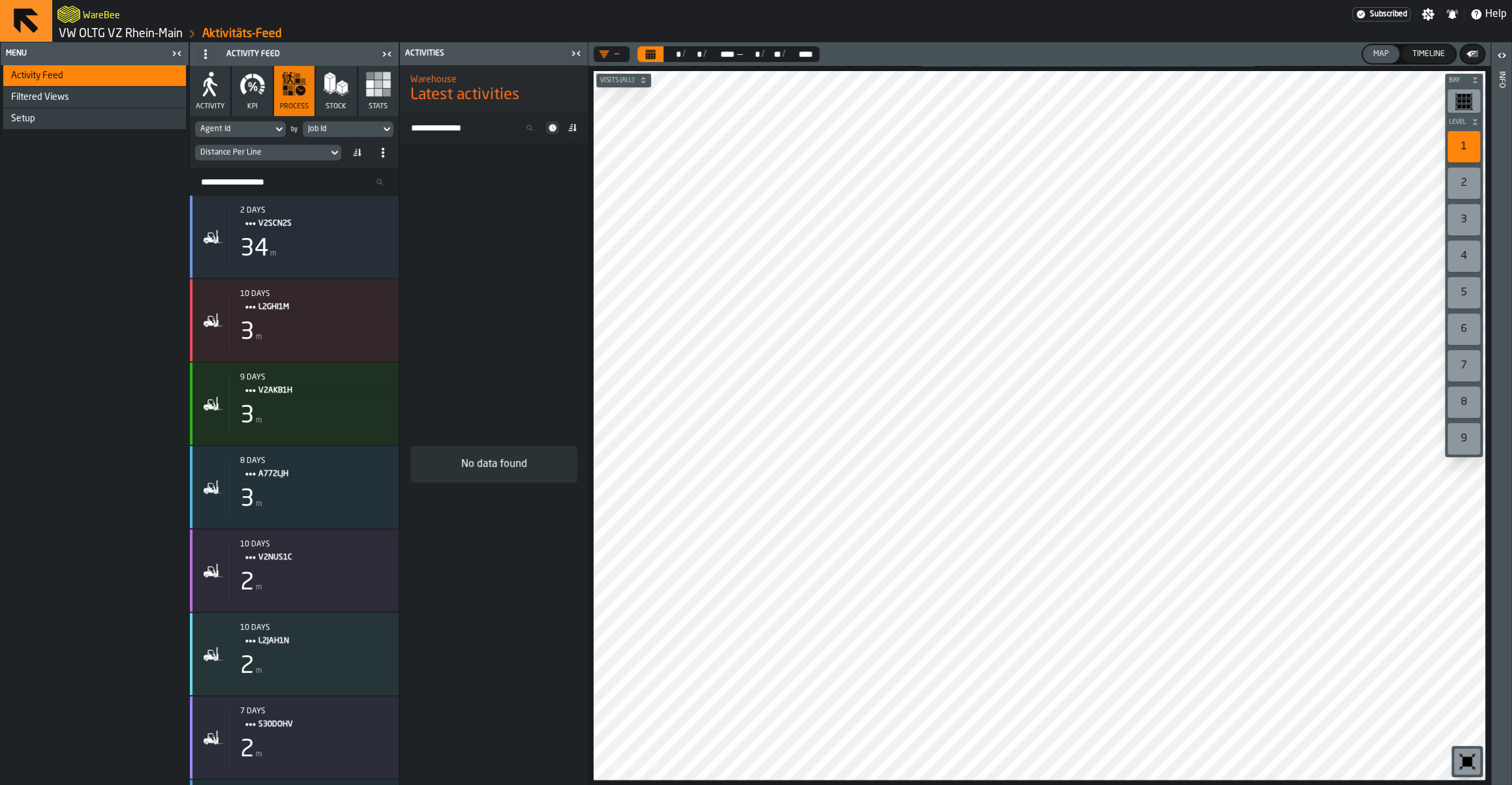
click at [252, 100] on button "KPI" at bounding box center [252, 91] width 41 height 50
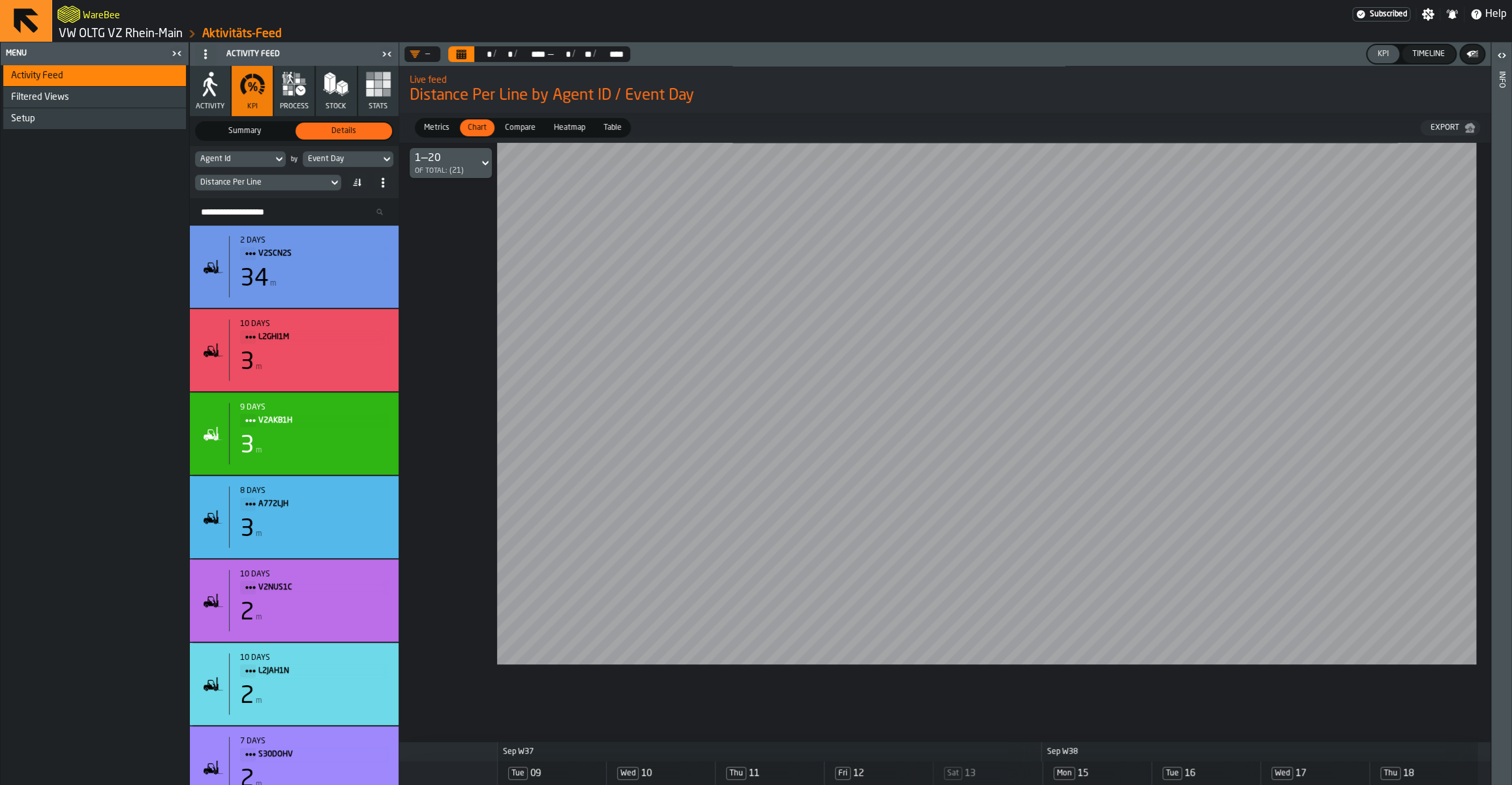
click at [296, 173] on div "Distance Per Line" at bounding box center [294, 183] width 199 height 21
click at [294, 179] on div "Distance Per Line" at bounding box center [262, 183] width 123 height 9
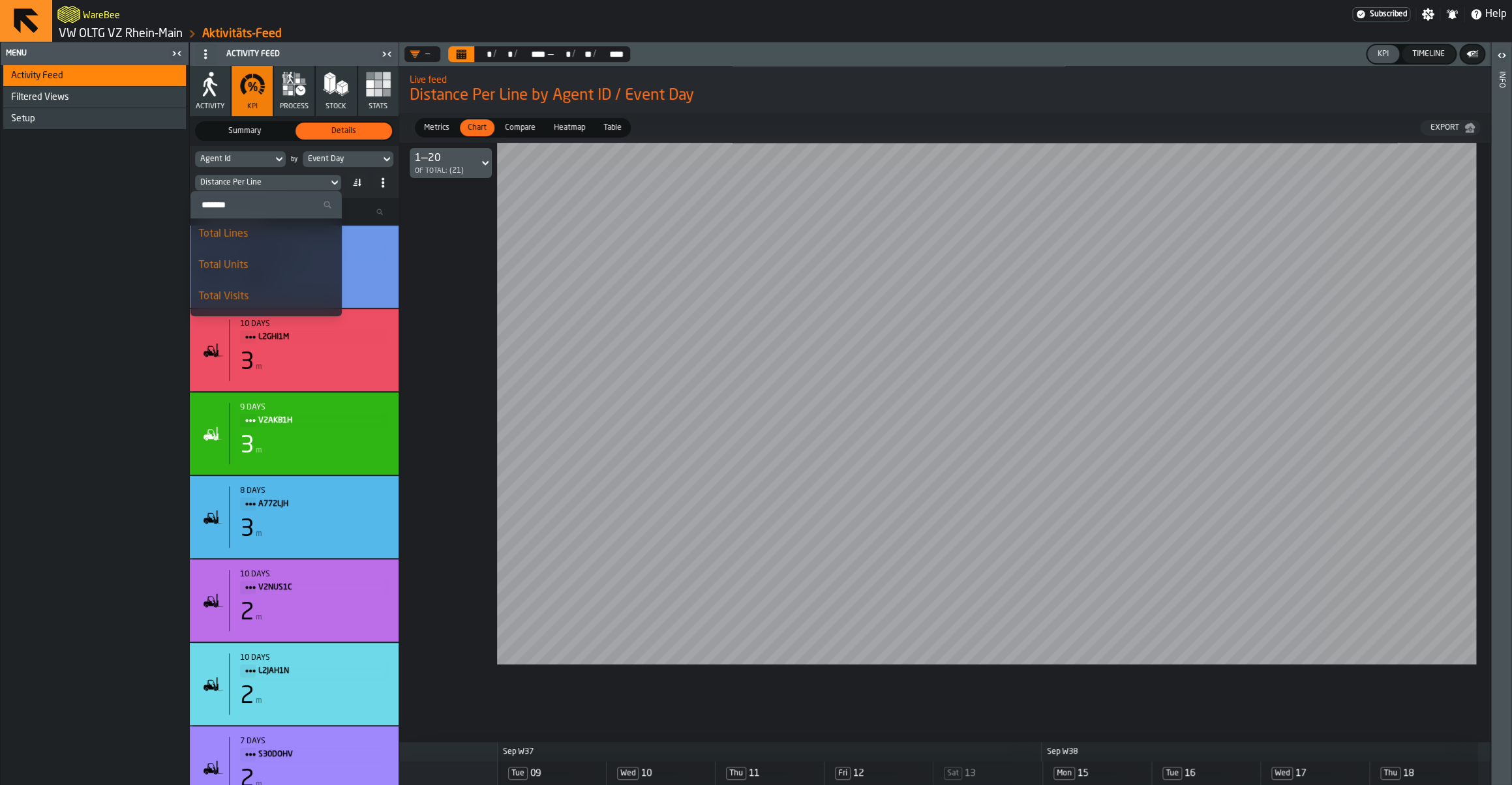
click at [140, 228] on div "Activity Feed Filtered Views Shift Management Employee Management Setup" at bounding box center [95, 426] width 188 height 721
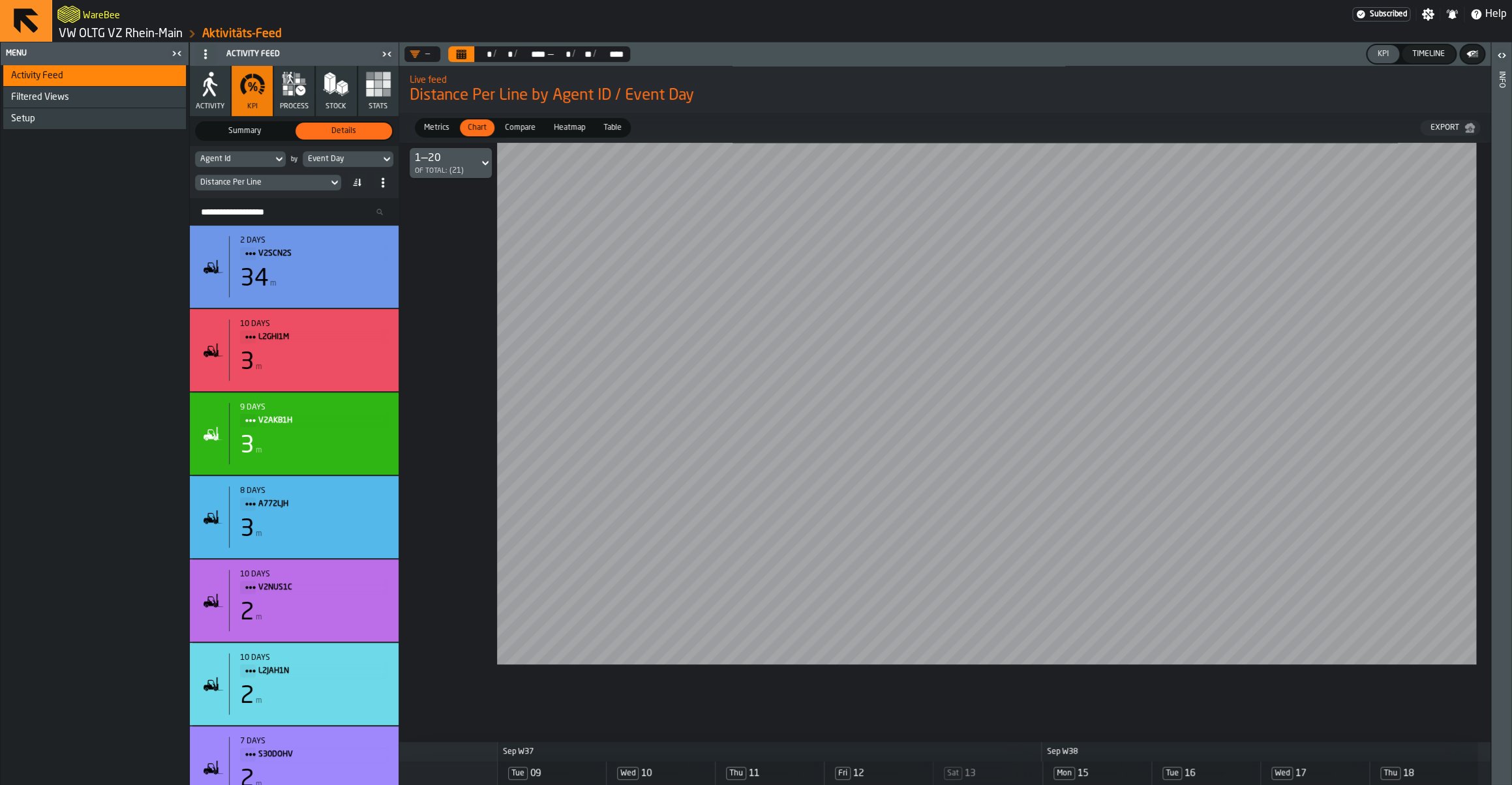
click at [42, 120] on div "Setup" at bounding box center [96, 118] width 169 height 10
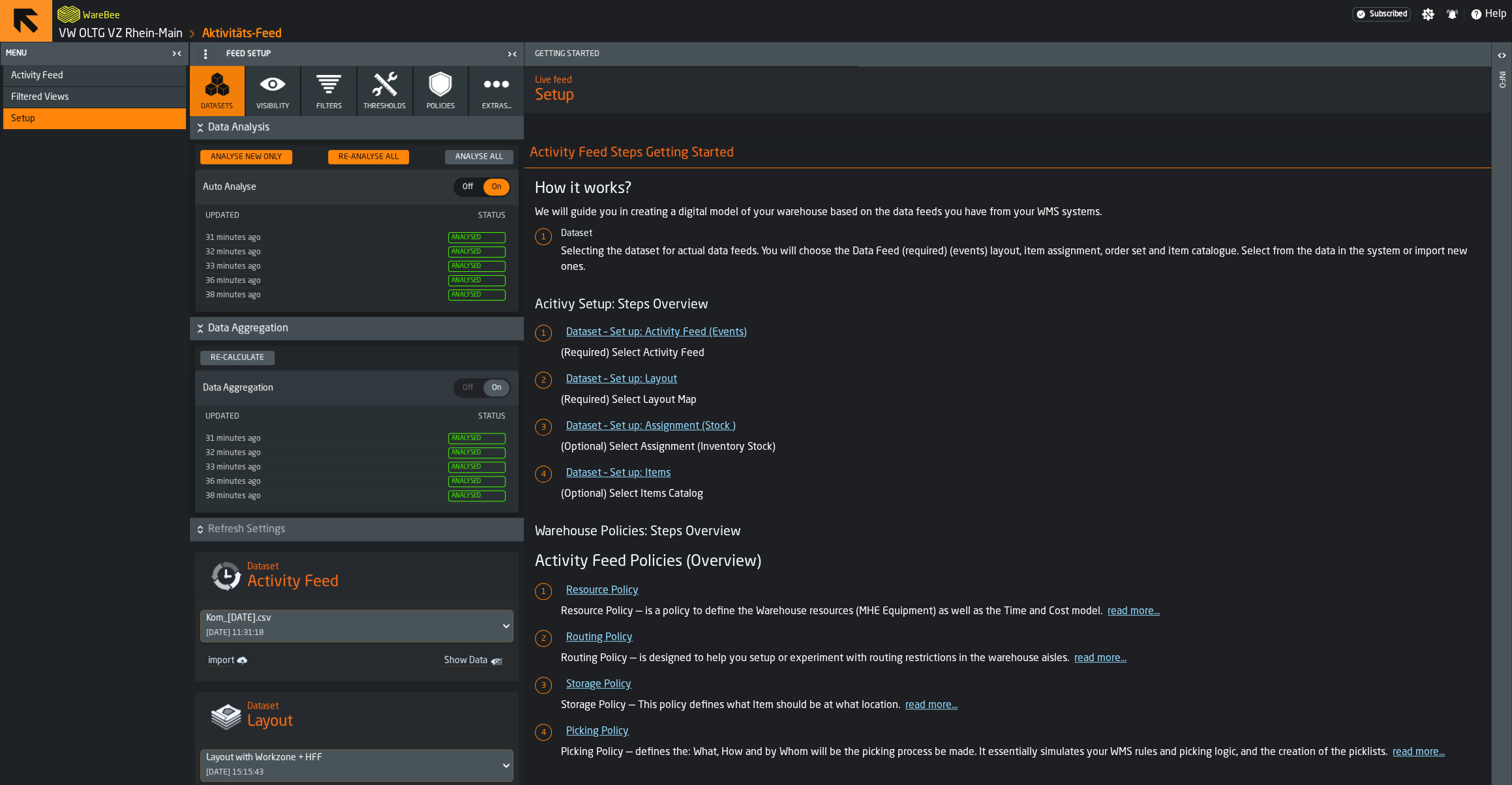
click at [486, 89] on icon "button" at bounding box center [496, 84] width 26 height 26
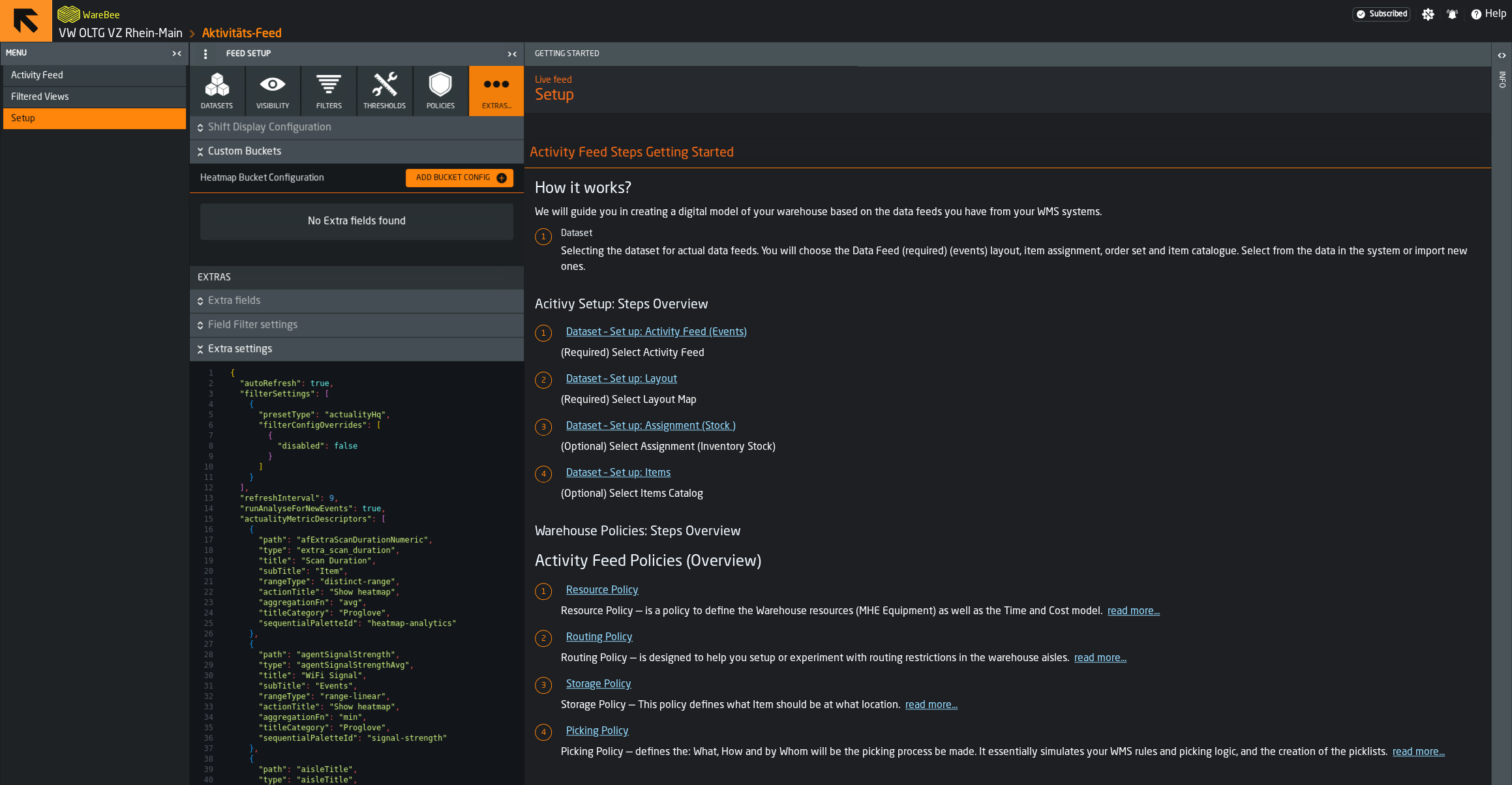
click at [212, 112] on button "Datasets" at bounding box center [217, 91] width 55 height 50
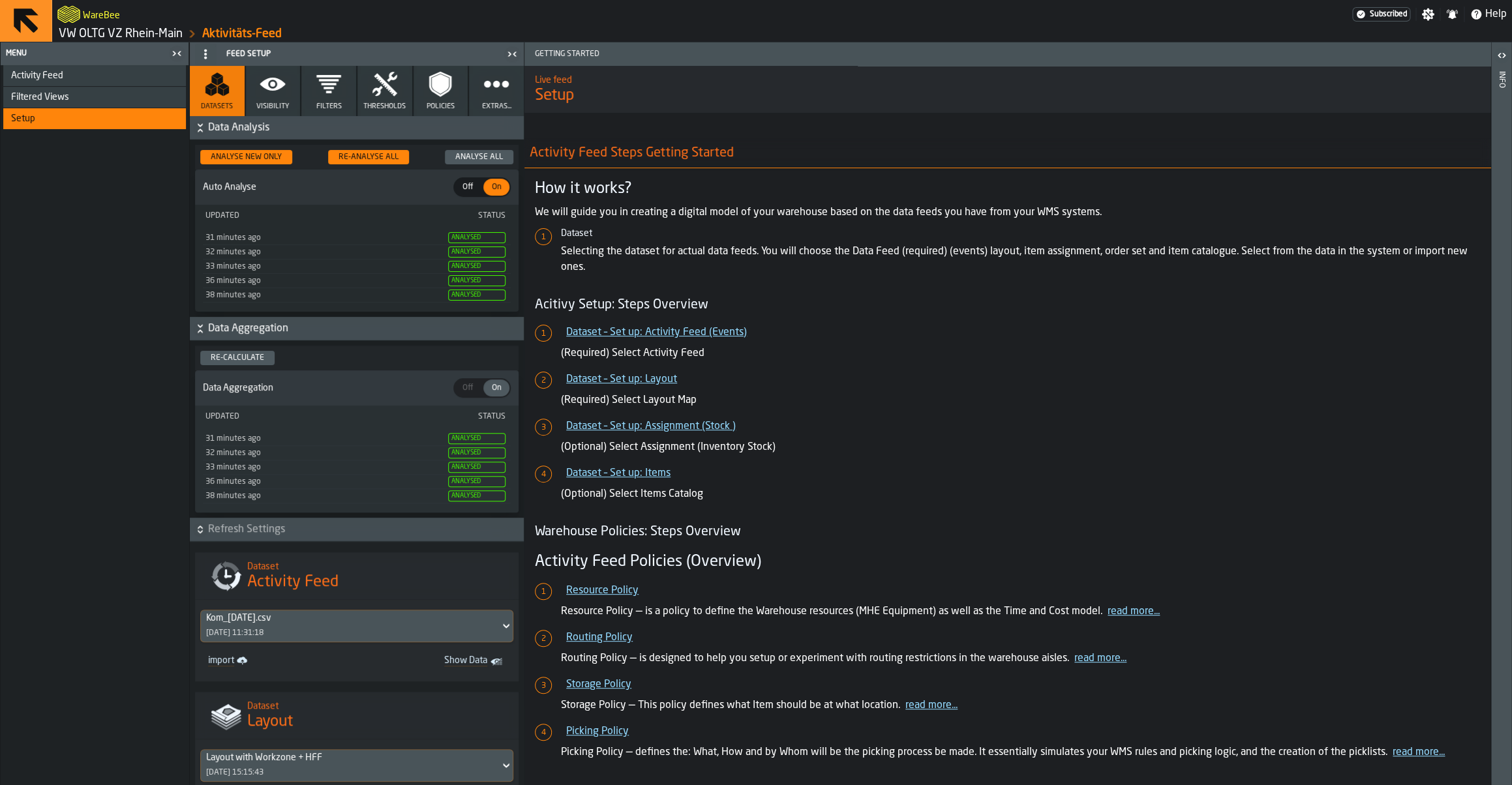
click at [328, 87] on icon "button" at bounding box center [329, 83] width 25 height 18
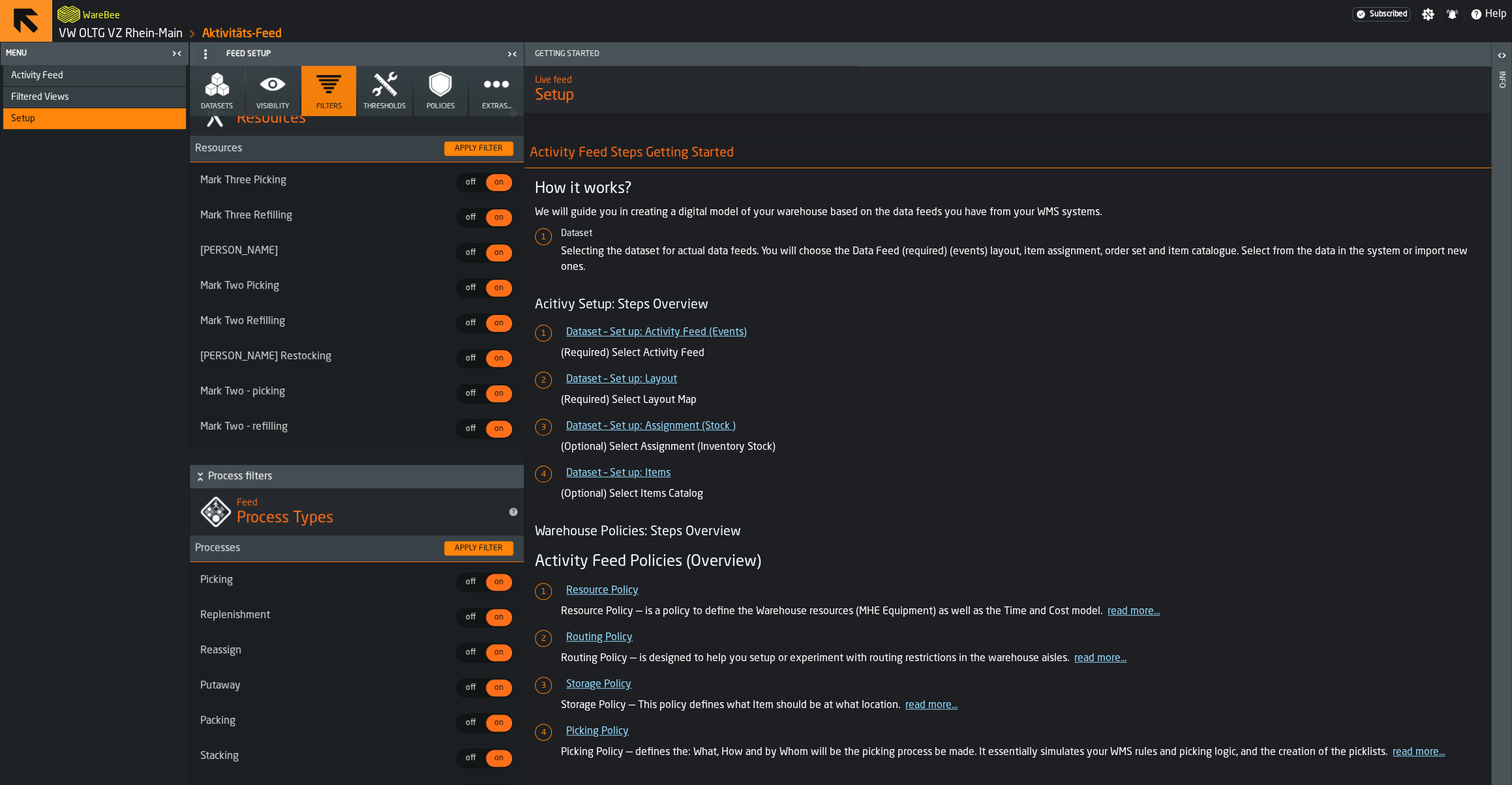
scroll to position [21, 0]
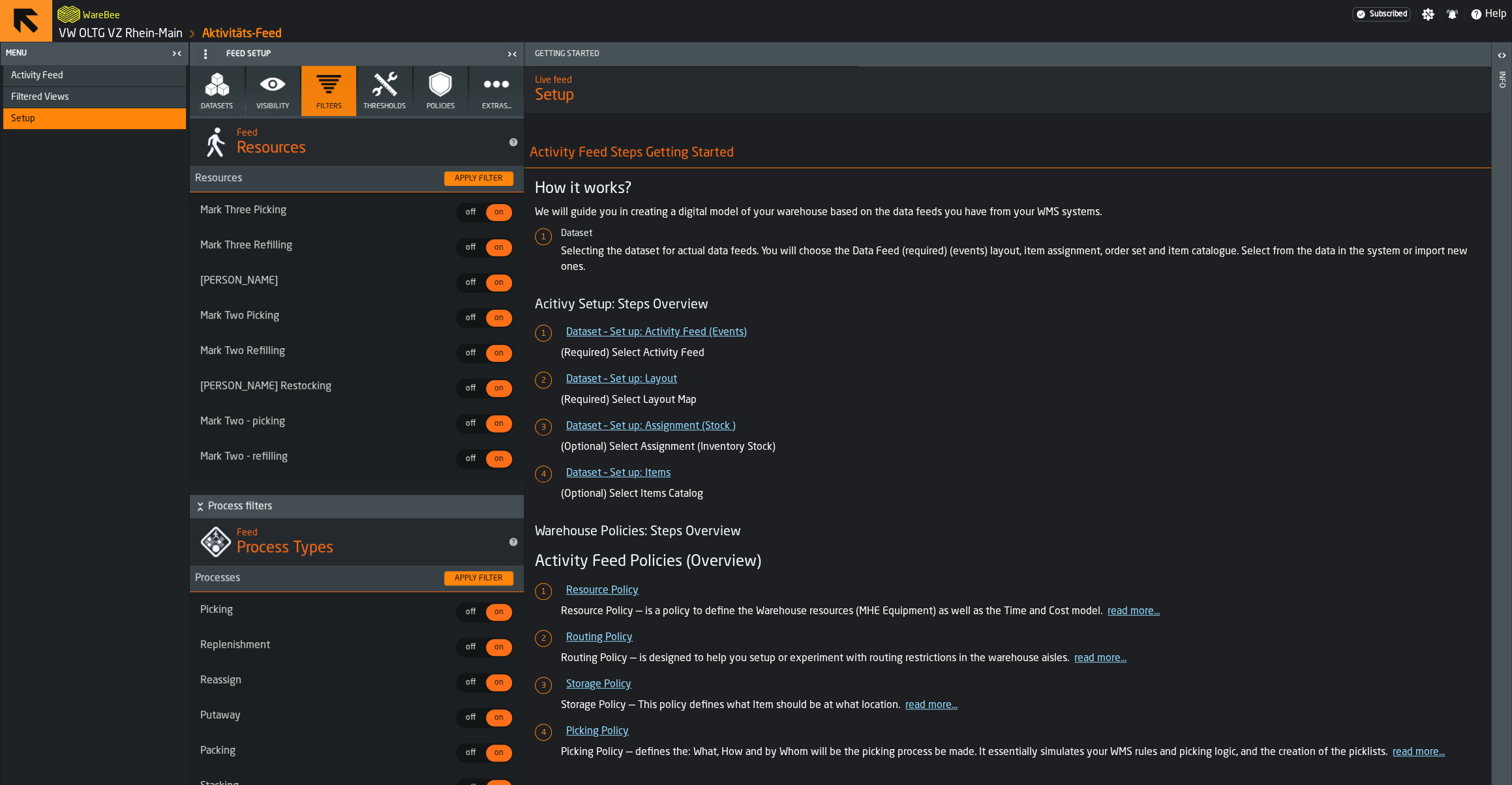
click at [271, 89] on icon "button" at bounding box center [272, 84] width 26 height 13
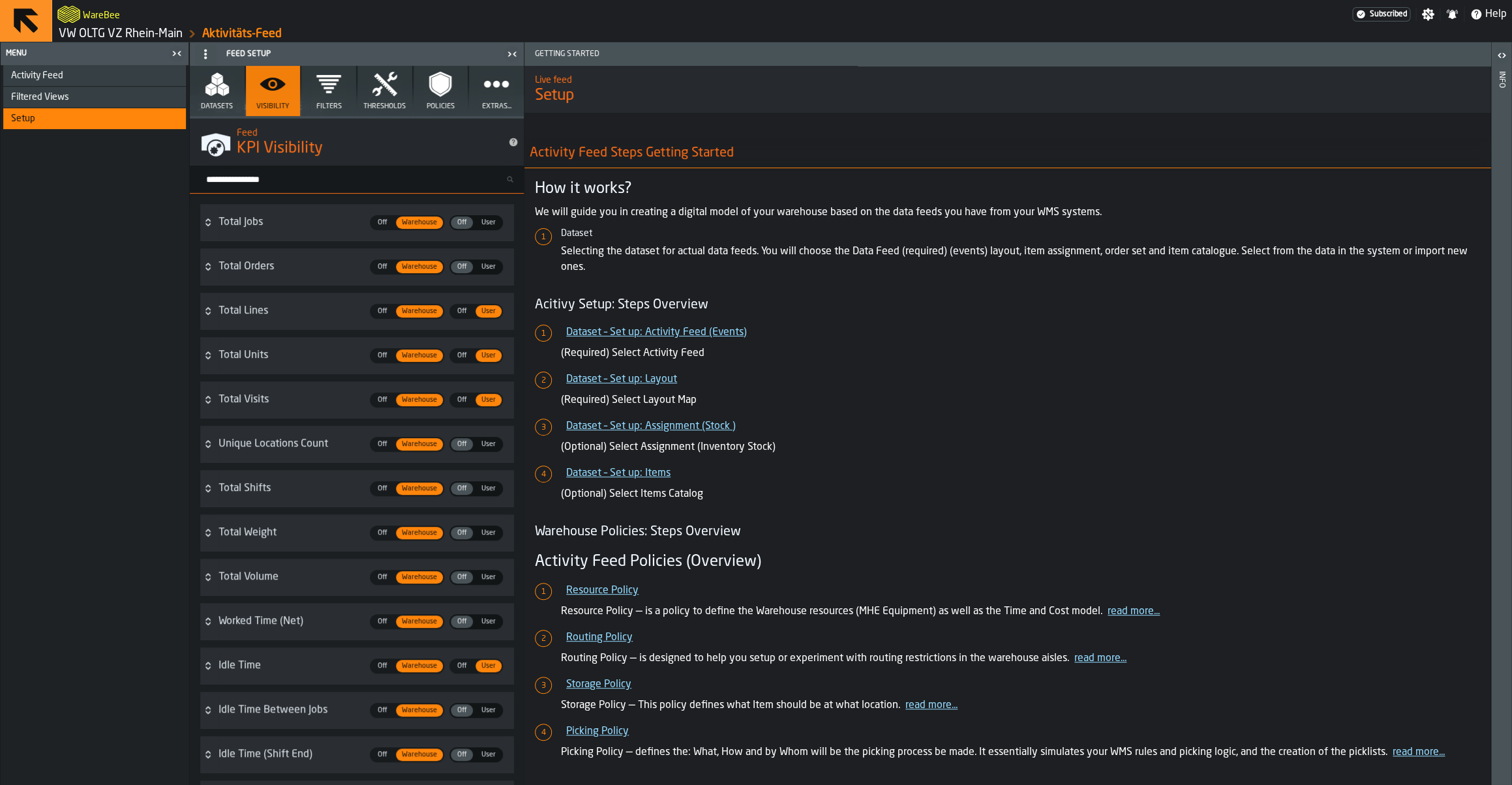
click at [276, 174] on input "Search metric..." at bounding box center [362, 180] width 323 height 17
type input "*"
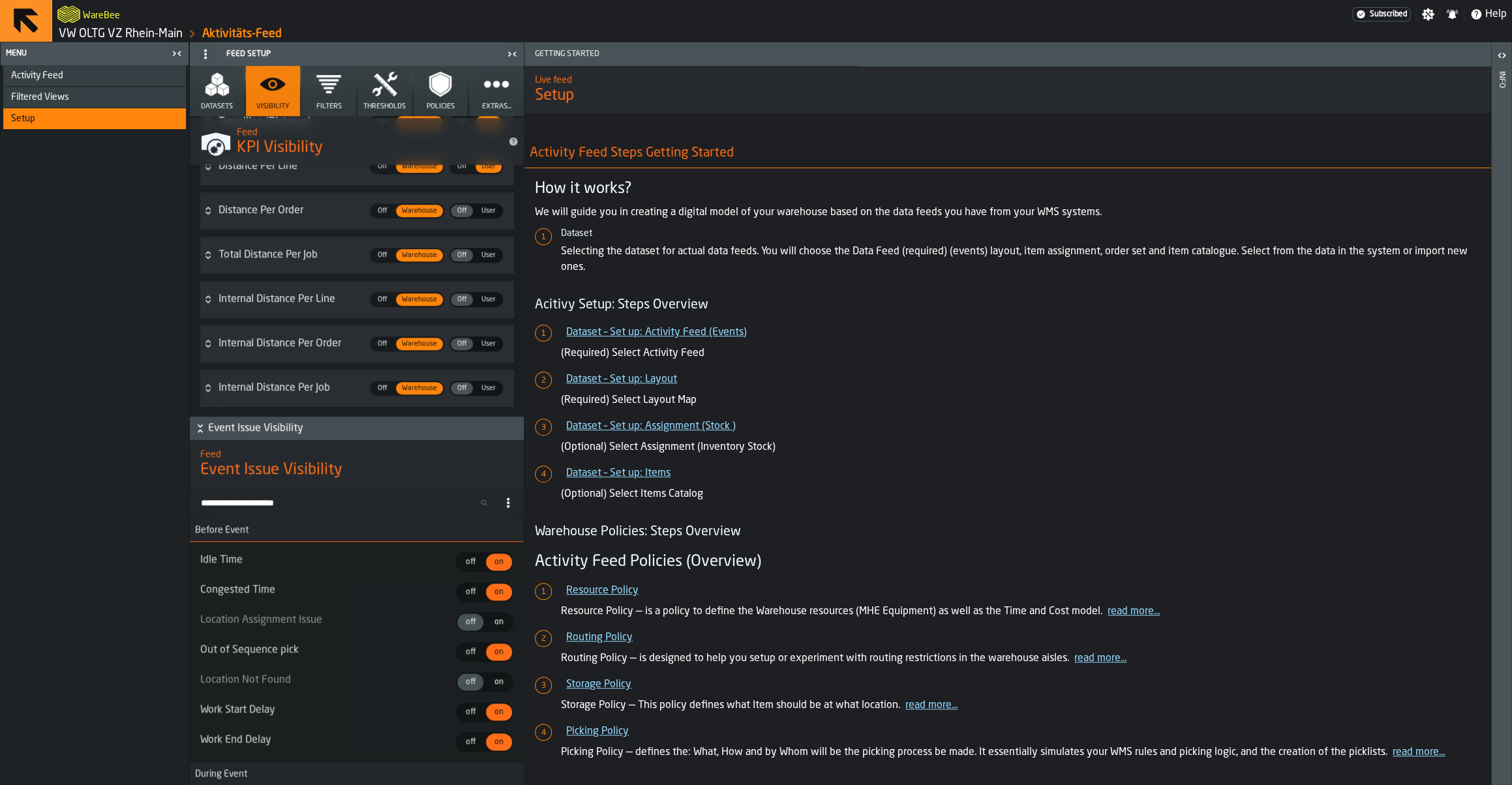
scroll to position [190, 0]
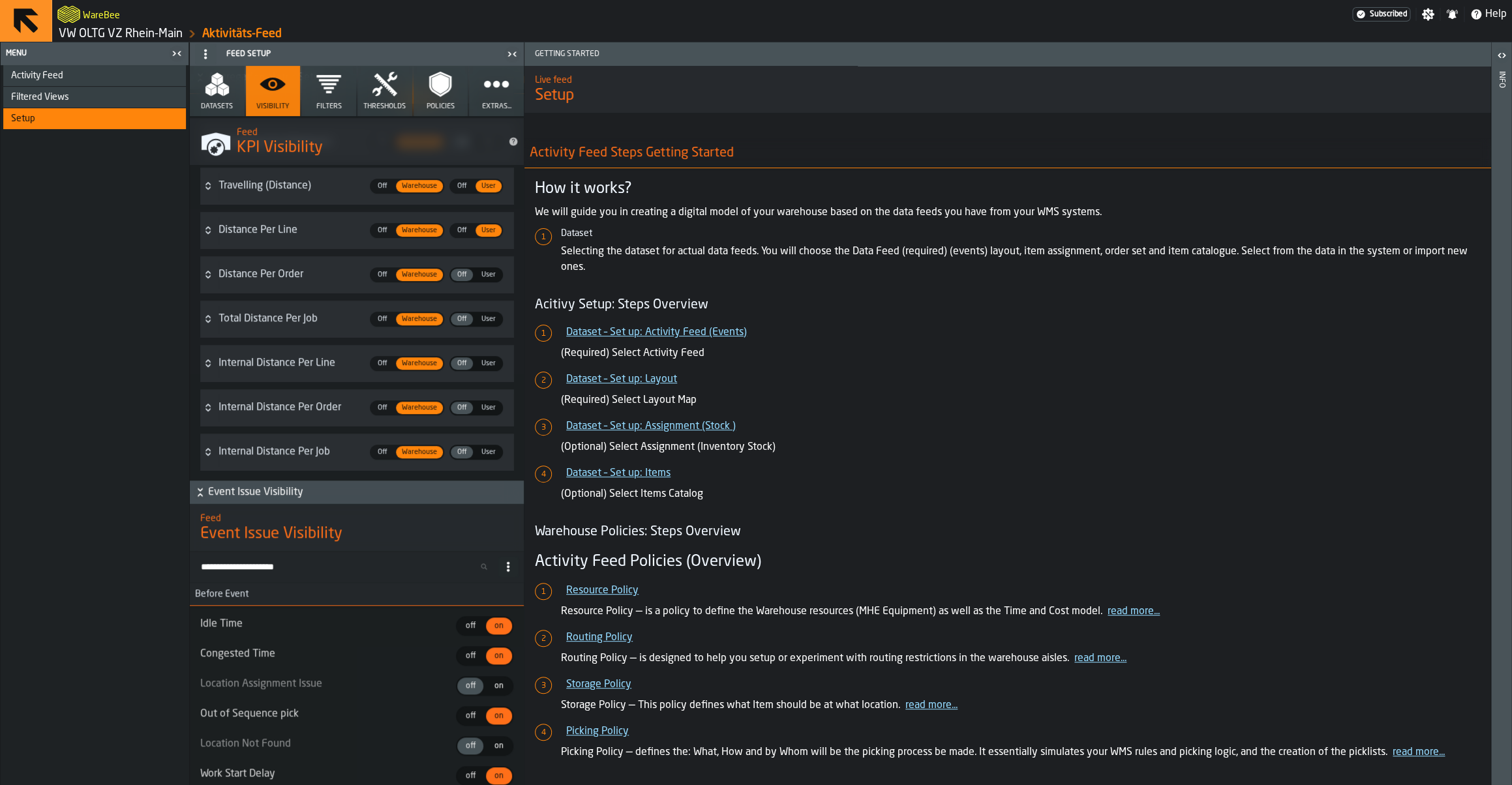
type input "********"
click at [81, 75] on div "Activity Feed" at bounding box center [96, 75] width 169 height 10
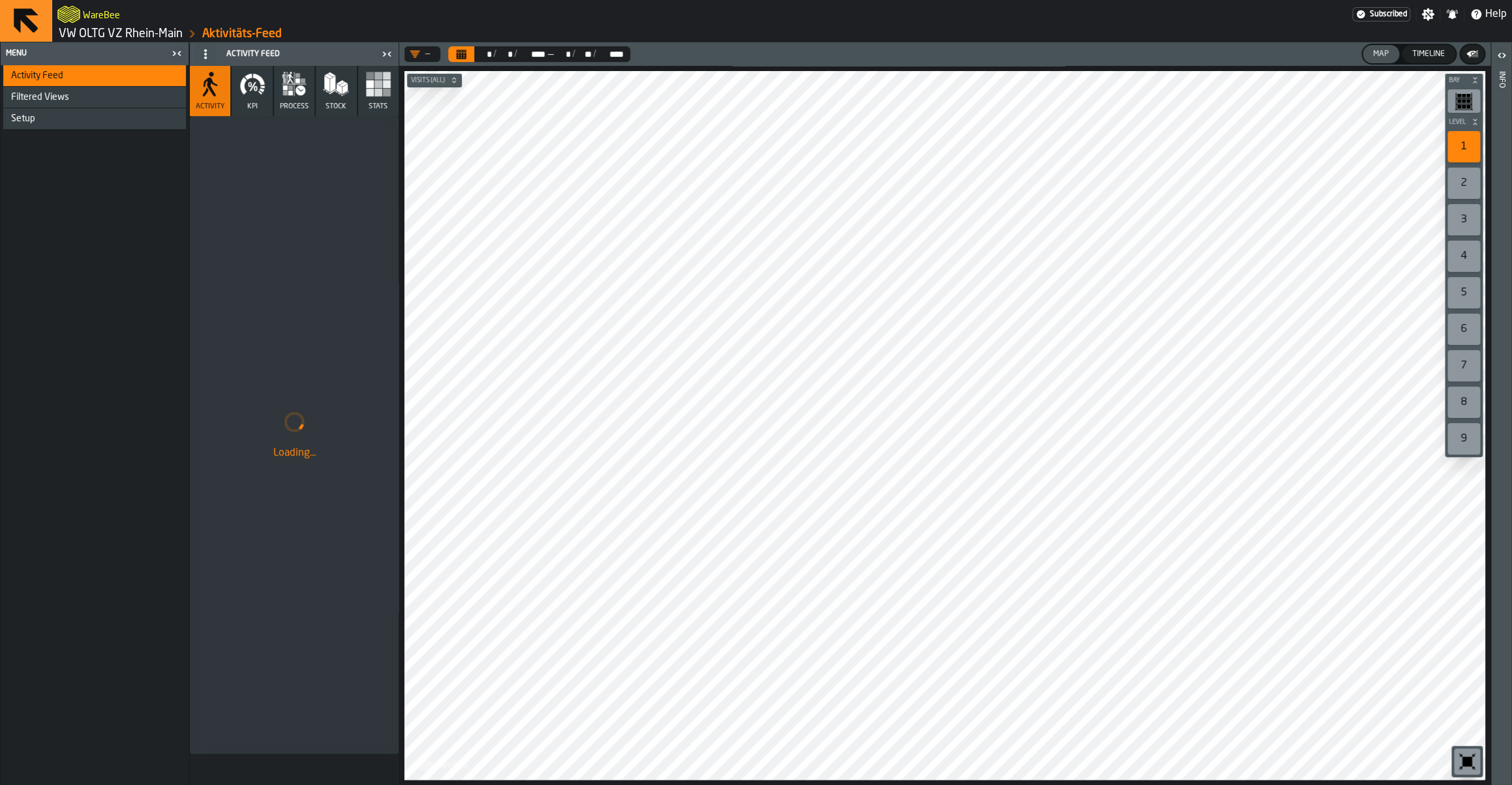
click at [248, 94] on icon "button" at bounding box center [252, 84] width 26 height 26
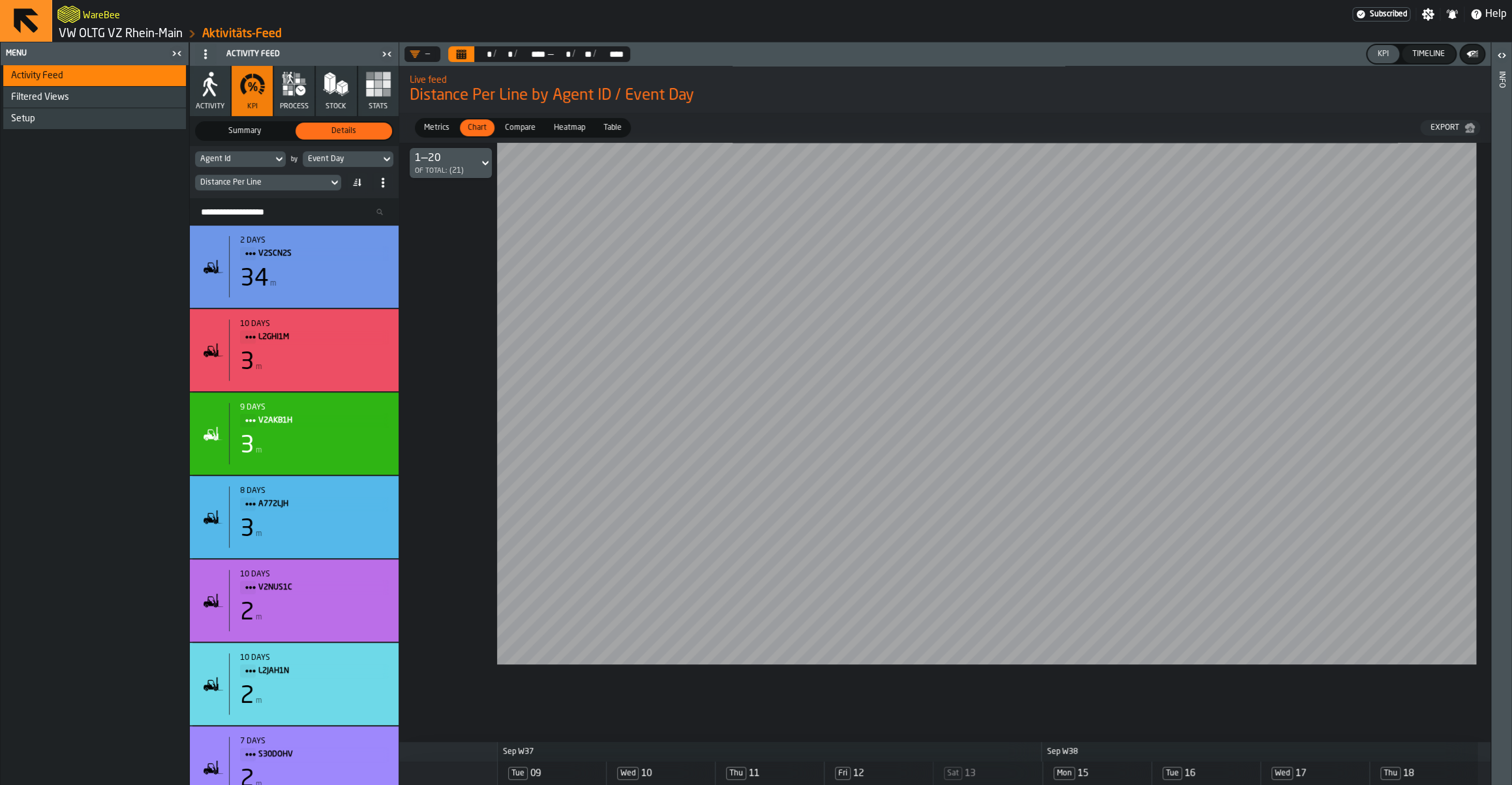
click at [472, 51] on button "Calendar" at bounding box center [461, 54] width 26 height 16
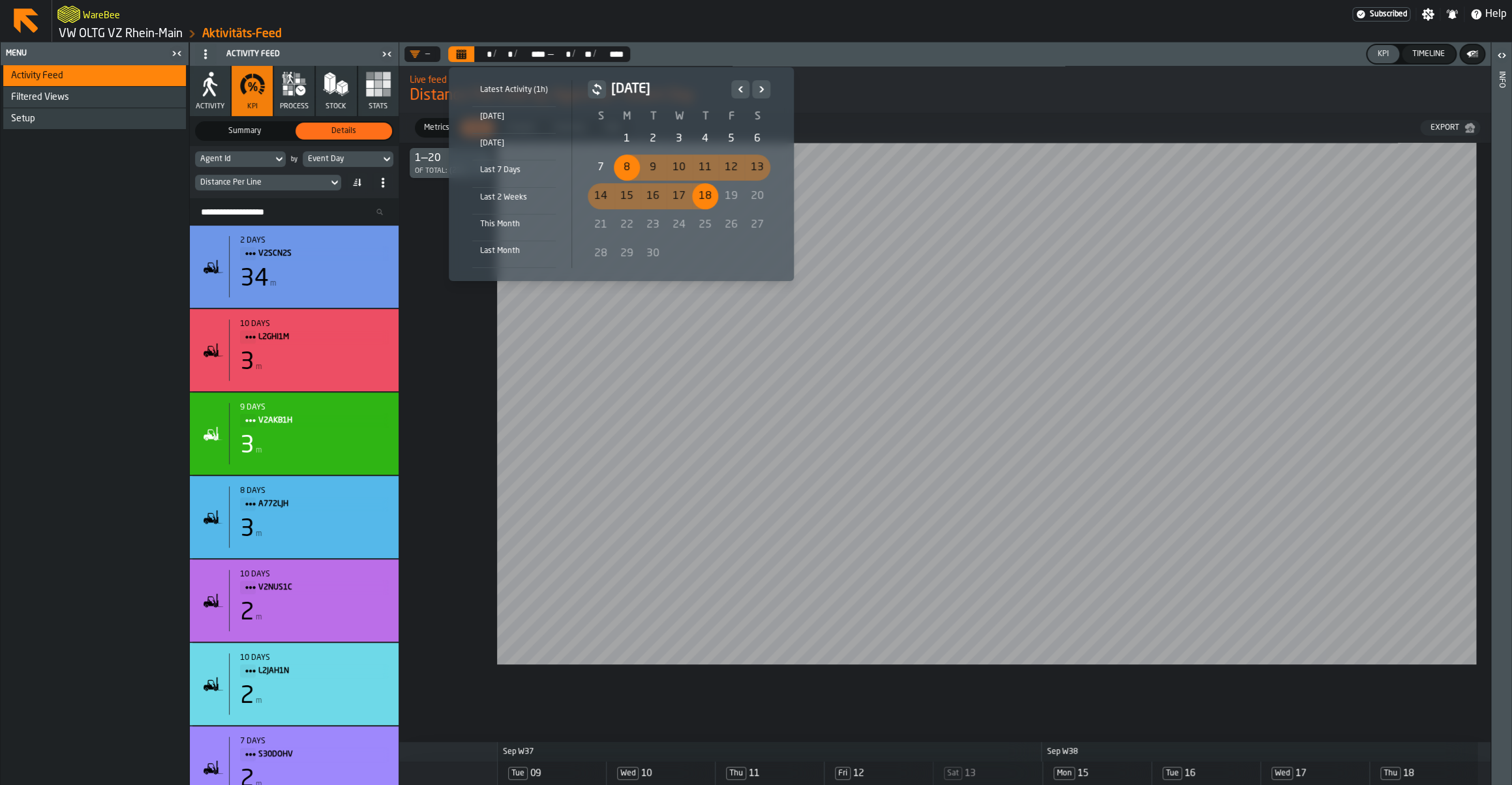
click at [737, 85] on icon "Previous" at bounding box center [740, 89] width 13 height 16
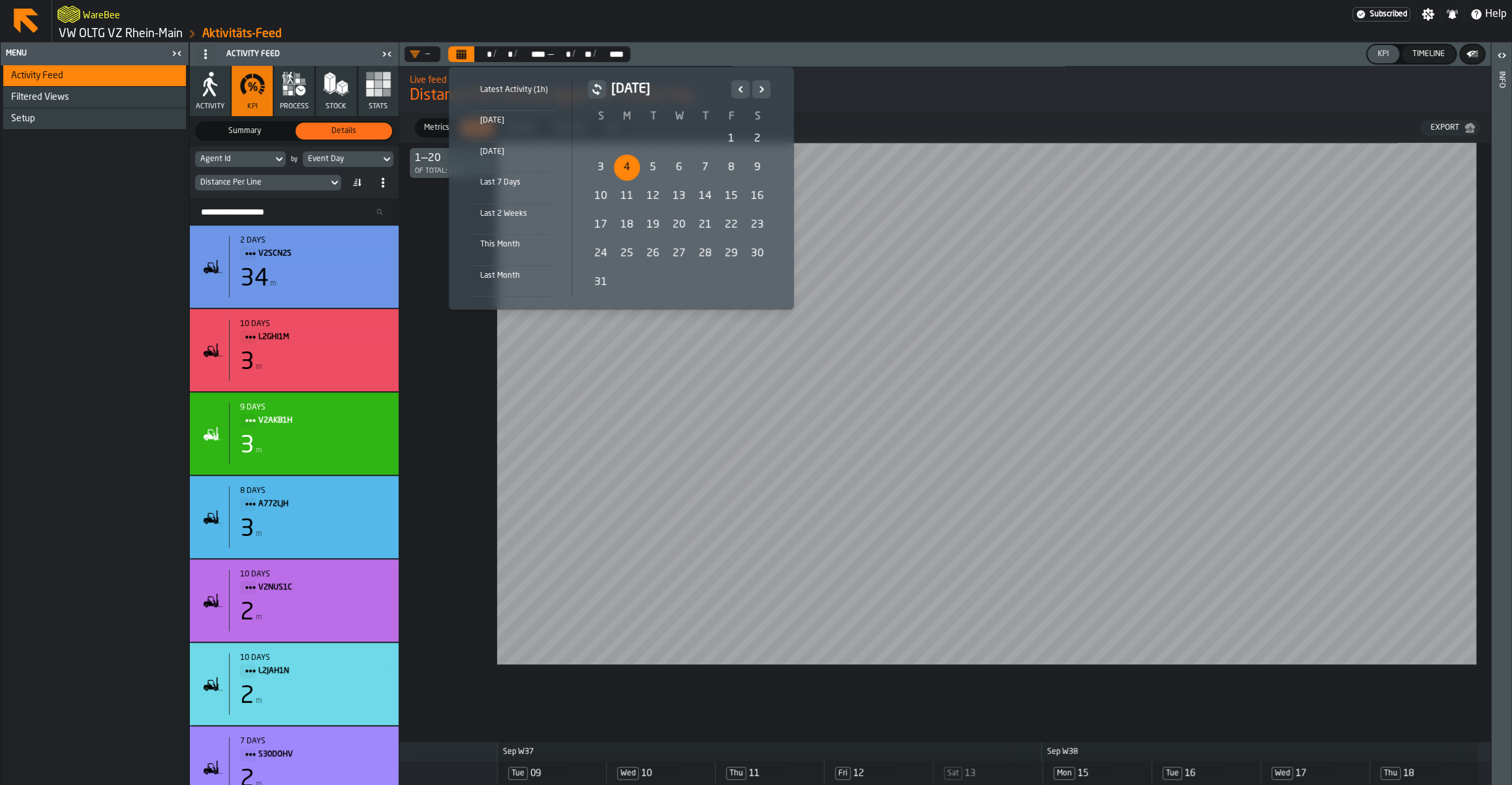
click at [616, 170] on div "4" at bounding box center [627, 167] width 26 height 26
click at [756, 90] on icon "Next" at bounding box center [761, 89] width 13 height 16
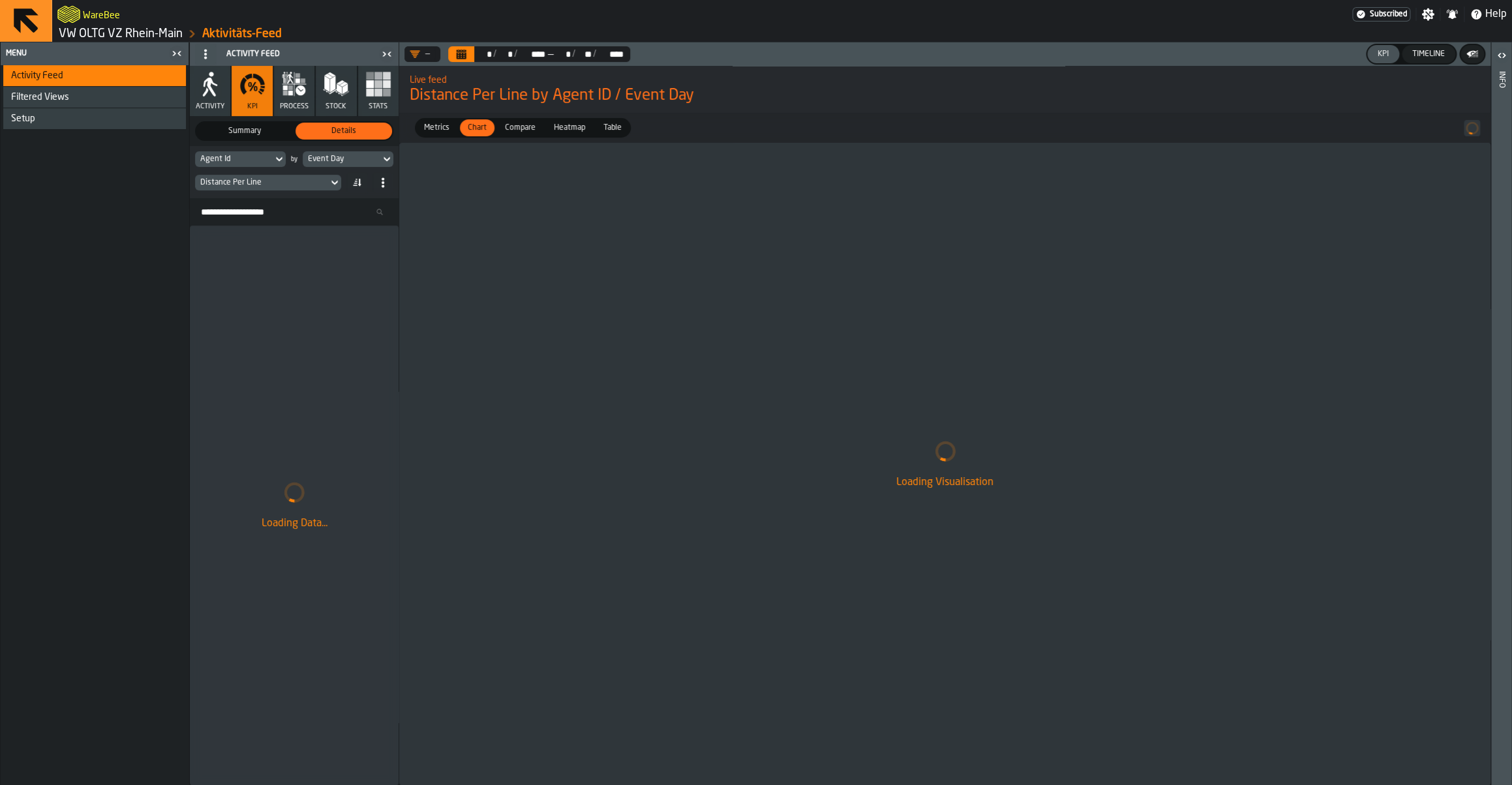
click at [365, 157] on div "Event Day" at bounding box center [341, 159] width 67 height 9
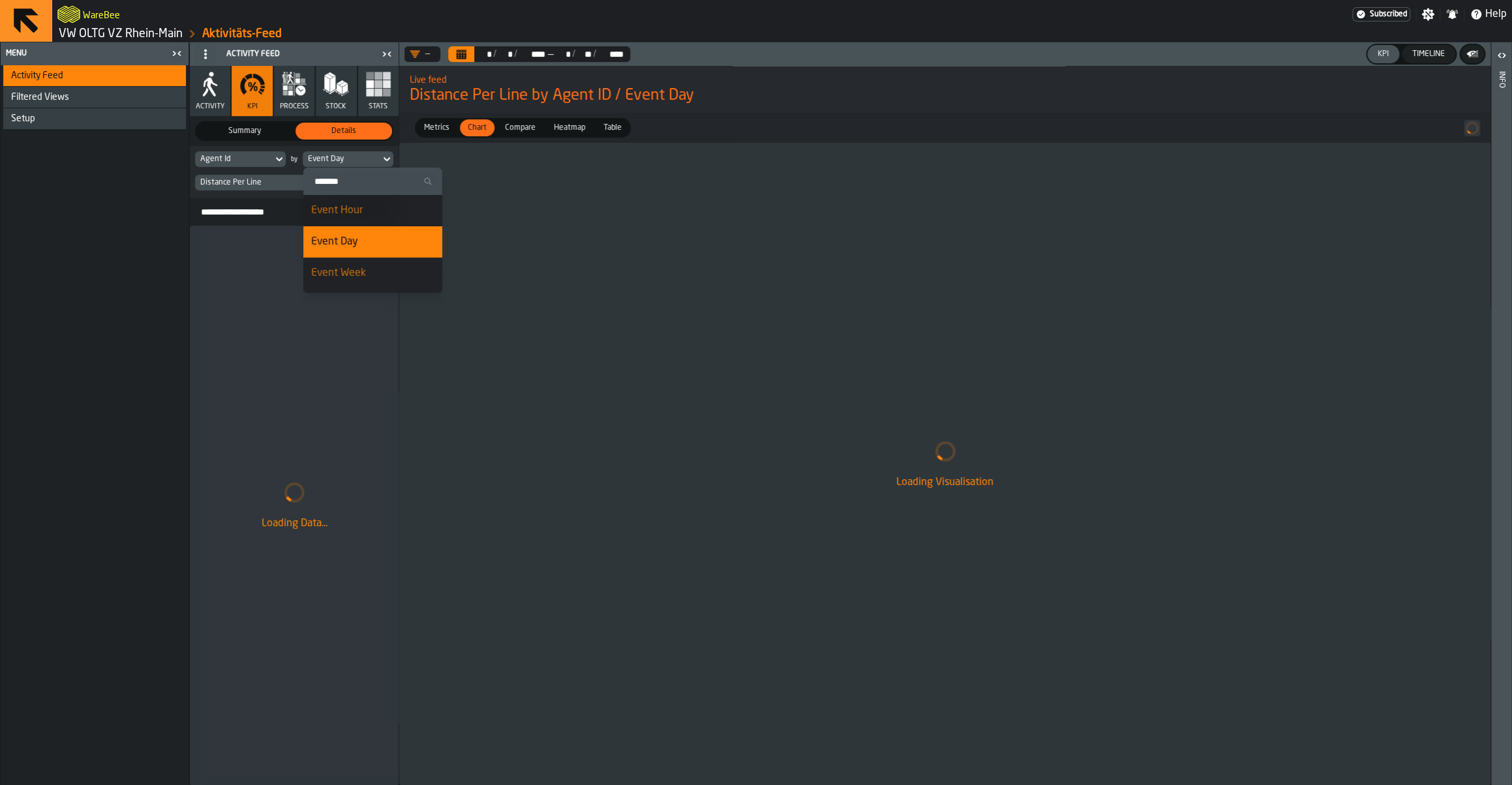
drag, startPoint x: 355, startPoint y: 270, endPoint x: 369, endPoint y: 270, distance: 14.0
click at [355, 270] on div "Event Week" at bounding box center [373, 273] width 123 height 16
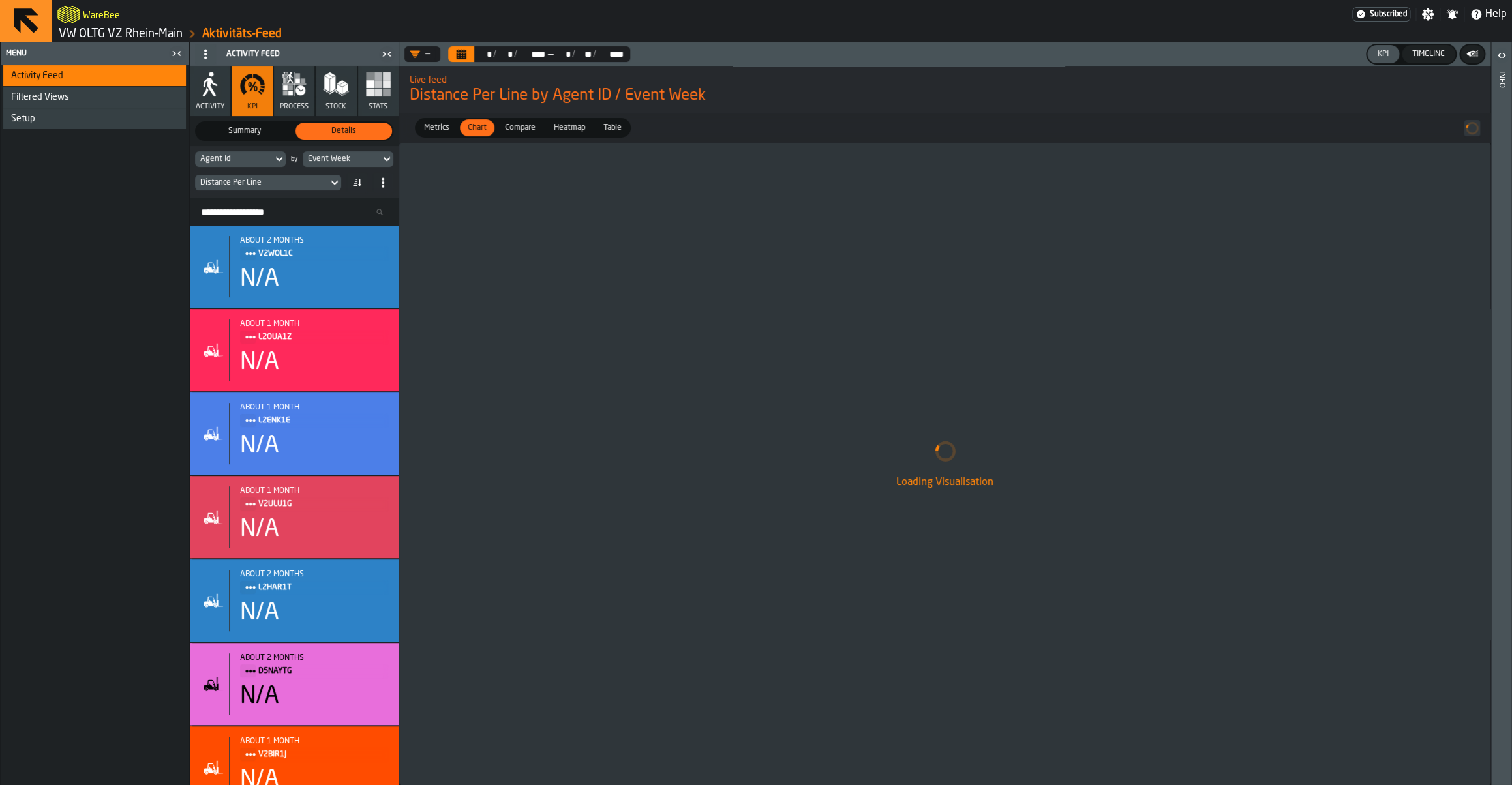
click at [359, 157] on div "Event Week" at bounding box center [341, 159] width 67 height 9
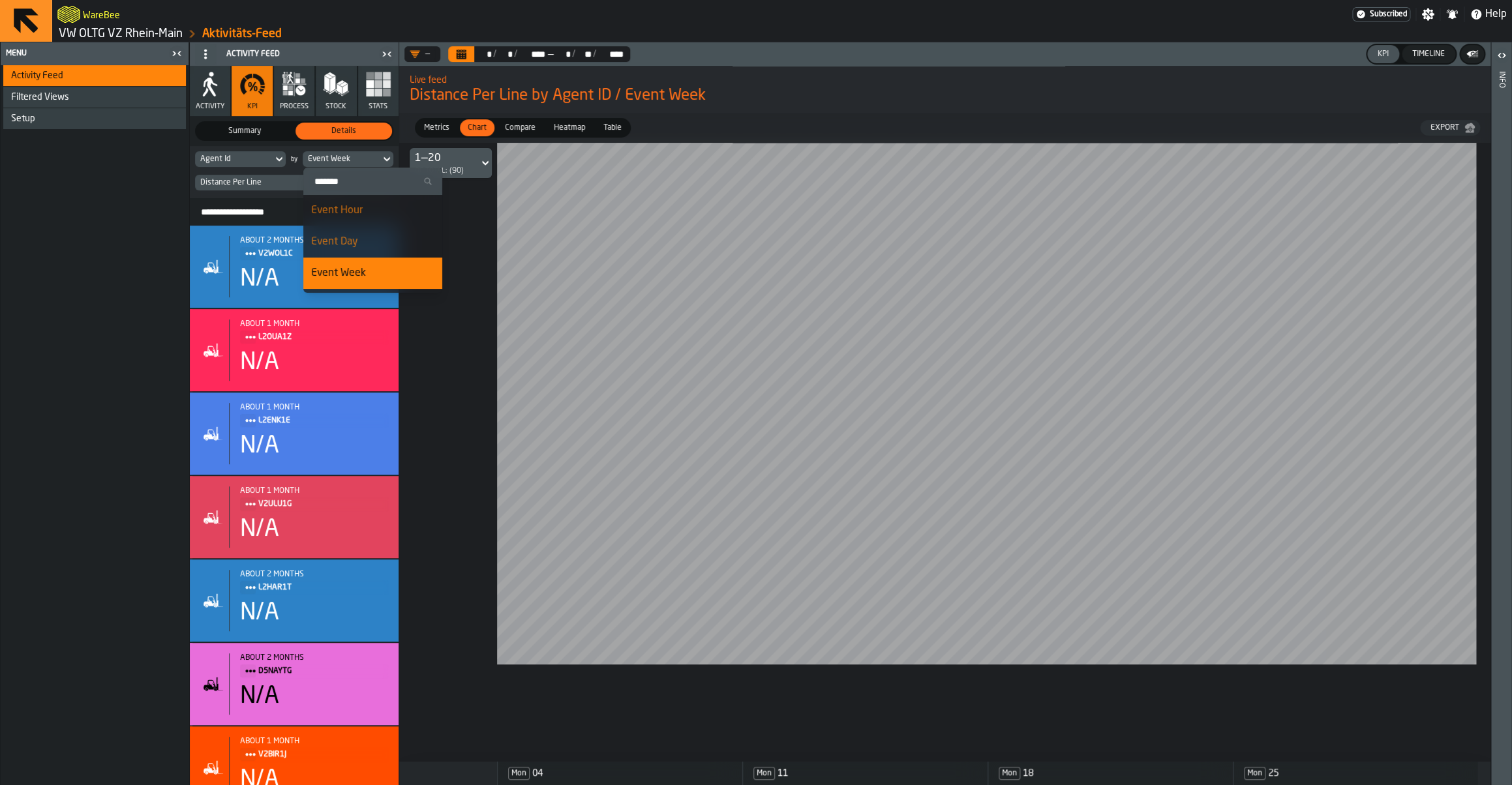
click at [515, 46] on div "** * / ** * / **** **** — ** * / ** ** / **** ****" at bounding box center [551, 54] width 156 height 16
click at [466, 55] on icon "Calendar" at bounding box center [461, 55] width 9 height 7
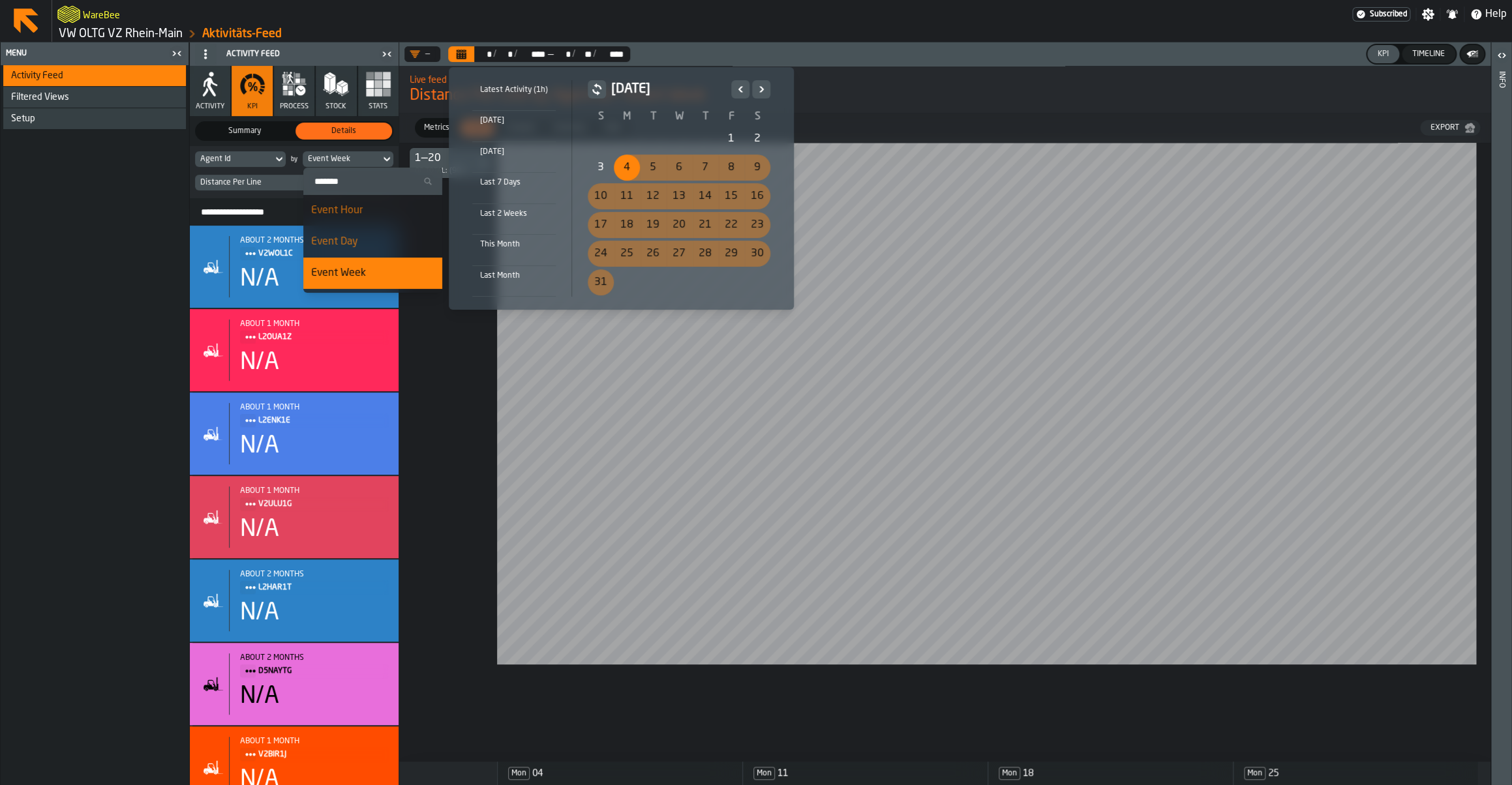
click at [625, 218] on div "18" at bounding box center [627, 225] width 26 height 26
click at [764, 92] on icon "Next" at bounding box center [761, 89] width 13 height 16
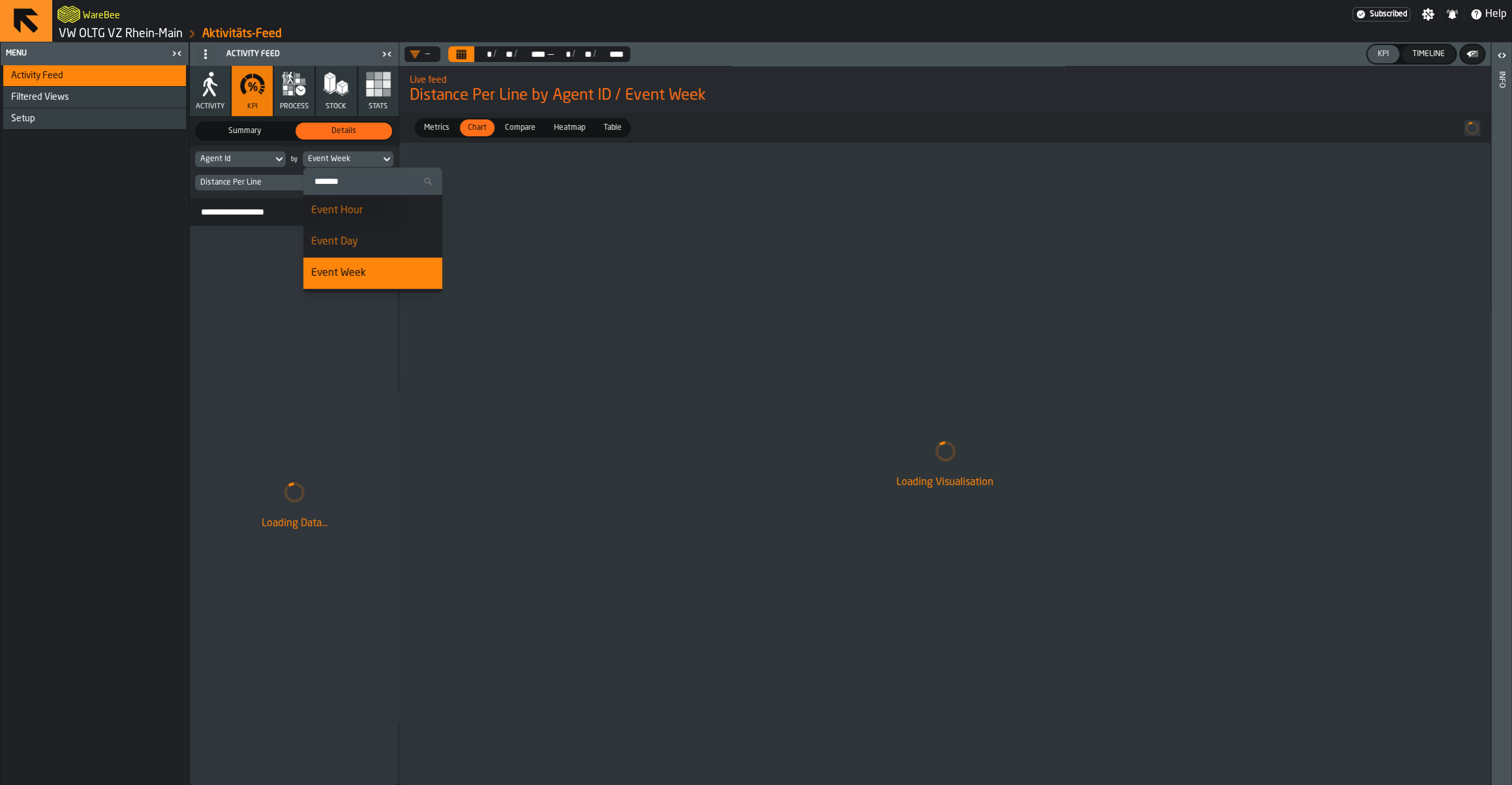
click at [693, 274] on div "Loading Visualisation" at bounding box center [945, 463] width 1091 height 642
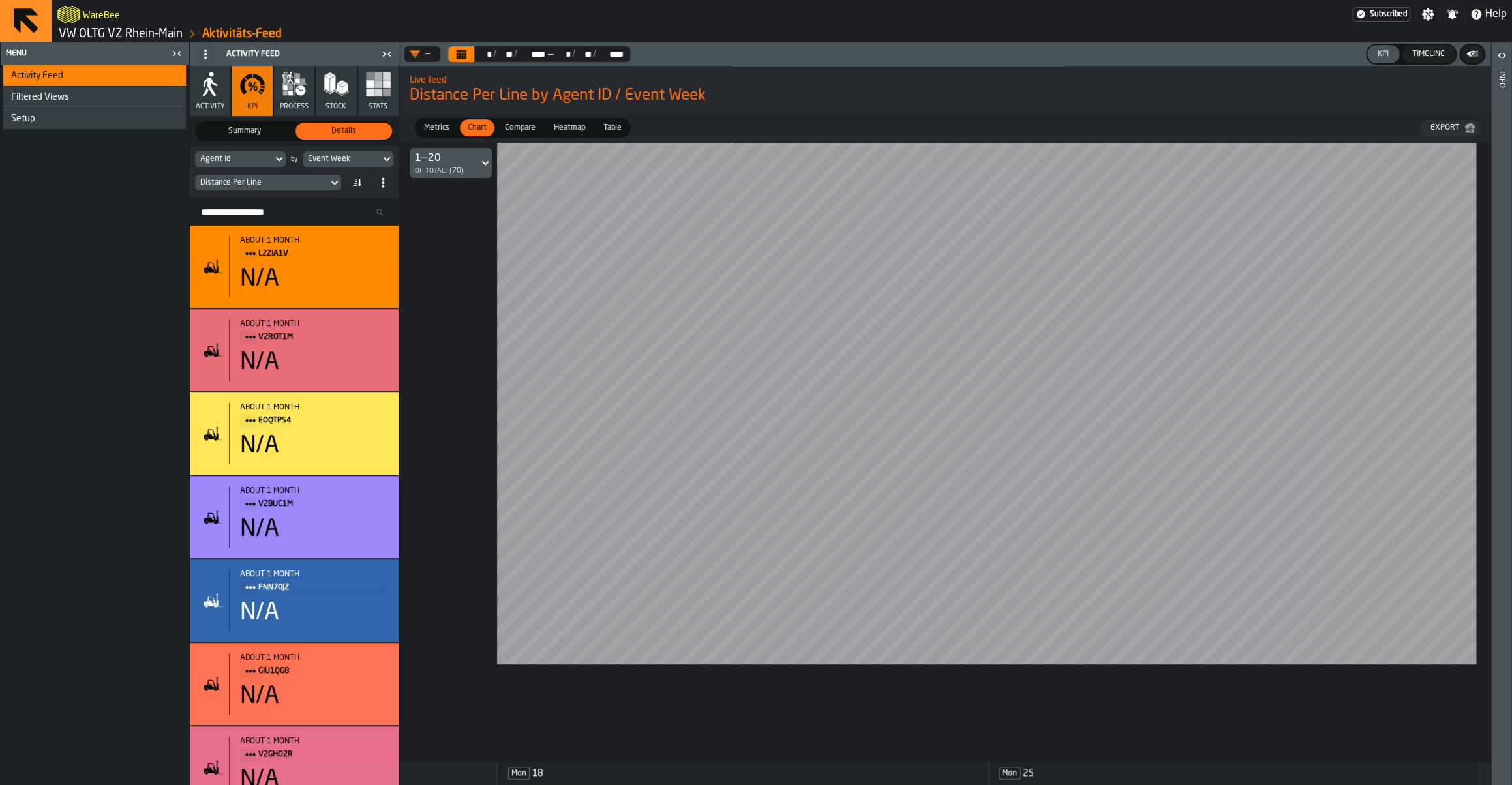
click at [465, 62] on button "Calendar" at bounding box center [461, 54] width 26 height 16
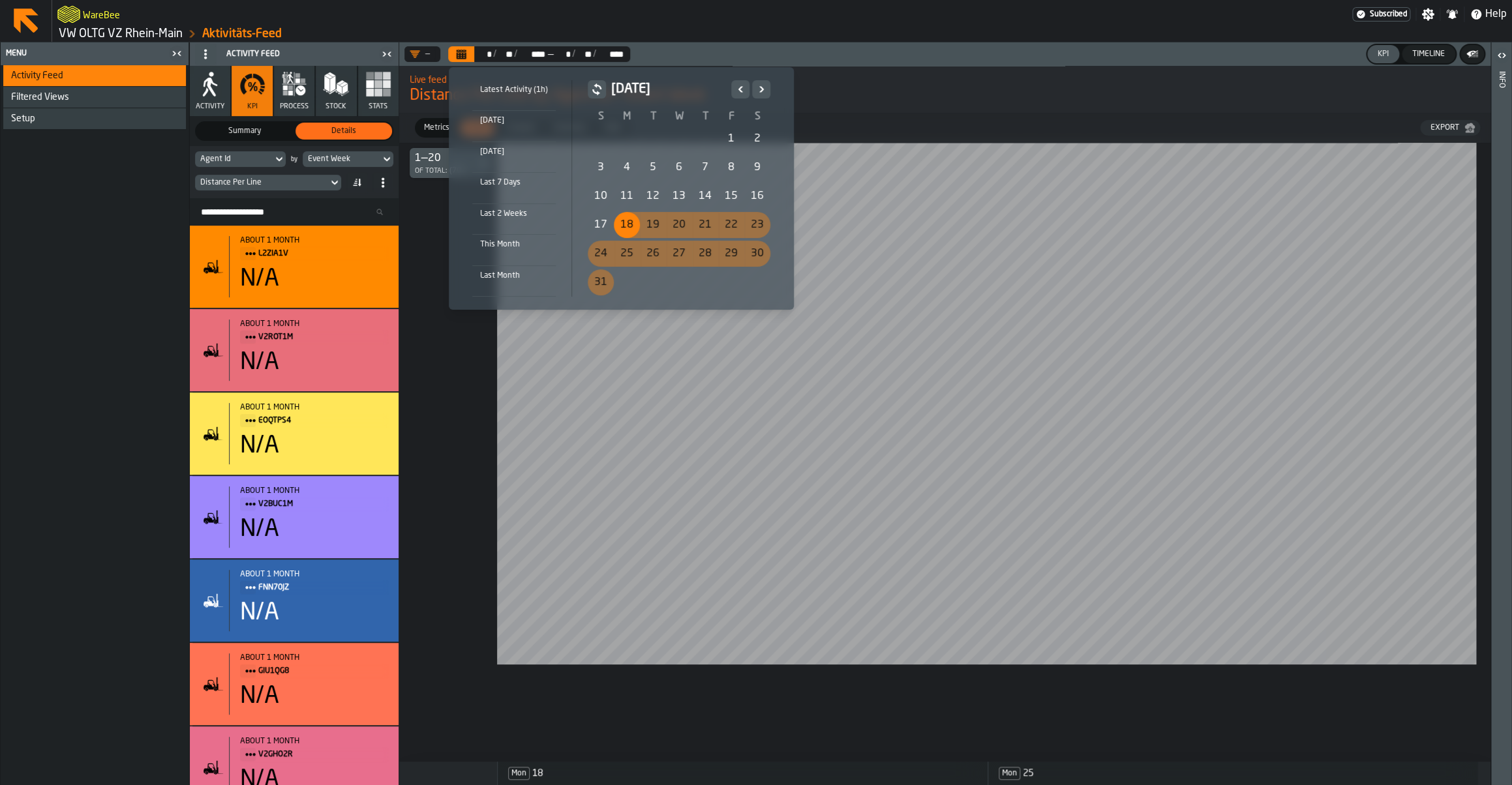
click at [764, 89] on icon "Next" at bounding box center [761, 89] width 13 height 16
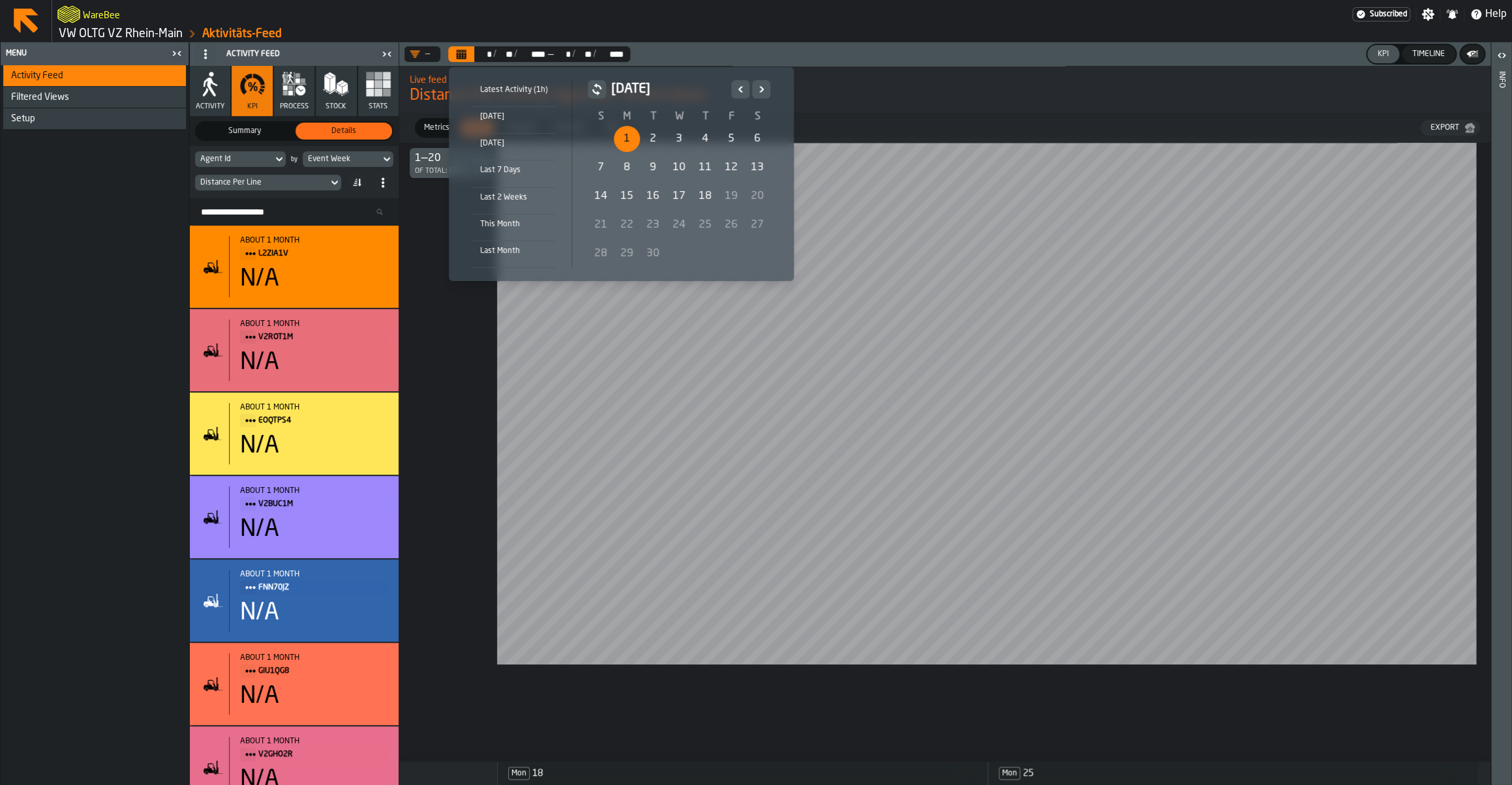
click at [625, 140] on div "1" at bounding box center [627, 139] width 26 height 26
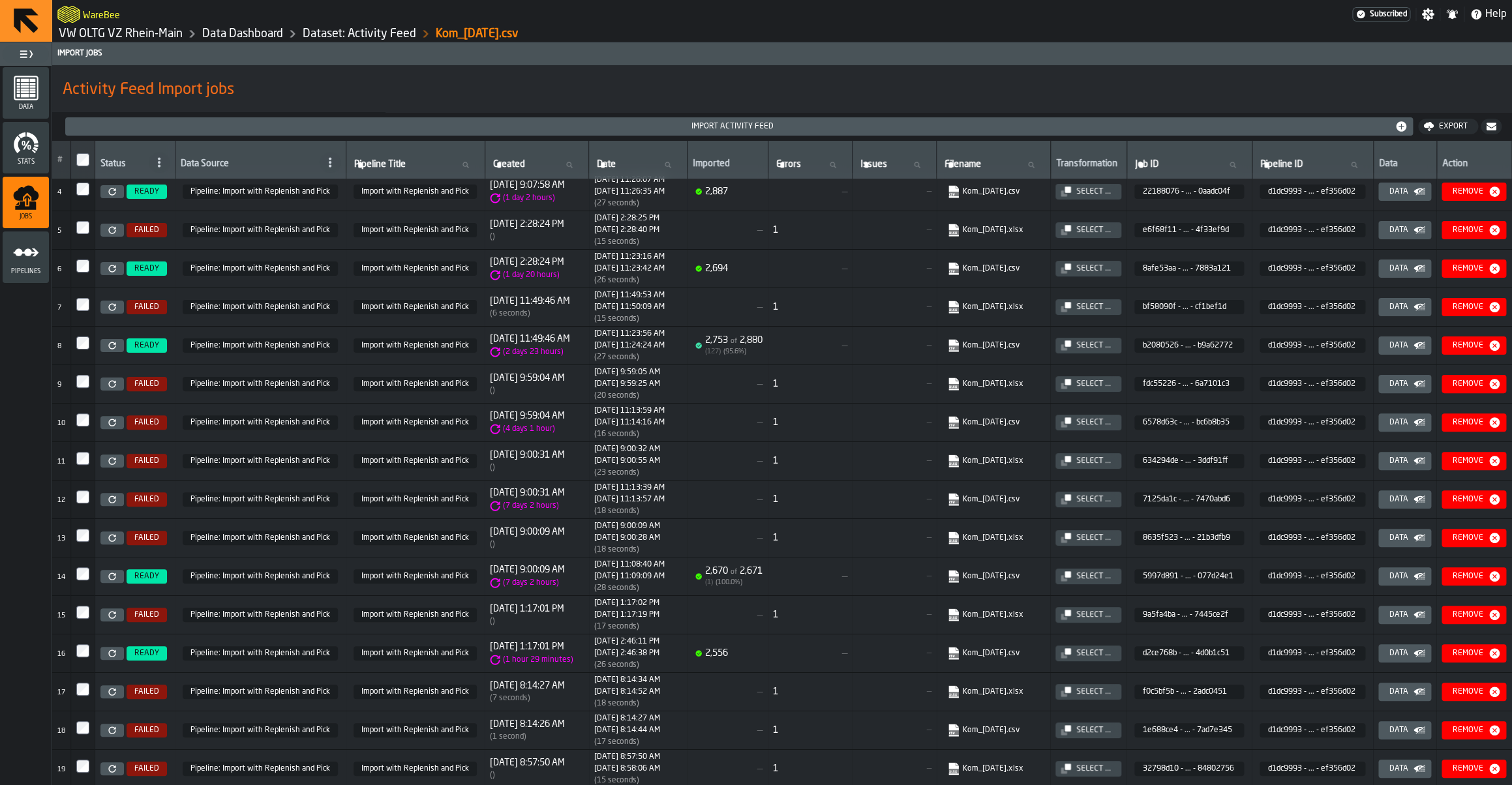
scroll to position [128, 0]
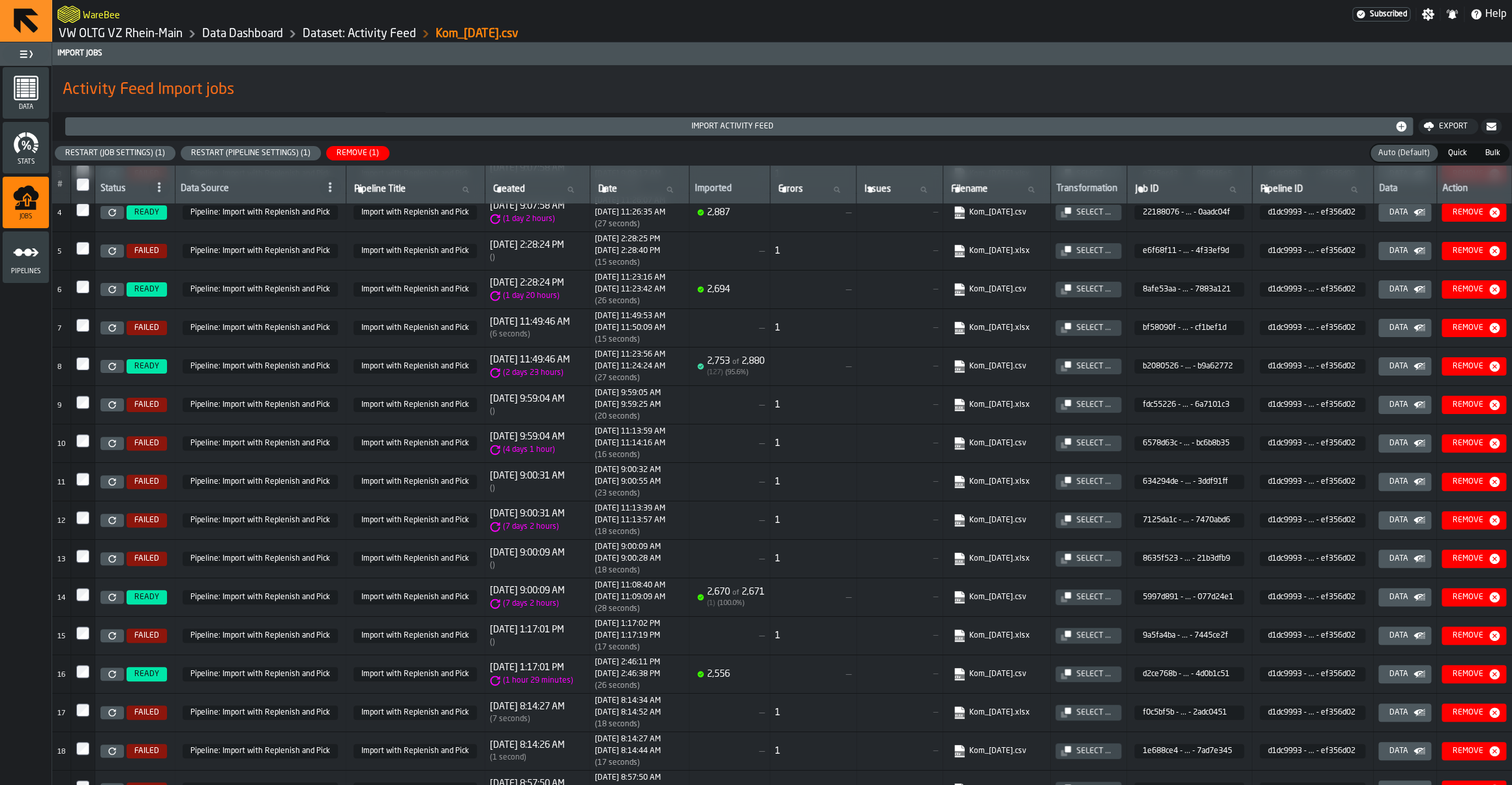
click at [116, 525] on icon at bounding box center [113, 520] width 8 height 8
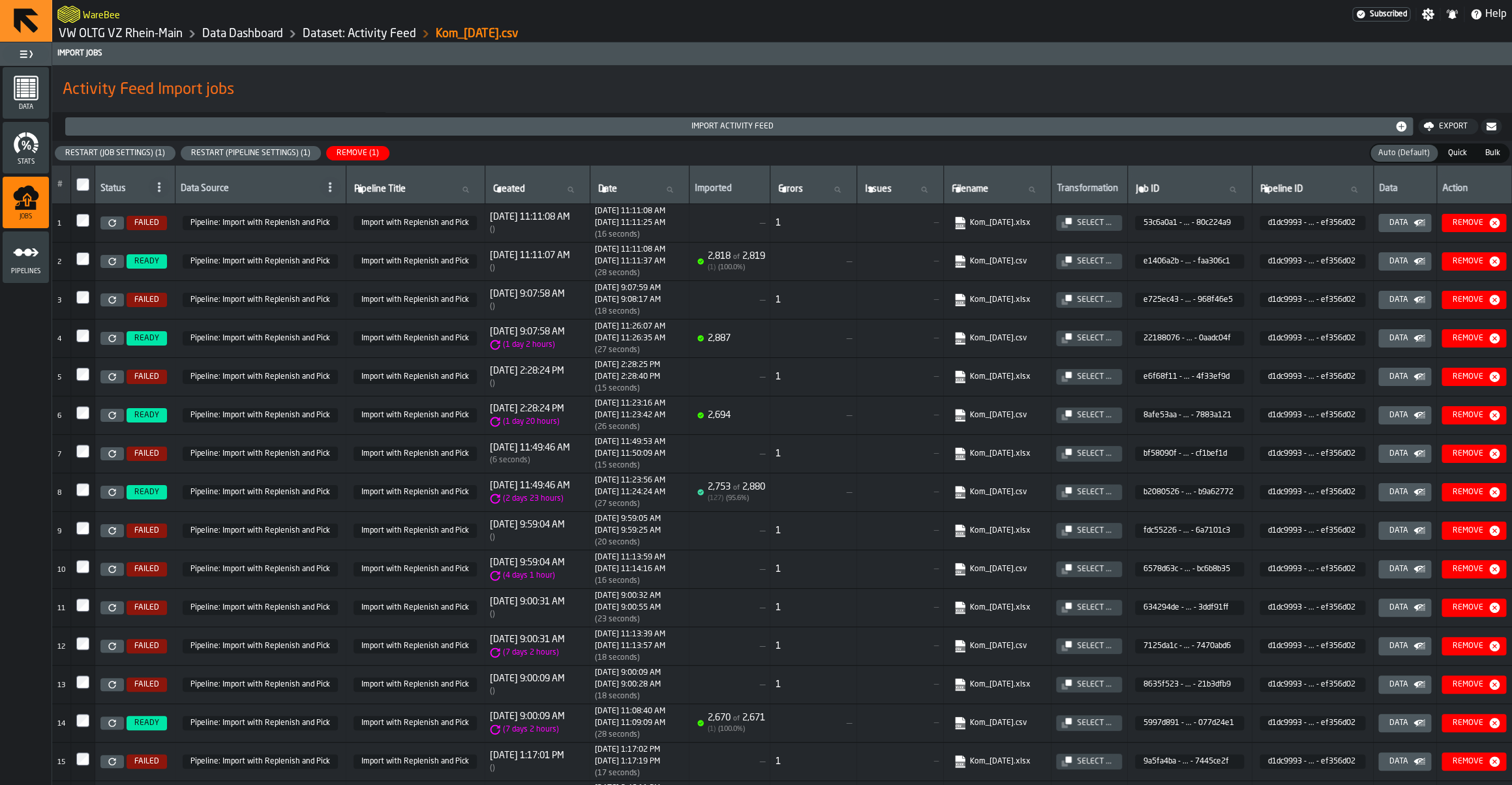
click at [114, 573] on icon at bounding box center [113, 570] width 8 height 8
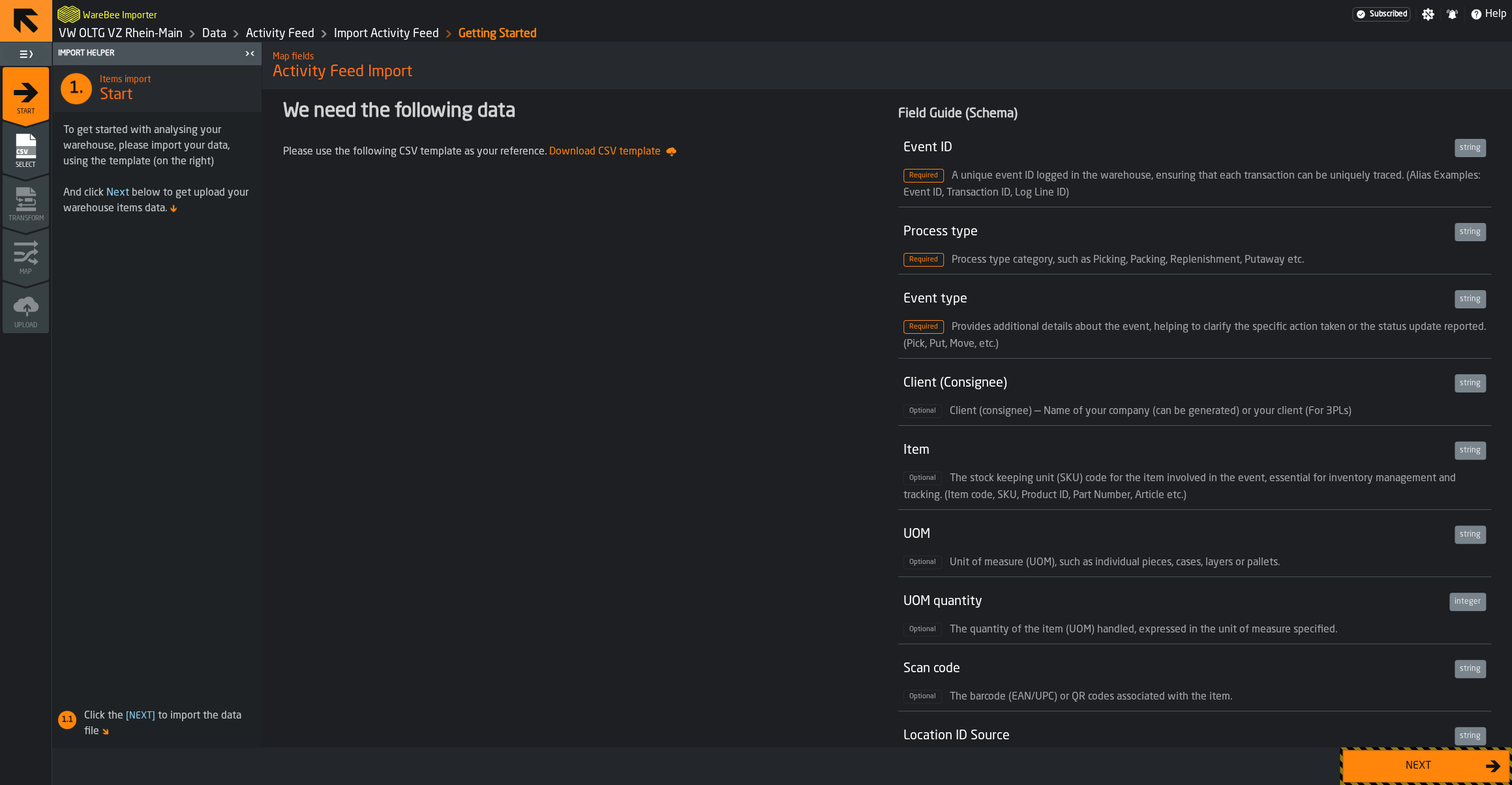
click at [1399, 780] on button "Next" at bounding box center [1426, 766] width 167 height 32
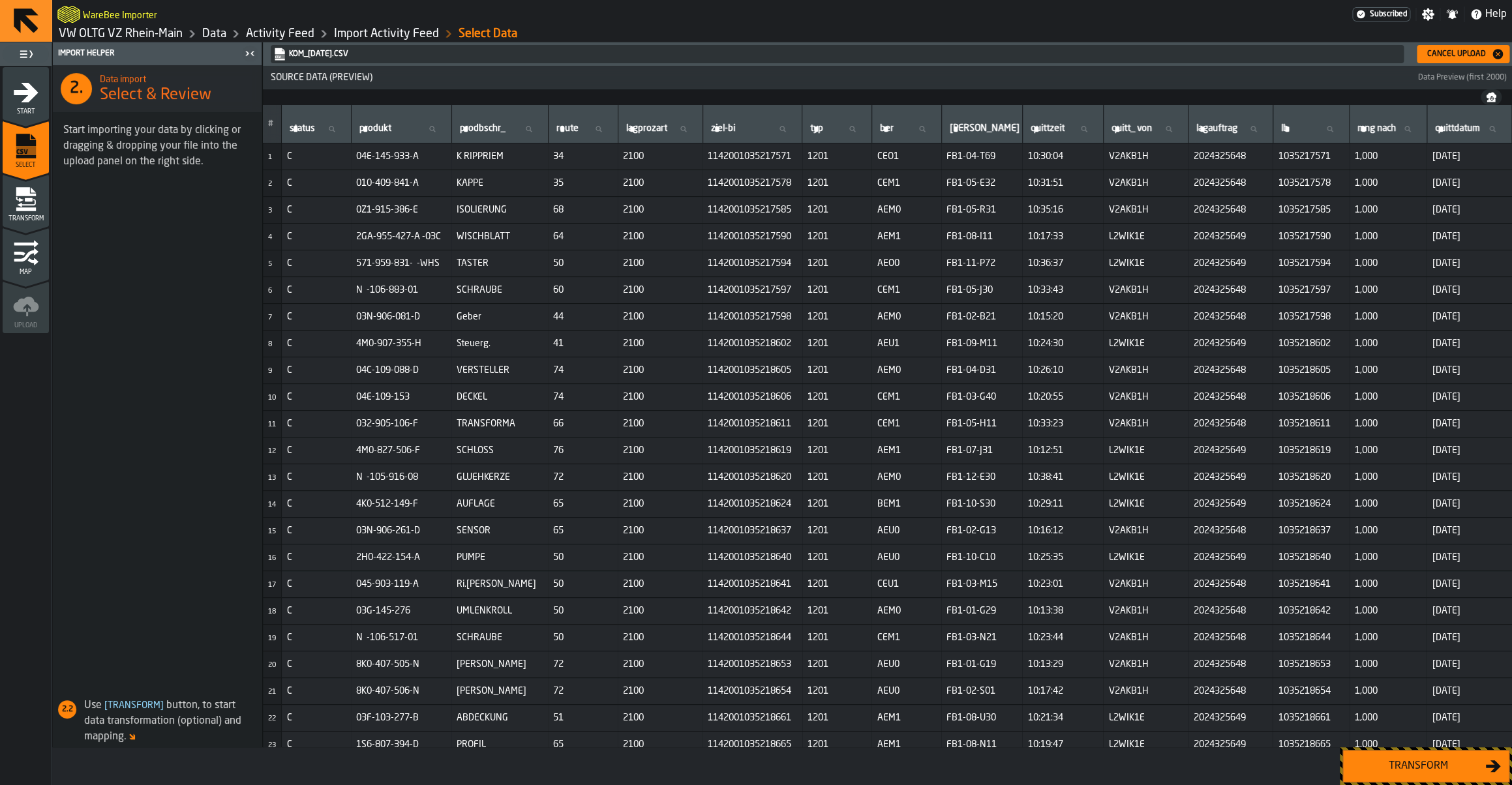
click at [1373, 762] on div "Transform" at bounding box center [1418, 766] width 134 height 16
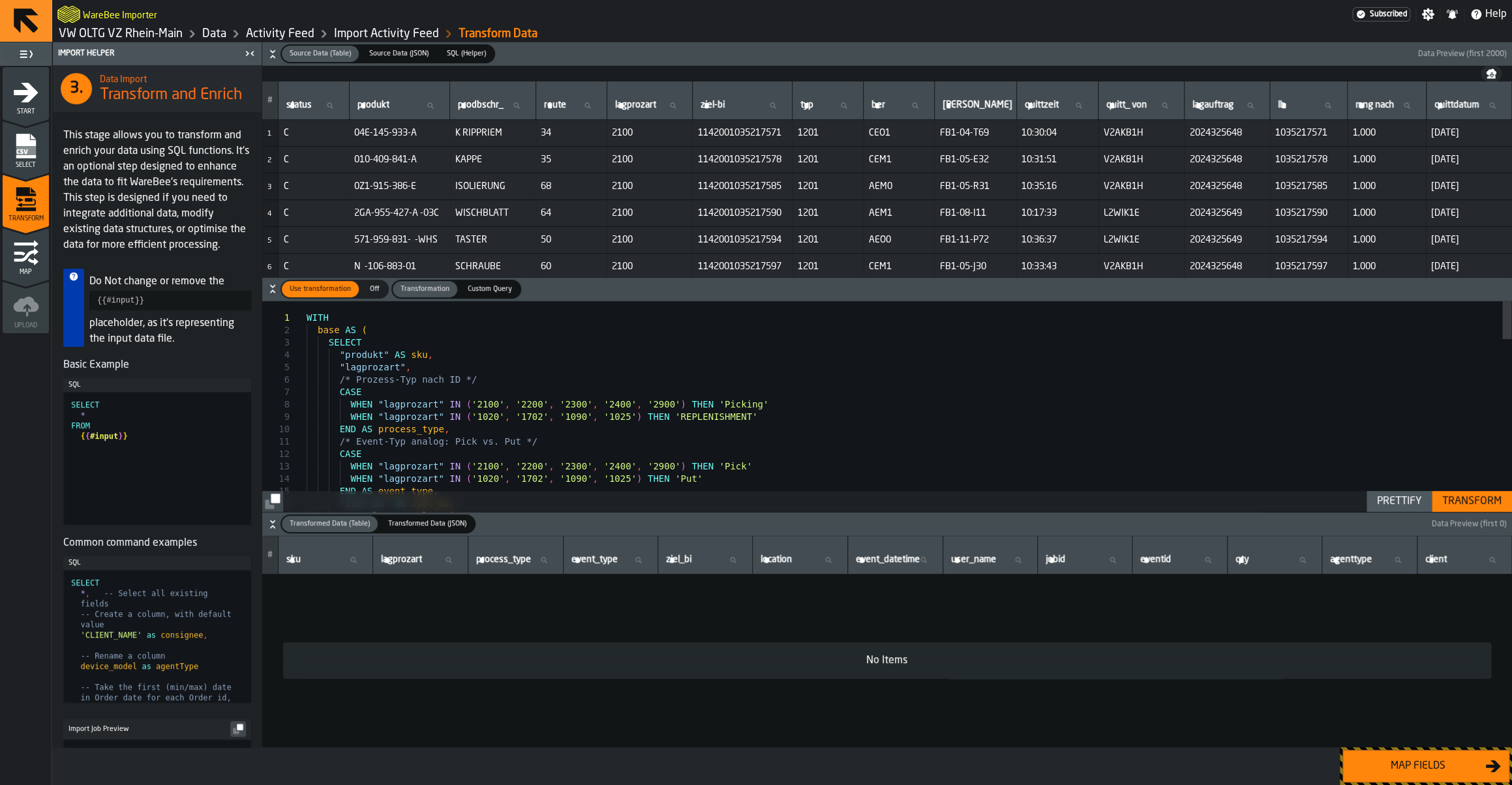
click at [1487, 505] on div "Transform" at bounding box center [1472, 501] width 70 height 16
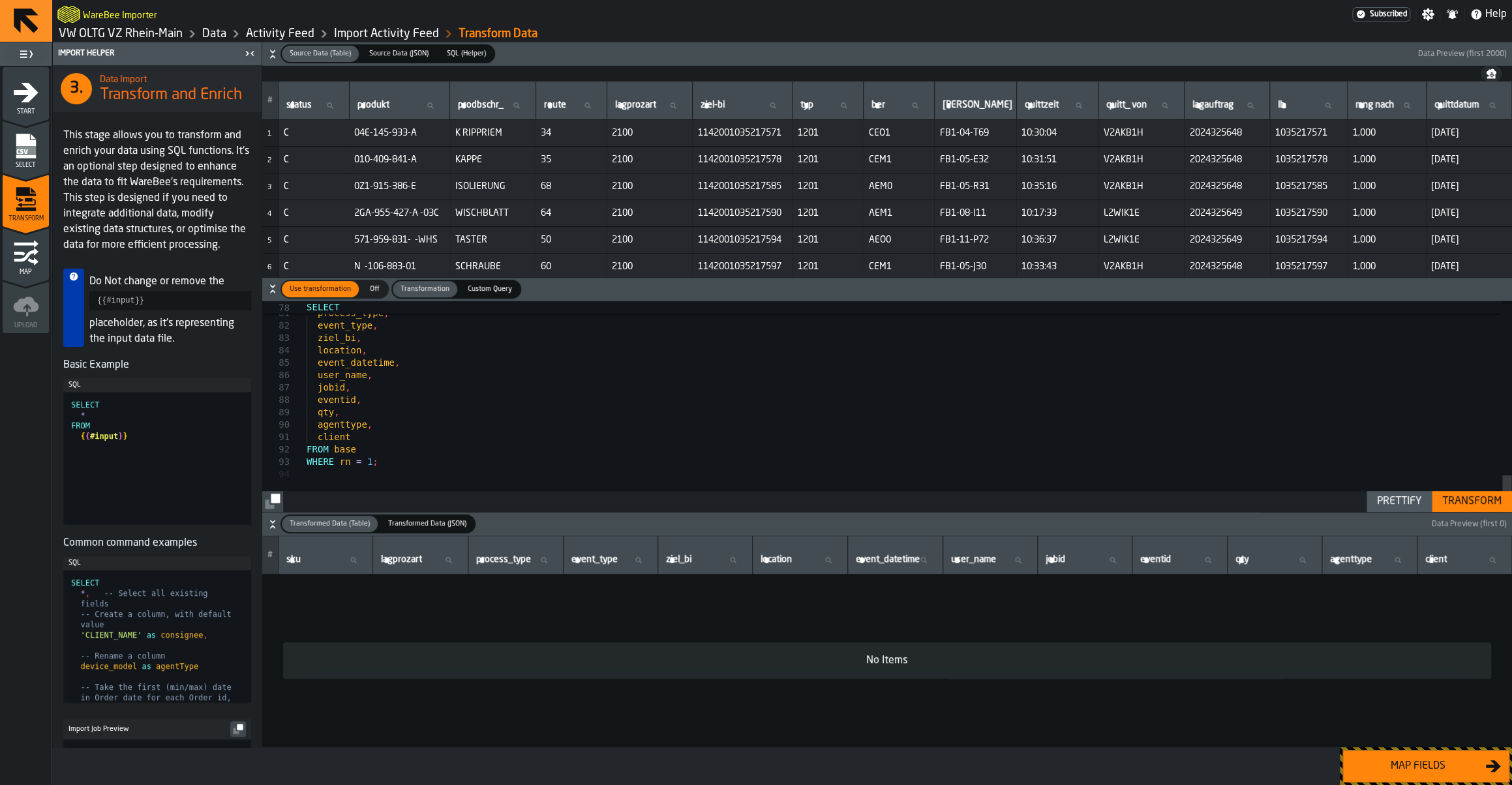
click at [1457, 503] on div "Transform" at bounding box center [1472, 501] width 70 height 16
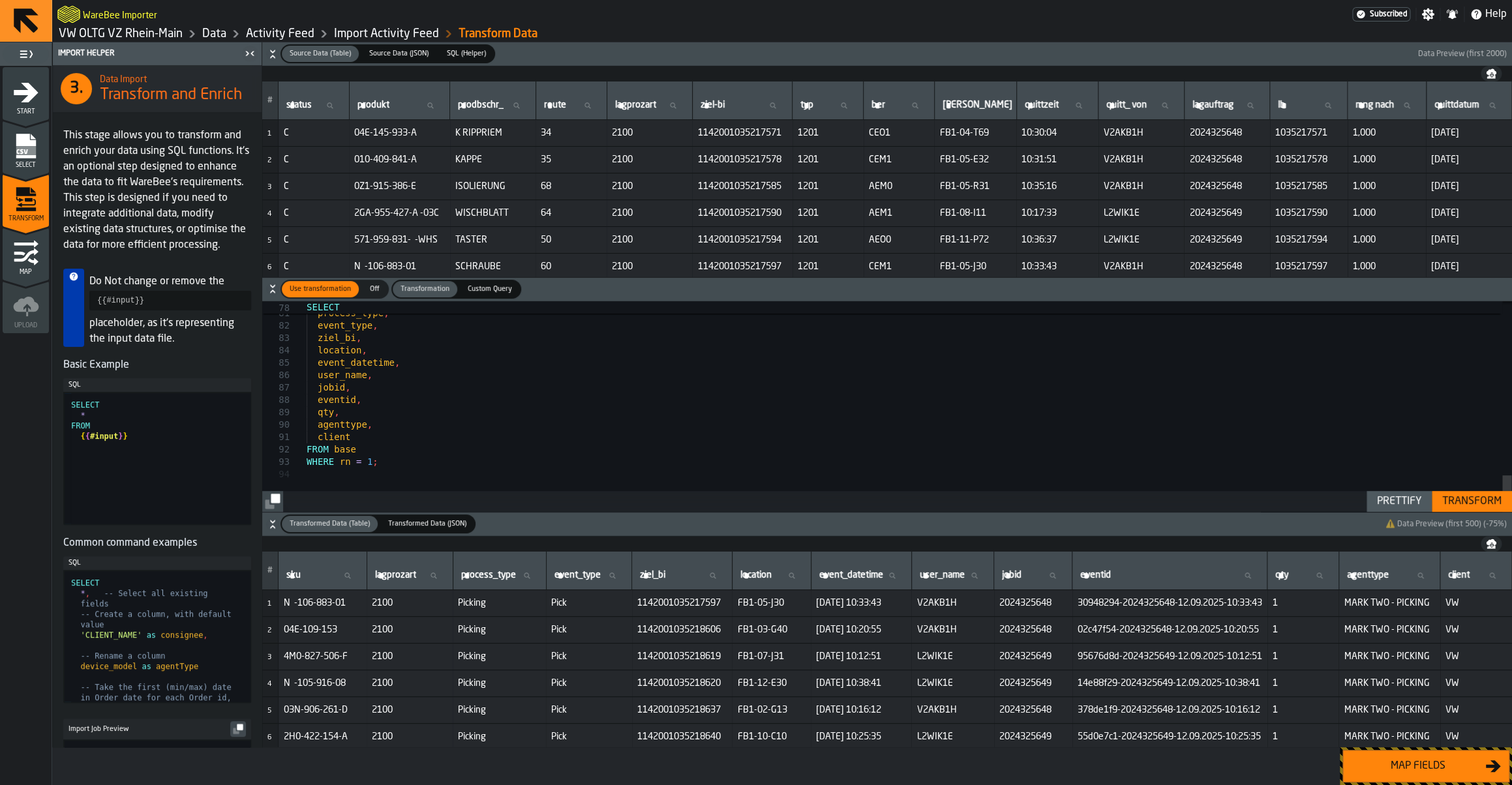
click at [1415, 764] on div "Map fields" at bounding box center [1418, 766] width 134 height 16
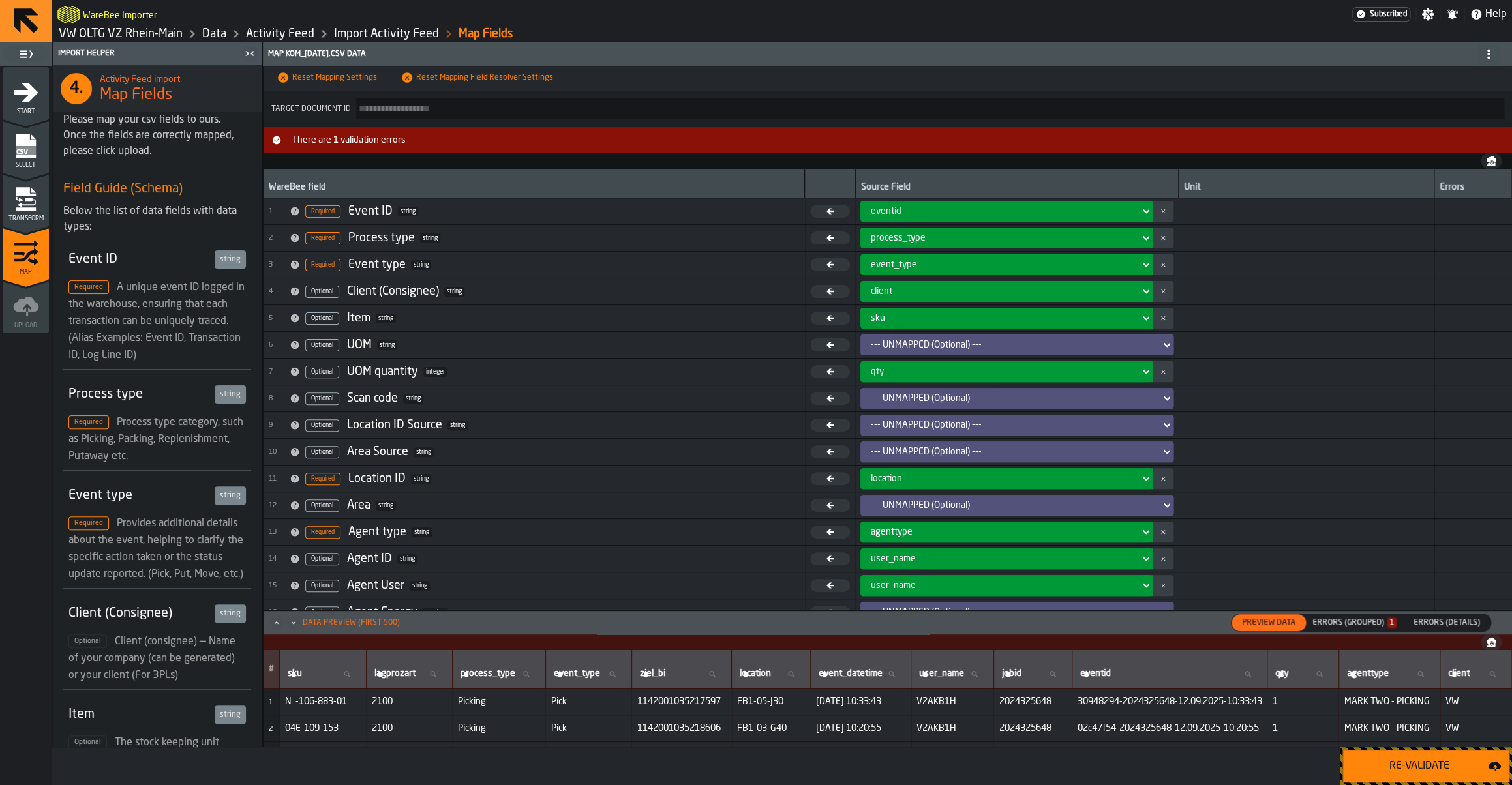
click at [1415, 764] on div "Re-Validate" at bounding box center [1419, 766] width 137 height 16
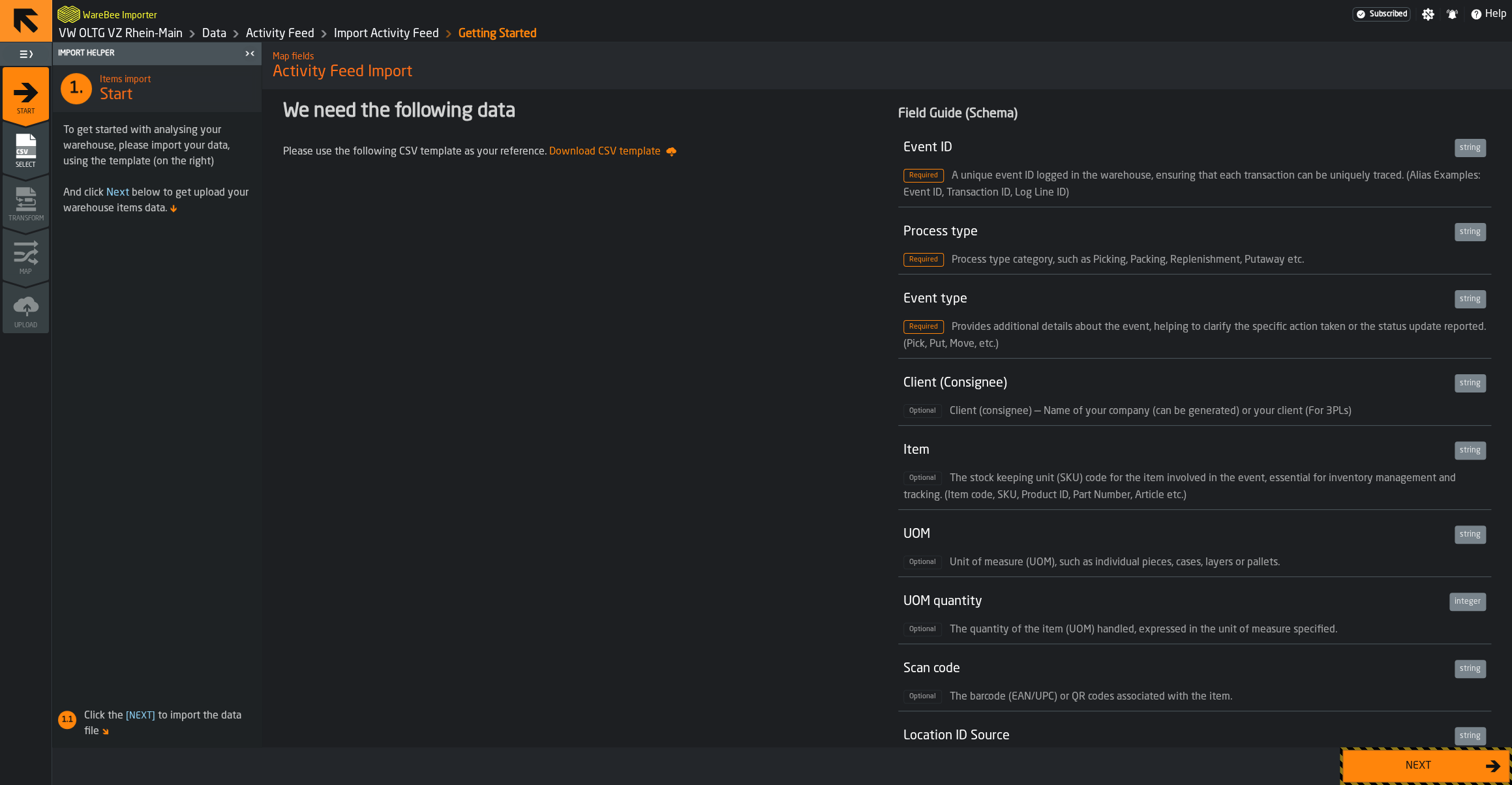
click at [1441, 766] on div "Next" at bounding box center [1418, 766] width 134 height 16
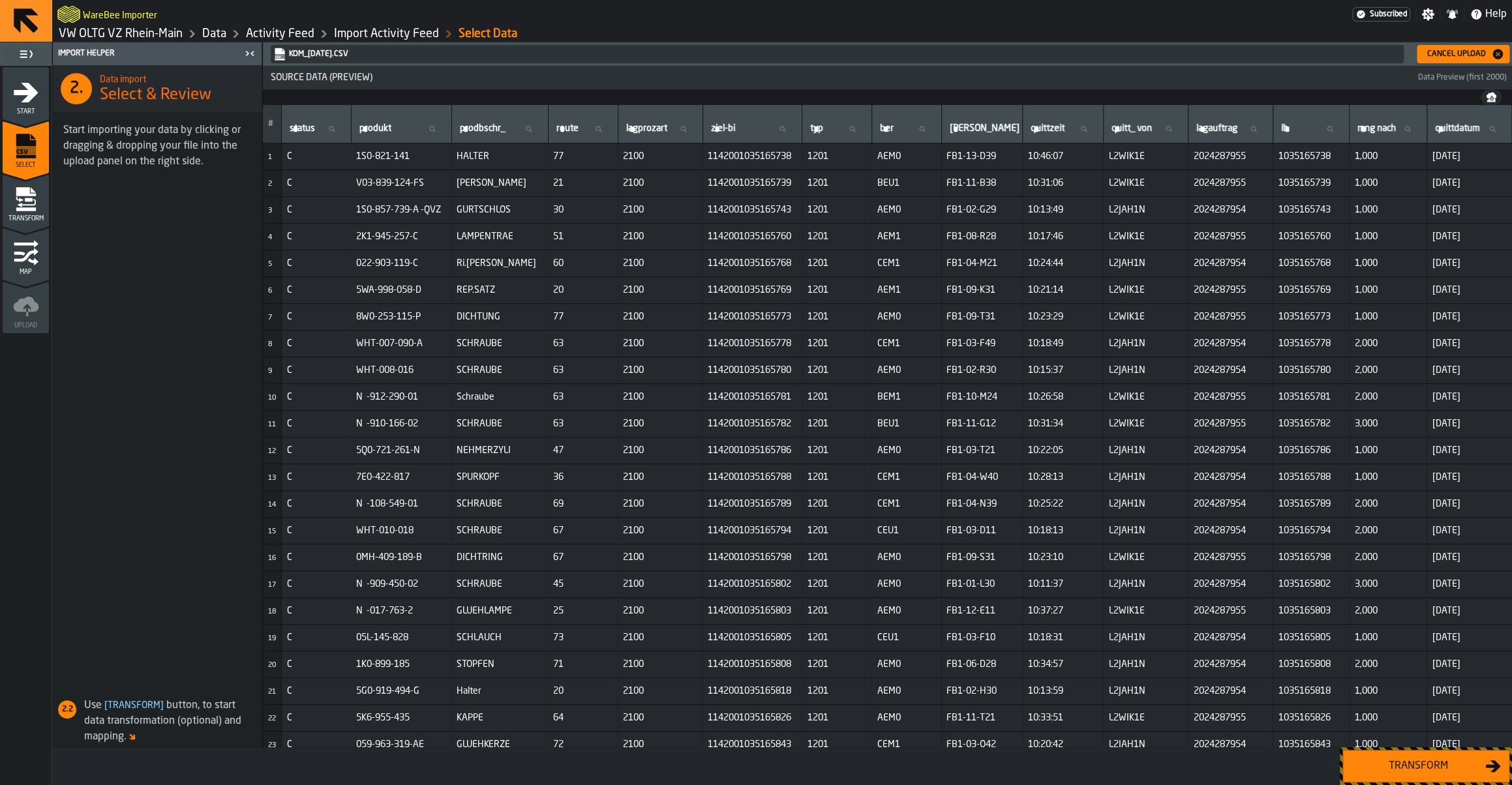
click at [1441, 766] on div "Transform" at bounding box center [1418, 766] width 134 height 16
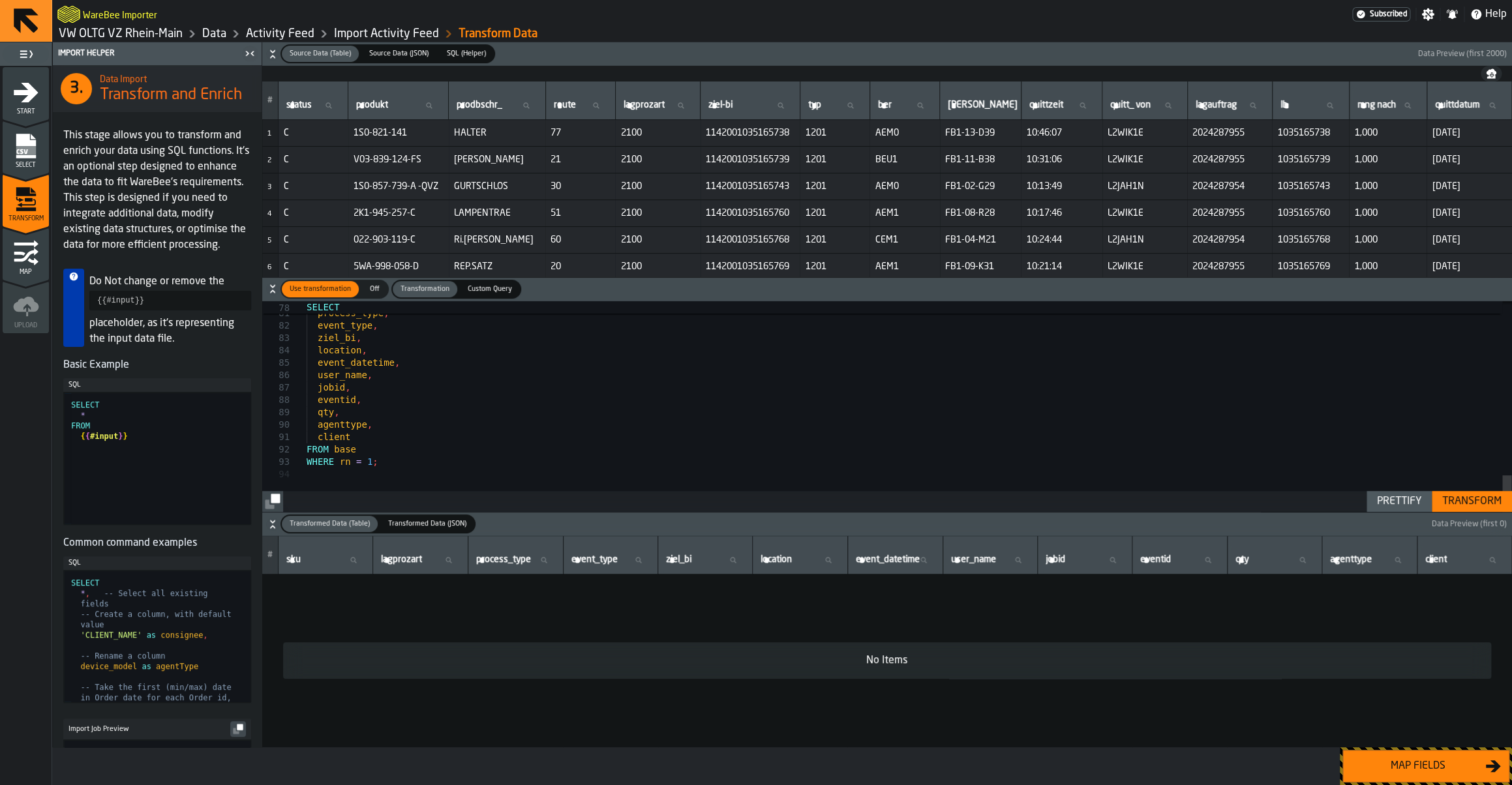
click at [1464, 501] on div "Transform" at bounding box center [1472, 501] width 70 height 16
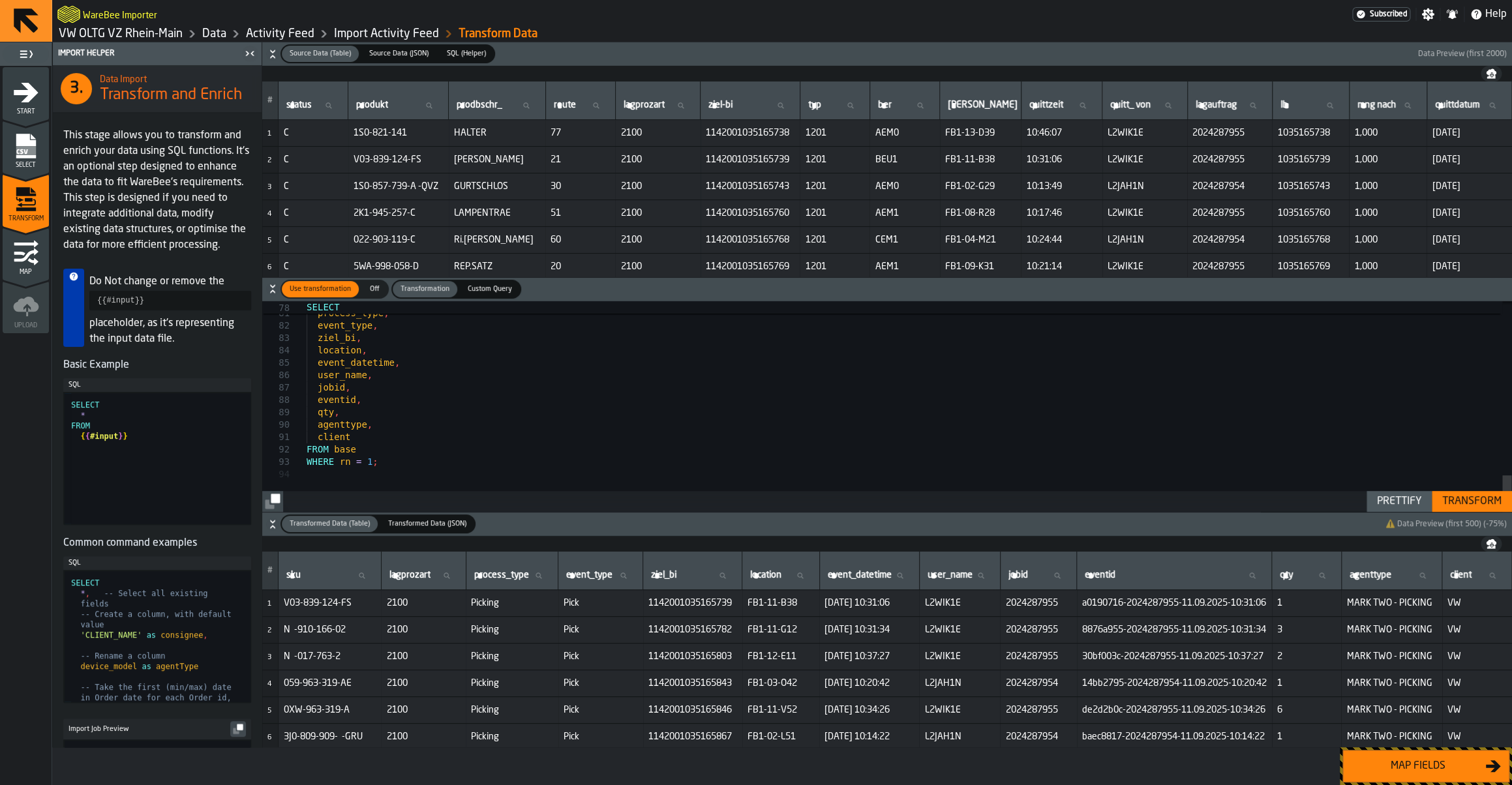
click at [1447, 769] on div "Map fields" at bounding box center [1418, 766] width 134 height 16
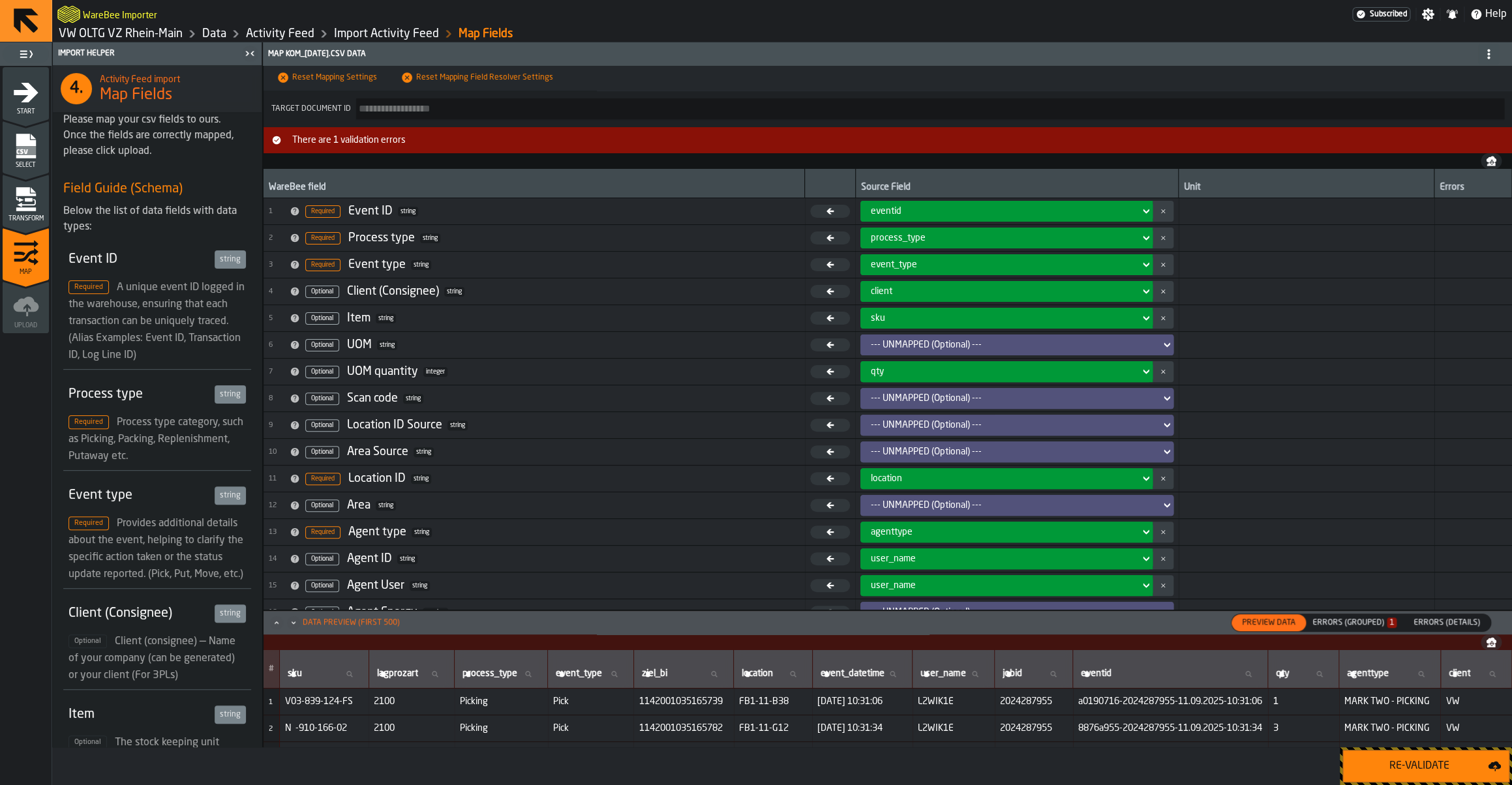
click at [1447, 769] on div "Re-Validate" at bounding box center [1419, 766] width 137 height 16
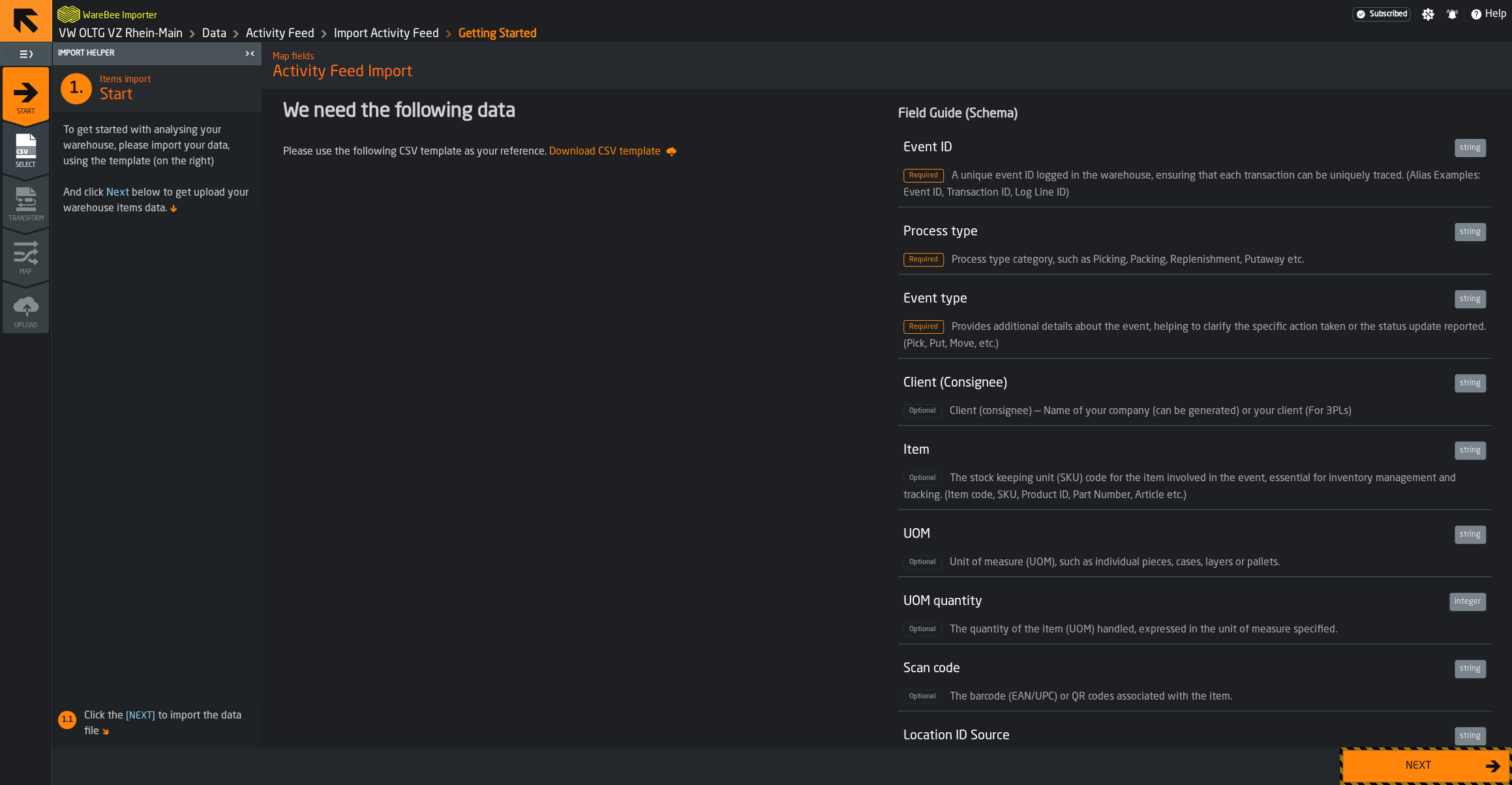
click at [1408, 760] on div "Next" at bounding box center [1418, 766] width 134 height 16
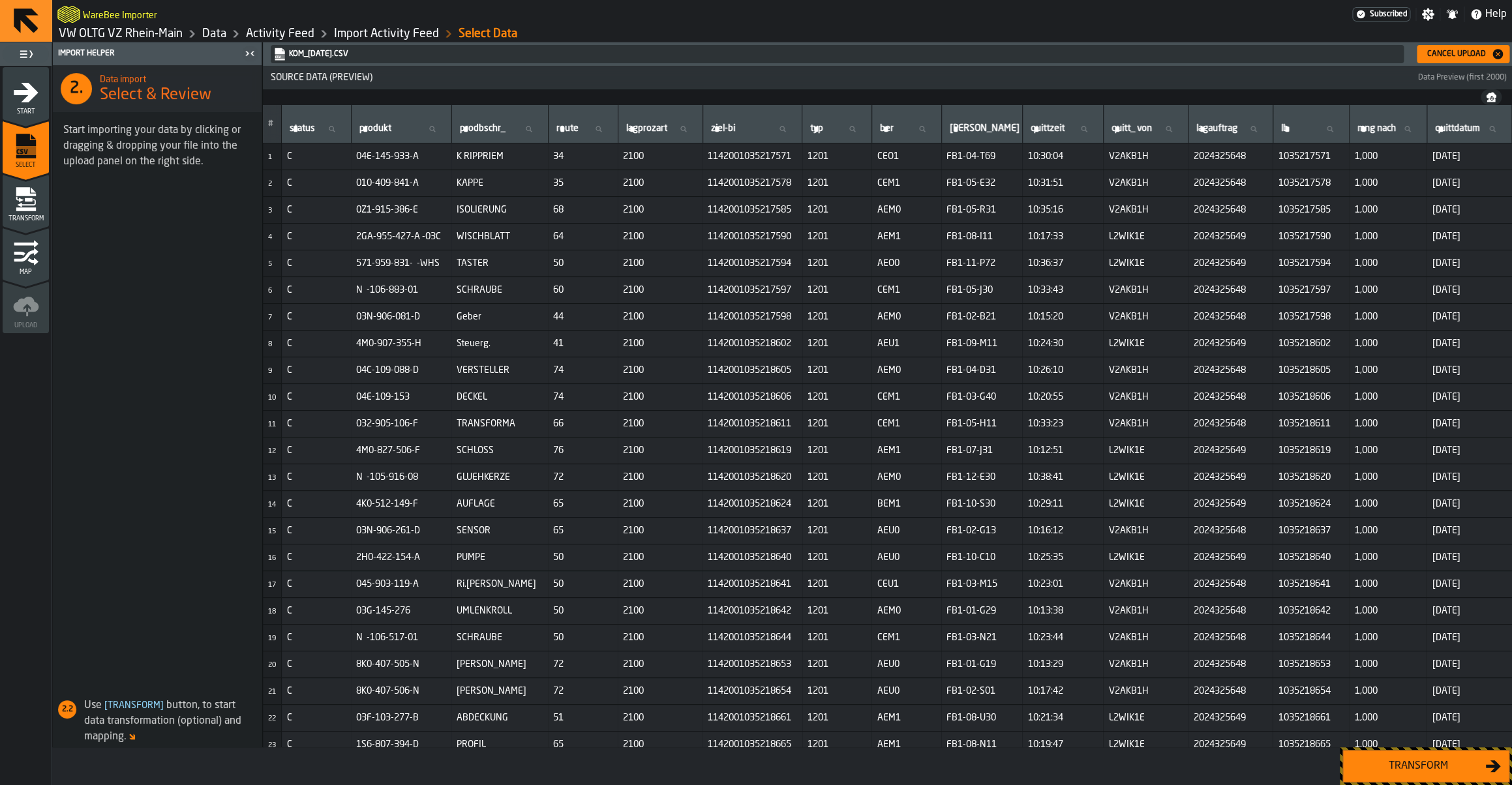
click at [1408, 759] on div "Transform" at bounding box center [1418, 766] width 134 height 16
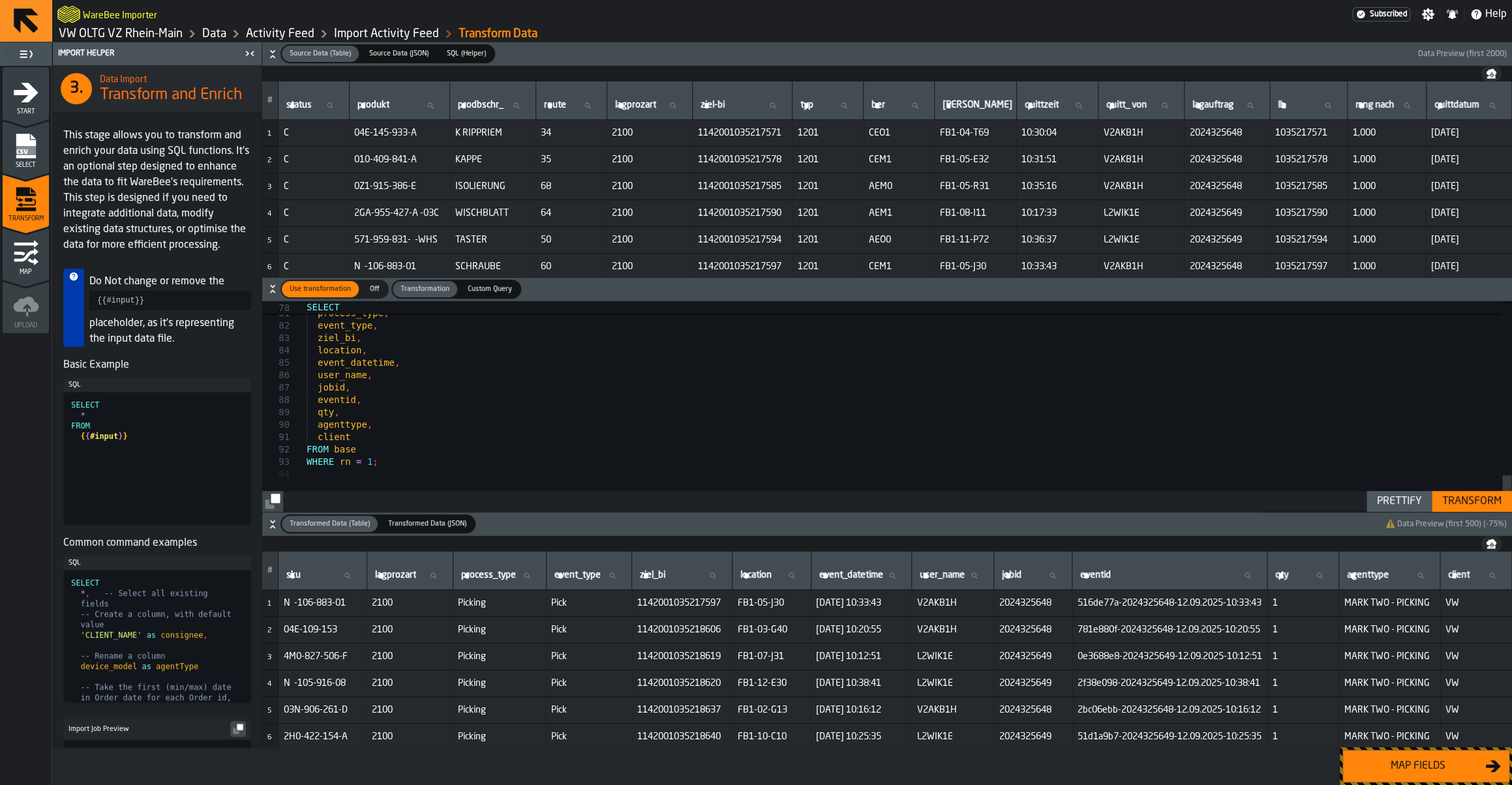
click at [1492, 505] on div "Transform" at bounding box center [1472, 501] width 70 height 16
click at [1433, 773] on div "Map fields" at bounding box center [1418, 766] width 134 height 16
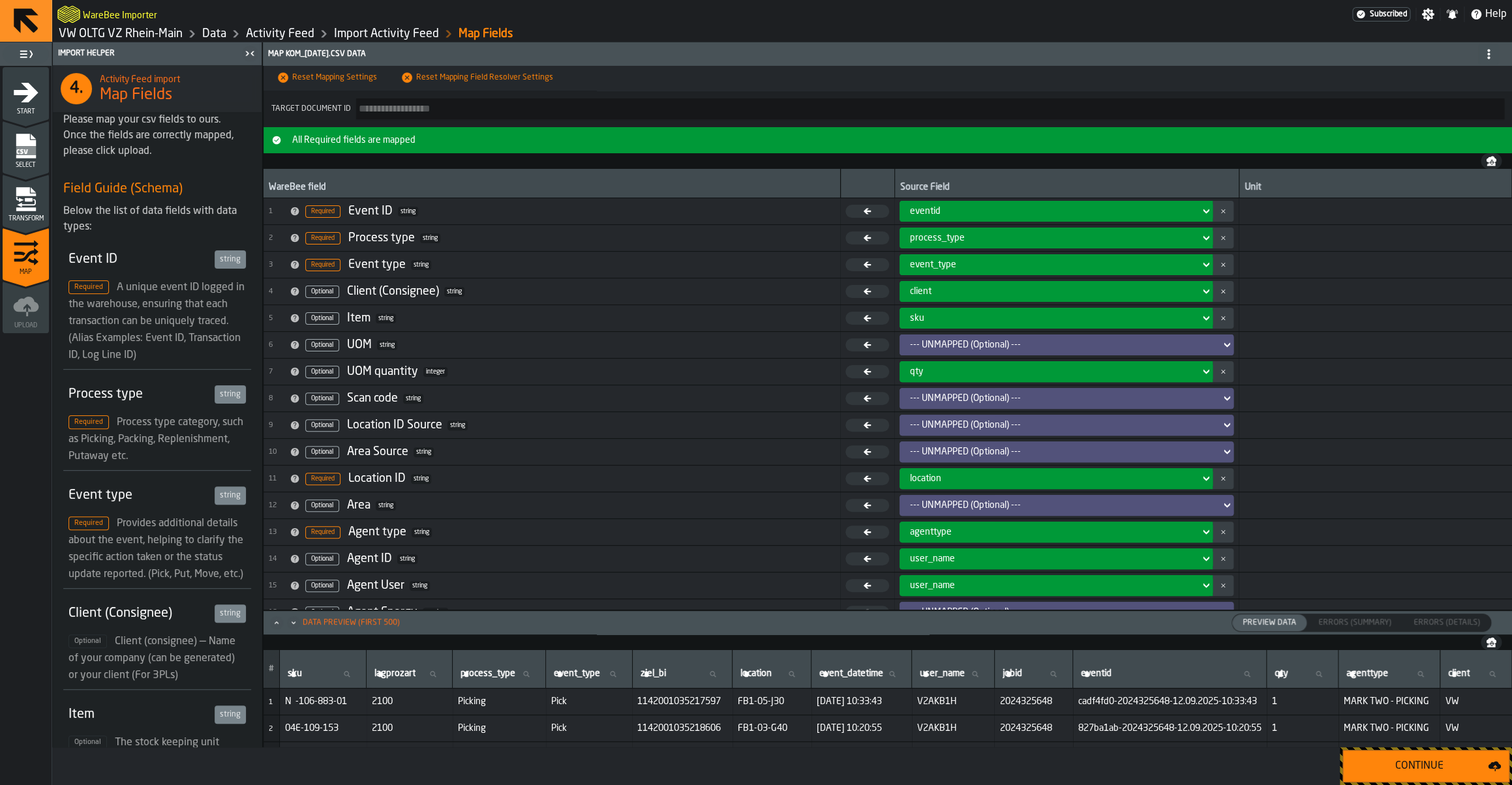
click at [1433, 773] on div "Continue" at bounding box center [1419, 766] width 137 height 16
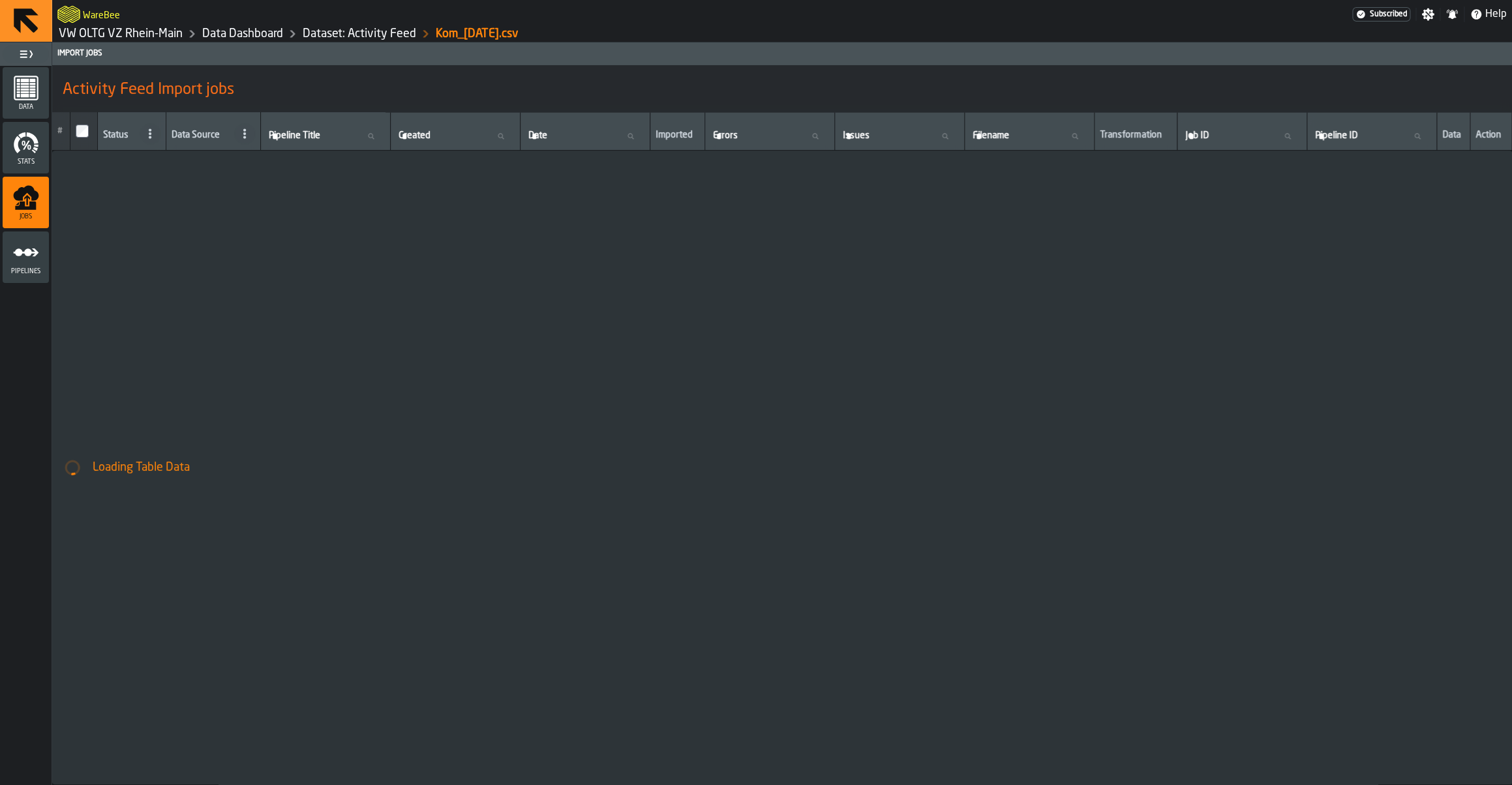
click at [116, 37] on link "VW OLTG VZ Rhein-Main" at bounding box center [120, 33] width 124 height 14
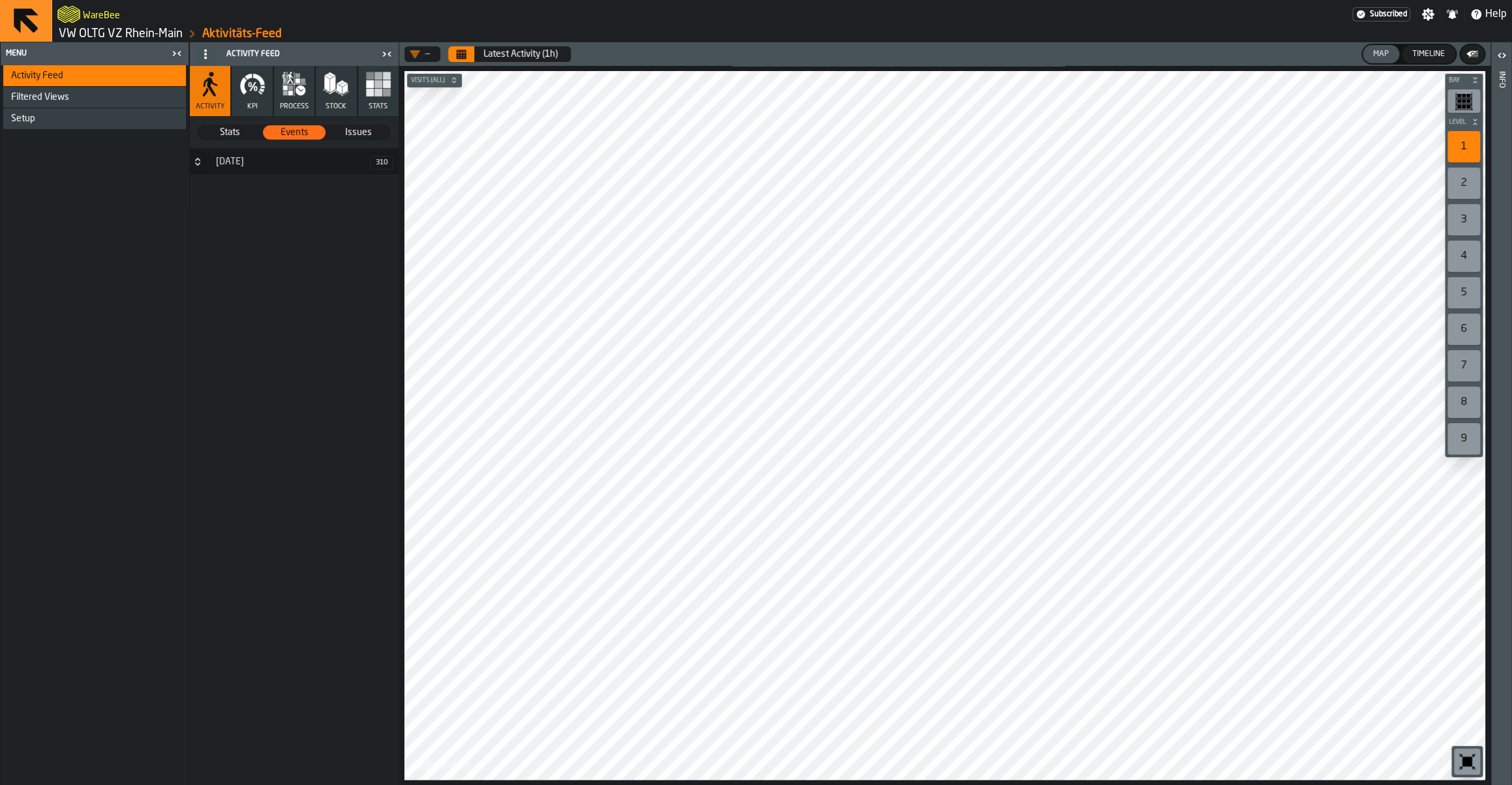
click at [396, 346] on main "Menu Activity Feed Filtered Views Shift Management Employee Management Setup Ac…" at bounding box center [756, 414] width 1512 height 743
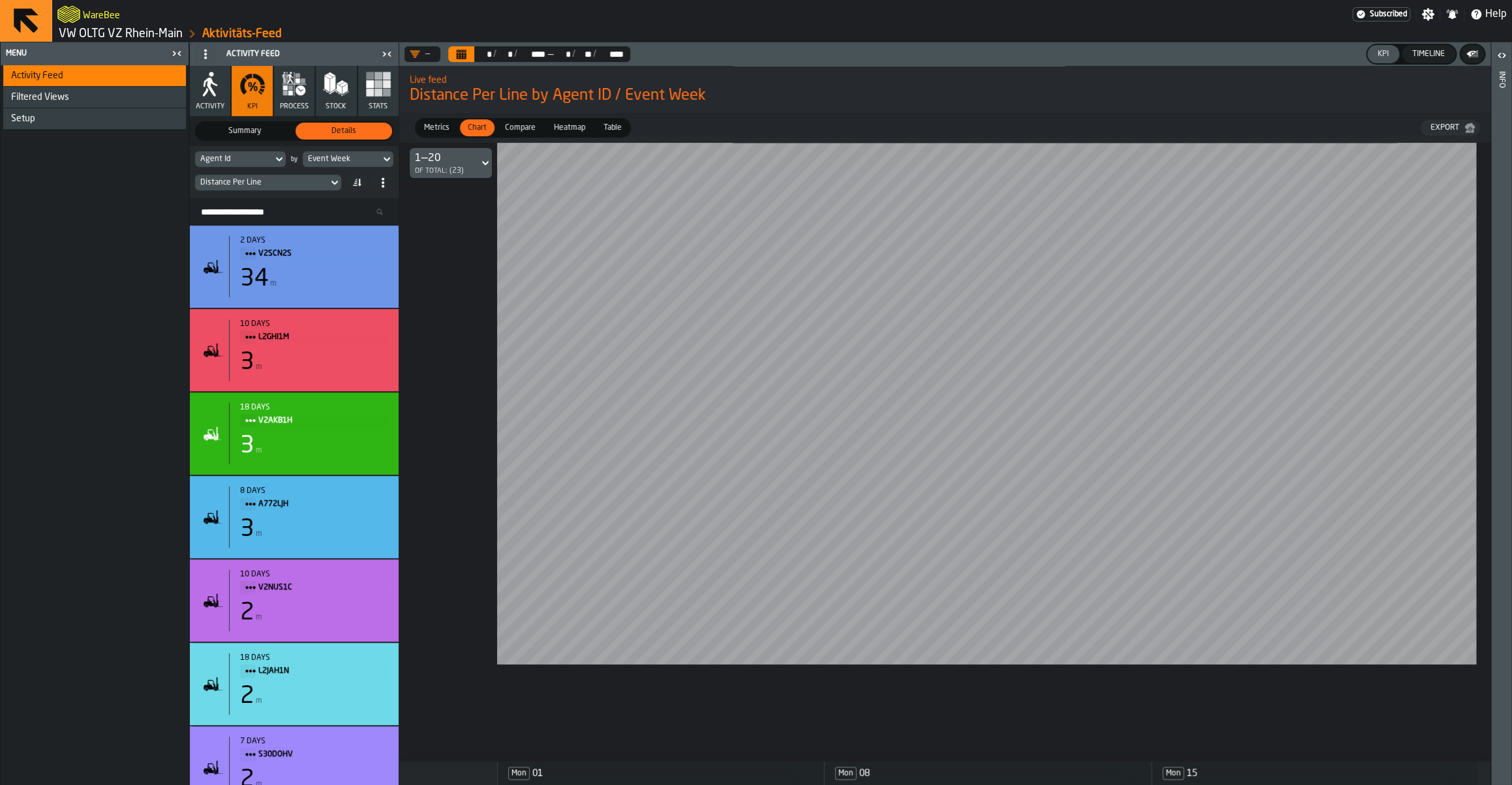
click at [451, 163] on div "1—20" at bounding box center [440, 158] width 49 height 16
drag, startPoint x: 457, startPoint y: 270, endPoint x: 443, endPoint y: 186, distance: 85.2
click at [443, 186] on ul "ALL 1—20 of Total: (23) 21—23 of Total: (23)" at bounding box center [452, 236] width 83 height 113
click at [443, 186] on li "ALL" at bounding box center [452, 195] width 83 height 31
click at [444, 166] on div "ALL" at bounding box center [444, 158] width 59 height 16
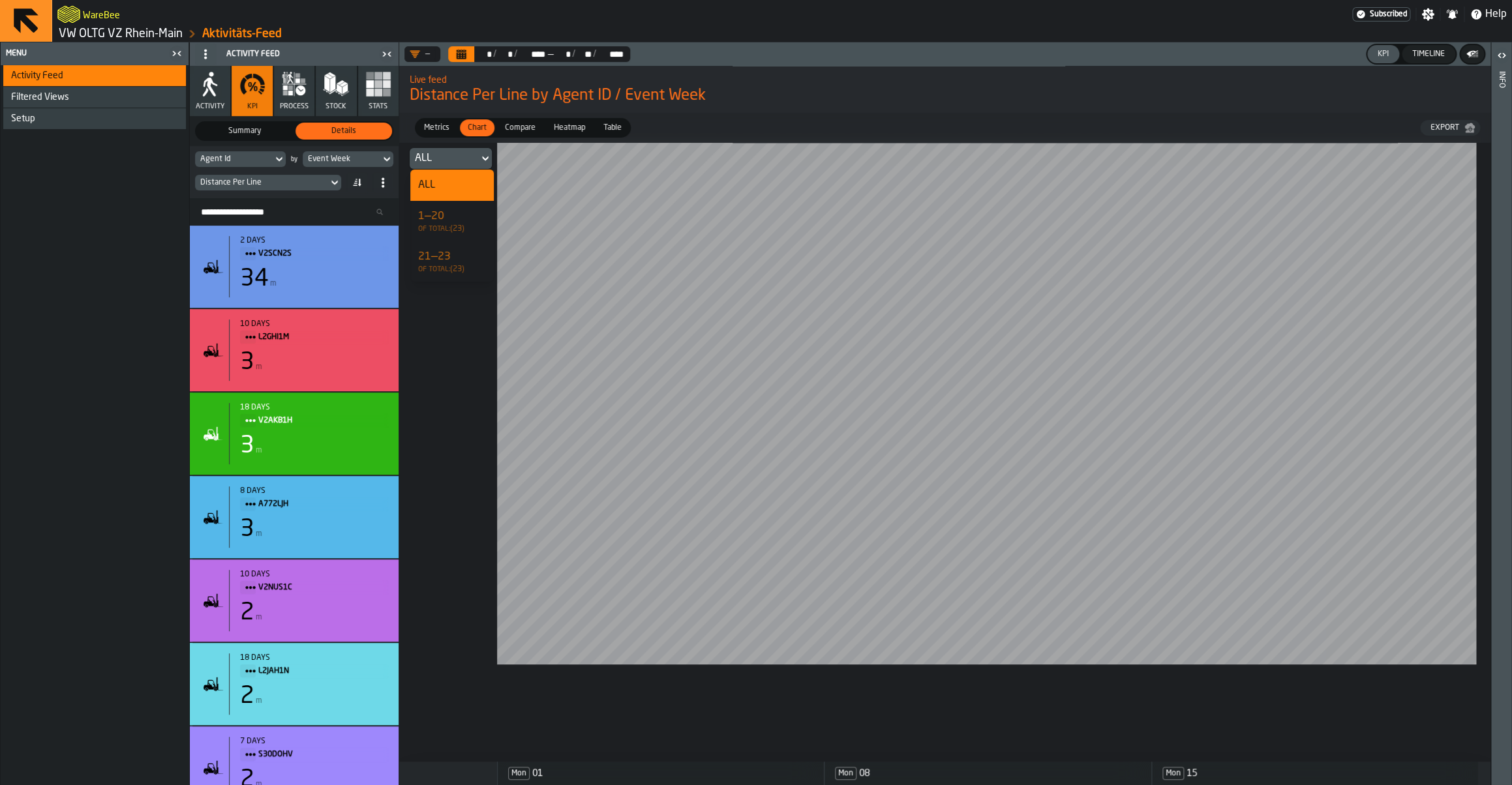
click at [457, 253] on div "21—23" at bounding box center [452, 256] width 68 height 16
click at [453, 154] on div "21—23" at bounding box center [440, 158] width 49 height 16
click at [452, 190] on div "ALL" at bounding box center [452, 195] width 68 height 16
click at [342, 157] on div "Event Week" at bounding box center [341, 159] width 67 height 9
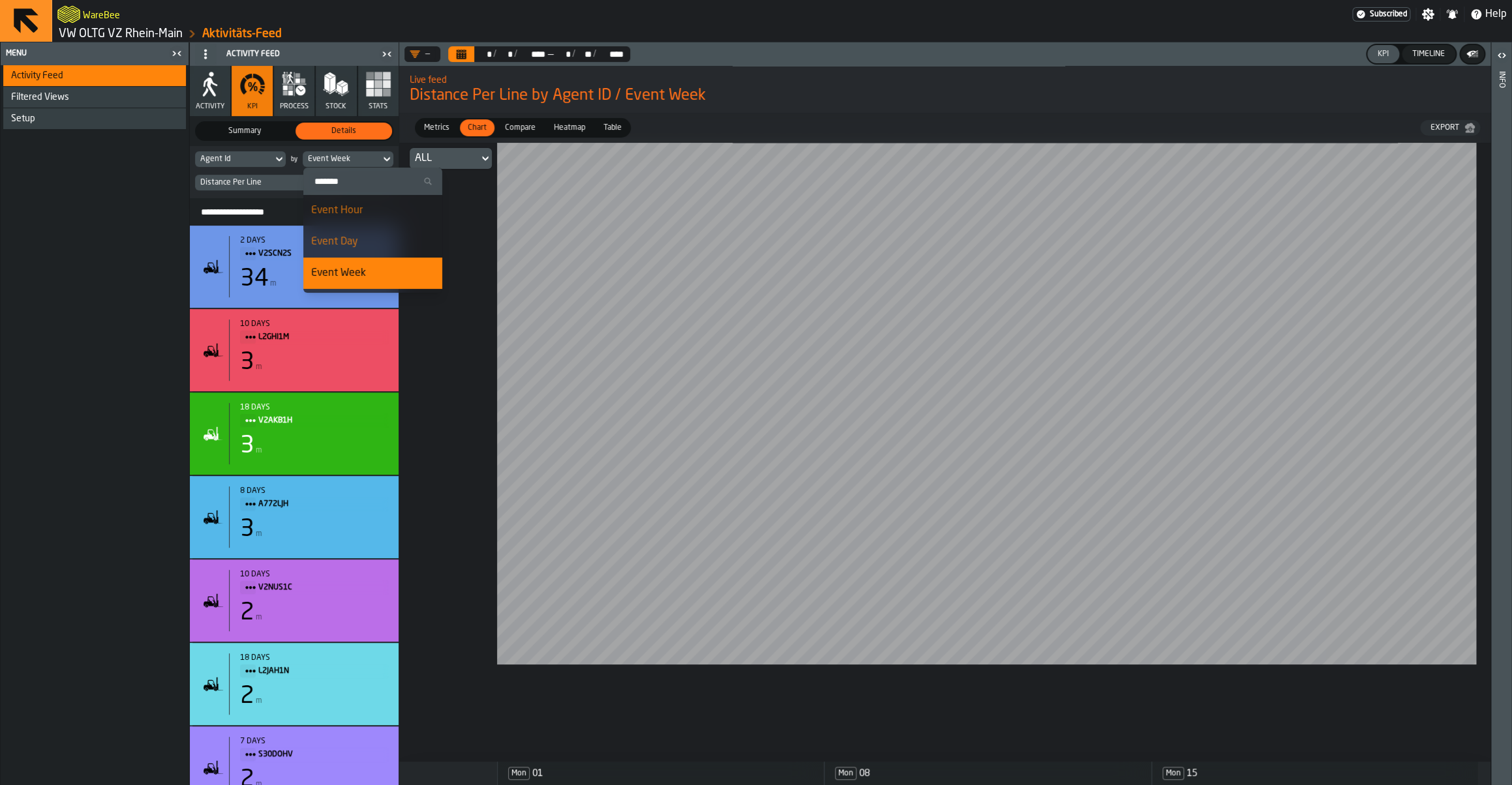
click at [360, 236] on div "Event Day" at bounding box center [373, 242] width 123 height 16
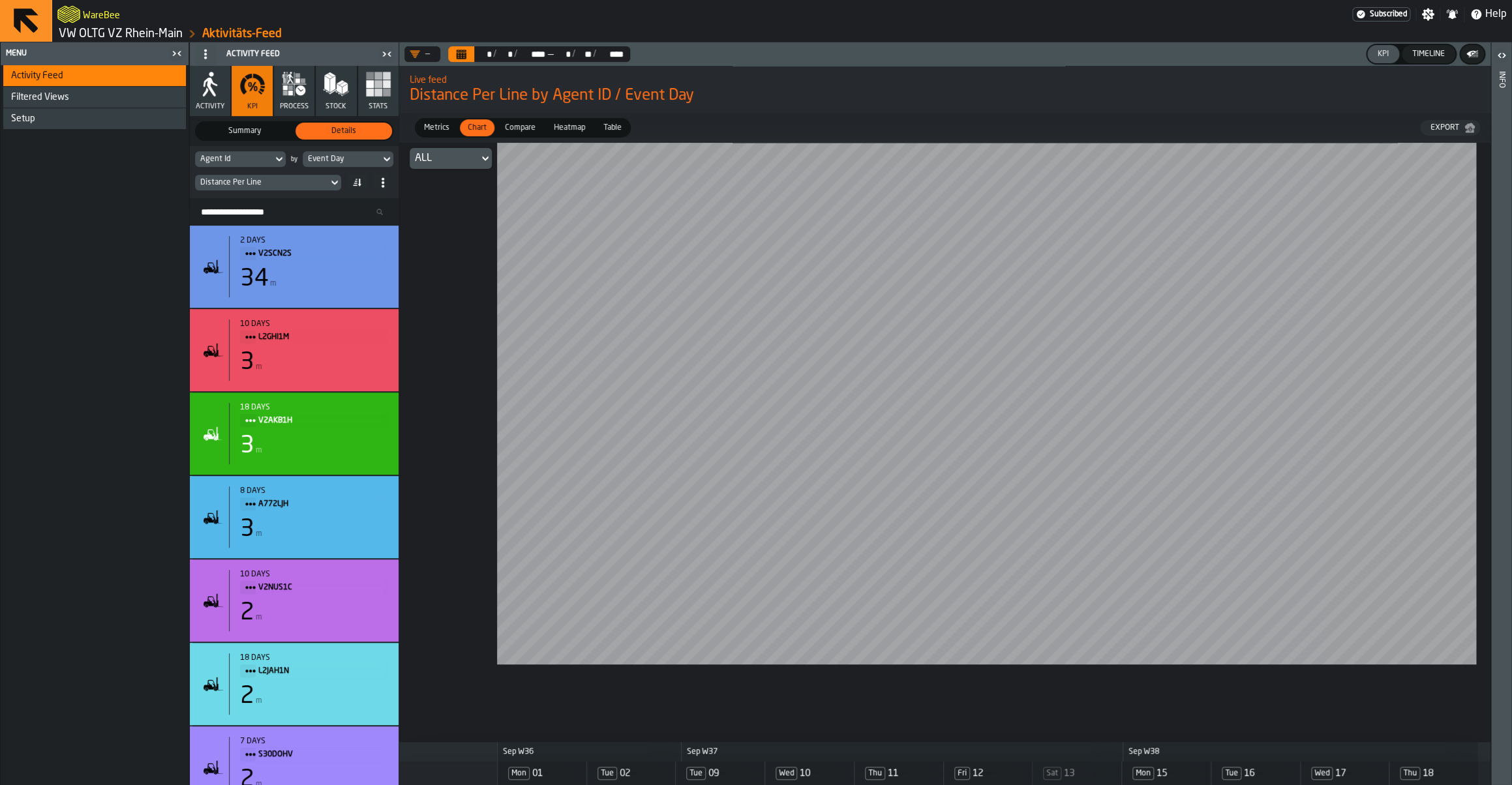
click at [238, 188] on div "Distance Per Line" at bounding box center [261, 183] width 133 height 14
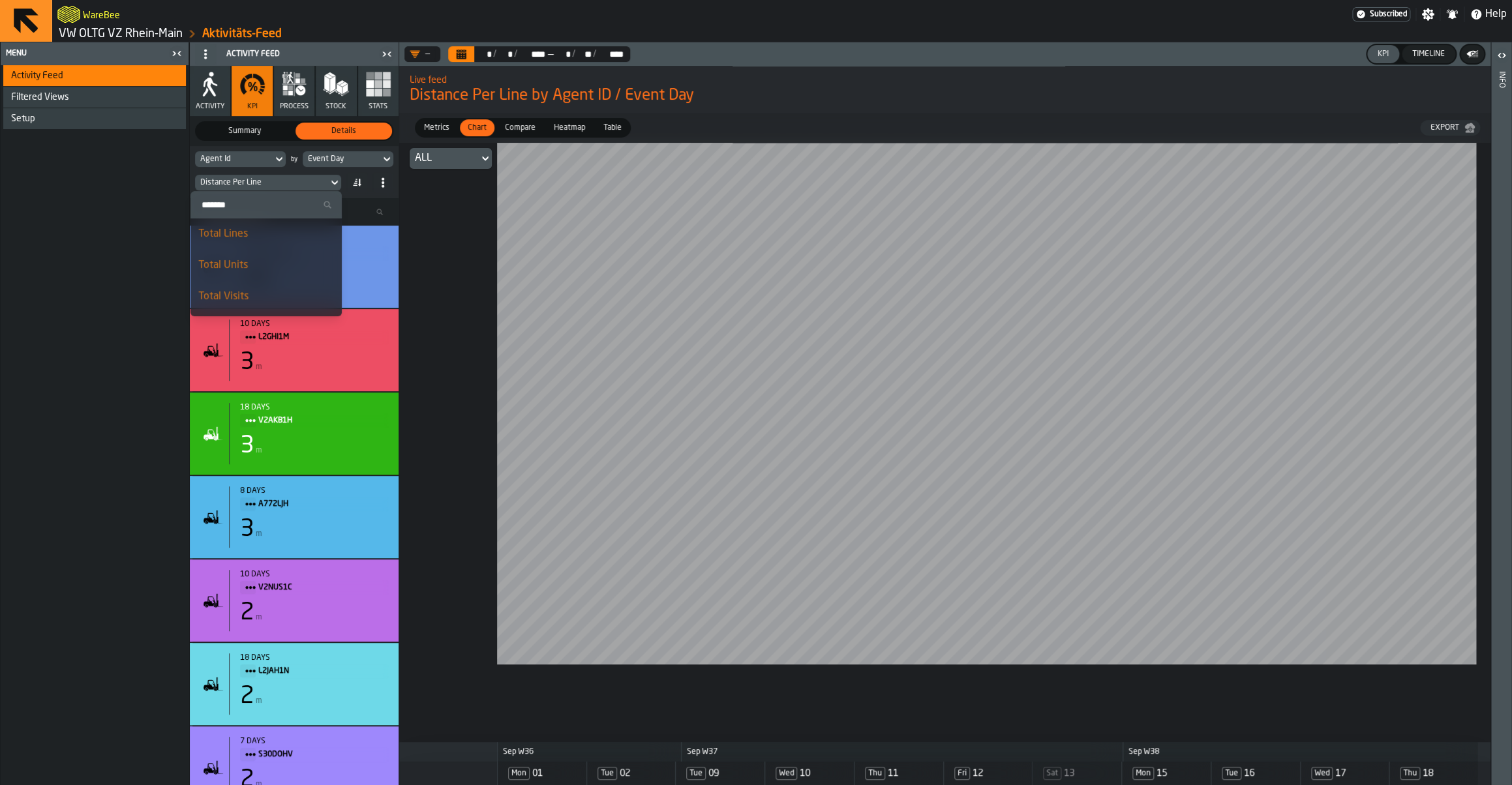
click at [238, 188] on div "Distance Per Line" at bounding box center [261, 183] width 133 height 14
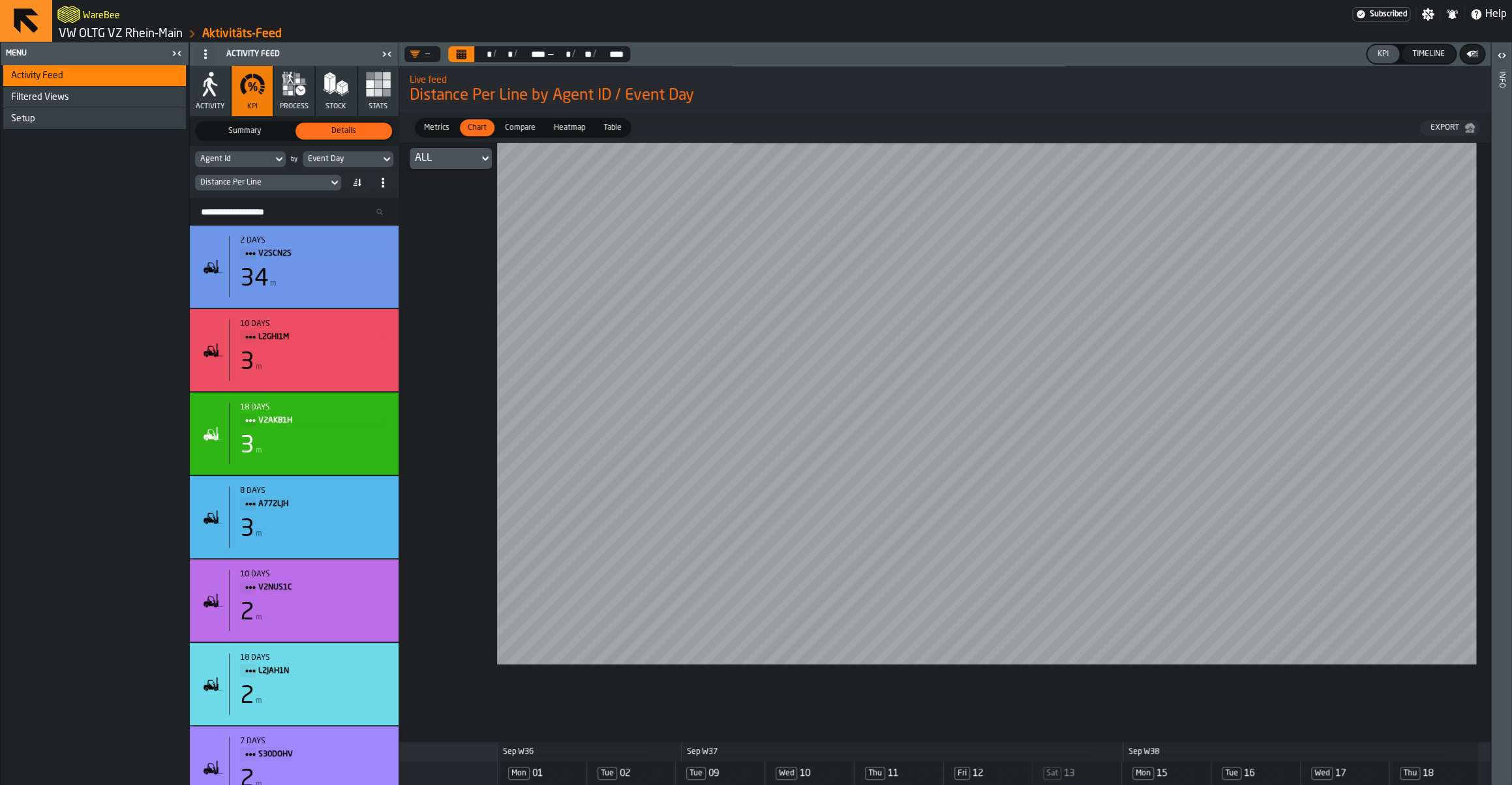
click at [231, 166] on div "Agent Id" at bounding box center [234, 159] width 78 height 14
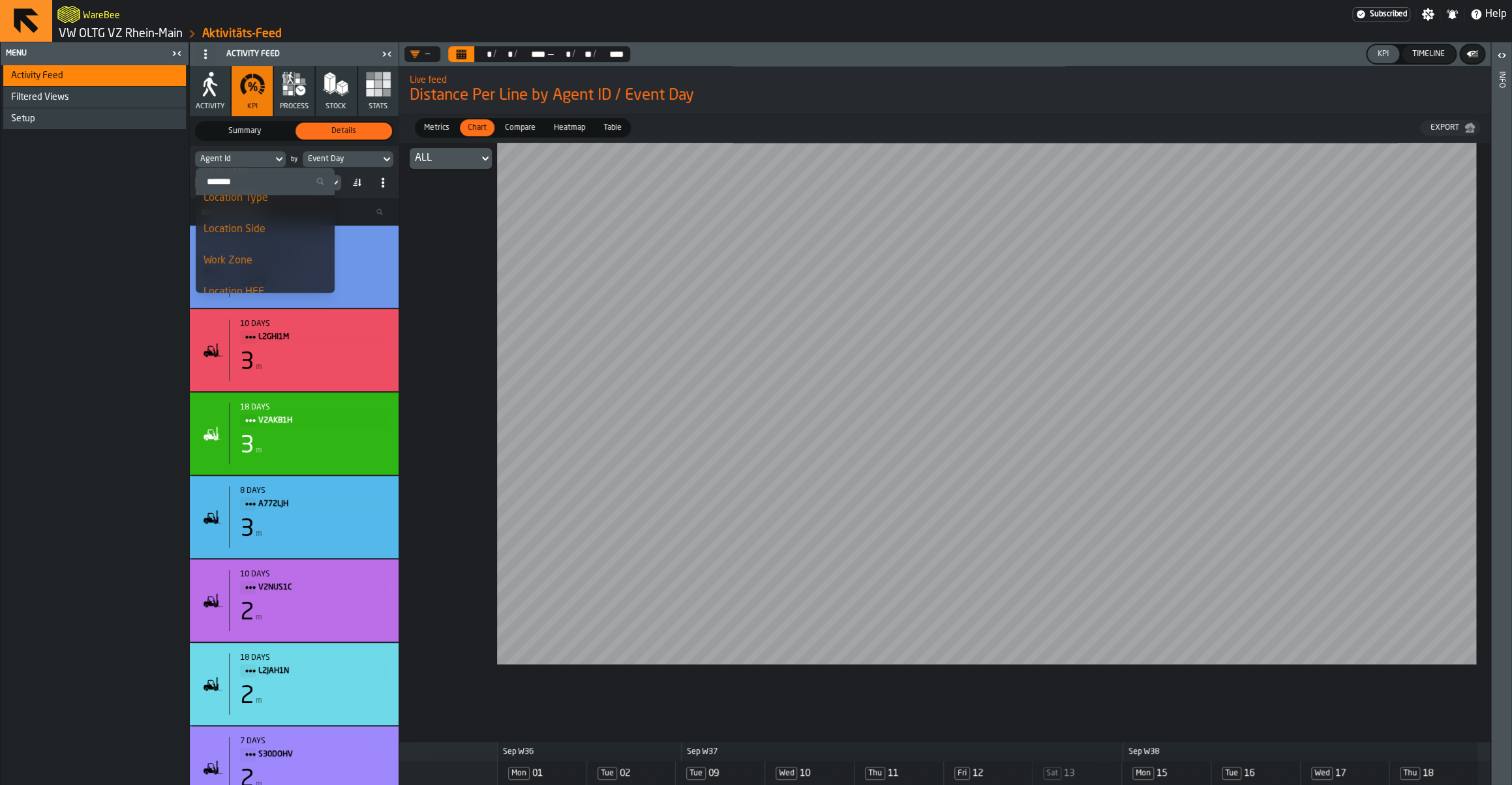
scroll to position [659, 0]
click at [236, 182] on input "Search" at bounding box center [265, 182] width 129 height 17
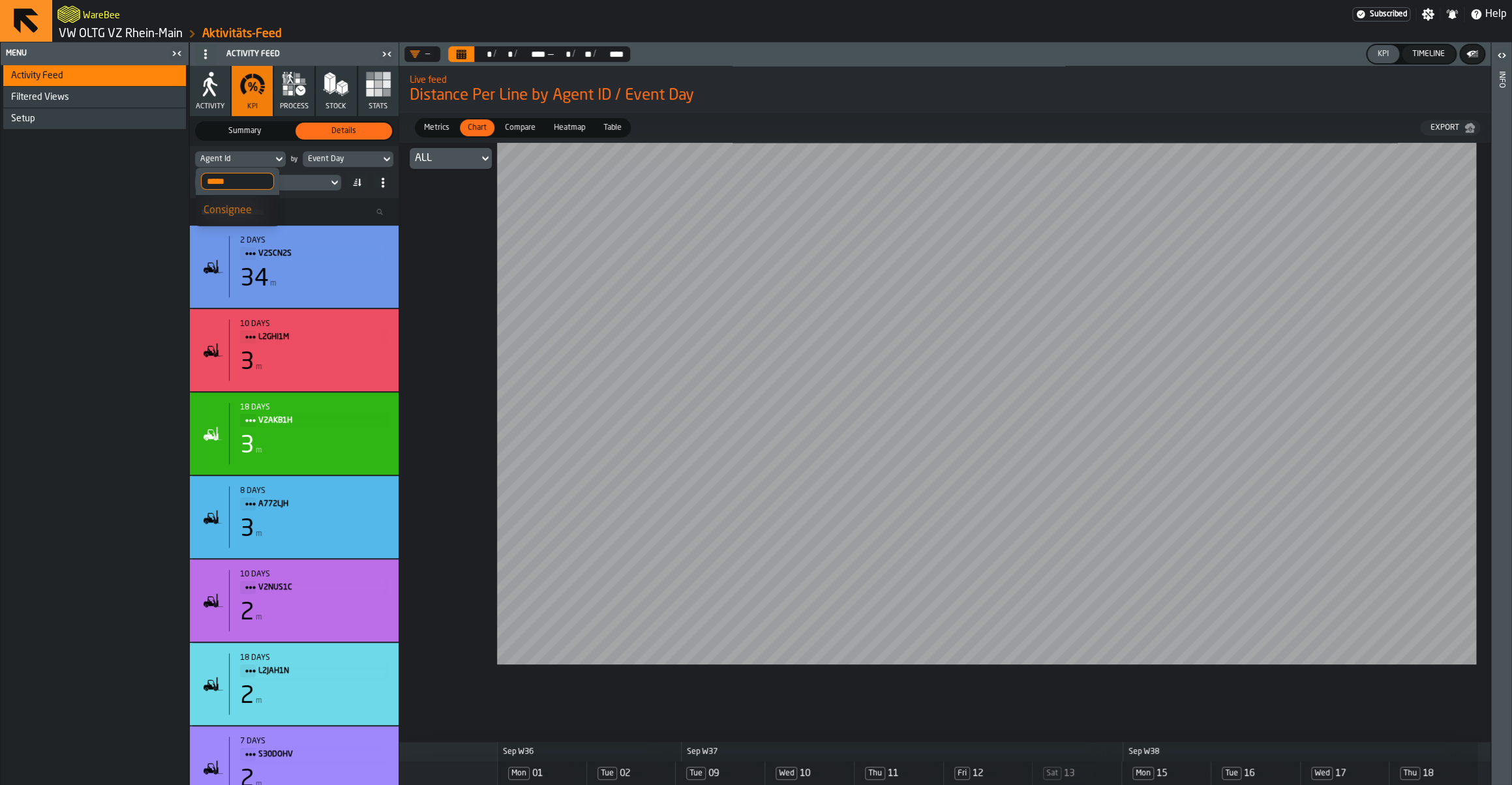
scroll to position [0, 0]
type input "*****"
click at [241, 209] on div "Consignee" at bounding box center [237, 211] width 68 height 16
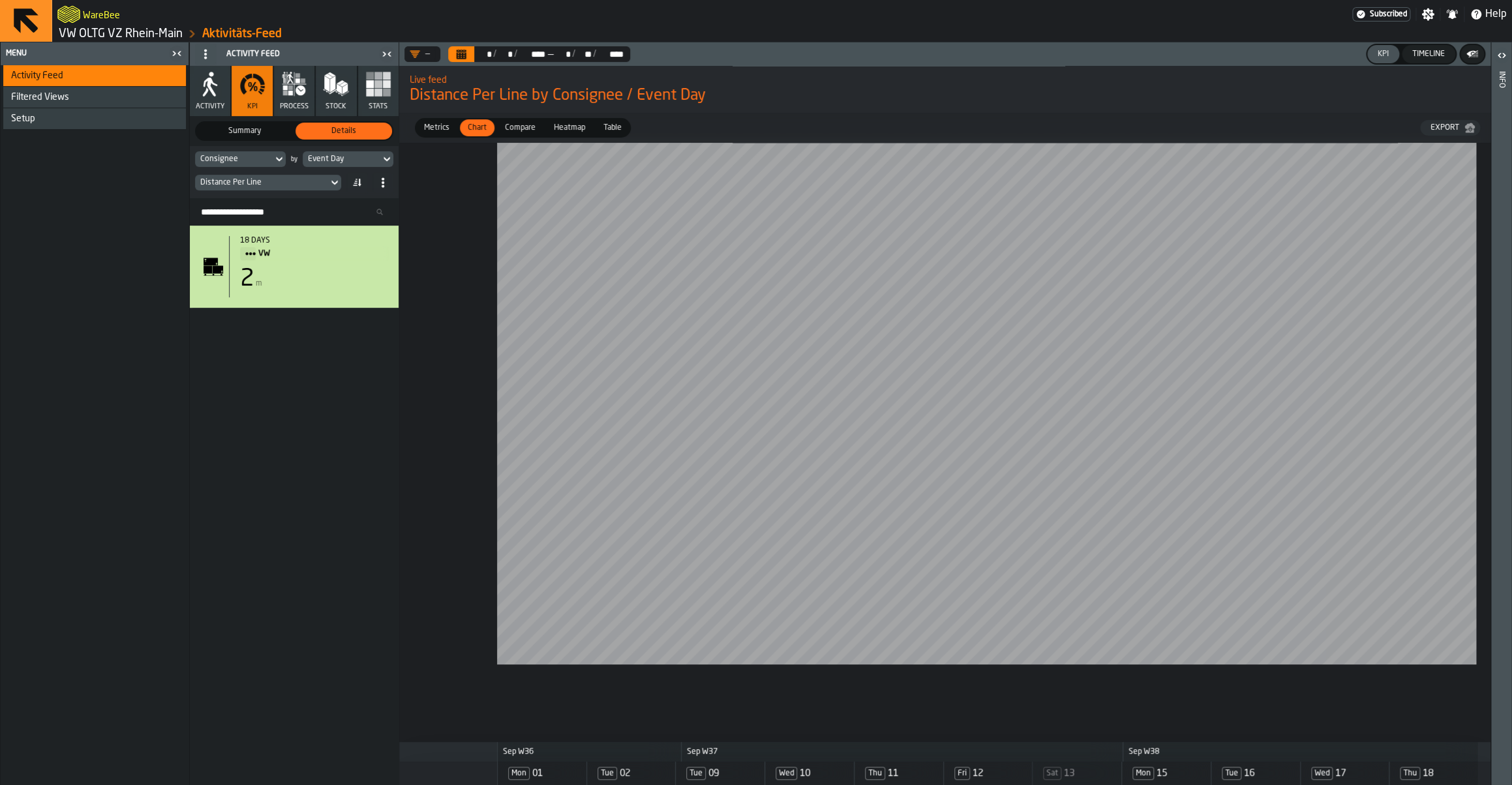
click at [461, 55] on icon "Calendar" at bounding box center [461, 55] width 9 height 7
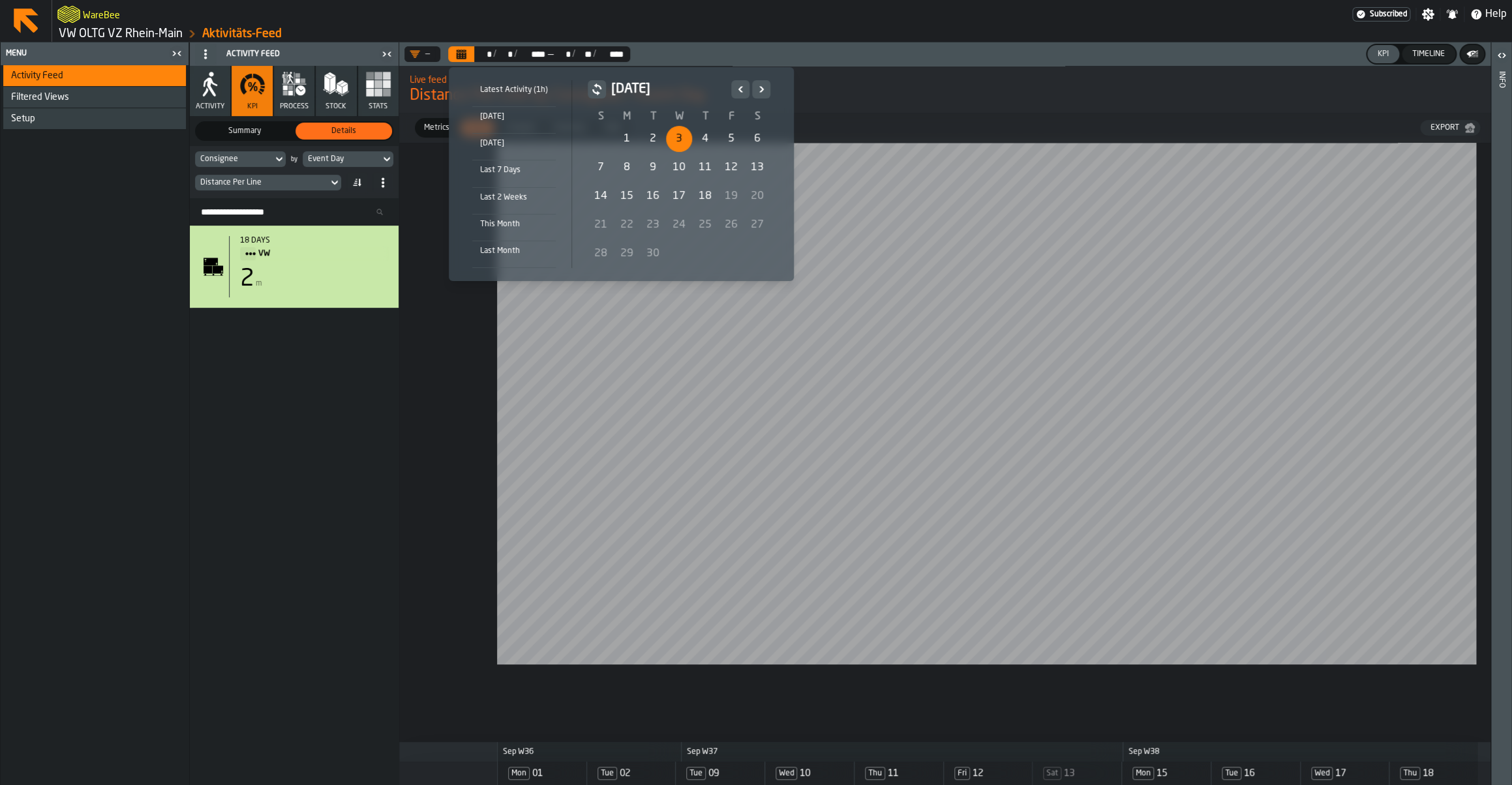
click at [671, 142] on div "3" at bounding box center [679, 139] width 26 height 26
